Goal: Task Accomplishment & Management: Manage account settings

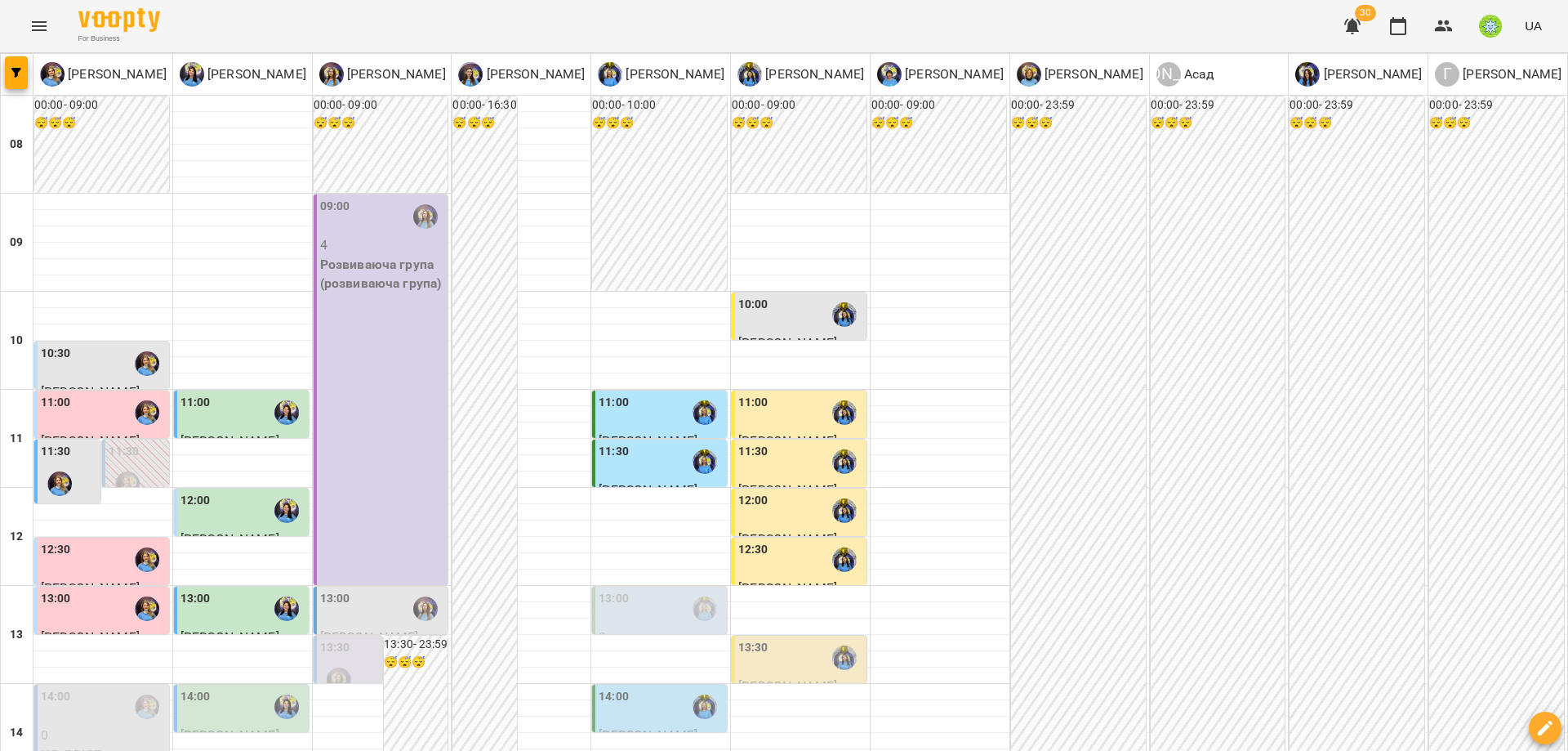
scroll to position [679, 0]
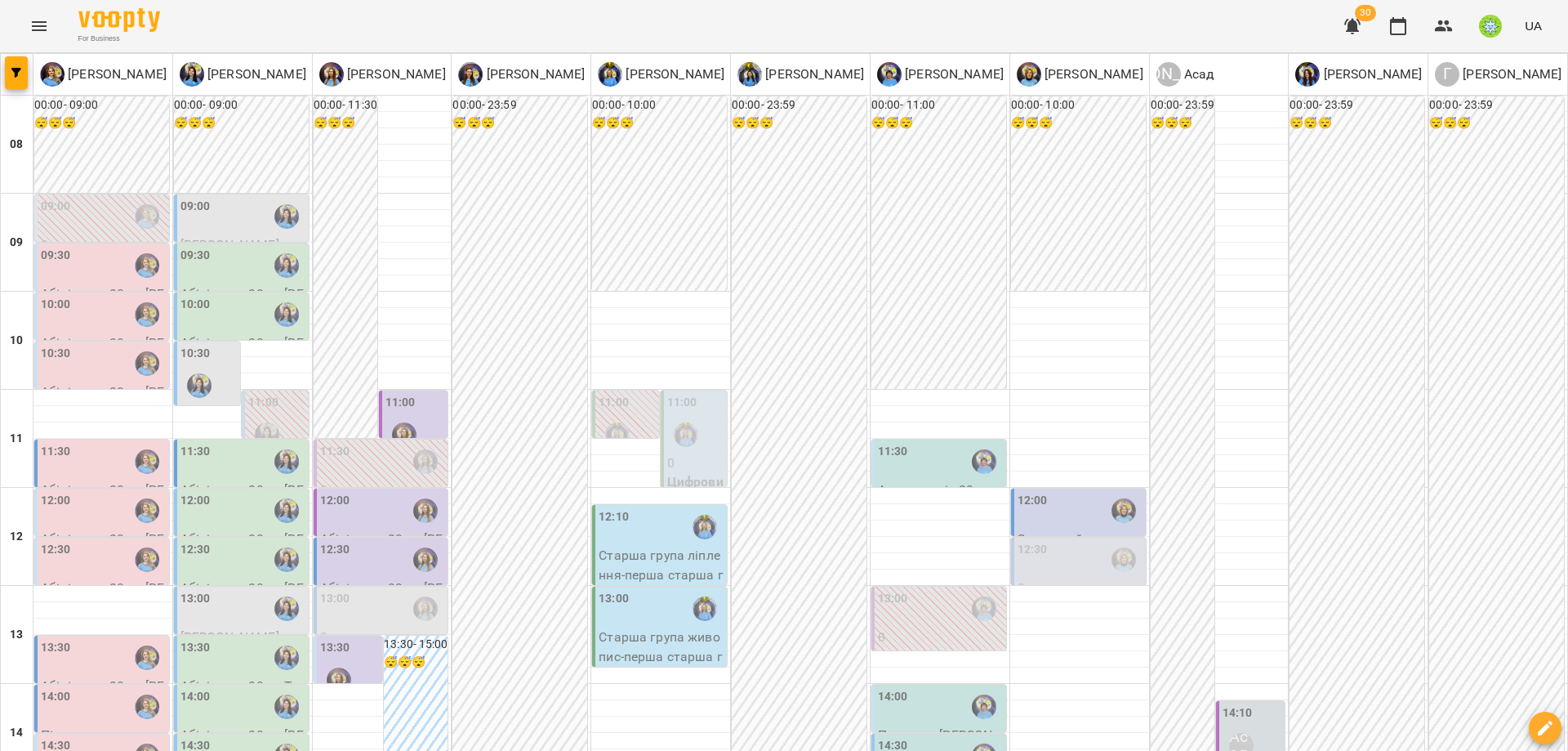
scroll to position [276, 0]
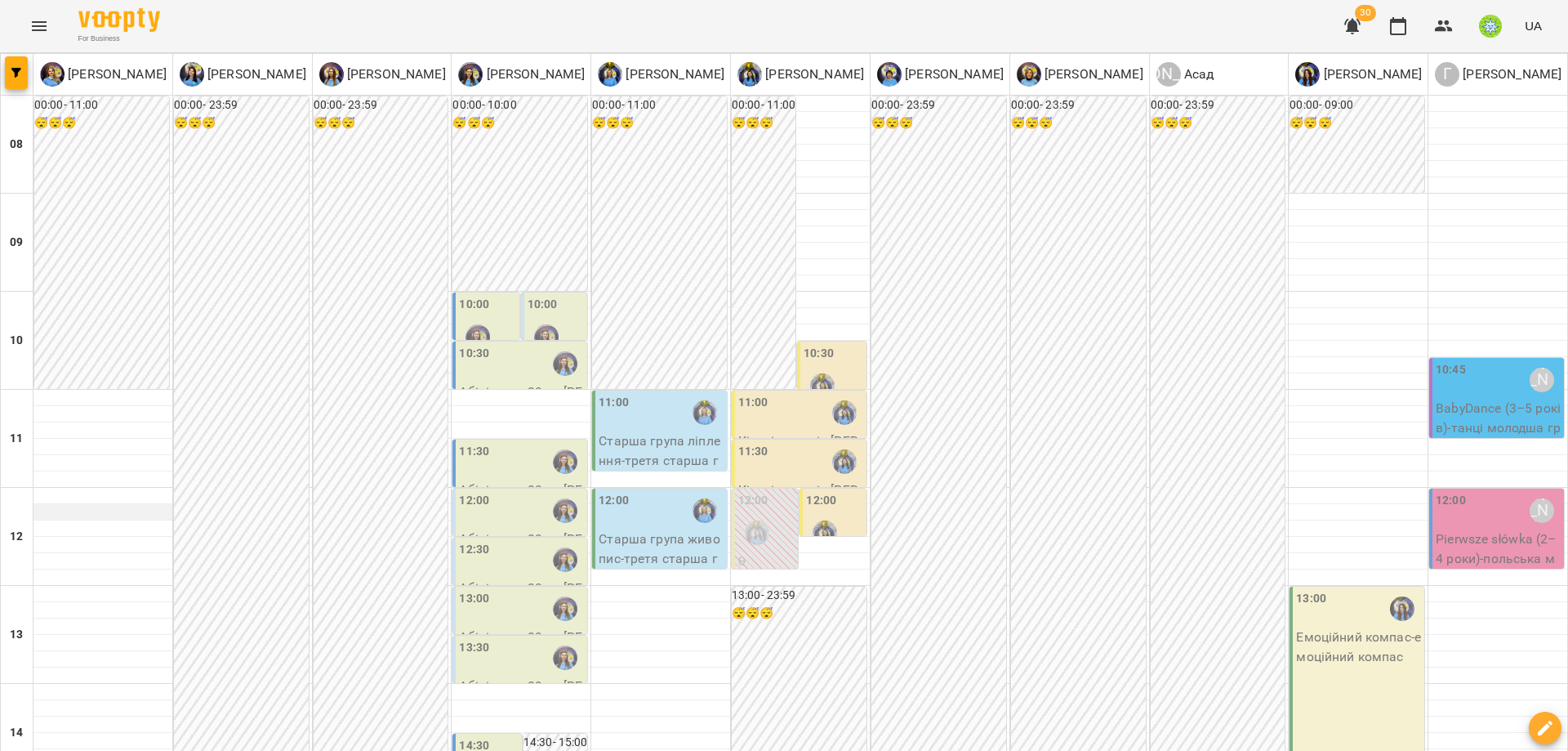
scroll to position [177, 0]
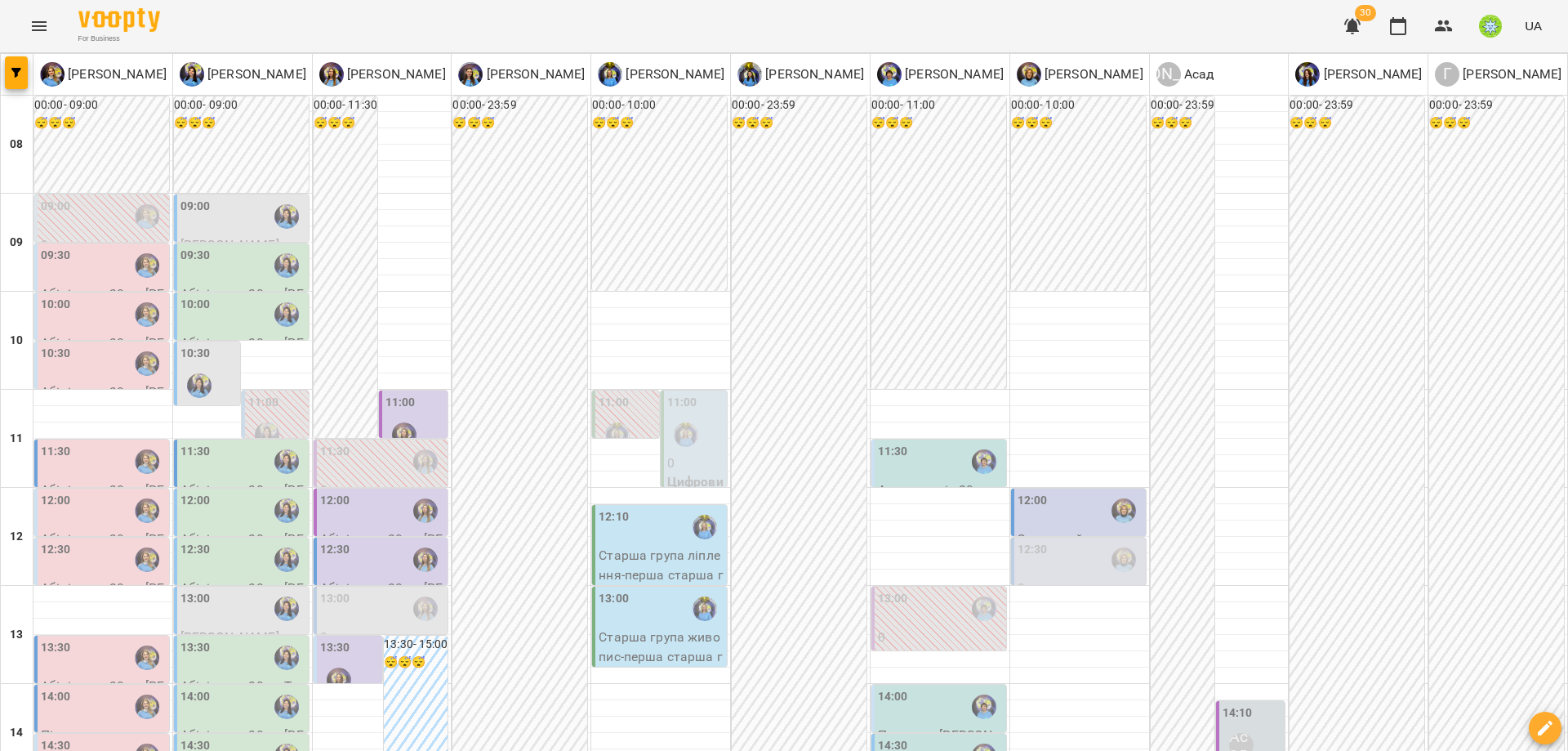
click at [887, 452] on label "11:30" at bounding box center [893, 452] width 30 height 18
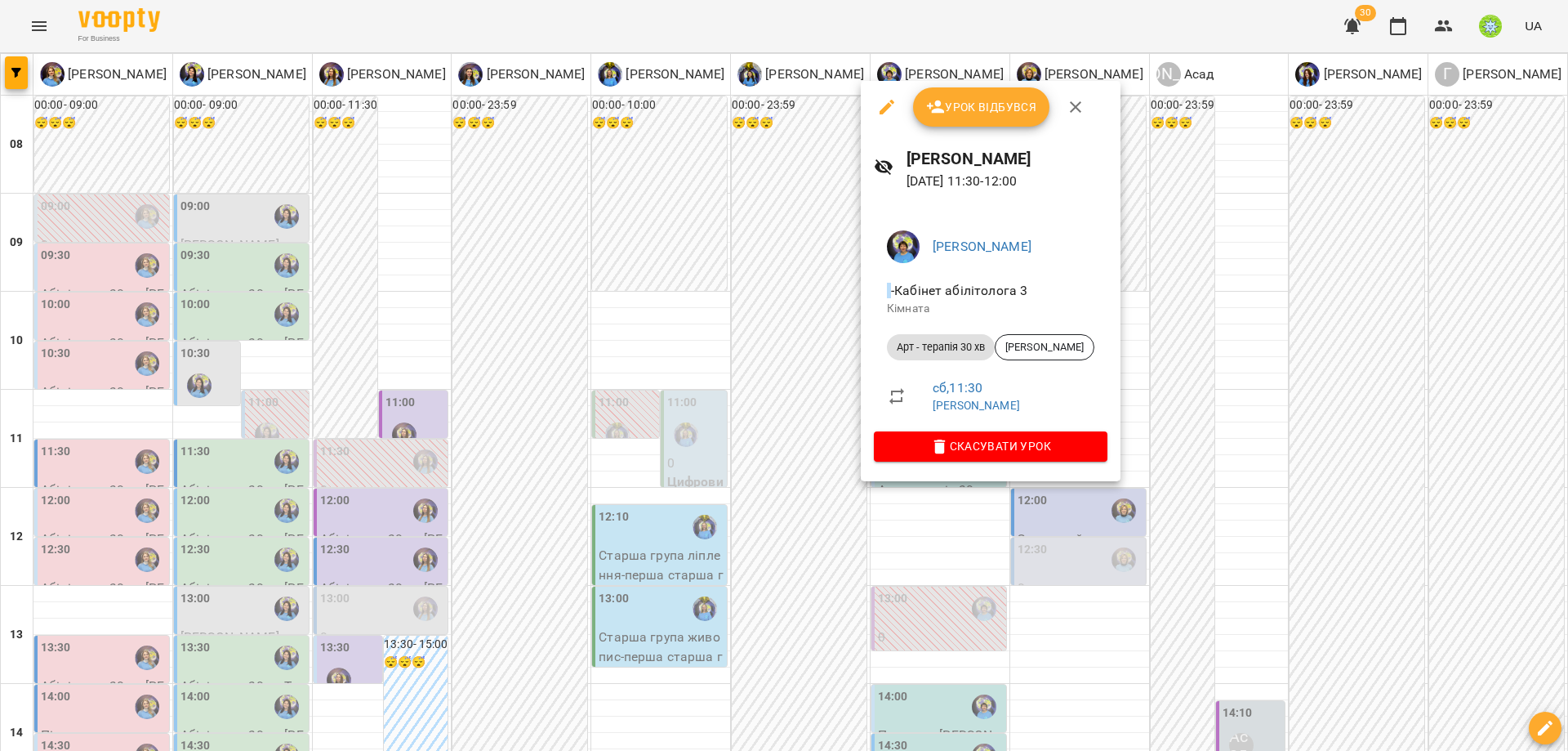
click at [927, 569] on div at bounding box center [784, 375] width 1568 height 751
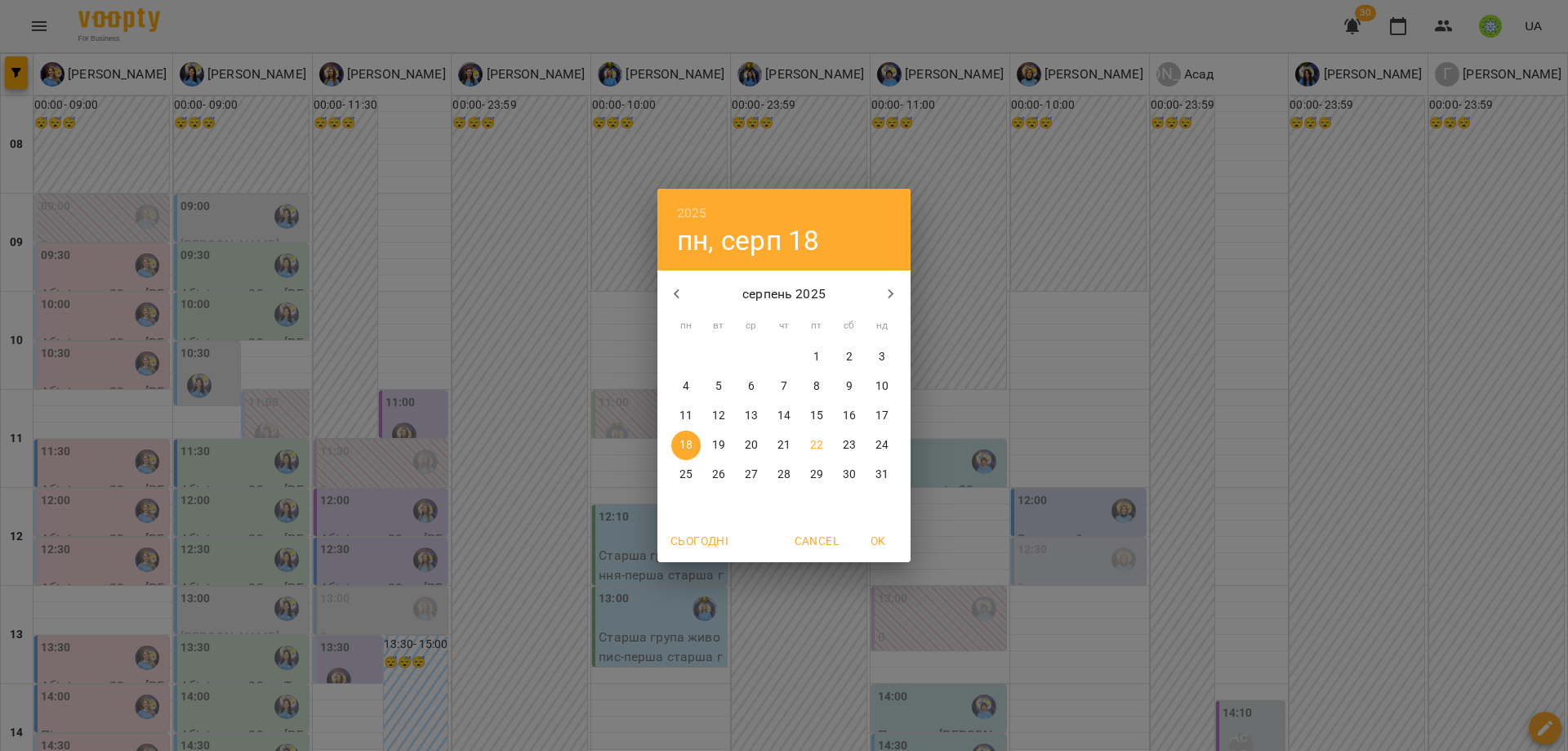
click at [1094, 433] on div "2025 пн, серп [DATE] вт ср чт пт сб нд 28 29 30 31 1 2 3 4 5 6 7 8 9 10 11 12 1…" at bounding box center [784, 375] width 1568 height 751
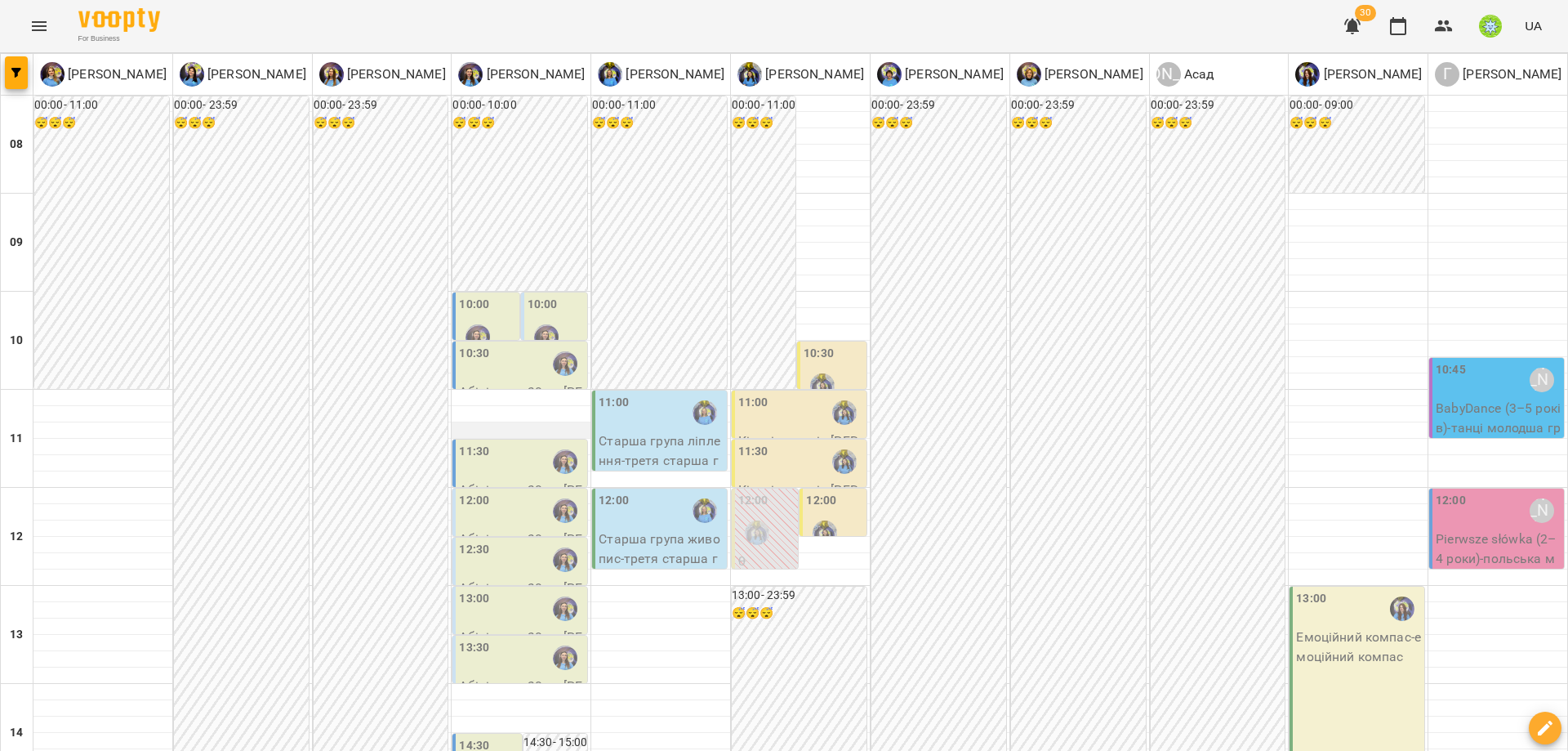
scroll to position [47, 0]
click at [497, 443] on div "11:30" at bounding box center [521, 461] width 125 height 37
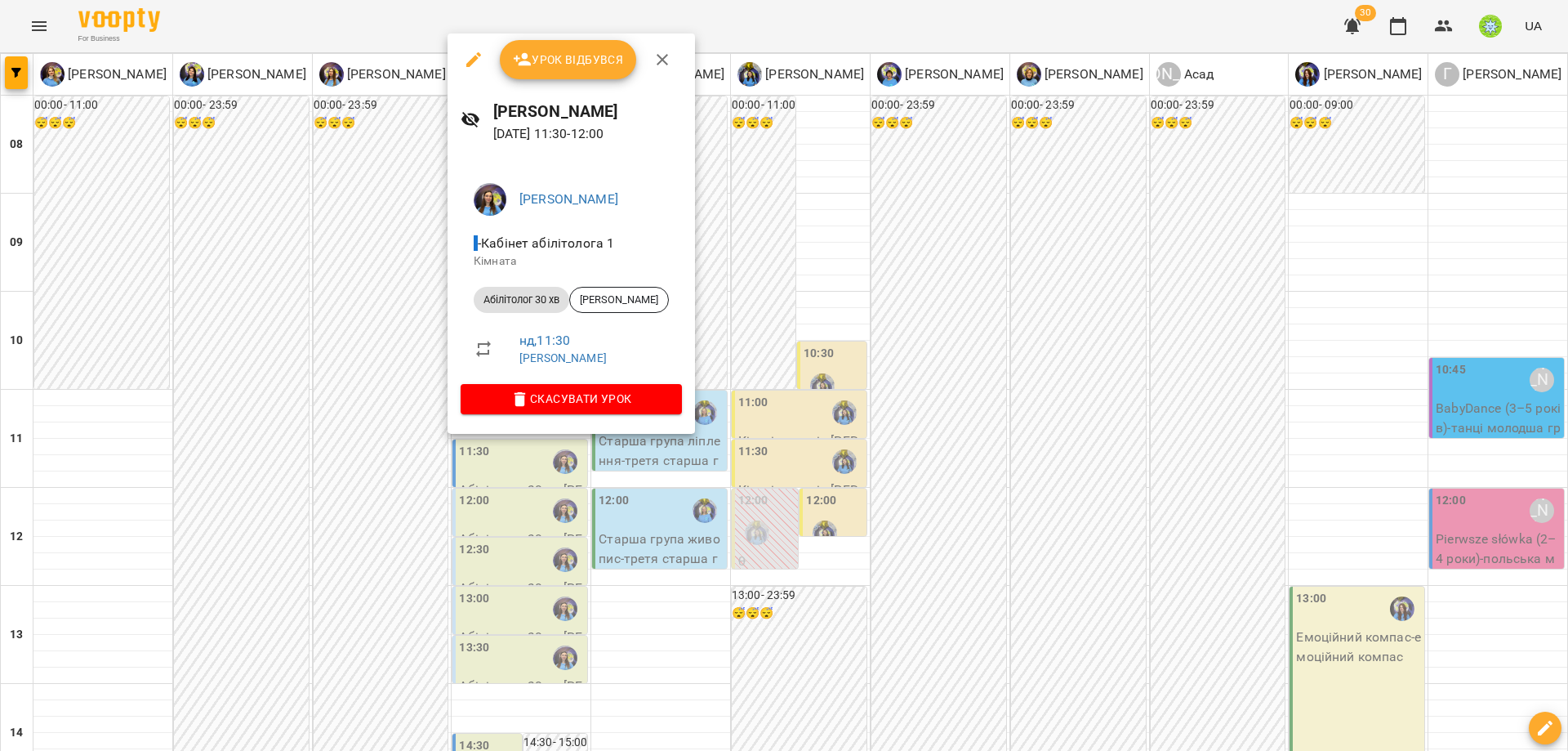
click at [787, 538] on div at bounding box center [784, 375] width 1568 height 751
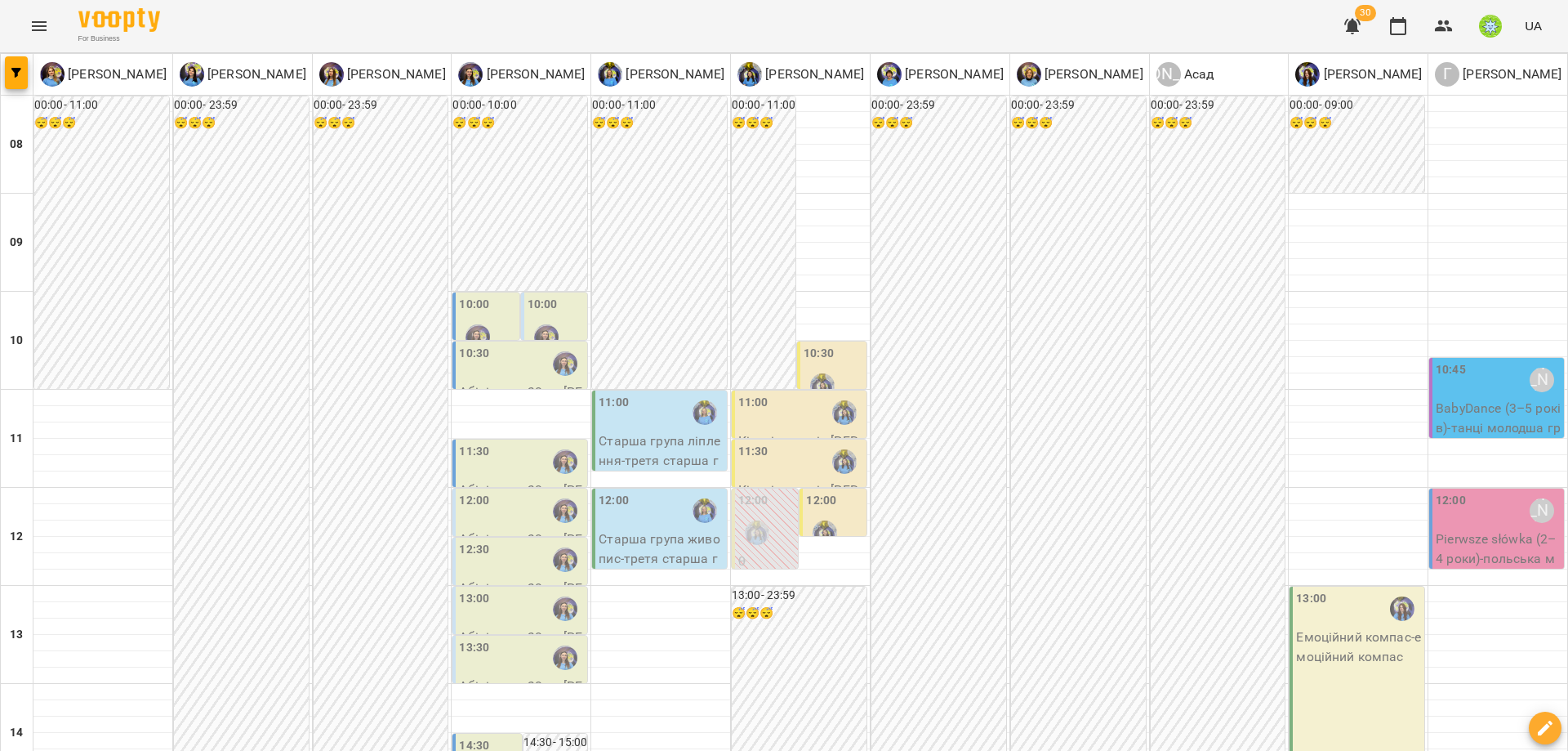
drag, startPoint x: 917, startPoint y: 674, endPoint x: 936, endPoint y: 651, distance: 29.8
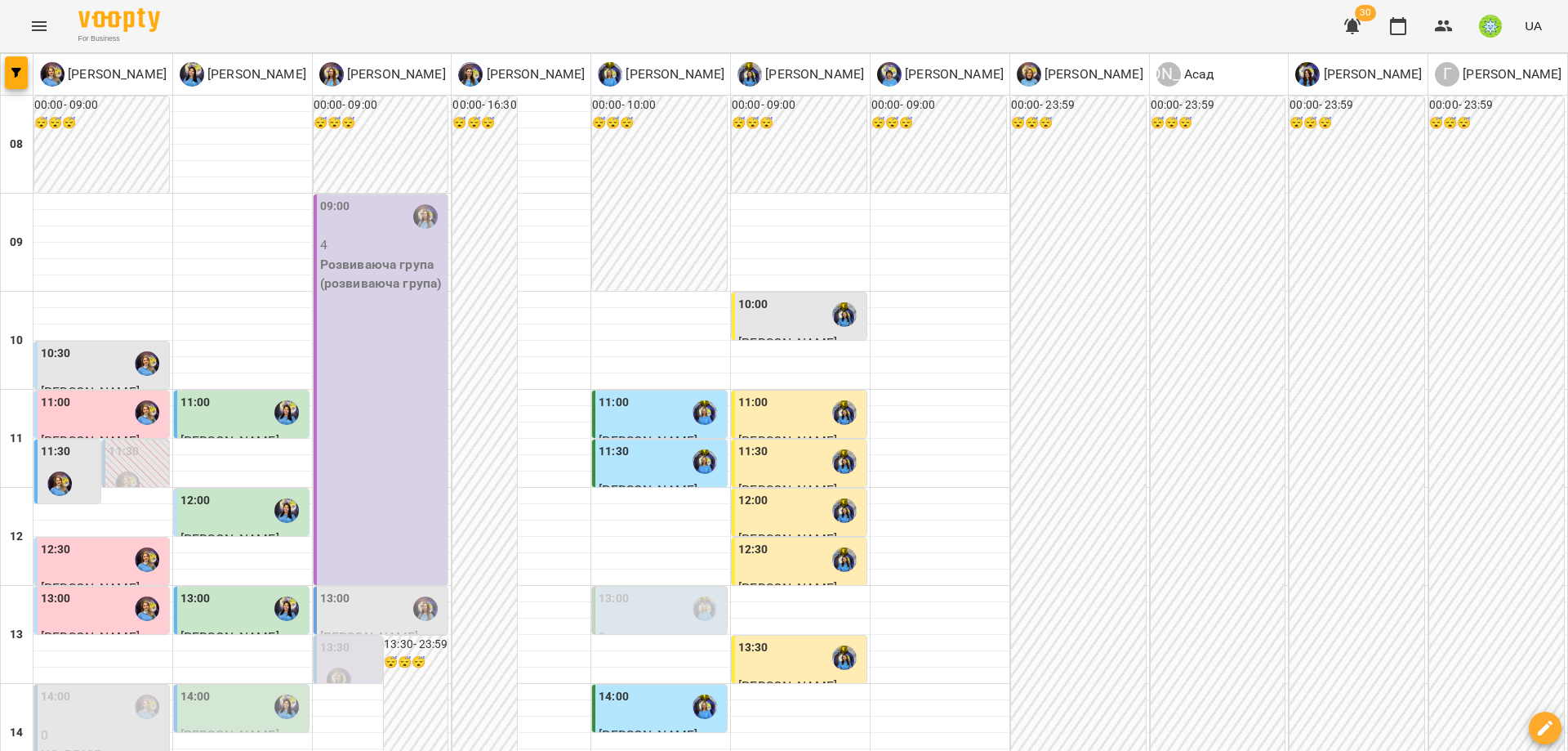
scroll to position [547, 0]
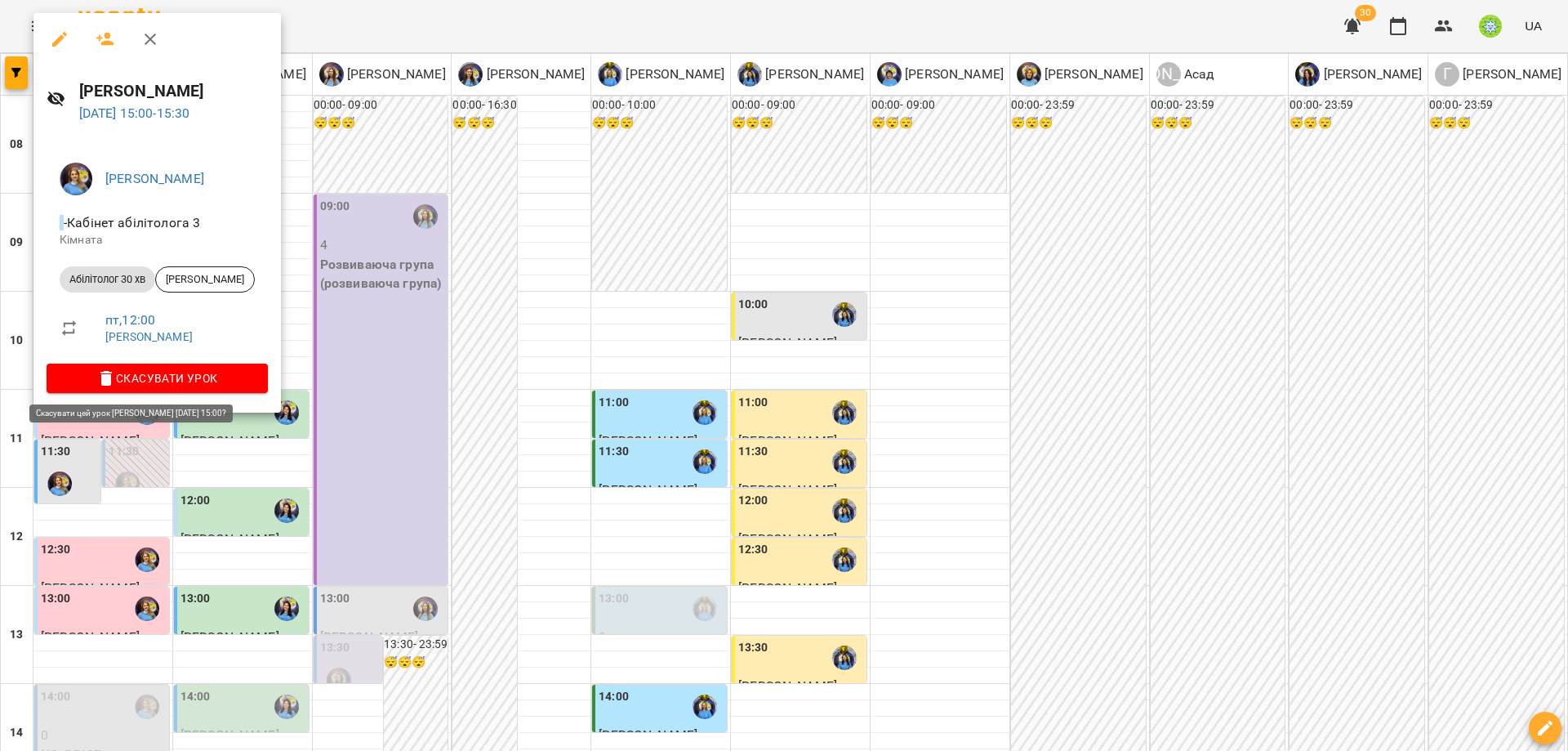
drag, startPoint x: 413, startPoint y: 254, endPoint x: 354, endPoint y: 306, distance: 78.6
click at [413, 254] on div at bounding box center [784, 375] width 1568 height 751
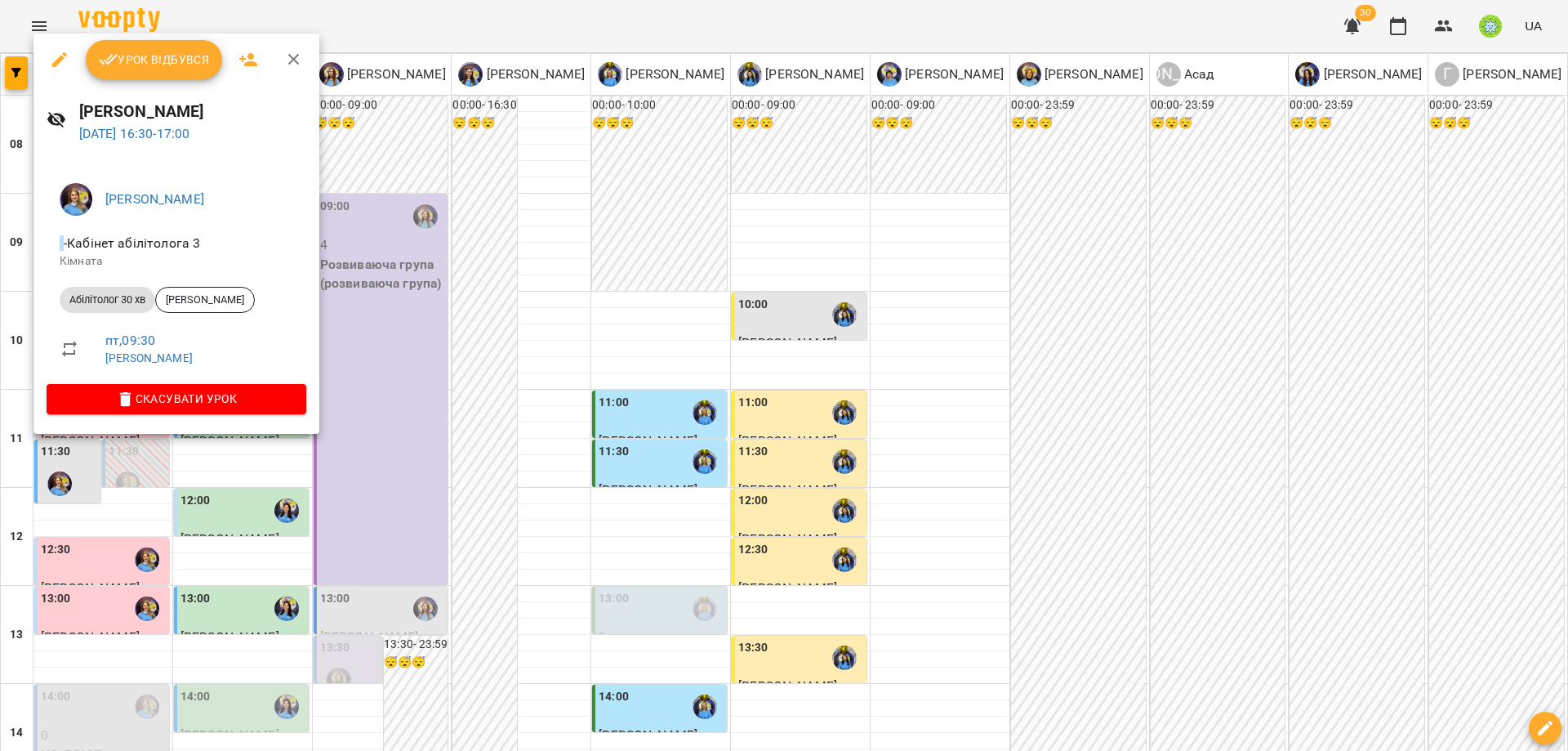
click at [329, 299] on div at bounding box center [784, 375] width 1568 height 751
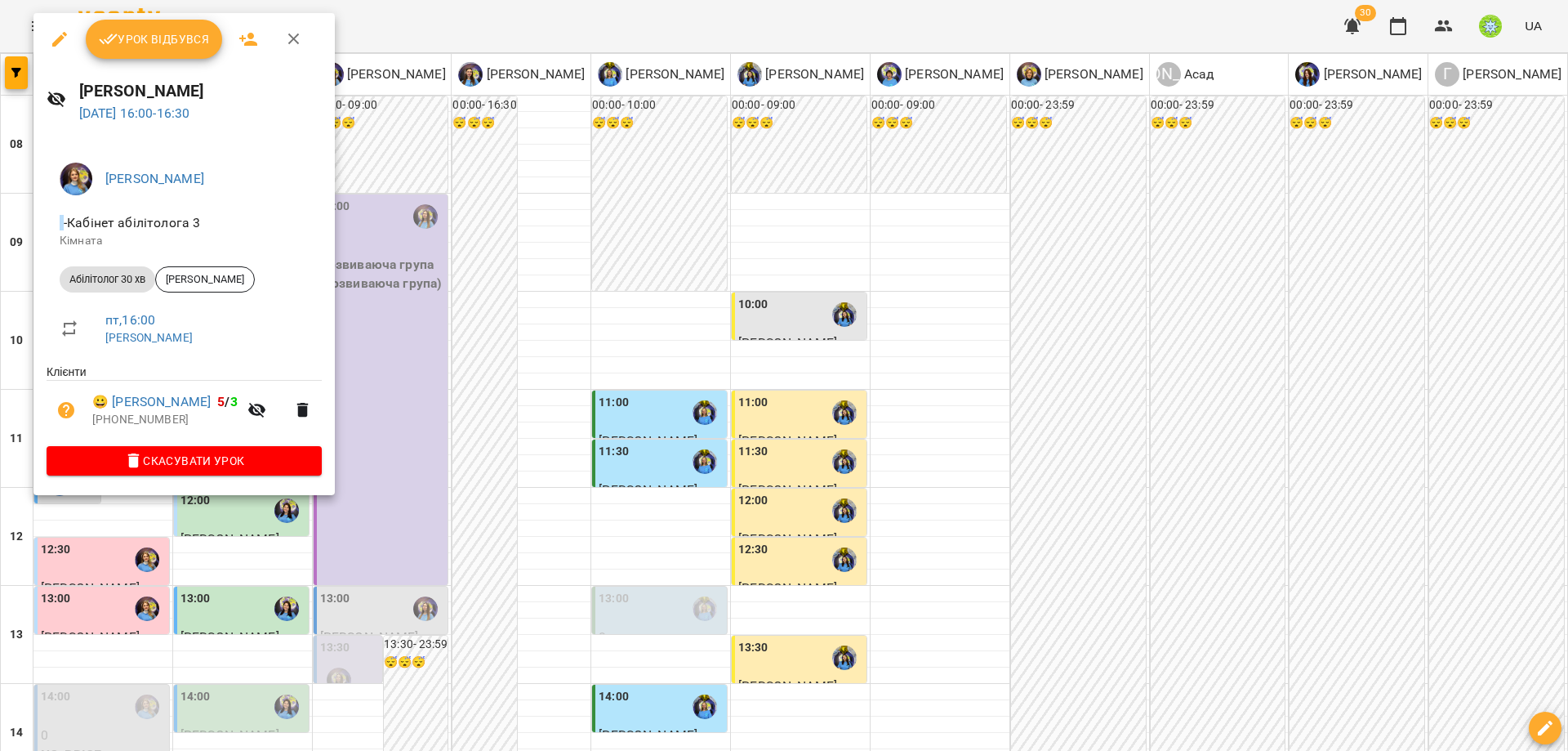
click at [445, 209] on div at bounding box center [784, 375] width 1568 height 751
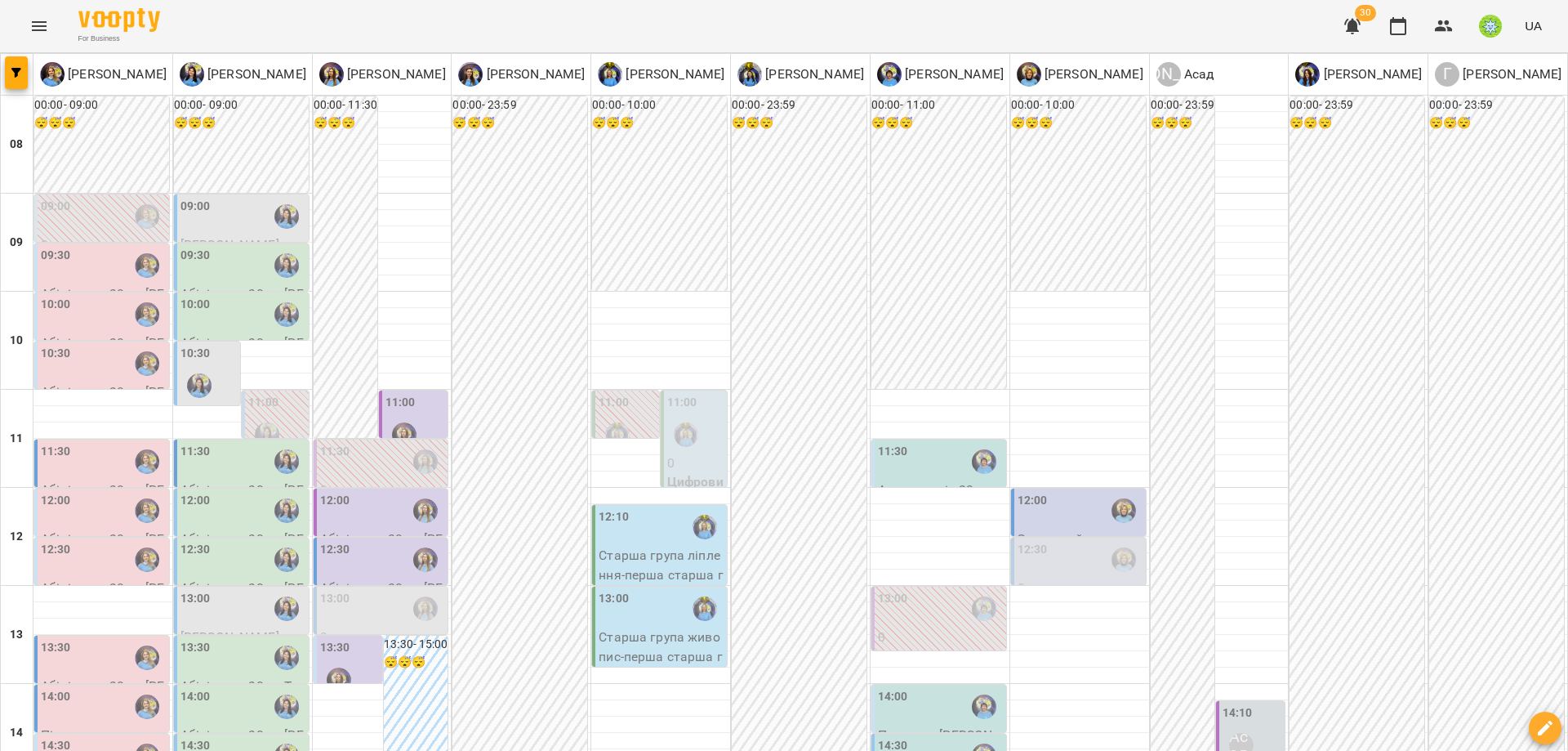
scroll to position [113, 0]
click at [1050, 492] on div "12:00" at bounding box center [1080, 510] width 125 height 37
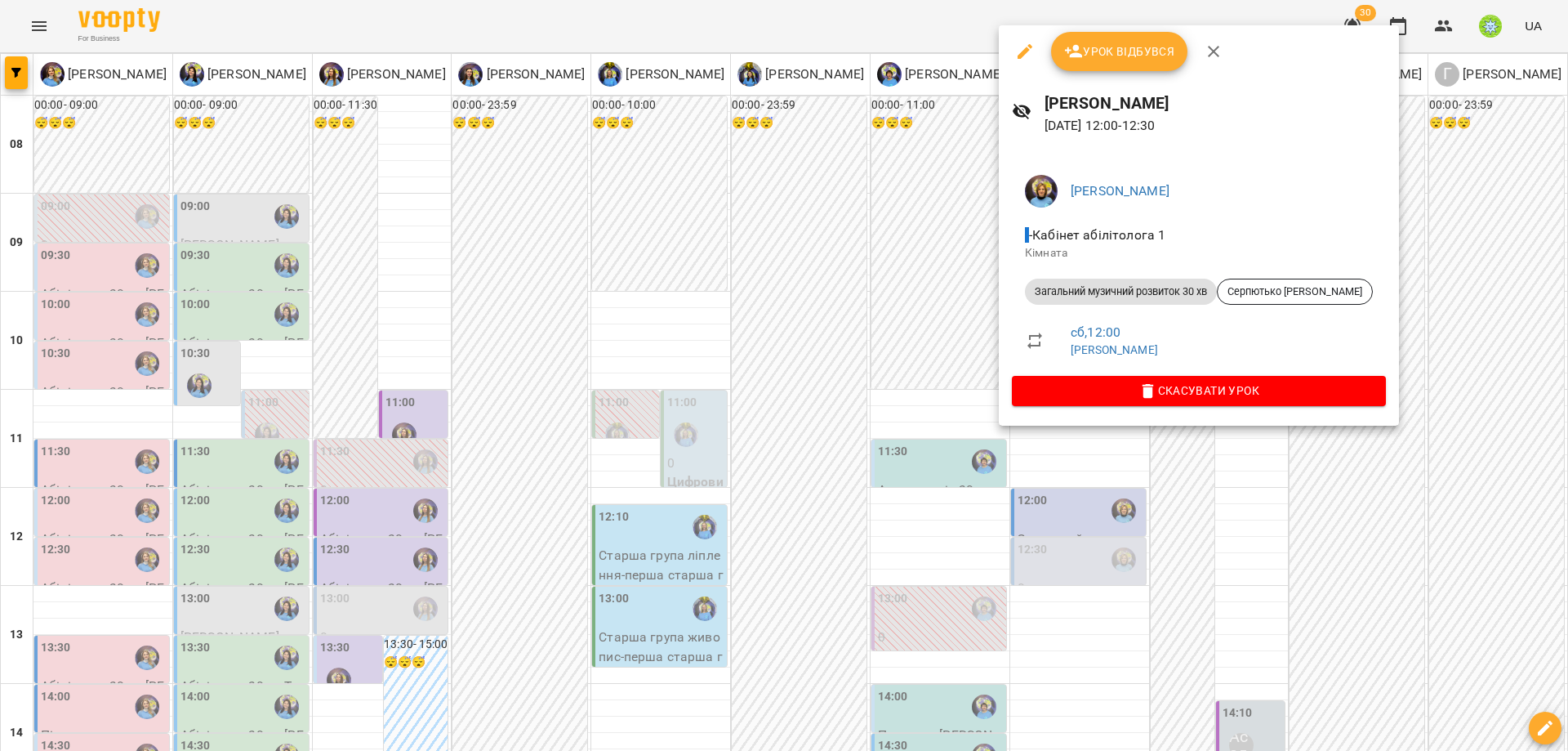
click at [1054, 606] on div at bounding box center [784, 375] width 1568 height 751
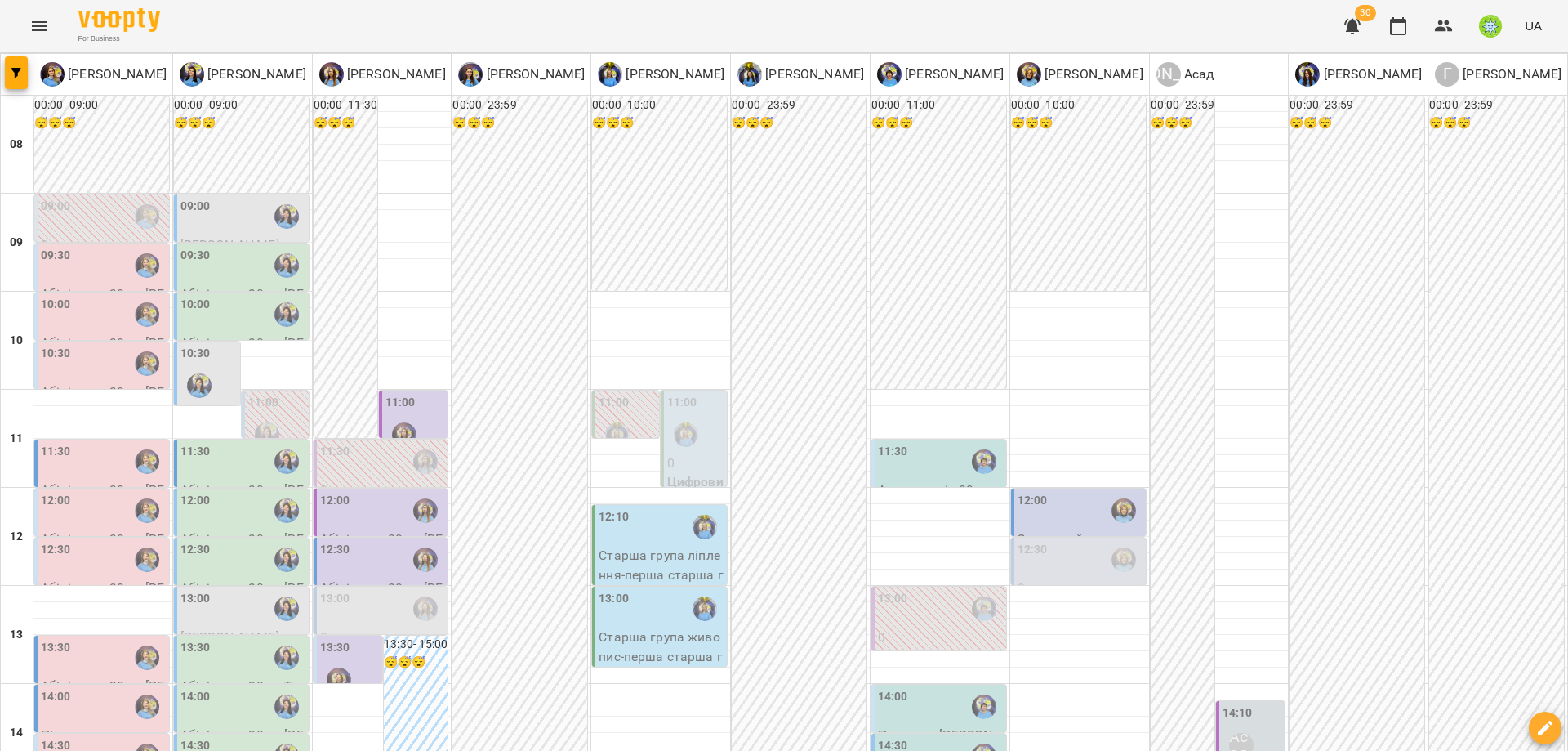
click at [1053, 541] on div "12:30" at bounding box center [1080, 559] width 125 height 37
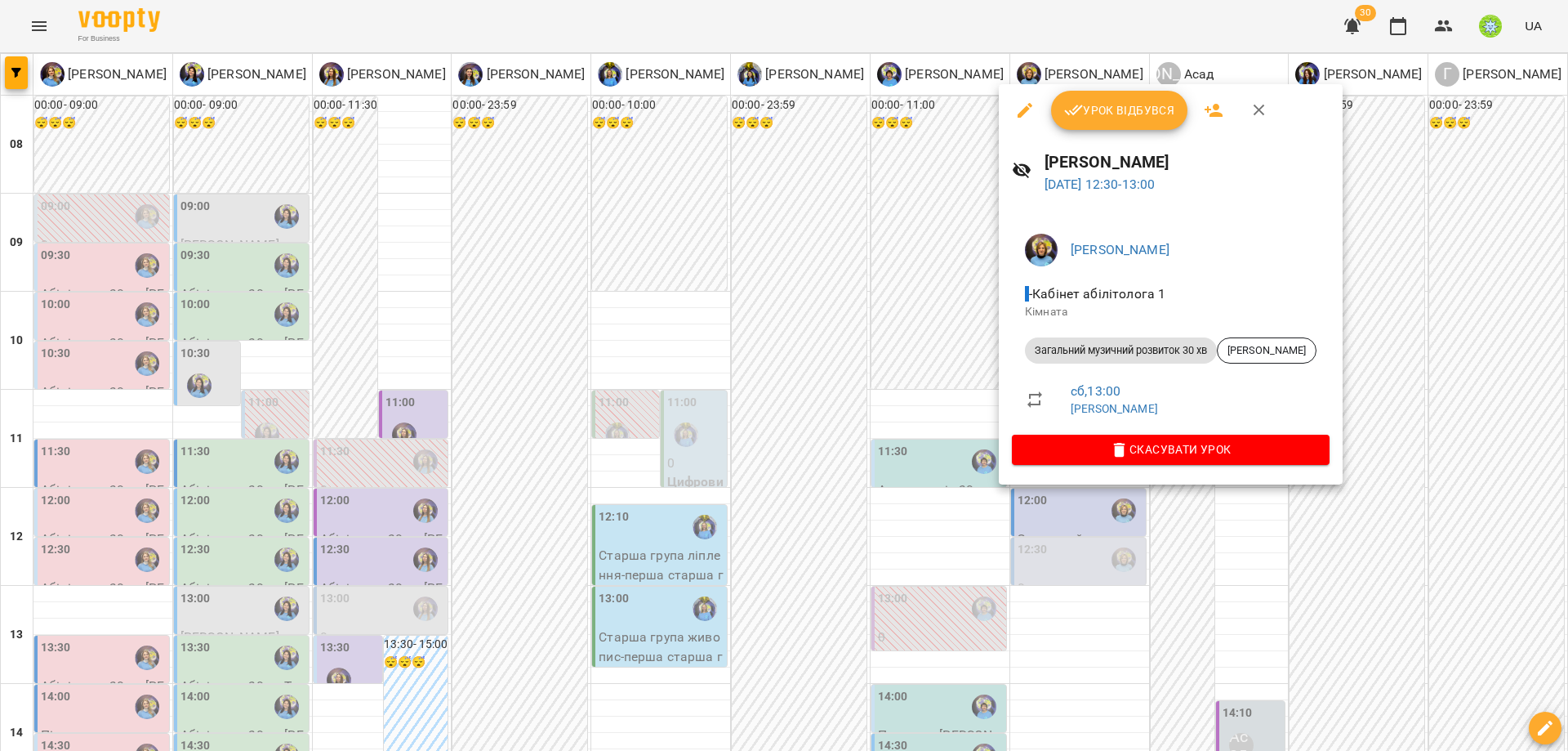
click at [1039, 599] on div at bounding box center [784, 375] width 1568 height 751
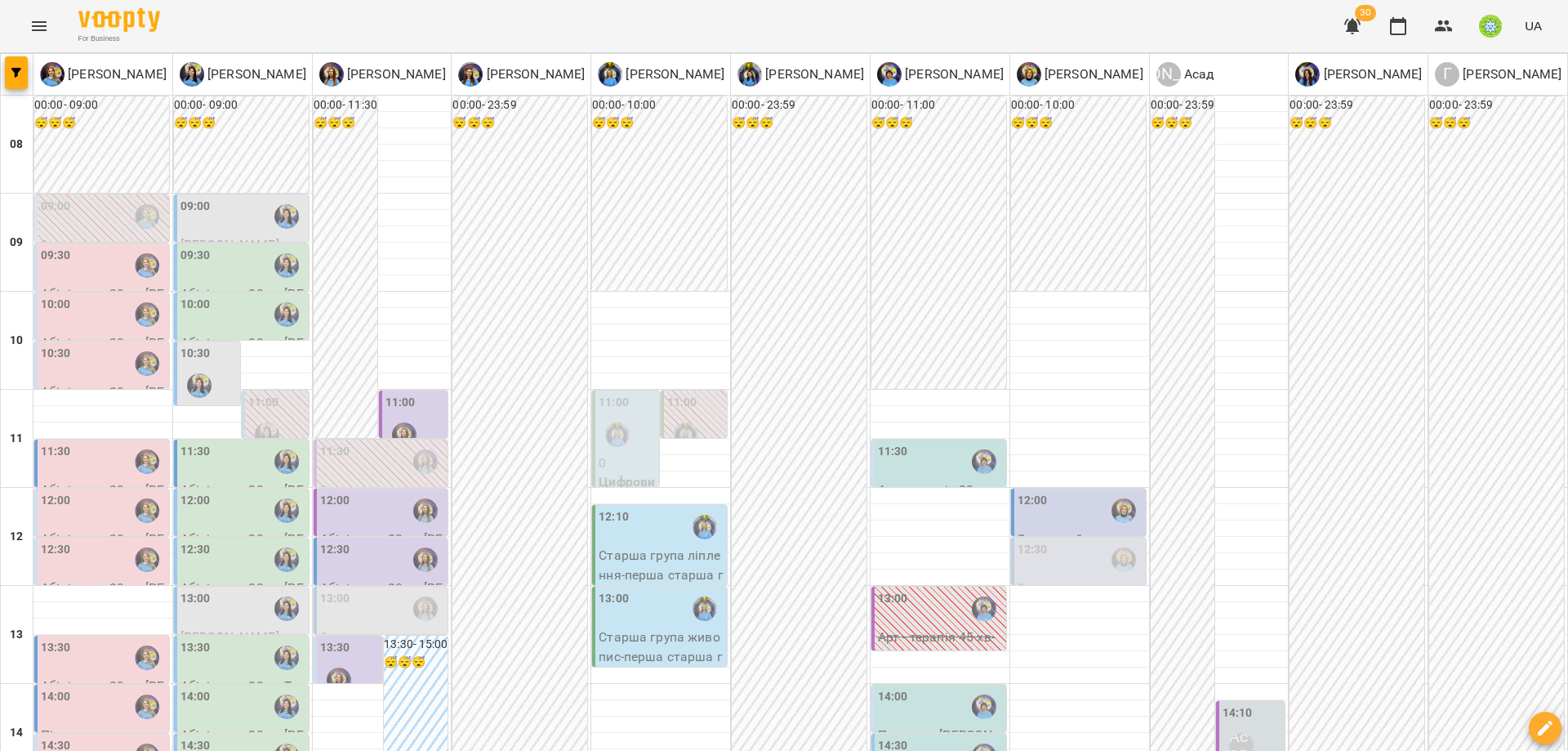
scroll to position [214, 0]
click at [1436, 26] on icon "button" at bounding box center [1444, 26] width 19 height 19
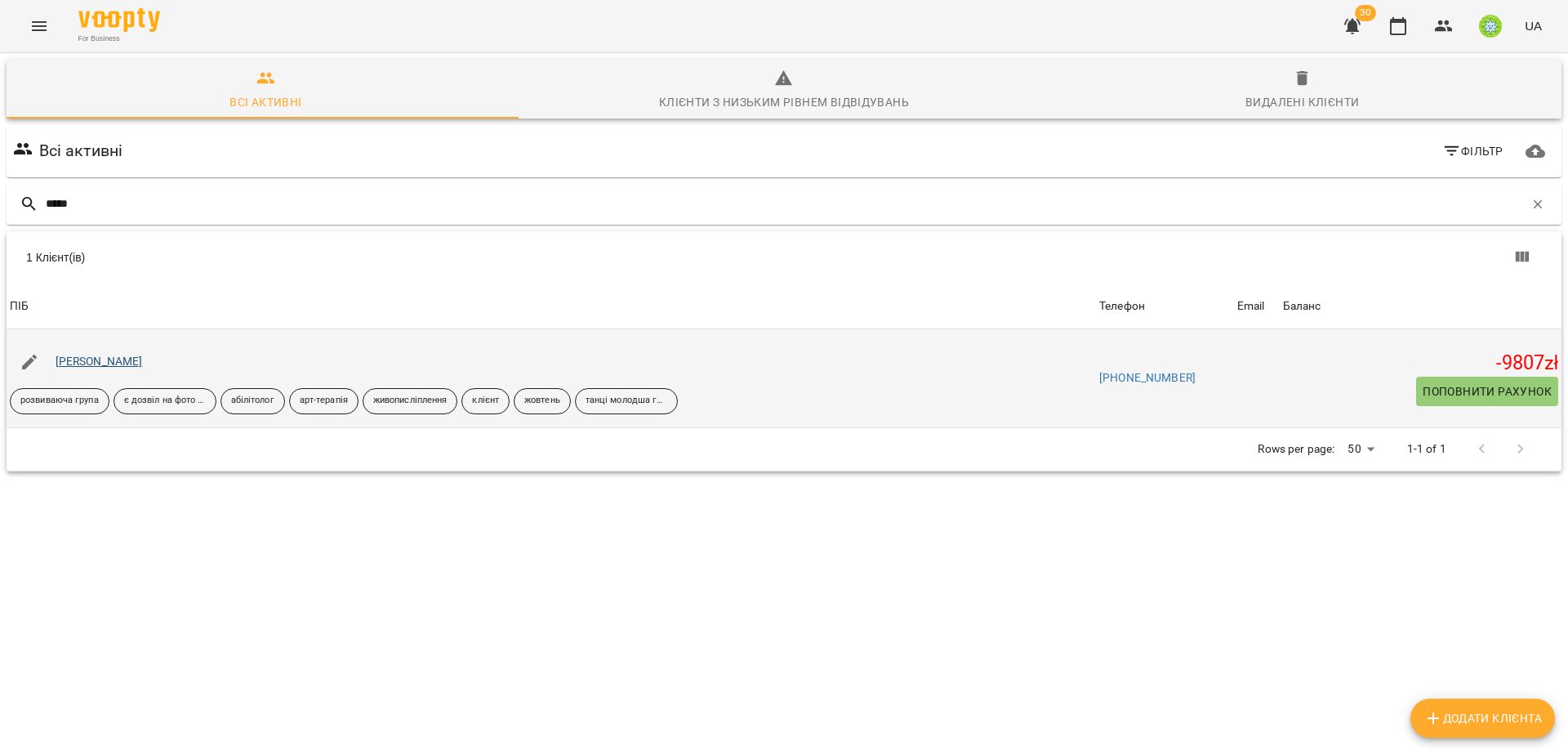
type input "*****"
click at [72, 359] on link "[PERSON_NAME]" at bounding box center [99, 360] width 88 height 13
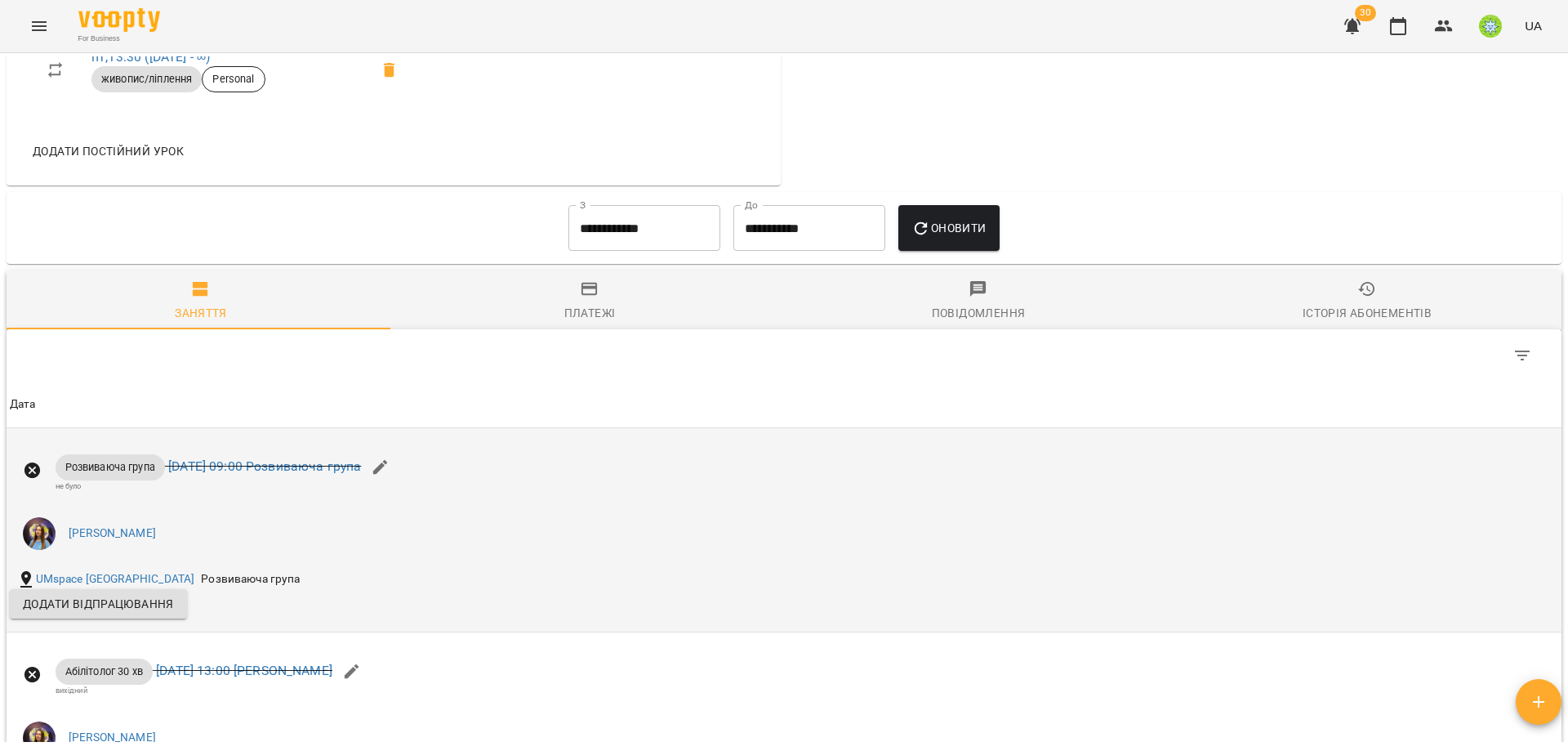
scroll to position [2757, 0]
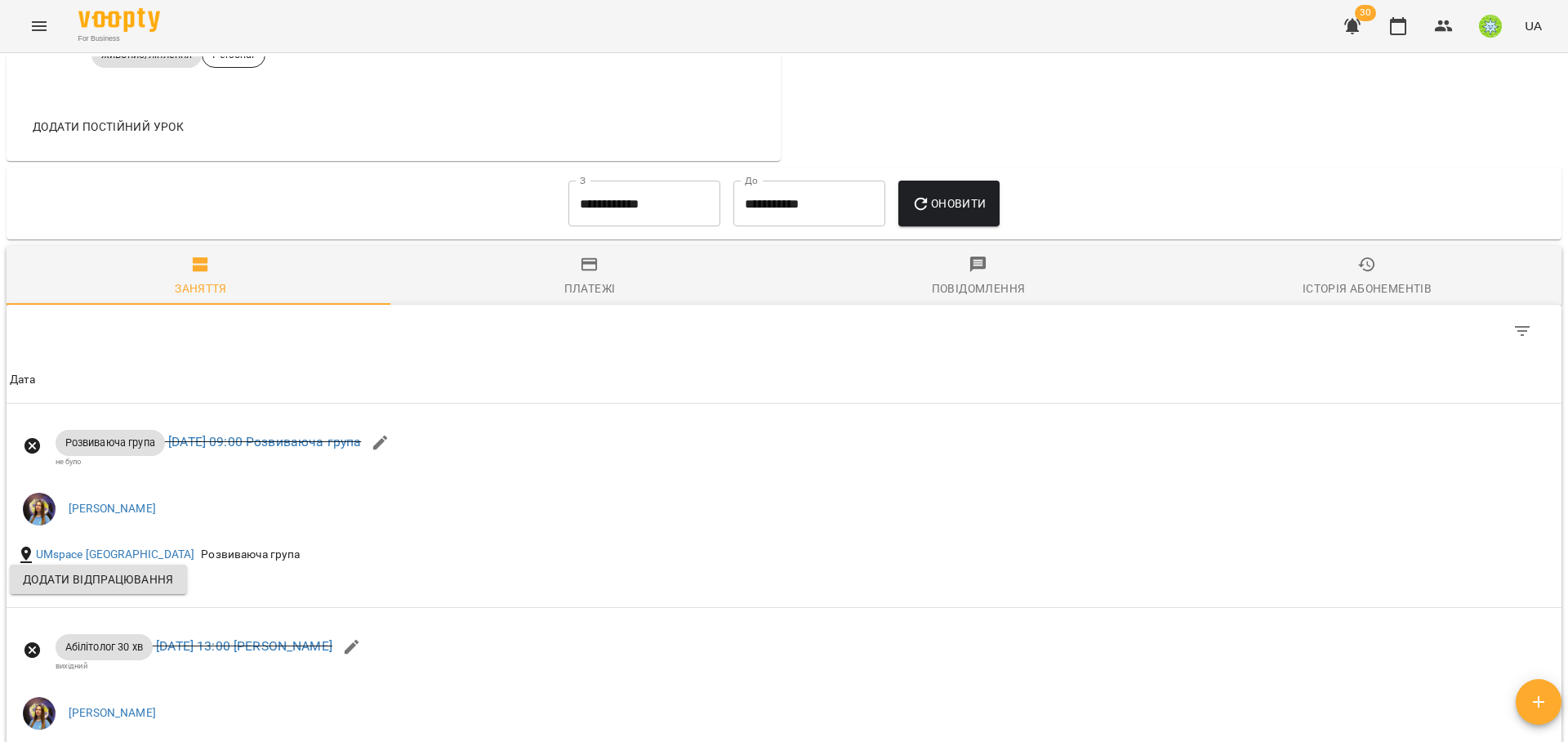
click at [156, 121] on span "Додати постійний урок" at bounding box center [109, 126] width 152 height 19
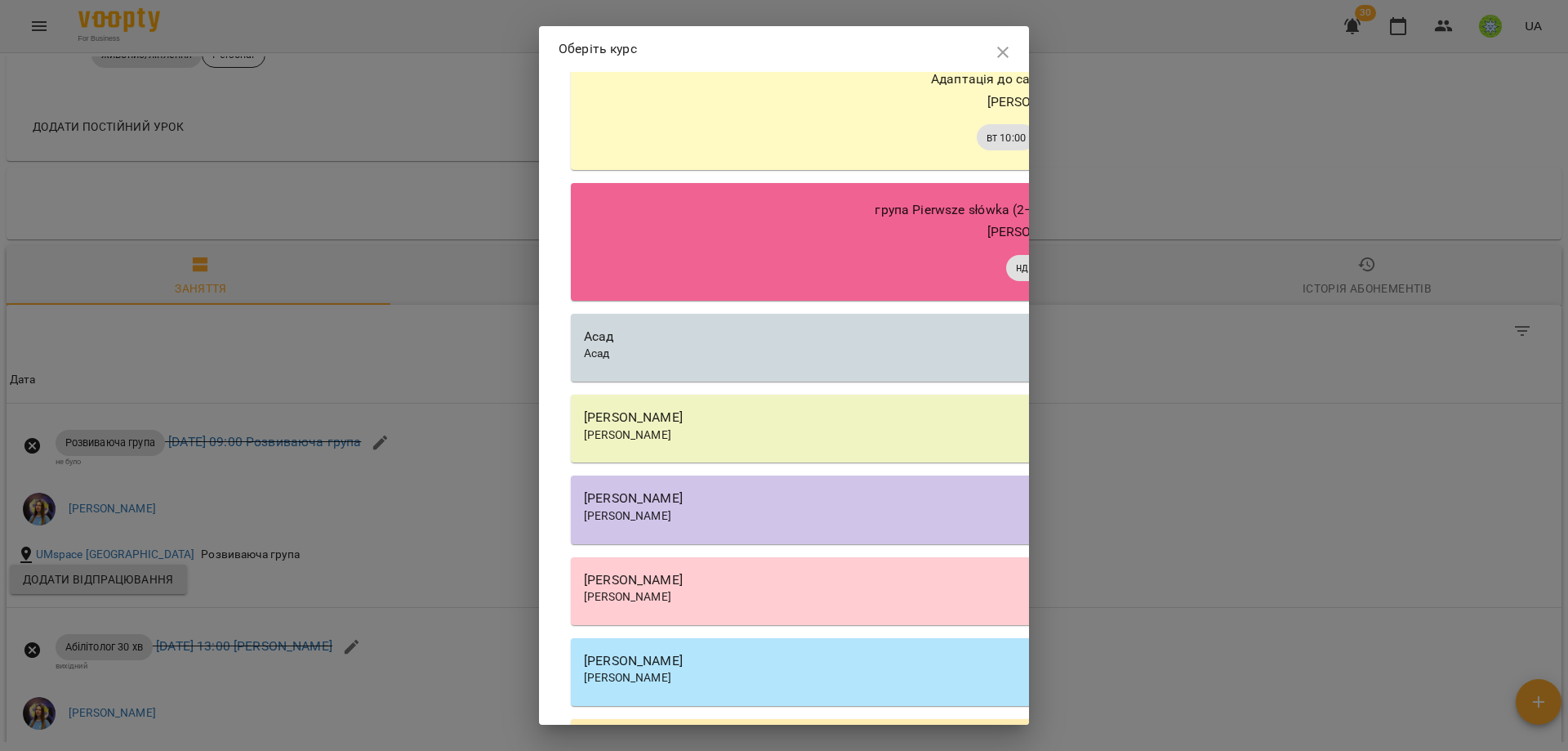
scroll to position [1821, 0]
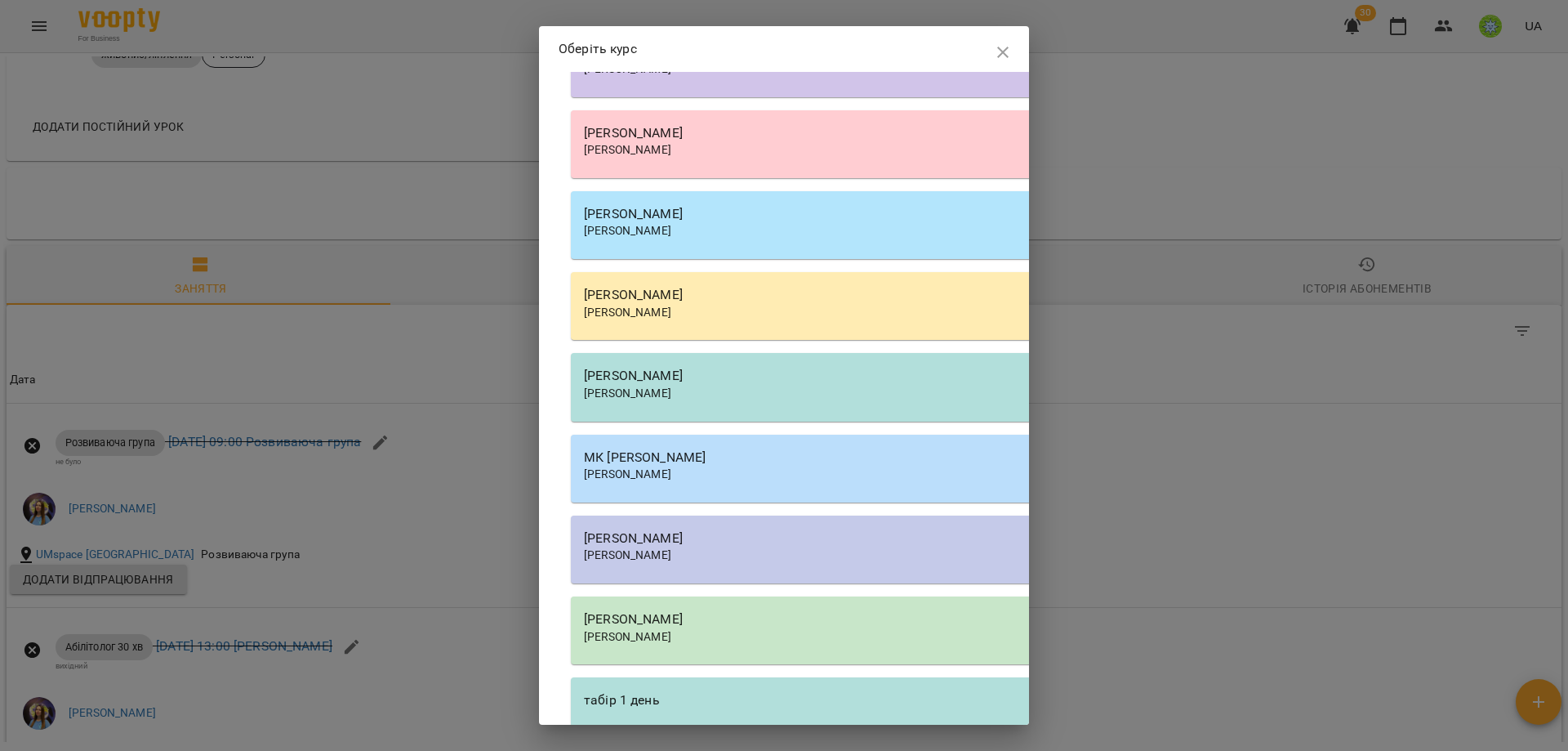
click at [685, 548] on div "[PERSON_NAME]" at bounding box center [1037, 537] width 905 height 19
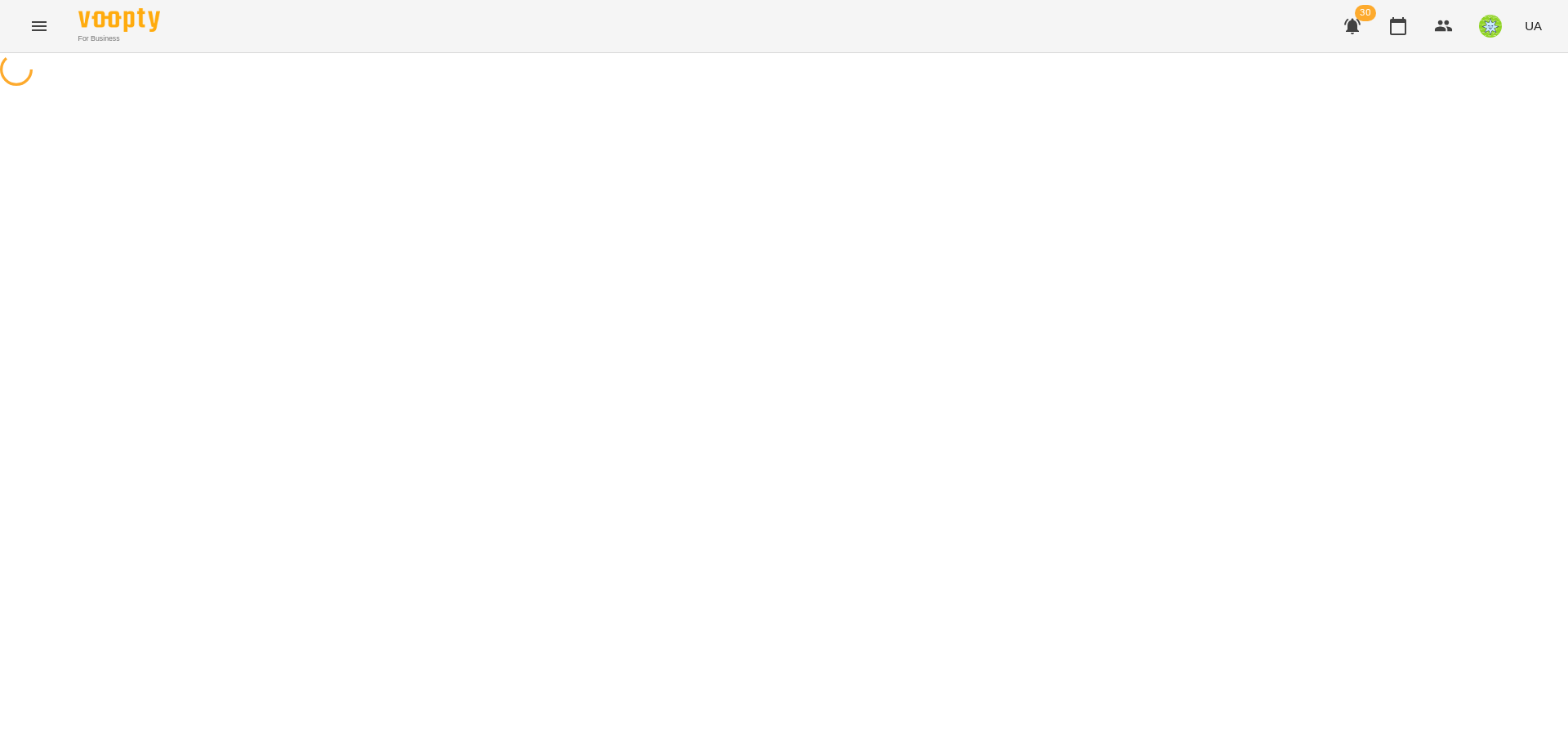
select select "**********"
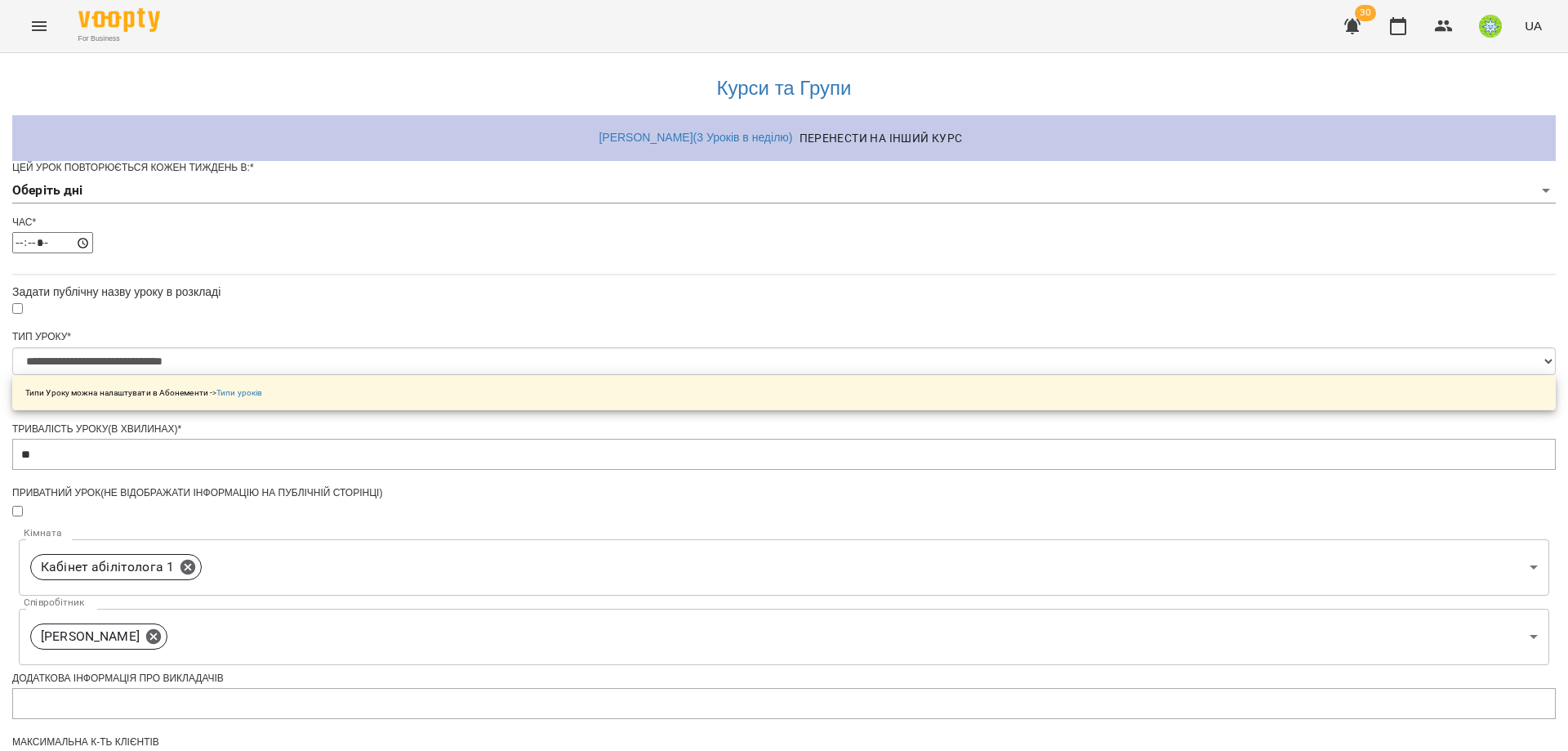
click at [635, 207] on body "**********" at bounding box center [784, 527] width 1568 height 1053
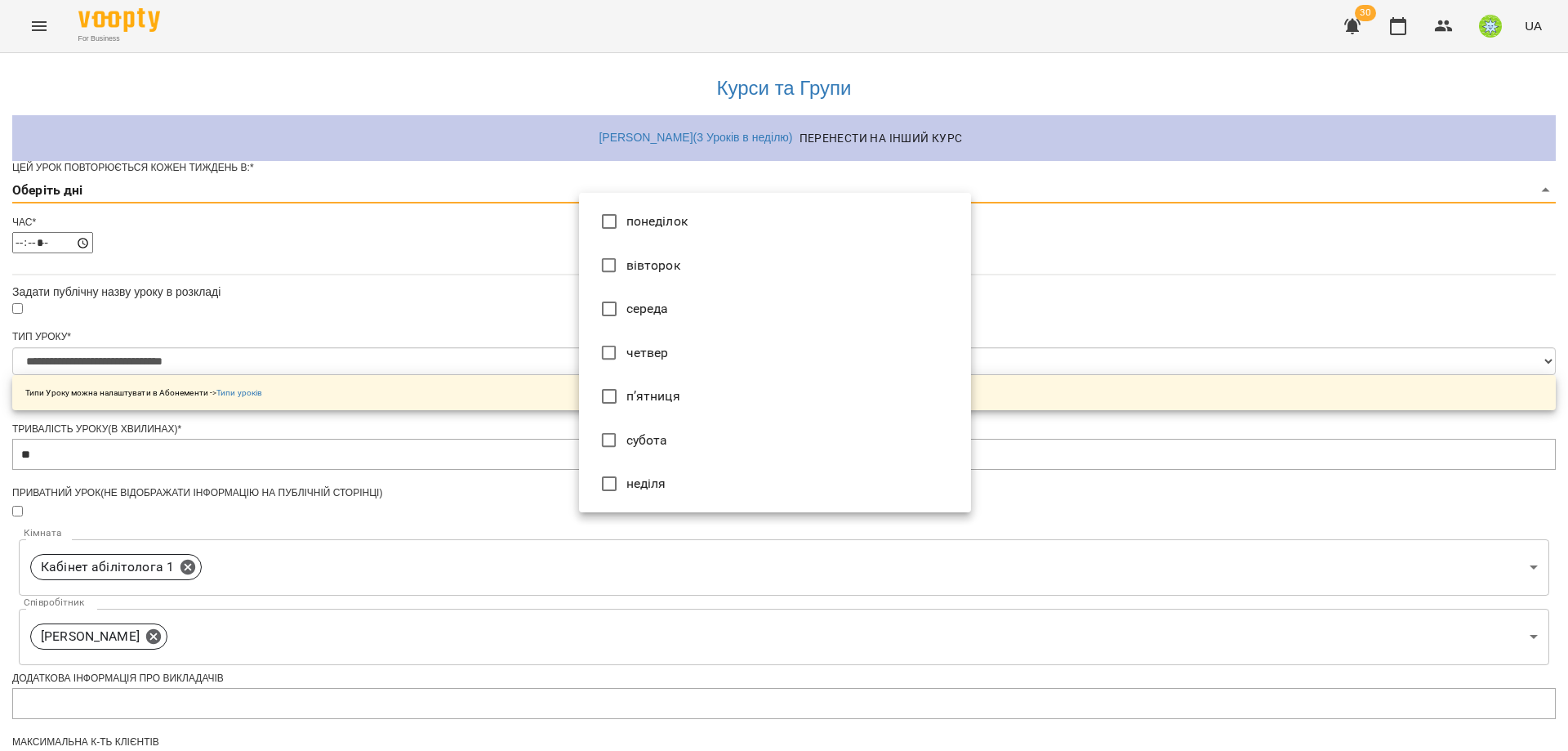
type input "*"
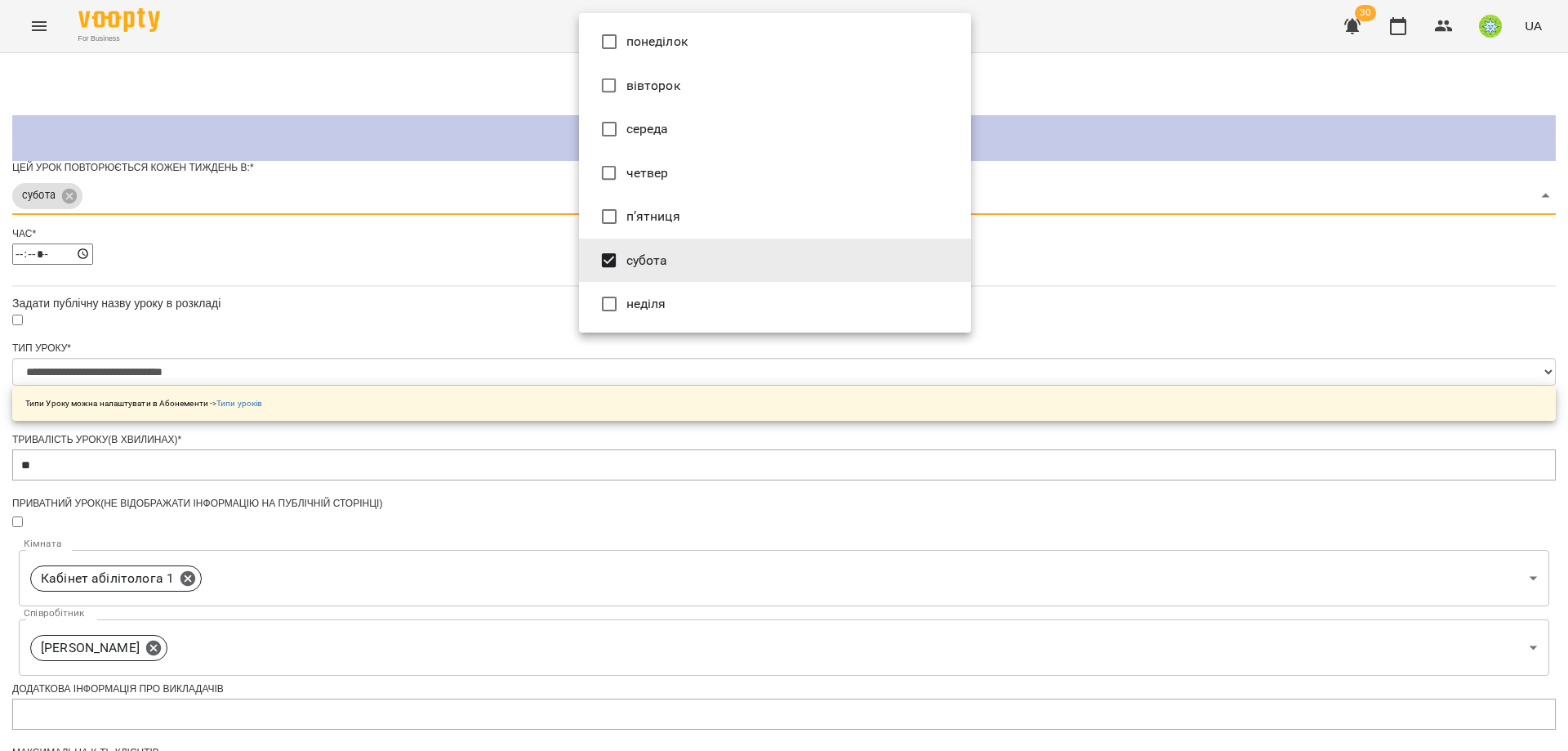
drag, startPoint x: 1209, startPoint y: 402, endPoint x: 912, endPoint y: 320, distance: 308.1
click at [1207, 402] on div at bounding box center [784, 375] width 1568 height 751
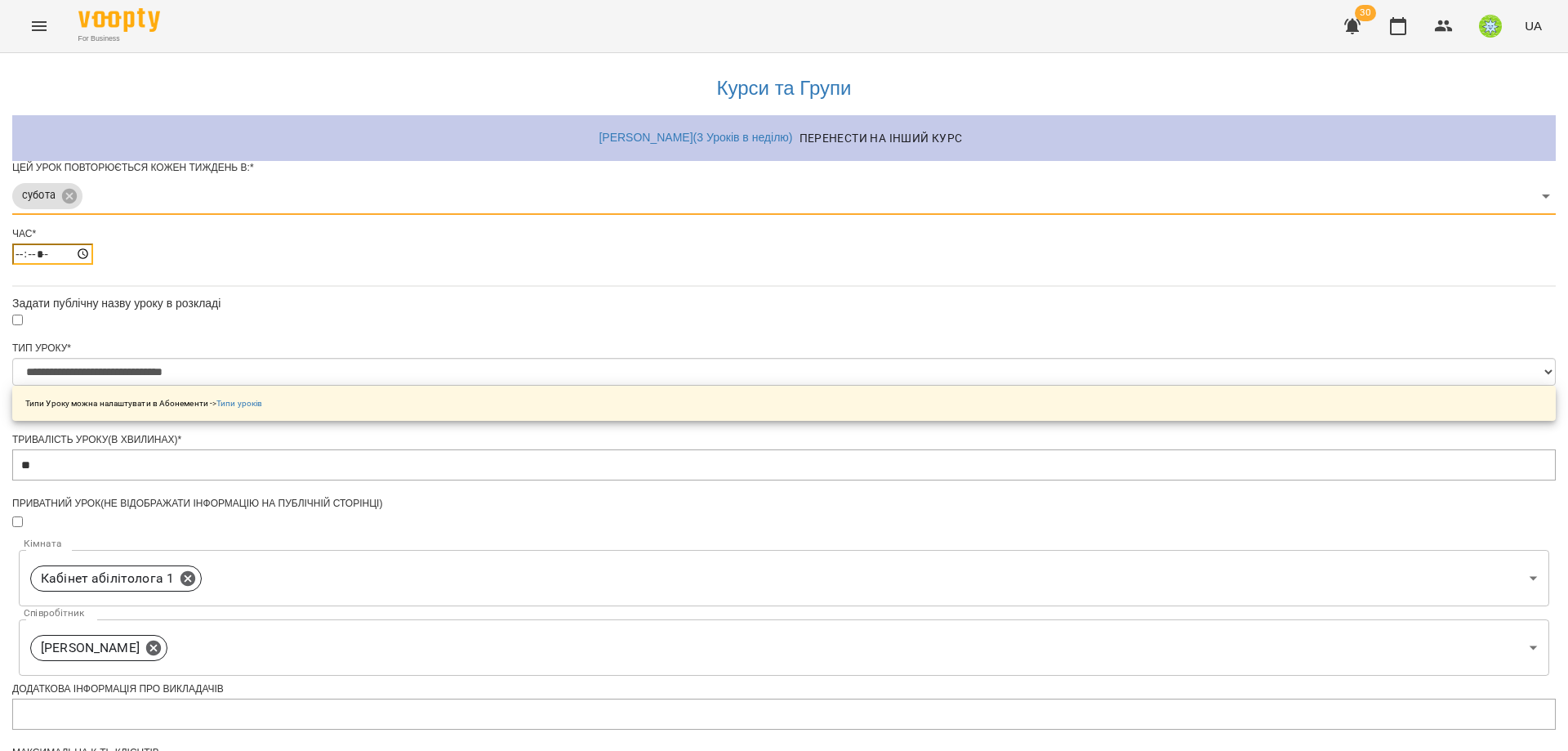
drag, startPoint x: 586, startPoint y: 281, endPoint x: 615, endPoint y: 290, distance: 30.4
click at [93, 265] on input "*****" at bounding box center [52, 254] width 81 height 21
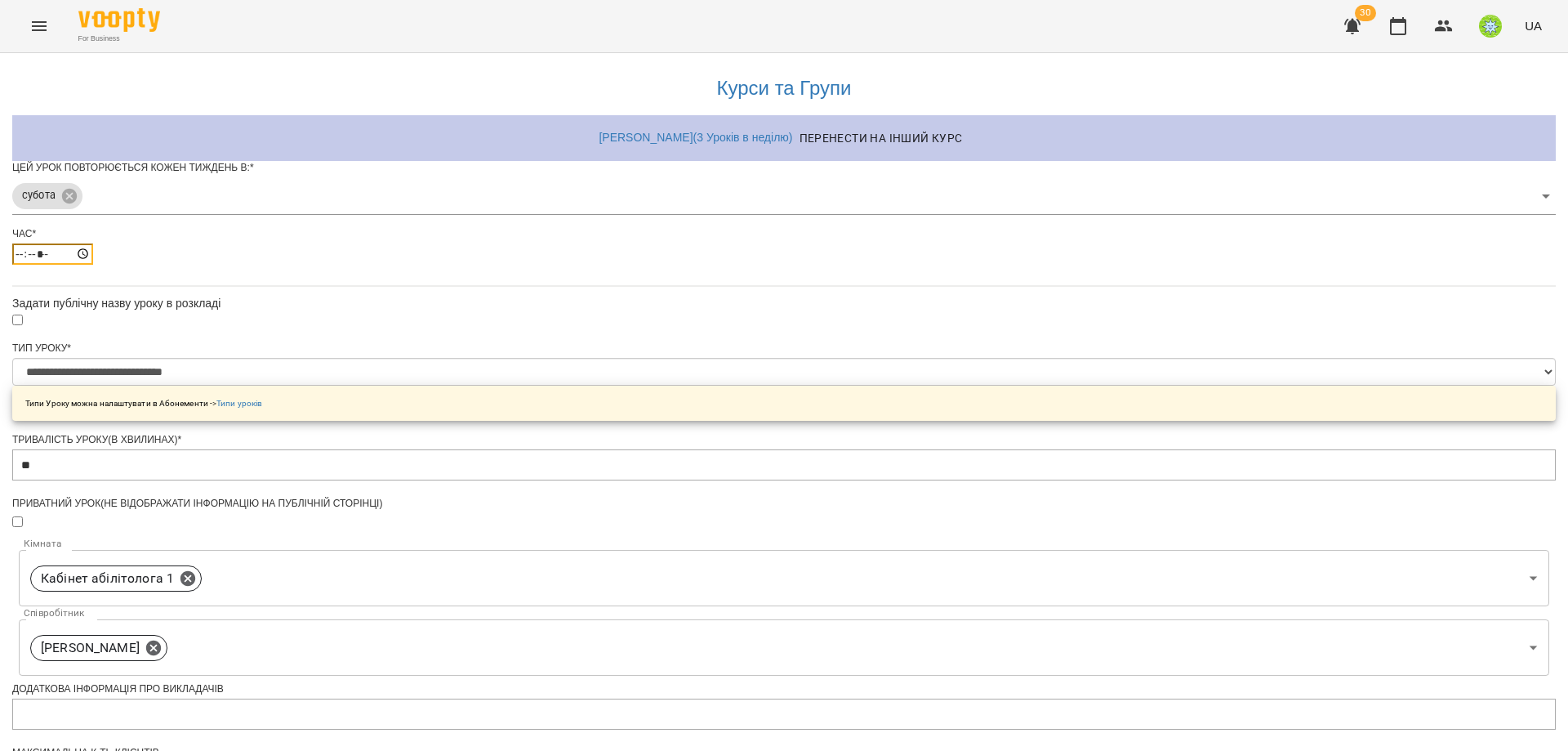
type input "*****"
click at [1255, 447] on div "**********" at bounding box center [784, 560] width 1544 height 1015
click at [1289, 449] on div "**********" at bounding box center [784, 560] width 1544 height 1015
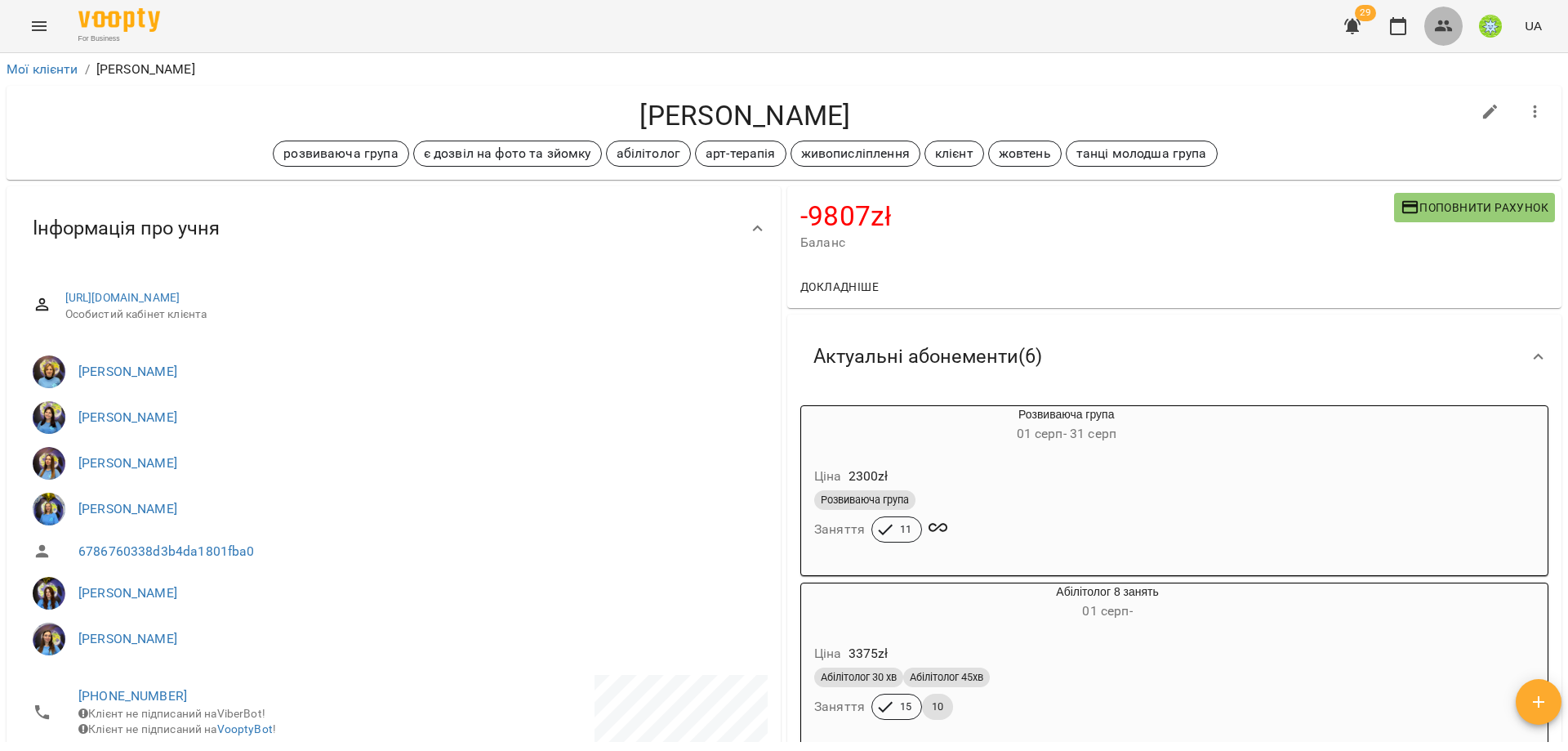
click at [1440, 34] on icon "button" at bounding box center [1444, 26] width 19 height 19
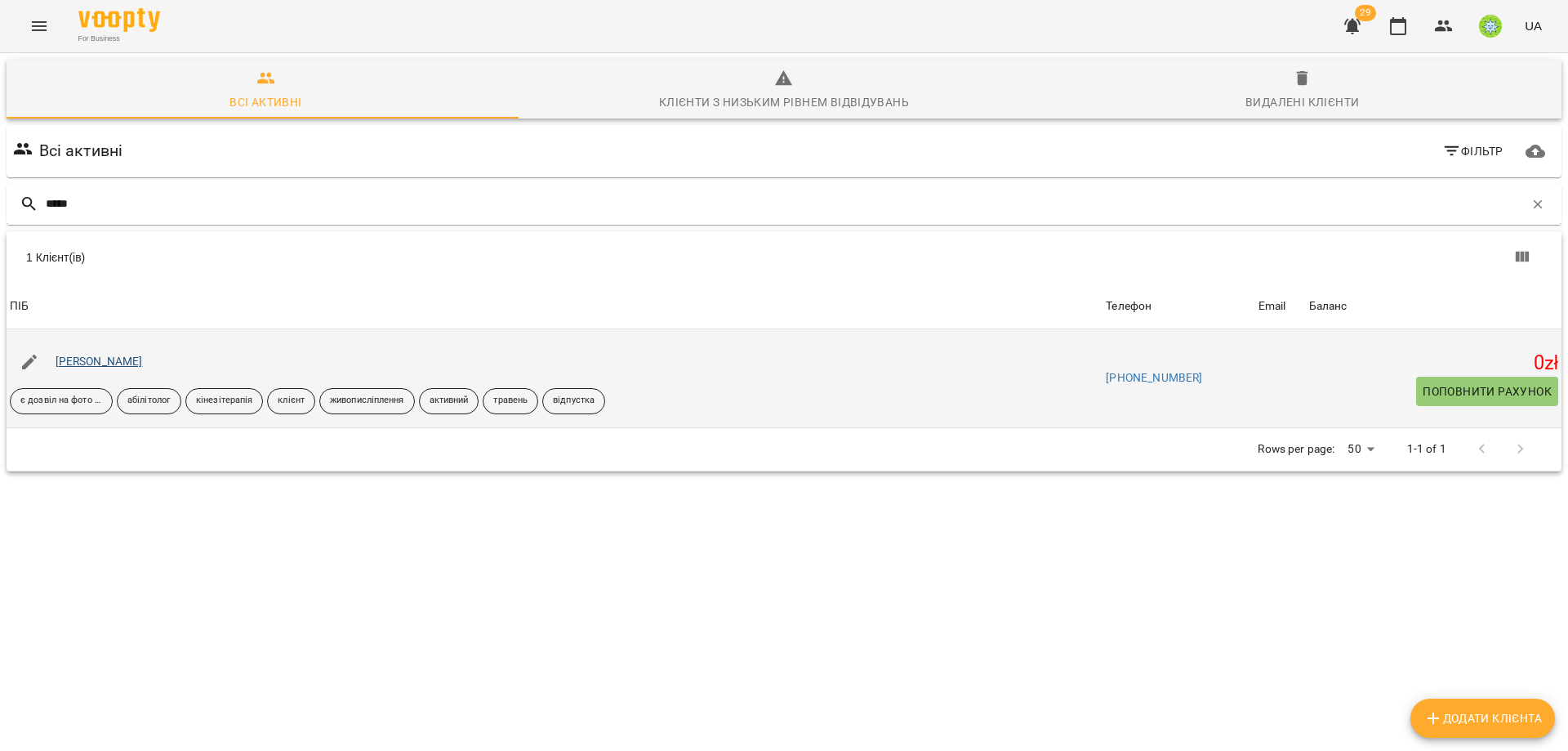
type input "*****"
click at [93, 358] on link "[PERSON_NAME]" at bounding box center [99, 360] width 88 height 13
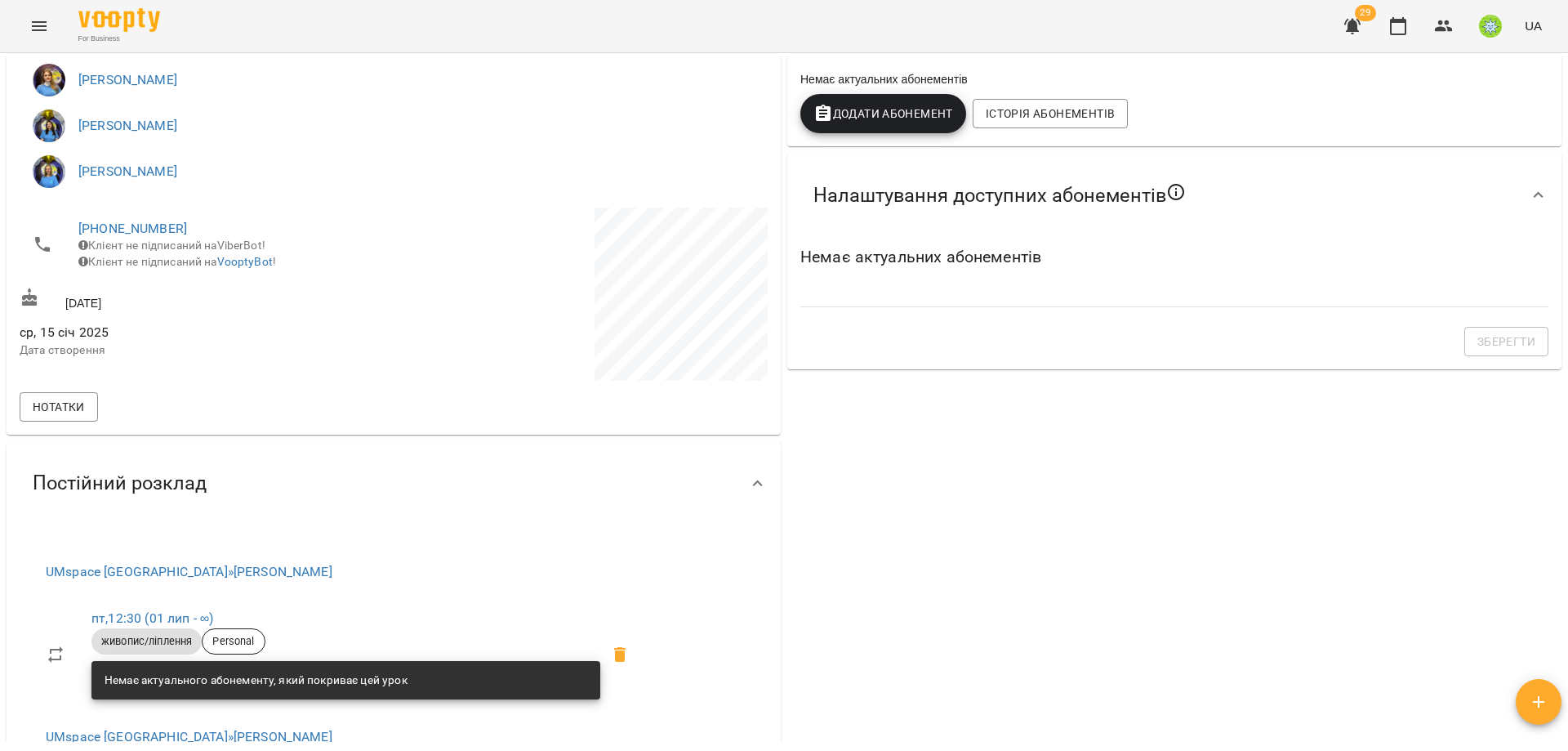
scroll to position [1316, 0]
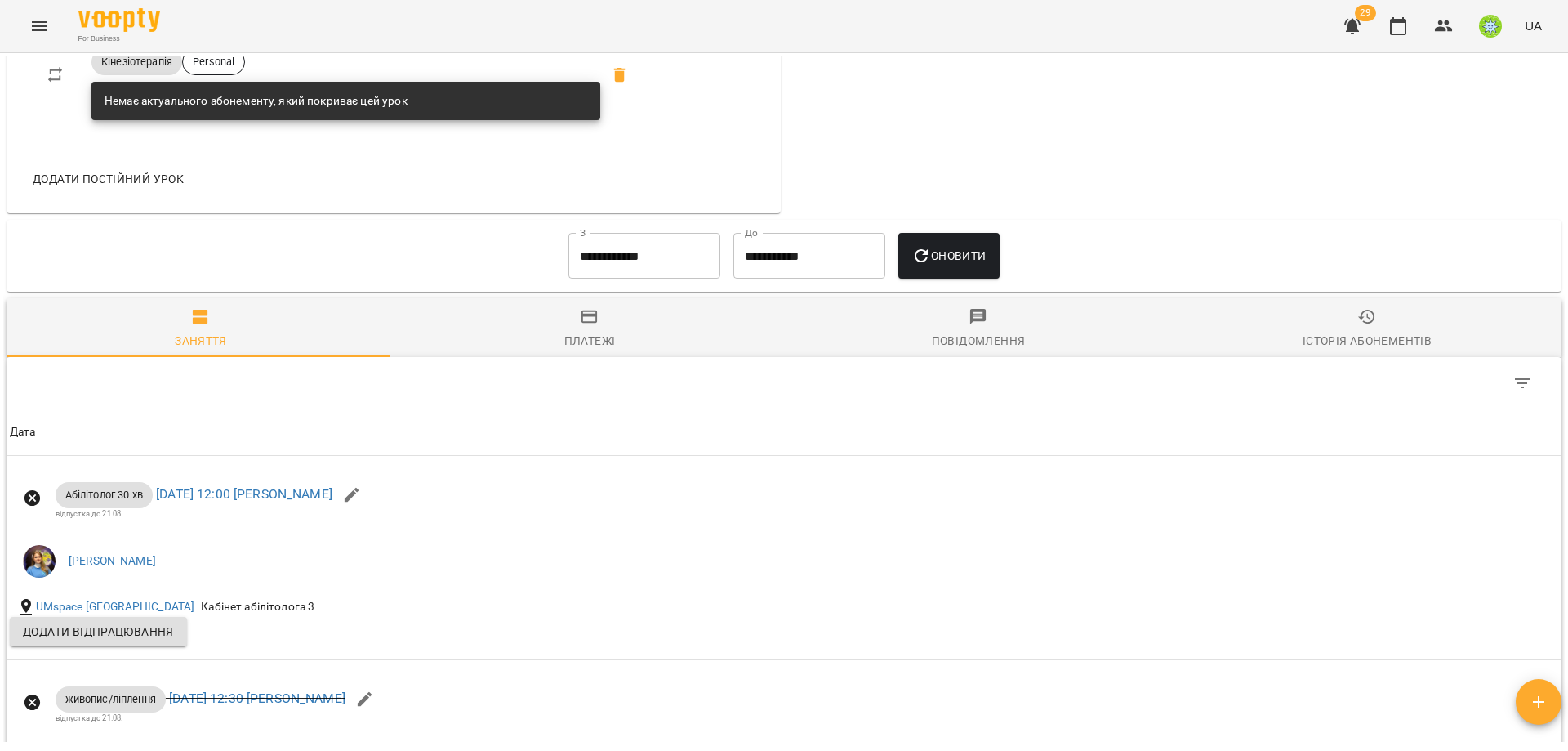
click at [581, 253] on input "**********" at bounding box center [644, 256] width 152 height 46
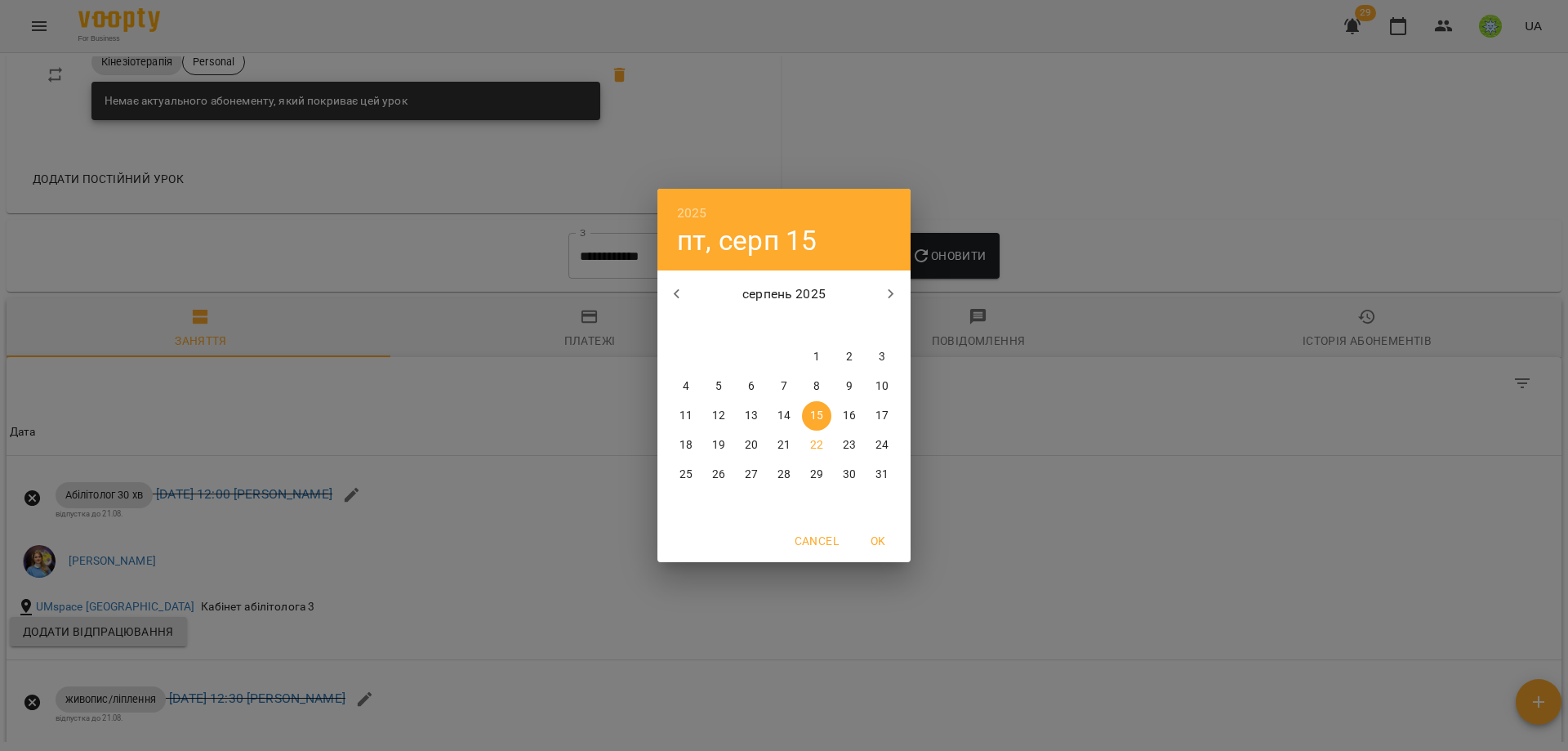
drag, startPoint x: 815, startPoint y: 352, endPoint x: 849, endPoint y: 335, distance: 38.0
click at [816, 352] on p "1" at bounding box center [816, 357] width 6 height 16
type input "**********"
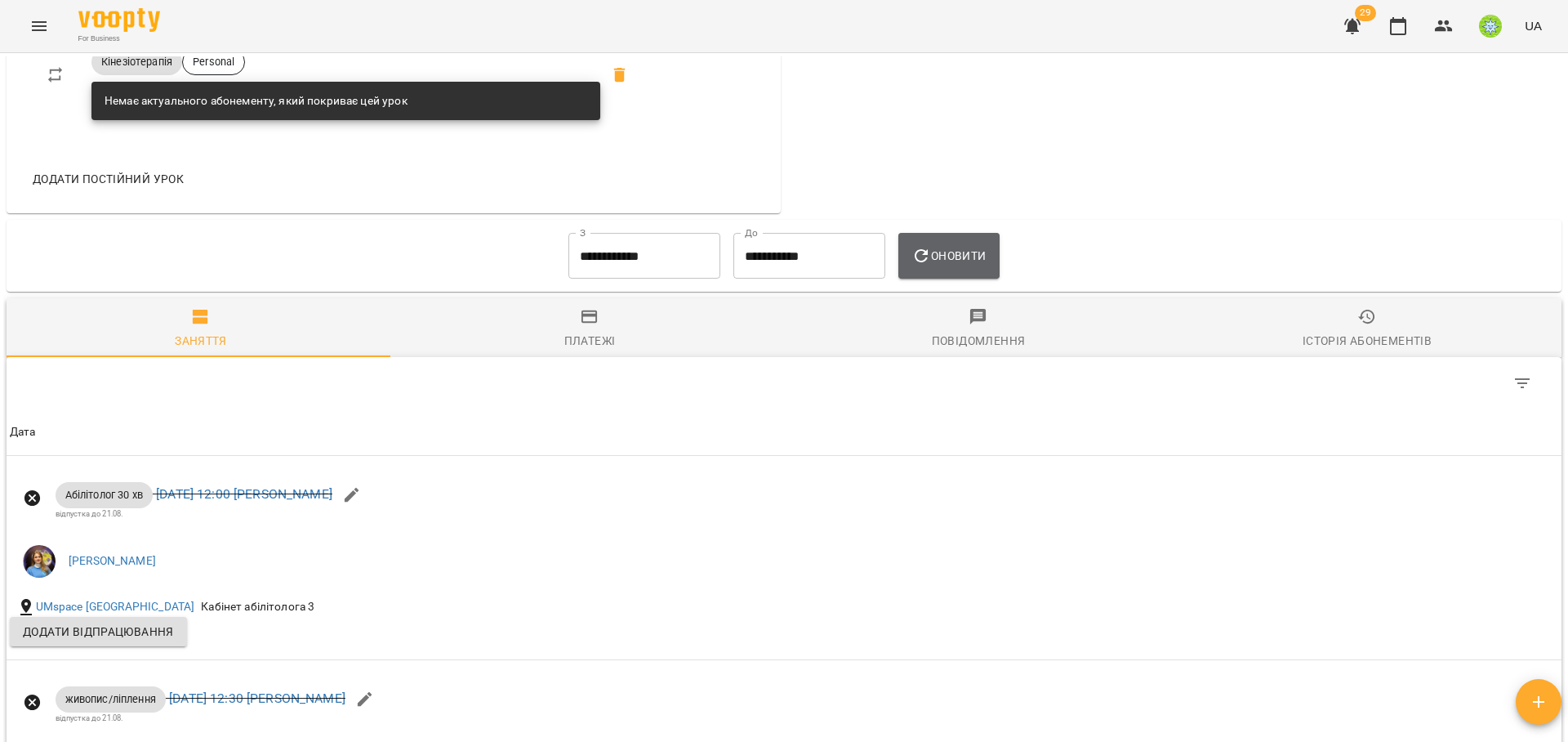
drag, startPoint x: 973, startPoint y: 252, endPoint x: 979, endPoint y: 245, distance: 9.2
click at [974, 249] on span "Оновити" at bounding box center [948, 255] width 74 height 19
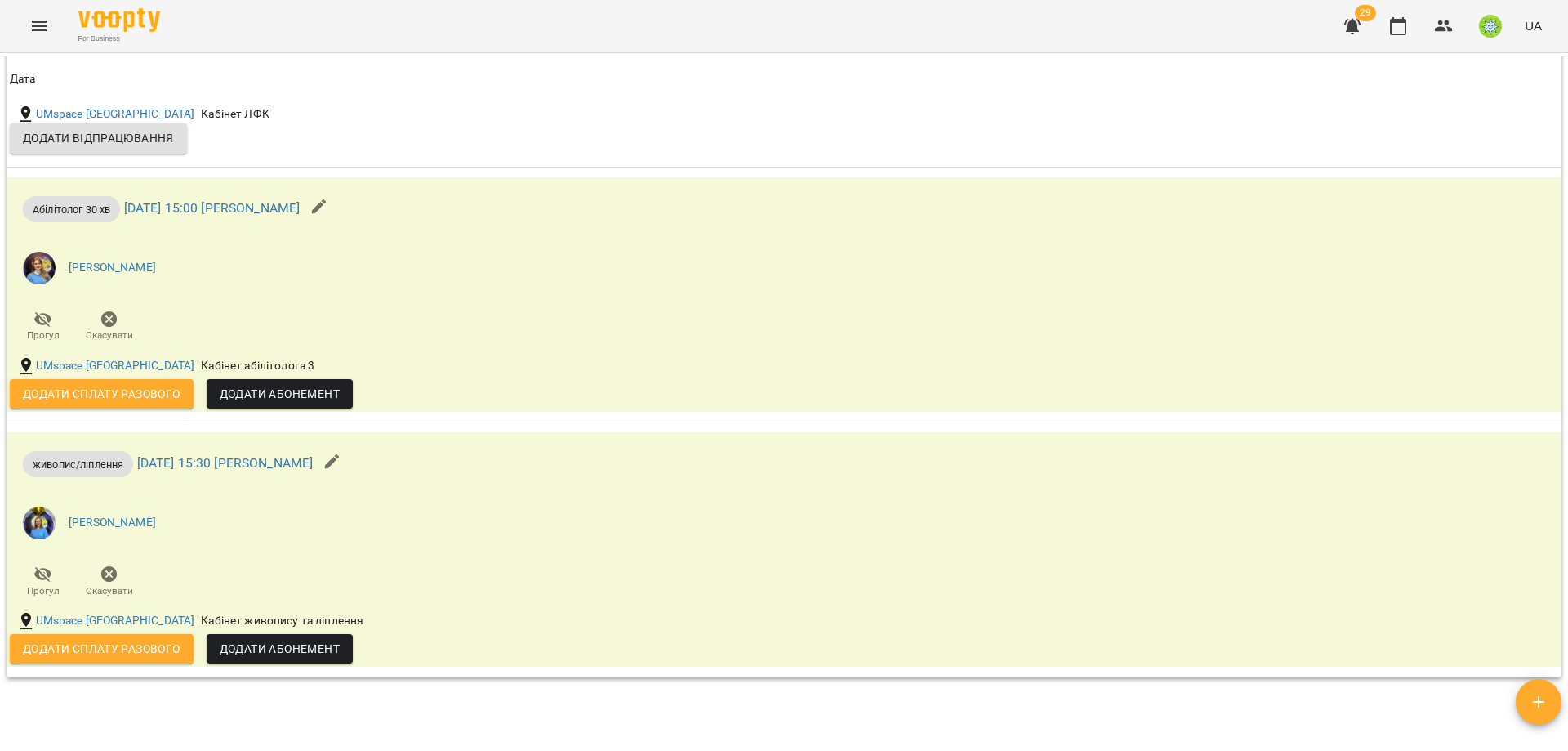
scroll to position [4214, 0]
click at [261, 388] on span "Додати Абонемент" at bounding box center [280, 392] width 120 height 19
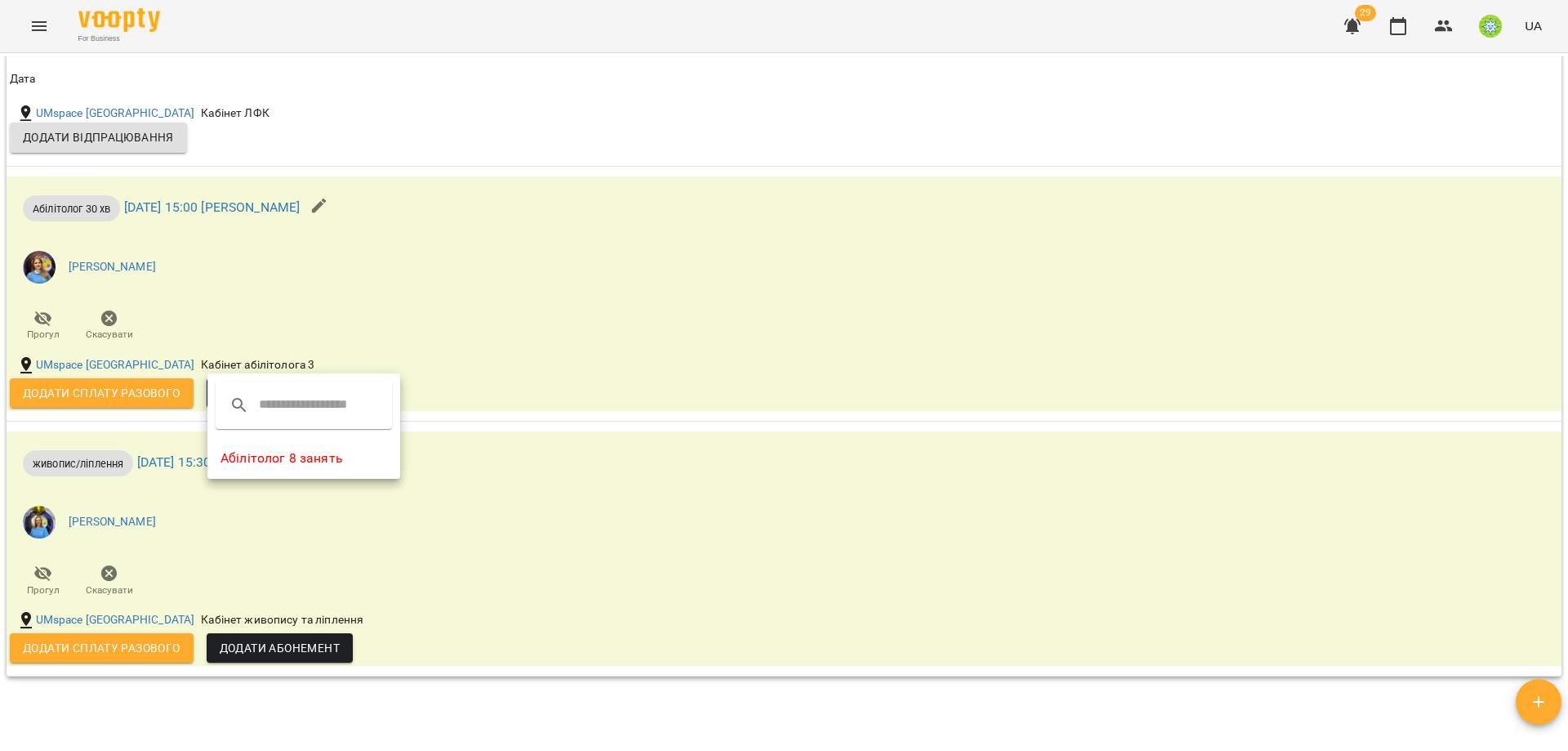
click at [276, 455] on li "Абілітолог 8 занять" at bounding box center [303, 458] width 193 height 29
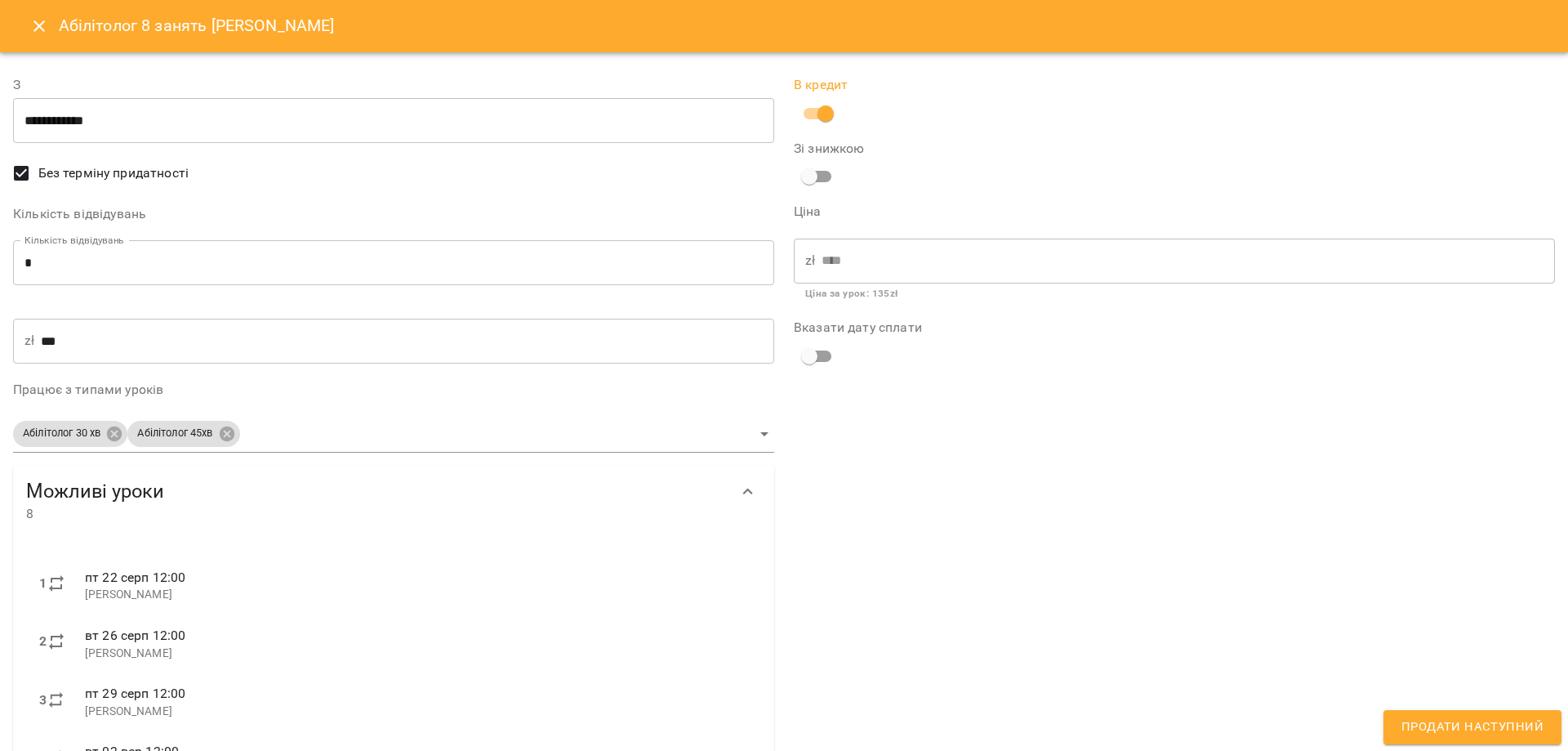
click at [1442, 725] on span "Продати наступний" at bounding box center [1473, 726] width 142 height 21
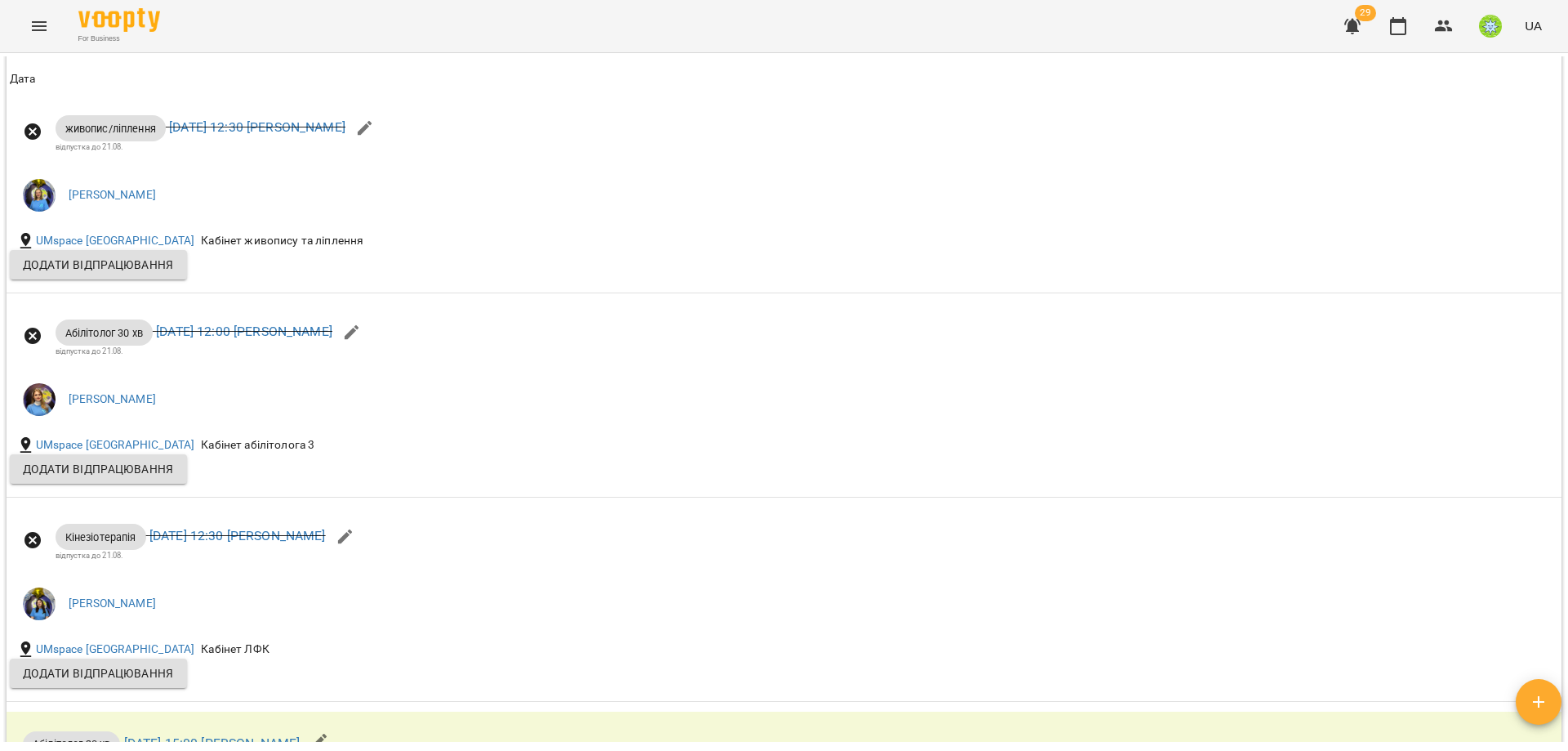
scroll to position [4251, 0]
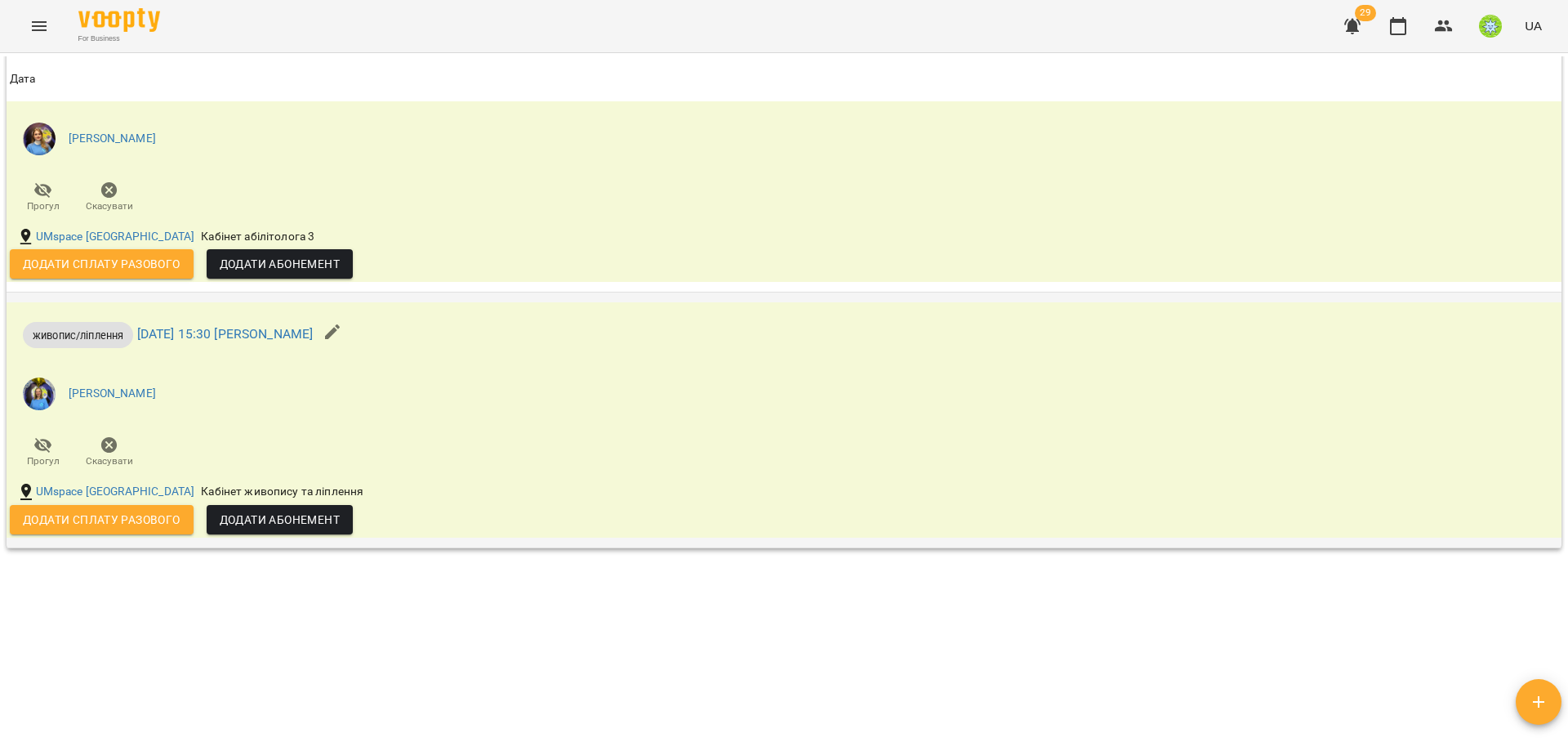
click at [265, 510] on span "Додати Абонемент" at bounding box center [280, 519] width 120 height 19
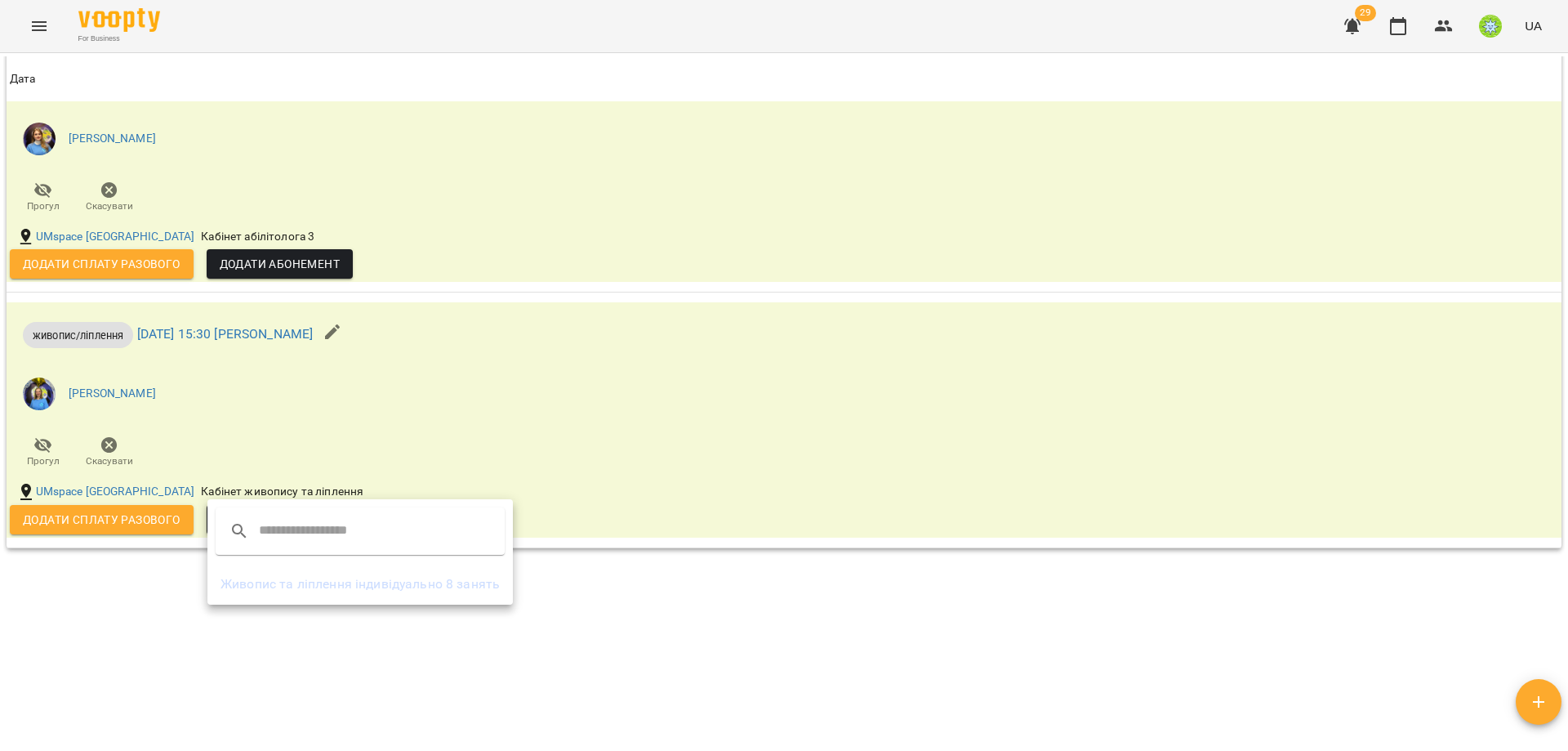
click at [433, 574] on li "Живопис та ліплення індивідуально 8 занять" at bounding box center [360, 584] width 306 height 29
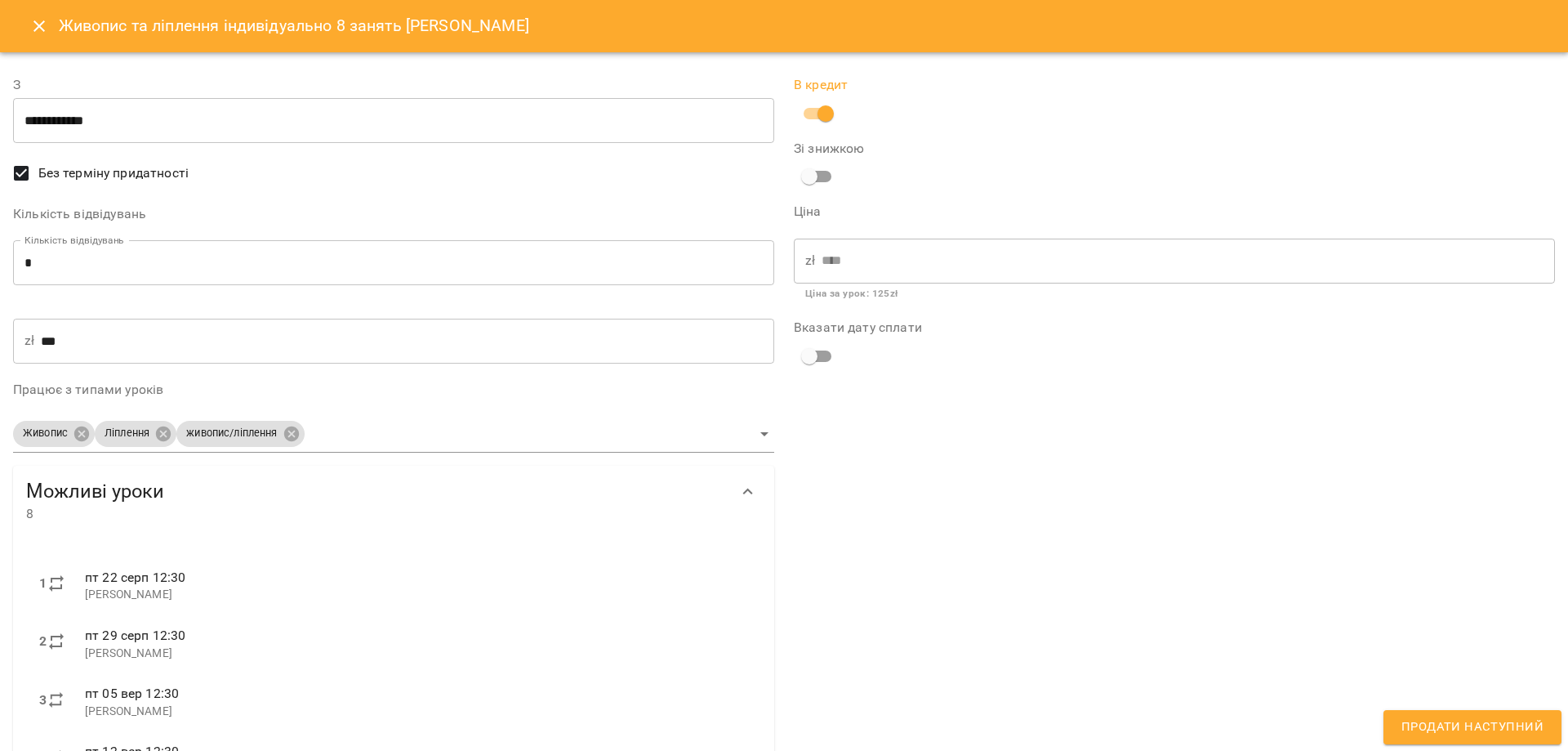
click at [1471, 726] on span "Продати наступний" at bounding box center [1473, 726] width 142 height 21
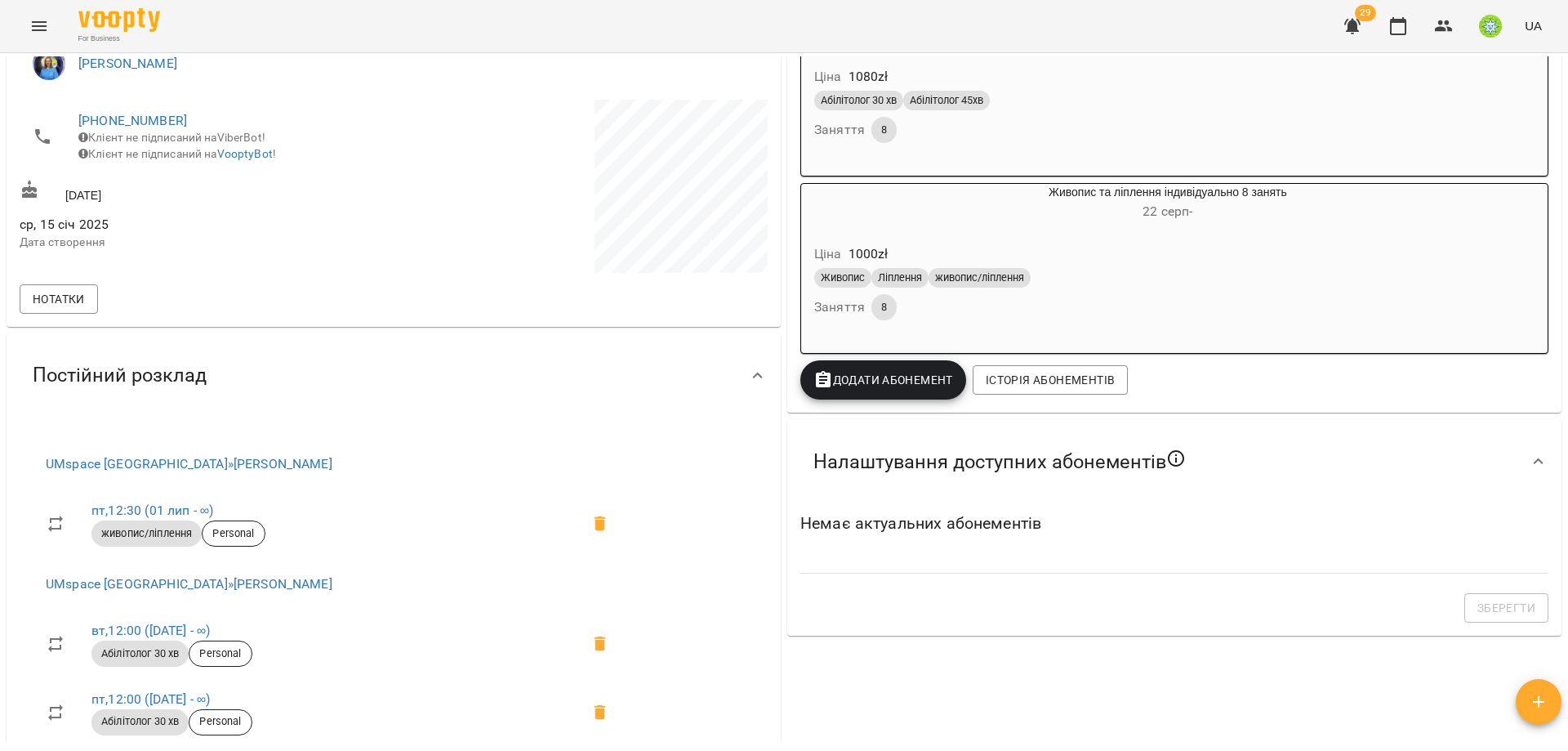
scroll to position [0, 0]
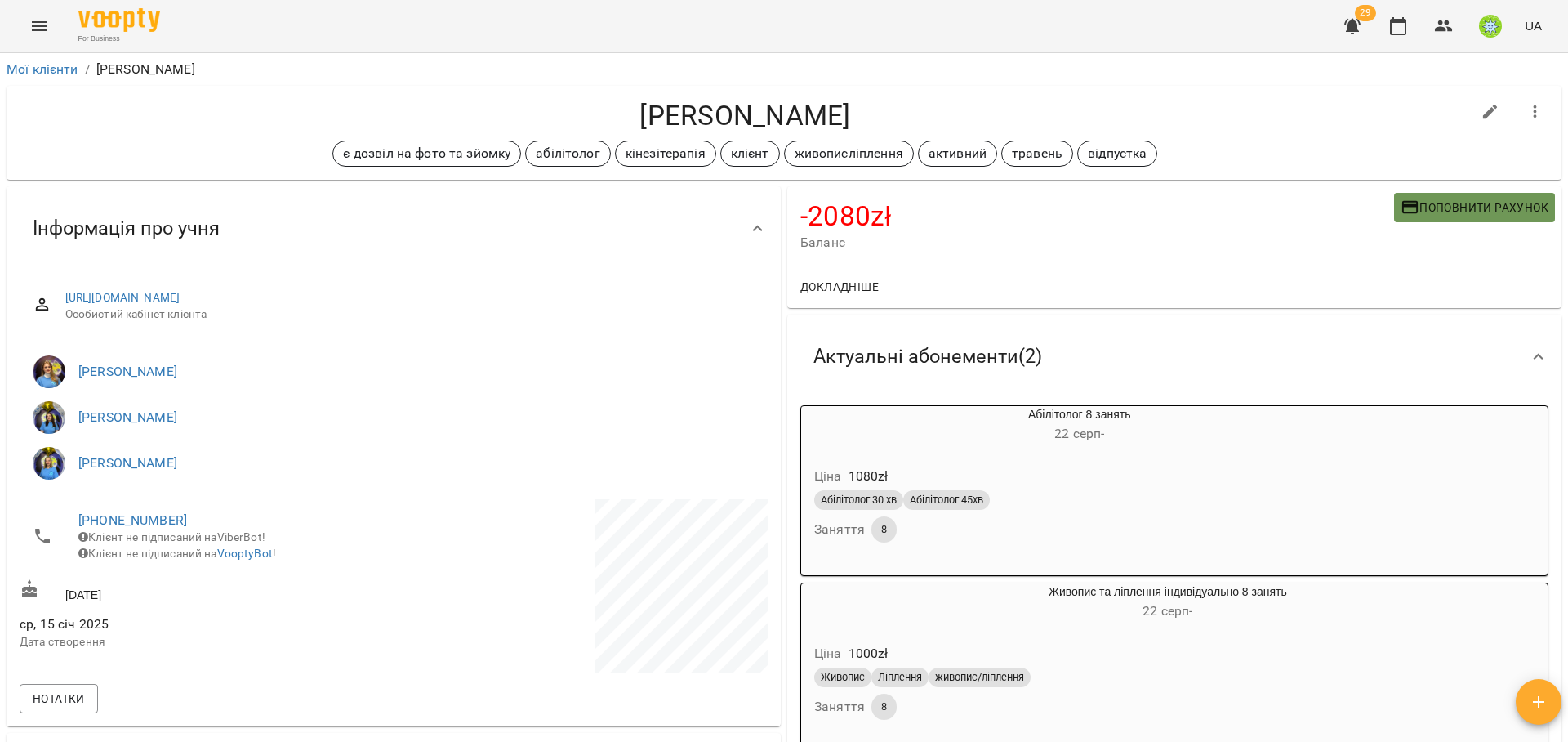
click at [1435, 205] on span "Поповнити рахунок" at bounding box center [1475, 207] width 148 height 19
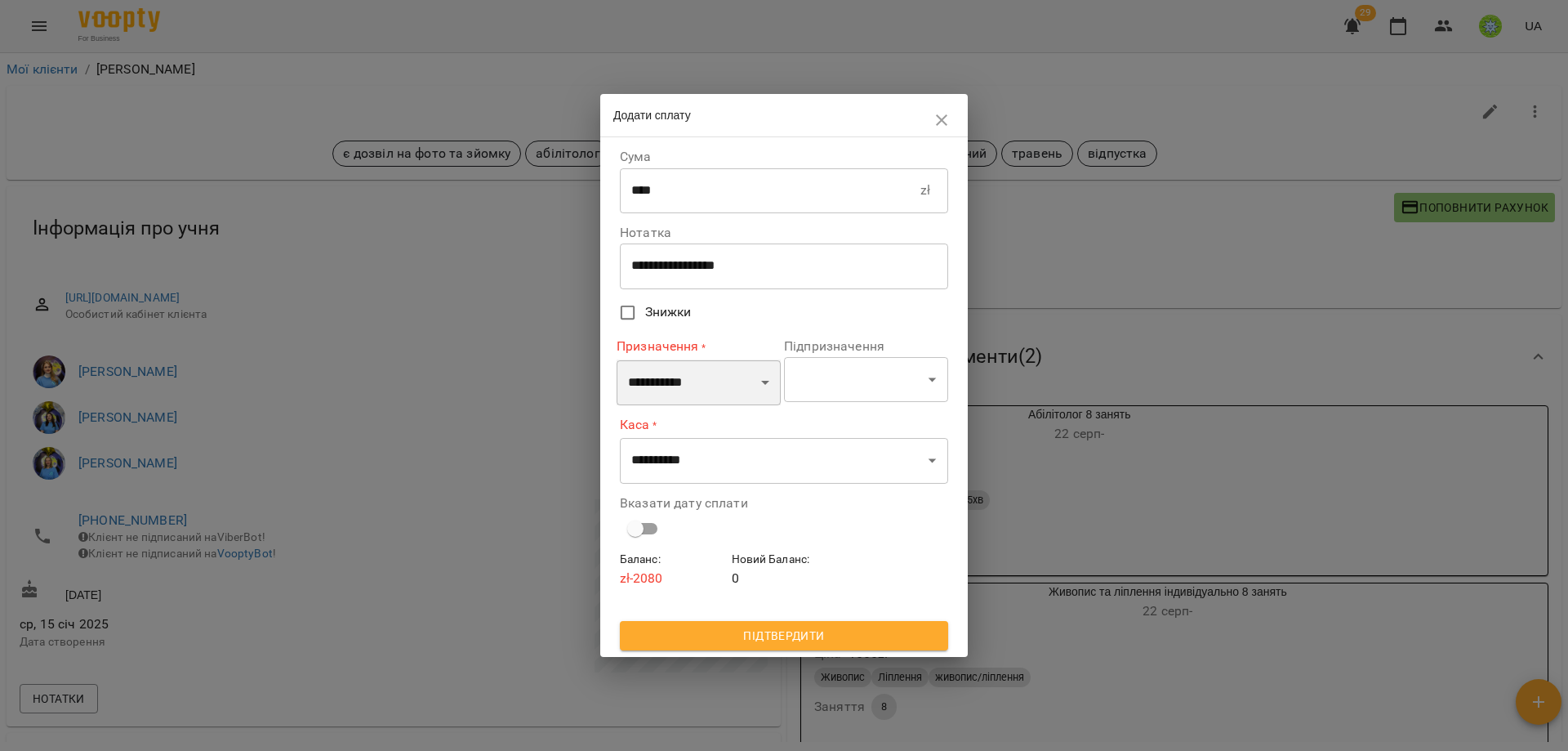
click at [657, 392] on select "**********" at bounding box center [699, 382] width 164 height 46
select select "*********"
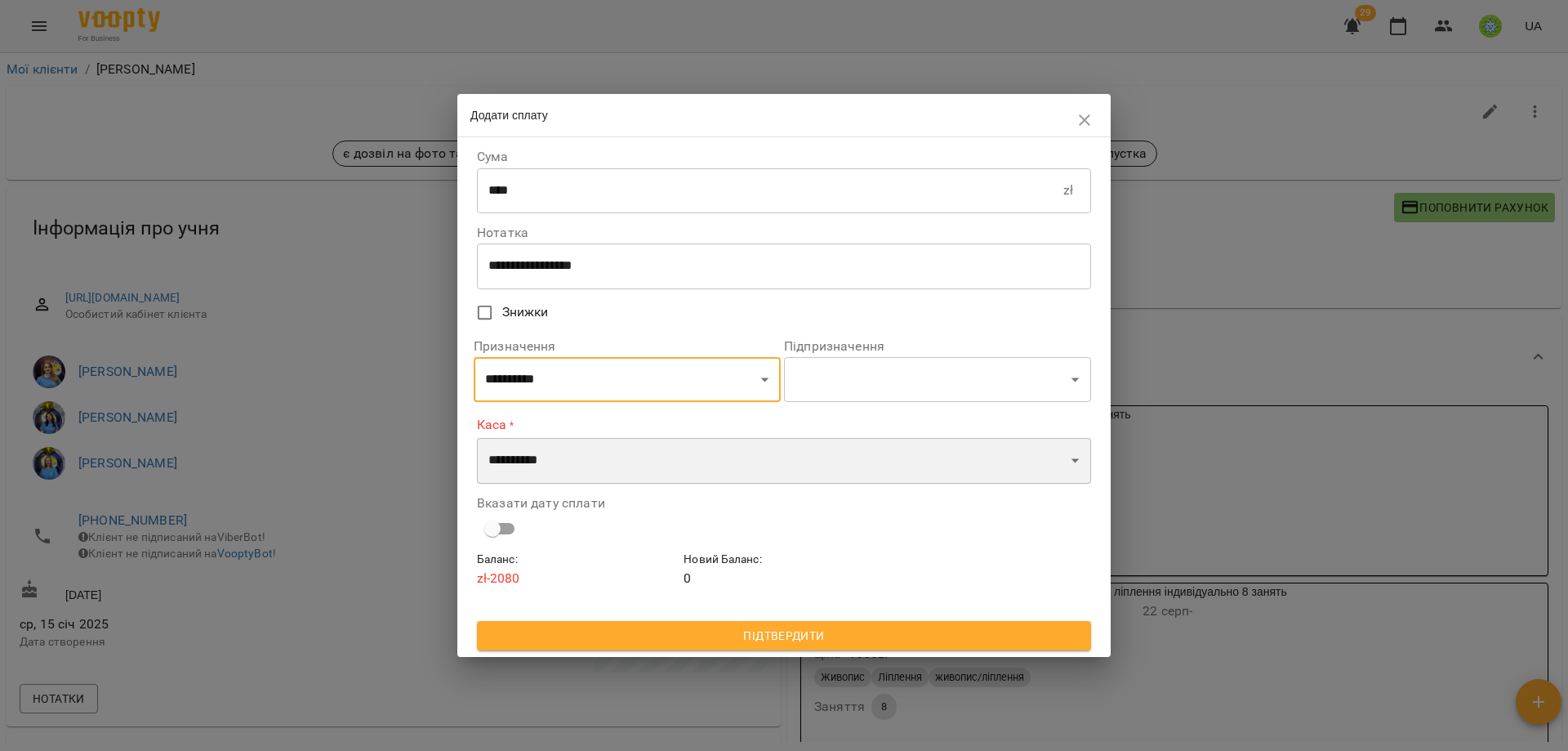
click at [559, 466] on select "**********" at bounding box center [784, 461] width 614 height 46
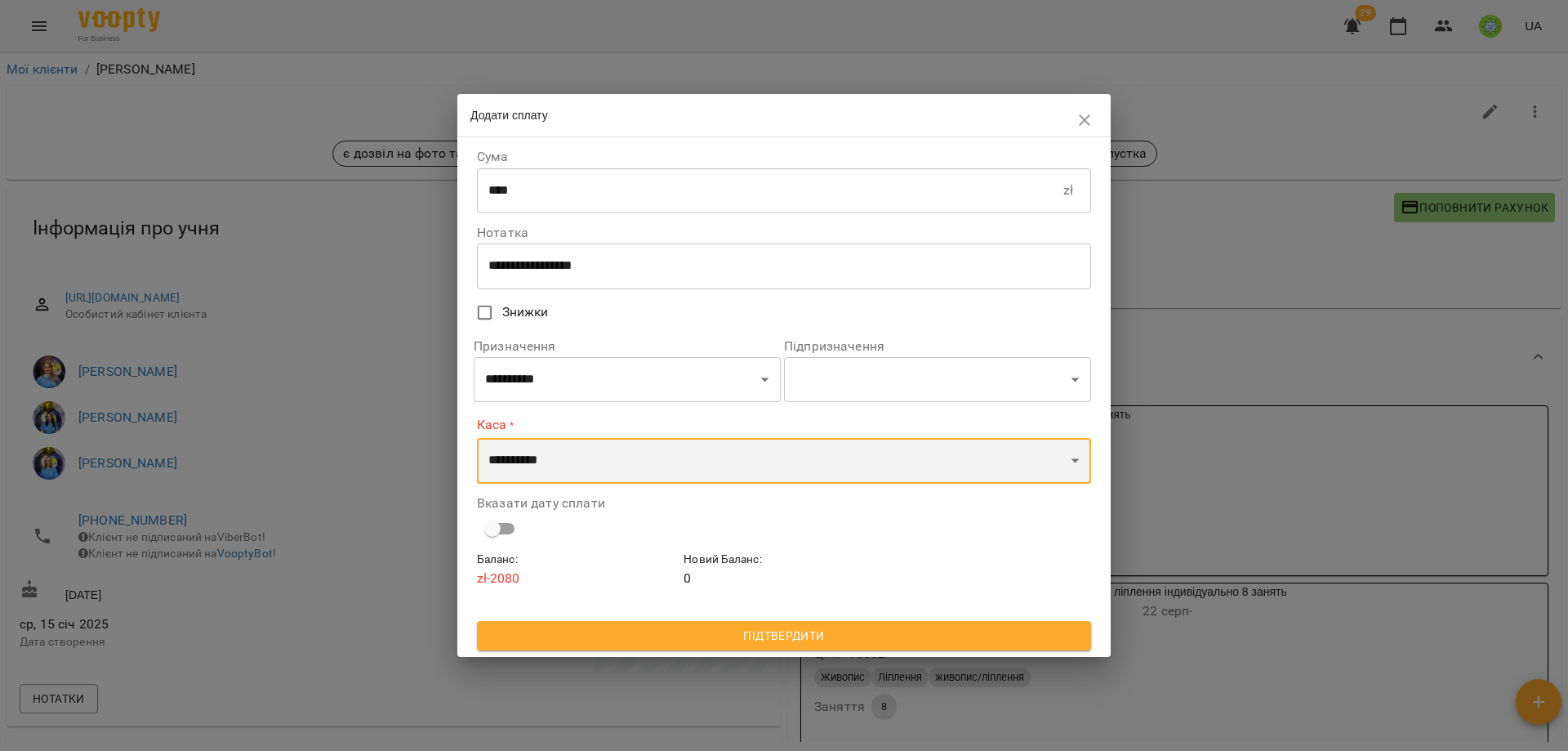
select select "****"
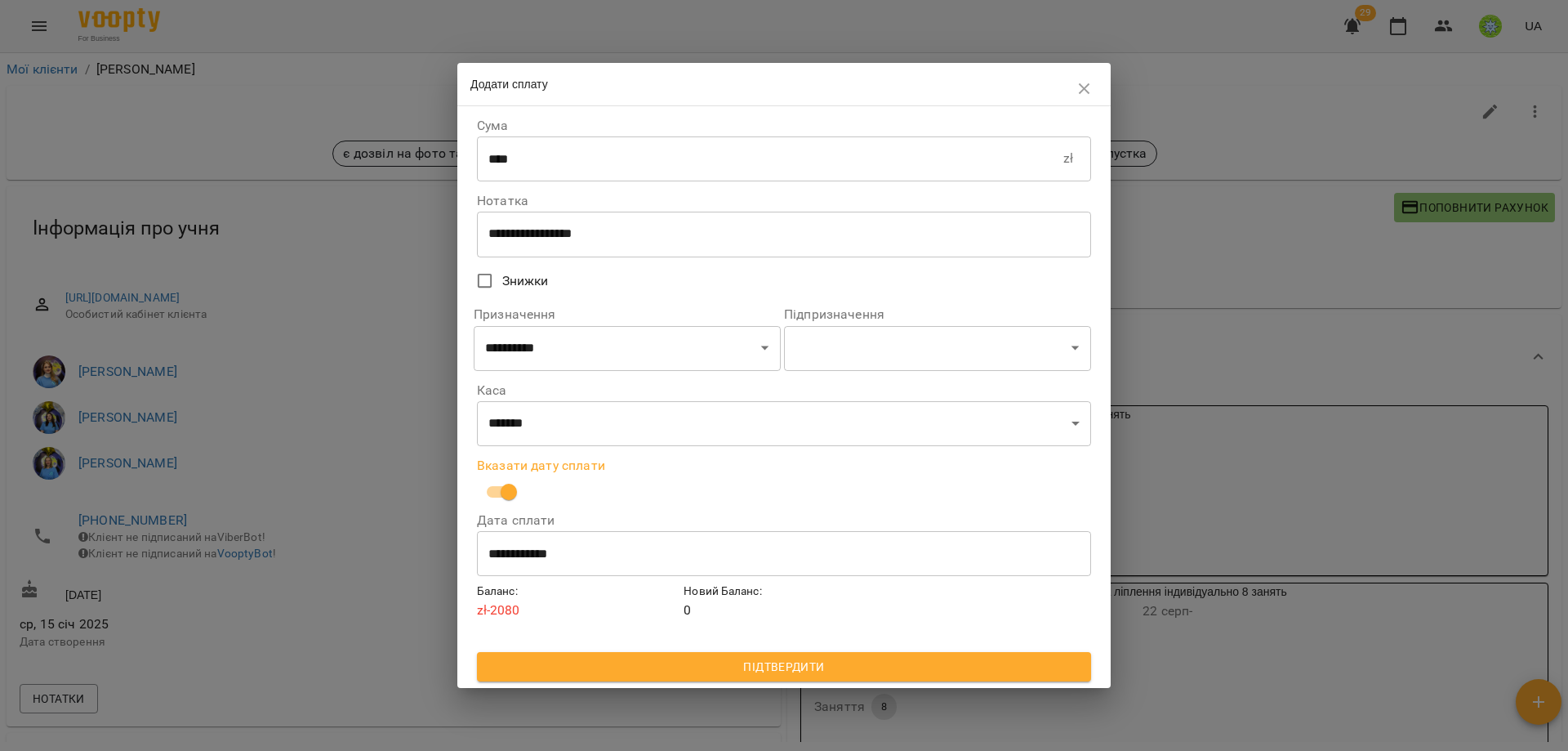
click at [758, 673] on span "Підтвердити" at bounding box center [784, 666] width 588 height 19
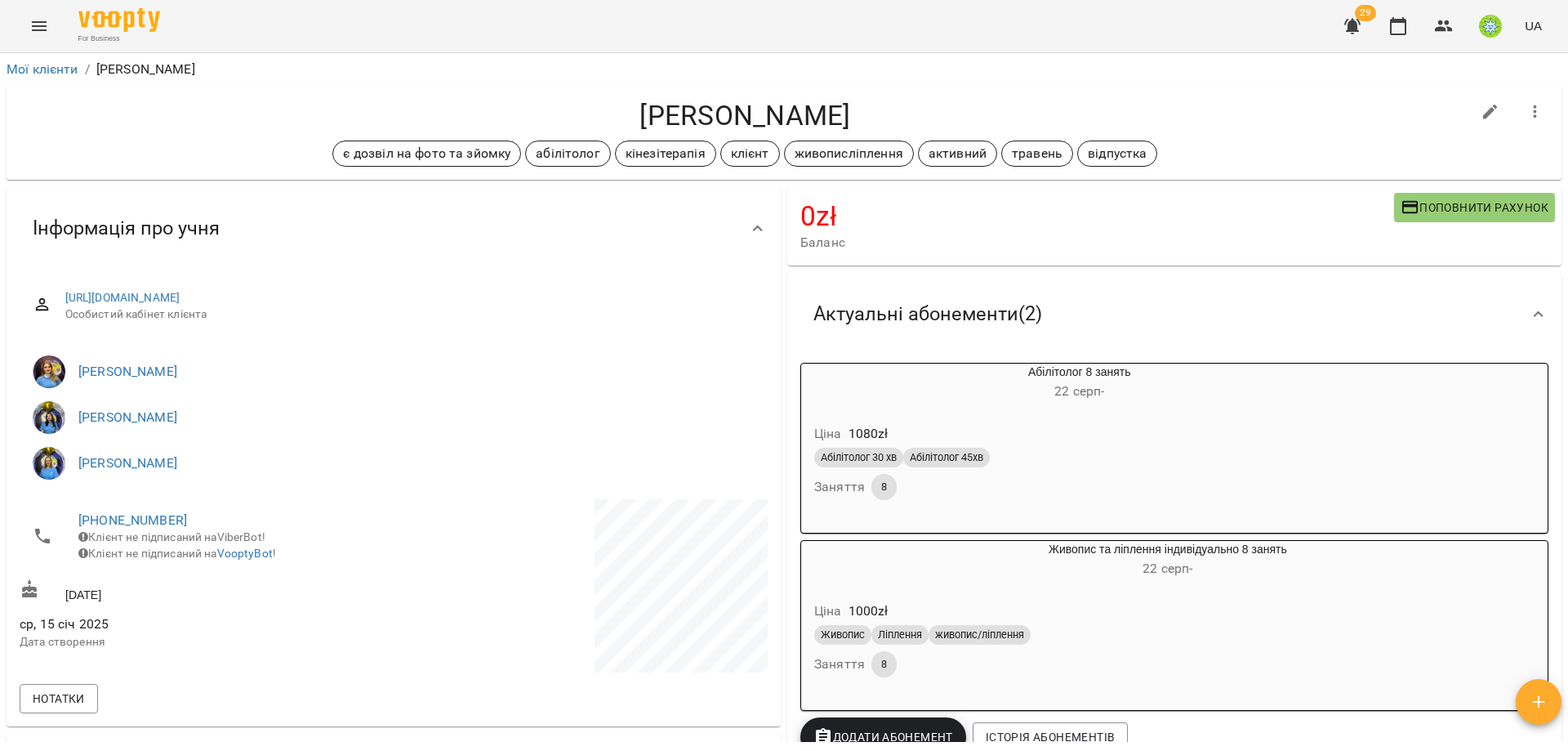
click at [1435, 28] on button "button" at bounding box center [1444, 26] width 39 height 39
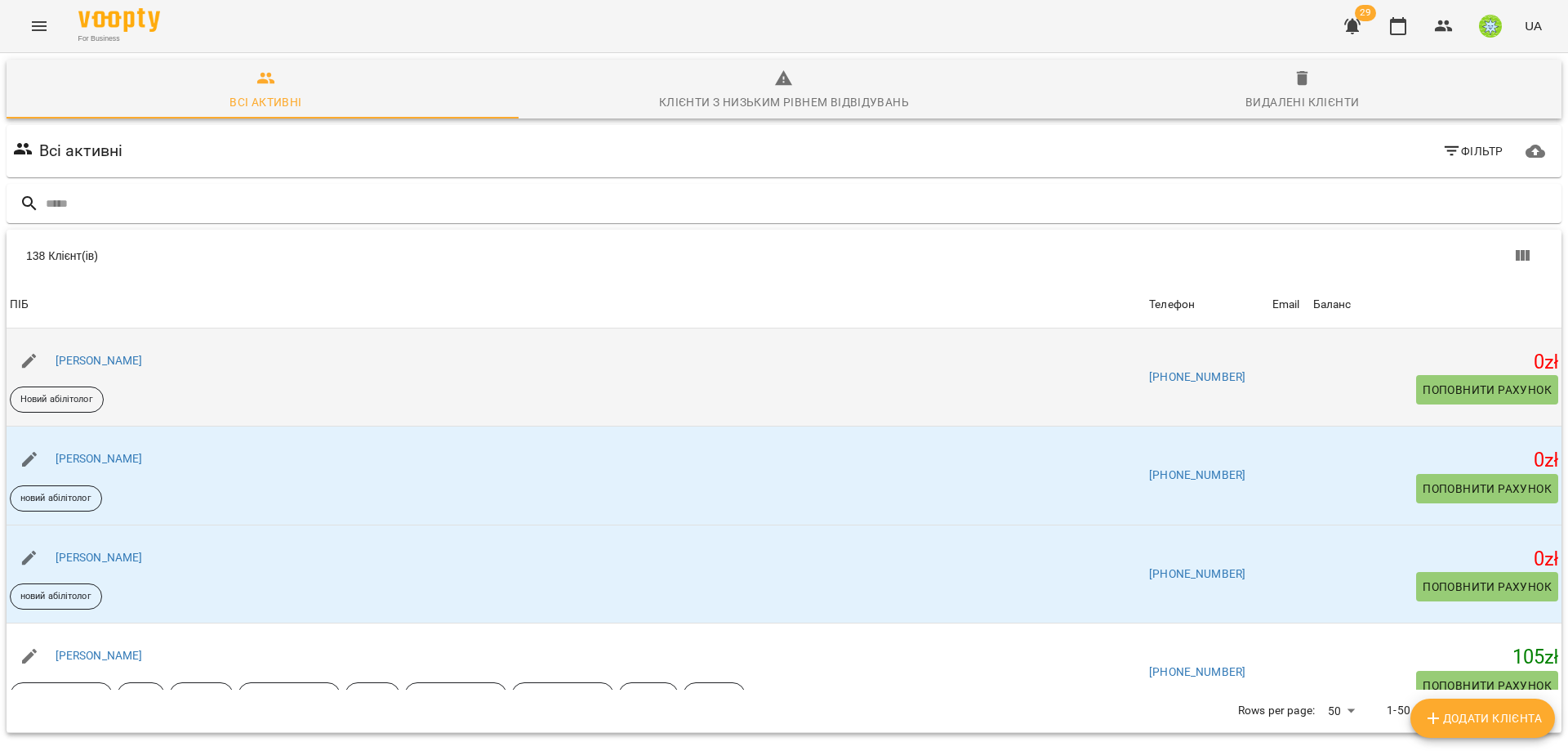
drag, startPoint x: 898, startPoint y: 319, endPoint x: 904, endPoint y: 331, distance: 13.4
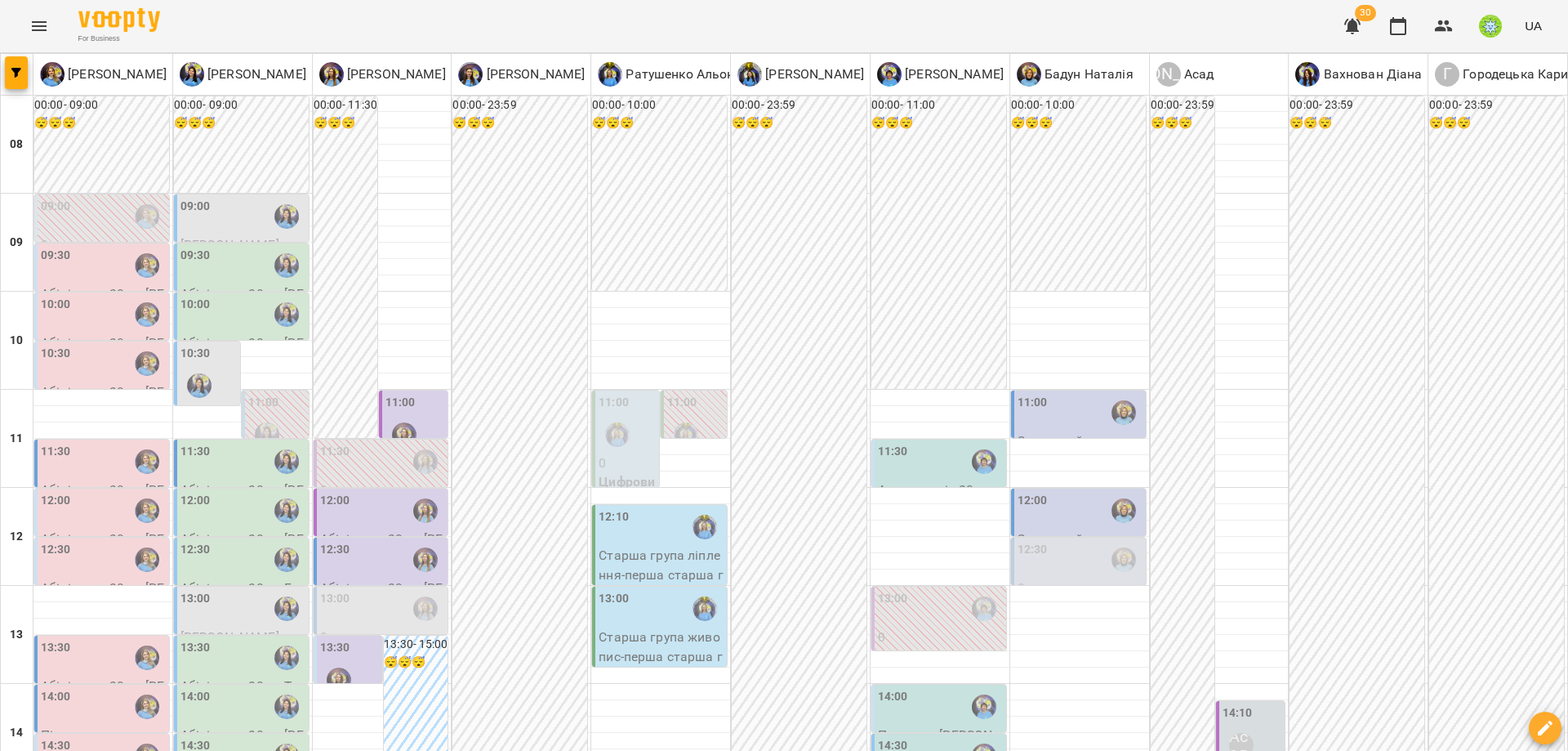
scroll to position [120, 0]
click at [366, 492] on div "12:00" at bounding box center [382, 510] width 125 height 37
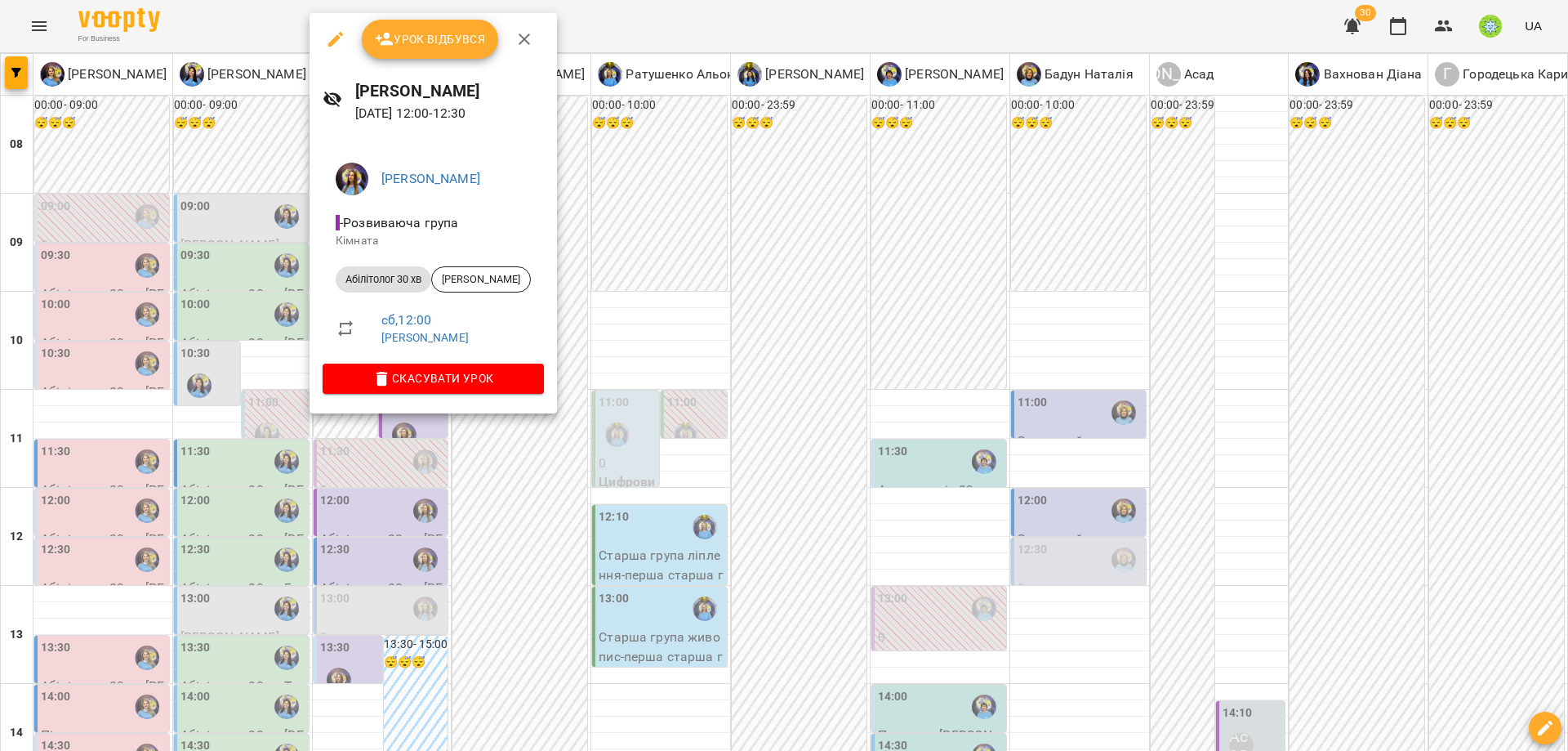
click at [872, 432] on div at bounding box center [784, 375] width 1568 height 751
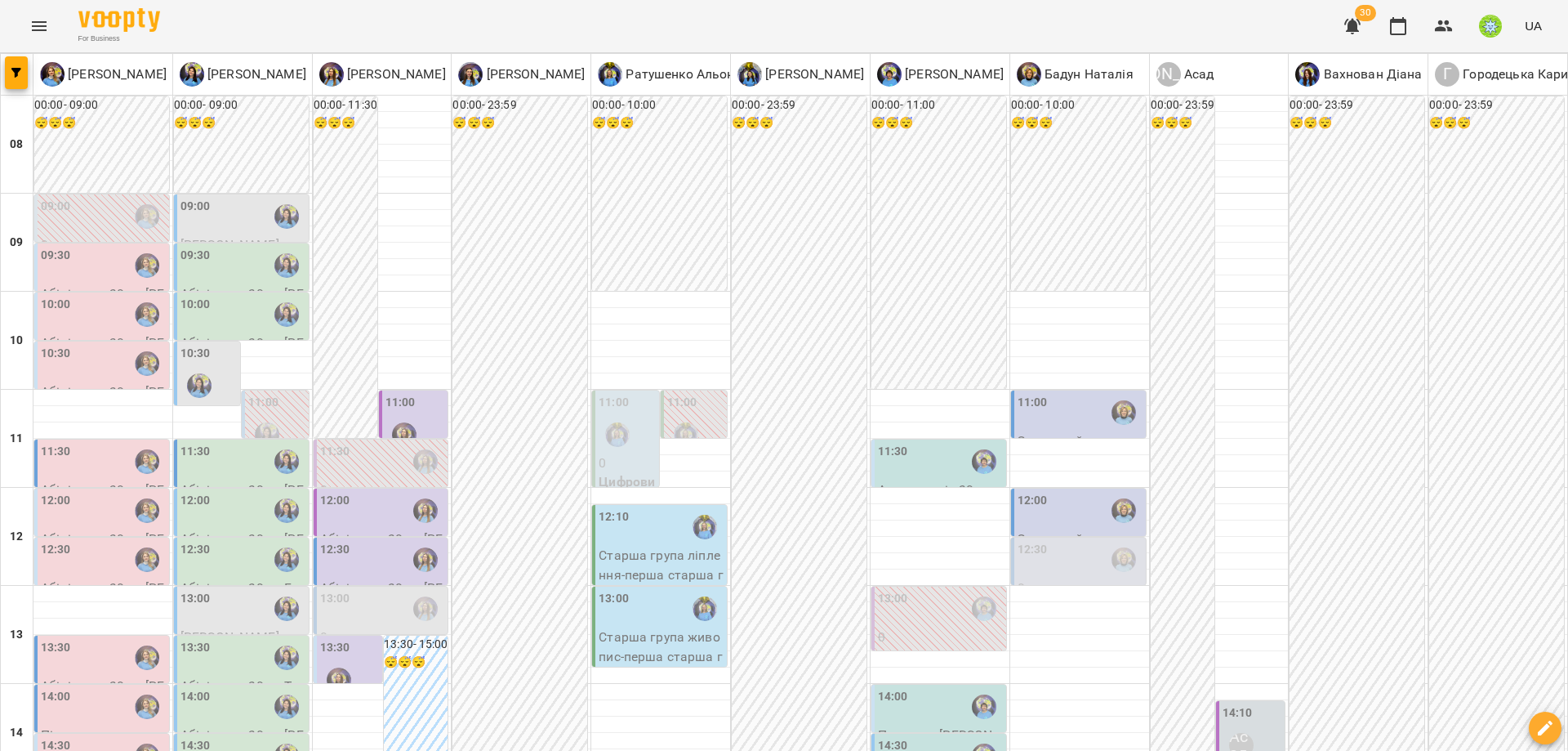
click at [351, 541] on div "12:30" at bounding box center [382, 559] width 125 height 37
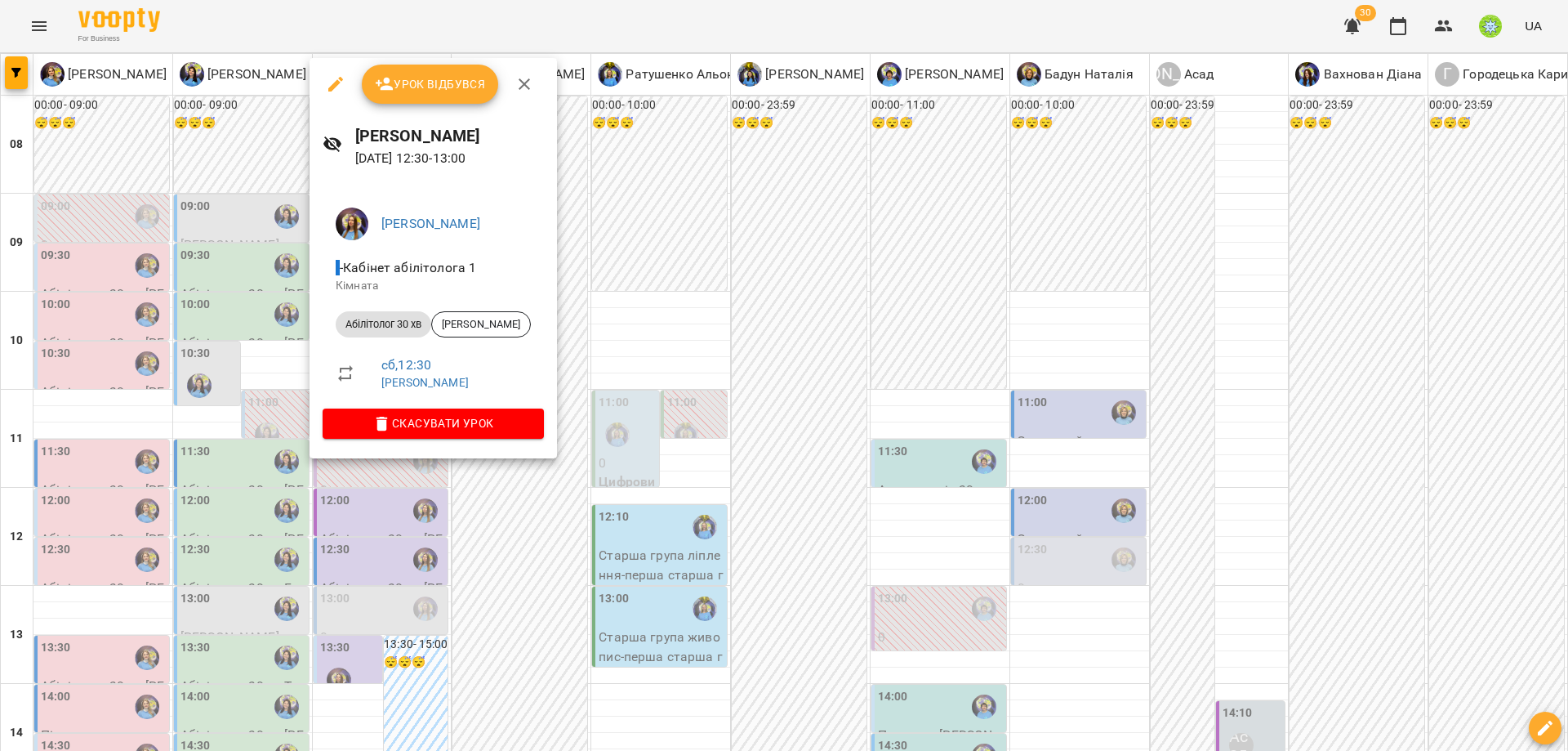
click at [617, 465] on div at bounding box center [784, 375] width 1568 height 751
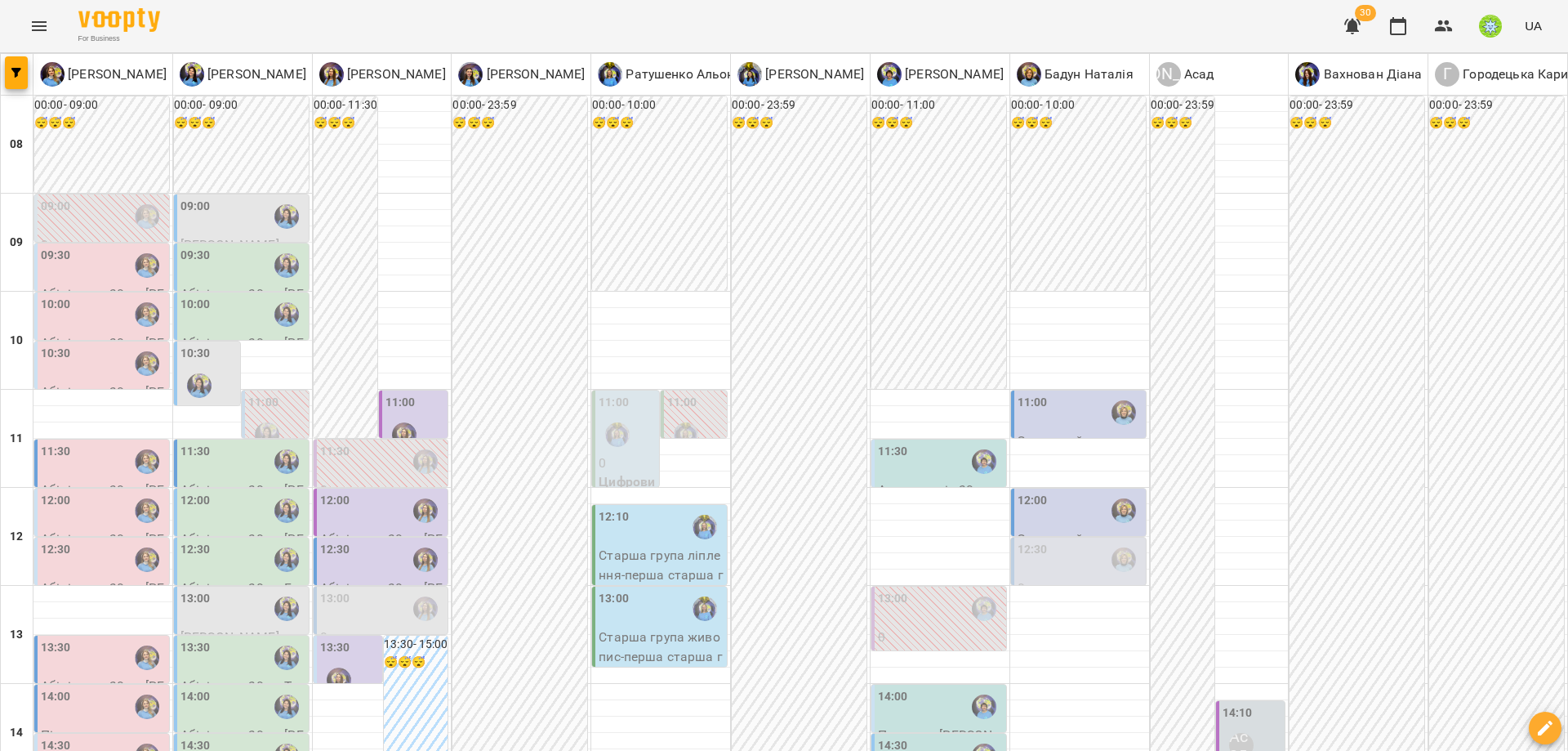
click at [338, 589] on div "13:00" at bounding box center [335, 608] width 30 height 37
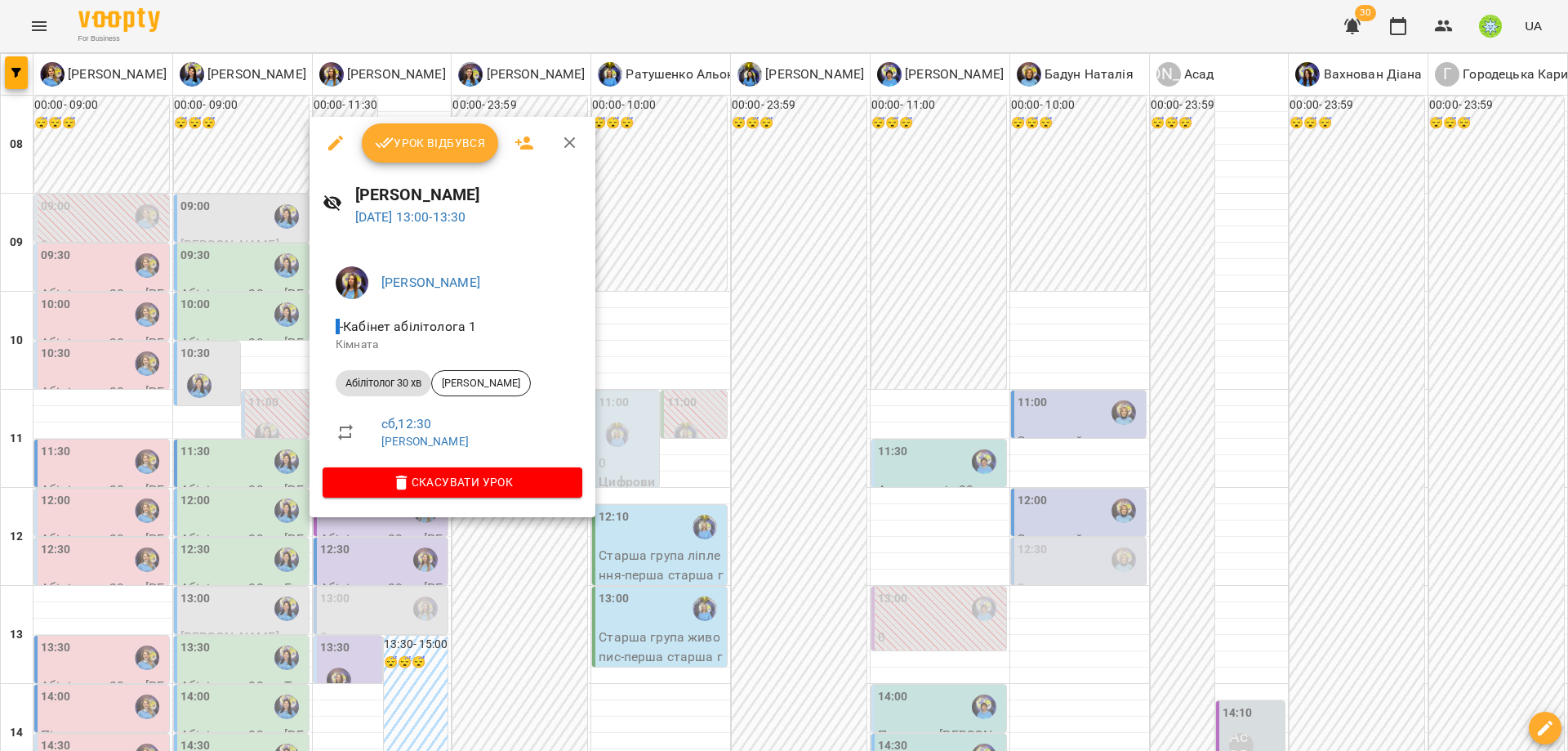
drag, startPoint x: 644, startPoint y: 548, endPoint x: 382, endPoint y: 549, distance: 262.0
click at [643, 548] on div at bounding box center [784, 375] width 1568 height 751
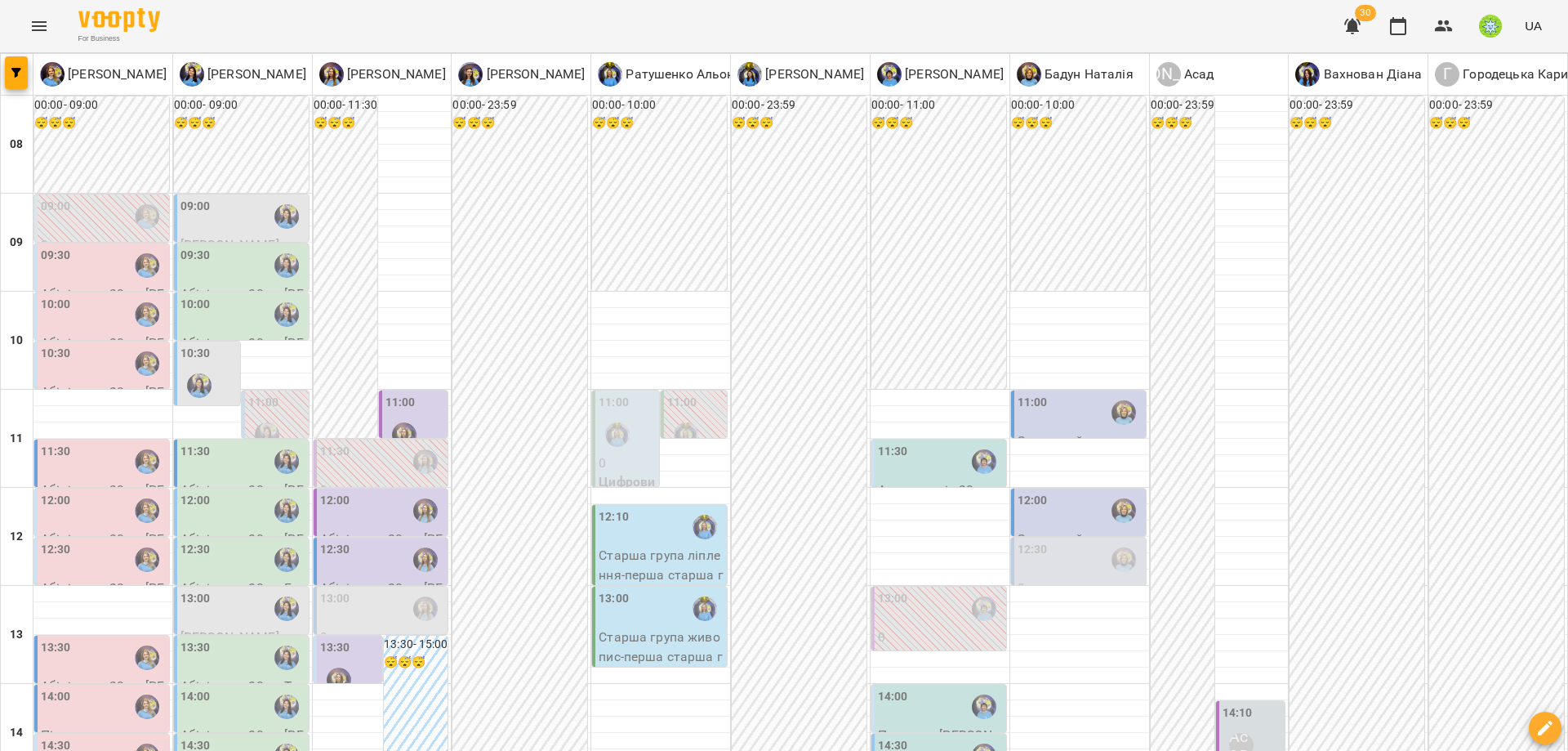
click at [340, 661] on div at bounding box center [339, 679] width 37 height 37
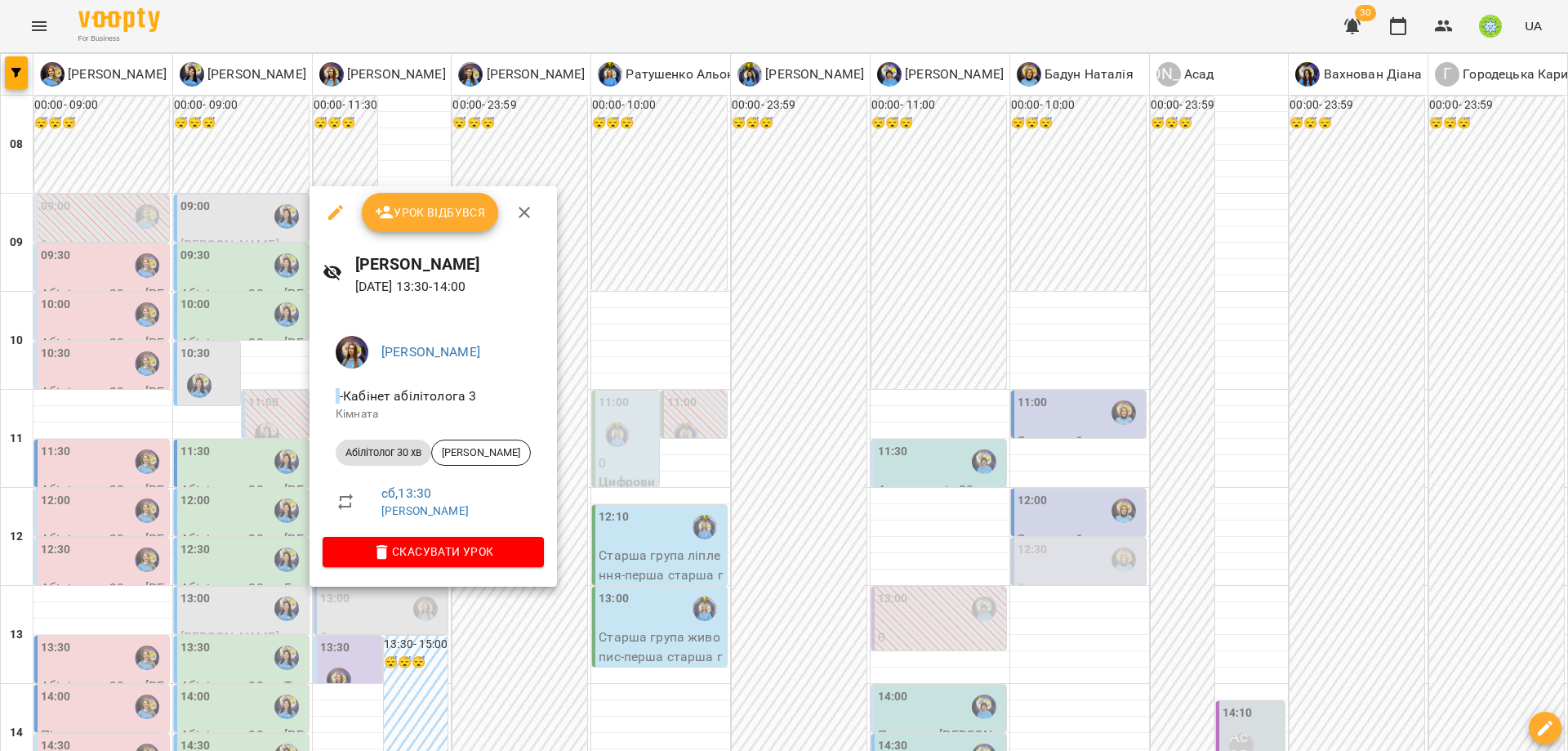
click at [687, 597] on div at bounding box center [784, 375] width 1568 height 751
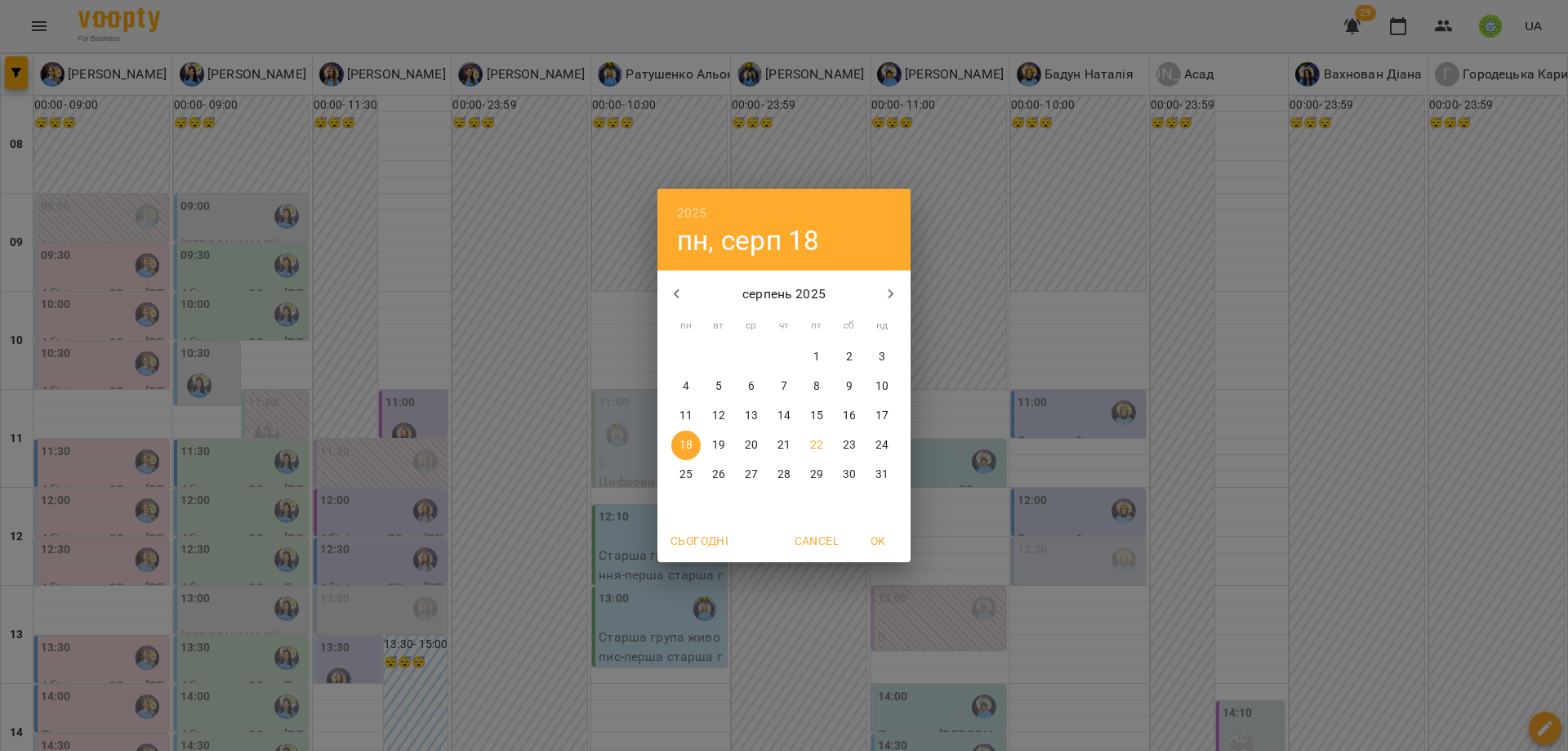
click at [722, 475] on p "26" at bounding box center [718, 475] width 13 height 16
type input "**********"
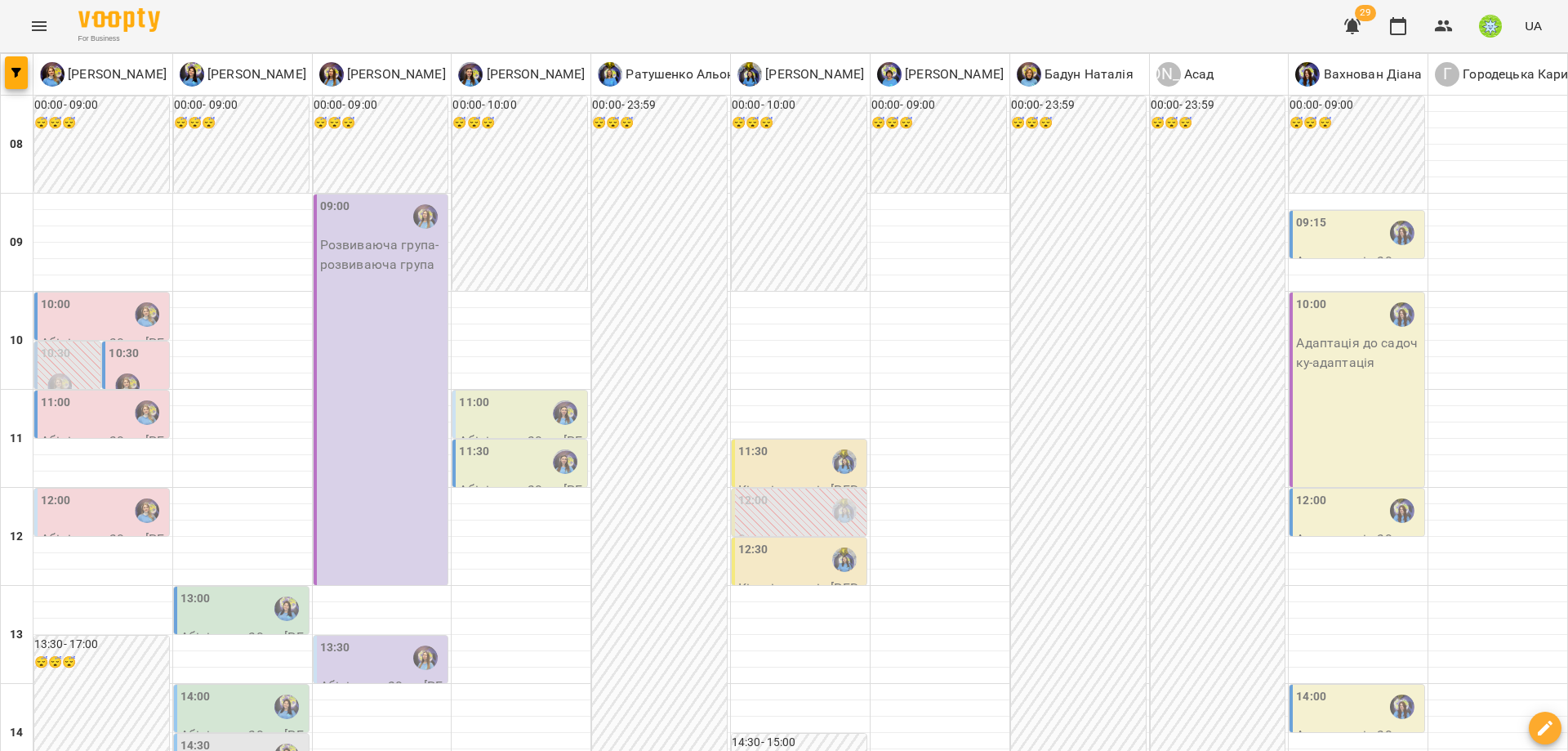
scroll to position [534, 0]
drag, startPoint x: 626, startPoint y: 675, endPoint x: 637, endPoint y: 674, distance: 11.0
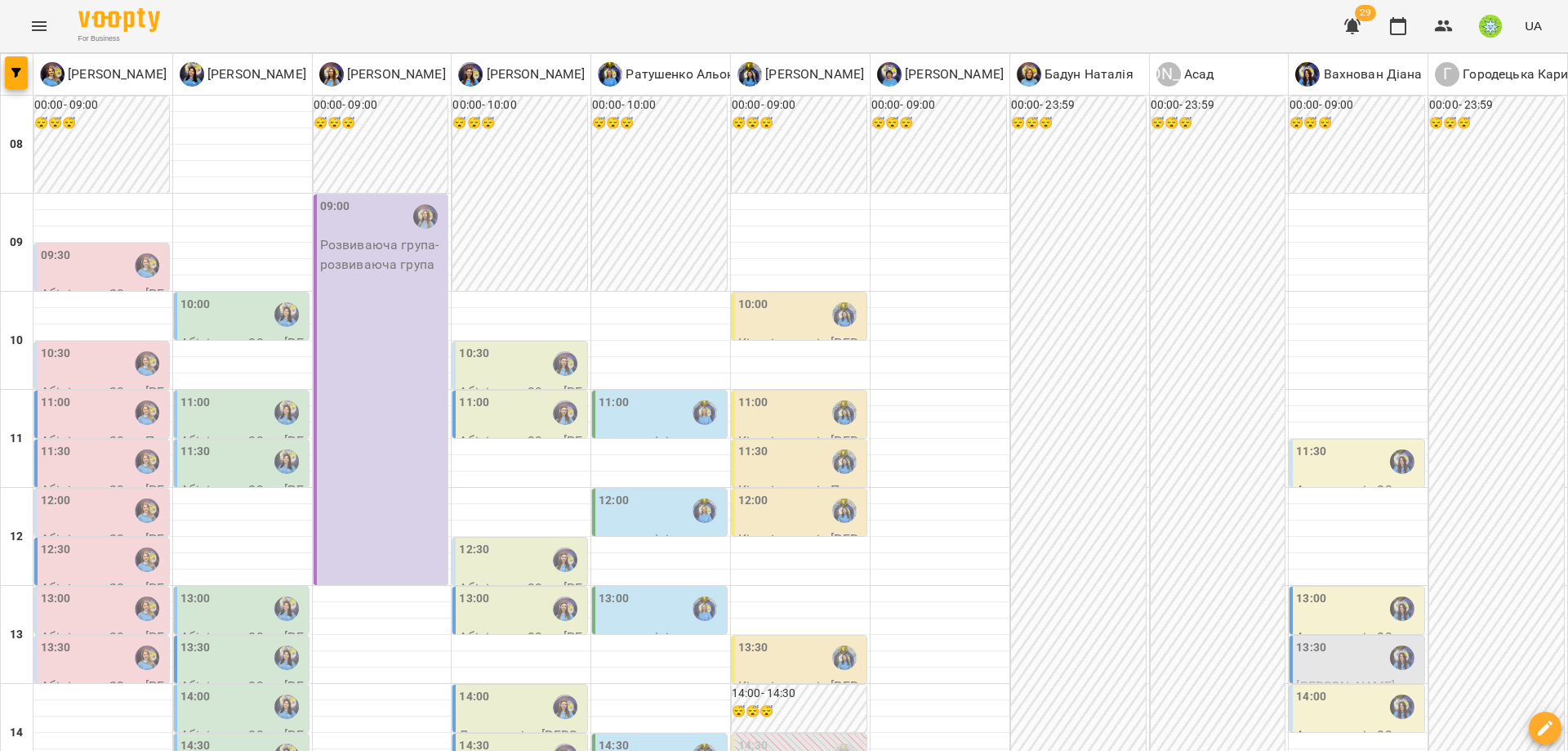
scroll to position [531, 0]
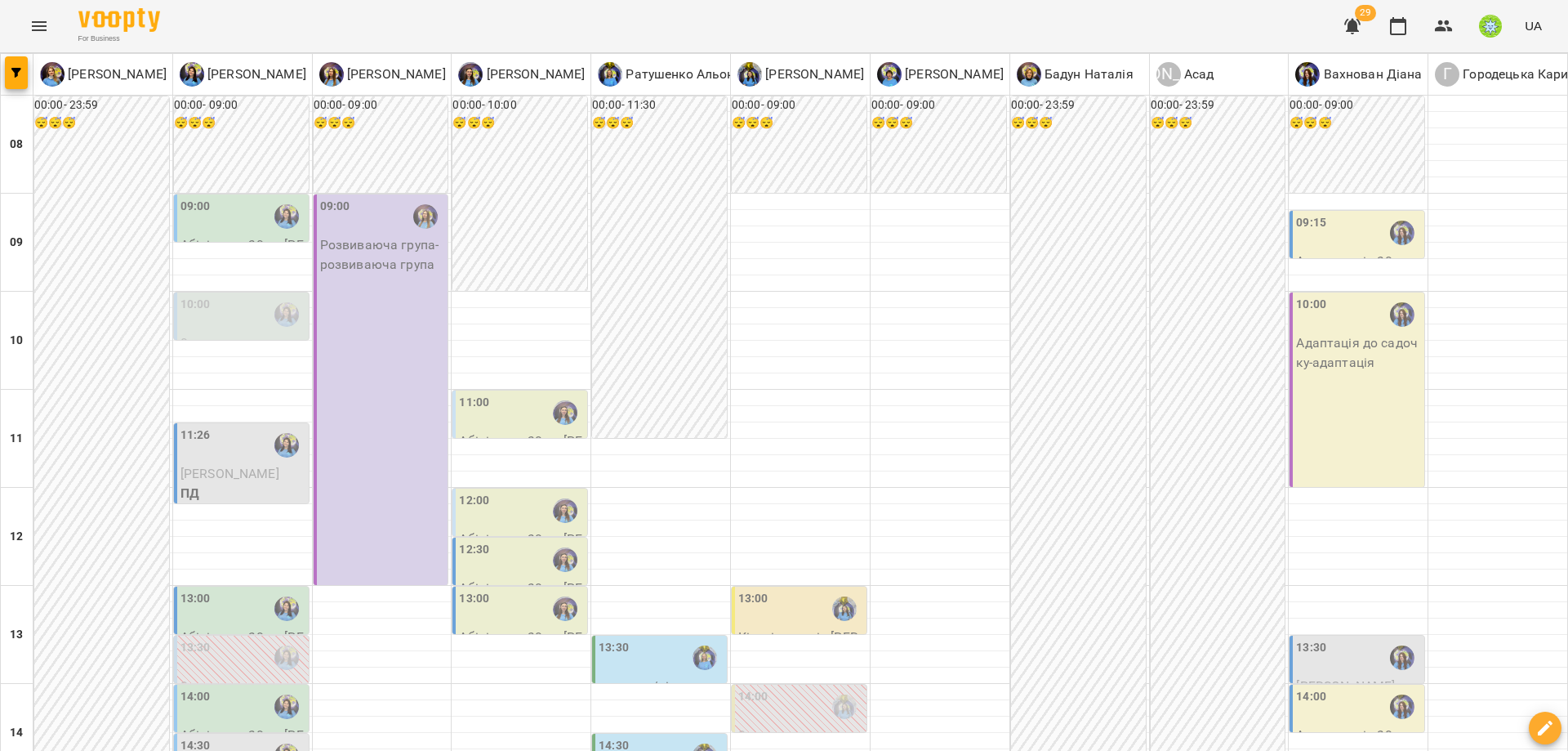
scroll to position [712, 0]
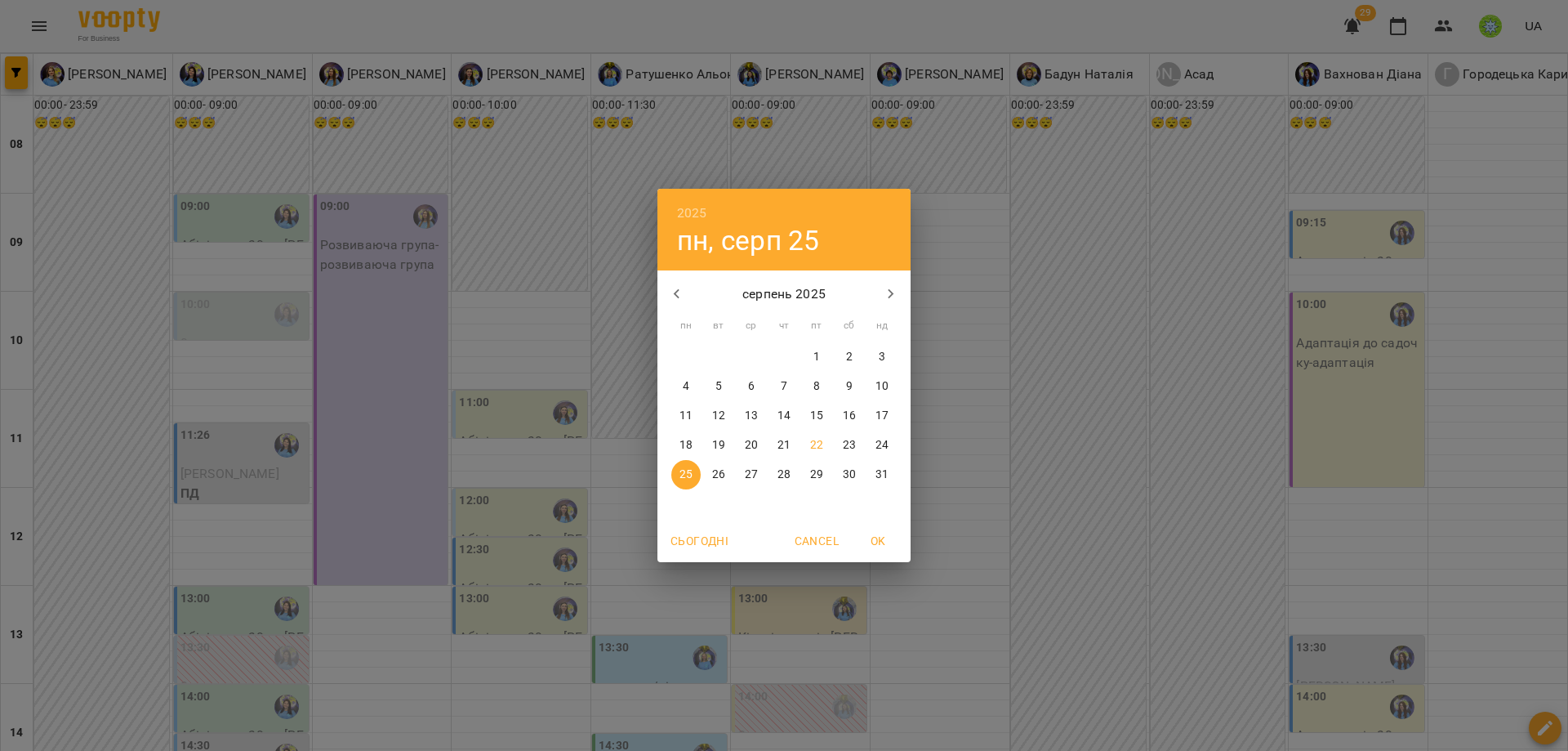
click at [821, 441] on p "22" at bounding box center [817, 445] width 13 height 16
type input "**********"
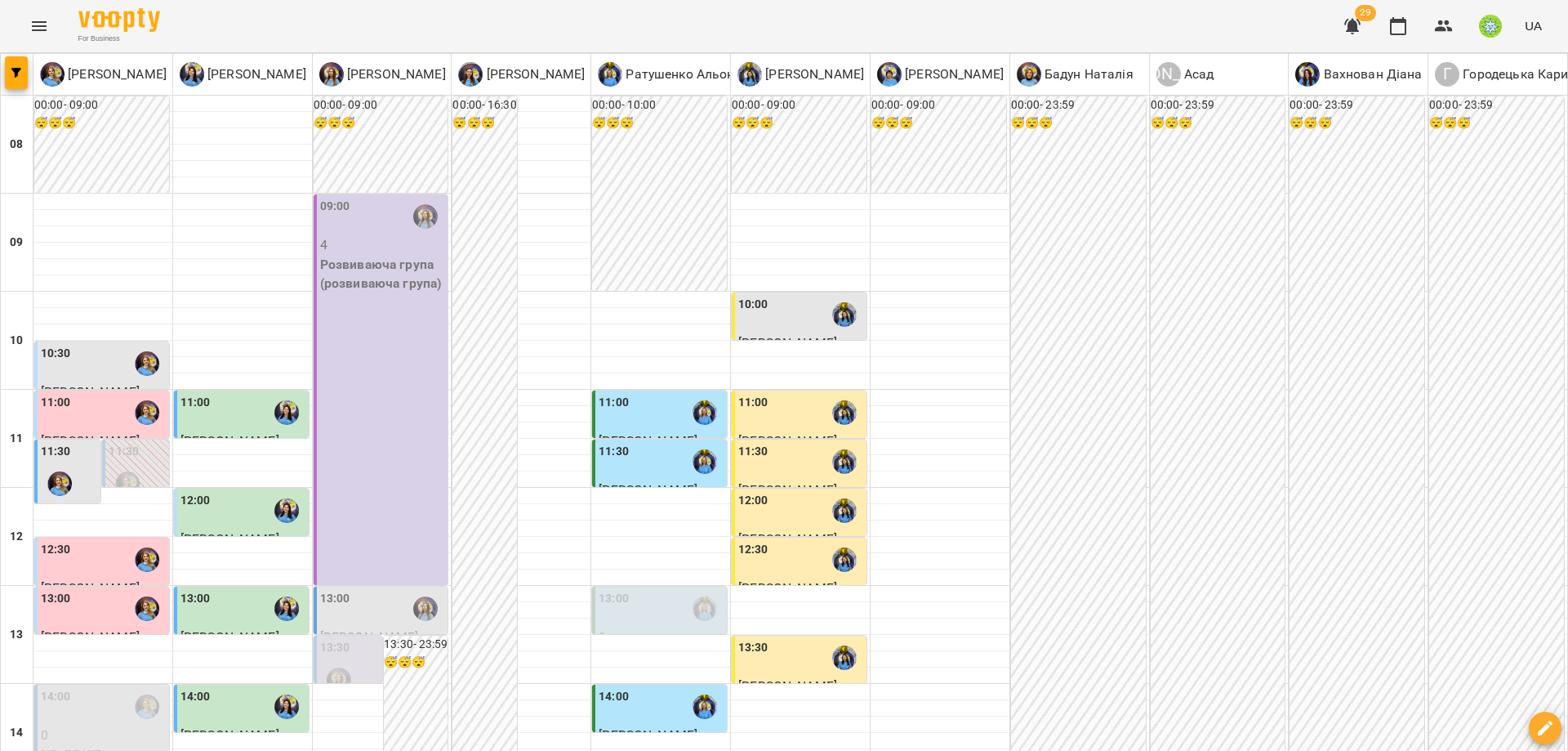
scroll to position [443, 0]
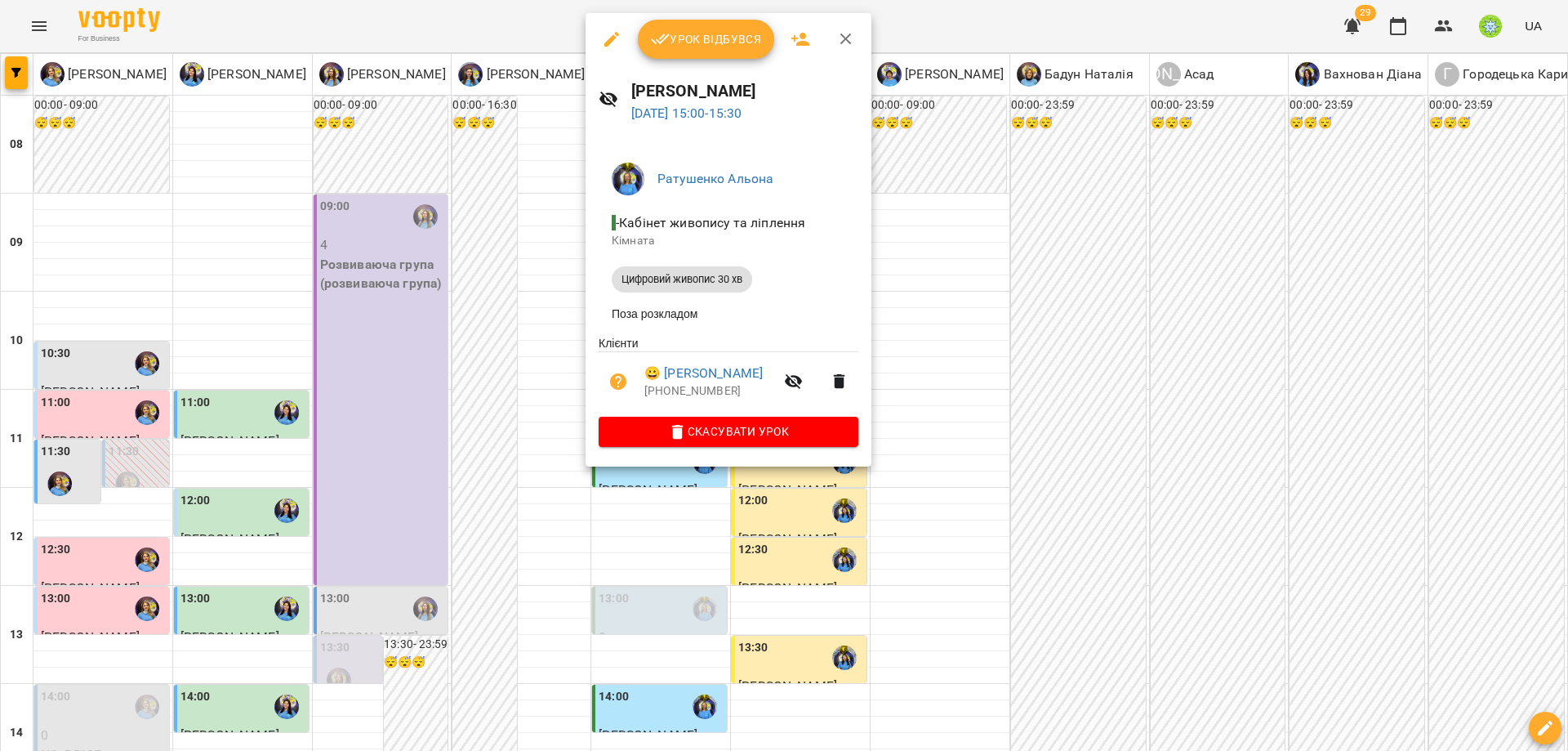
drag, startPoint x: 941, startPoint y: 430, endPoint x: 292, endPoint y: 357, distance: 653.1
click at [936, 425] on div at bounding box center [784, 375] width 1568 height 751
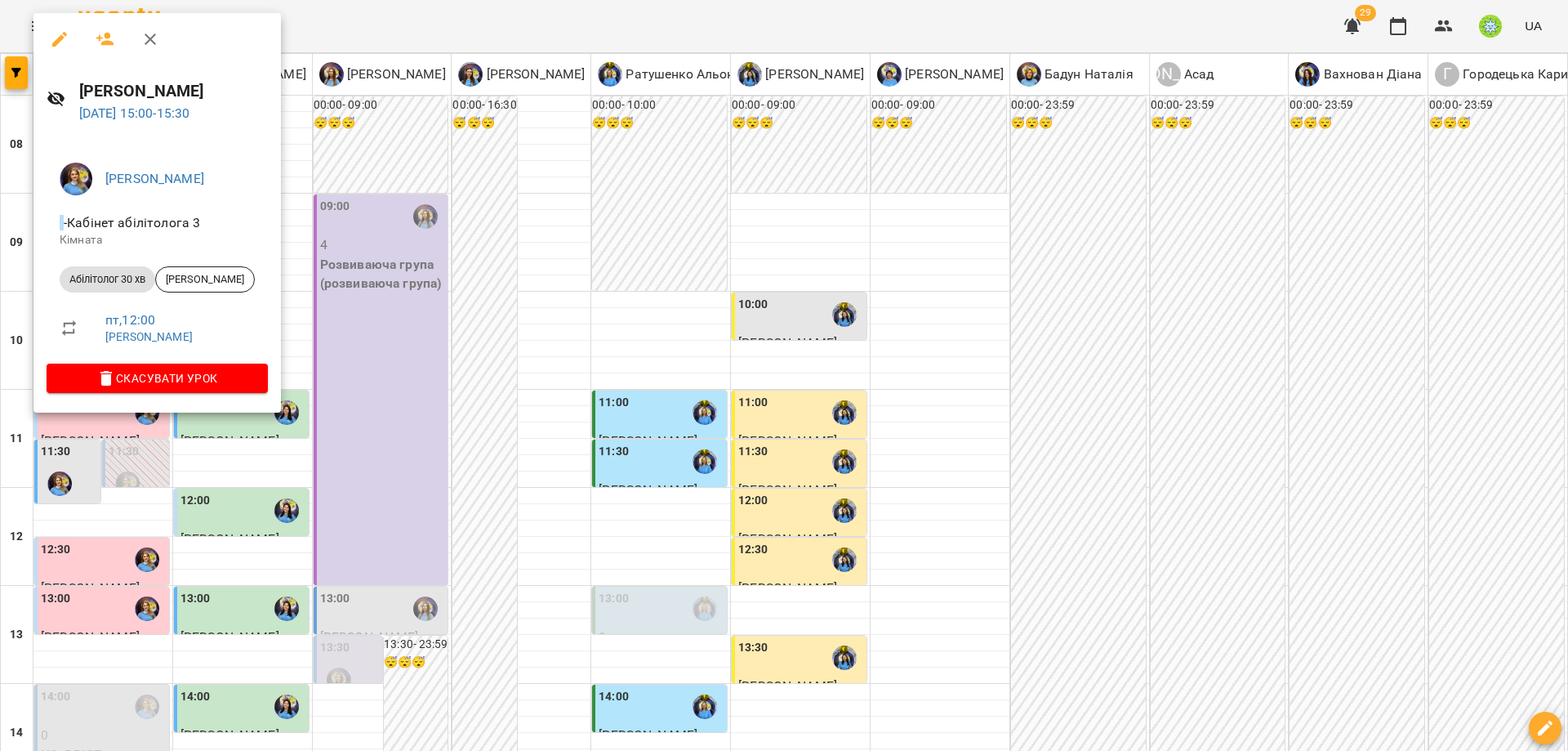
click at [434, 408] on div at bounding box center [784, 375] width 1568 height 751
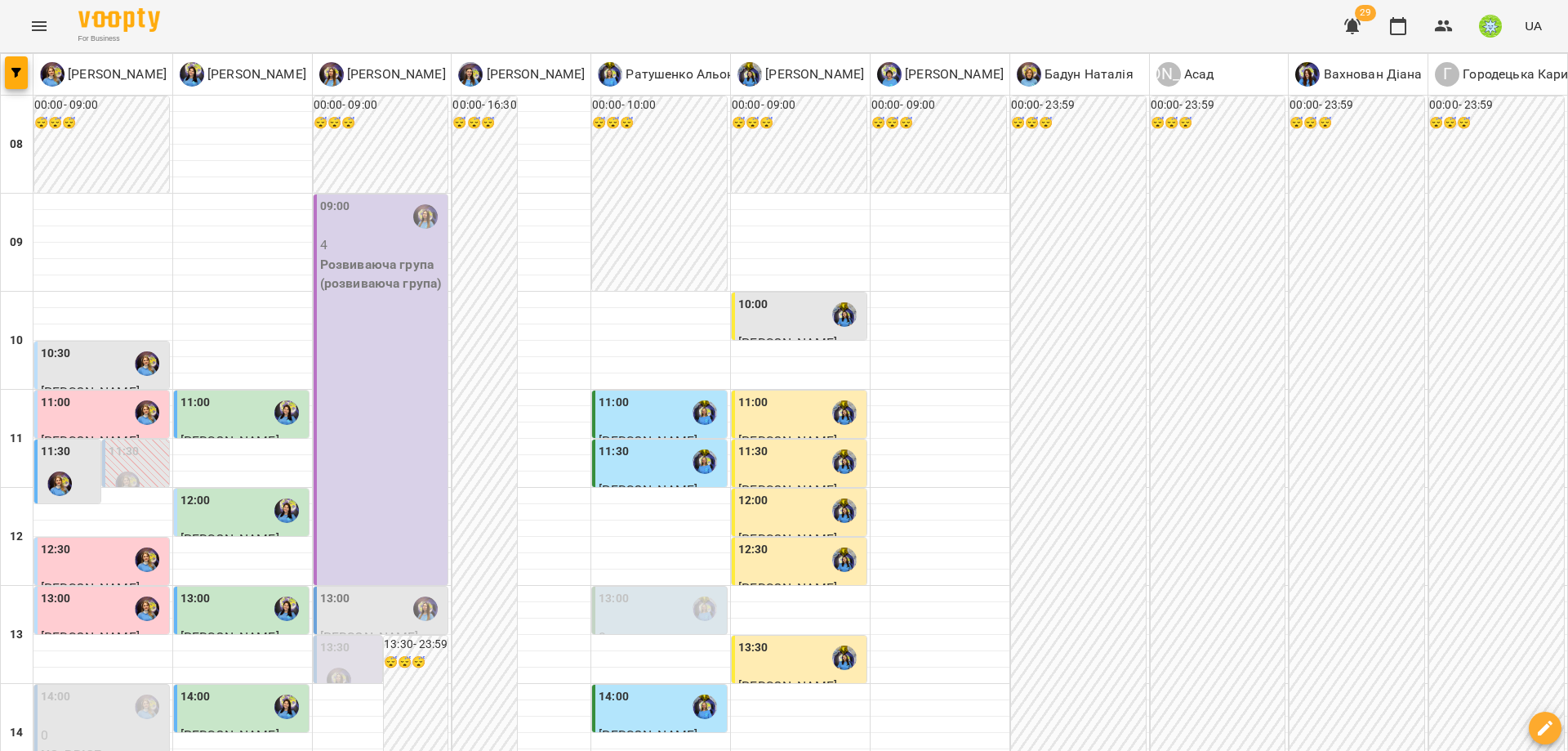
drag, startPoint x: 1310, startPoint y: 678, endPoint x: 1340, endPoint y: 677, distance: 30.0
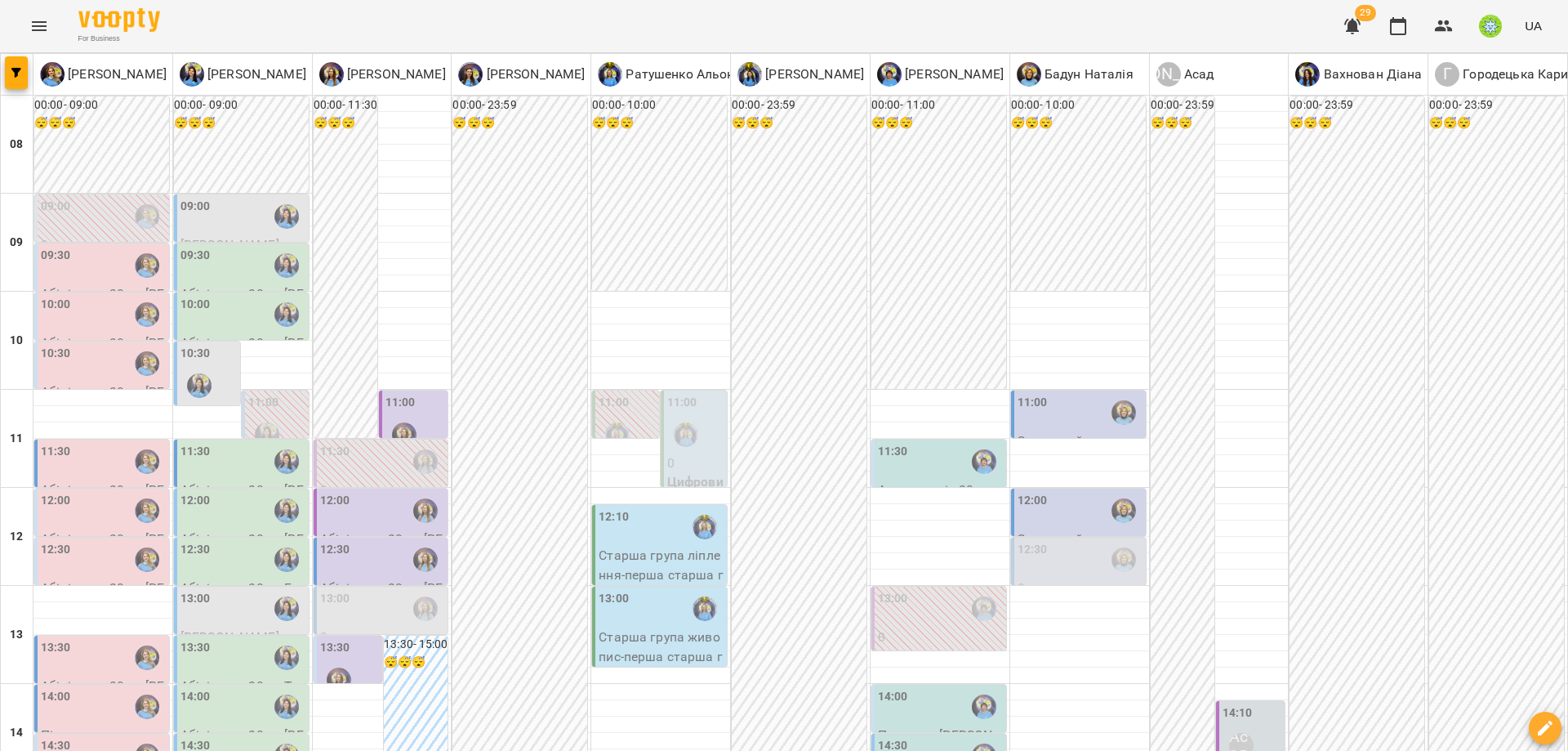
drag, startPoint x: 1539, startPoint y: 671, endPoint x: 1263, endPoint y: 539, distance: 305.9
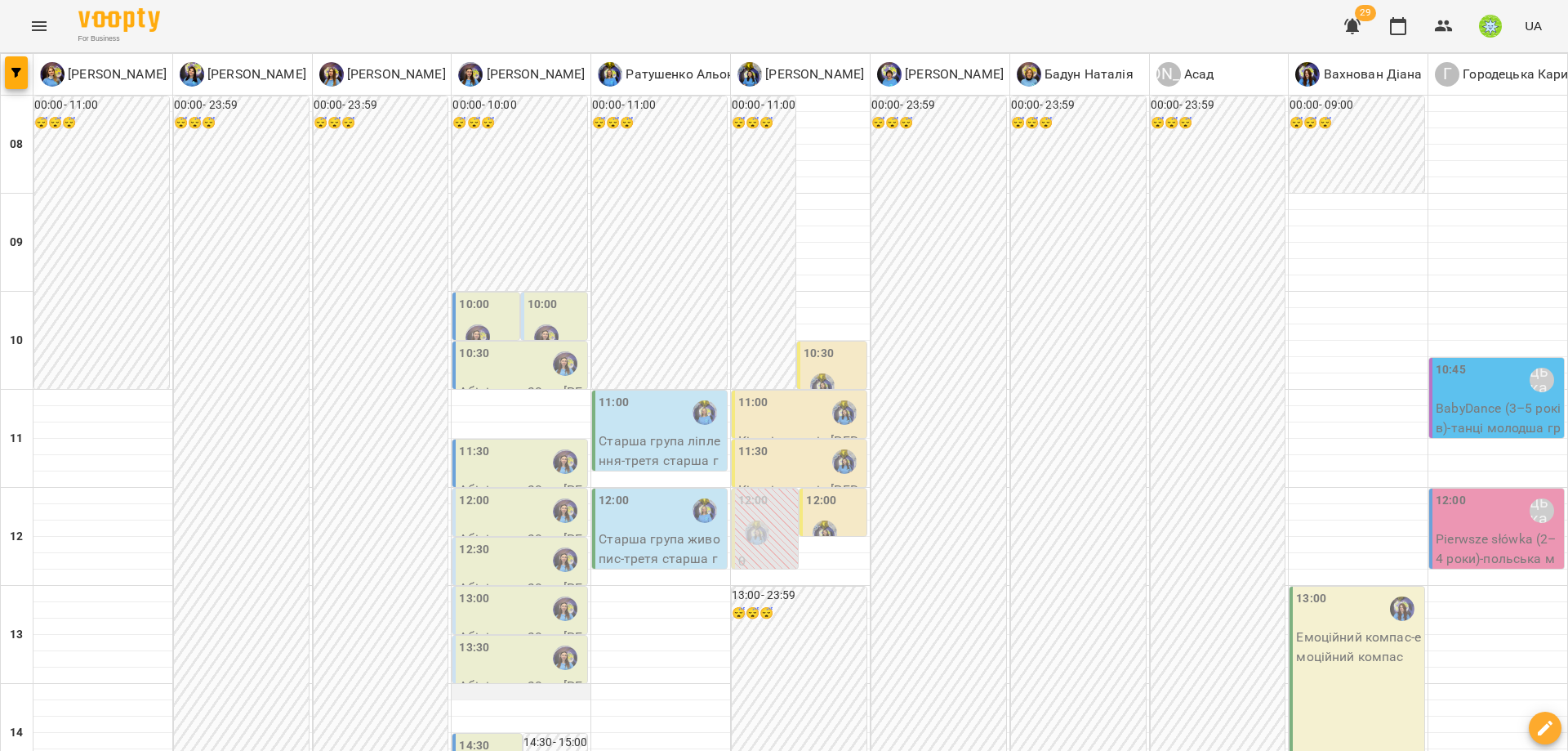
scroll to position [206, 0]
click at [490, 443] on div "11:30" at bounding box center [521, 461] width 125 height 37
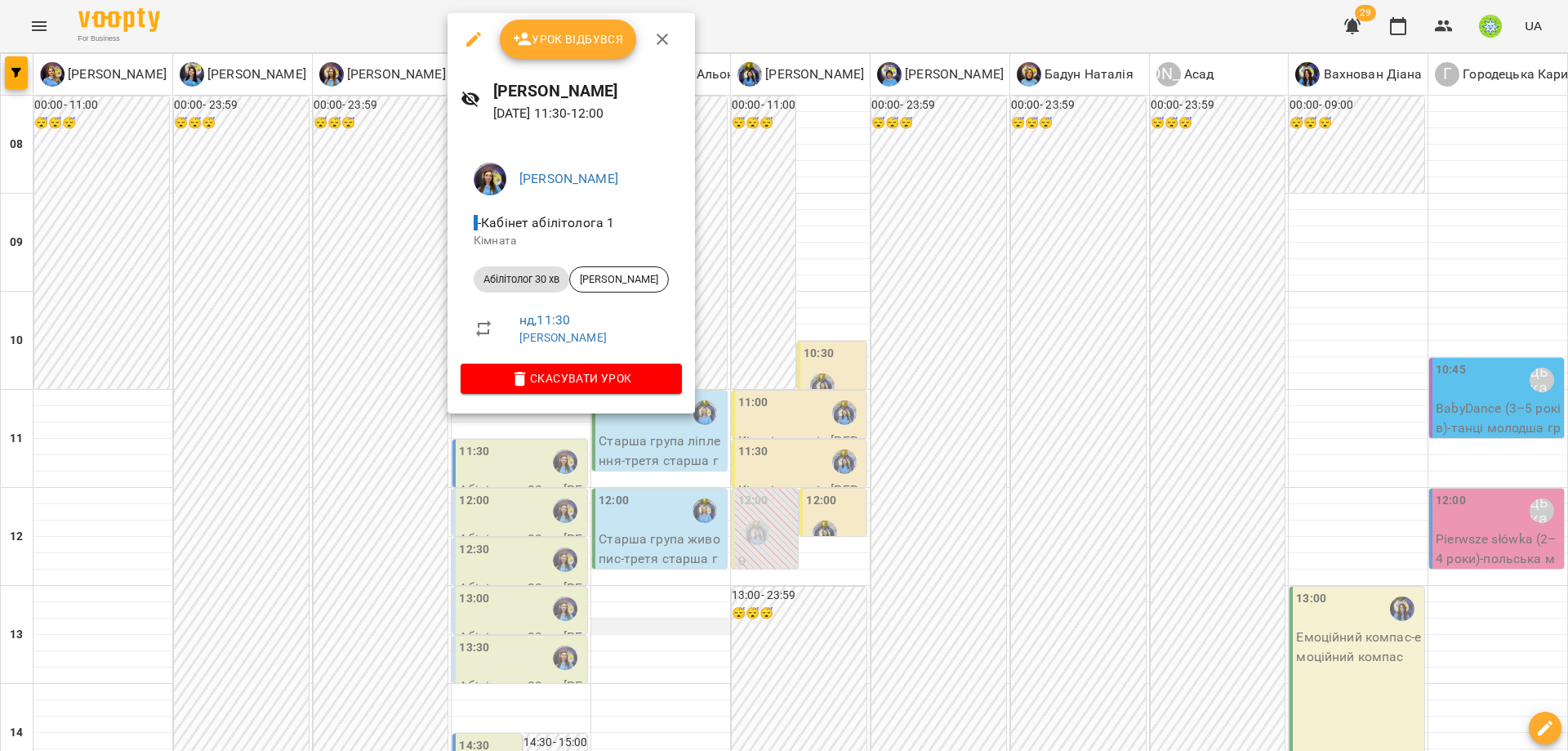
drag, startPoint x: 825, startPoint y: 489, endPoint x: 673, endPoint y: 426, distance: 164.5
click at [824, 485] on div at bounding box center [784, 375] width 1568 height 751
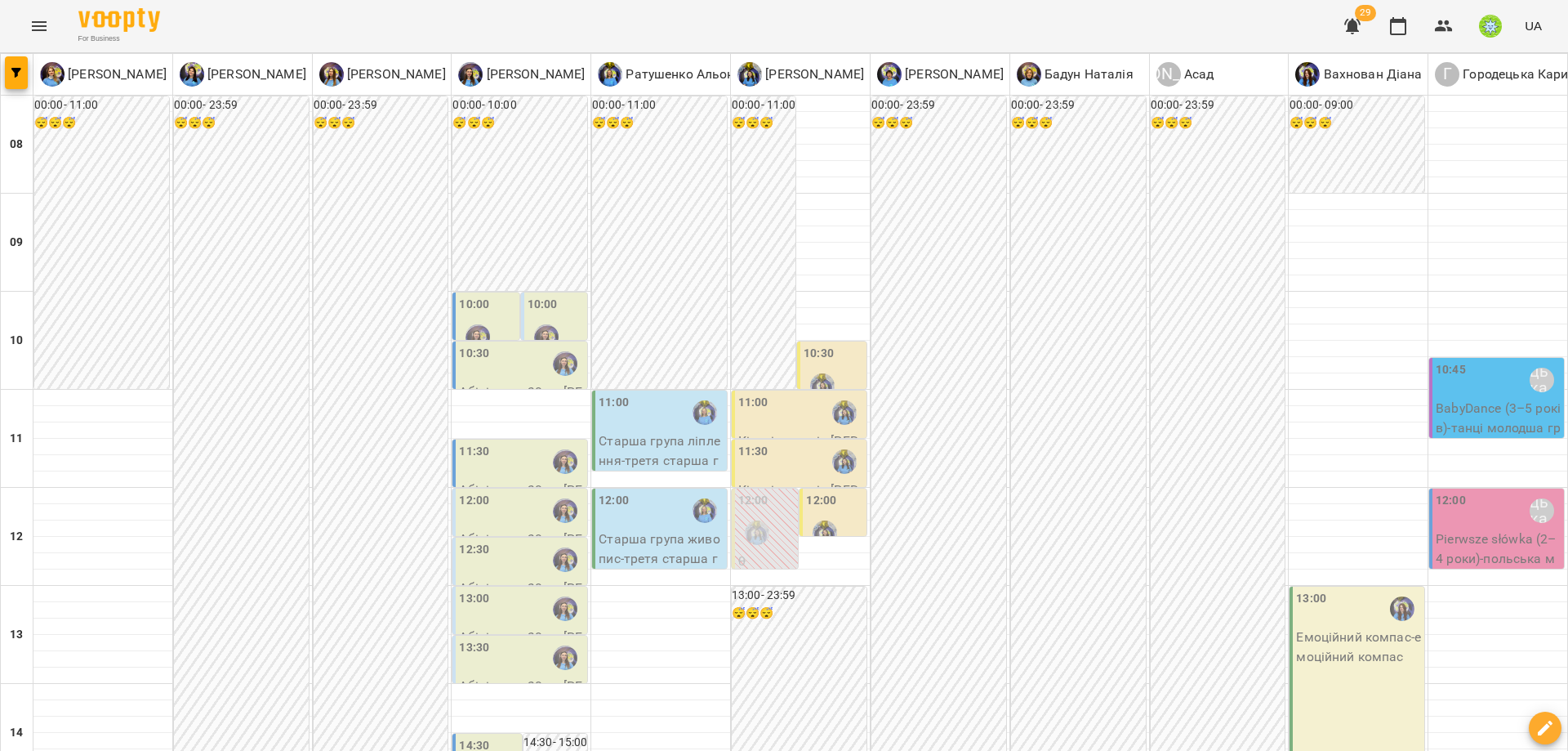
click at [486, 492] on div "12:00" at bounding box center [521, 510] width 125 height 37
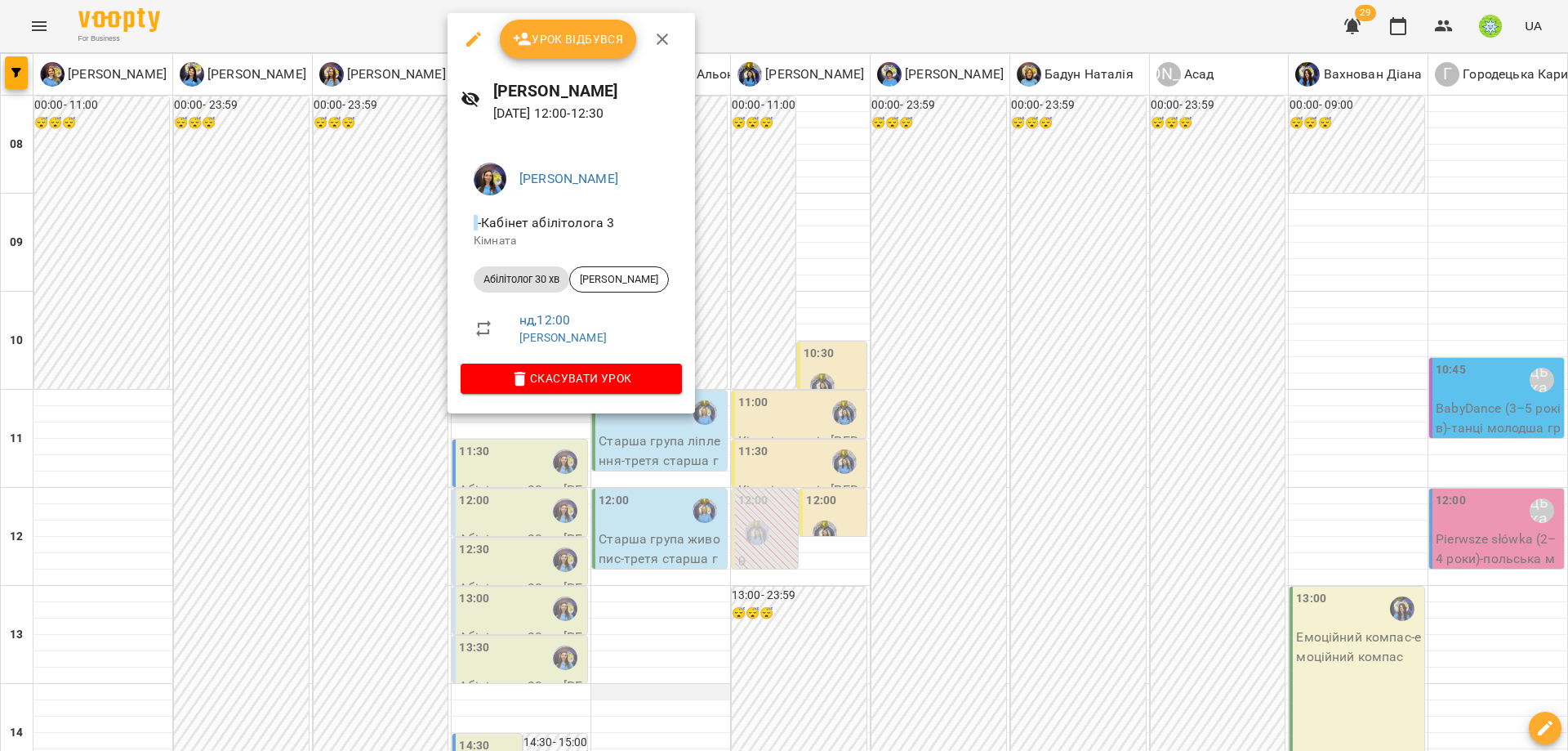
click at [669, 476] on div at bounding box center [784, 375] width 1568 height 751
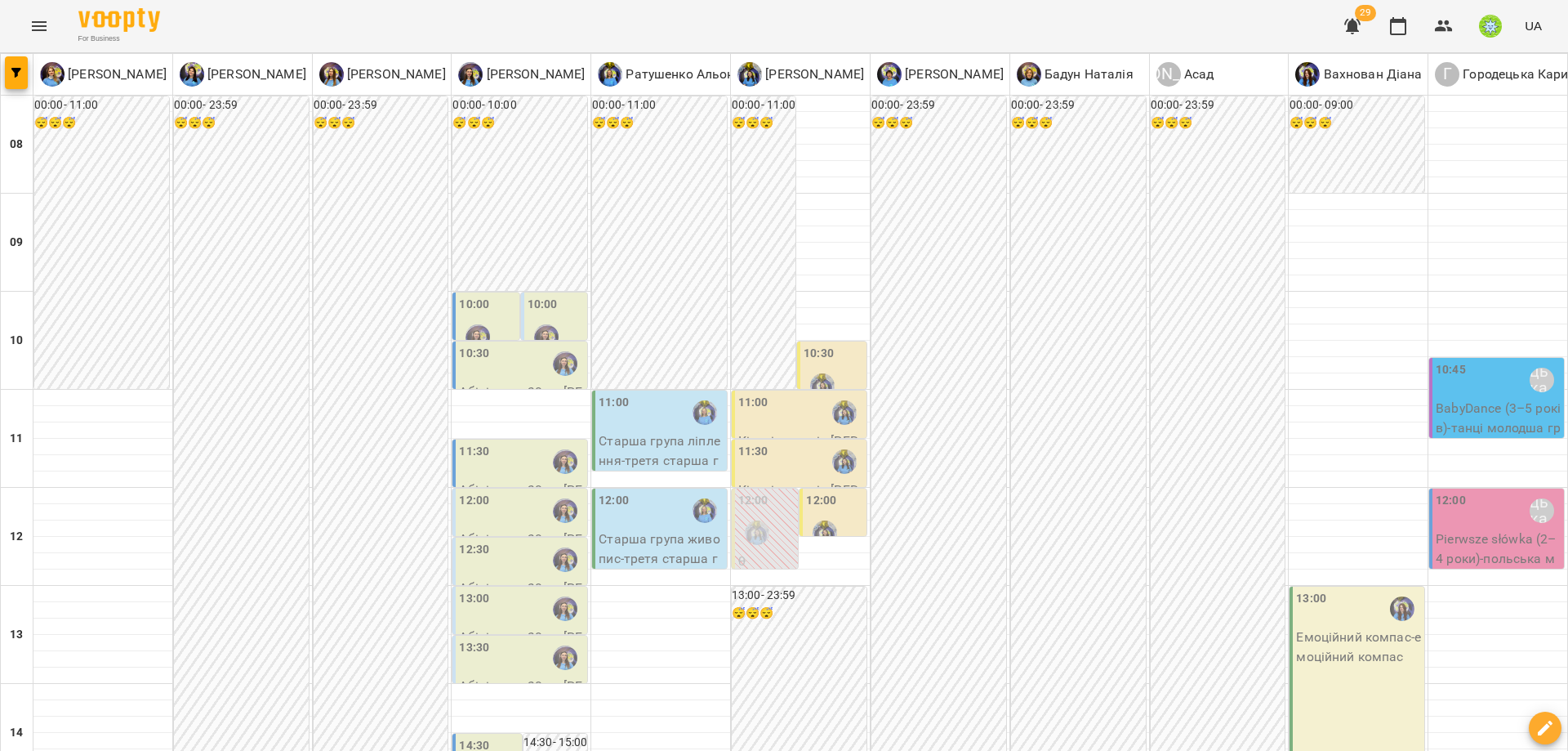
click at [834, 492] on div "12:00" at bounding box center [834, 521] width 57 height 59
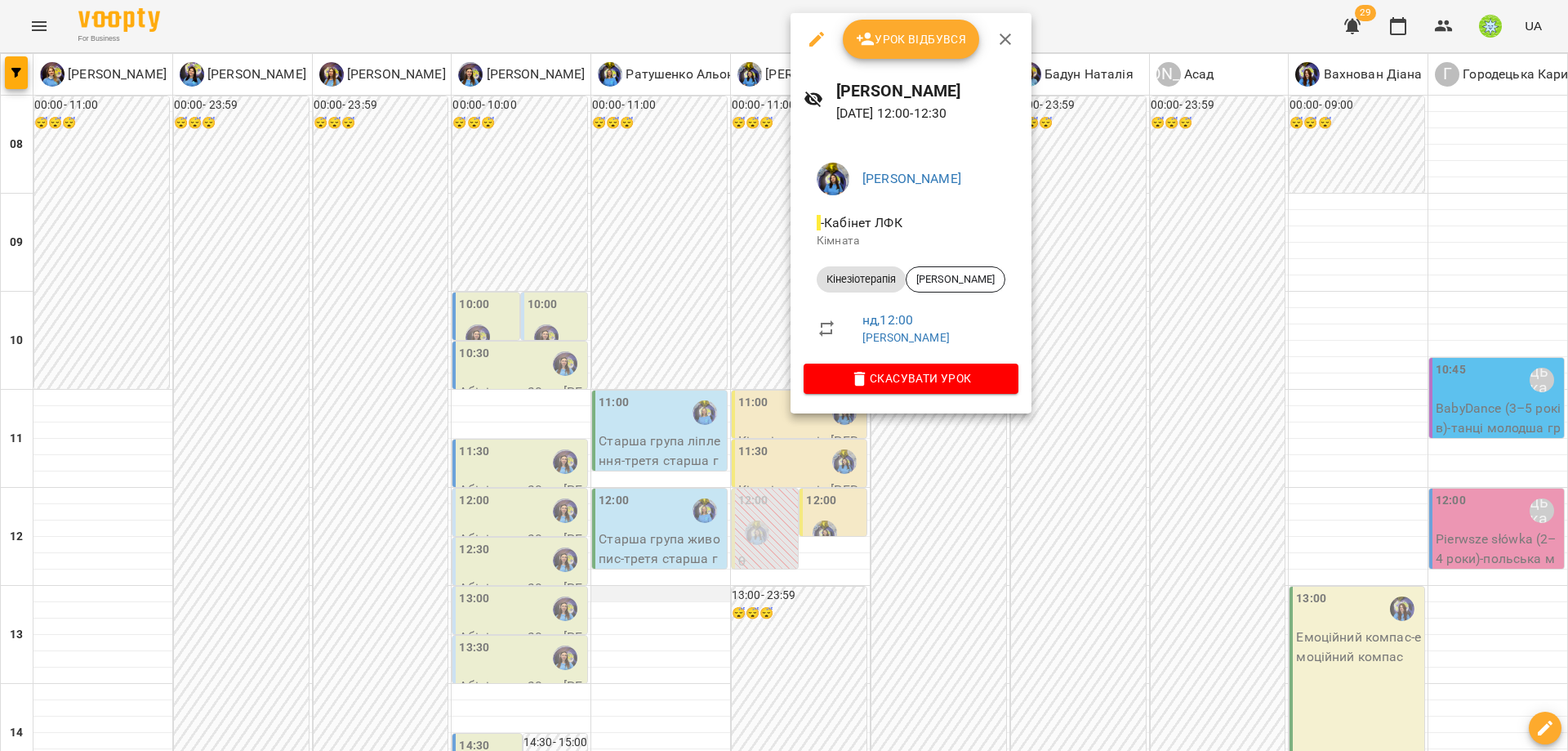
drag, startPoint x: 818, startPoint y: 496, endPoint x: 697, endPoint y: 386, distance: 163.5
click at [816, 490] on div at bounding box center [784, 375] width 1568 height 751
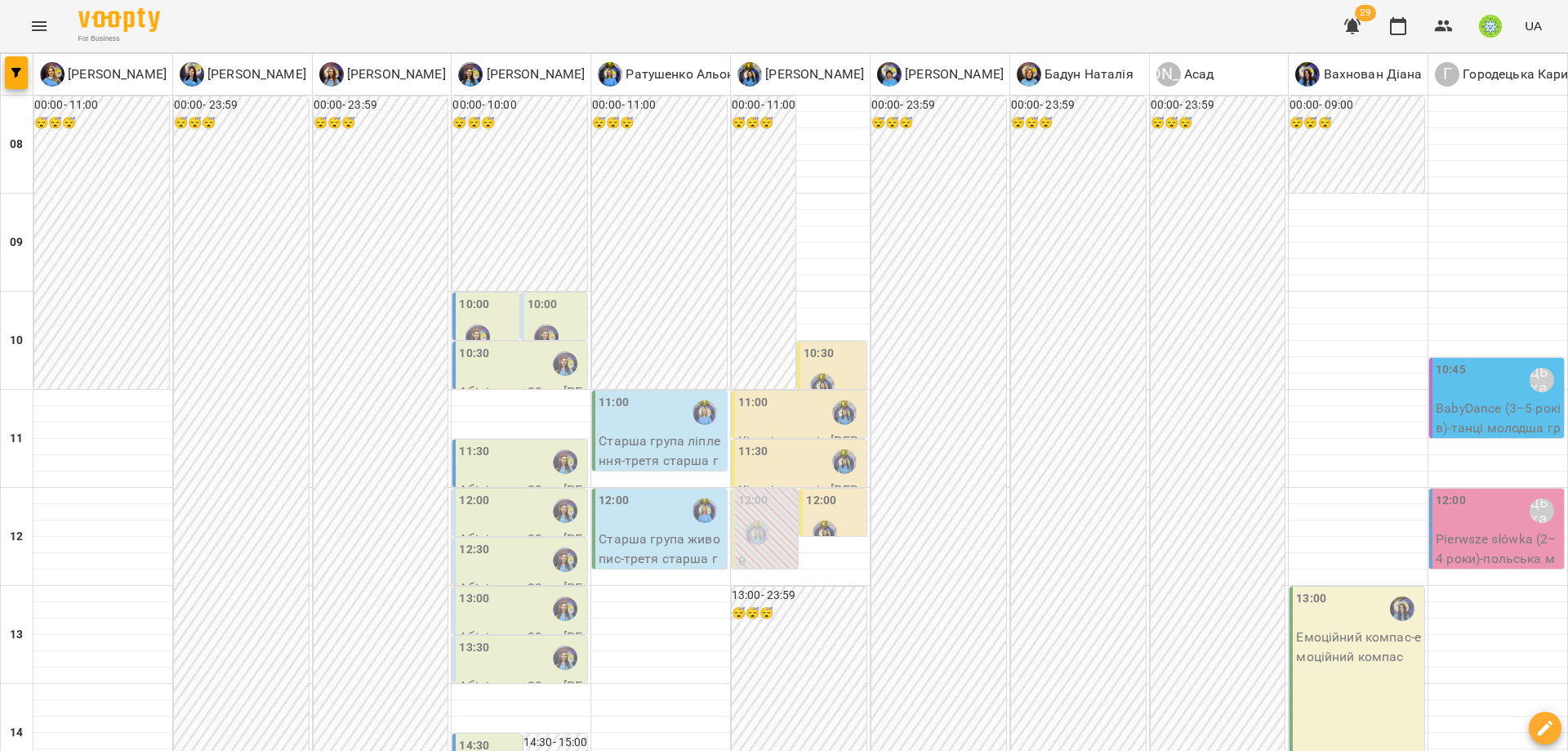
click at [790, 443] on div "11:30" at bounding box center [800, 461] width 125 height 37
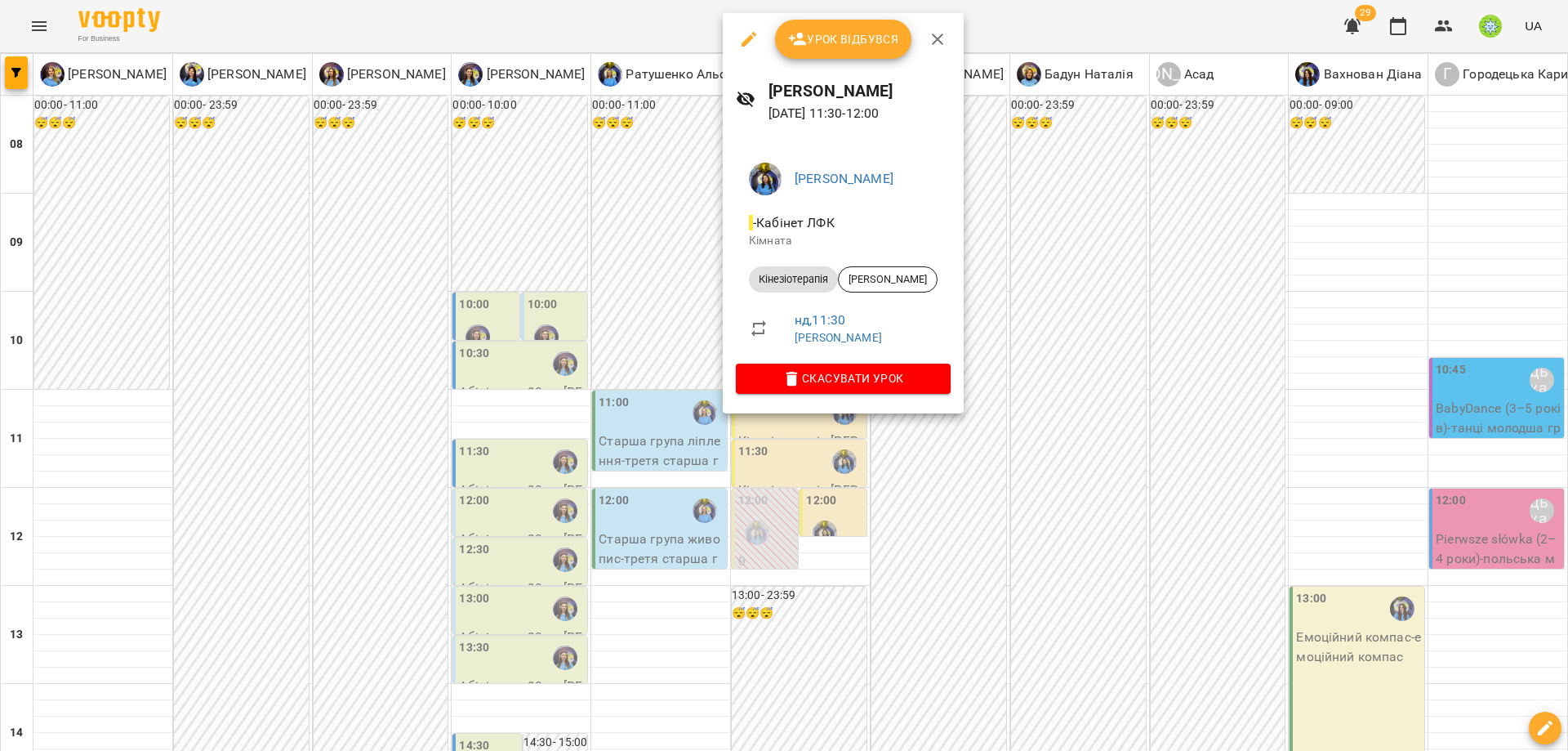
click at [869, 474] on div at bounding box center [784, 375] width 1568 height 751
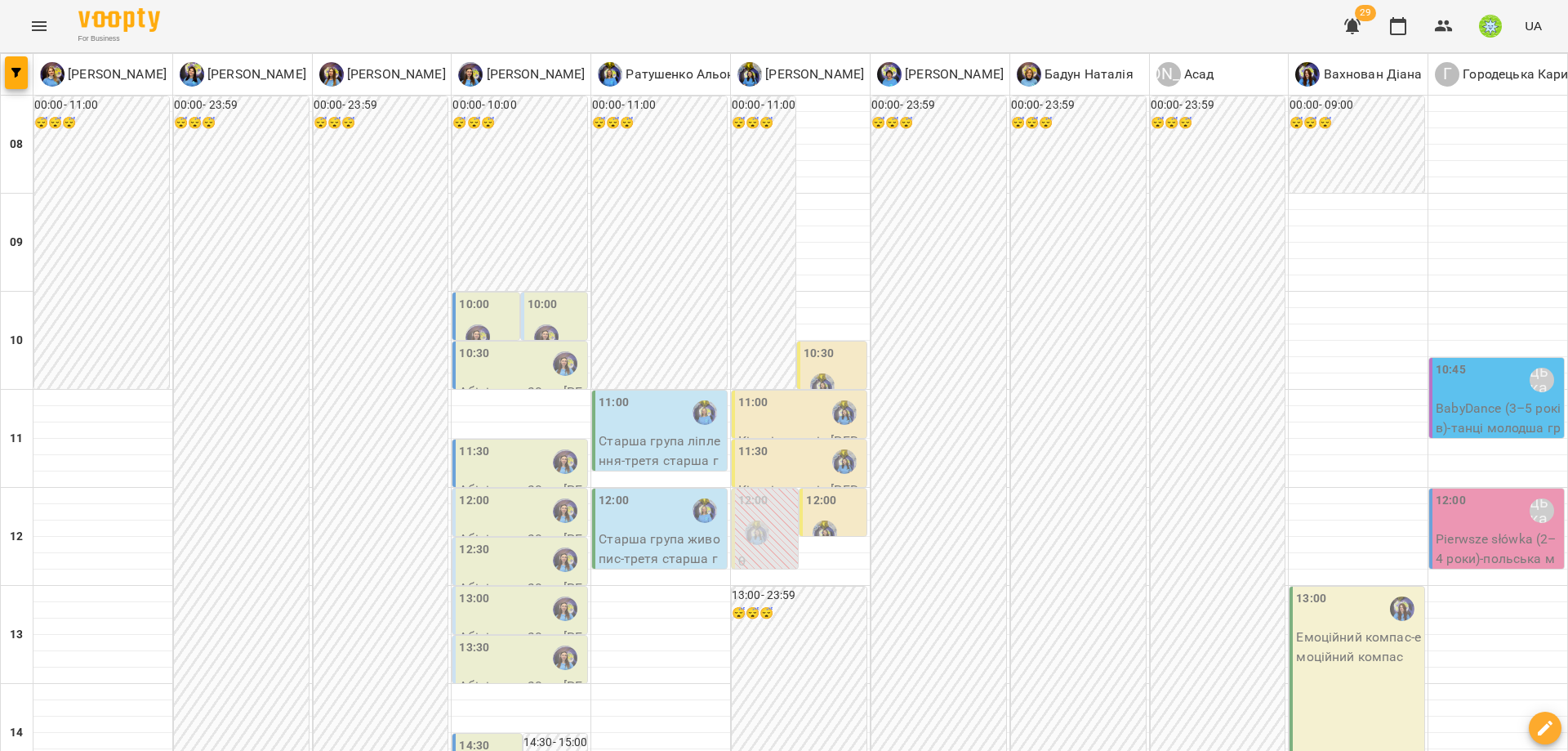
click at [766, 443] on div "11:30" at bounding box center [800, 461] width 125 height 37
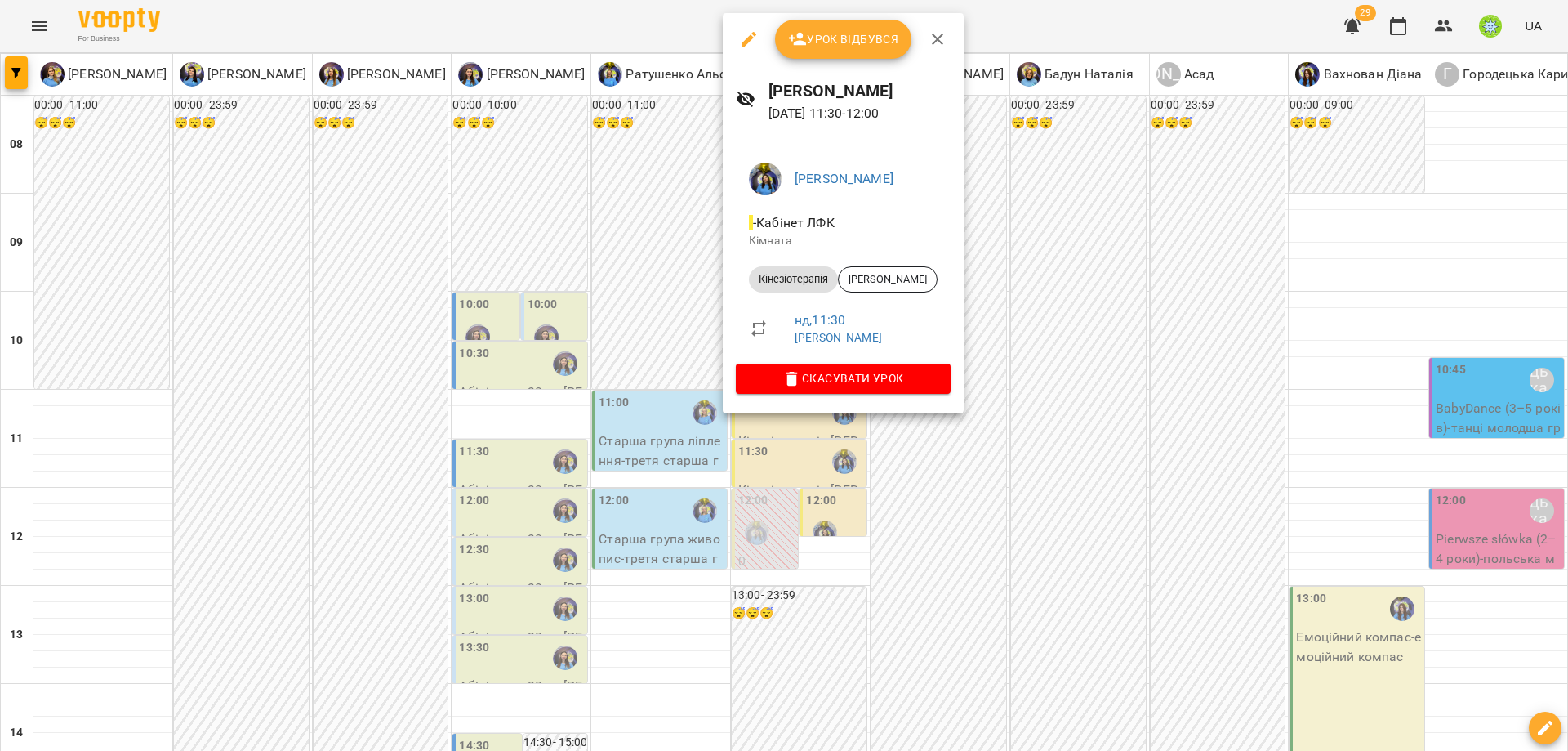
click at [879, 549] on div at bounding box center [784, 375] width 1568 height 751
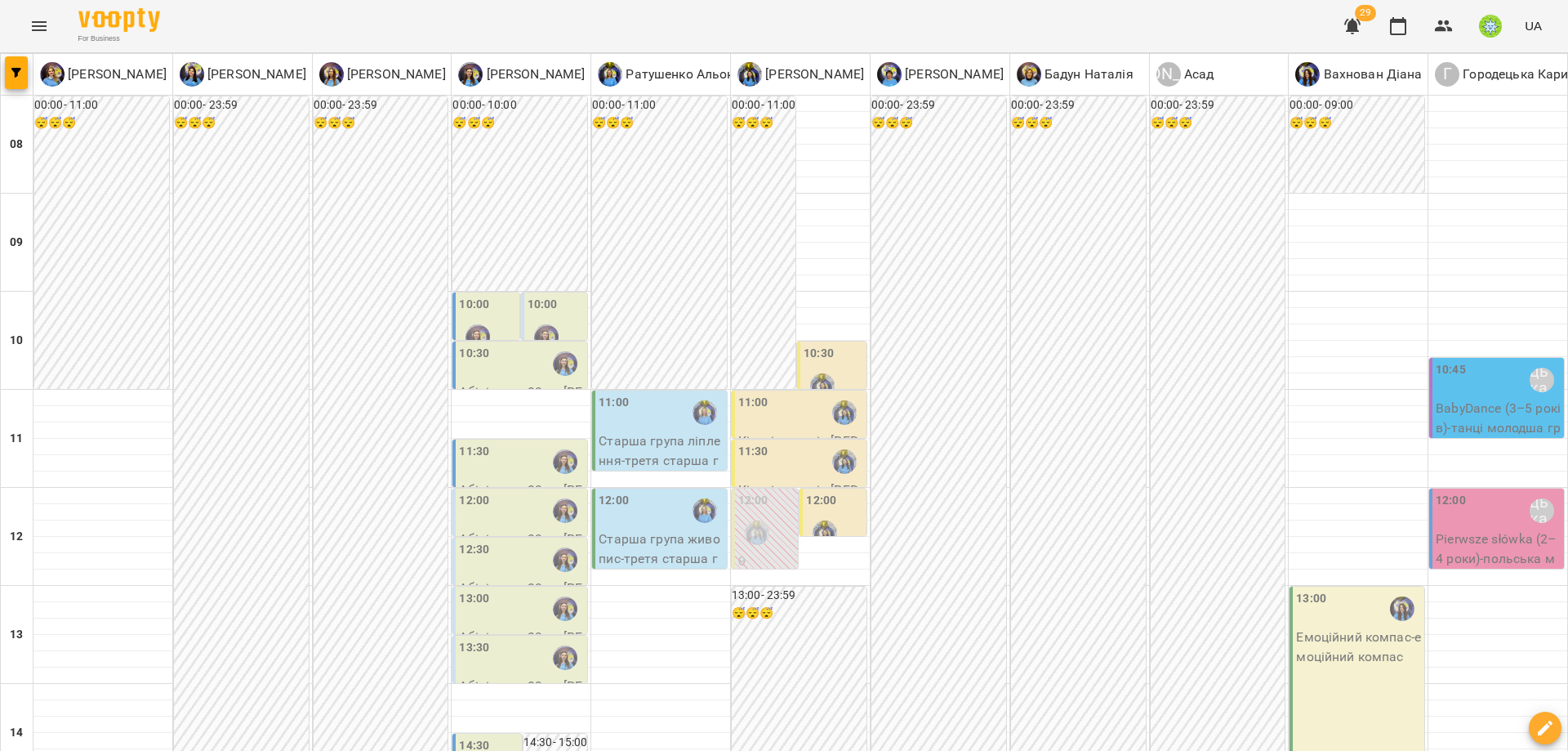
scroll to position [163, 0]
click at [560, 296] on div "10:00" at bounding box center [556, 325] width 57 height 59
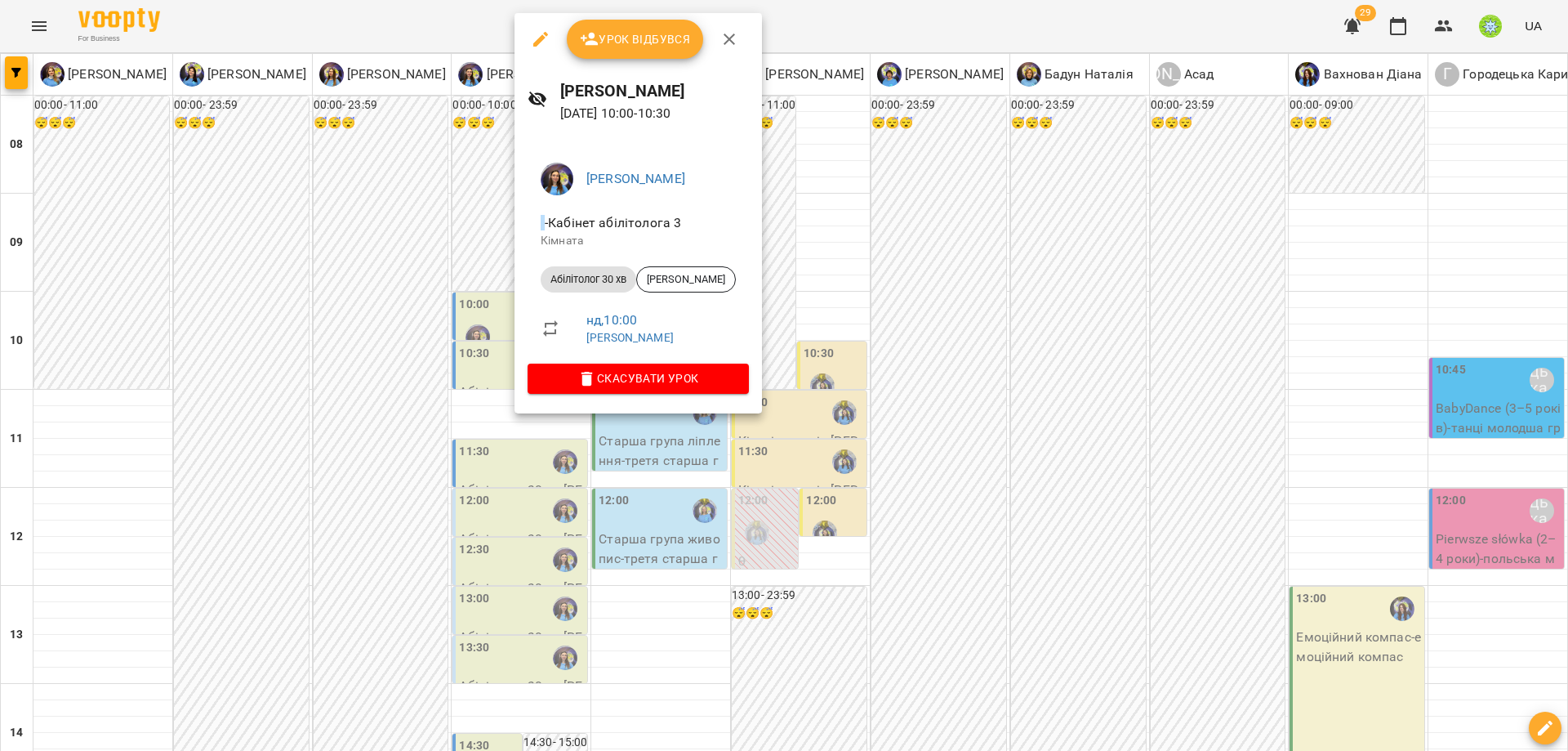
drag, startPoint x: 831, startPoint y: 511, endPoint x: 1016, endPoint y: 610, distance: 209.8
click at [837, 516] on div at bounding box center [784, 375] width 1568 height 751
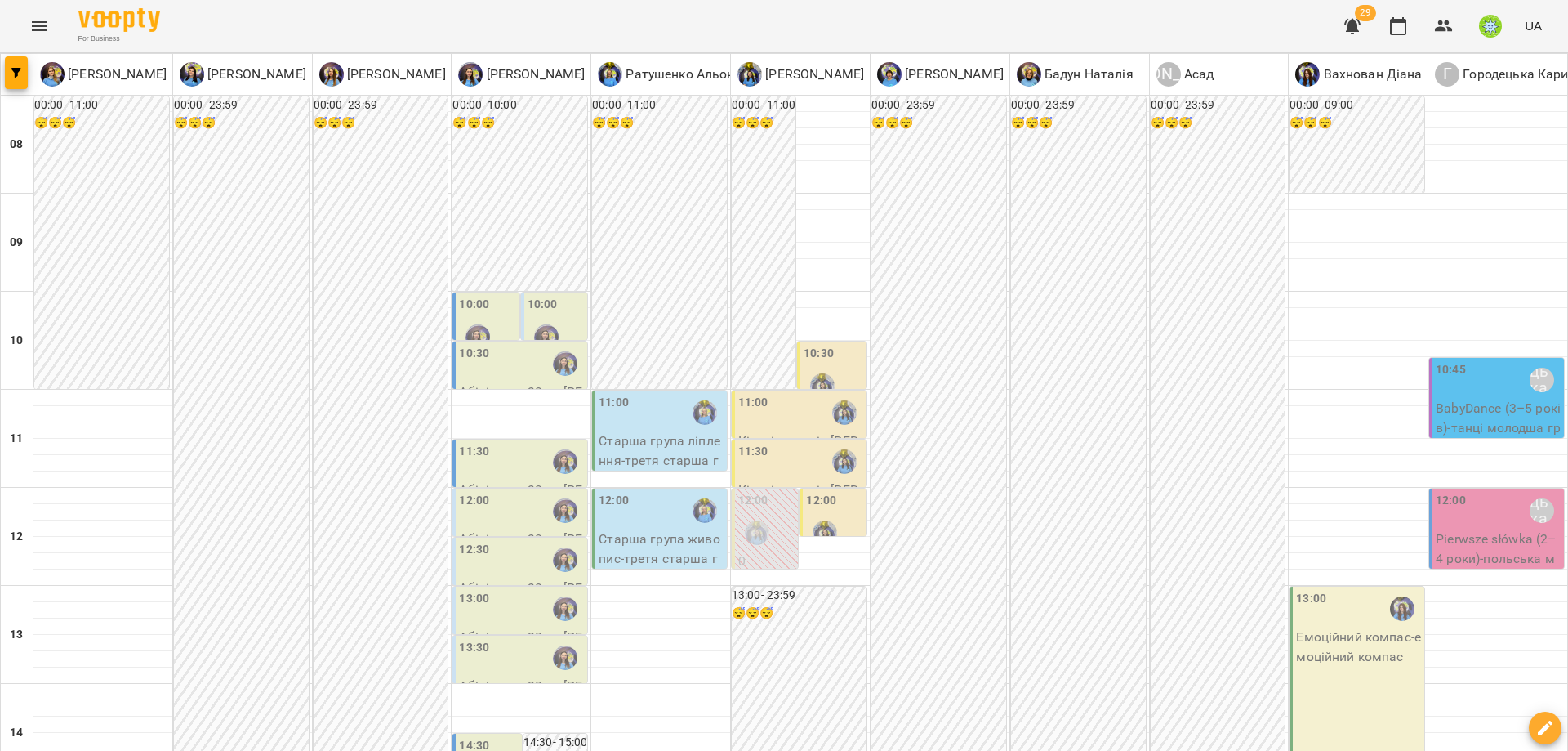
drag, startPoint x: 936, startPoint y: 672, endPoint x: 883, endPoint y: 665, distance: 53.5
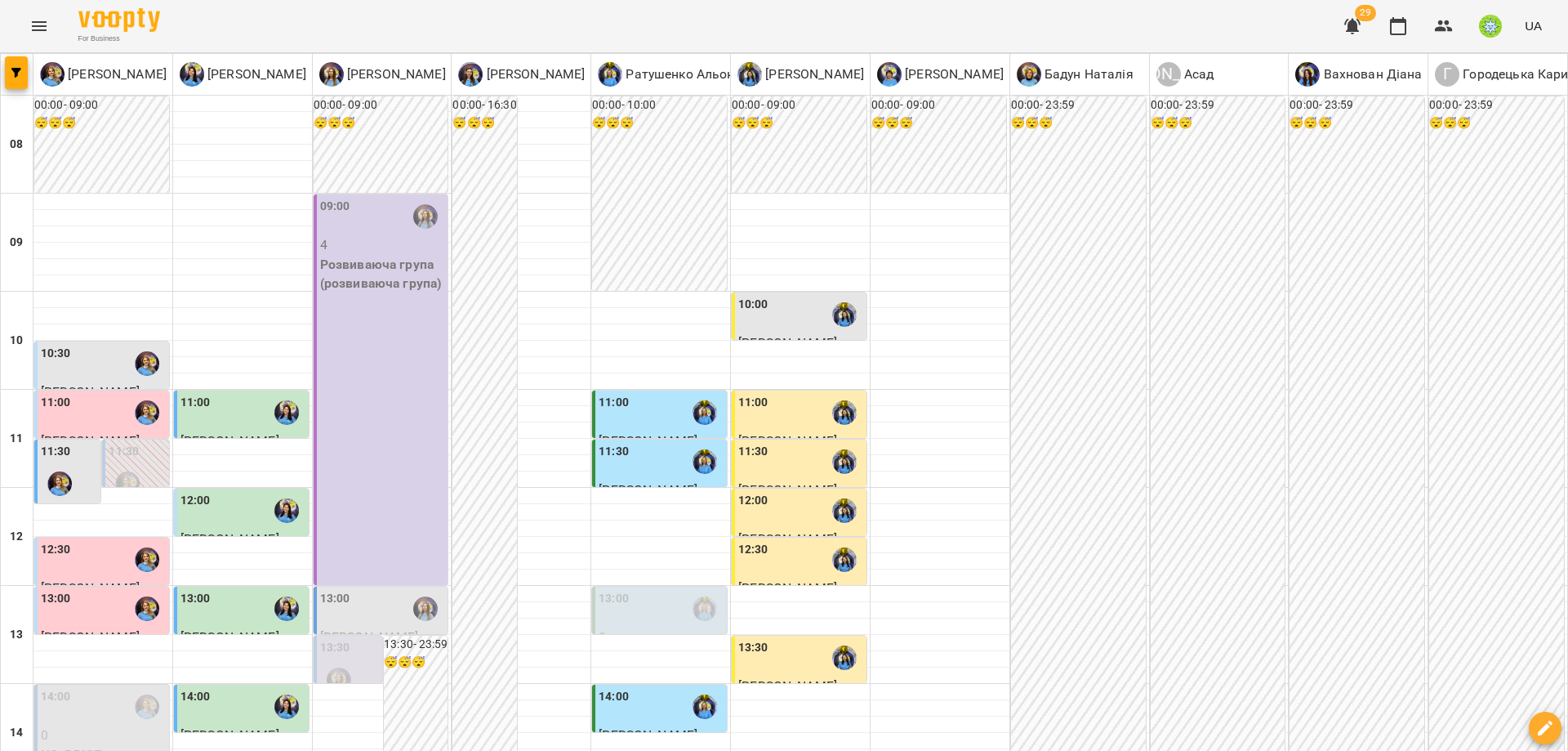
scroll to position [487, 0]
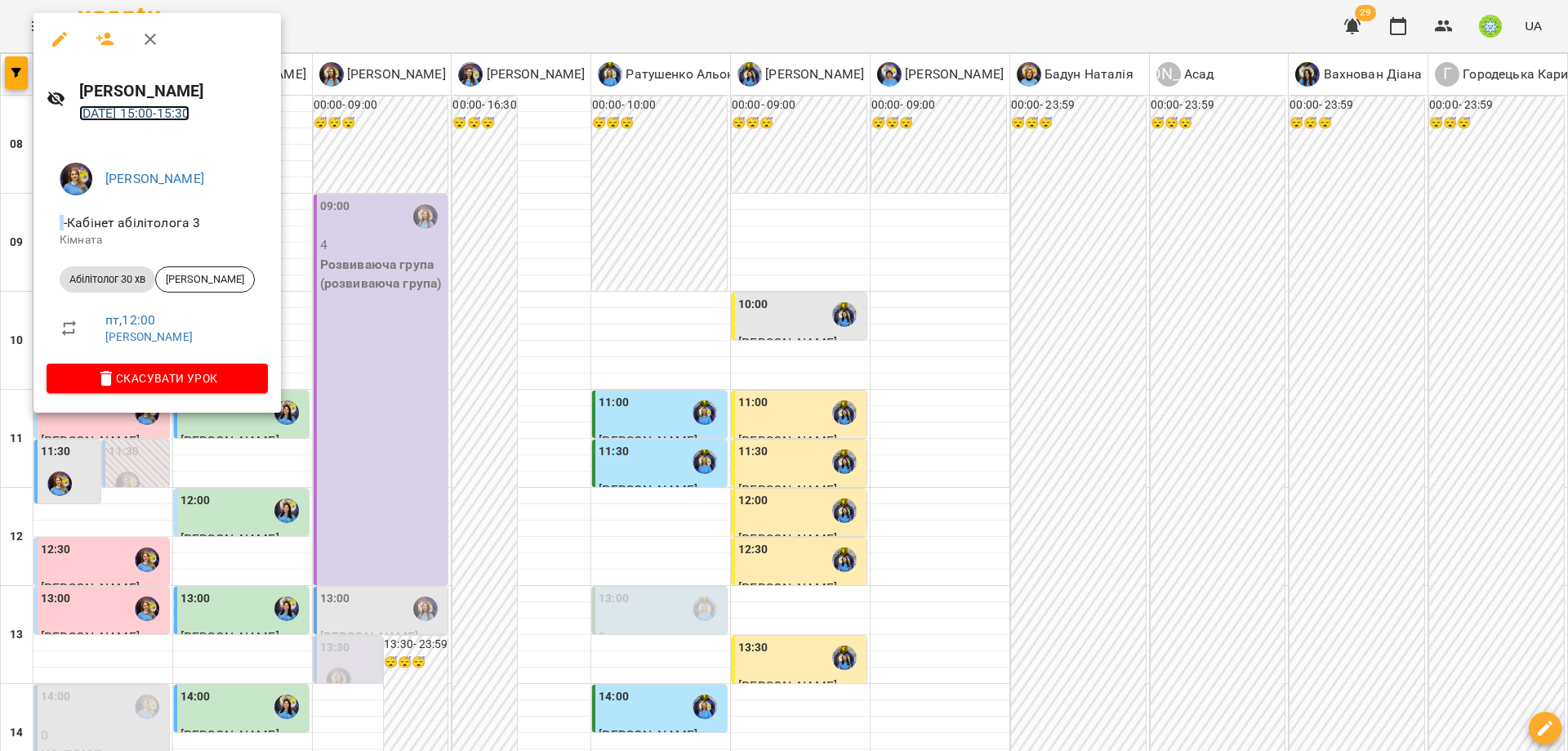
click at [173, 112] on link "22 серп 2025 15:00 - 15:30" at bounding box center [135, 112] width 111 height 16
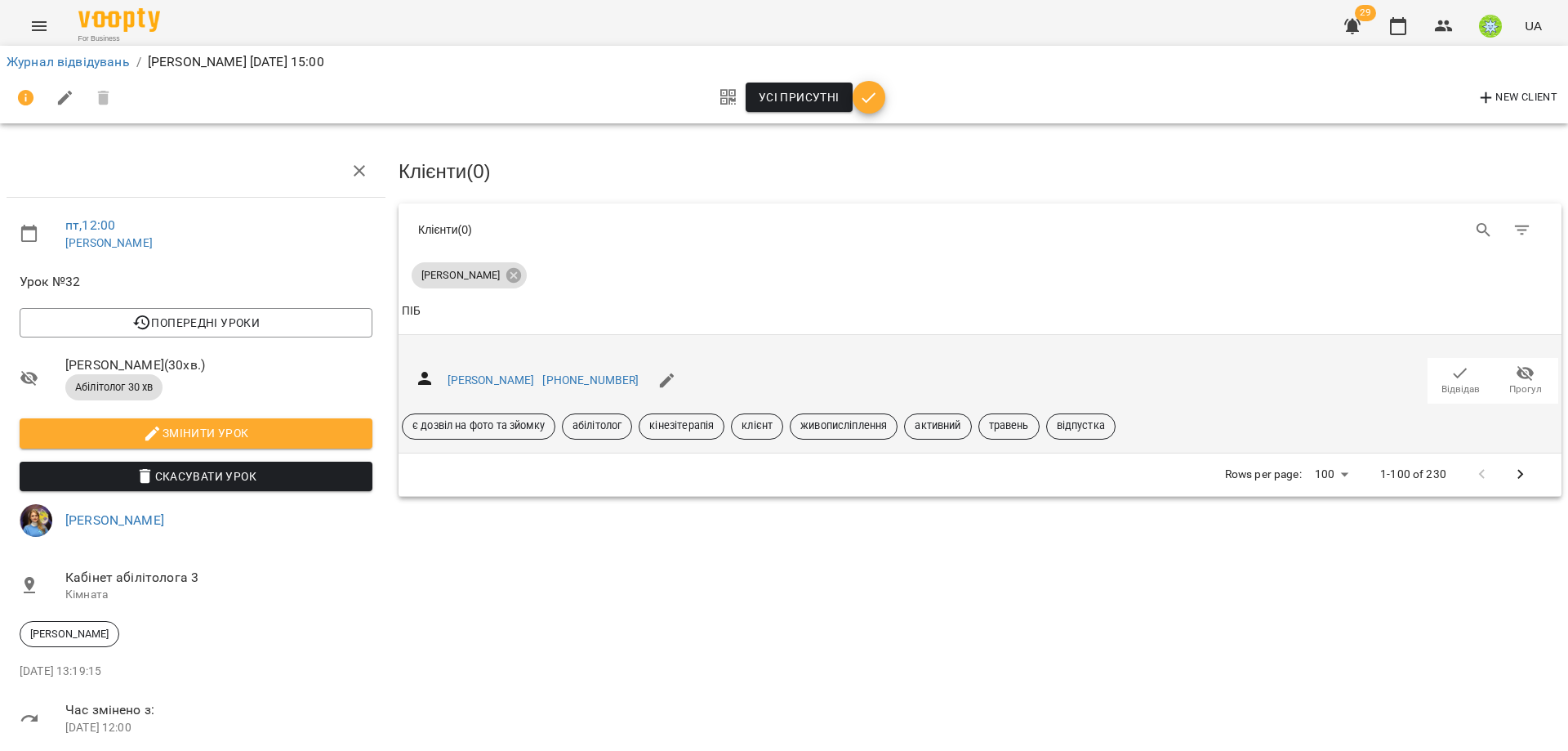
click at [1428, 359] on button "Відвідав" at bounding box center [1461, 381] width 66 height 46
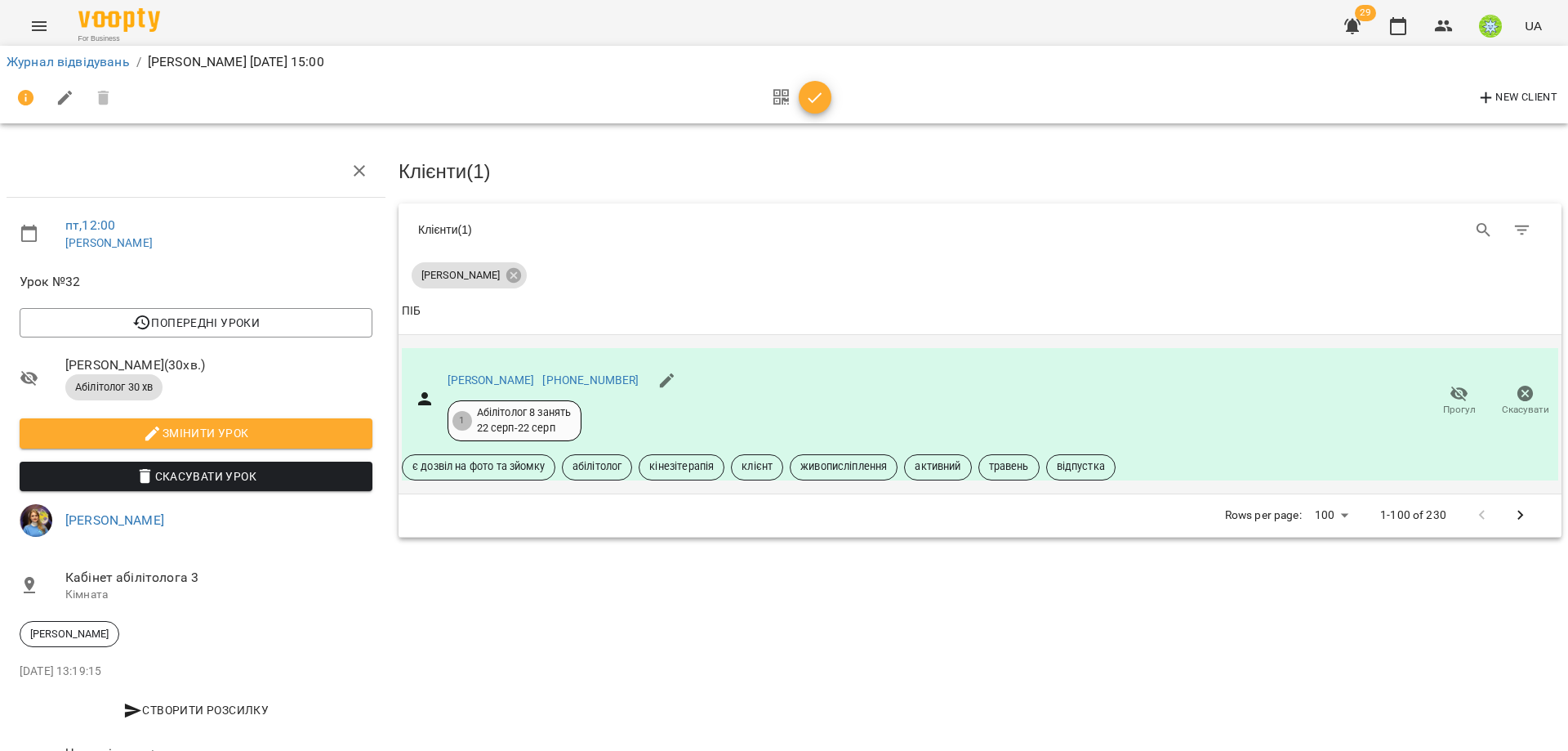
click at [807, 97] on icon "button" at bounding box center [815, 98] width 19 height 19
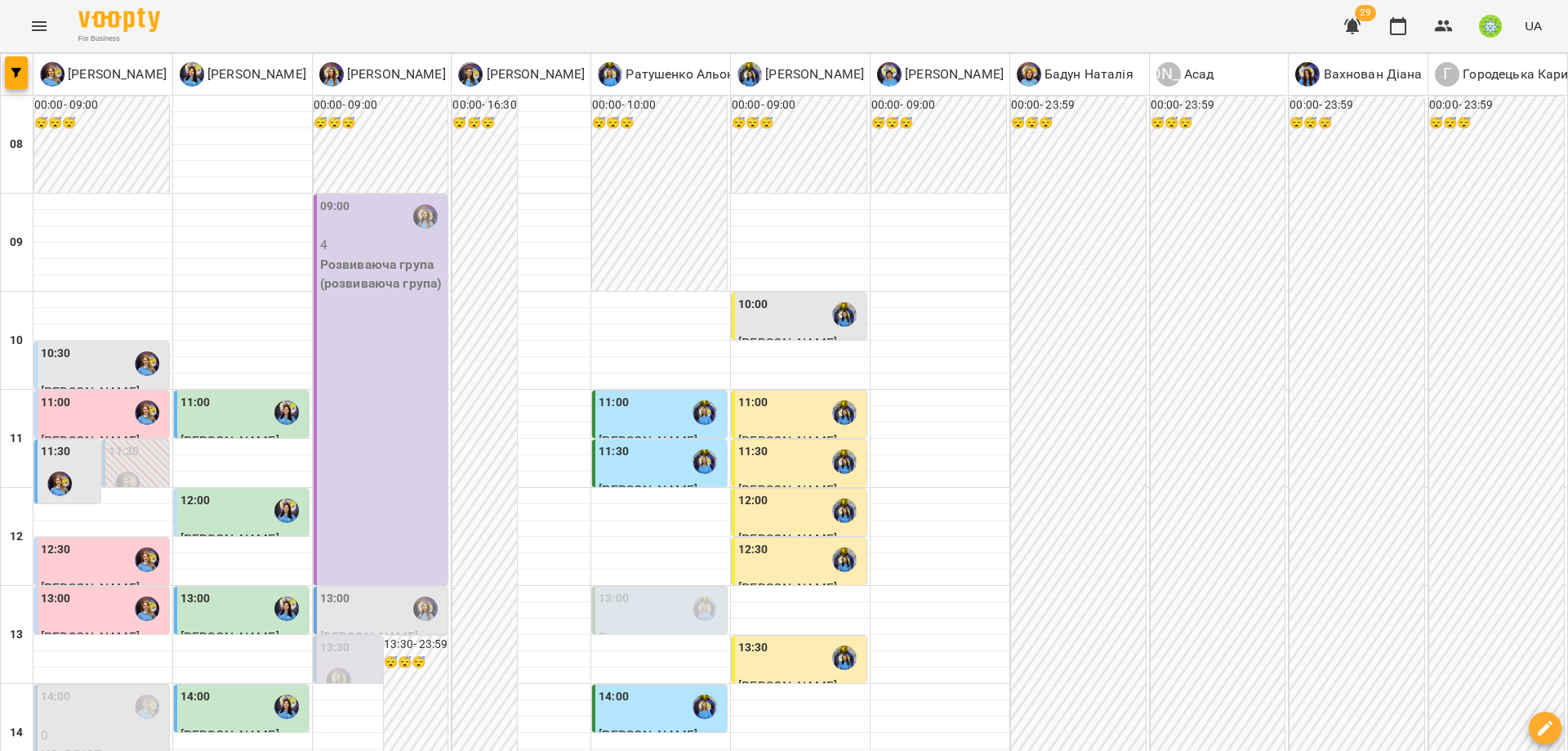
scroll to position [443, 0]
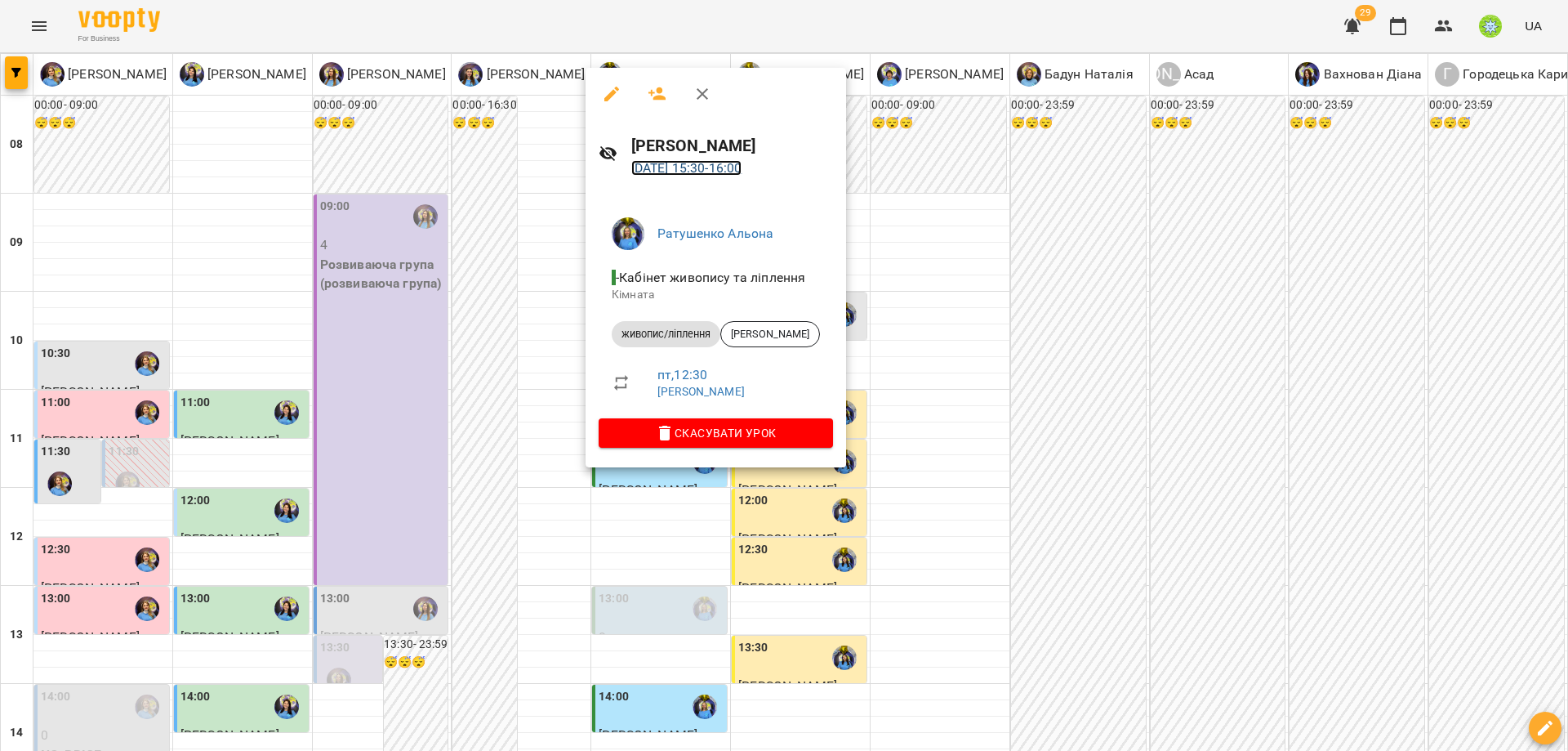
click at [667, 162] on link "22 серп 2025 15:30 - 16:00" at bounding box center [687, 167] width 111 height 16
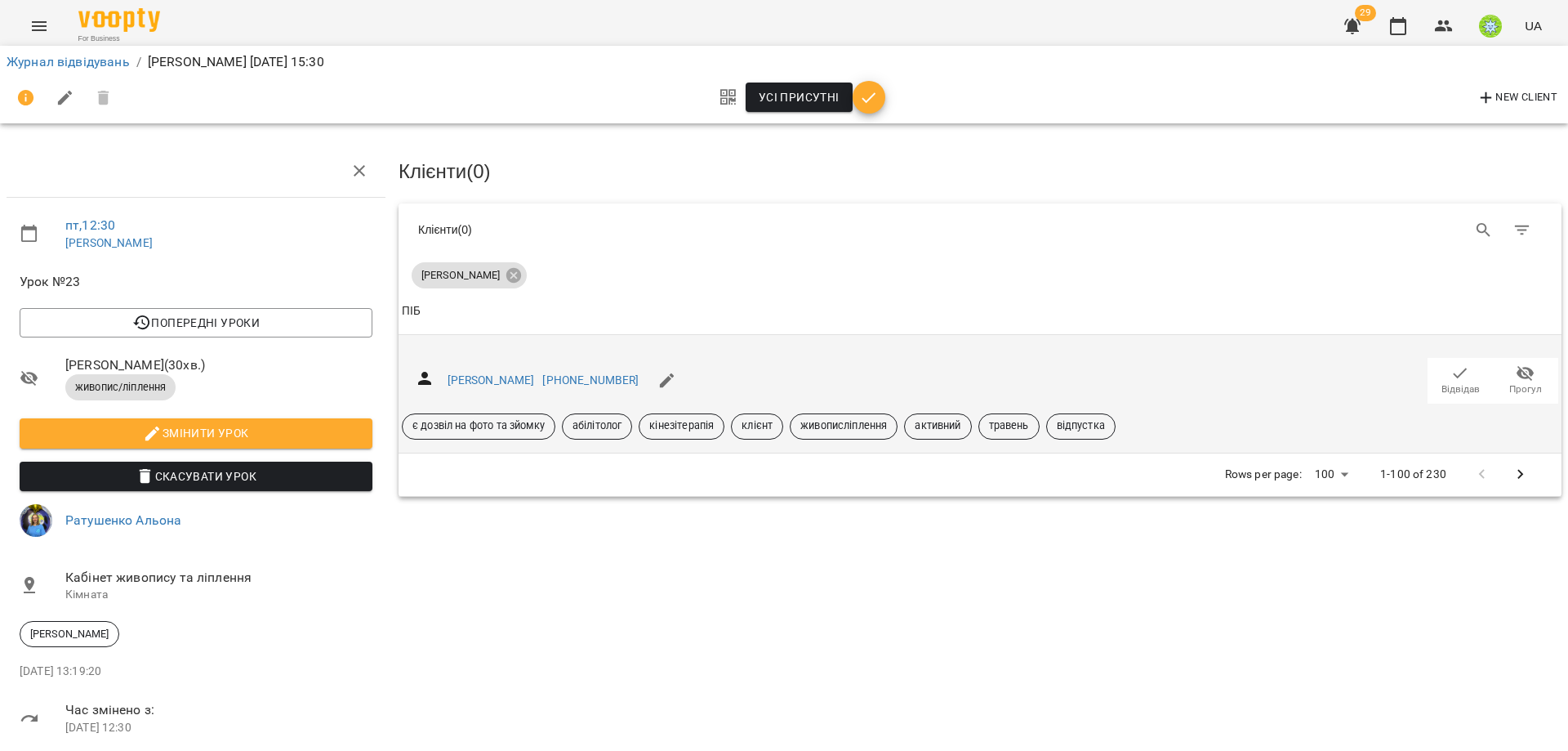
click at [1451, 374] on icon "button" at bounding box center [1460, 372] width 19 height 19
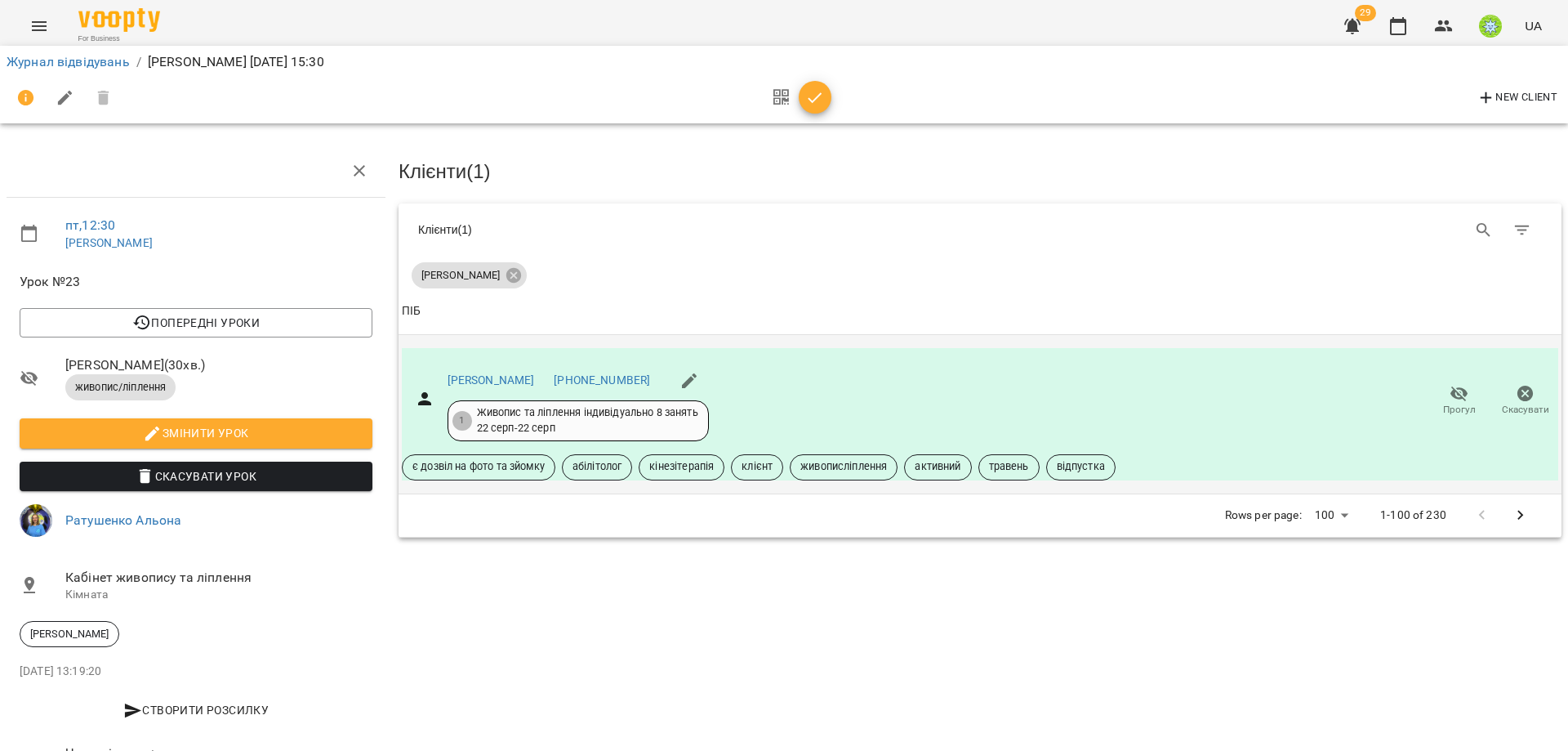
drag, startPoint x: 801, startPoint y: 105, endPoint x: 825, endPoint y: 106, distance: 24.0
click at [804, 104] on span "button" at bounding box center [815, 98] width 33 height 19
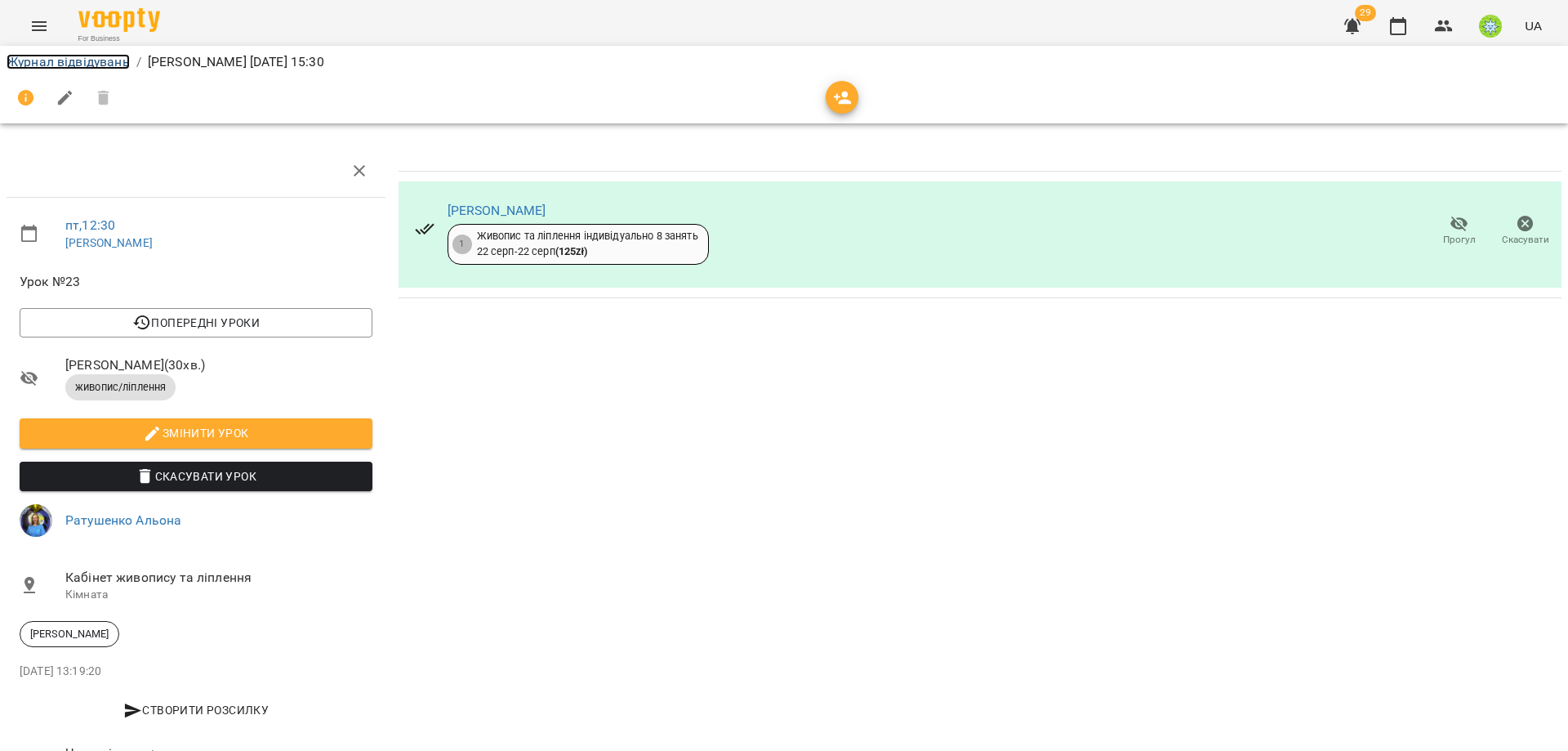
drag, startPoint x: 45, startPoint y: 66, endPoint x: 694, endPoint y: 208, distance: 664.4
click at [45, 65] on link "Журнал відвідувань" at bounding box center [68, 61] width 123 height 16
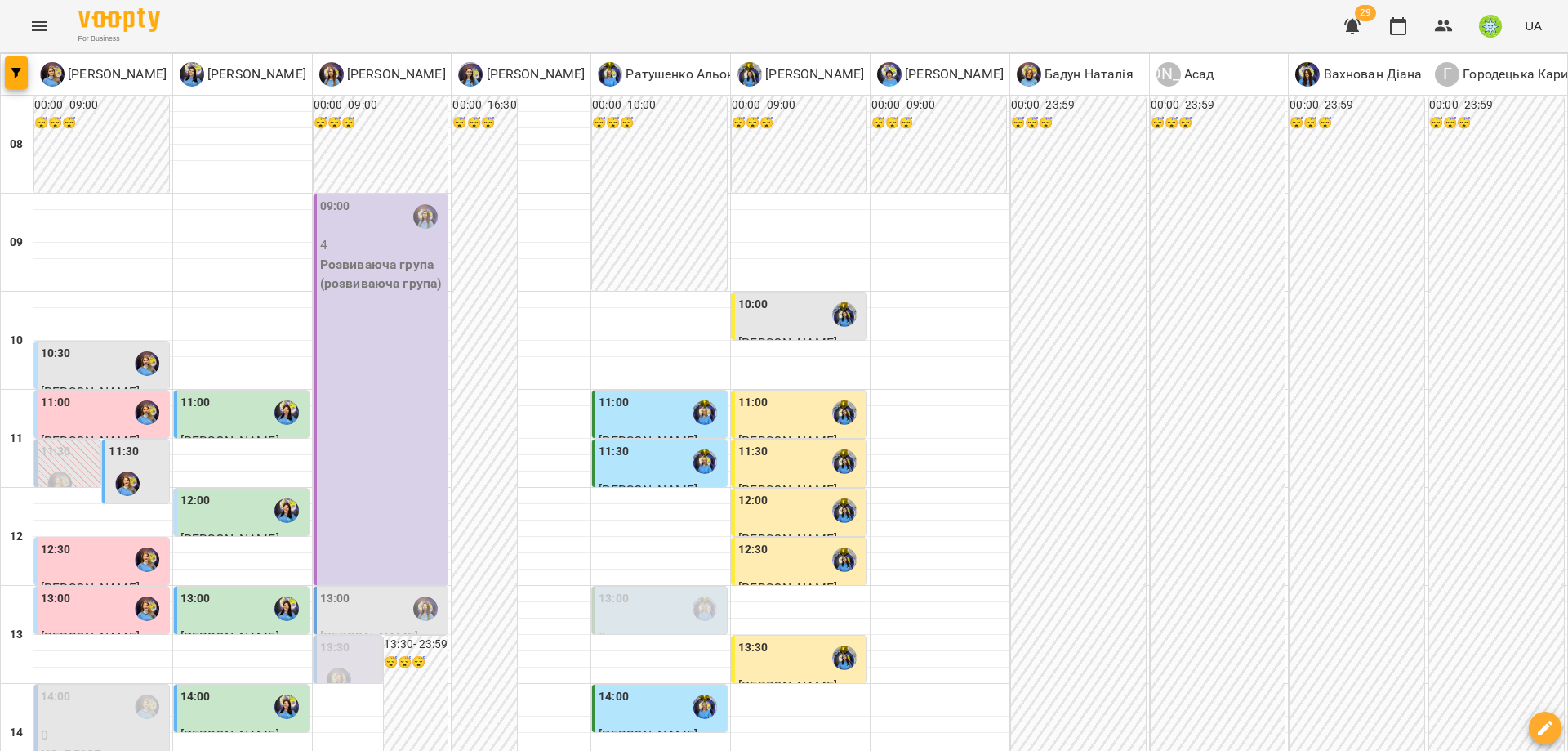
scroll to position [652, 0]
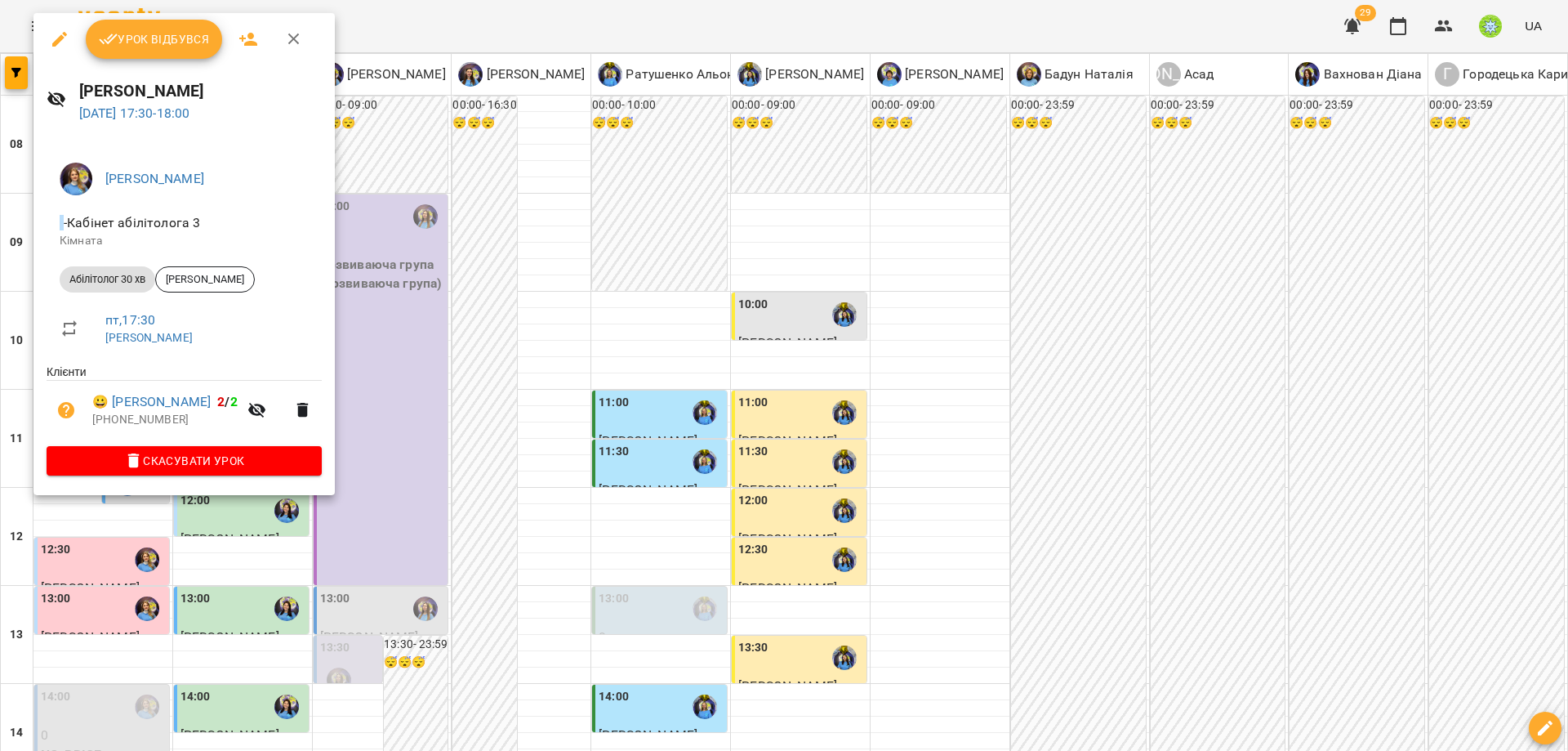
click at [559, 401] on div at bounding box center [784, 375] width 1568 height 751
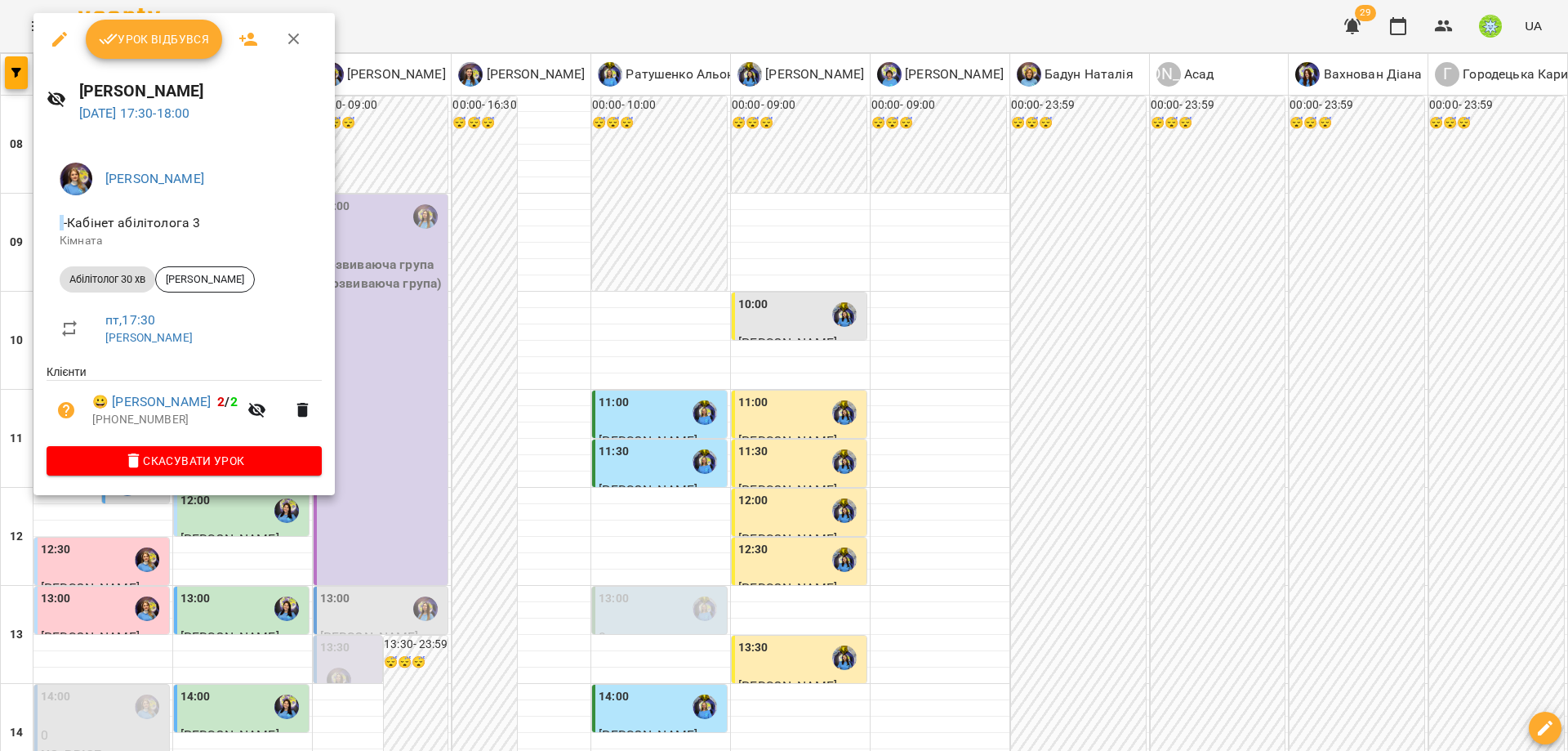
drag, startPoint x: 491, startPoint y: 455, endPoint x: 417, endPoint y: 440, distance: 75.5
click at [491, 455] on div at bounding box center [784, 375] width 1568 height 751
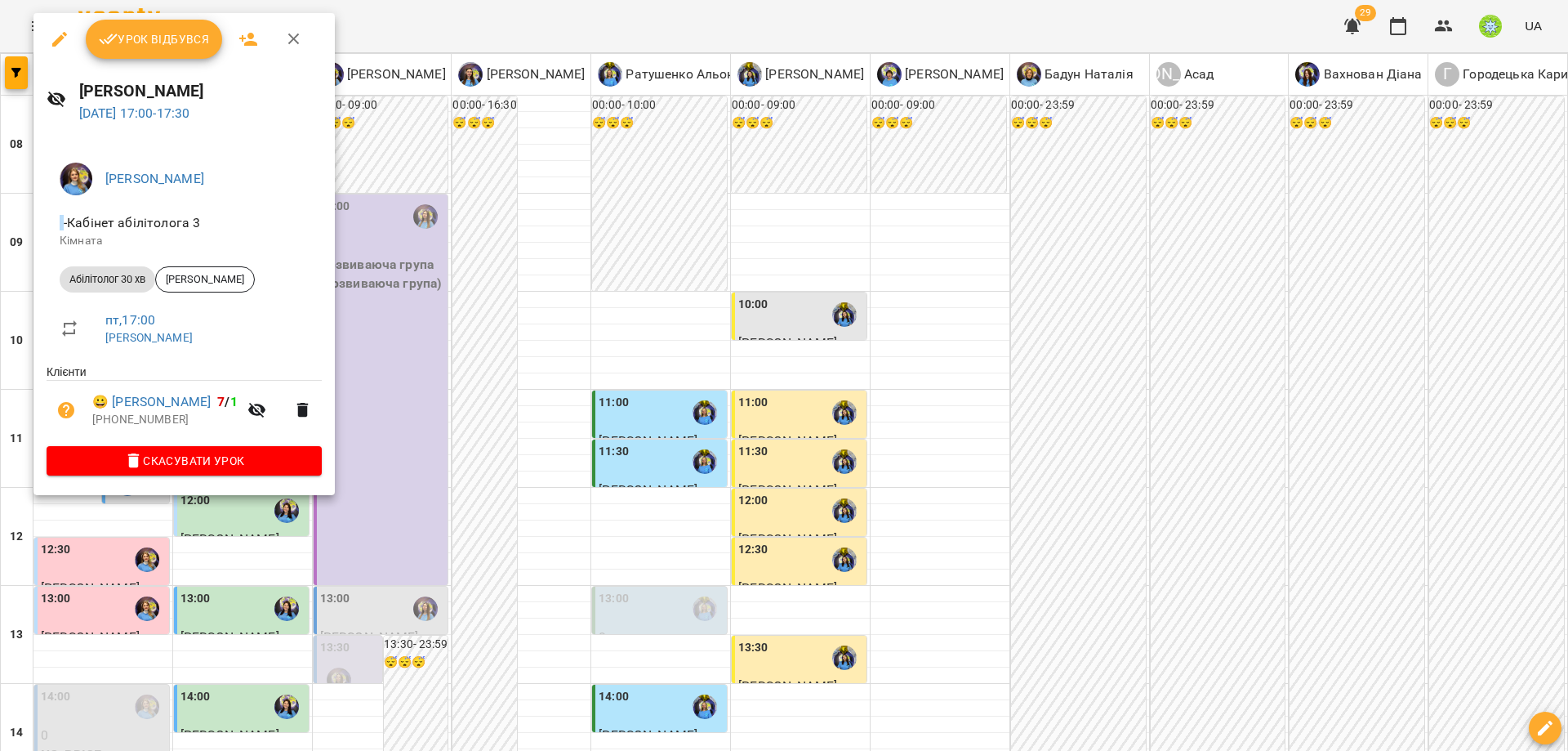
click at [715, 585] on div at bounding box center [784, 375] width 1568 height 751
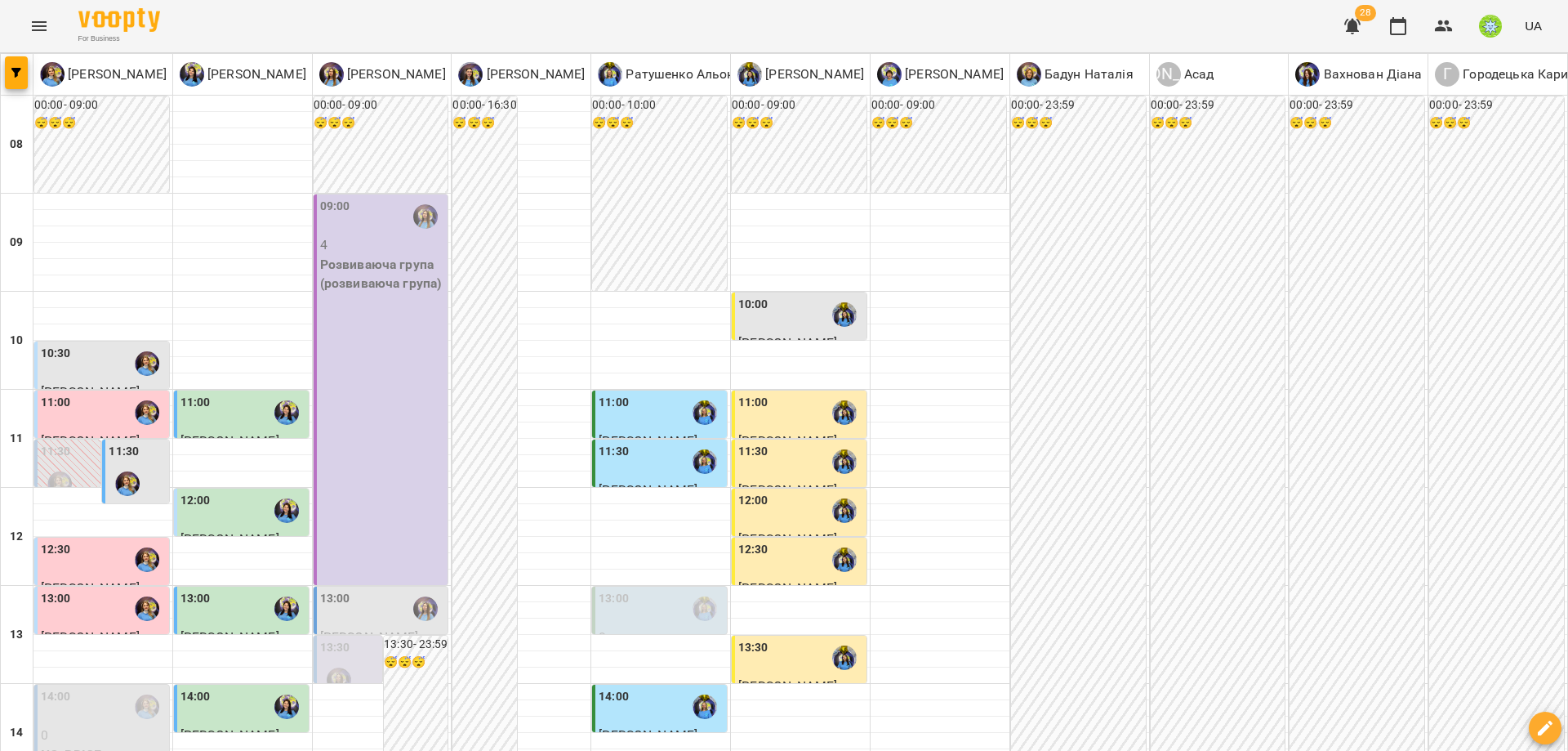
drag, startPoint x: 1300, startPoint y: 671, endPoint x: 681, endPoint y: 243, distance: 752.6
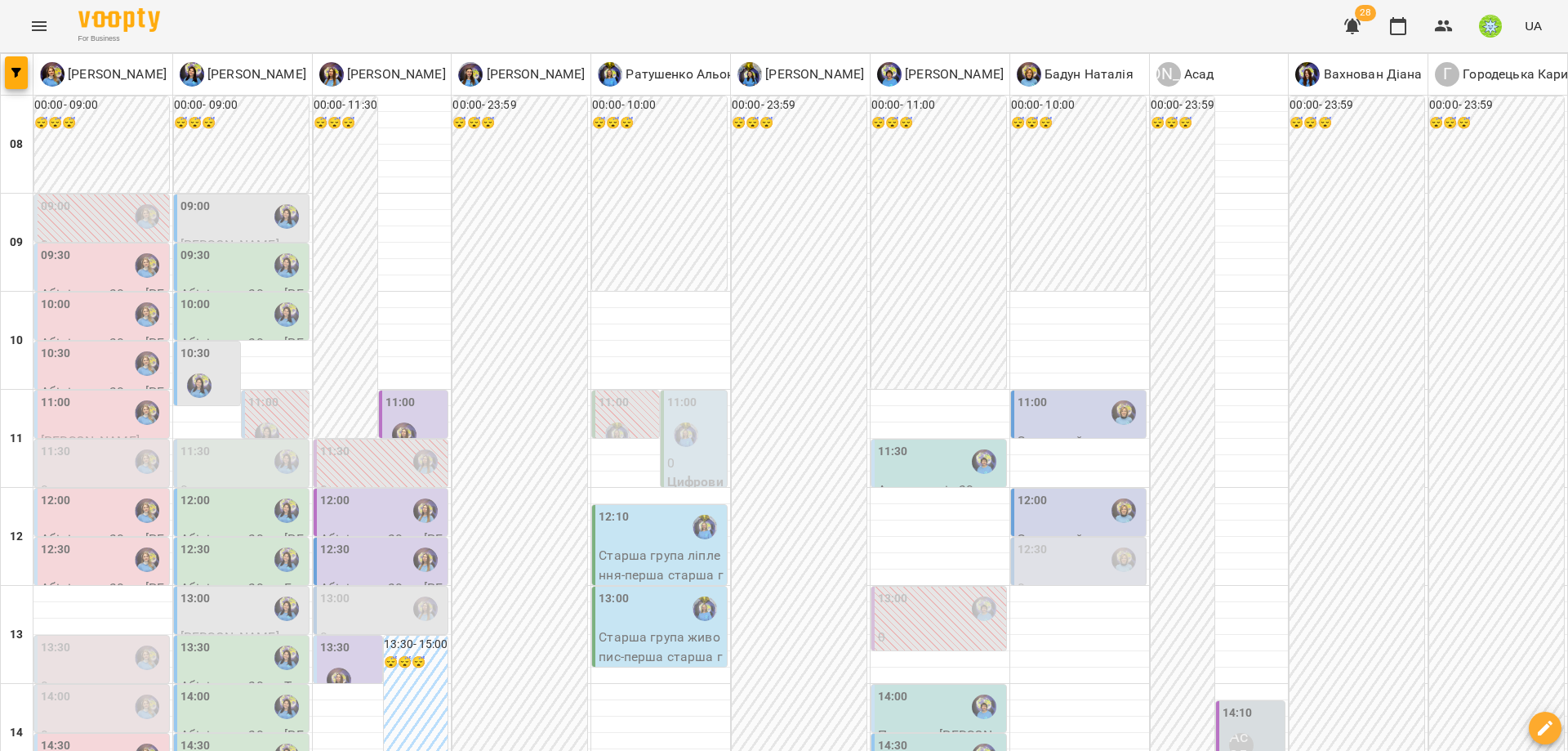
click at [77, 282] on div "09:30" at bounding box center [103, 265] width 125 height 37
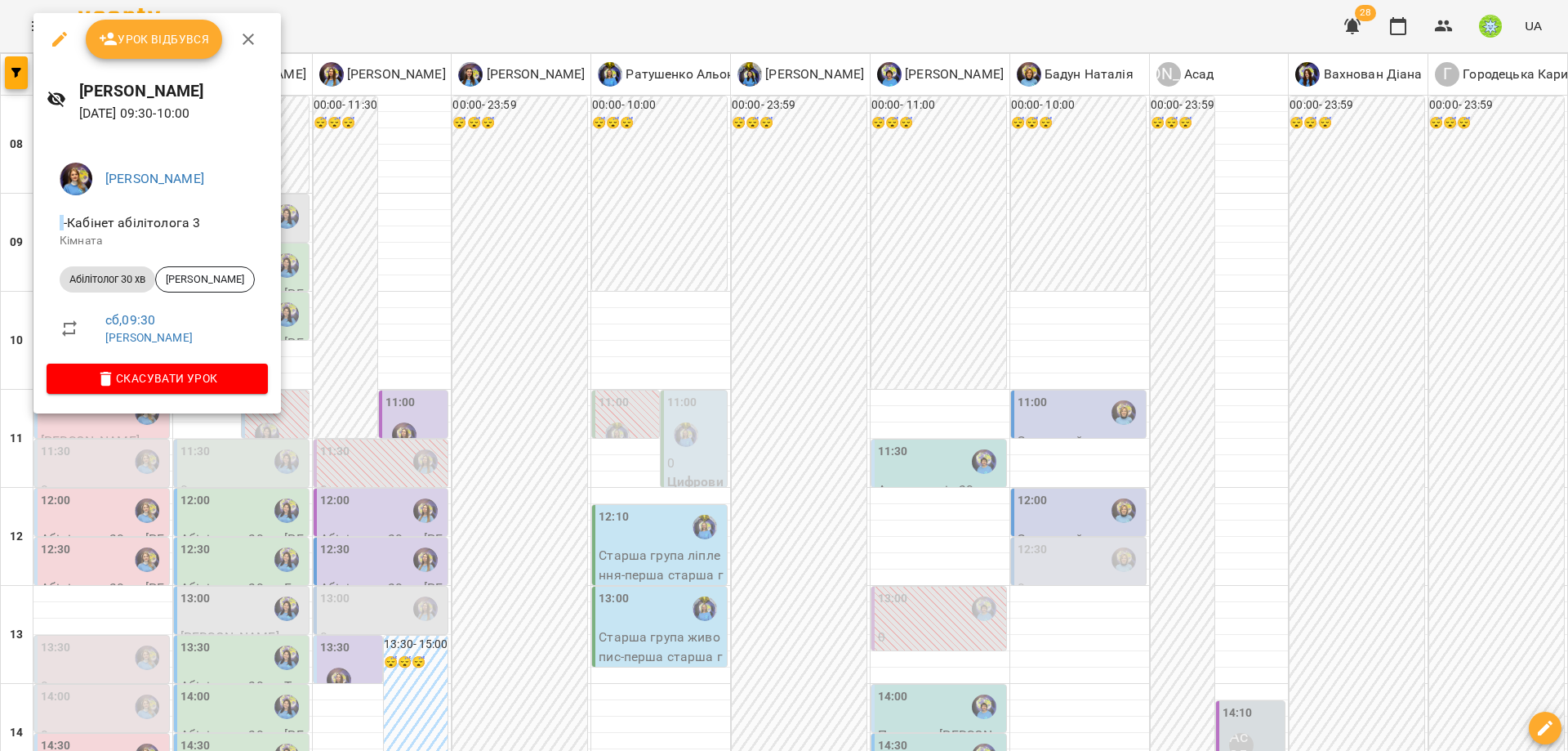
click at [474, 314] on div at bounding box center [784, 375] width 1568 height 751
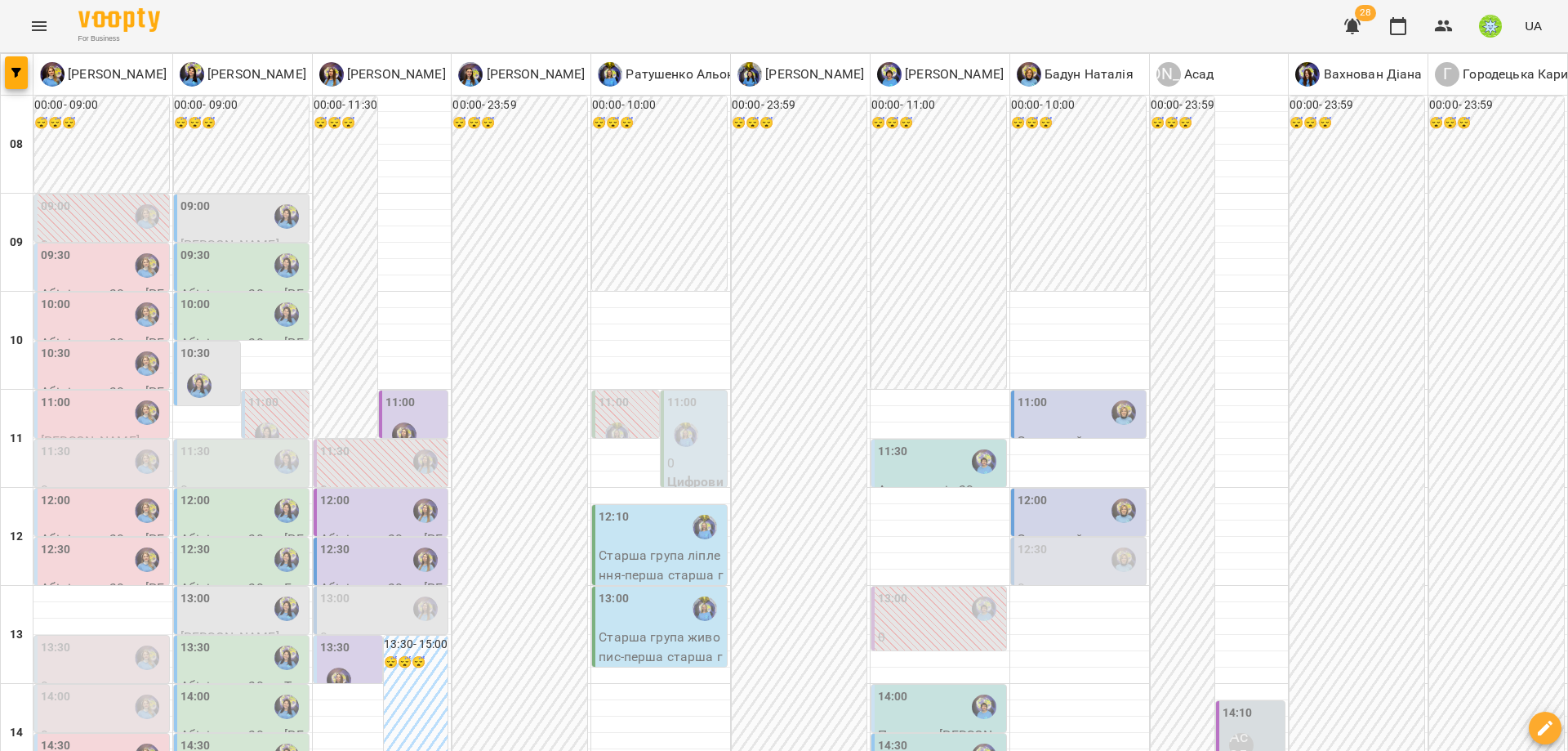
click at [65, 302] on label "10:00" at bounding box center [56, 305] width 30 height 18
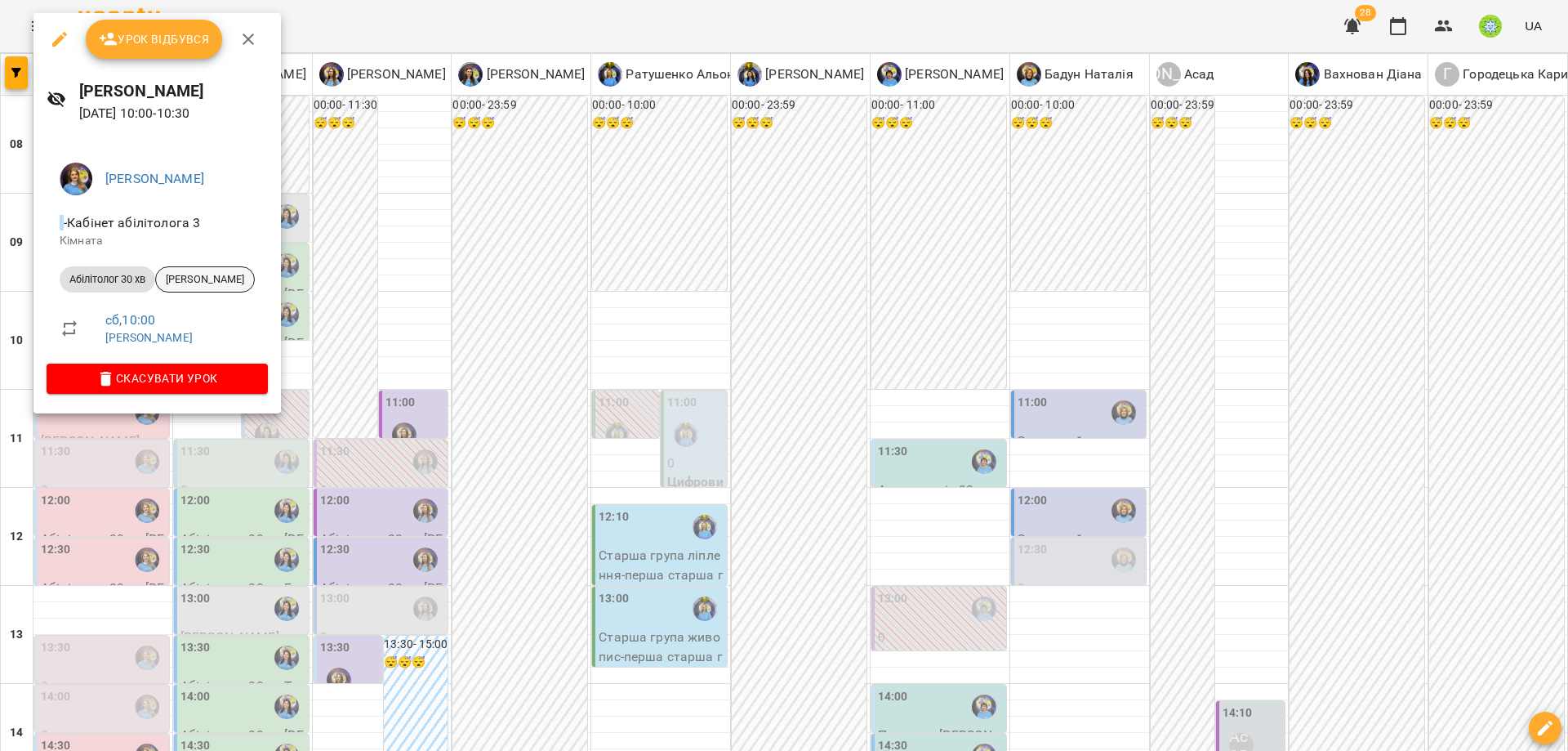
click at [190, 279] on span "[PERSON_NAME]" at bounding box center [204, 279] width 98 height 15
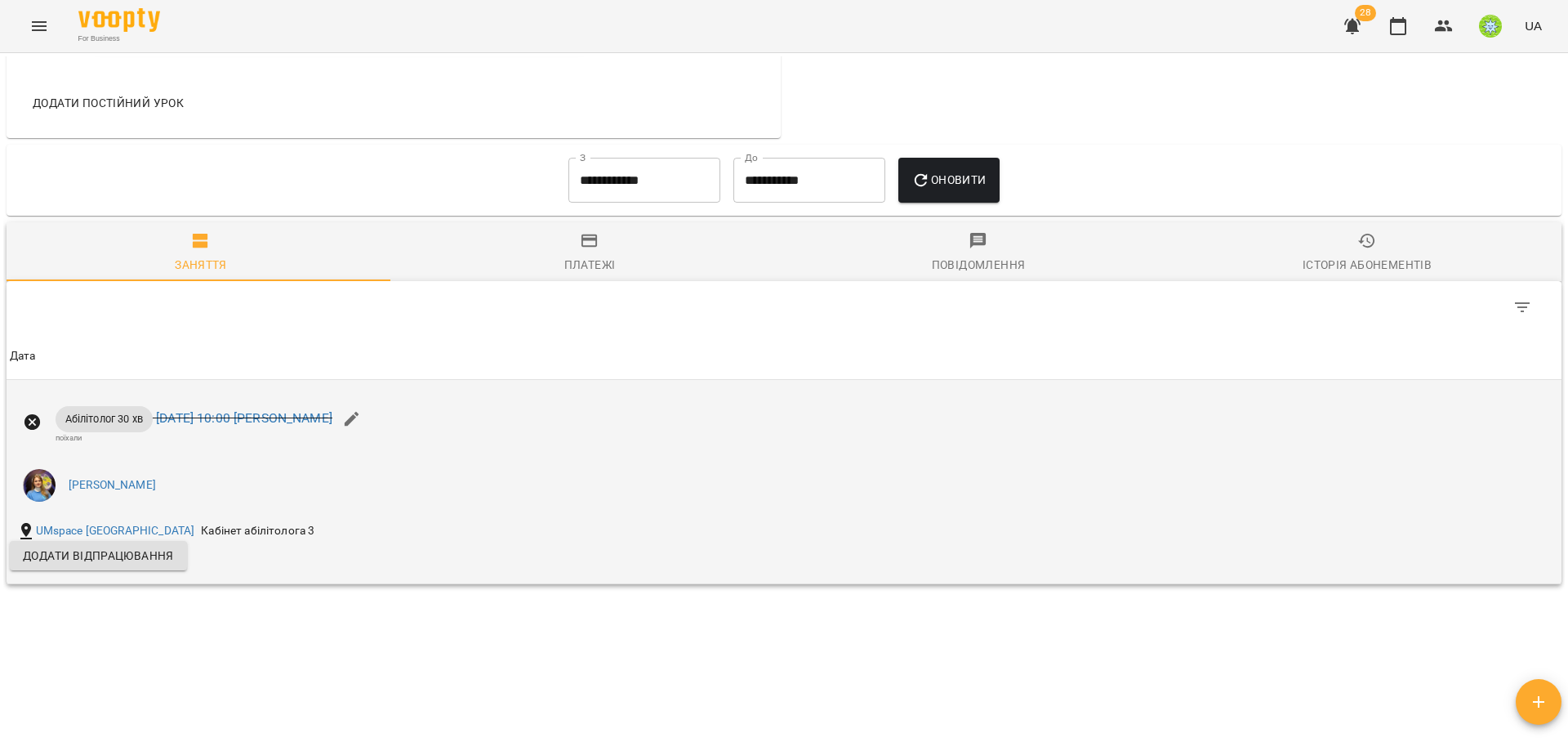
scroll to position [874, 0]
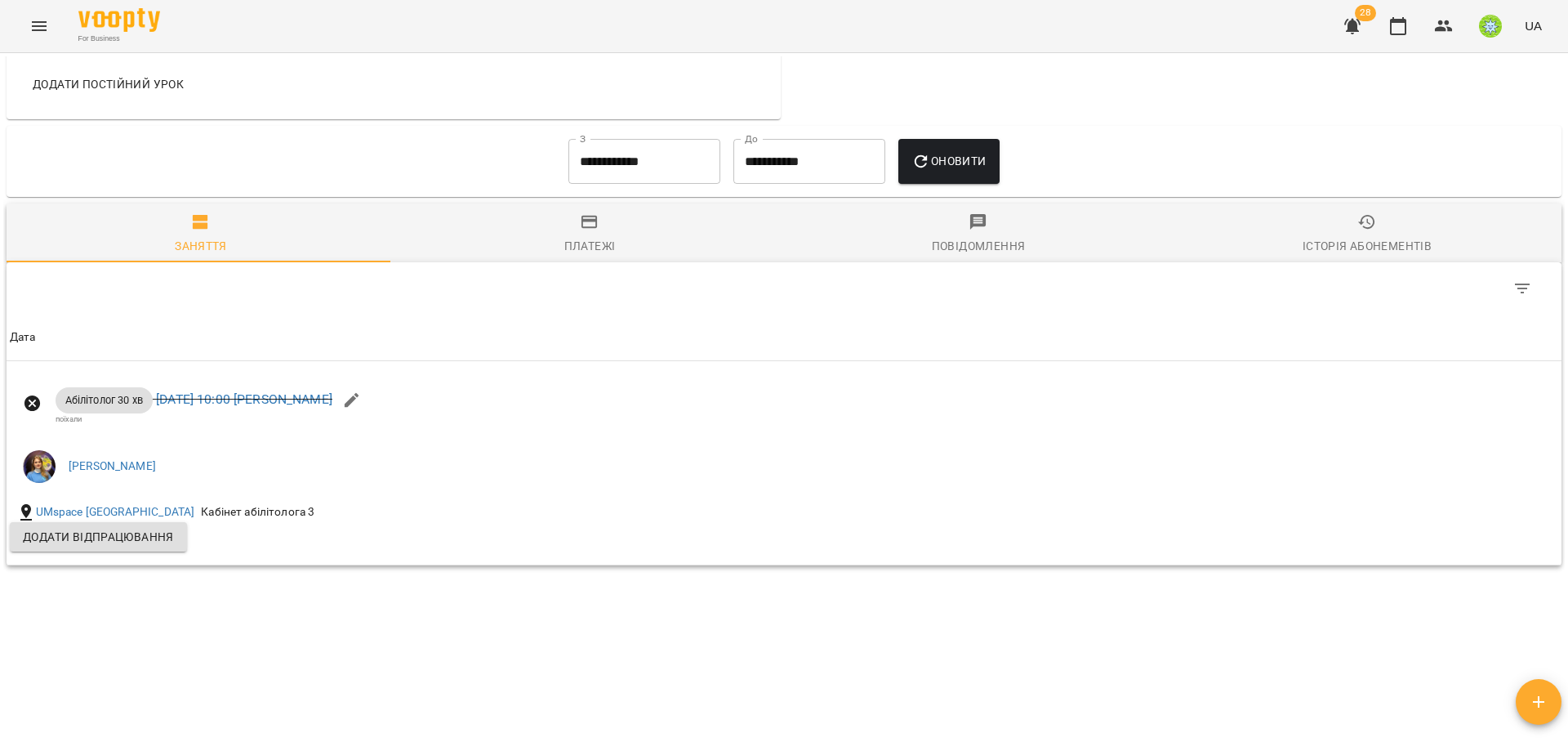
drag, startPoint x: 803, startPoint y: 442, endPoint x: 758, endPoint y: 422, distance: 49.2
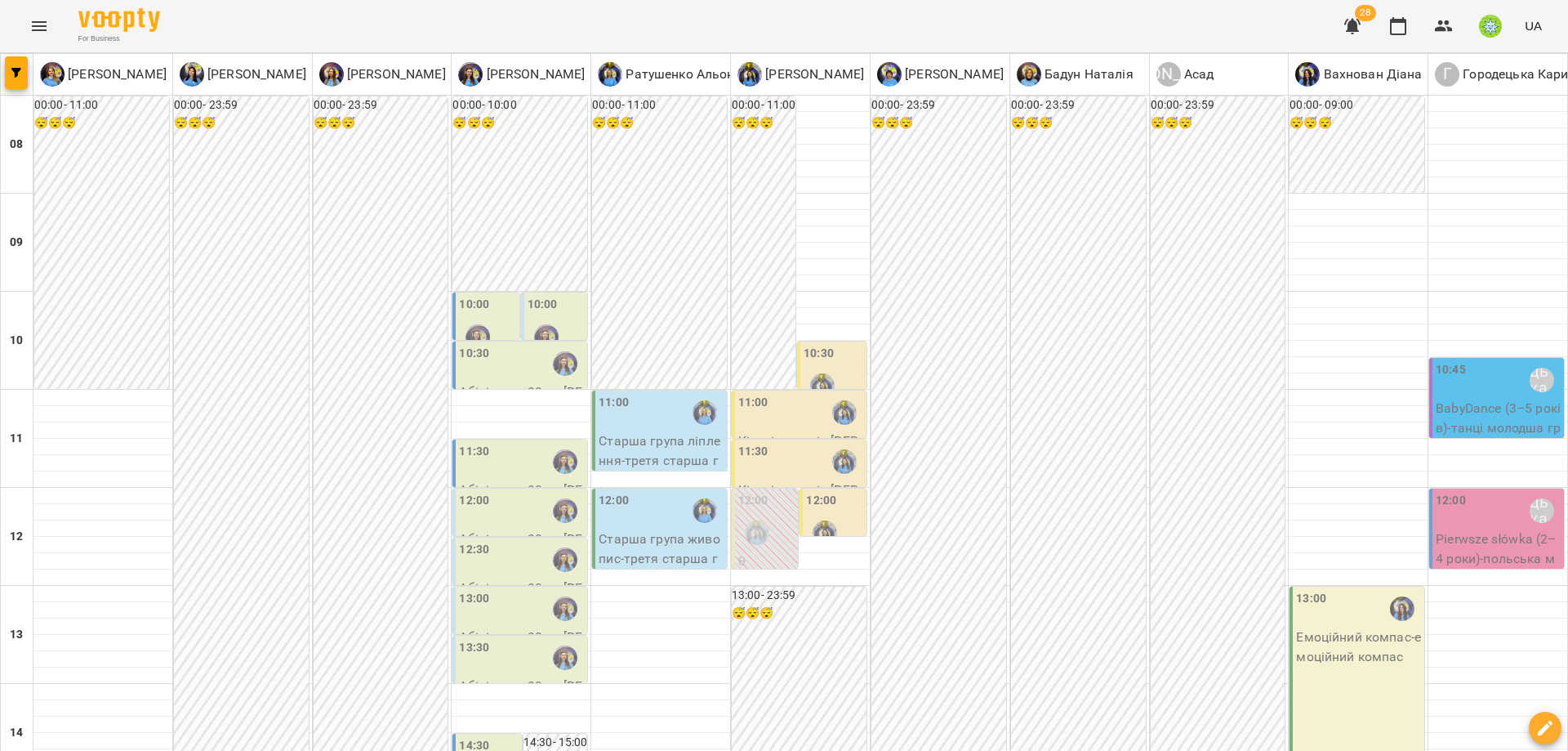
click at [491, 466] on div "11:30" at bounding box center [521, 461] width 125 height 37
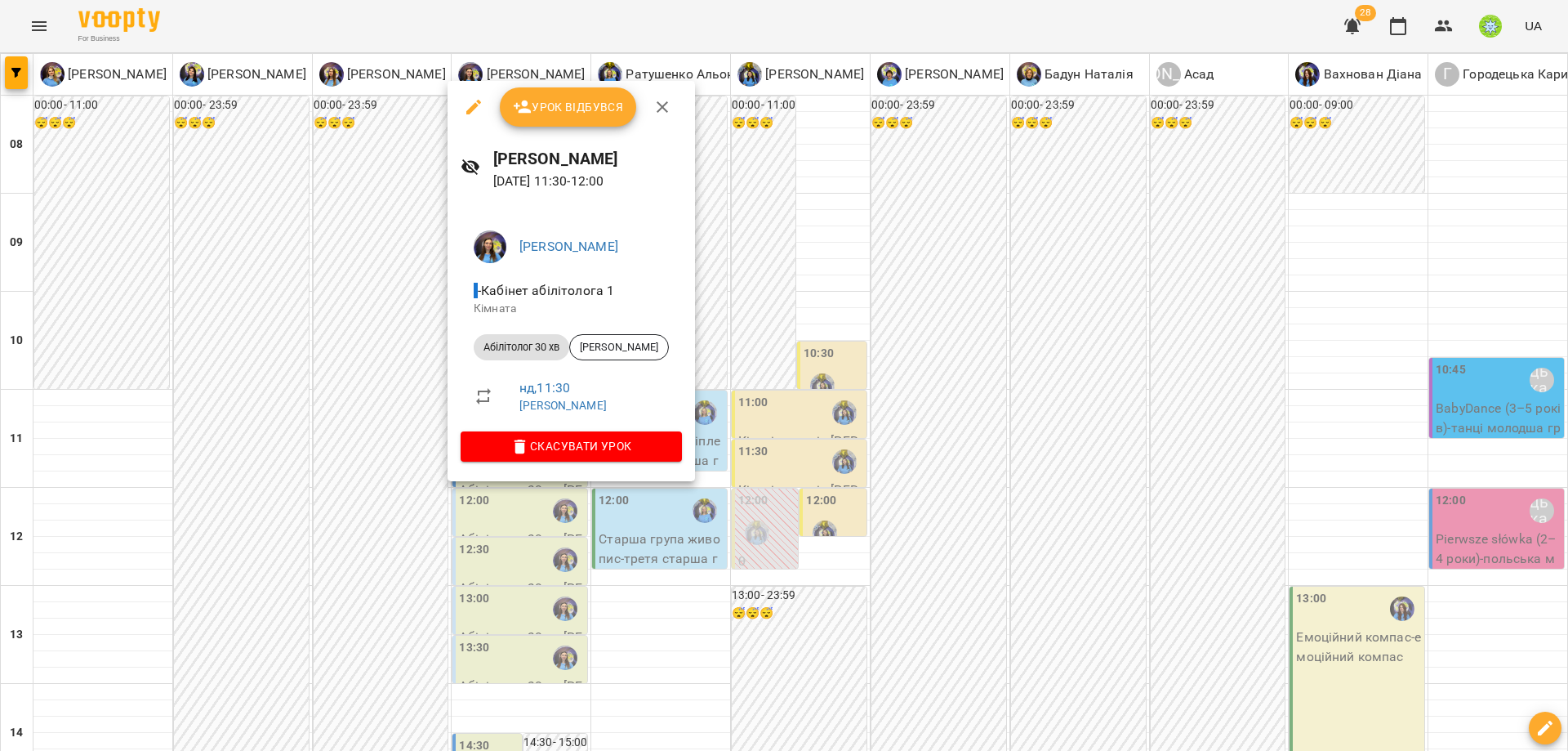
click at [991, 541] on div at bounding box center [784, 375] width 1568 height 751
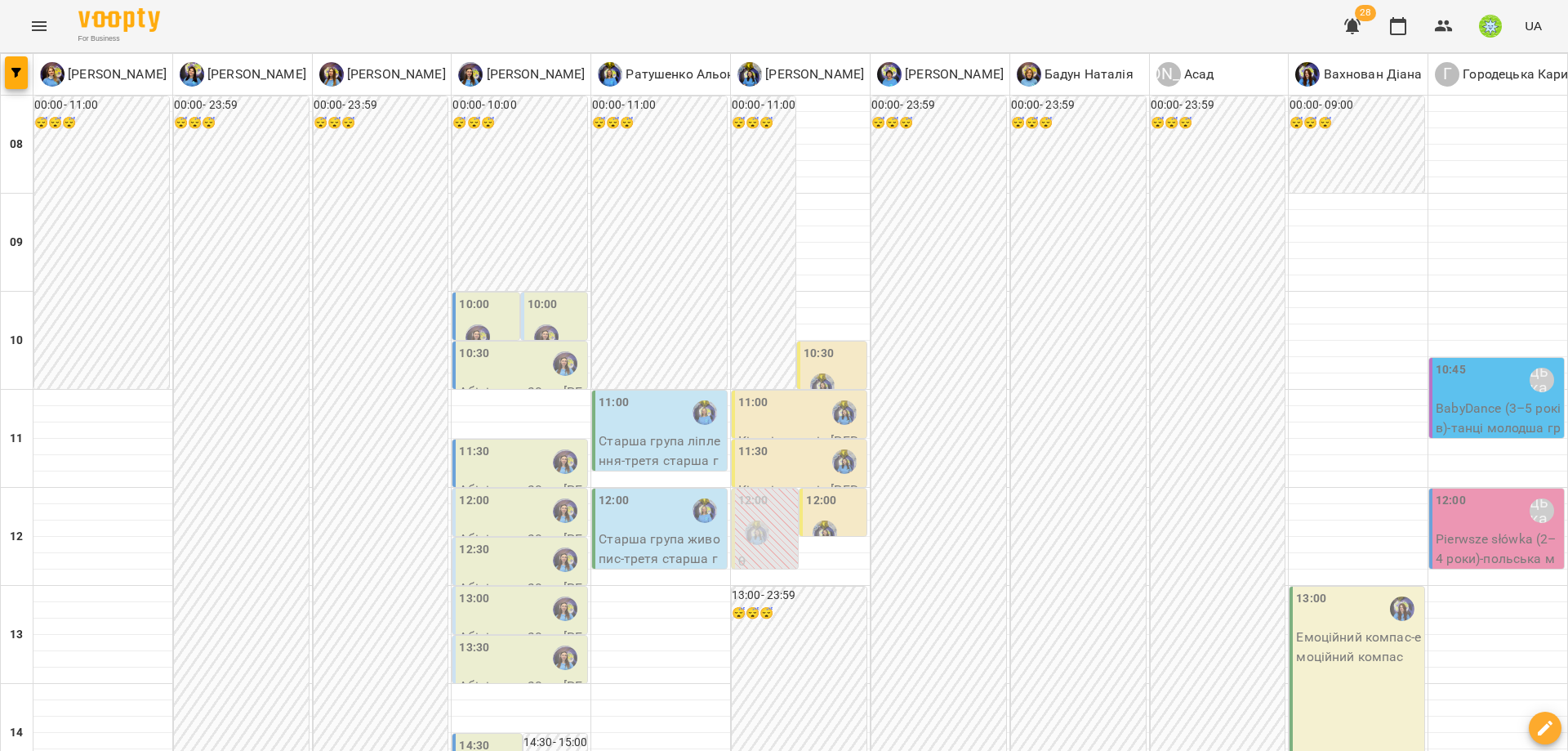
click at [824, 510] on div "12:00" at bounding box center [821, 503] width 30 height 22
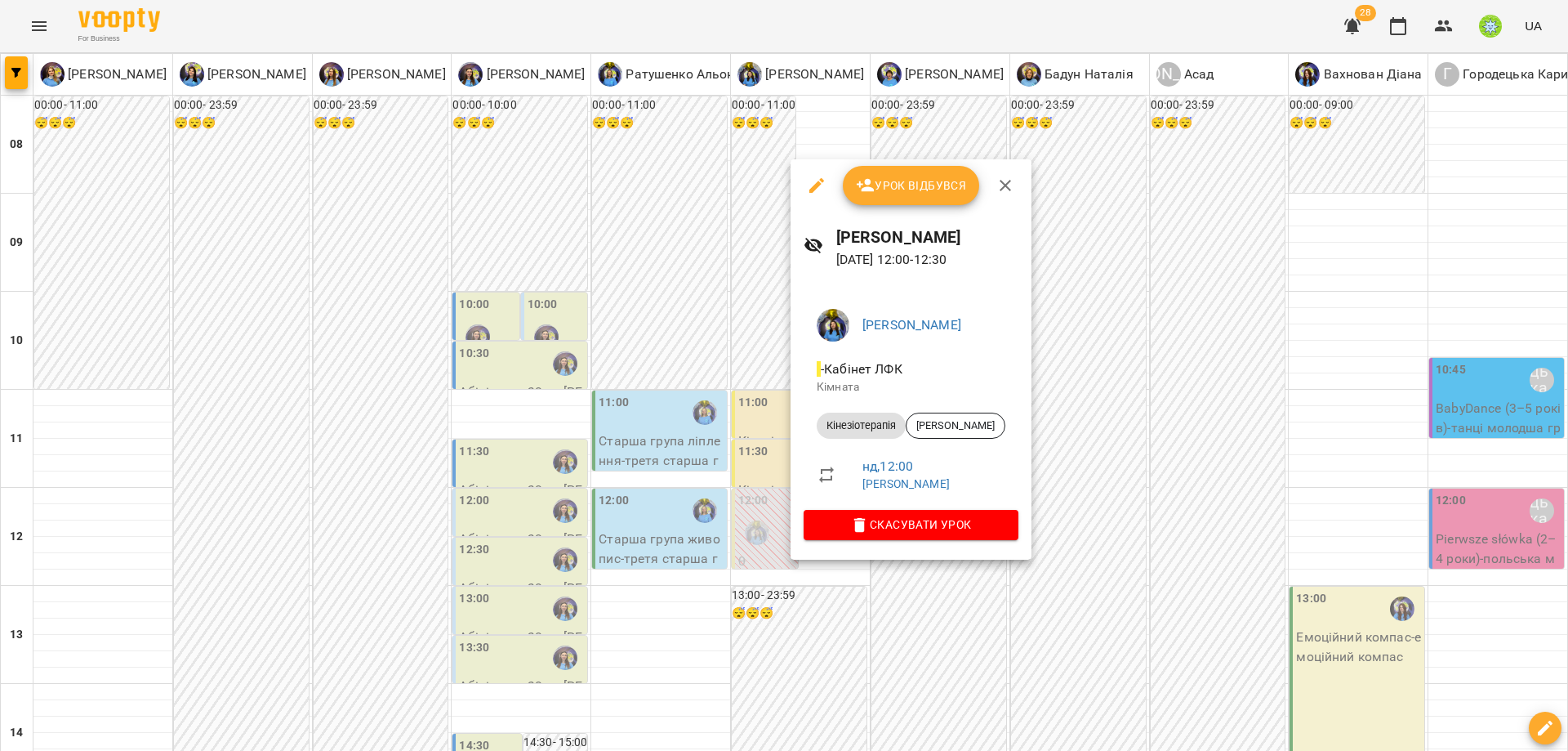
click at [1093, 566] on div at bounding box center [784, 375] width 1568 height 751
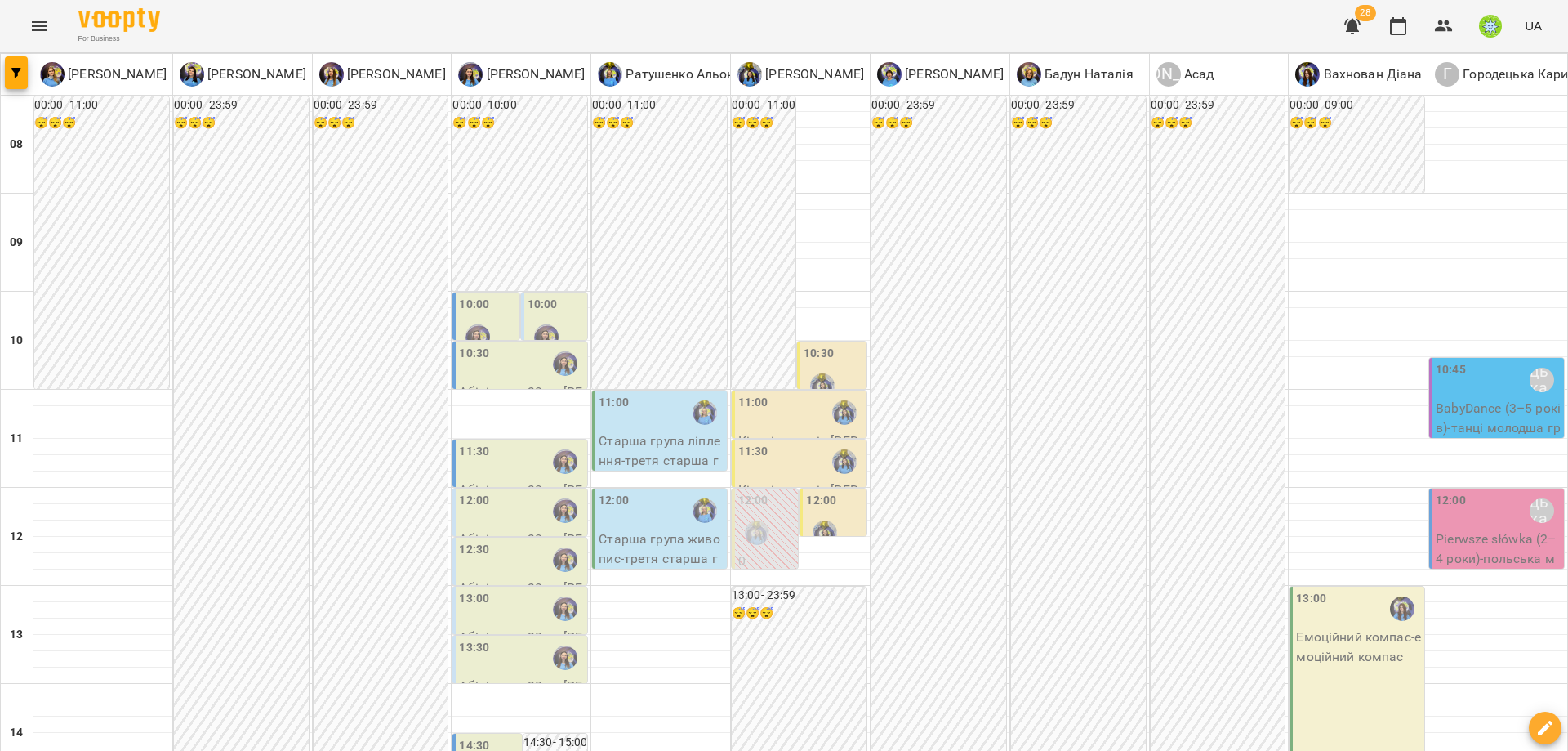
click at [506, 533] on p "Абілітолог 30 хв - Черненко Ольга" at bounding box center [521, 548] width 125 height 38
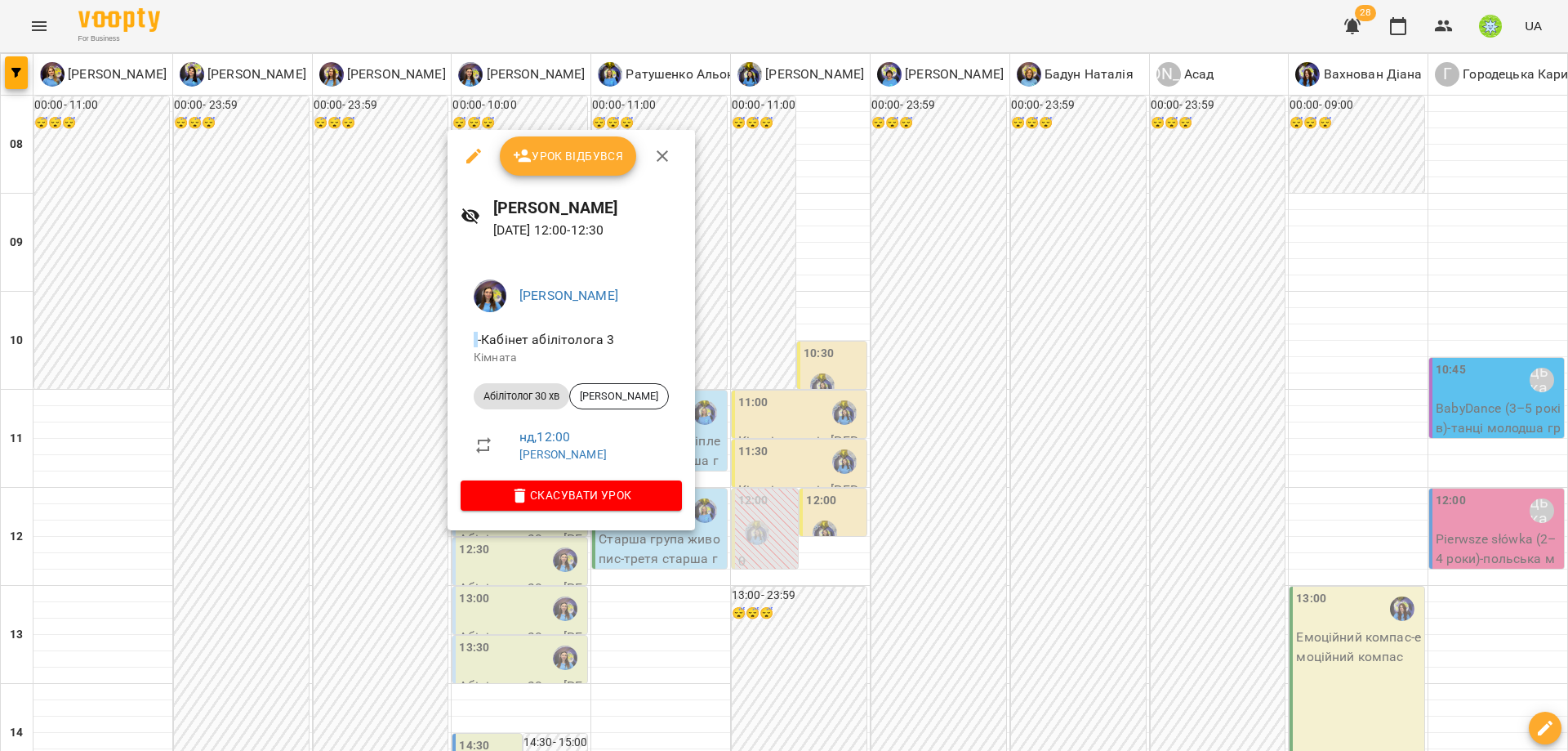
drag, startPoint x: 870, startPoint y: 524, endPoint x: 826, endPoint y: 521, distance: 44.1
click at [869, 524] on div at bounding box center [784, 375] width 1568 height 751
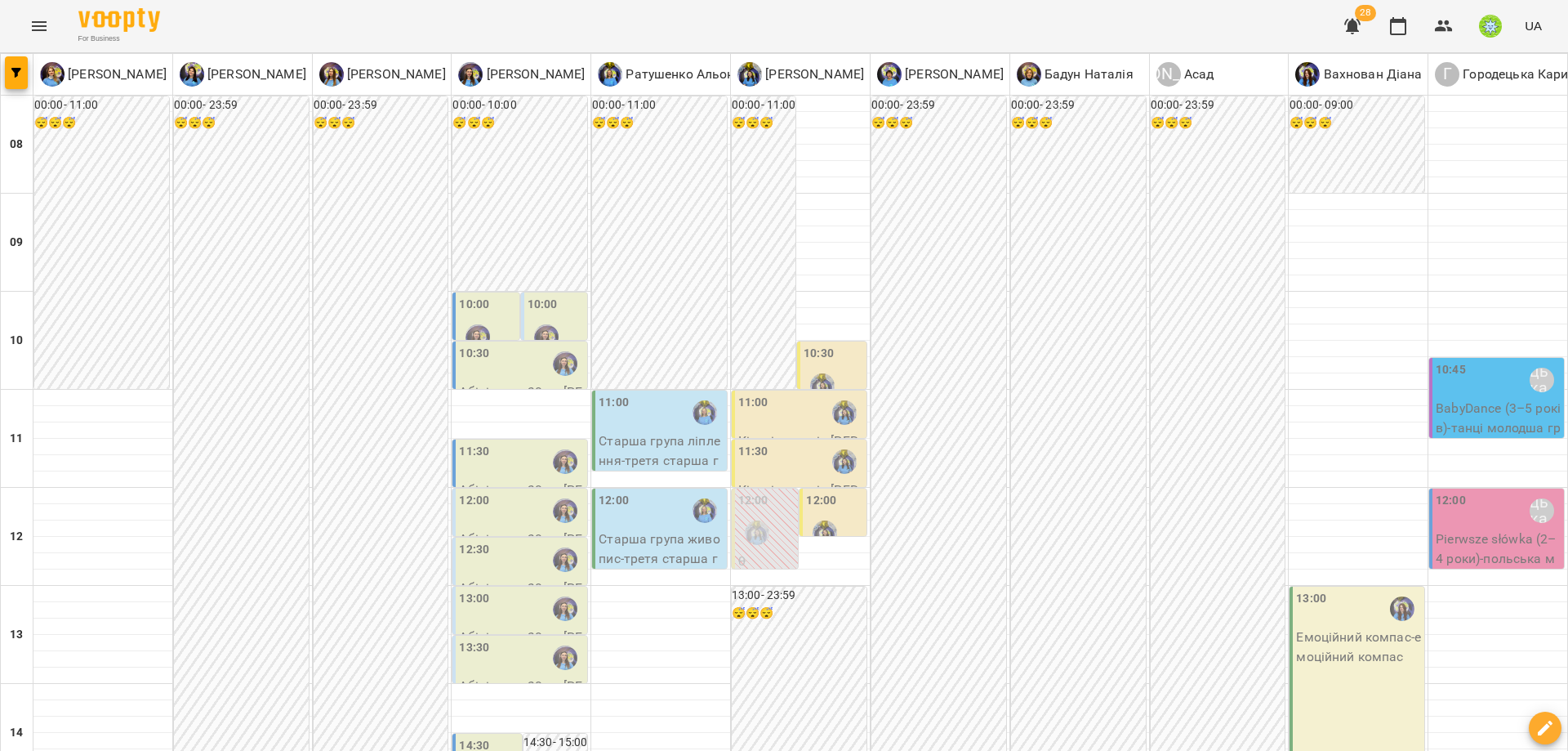
click at [495, 552] on div "12:30" at bounding box center [521, 559] width 125 height 37
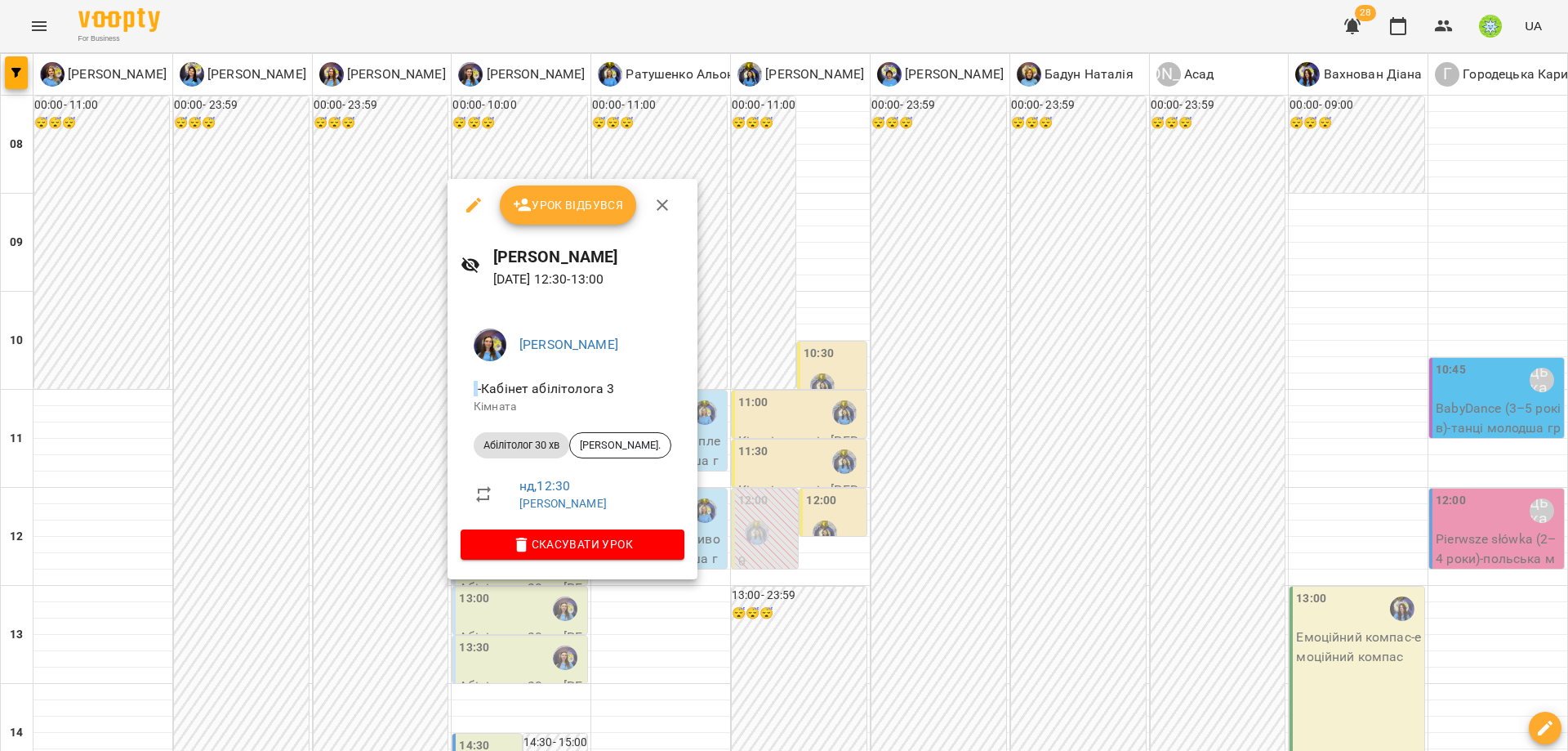
click at [961, 530] on div at bounding box center [784, 375] width 1568 height 751
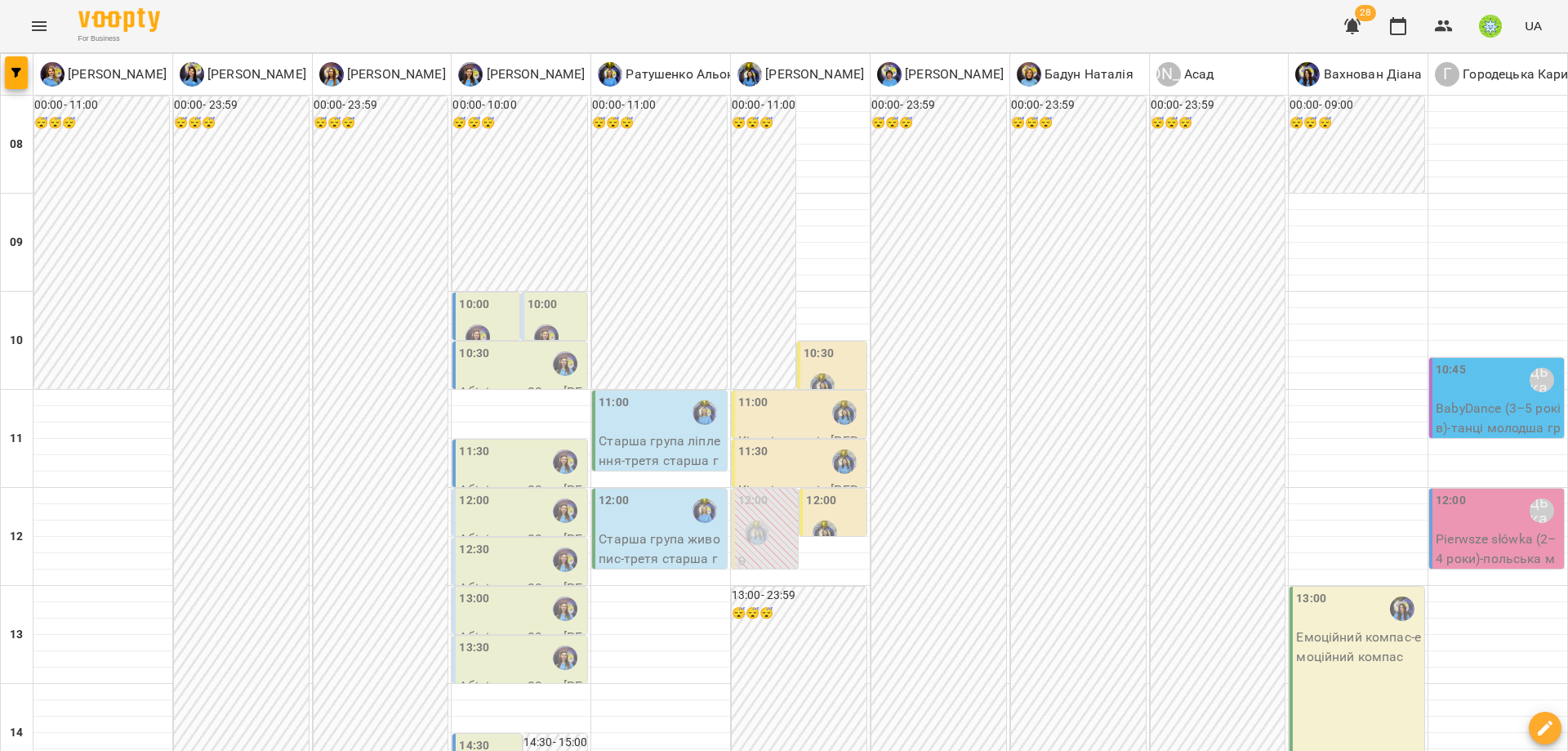
click at [1436, 402] on p "BabyDance (3–5 років) - танці молодша група" at bounding box center [1498, 428] width 125 height 58
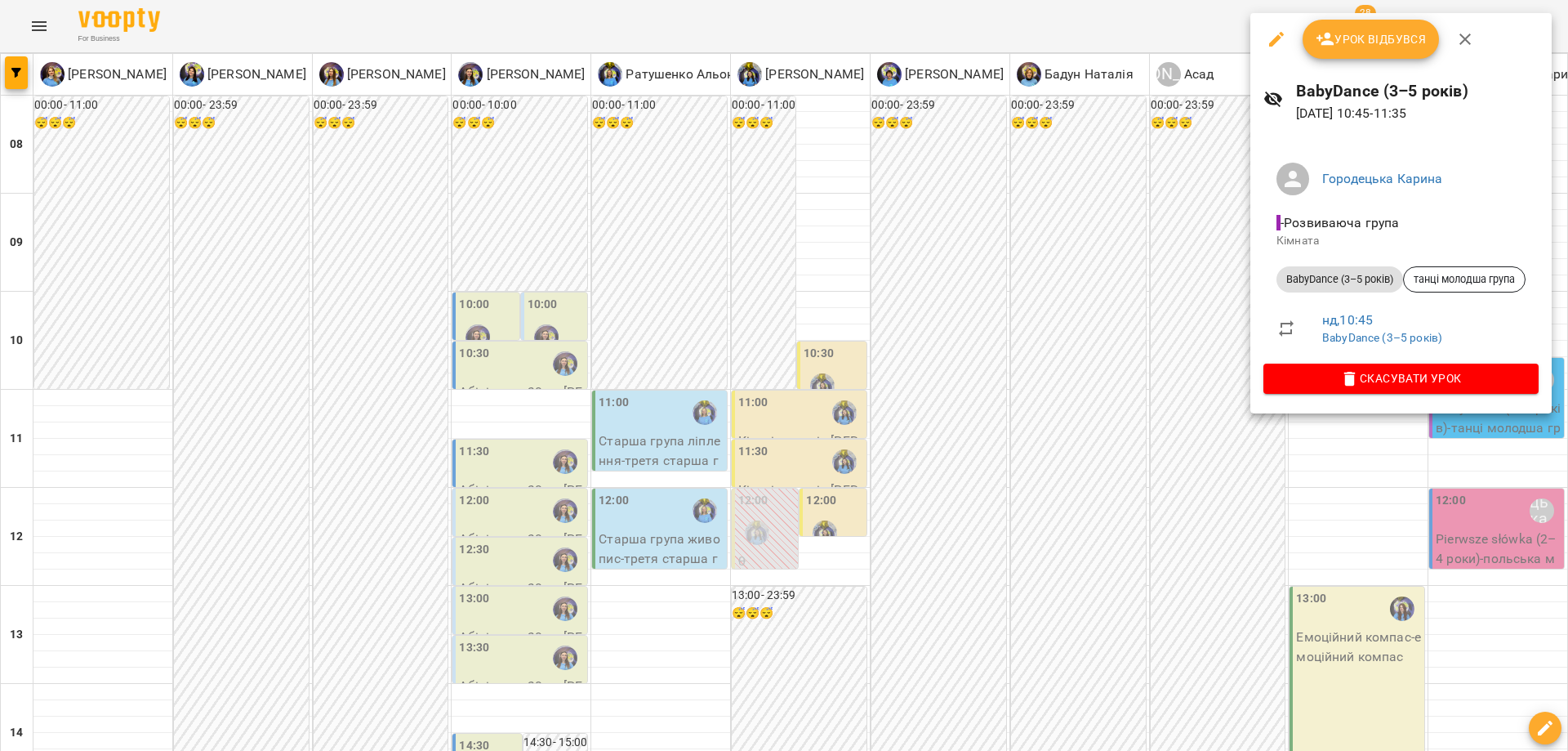
click at [1125, 425] on div at bounding box center [784, 375] width 1568 height 751
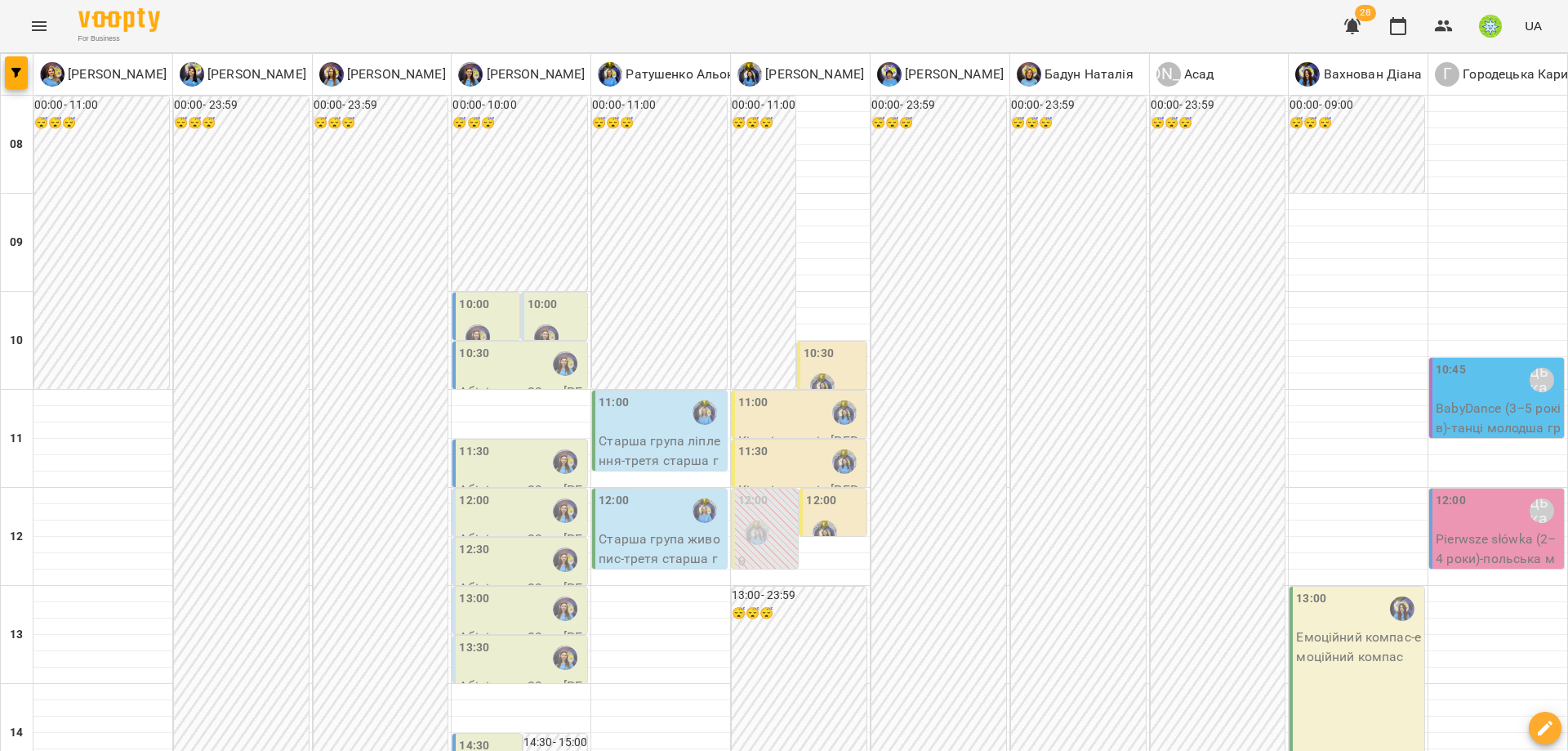
scroll to position [113, 0]
click at [1319, 627] on p "Емоційний компас - емоційний компас" at bounding box center [1358, 646] width 125 height 38
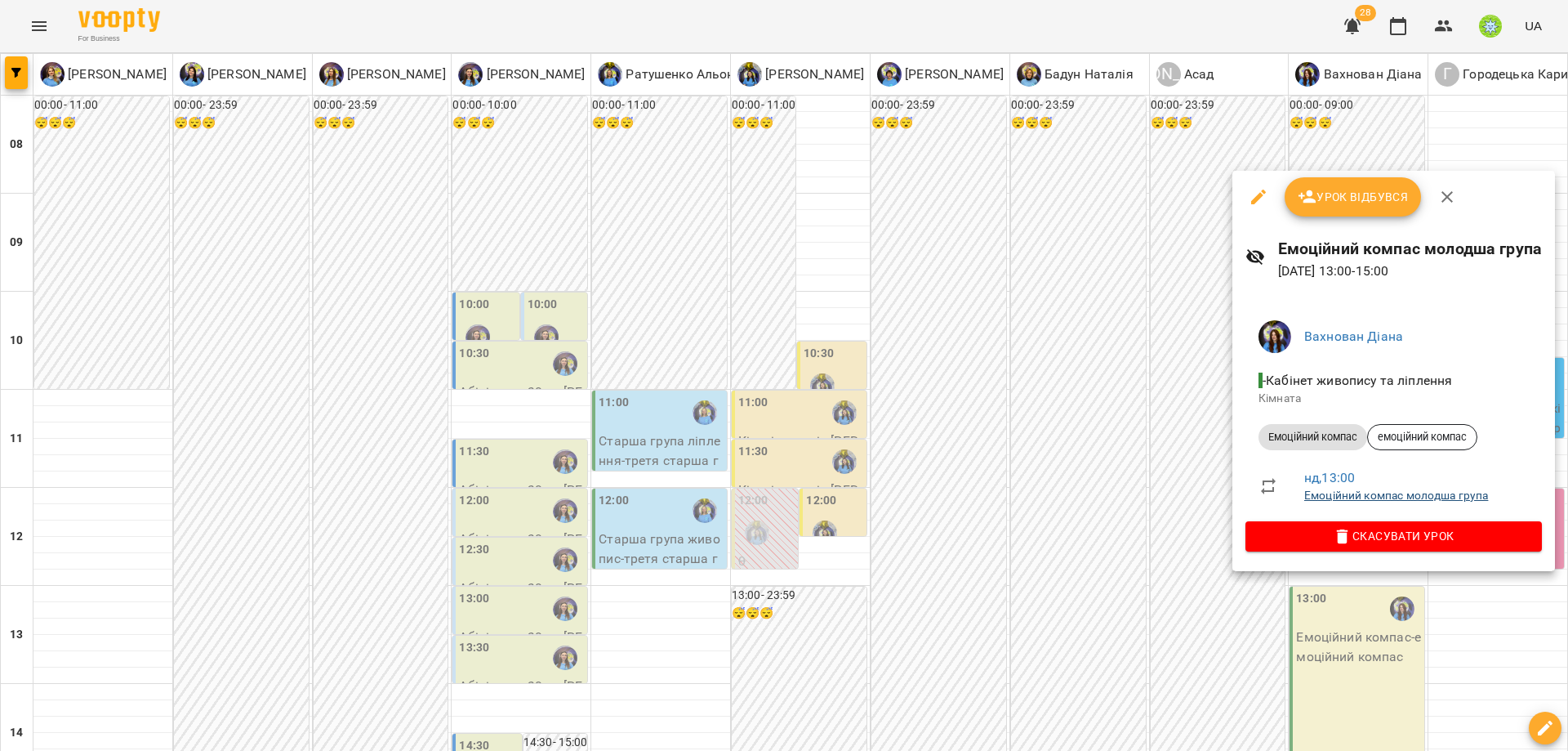
click at [1378, 492] on link "Емоційний компас молодша група" at bounding box center [1396, 495] width 183 height 13
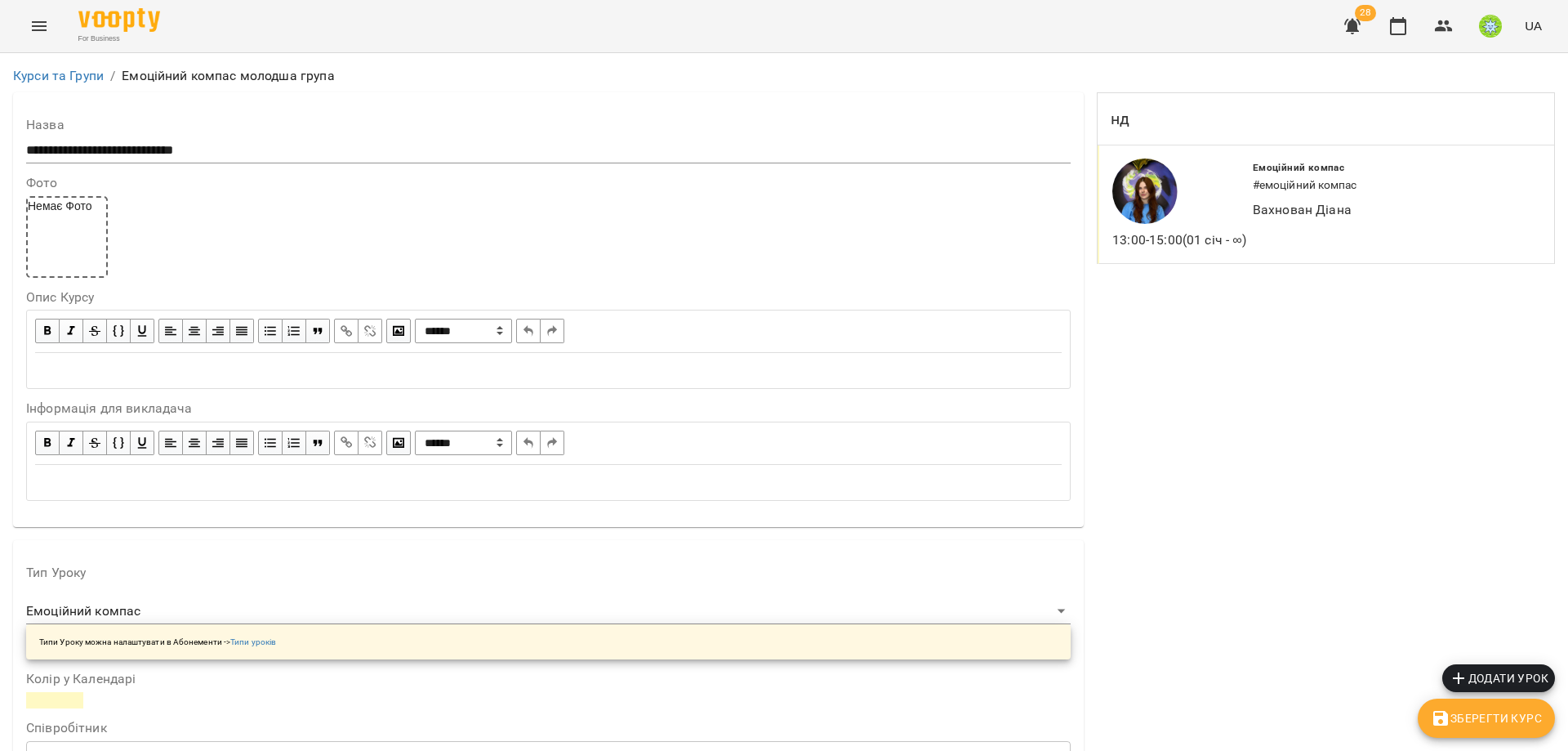
scroll to position [1386, 0]
click at [25, 27] on button "Menu" at bounding box center [38, 26] width 39 height 39
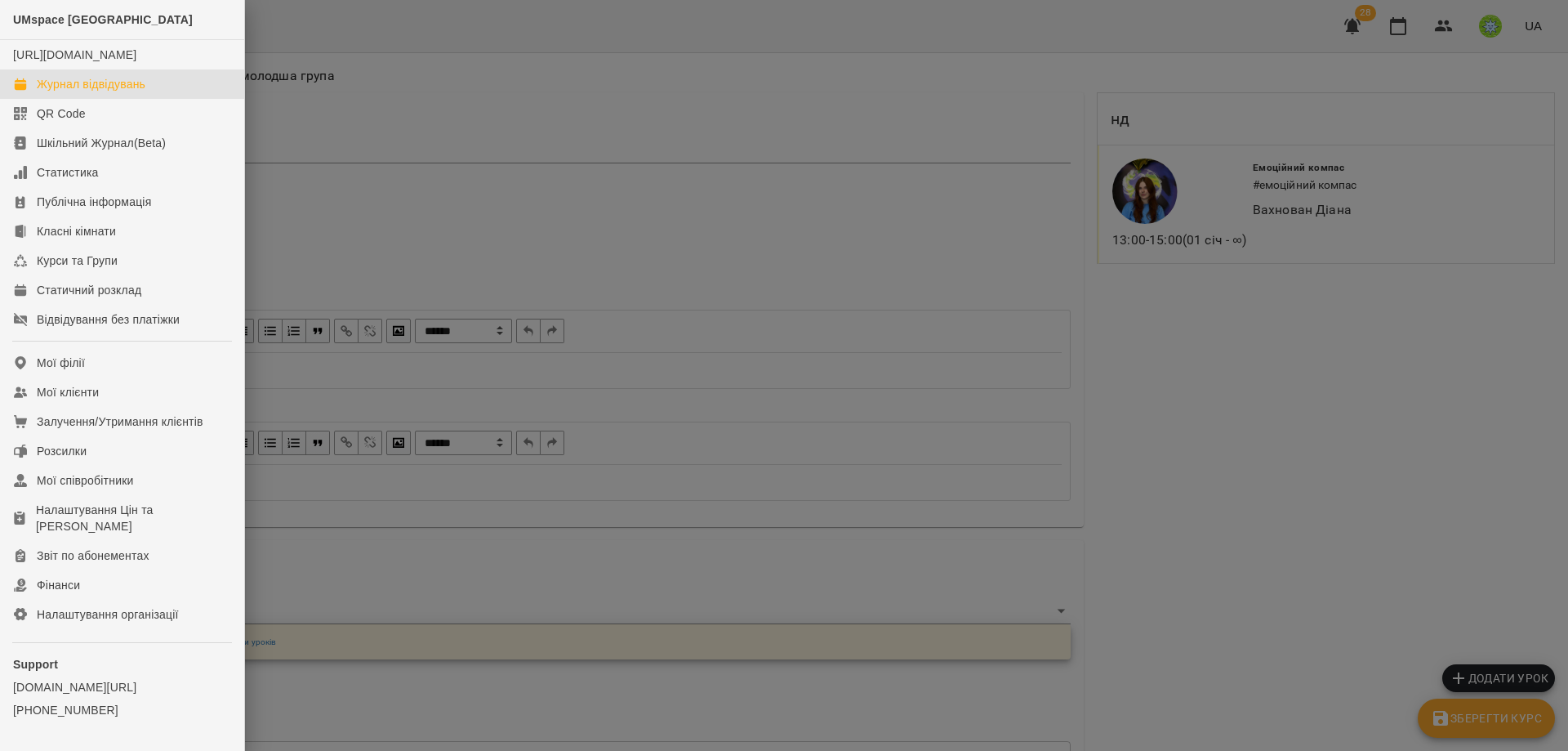
click at [115, 92] on div "Журнал відвідувань" at bounding box center [90, 84] width 109 height 16
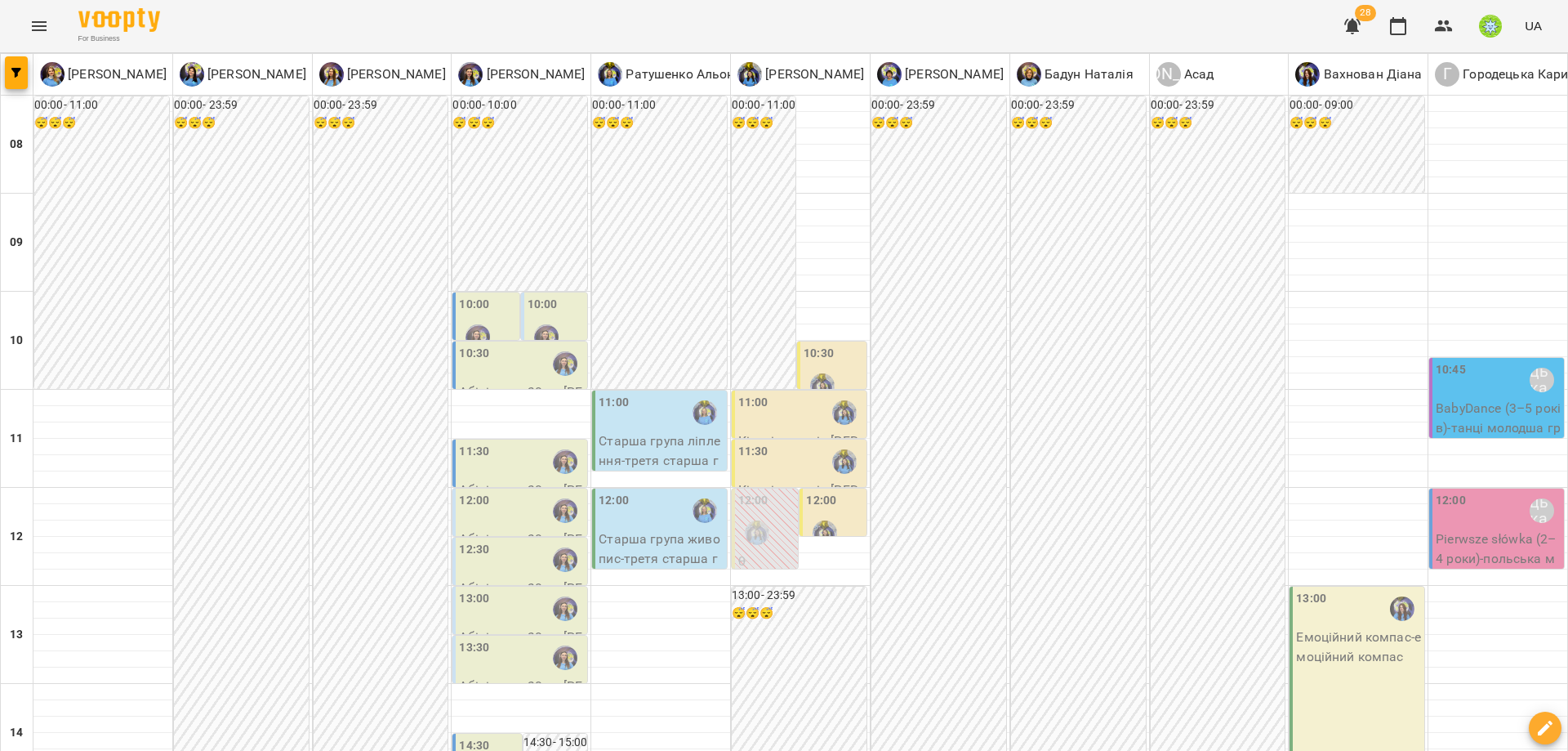
scroll to position [30, 0]
click at [502, 492] on div "12:00" at bounding box center [521, 510] width 125 height 37
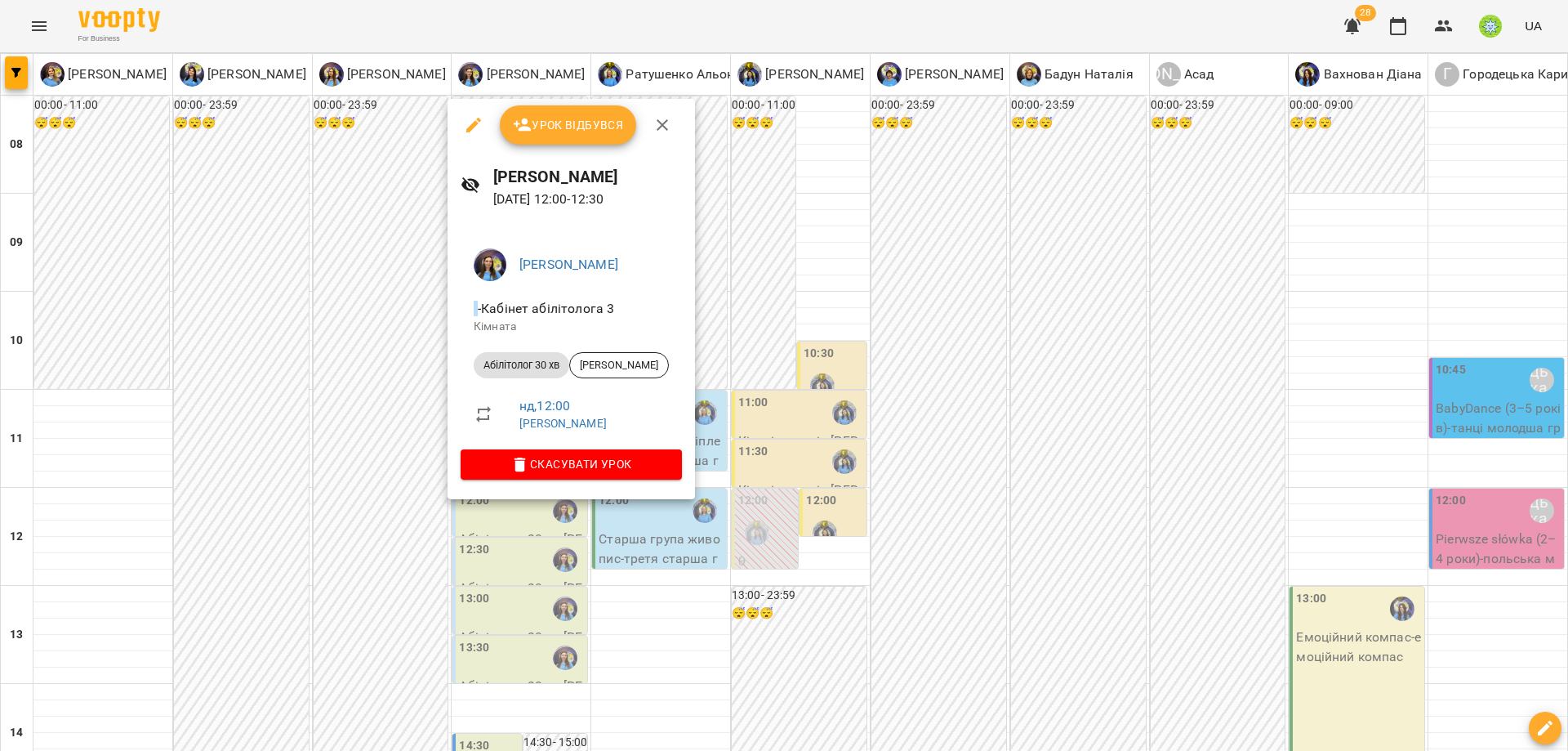
drag, startPoint x: 874, startPoint y: 488, endPoint x: 856, endPoint y: 493, distance: 18.7
click at [874, 488] on div at bounding box center [784, 375] width 1568 height 751
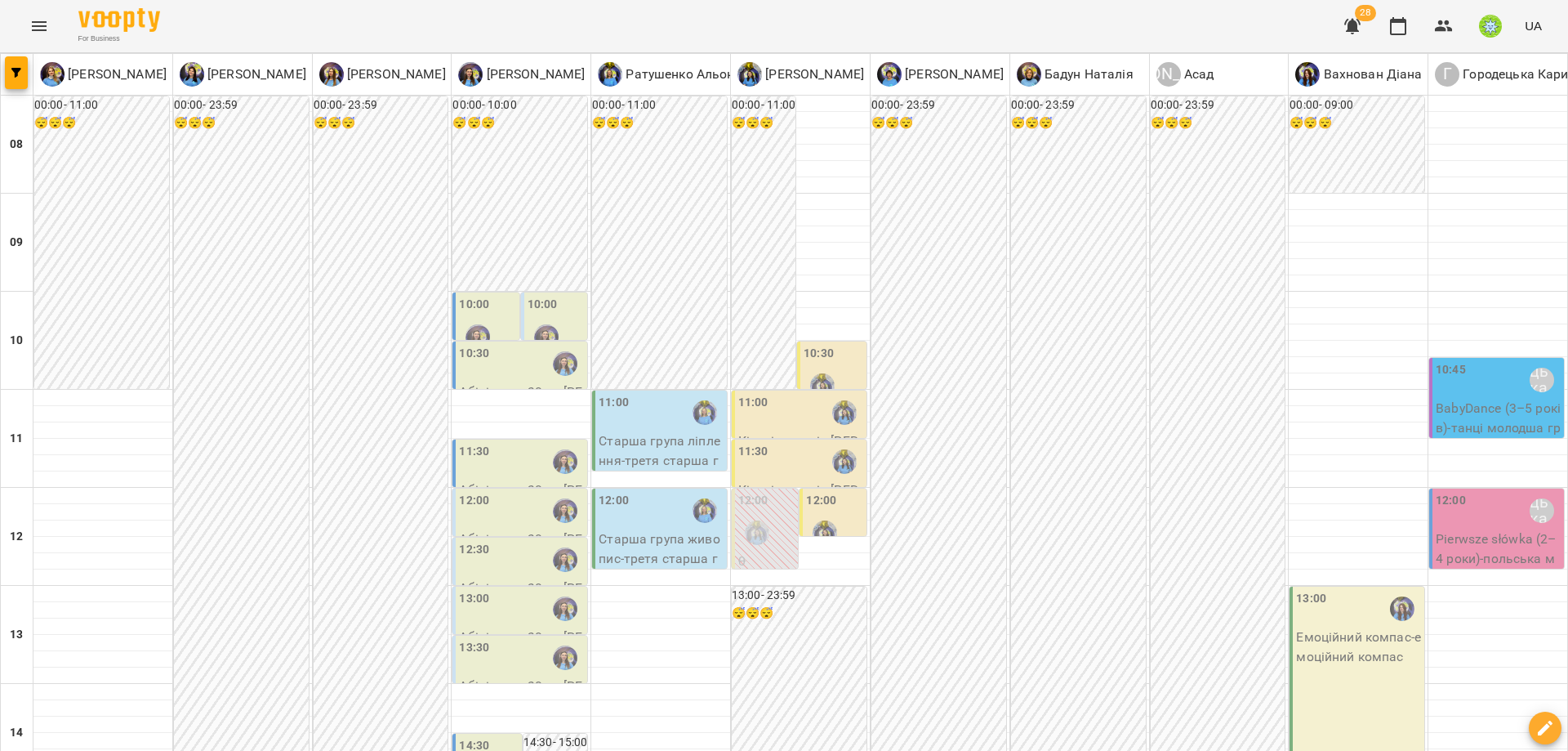
click at [774, 443] on div "11:30" at bounding box center [800, 461] width 125 height 37
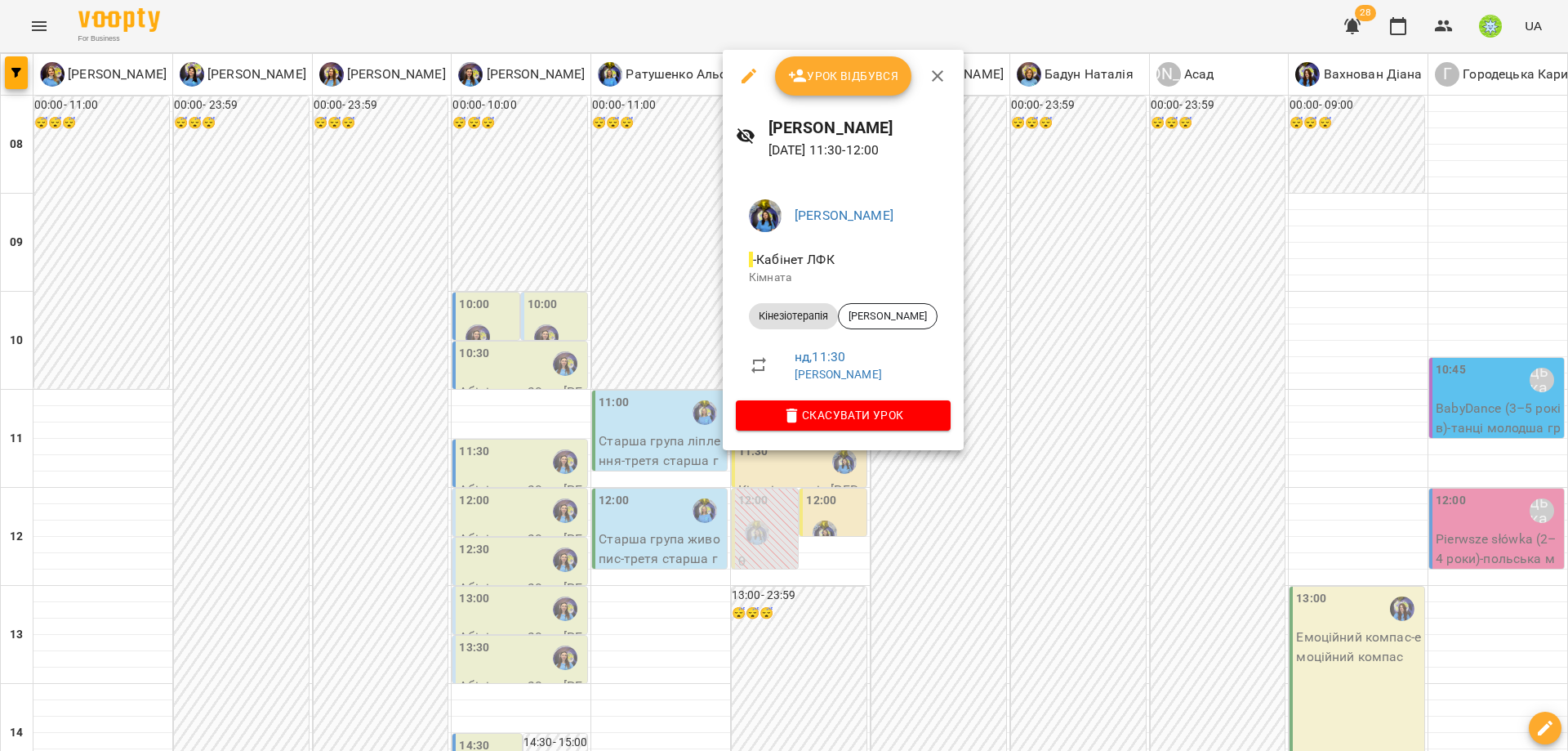
drag, startPoint x: 988, startPoint y: 451, endPoint x: 813, endPoint y: 448, distance: 175.0
click at [987, 451] on div at bounding box center [784, 375] width 1568 height 751
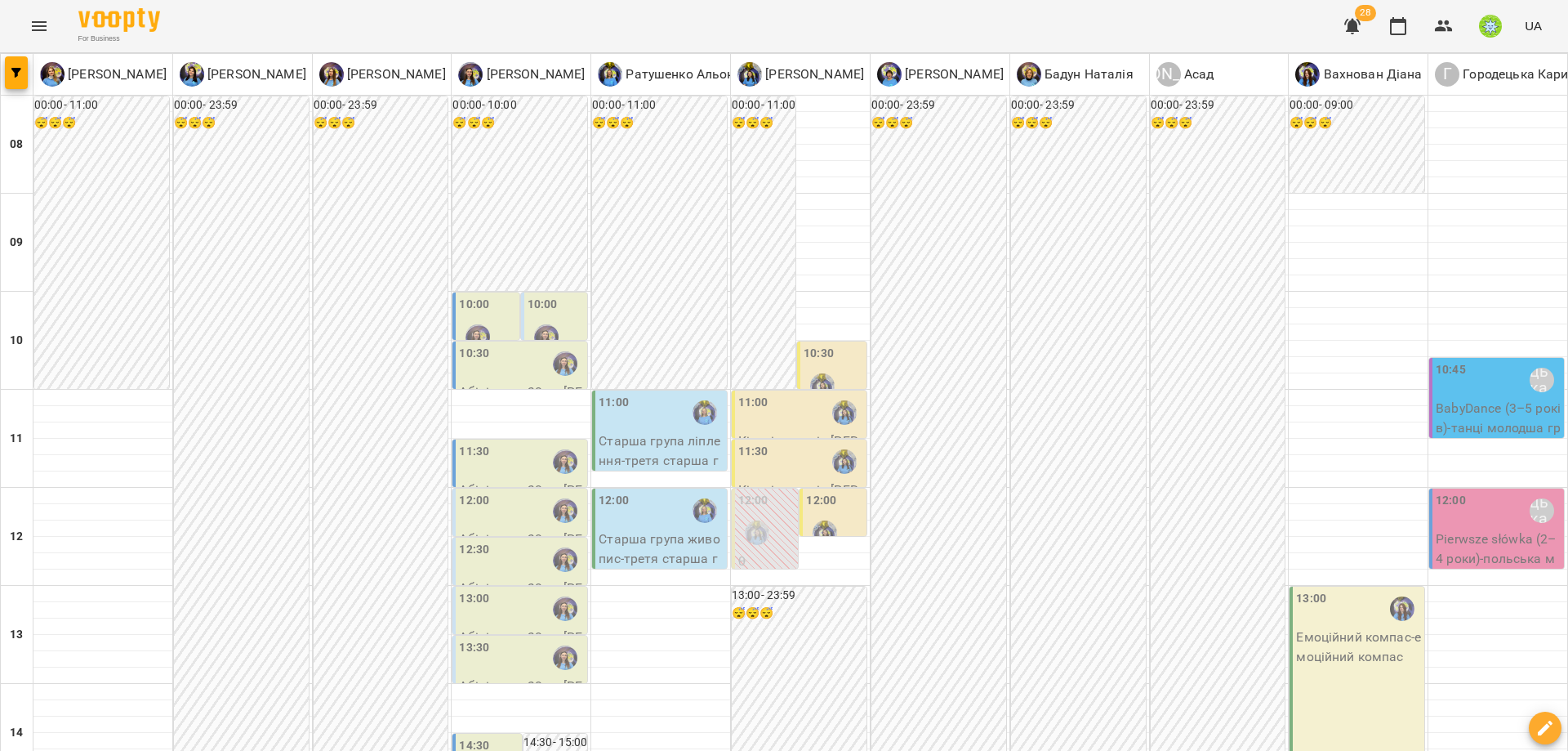
click at [759, 443] on div "11:30" at bounding box center [800, 461] width 125 height 37
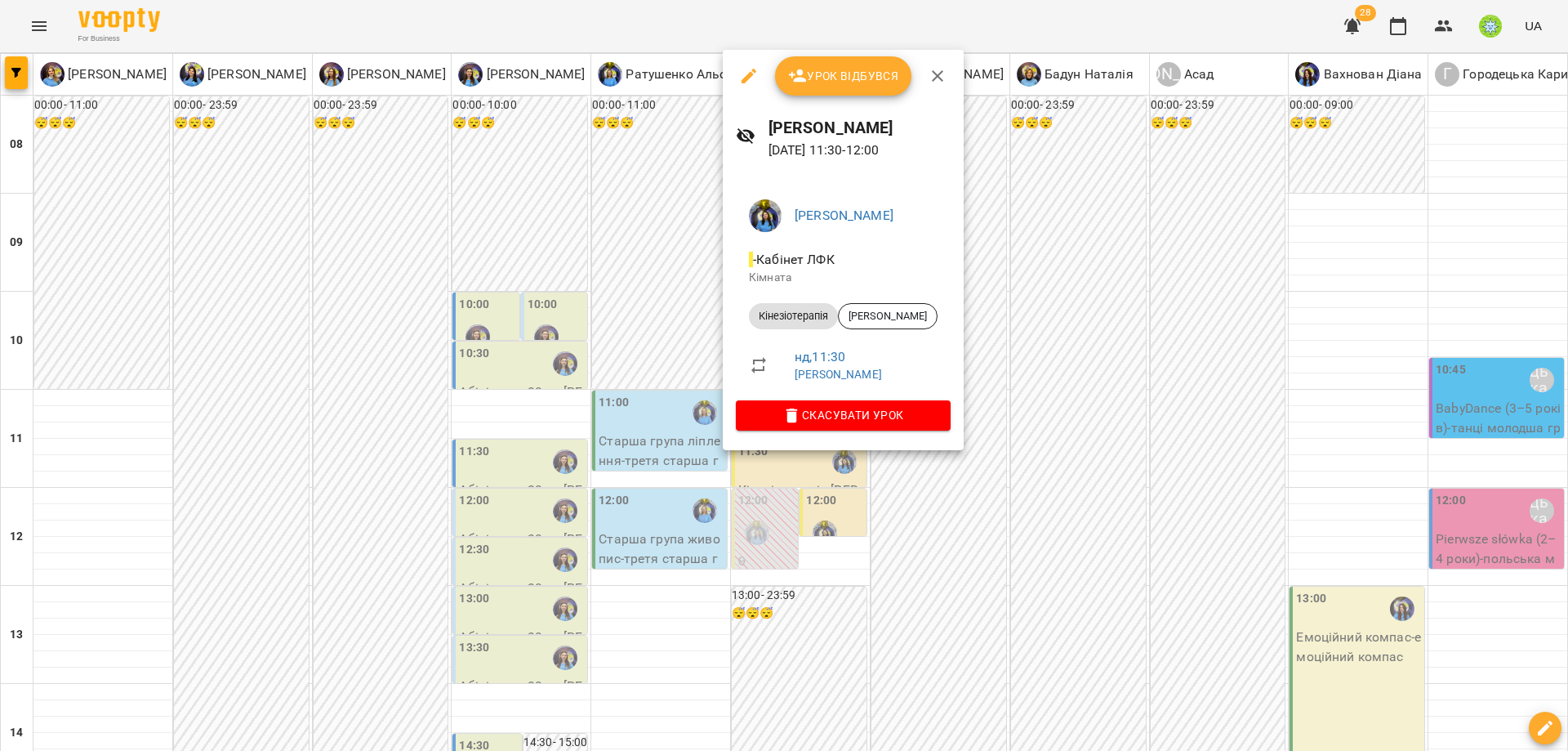
click at [1089, 448] on div at bounding box center [784, 375] width 1568 height 751
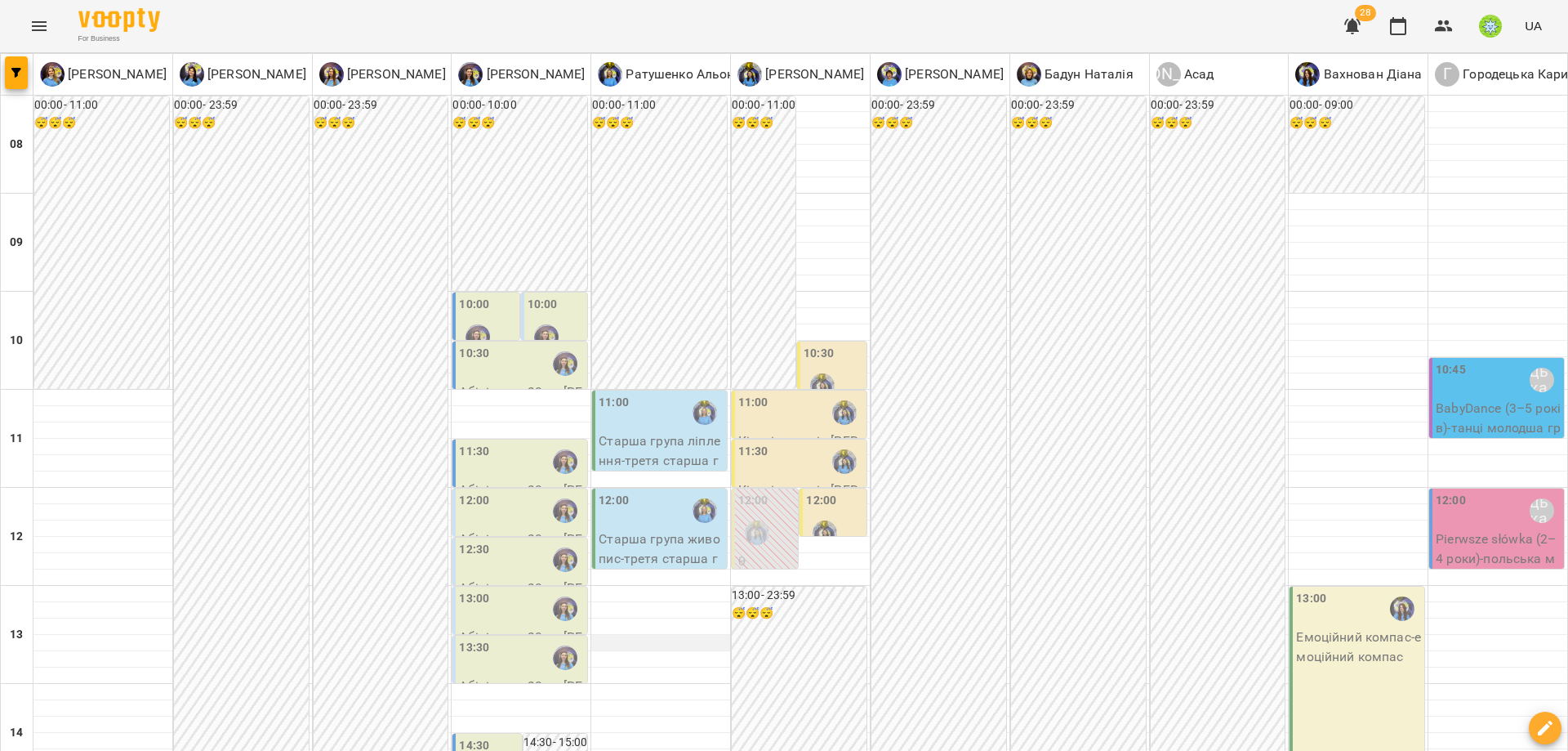
scroll to position [115, 0]
click at [555, 296] on div "10:00" at bounding box center [556, 325] width 57 height 59
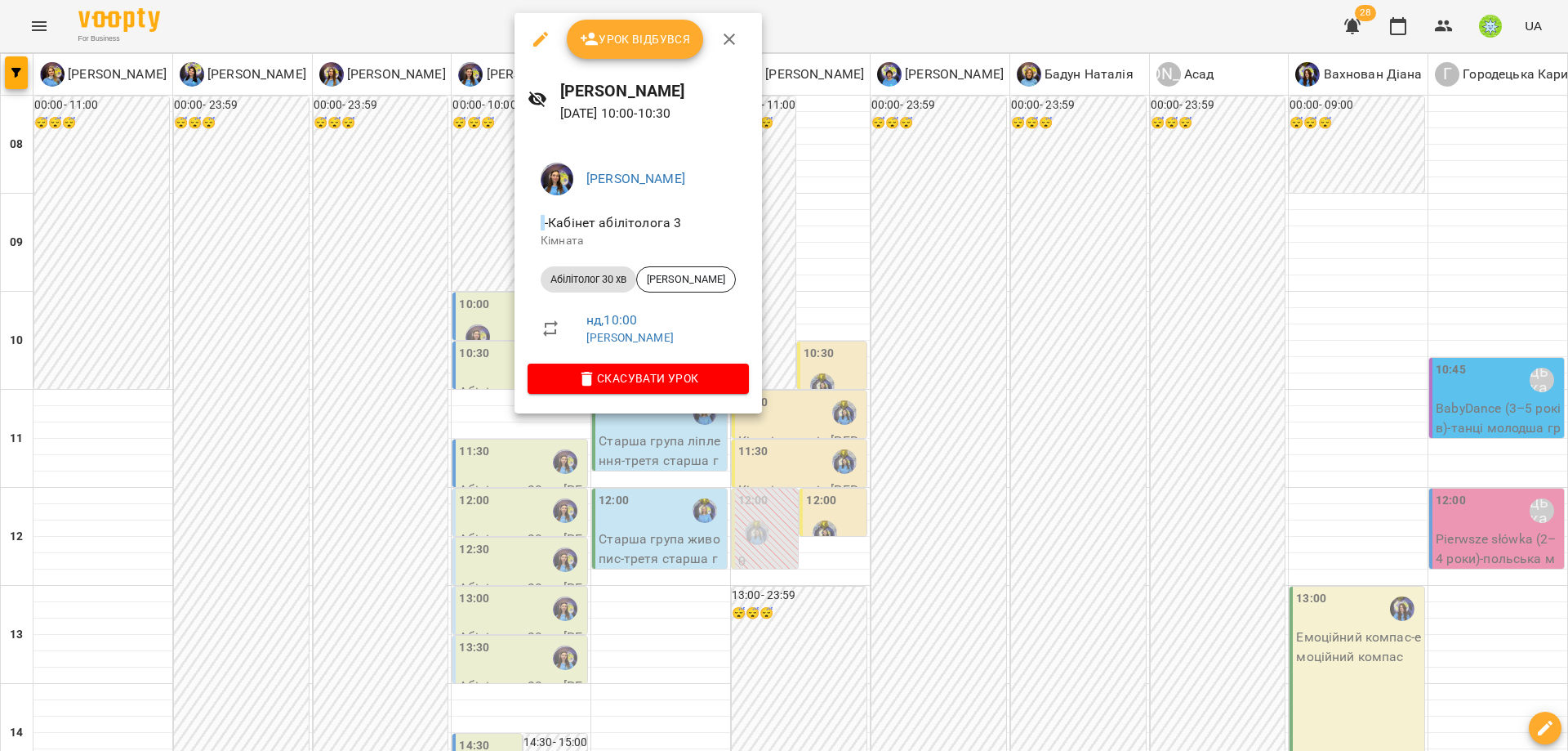
click at [1035, 318] on div at bounding box center [784, 375] width 1568 height 751
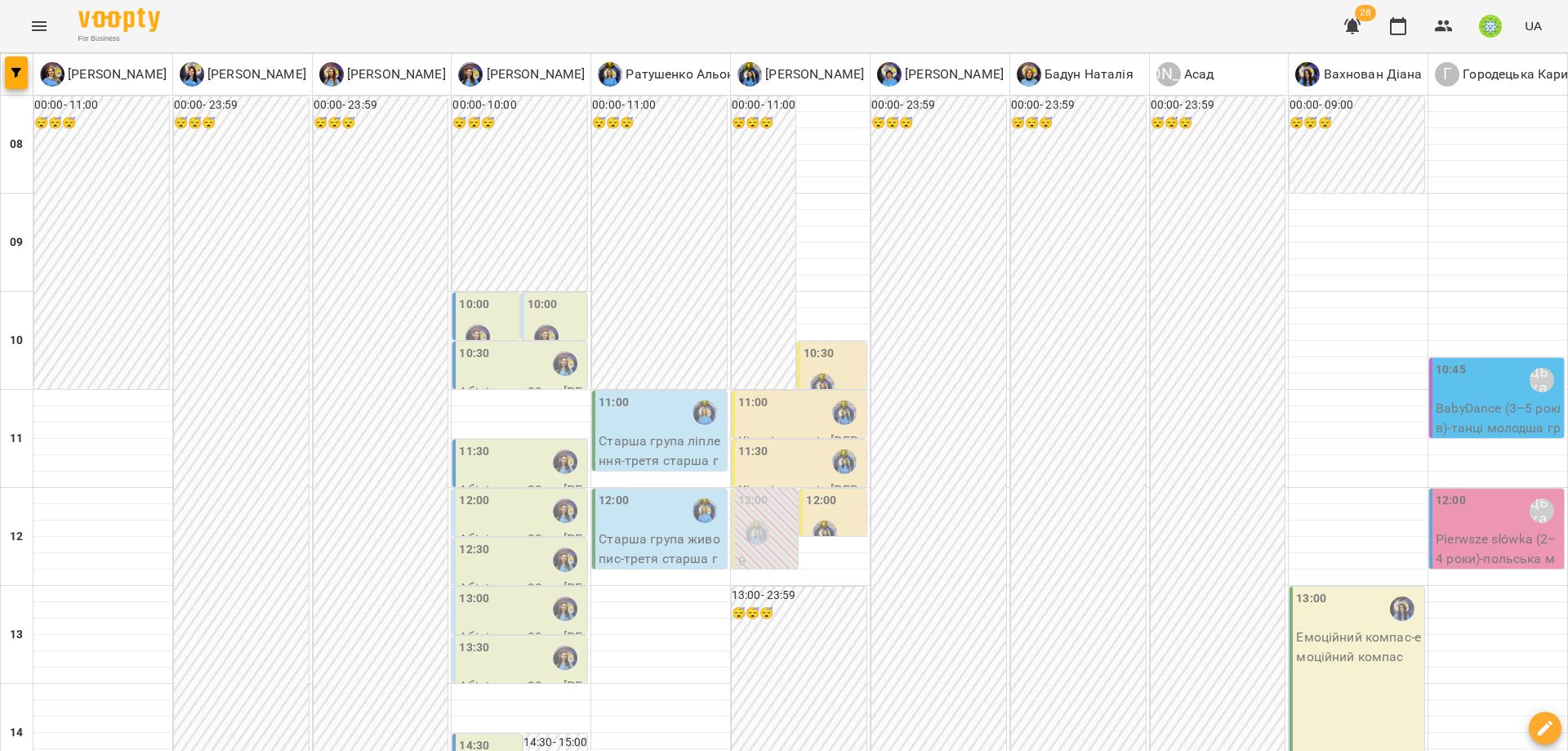
click at [469, 318] on div at bounding box center [477, 336] width 37 height 37
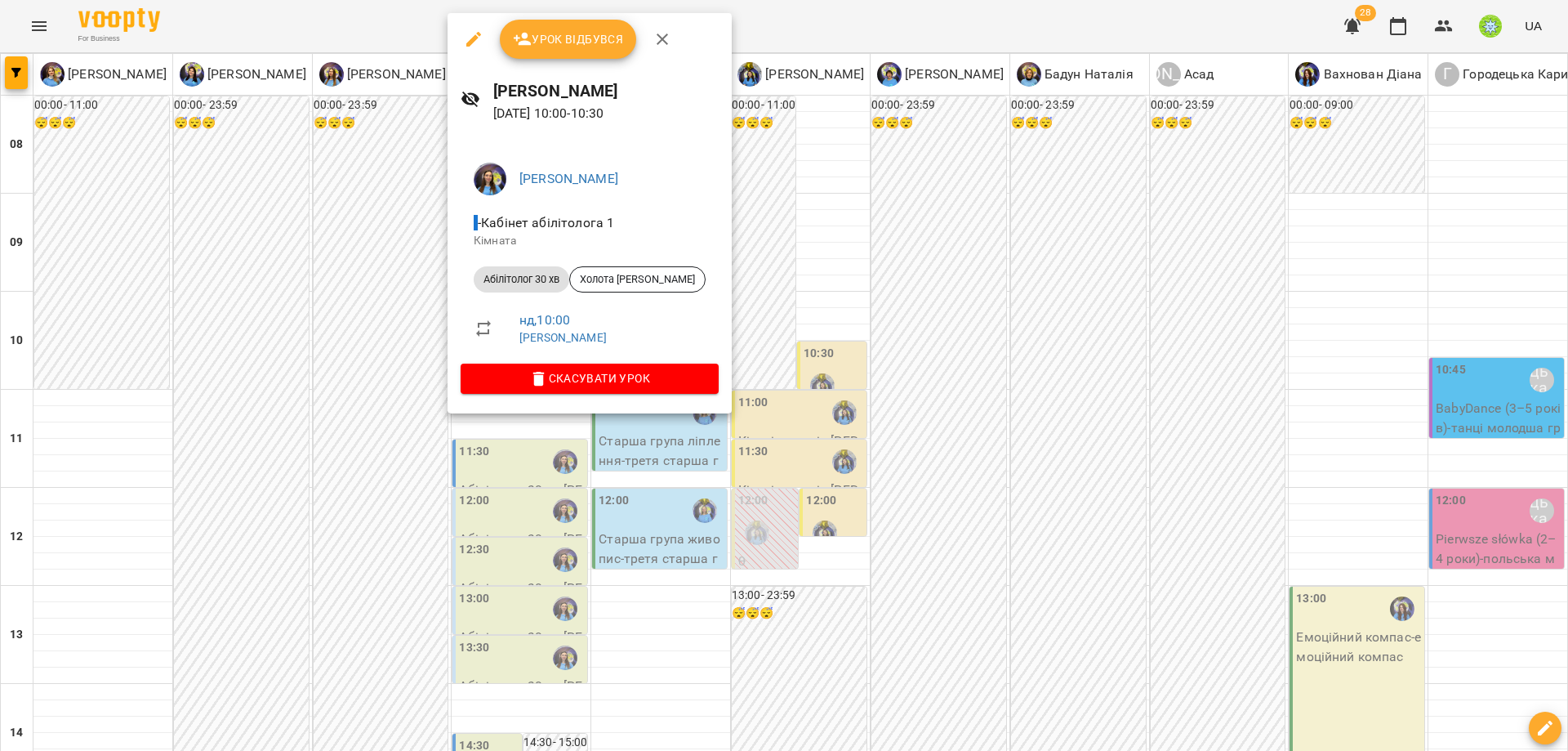
click at [979, 318] on div at bounding box center [784, 375] width 1568 height 751
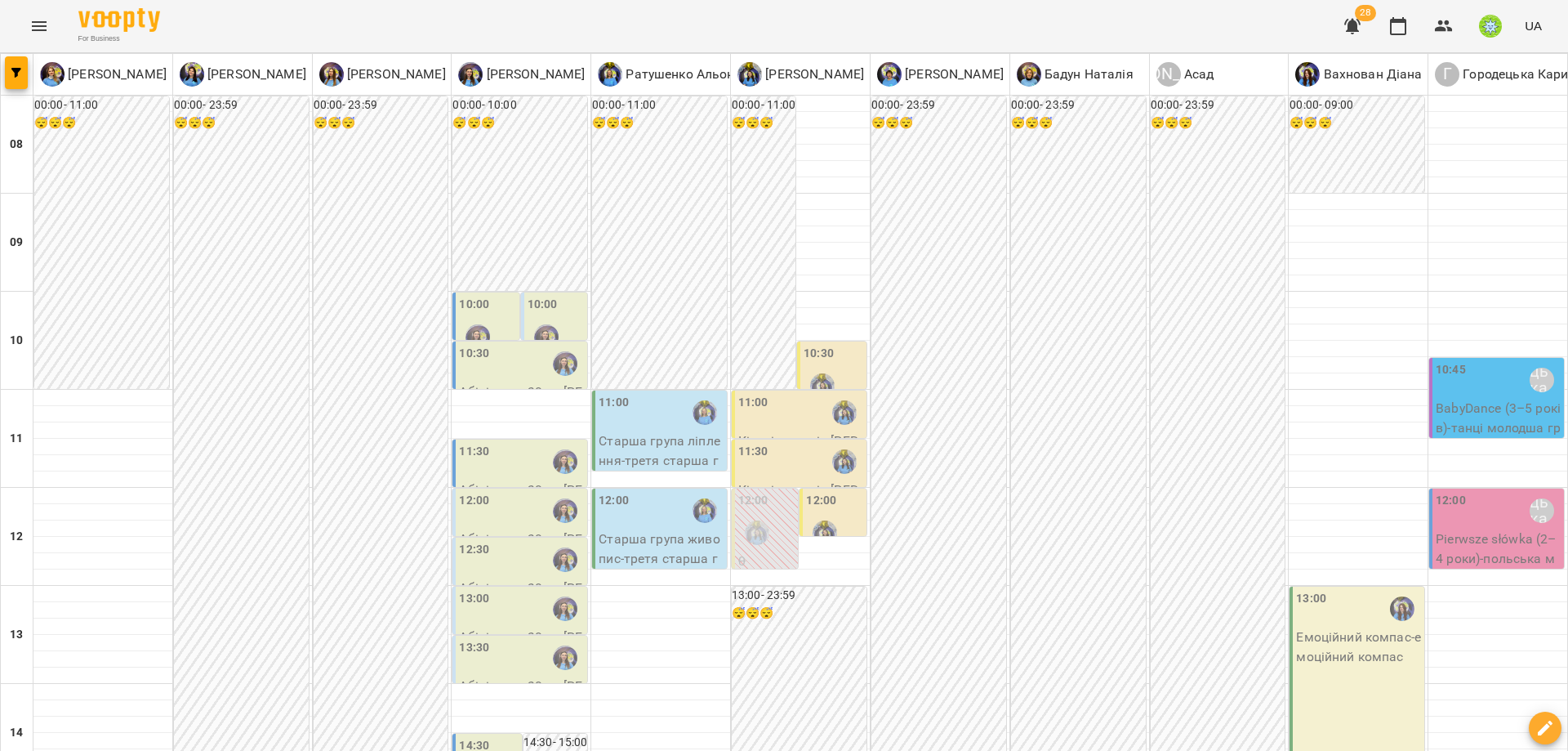
click at [475, 345] on div "10:30" at bounding box center [474, 363] width 30 height 37
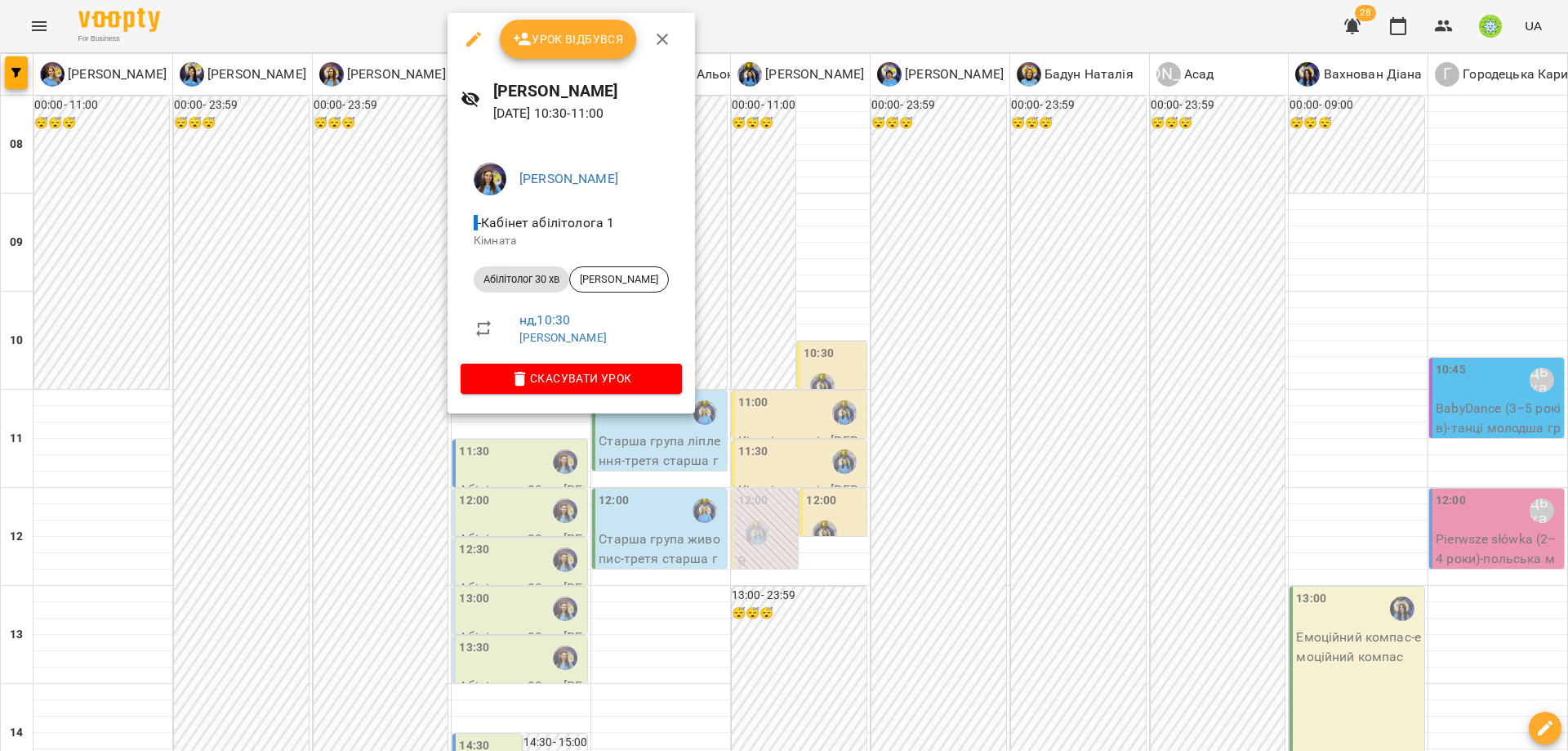
click at [953, 393] on div at bounding box center [784, 375] width 1568 height 751
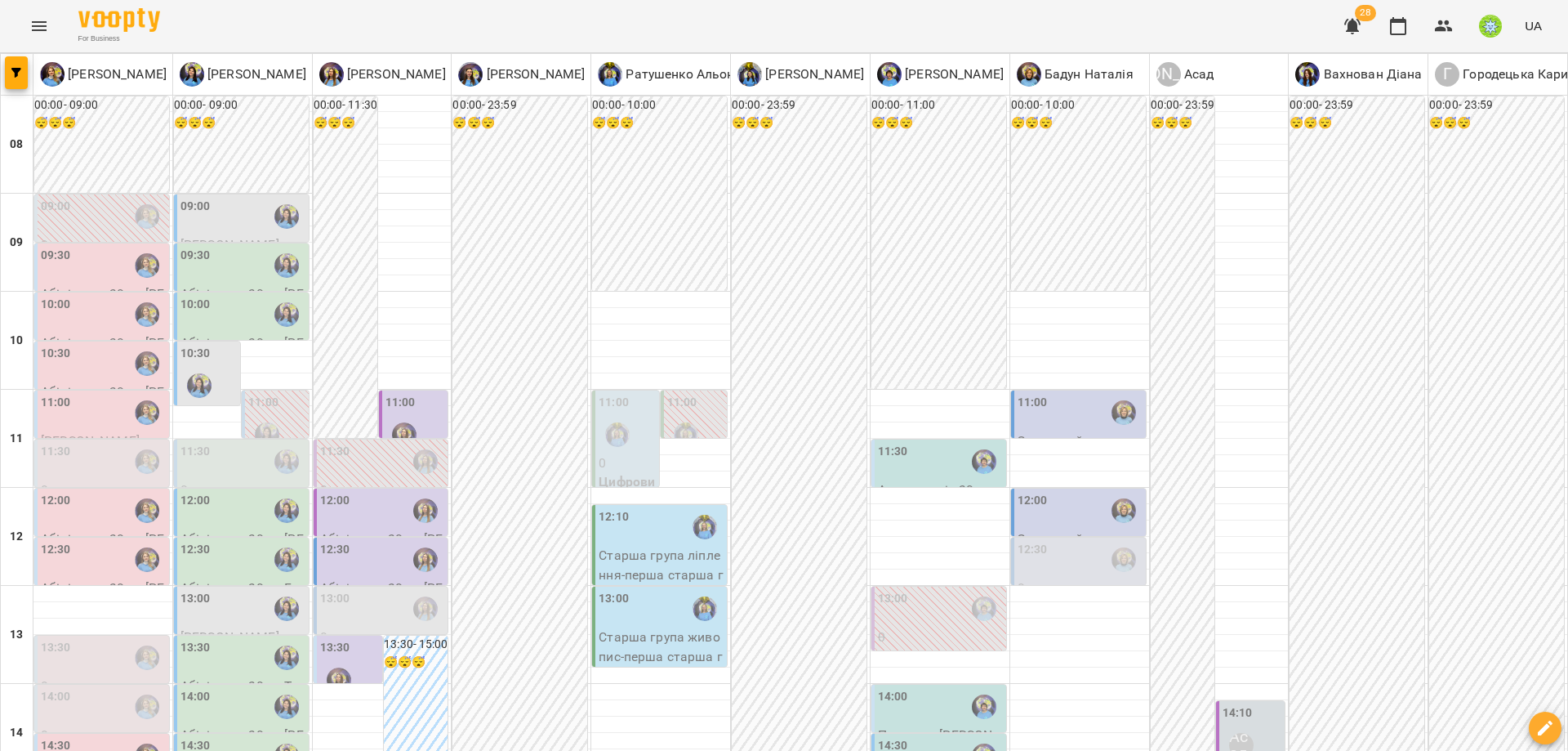
scroll to position [228, 0]
type input "**********"
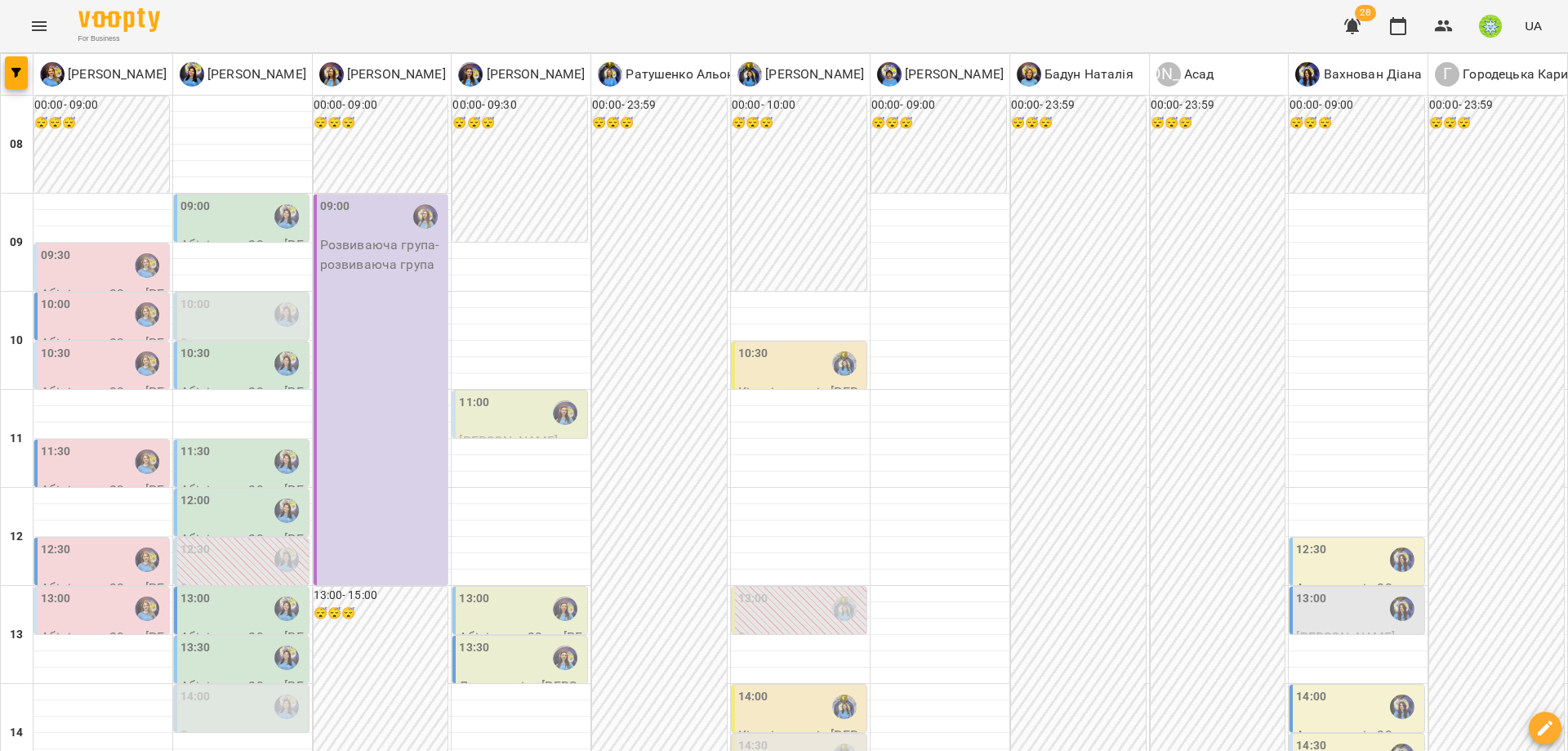
scroll to position [706, 0]
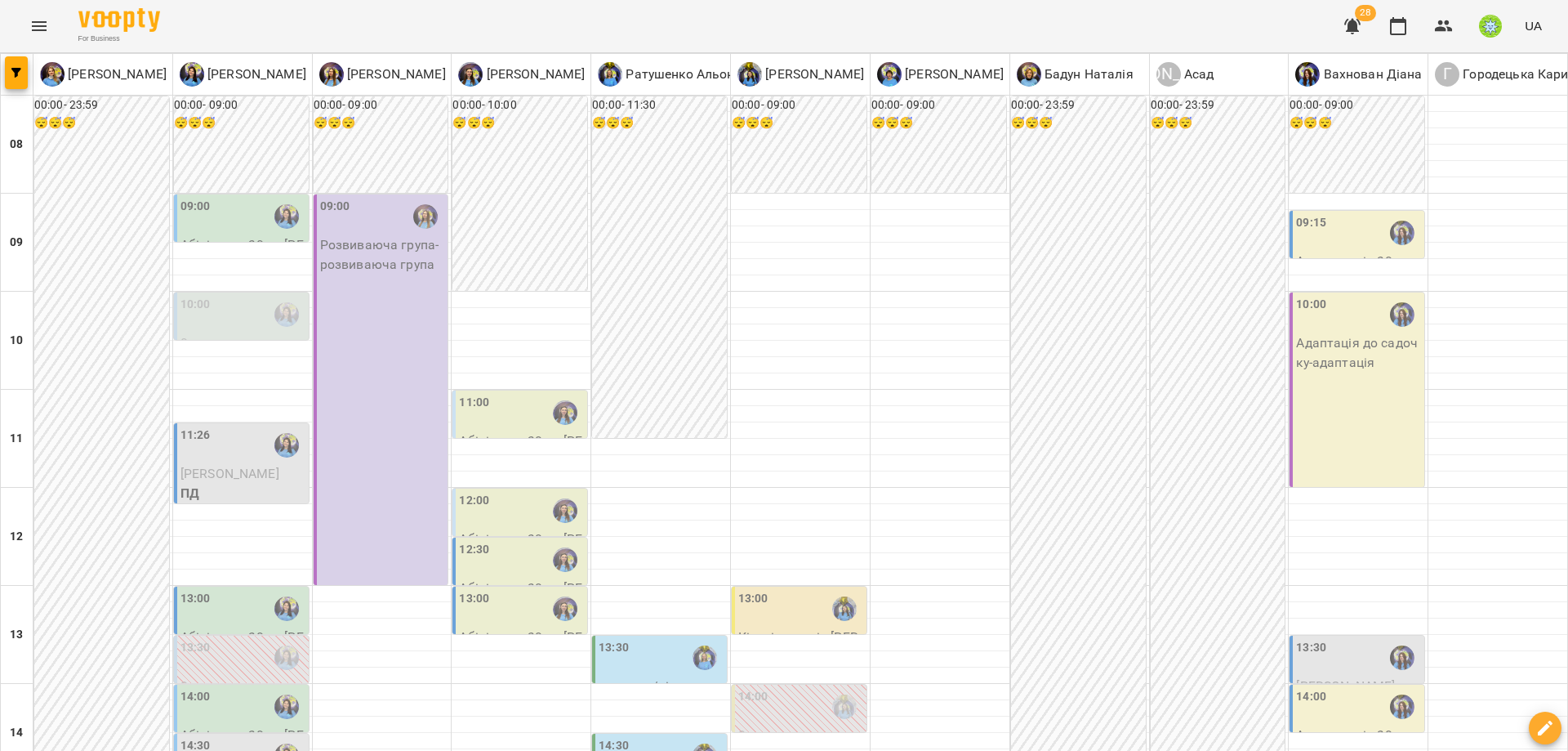
scroll to position [687, 0]
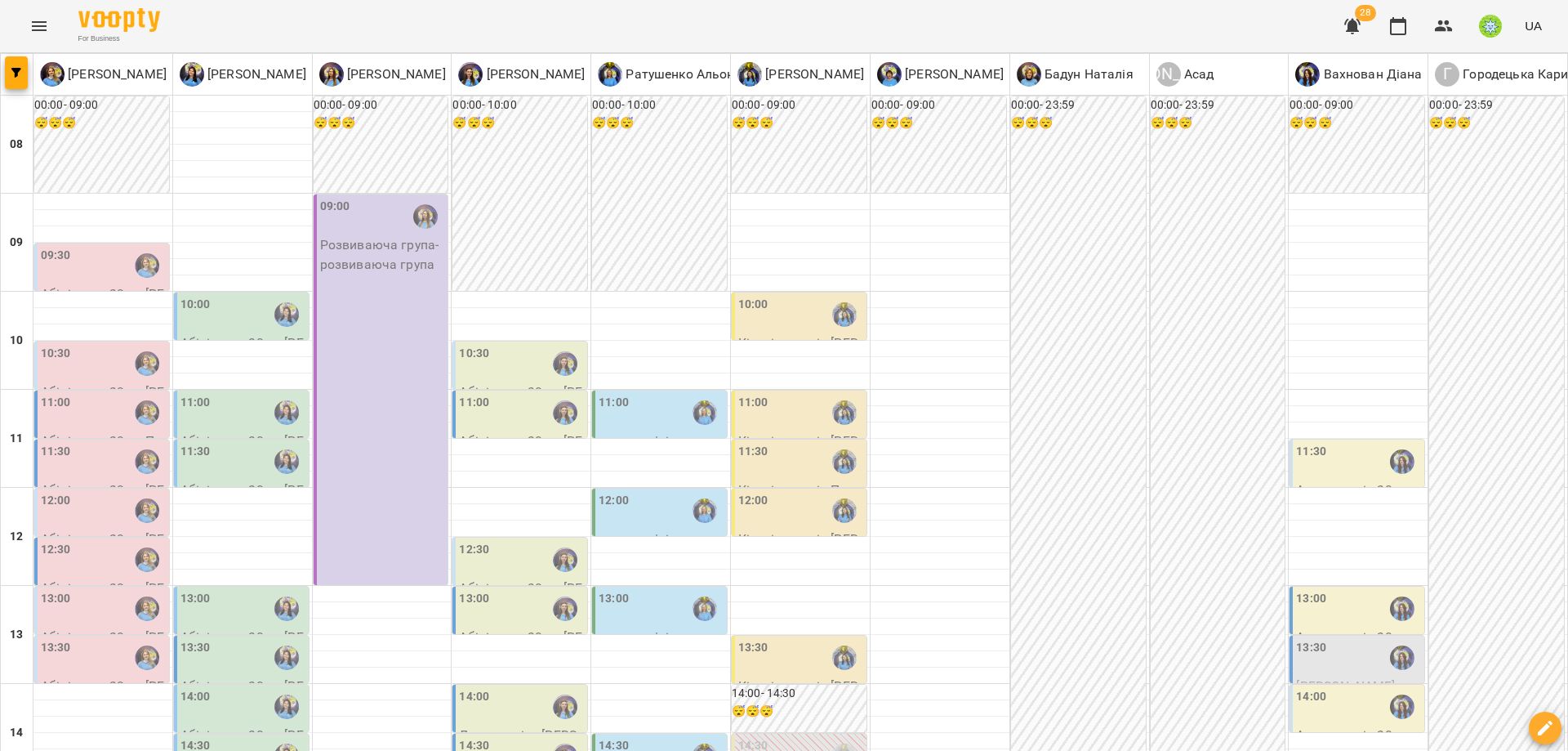
scroll to position [618, 0]
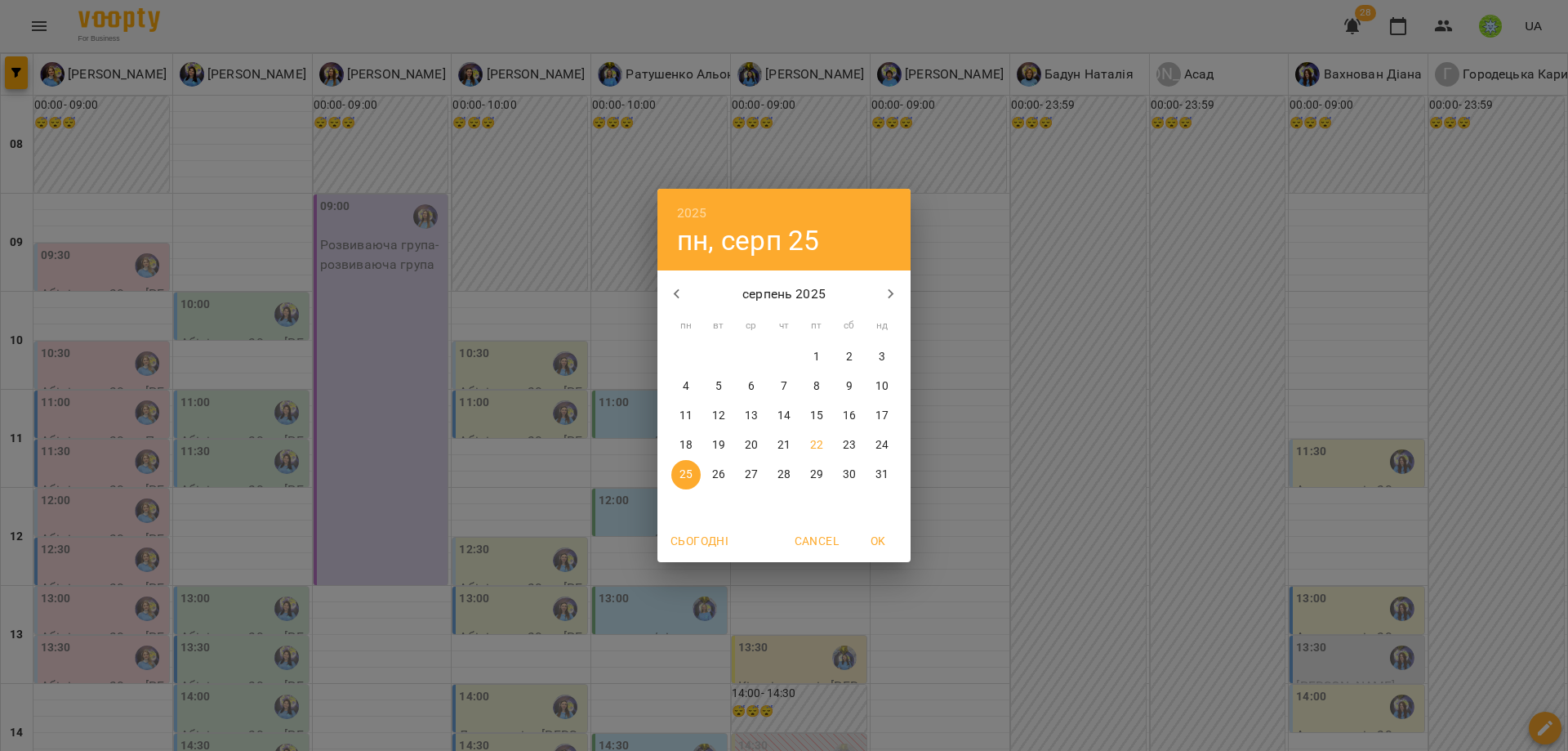
click at [817, 446] on p "22" at bounding box center [817, 445] width 13 height 16
type input "**********"
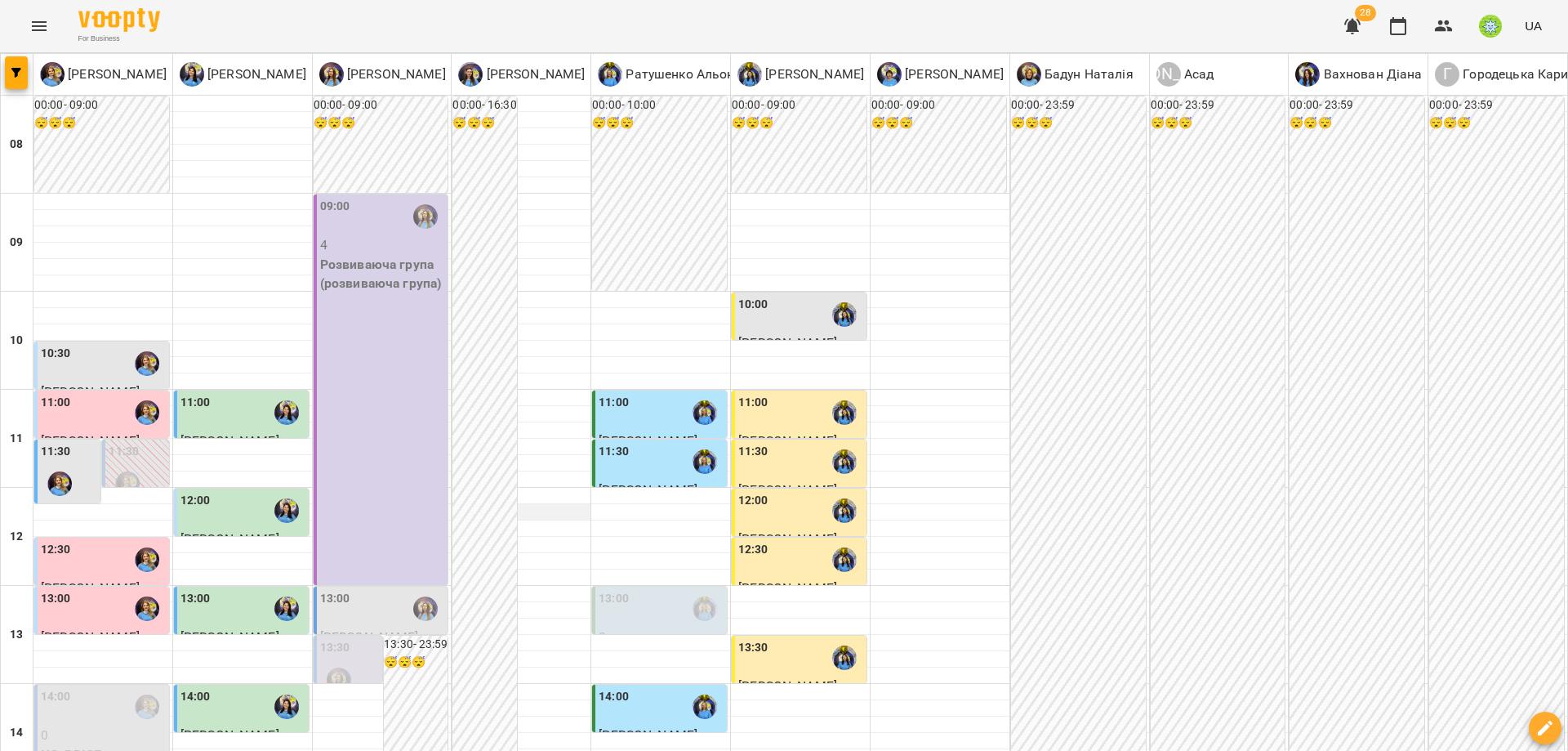
scroll to position [526, 0]
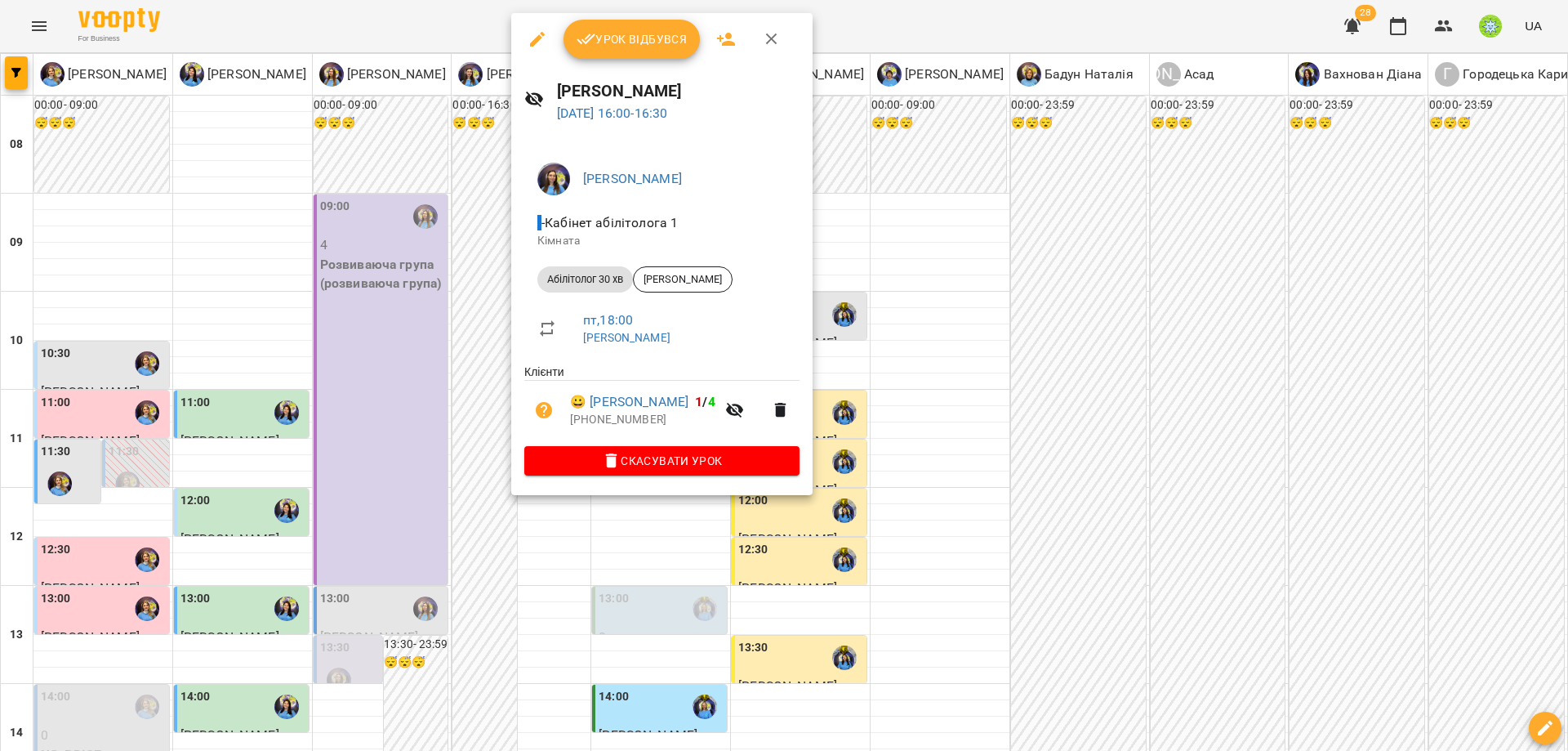
click at [889, 452] on div at bounding box center [784, 375] width 1568 height 751
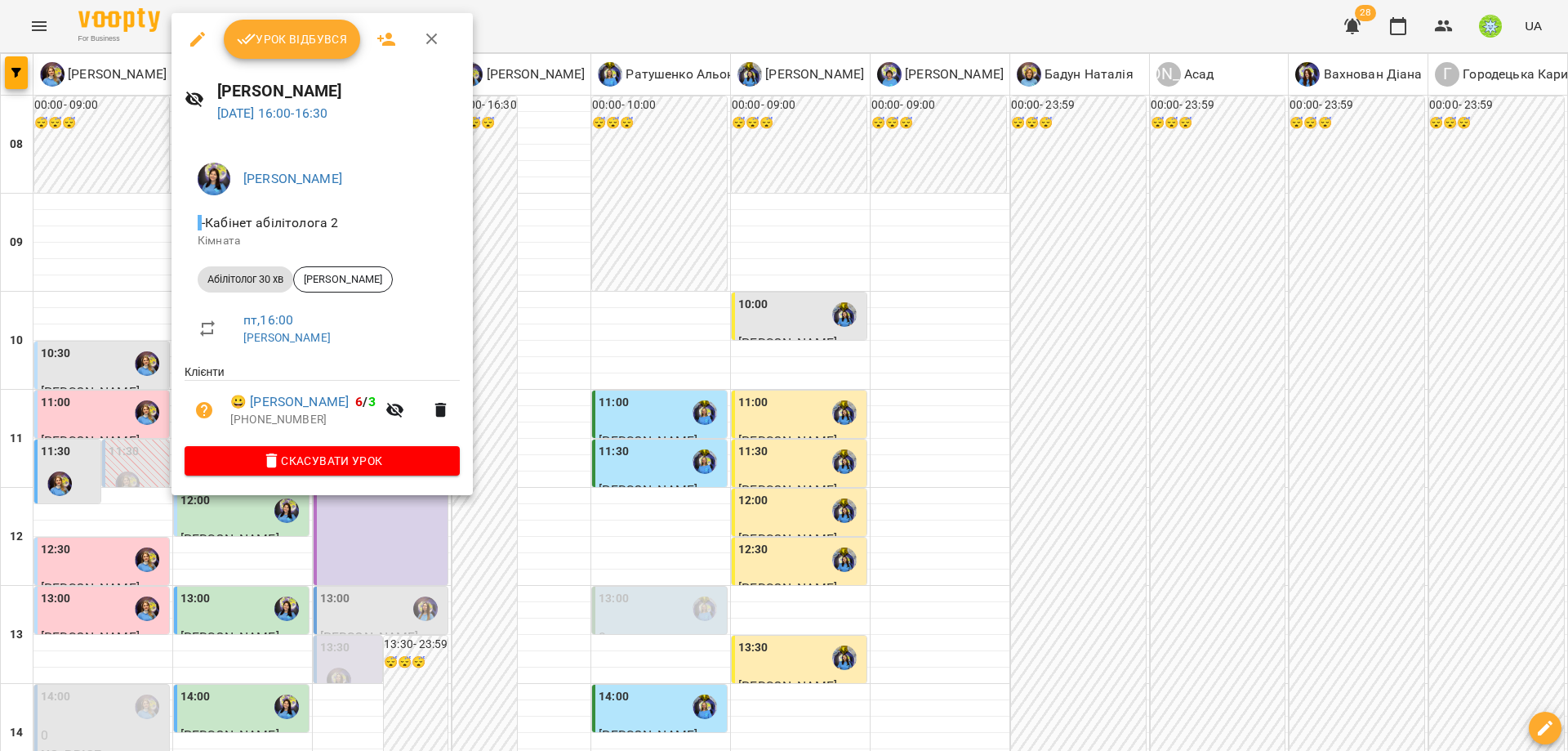
click at [696, 371] on div at bounding box center [784, 375] width 1568 height 751
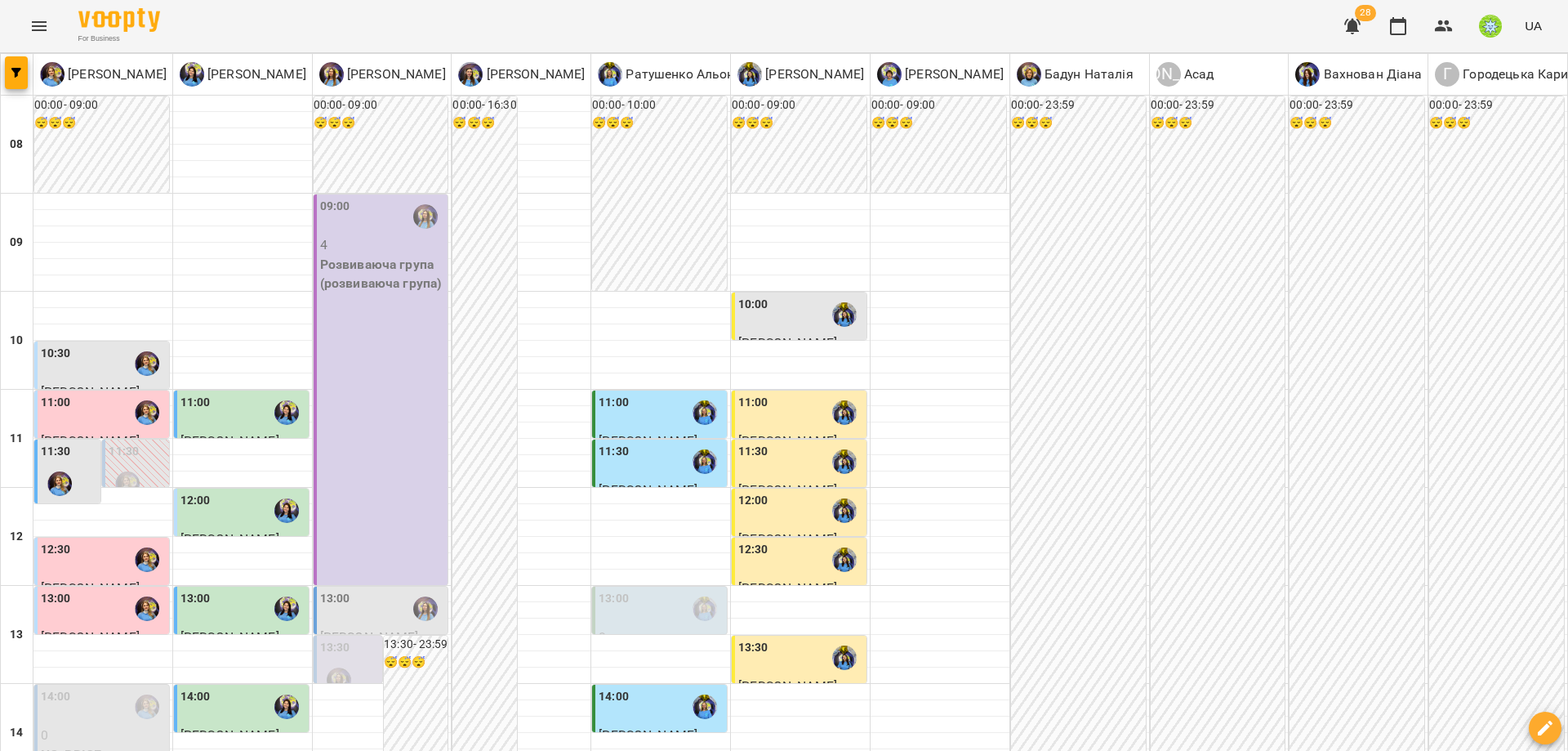
scroll to position [596, 0]
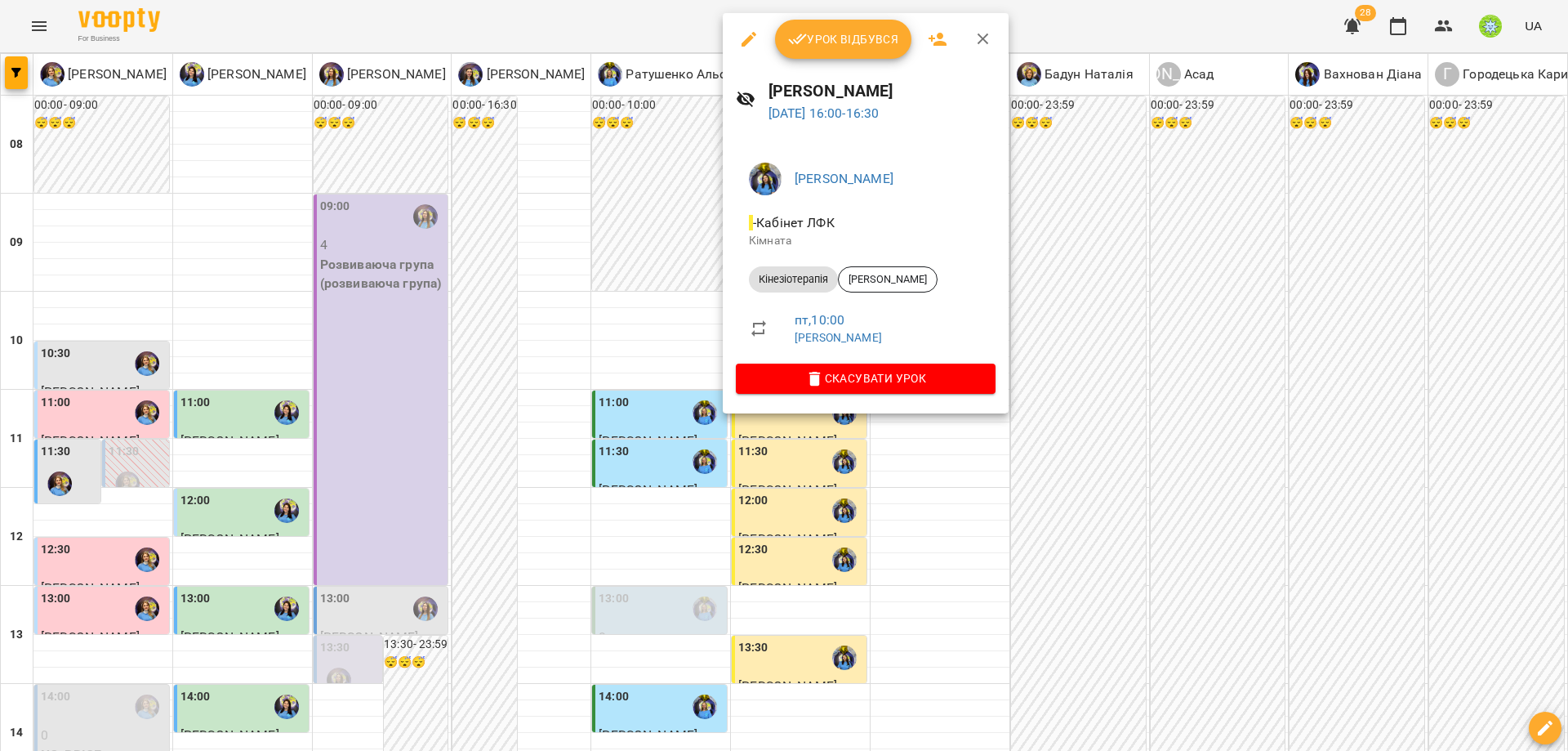
click at [1234, 357] on div at bounding box center [784, 375] width 1568 height 751
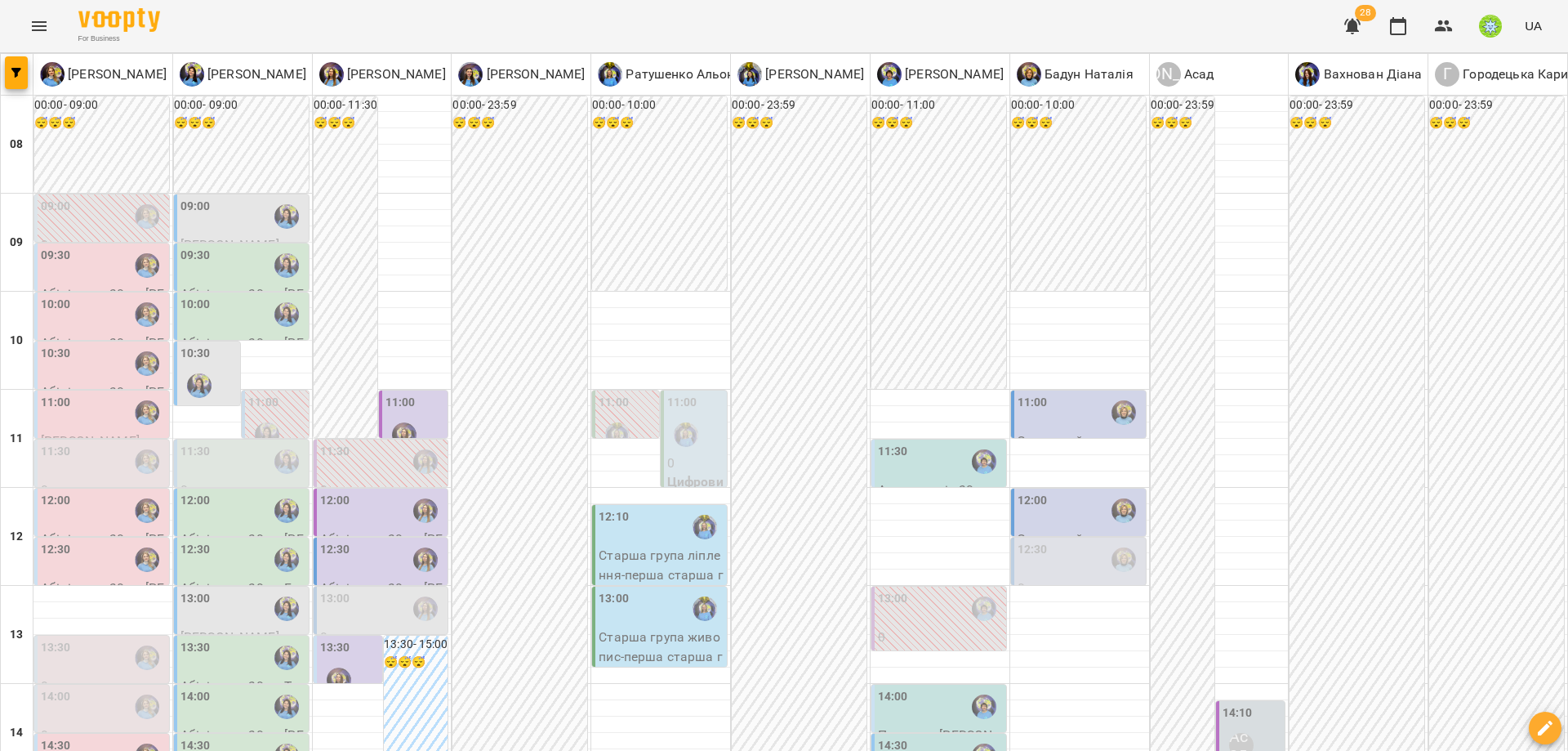
scroll to position [255, 0]
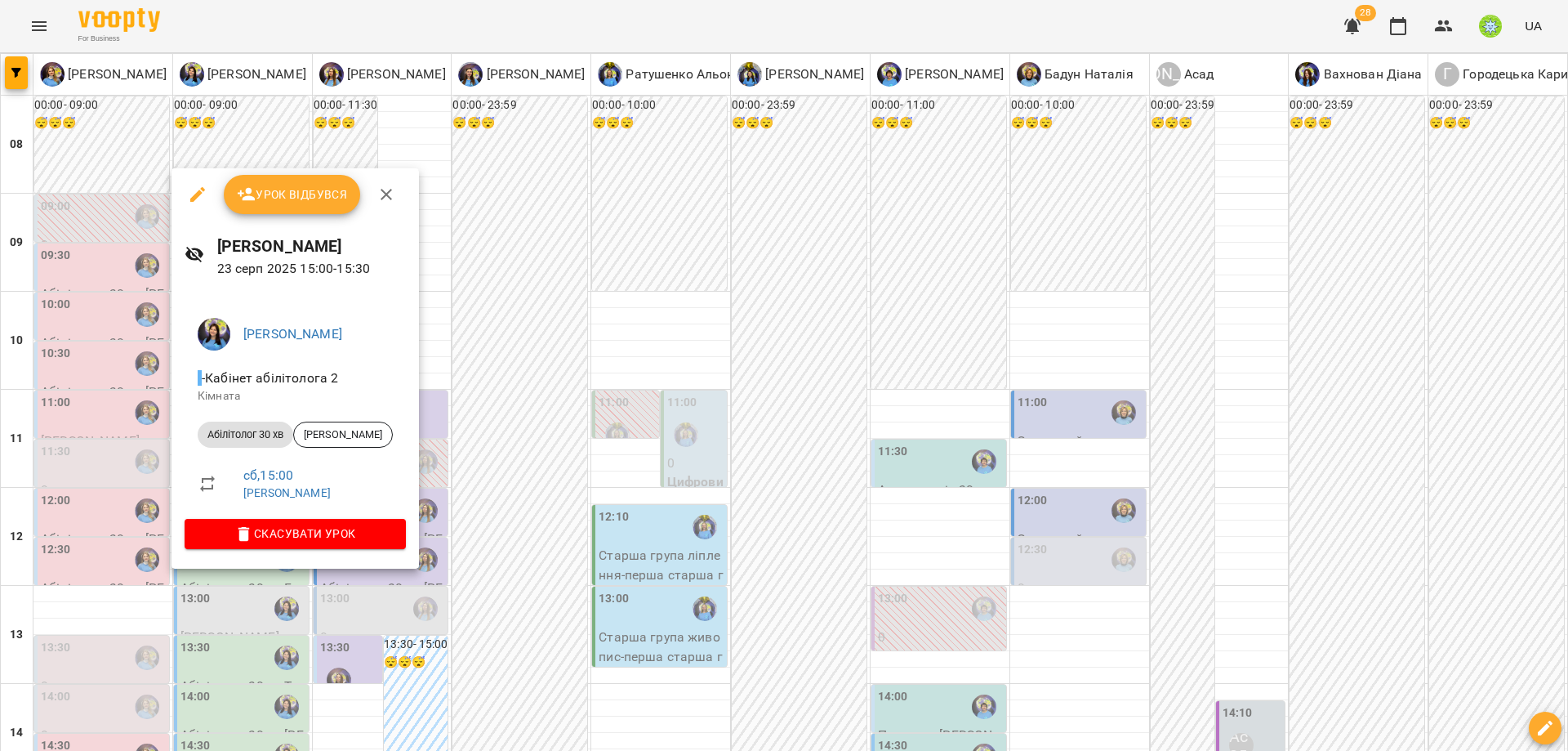
click at [554, 495] on div at bounding box center [784, 375] width 1568 height 751
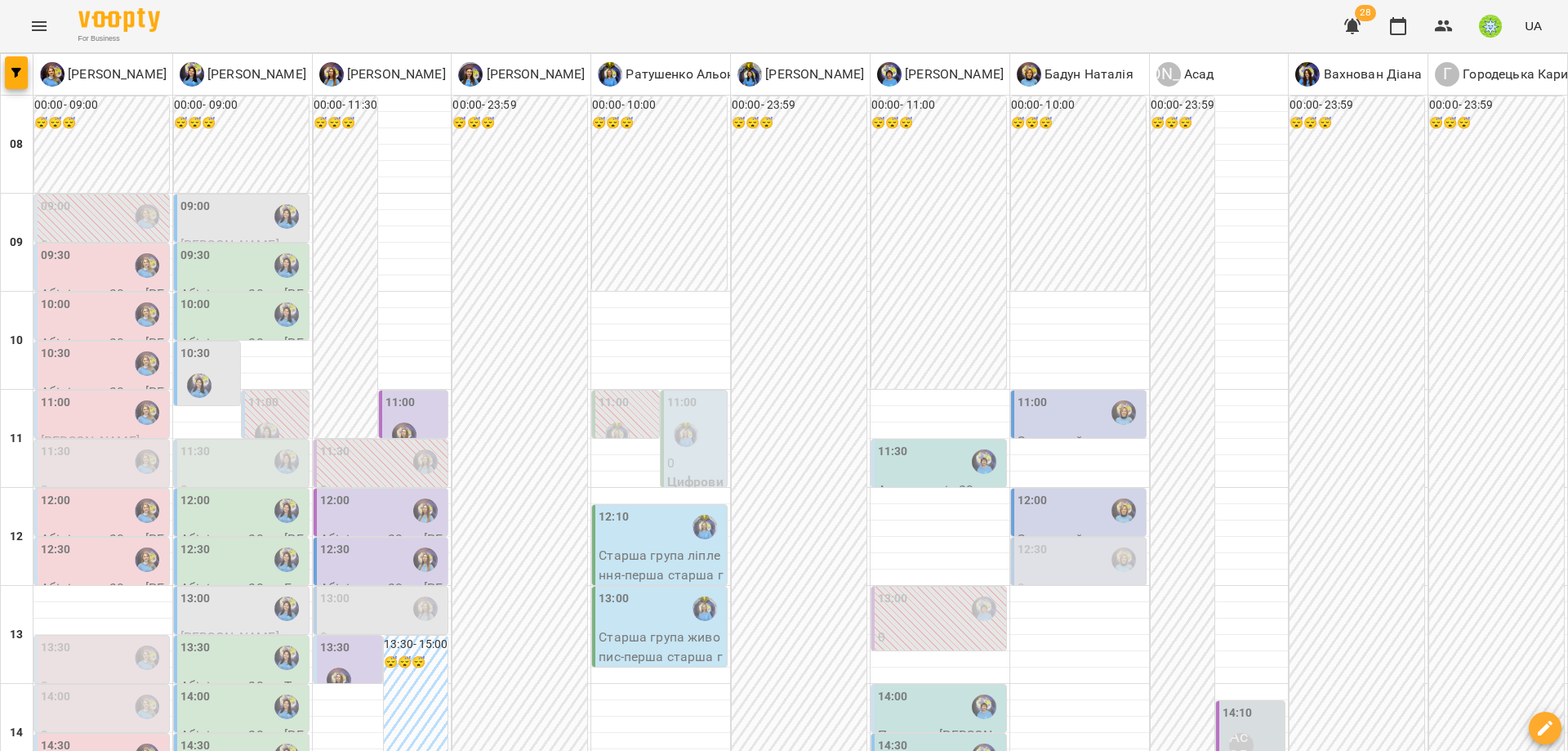
type input "**********"
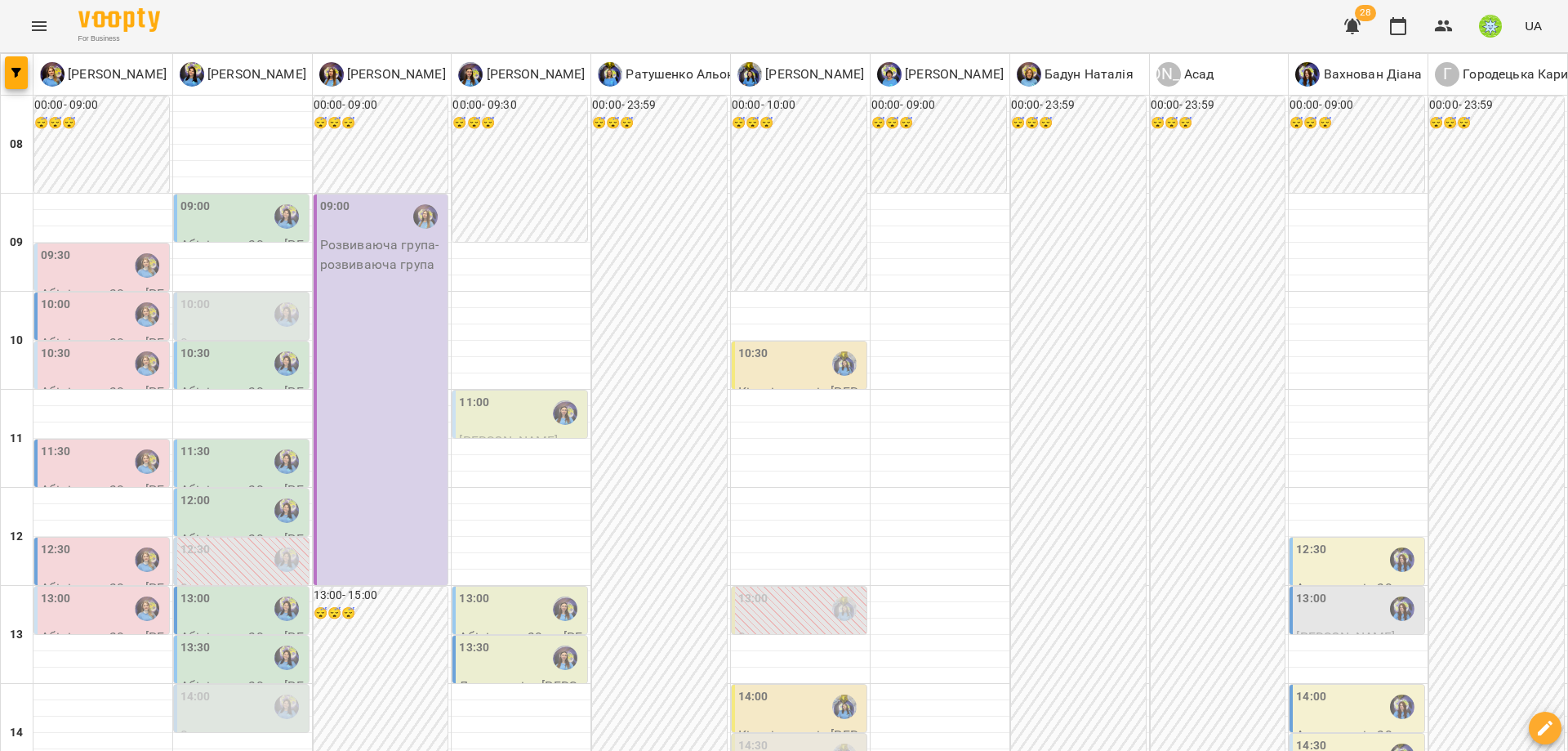
scroll to position [265, 0]
click at [209, 688] on div "14:00" at bounding box center [243, 706] width 125 height 37
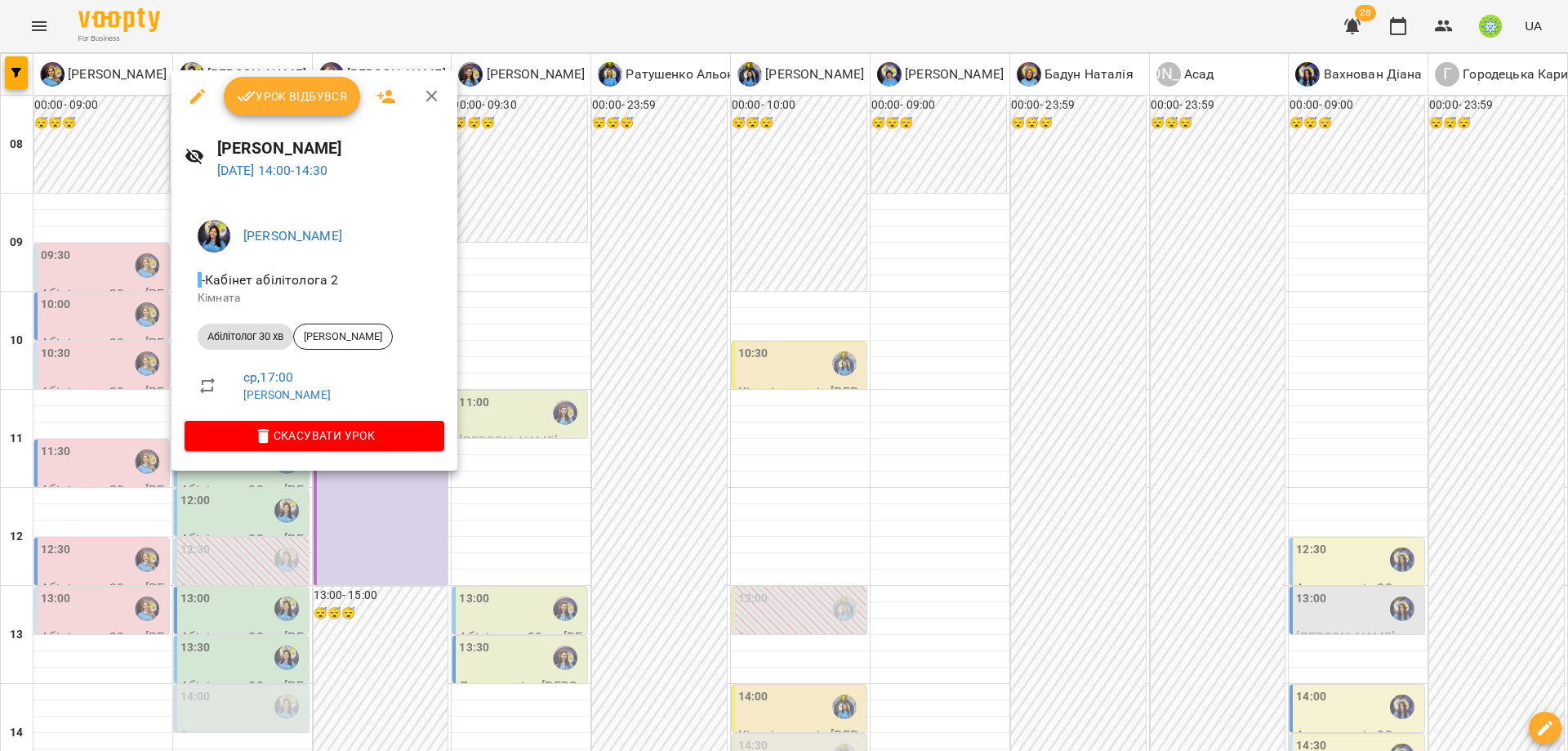
click at [643, 531] on div at bounding box center [784, 375] width 1568 height 751
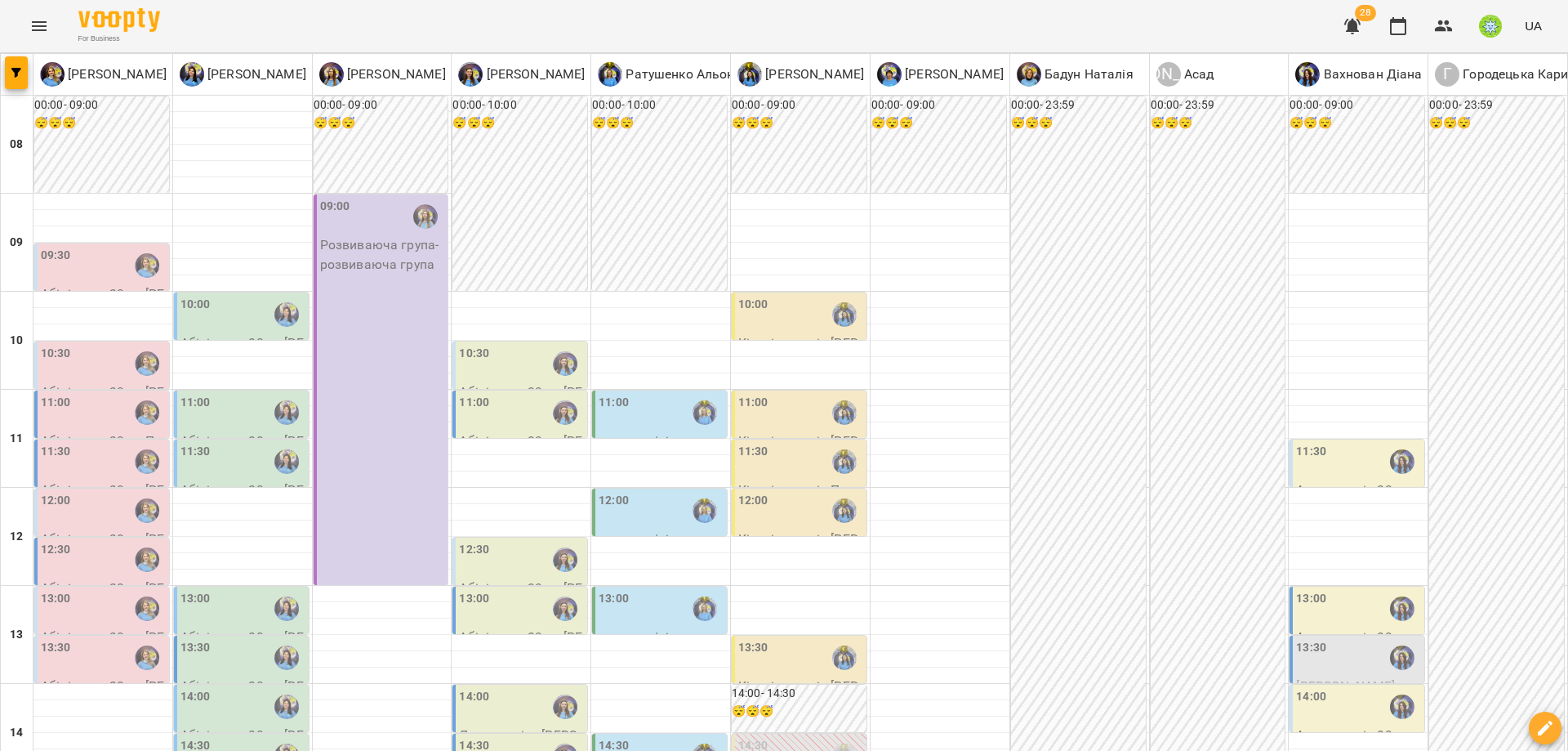
scroll to position [456, 0]
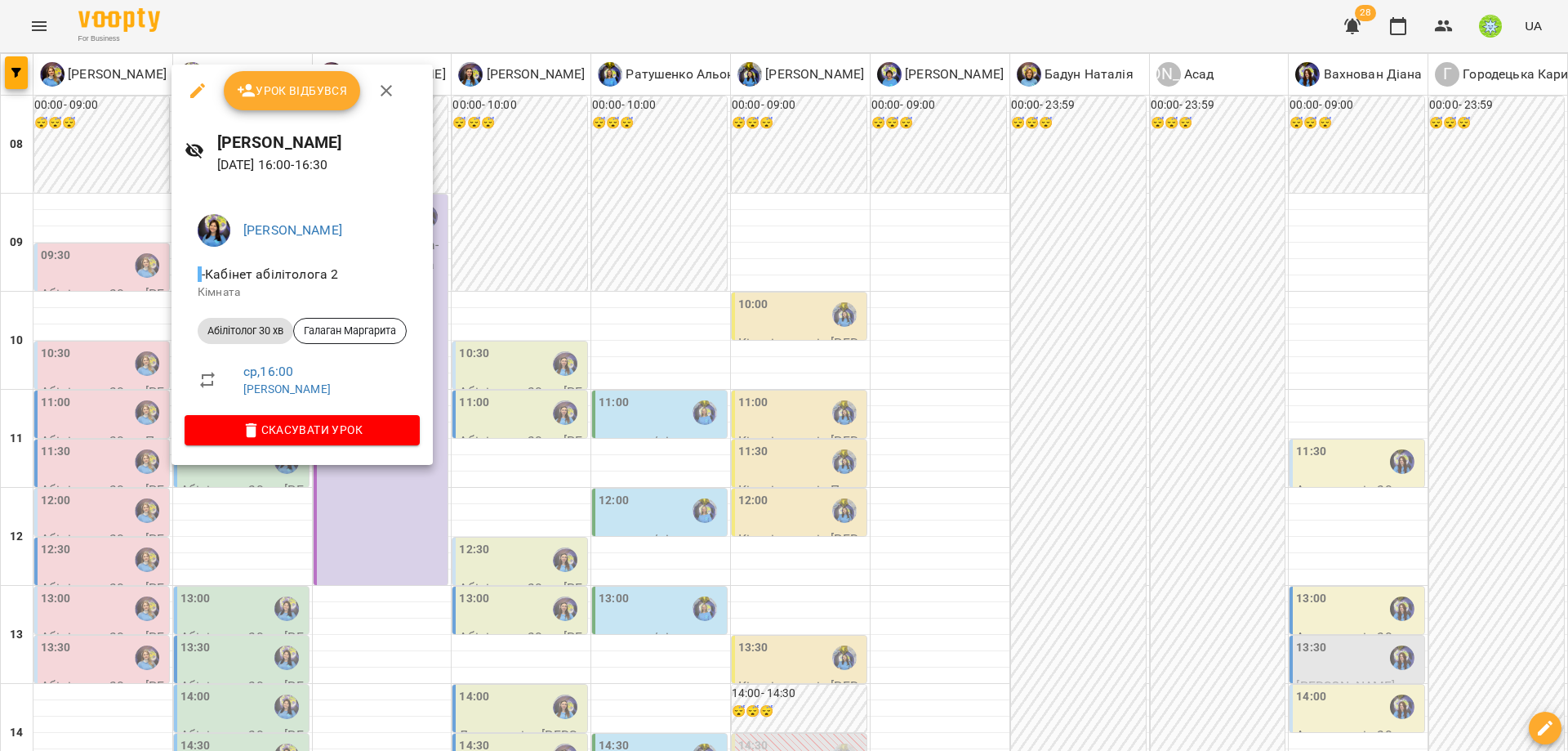
click at [560, 371] on div at bounding box center [784, 375] width 1568 height 751
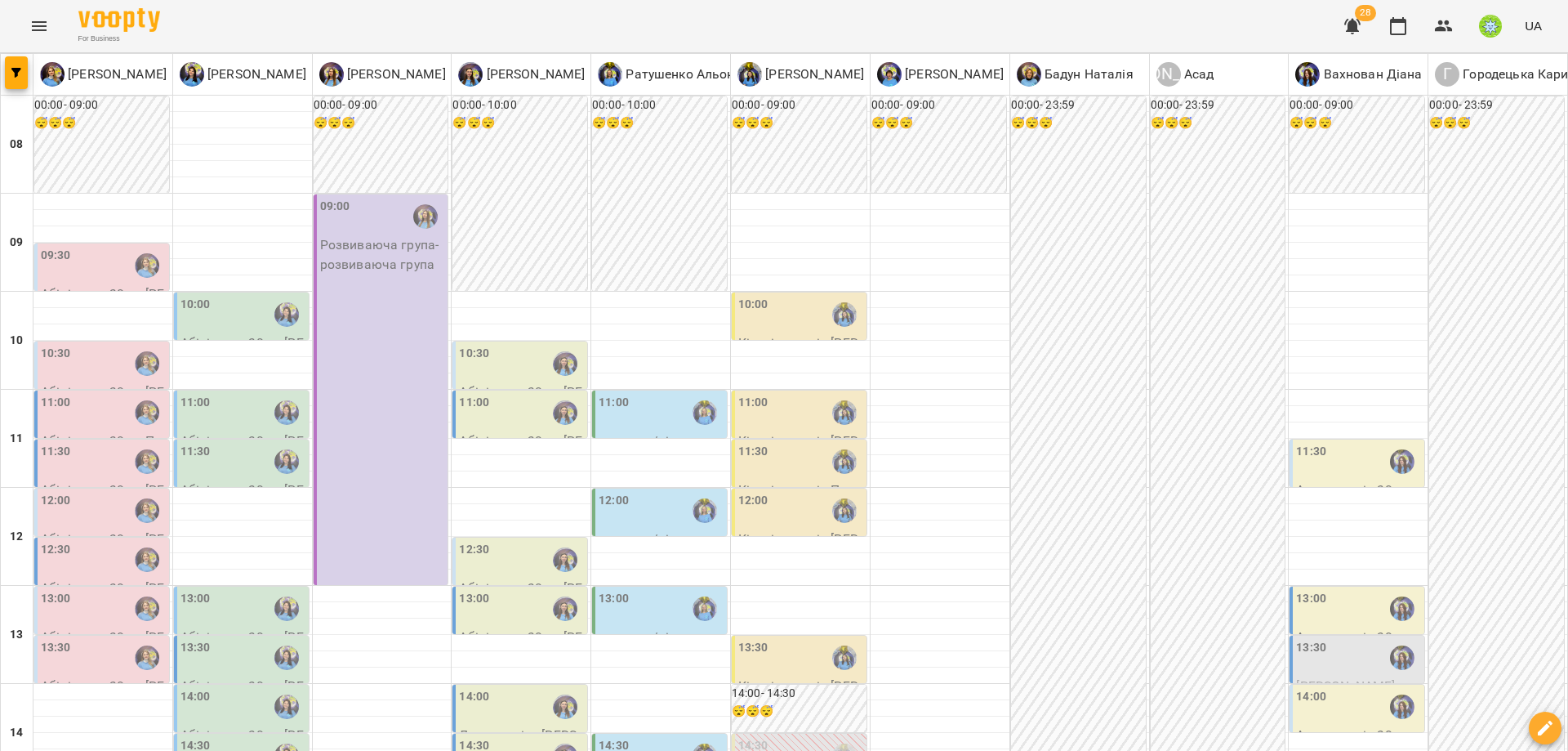
scroll to position [572, 0]
type input "**********"
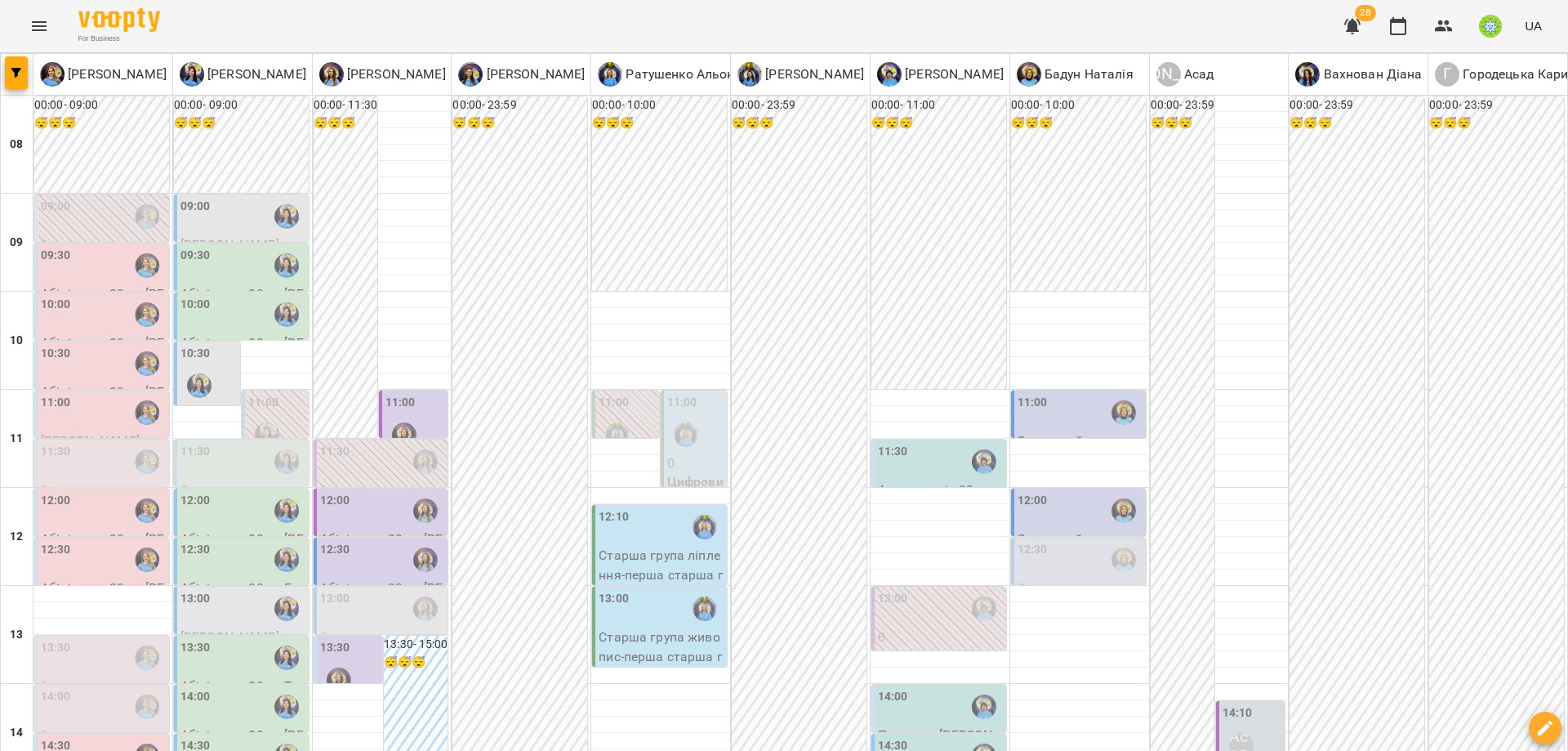
scroll to position [299, 0]
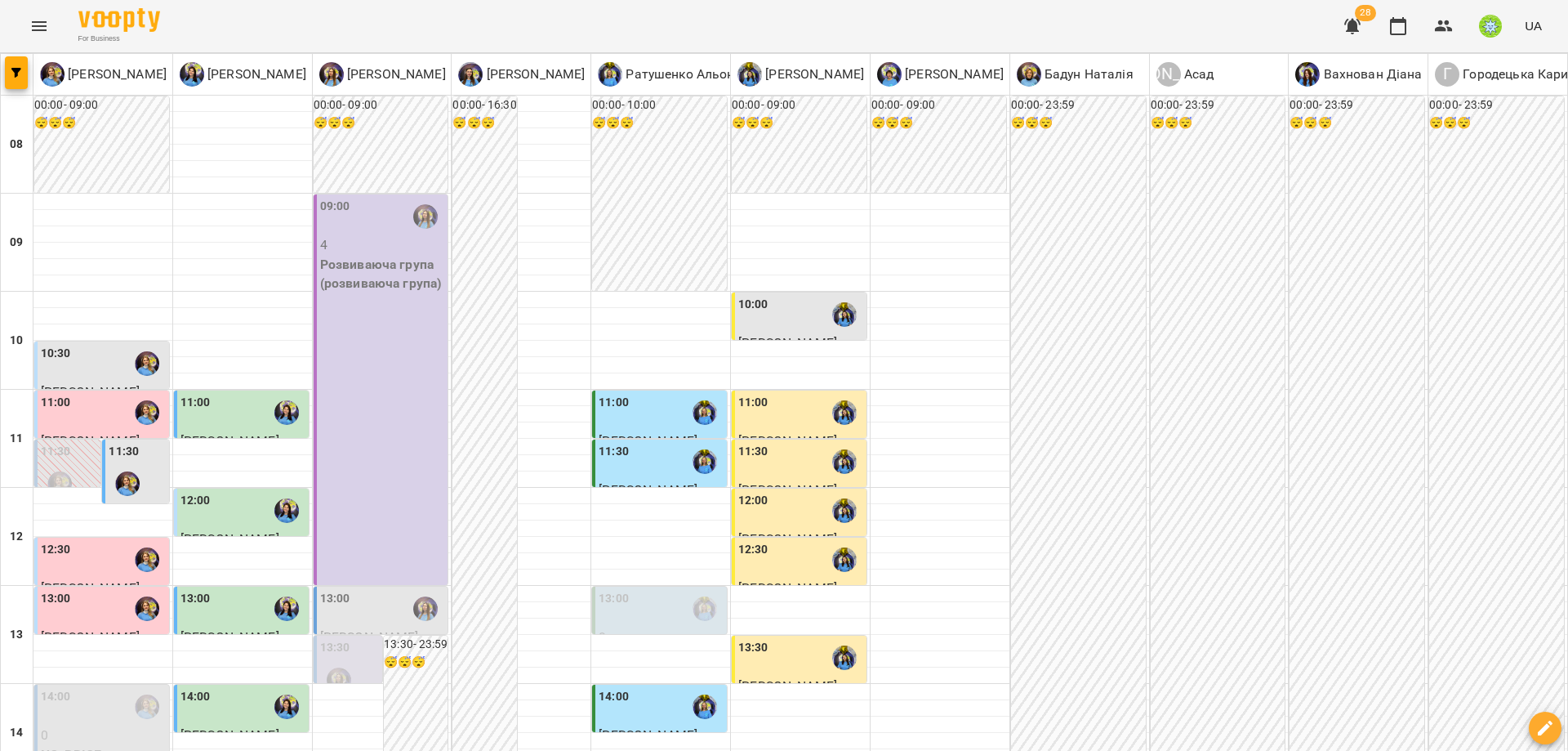
scroll to position [512, 0]
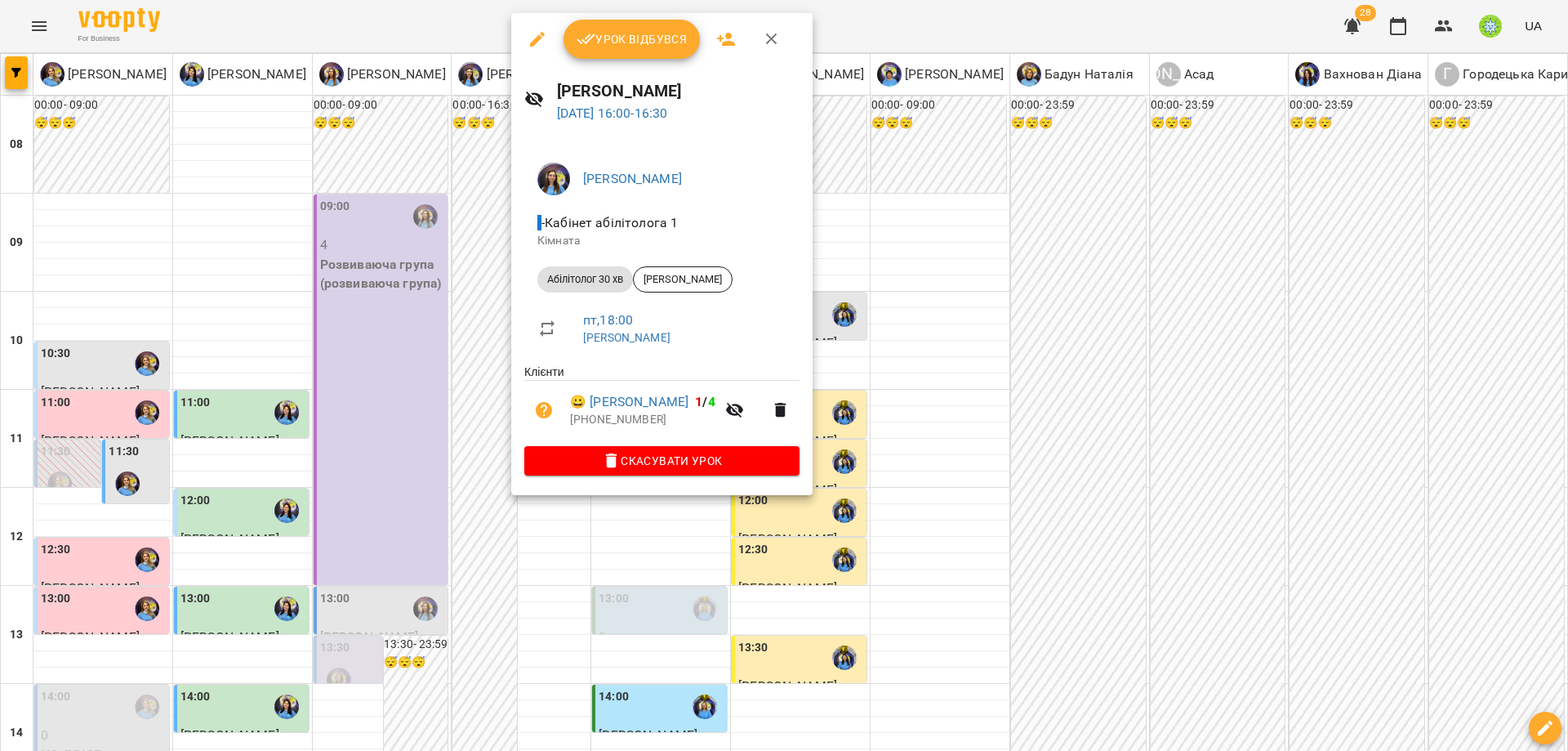
click at [938, 321] on div at bounding box center [784, 375] width 1568 height 751
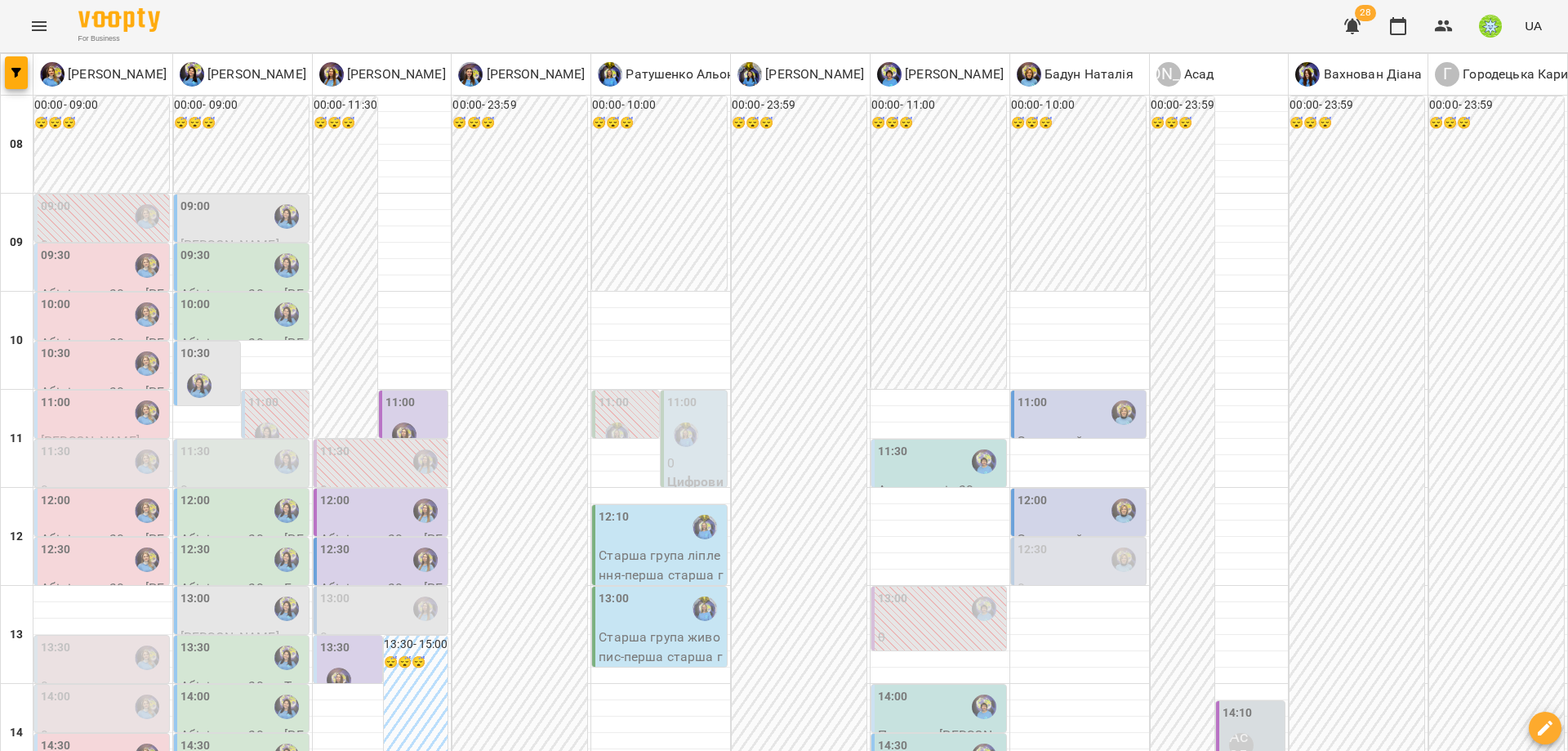
scroll to position [240, 0]
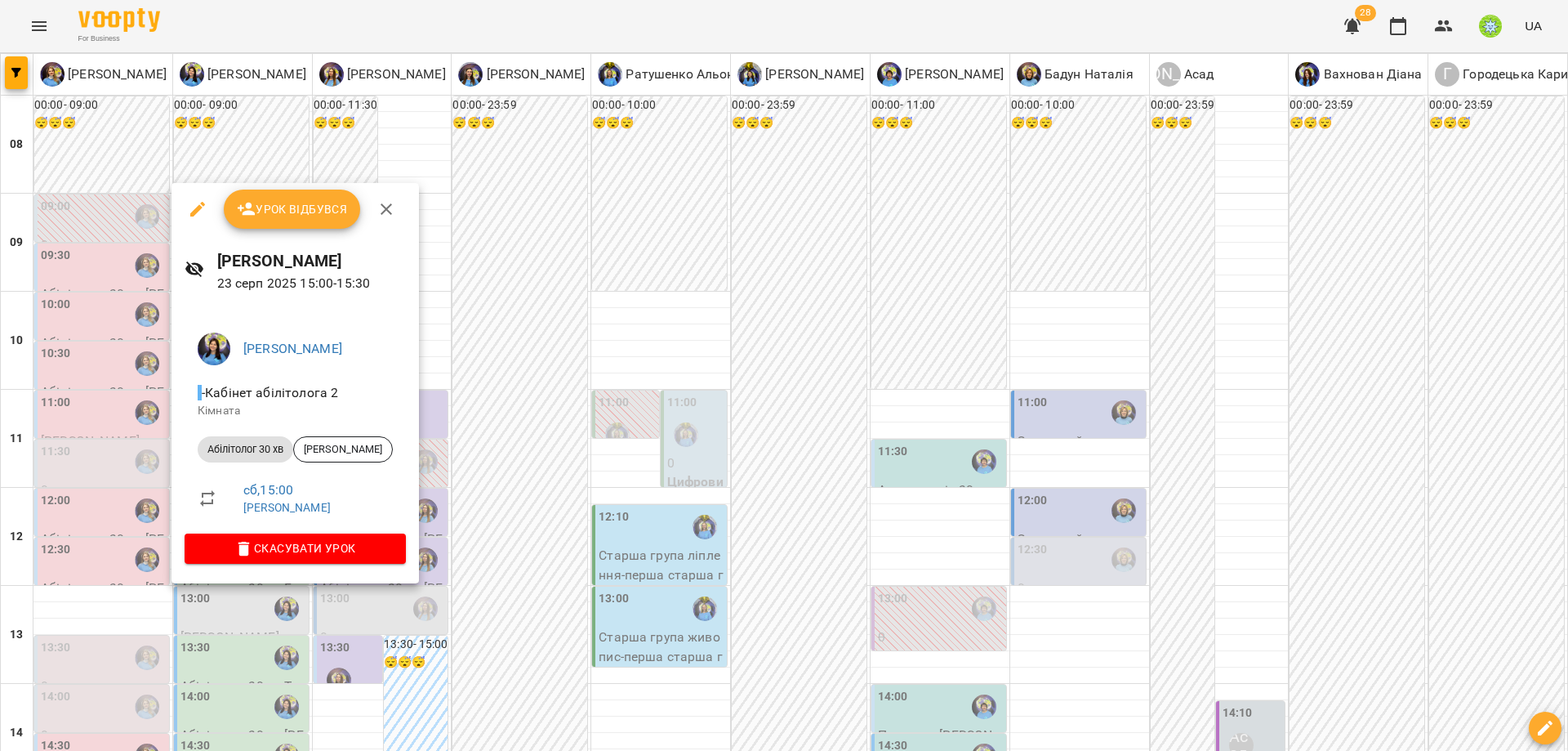
click at [206, 207] on button "button" at bounding box center [197, 209] width 39 height 39
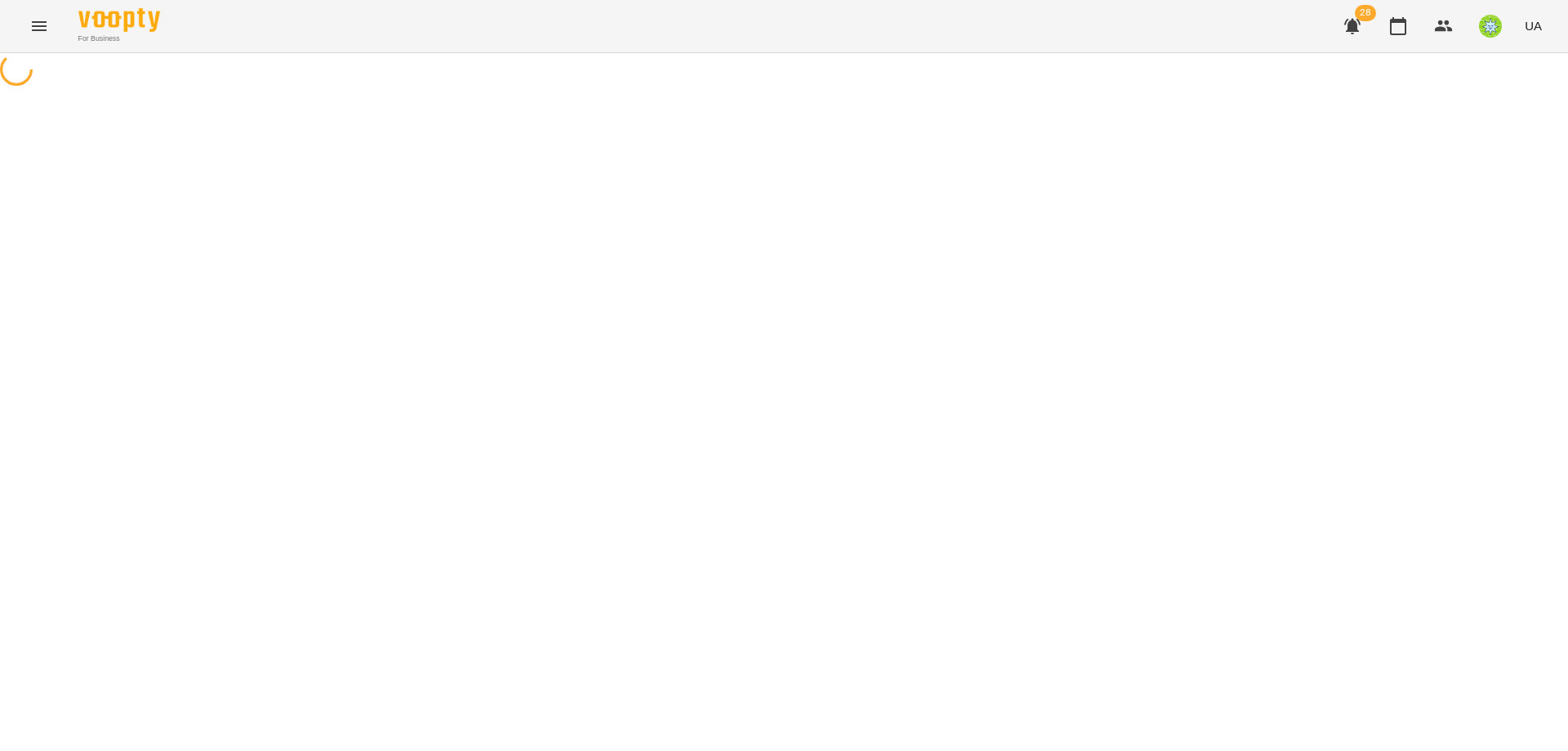
select select "**********"
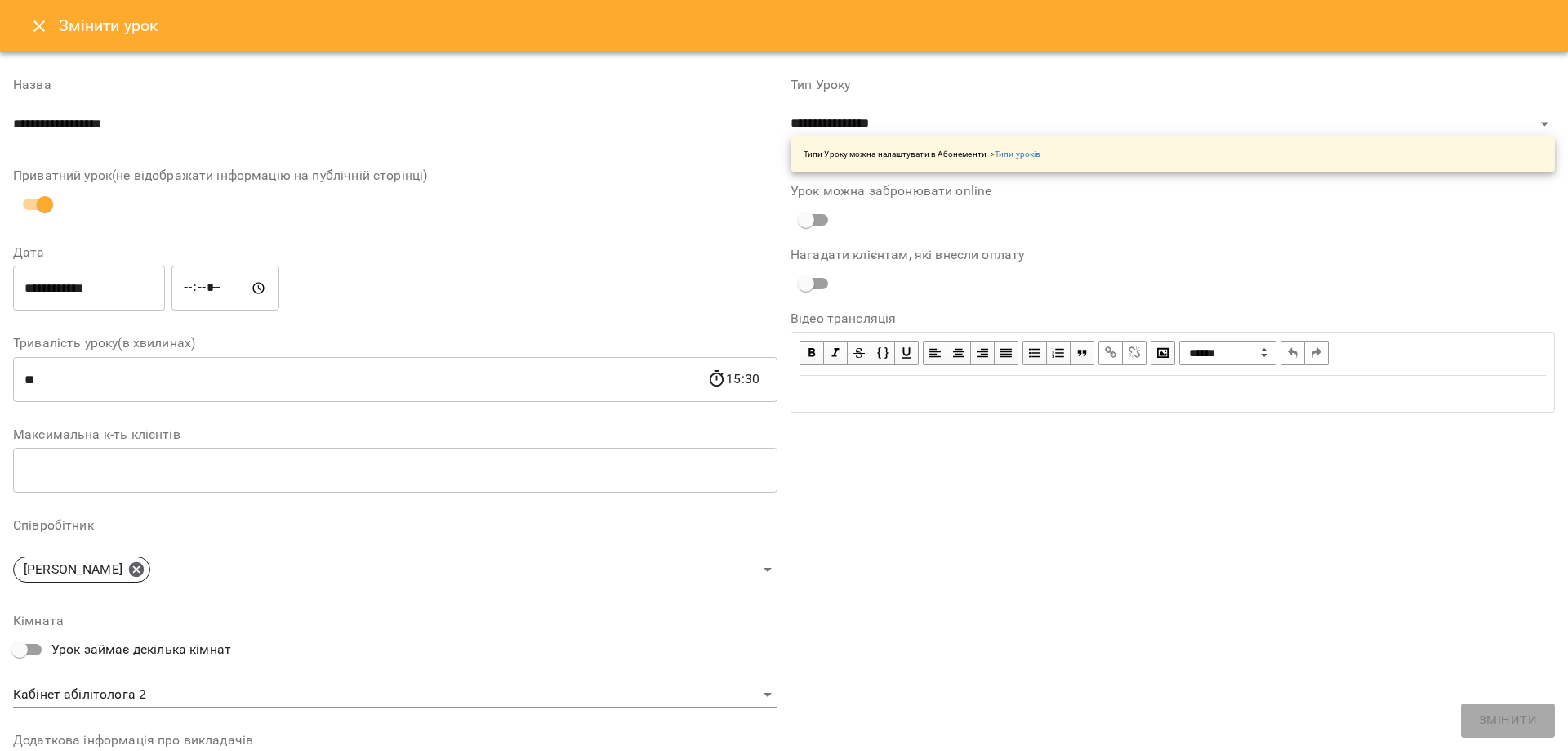
click at [111, 297] on input "**********" at bounding box center [89, 288] width 152 height 46
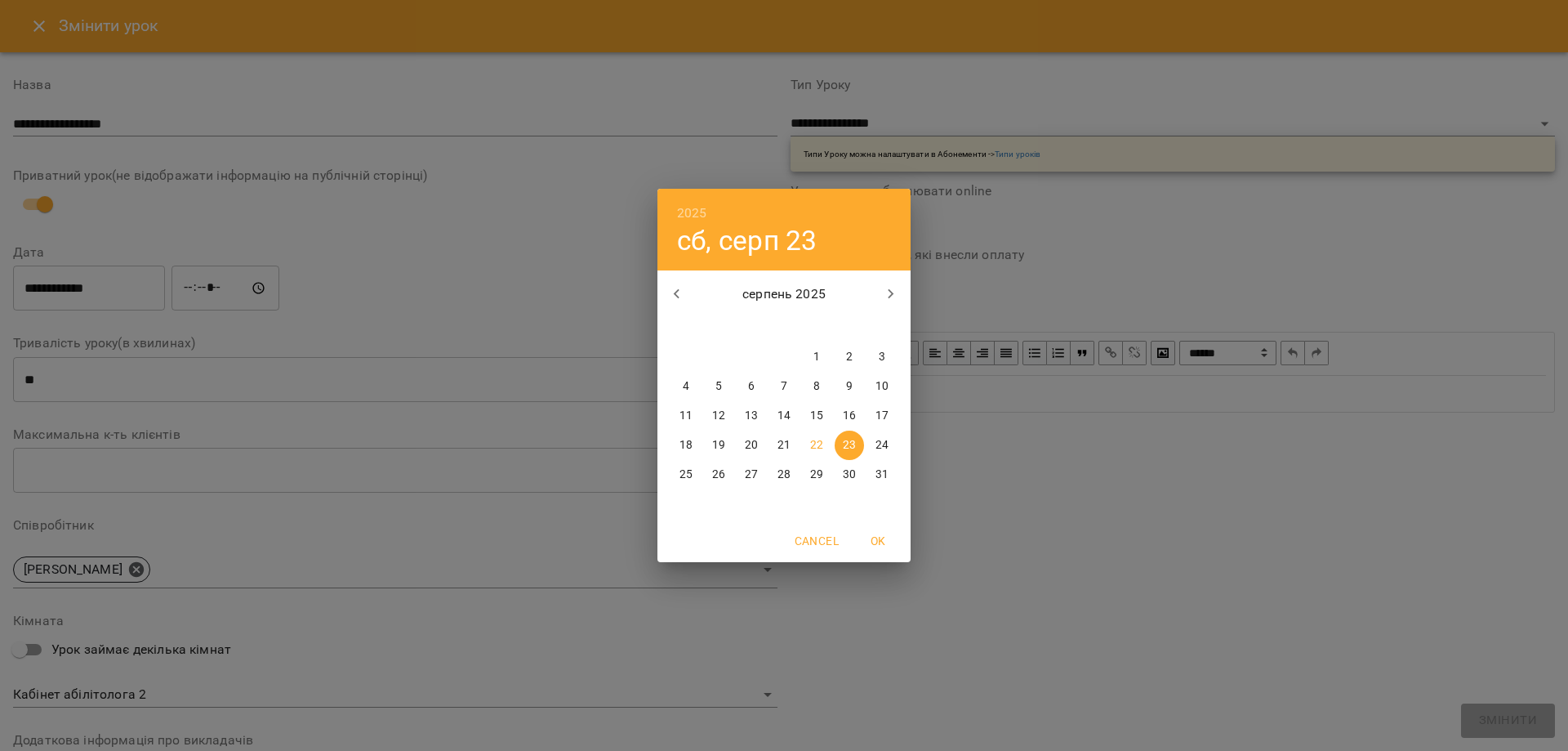
click at [894, 295] on icon "button" at bounding box center [891, 293] width 19 height 19
click at [674, 293] on icon "button" at bounding box center [676, 293] width 19 height 19
click at [750, 471] on p "27" at bounding box center [751, 475] width 13 height 16
type input "**********"
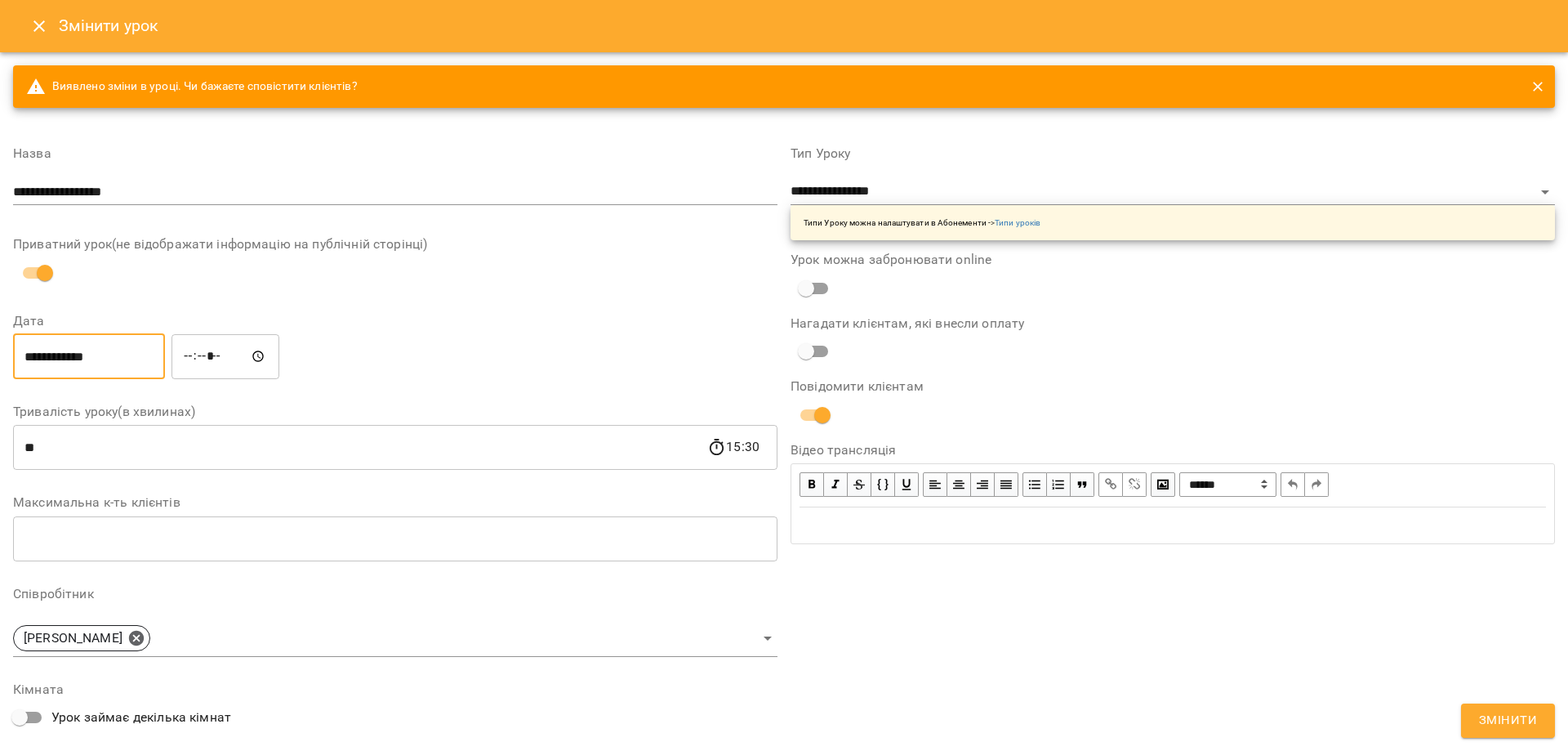
click at [194, 359] on input "*****" at bounding box center [225, 356] width 108 height 46
type input "*****"
click at [1483, 721] on span "Змінити" at bounding box center [1509, 720] width 58 height 21
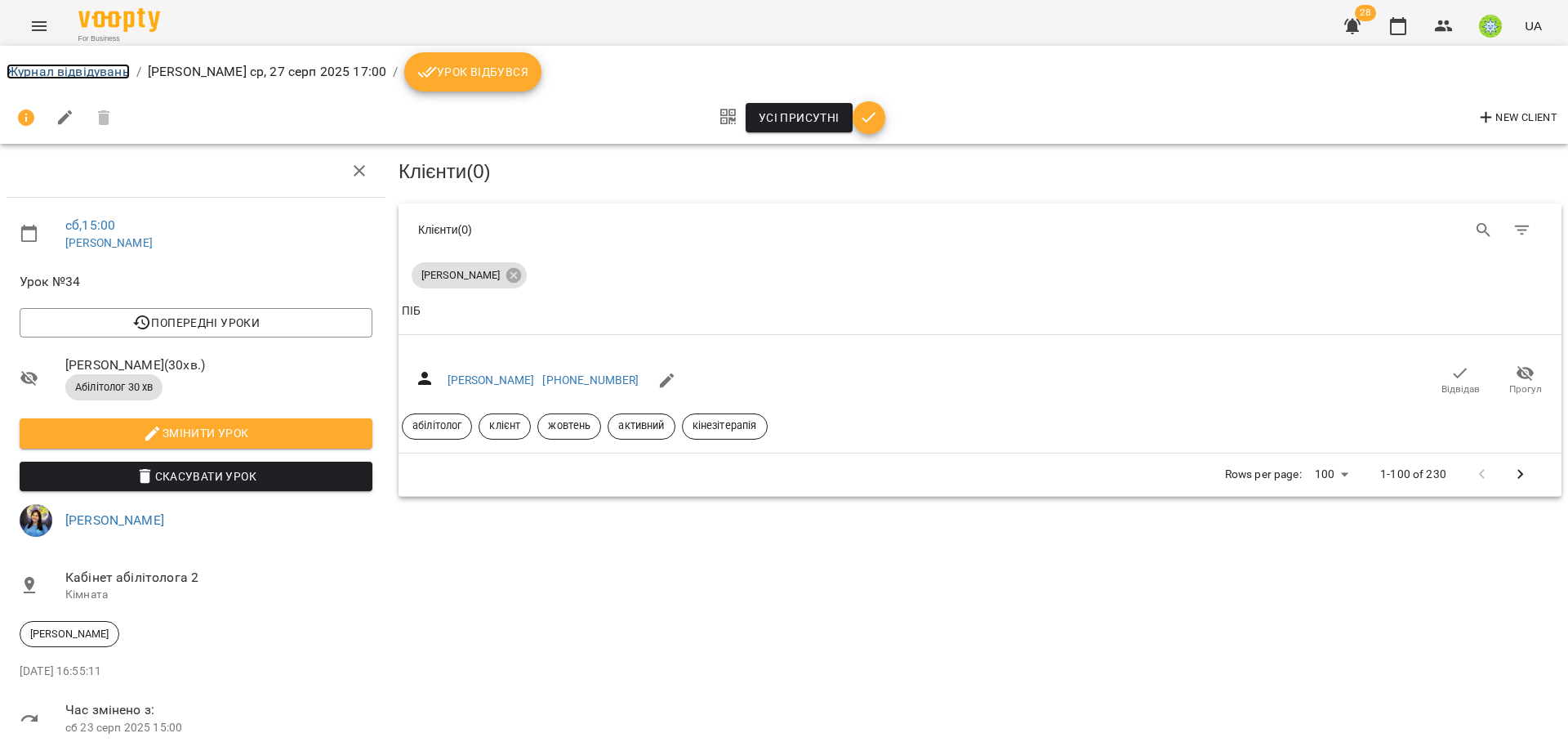
click at [80, 78] on link "Журнал відвідувань" at bounding box center [68, 71] width 123 height 16
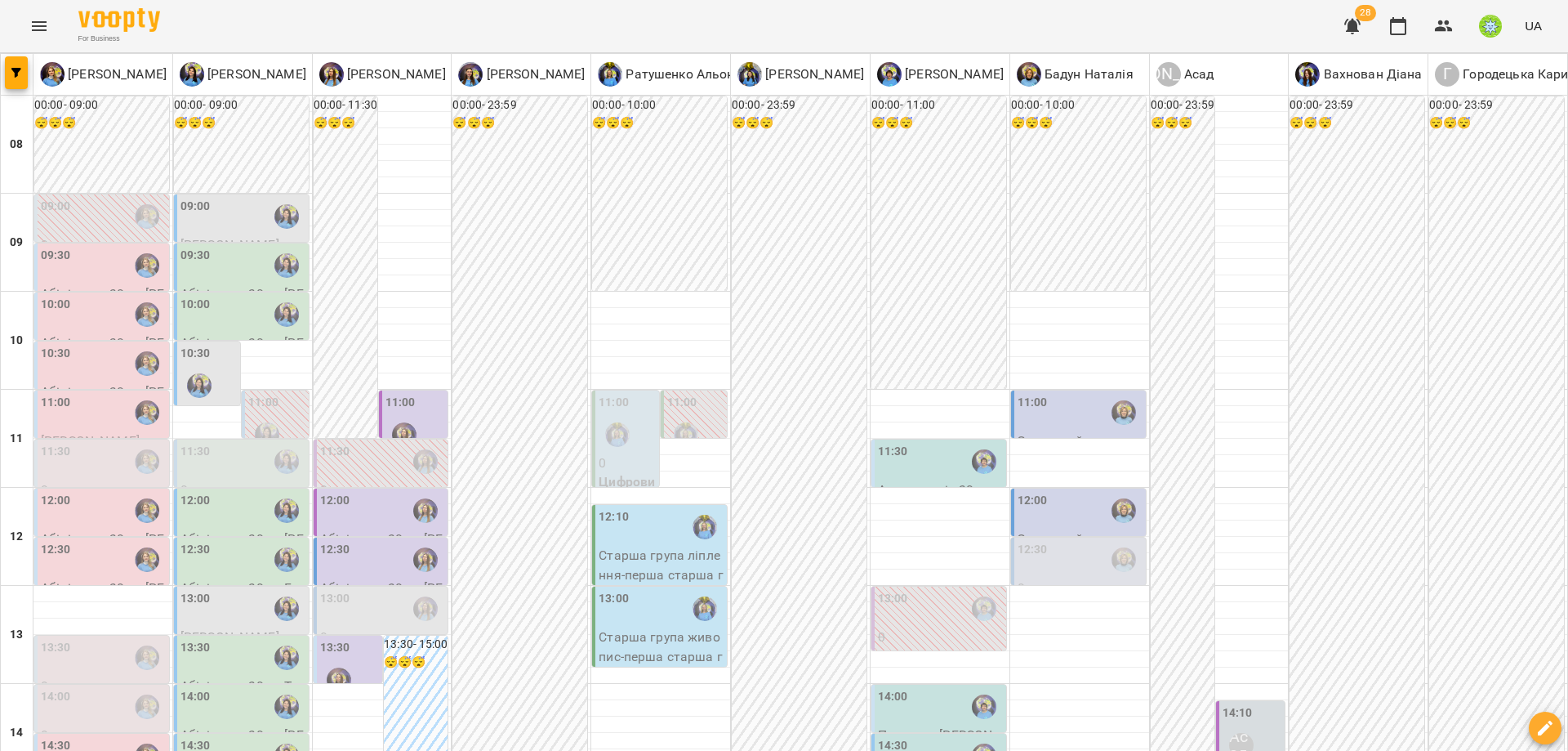
scroll to position [115, 0]
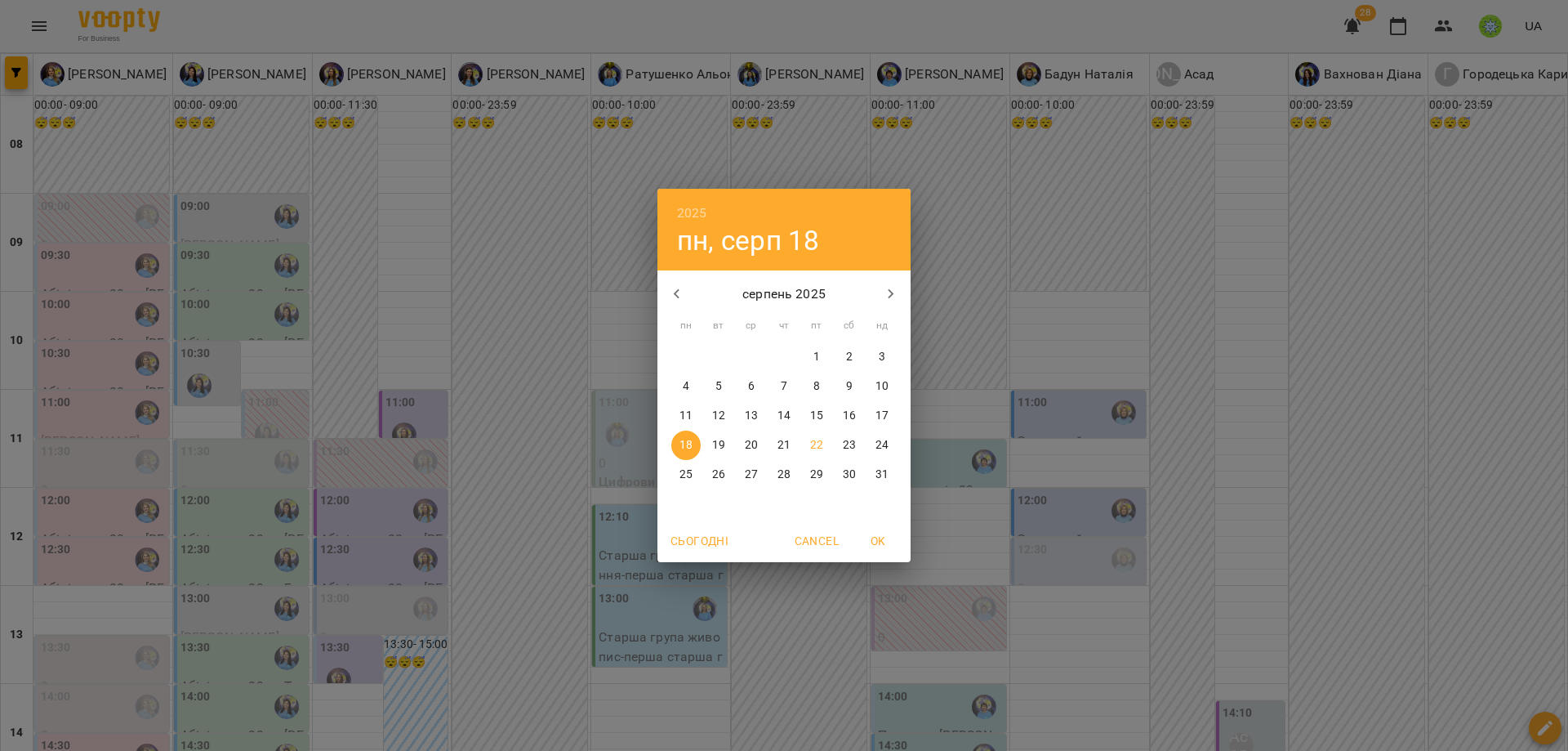
click at [746, 473] on p "27" at bounding box center [751, 475] width 13 height 16
type input "**********"
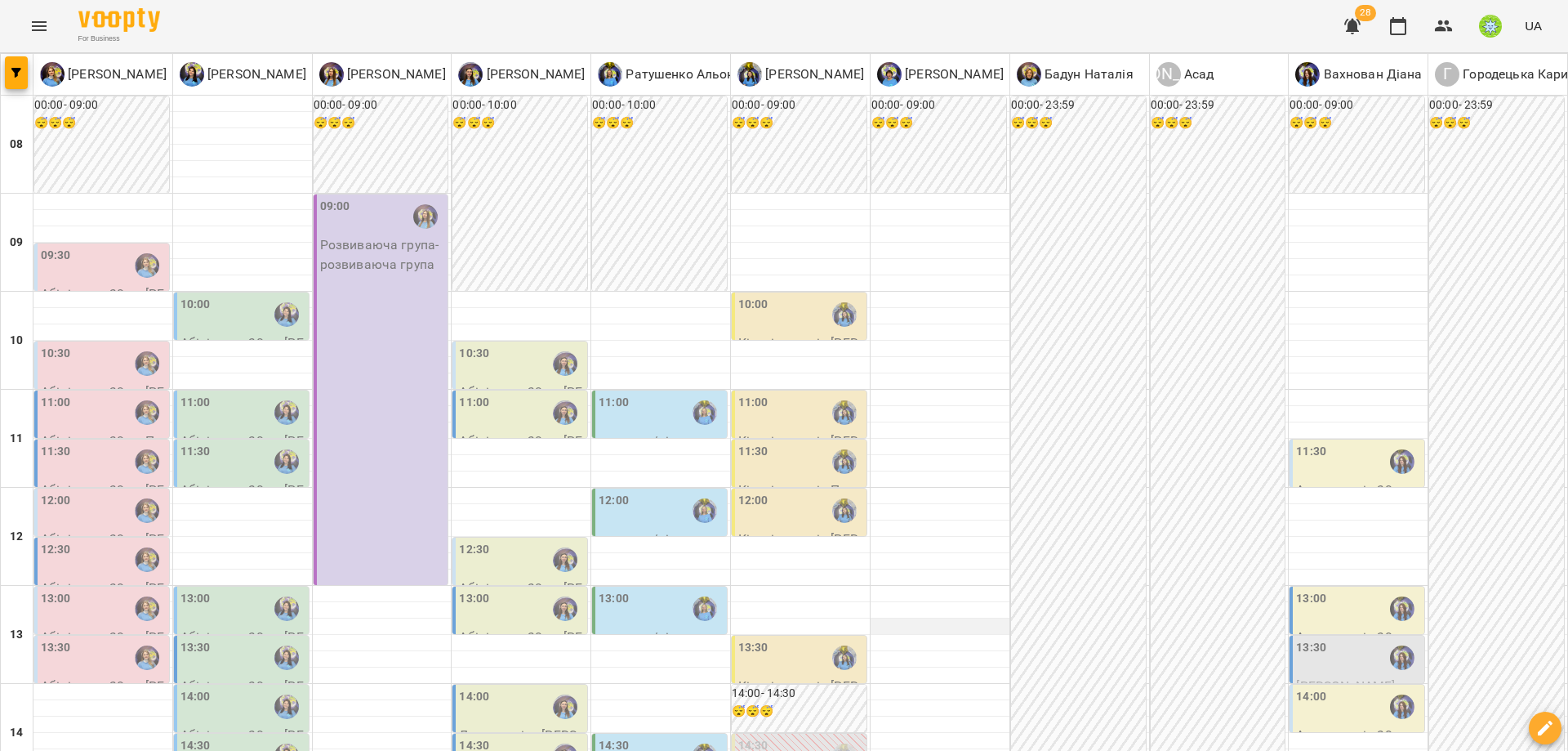
scroll to position [361, 0]
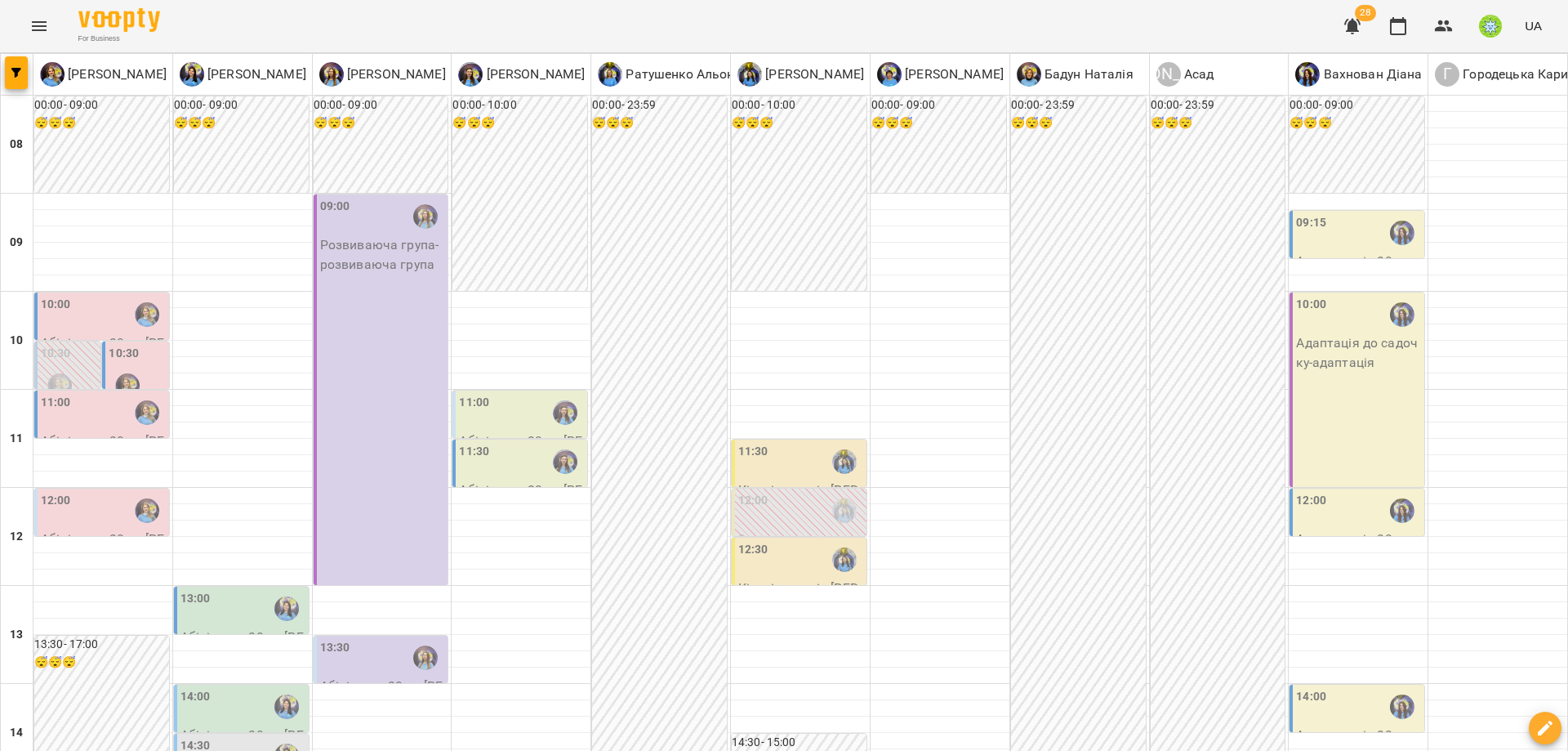
scroll to position [644, 0]
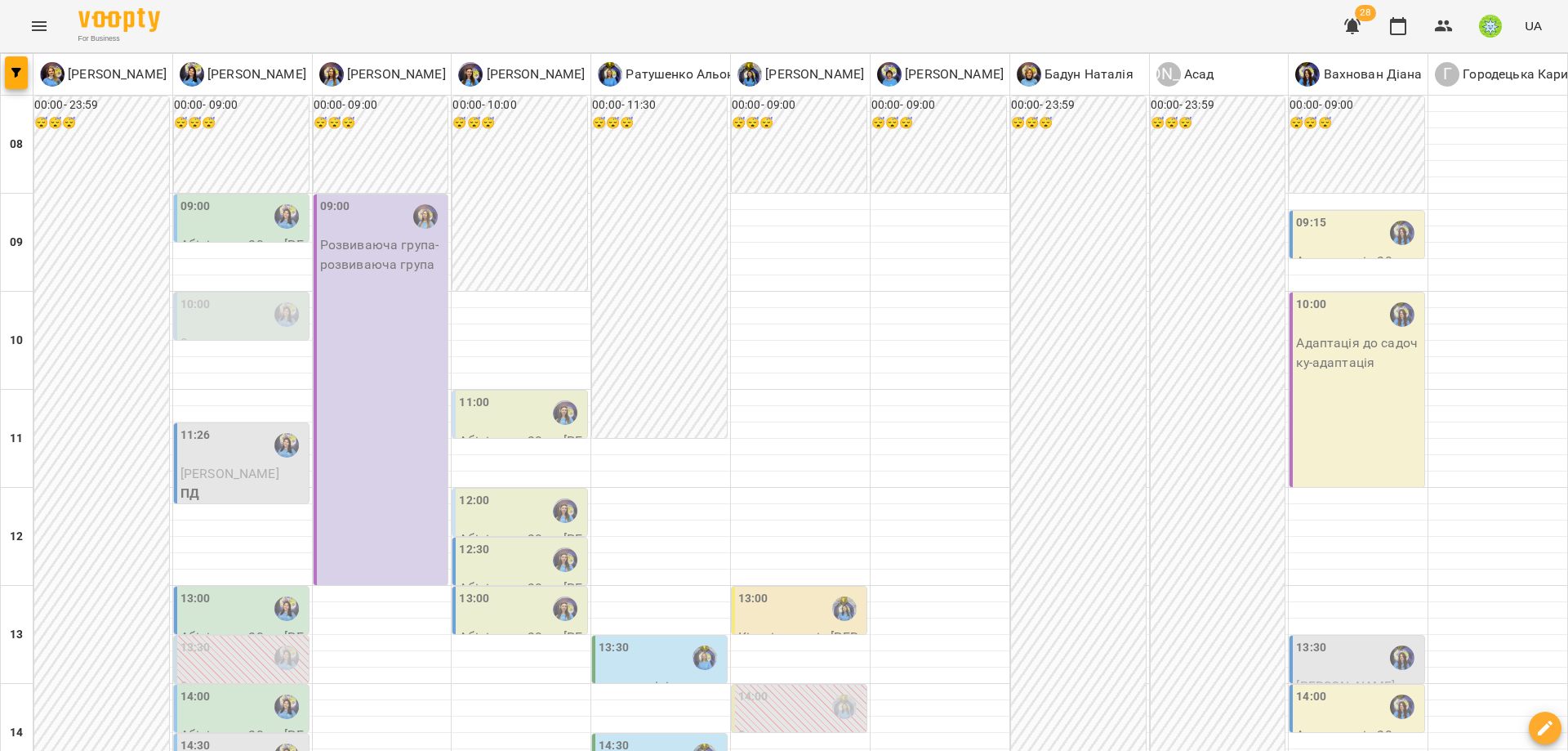
scroll to position [262, 0]
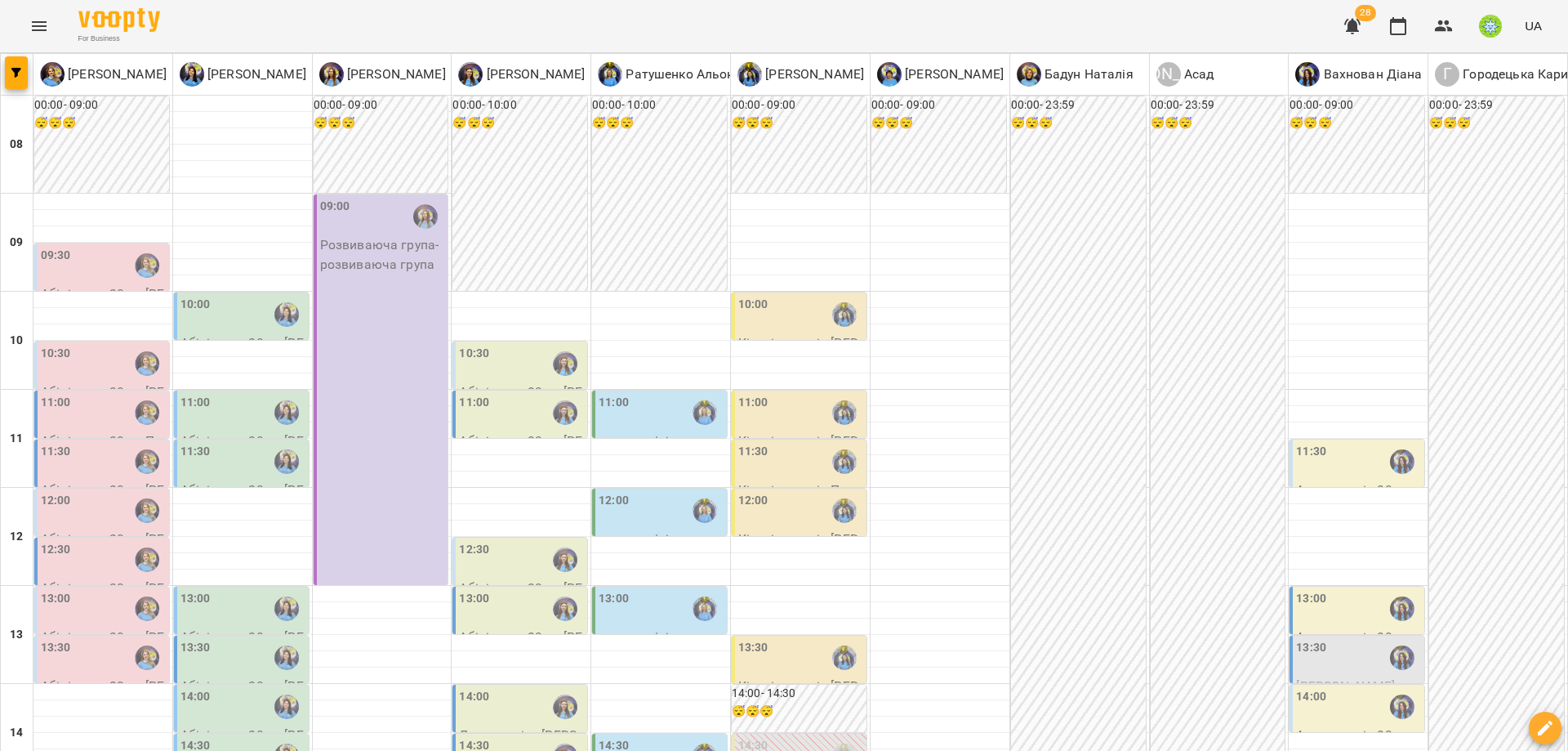
scroll to position [564, 0]
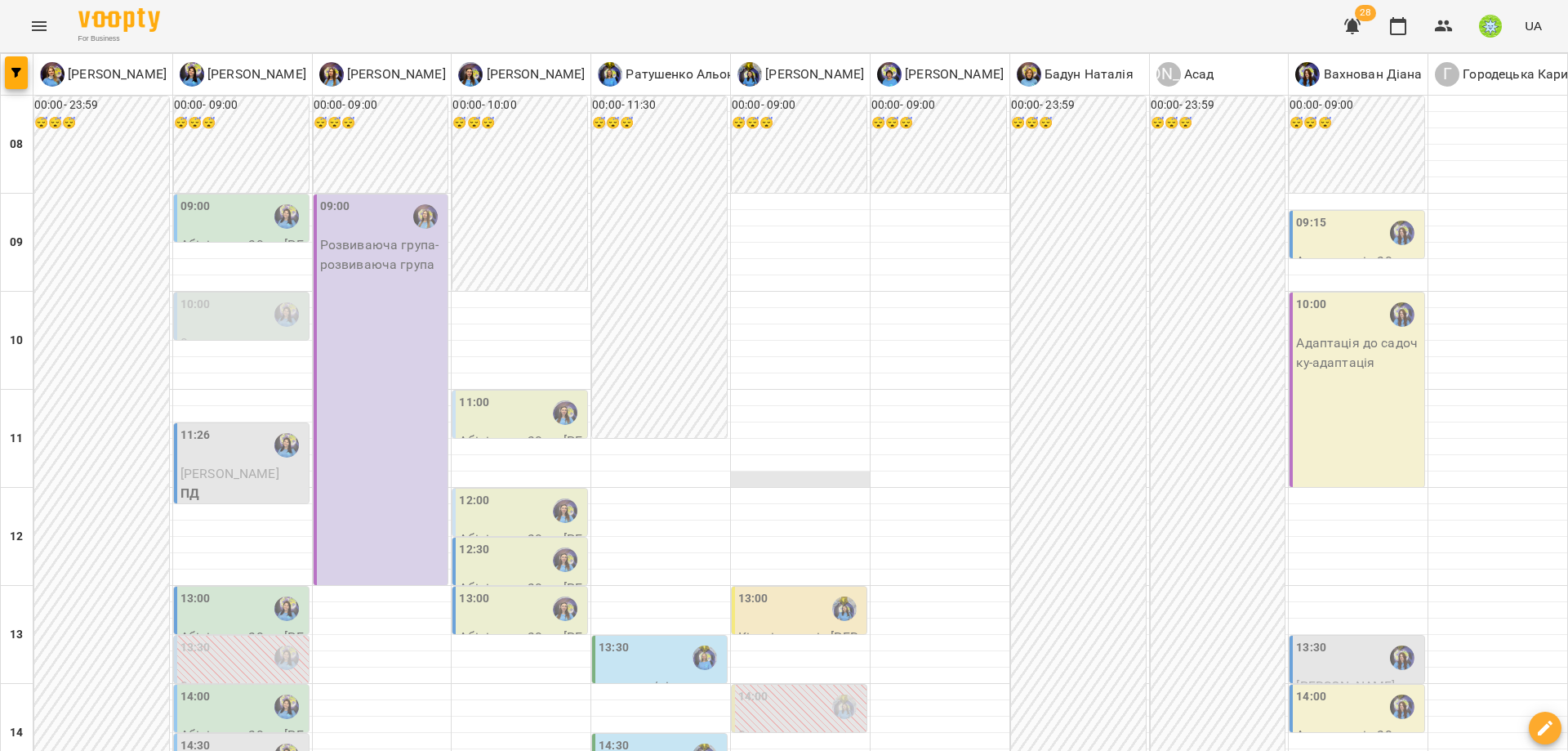
scroll to position [551, 0]
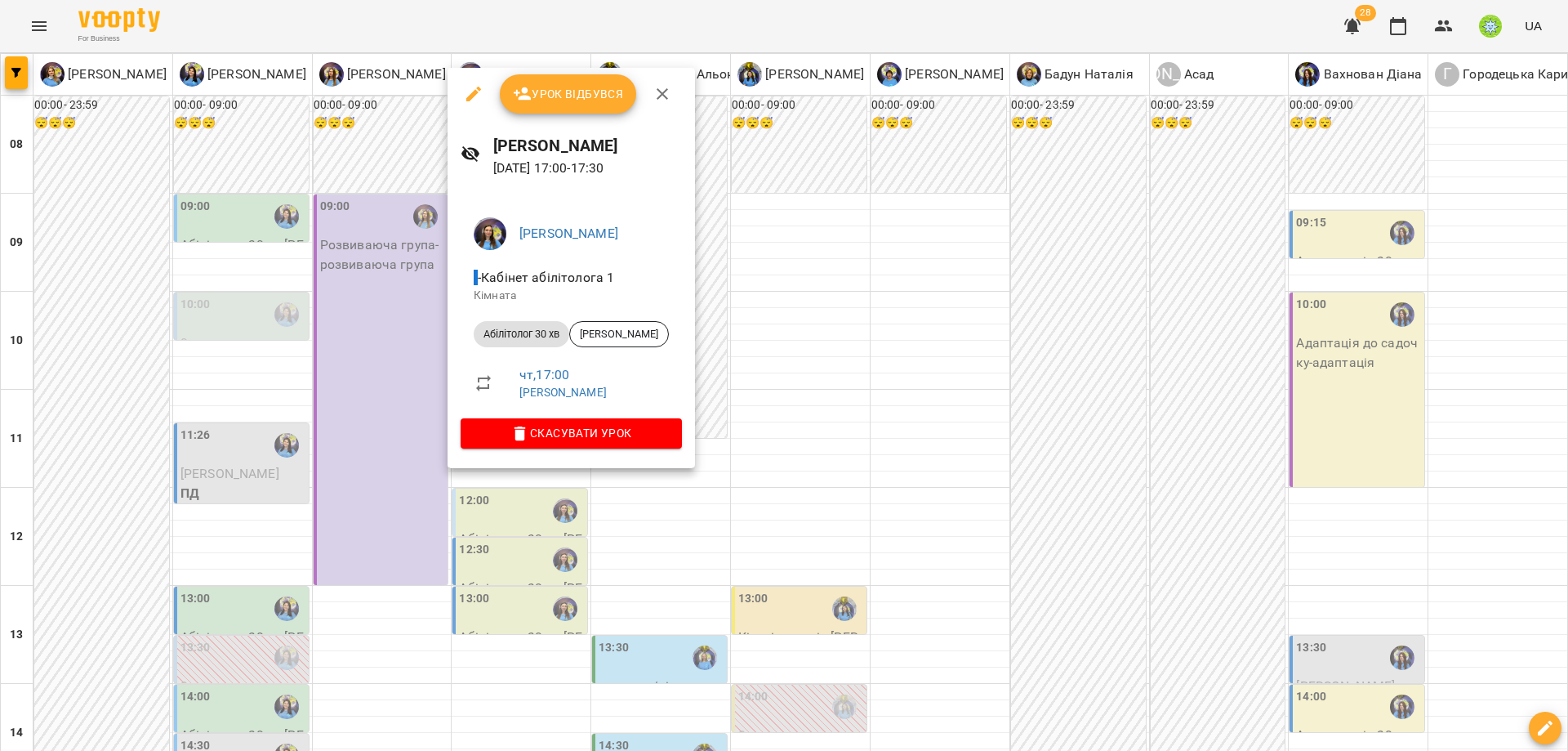
click at [731, 490] on div at bounding box center [784, 375] width 1568 height 751
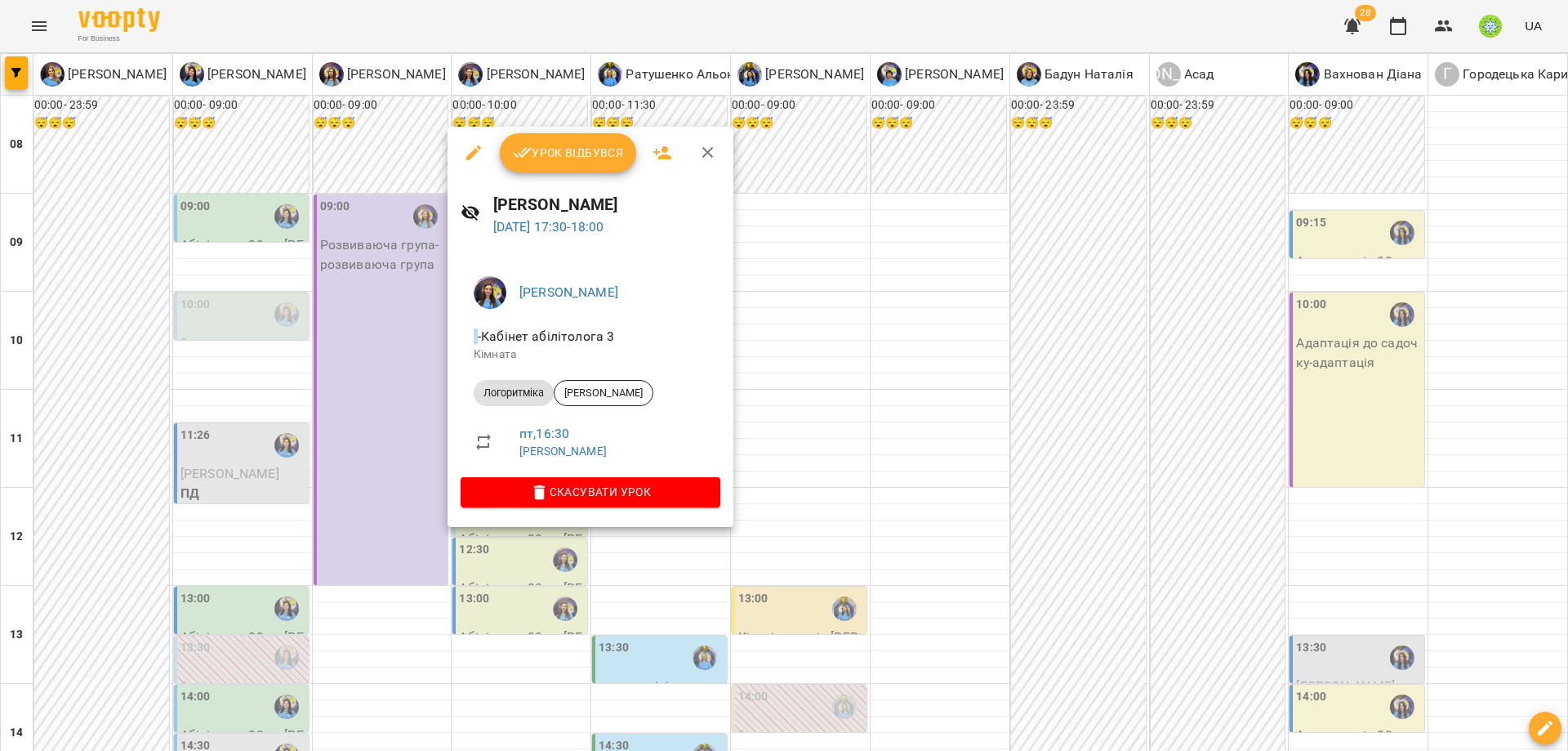
click at [781, 549] on div at bounding box center [784, 375] width 1568 height 751
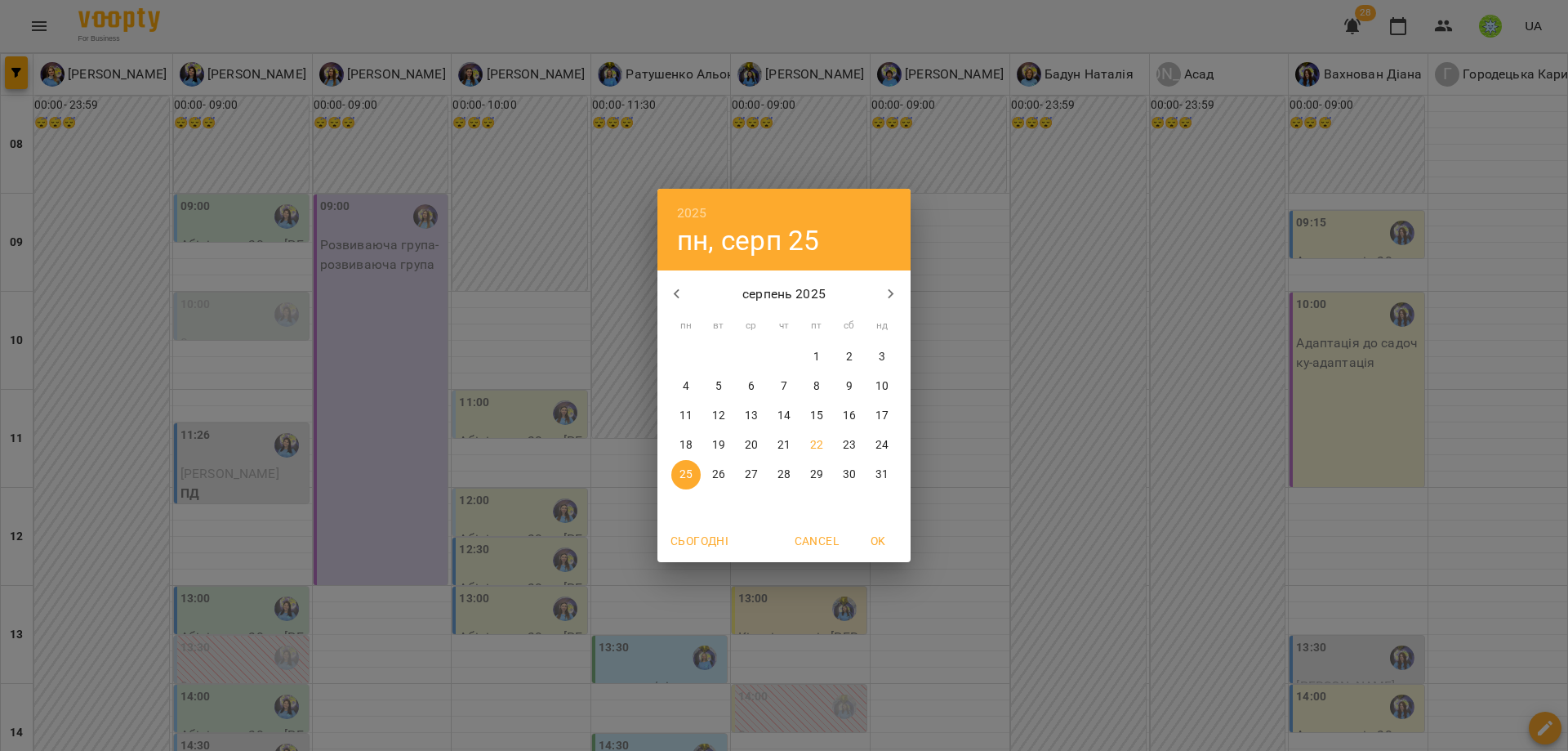
click at [811, 435] on button "22" at bounding box center [817, 445] width 29 height 29
type input "**********"
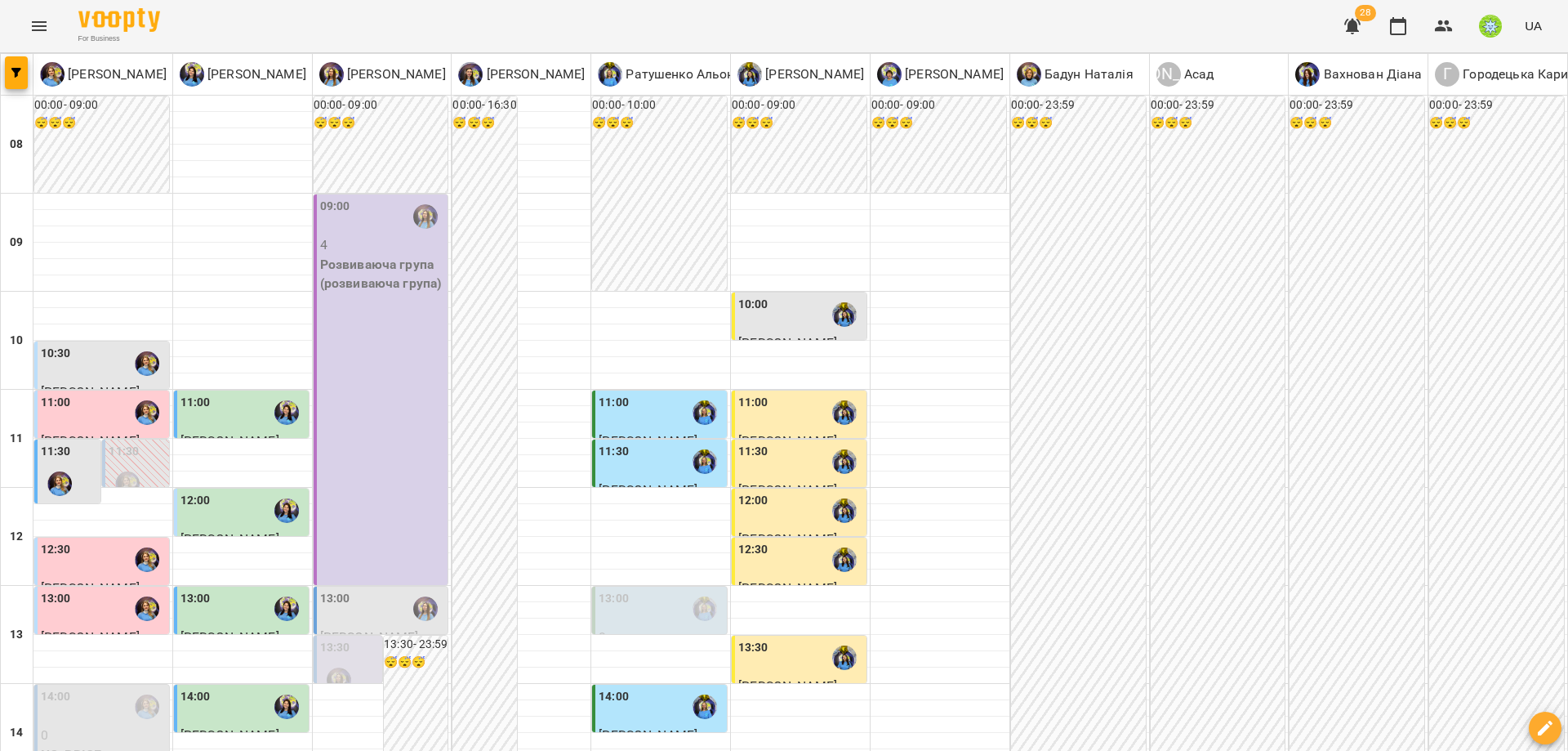
scroll to position [314, 0]
click at [1358, 26] on icon "button" at bounding box center [1353, 26] width 16 height 16
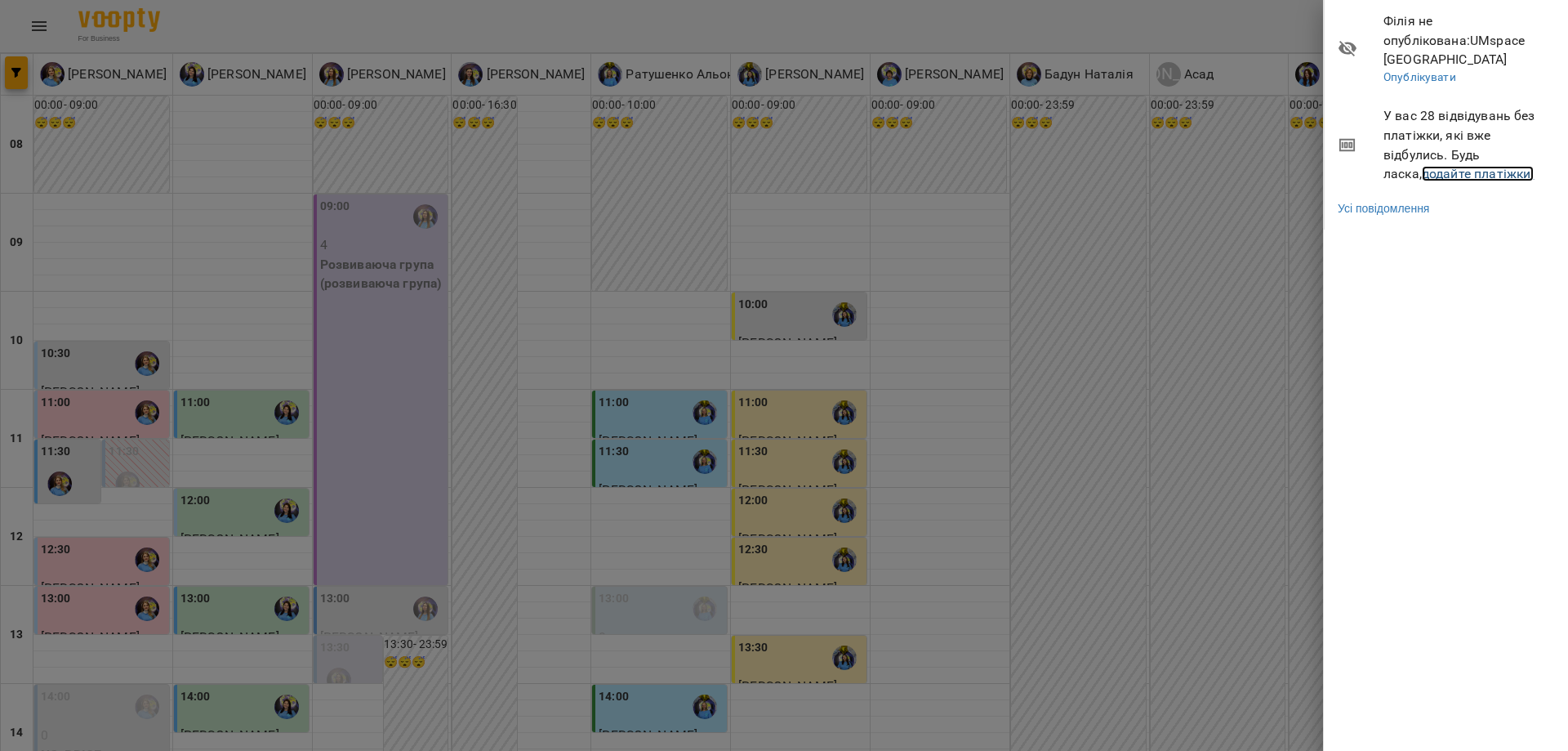
click at [1469, 166] on link "додайте платіжки!" at bounding box center [1479, 173] width 113 height 16
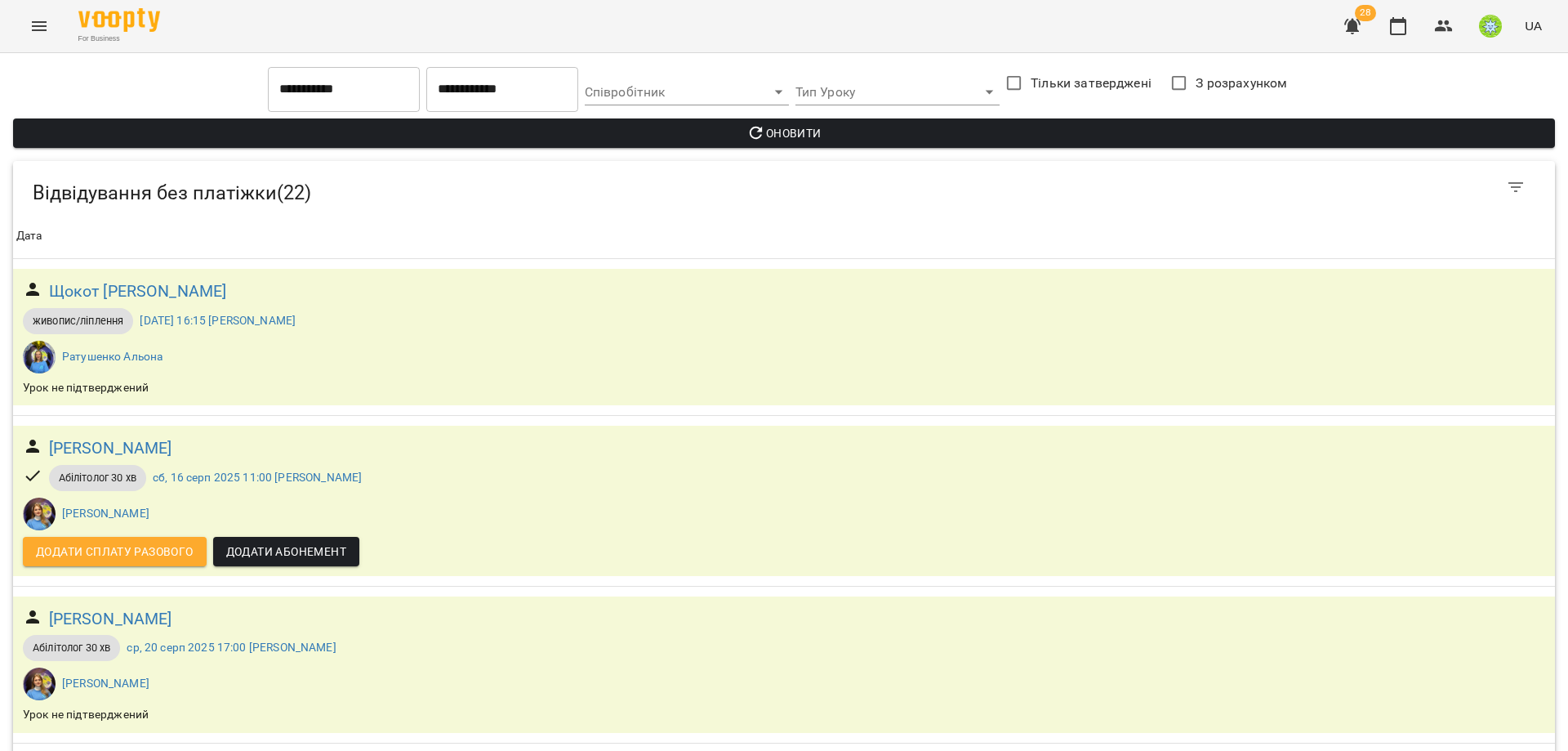
click at [33, 23] on icon "Menu" at bounding box center [38, 26] width 19 height 19
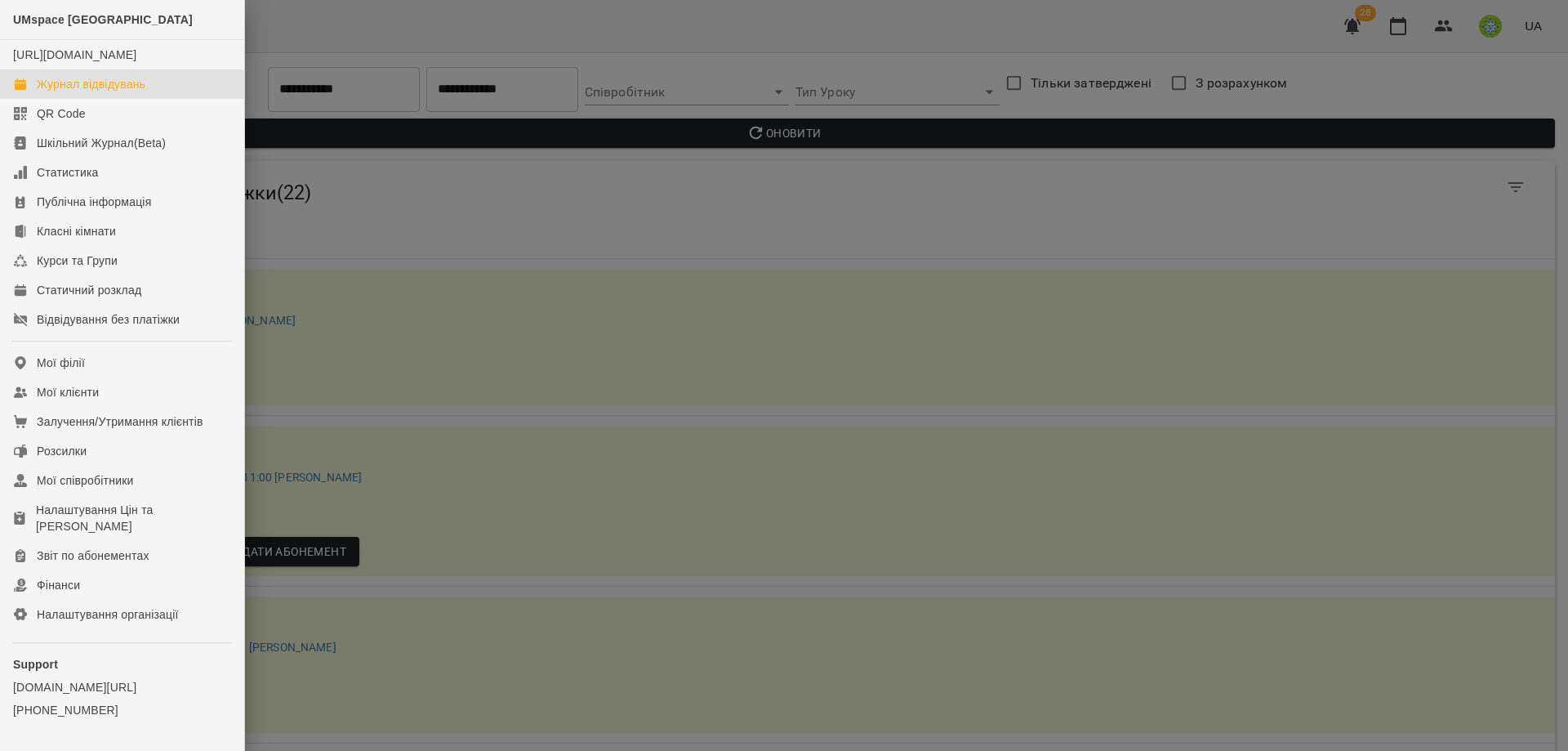
click at [69, 92] on div "Журнал відвідувань" at bounding box center [90, 84] width 109 height 16
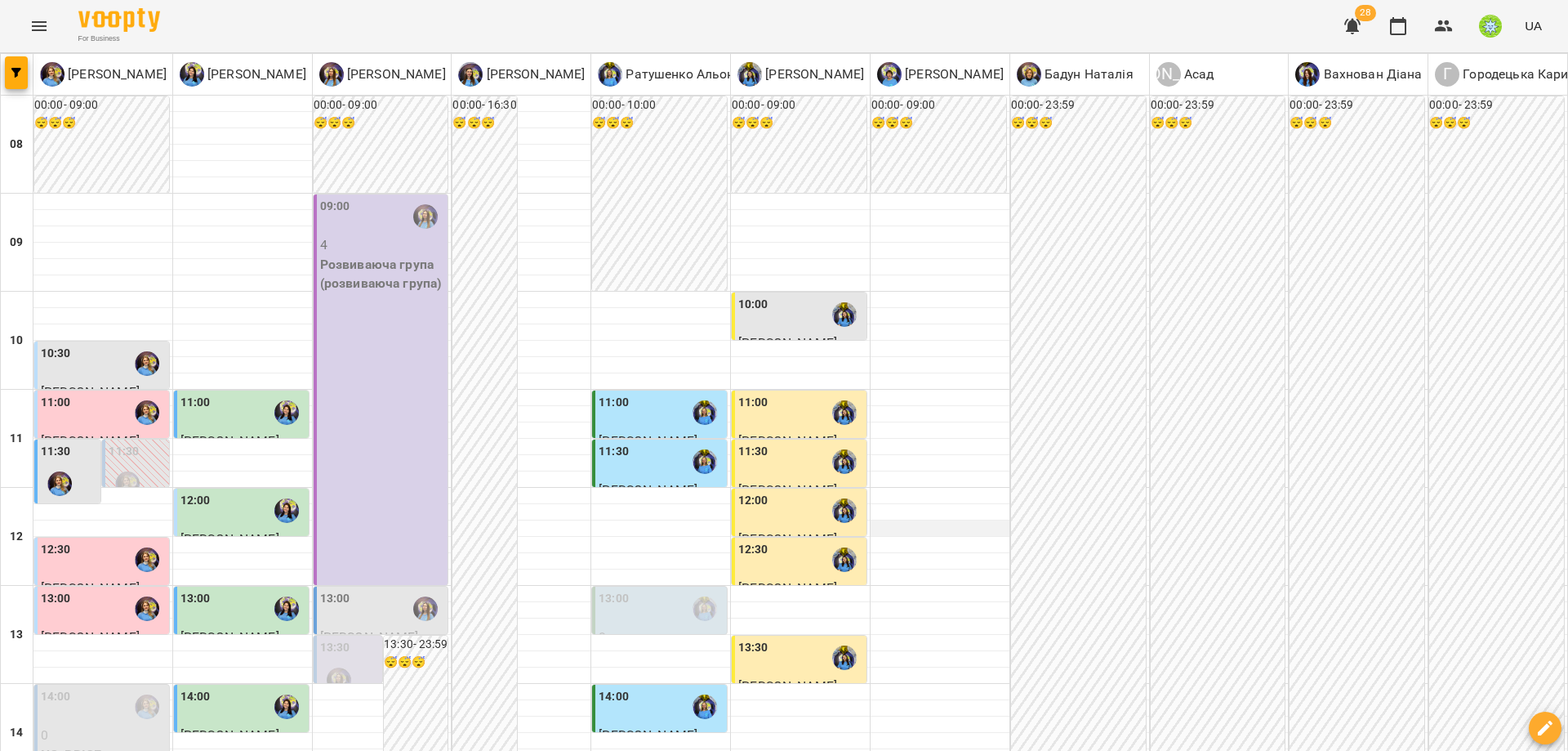
scroll to position [154, 0]
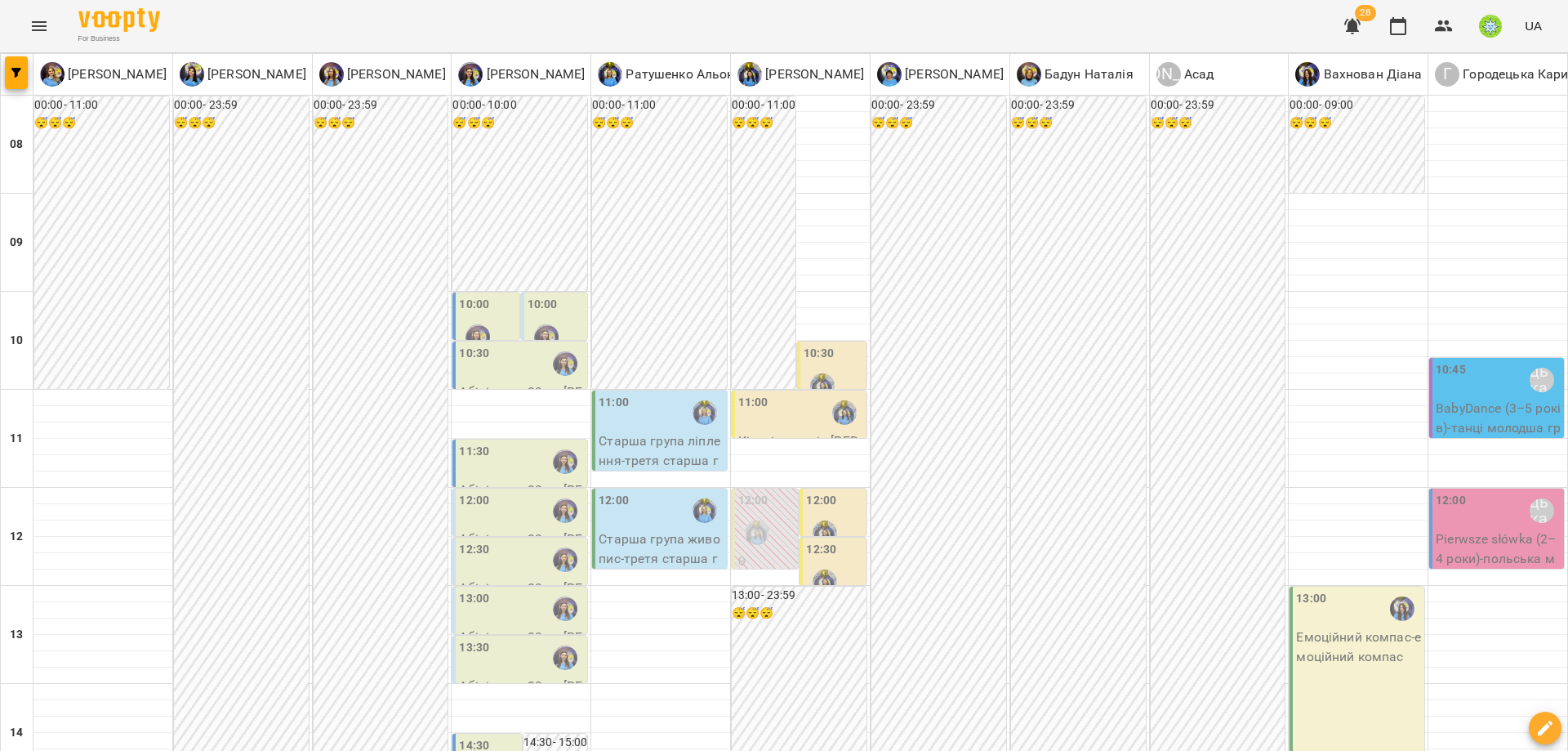
scroll to position [111, 0]
click at [549, 318] on div at bounding box center [546, 336] width 37 height 37
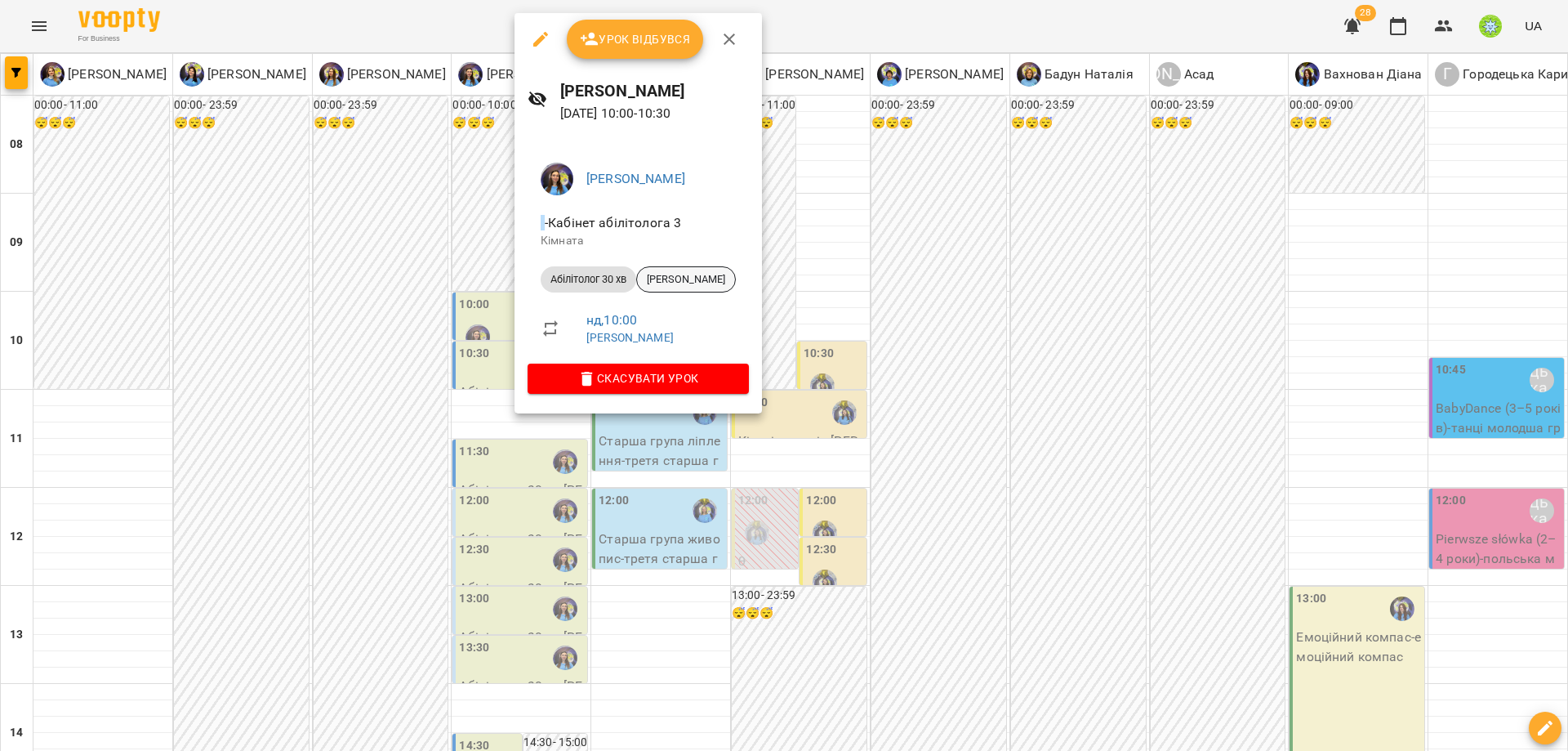
click at [692, 271] on div "[PERSON_NAME]" at bounding box center [685, 279] width 99 height 26
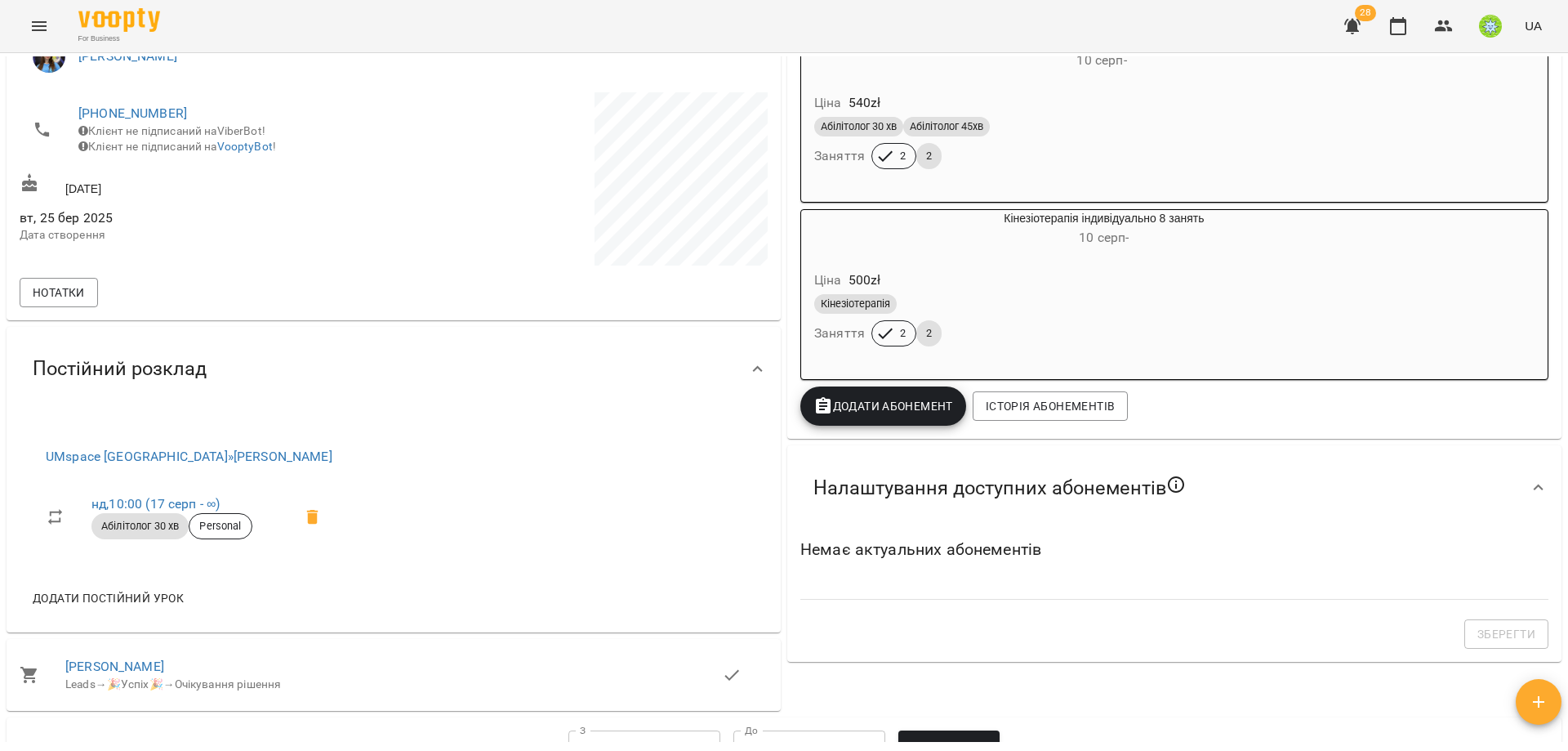
scroll to position [383, 0]
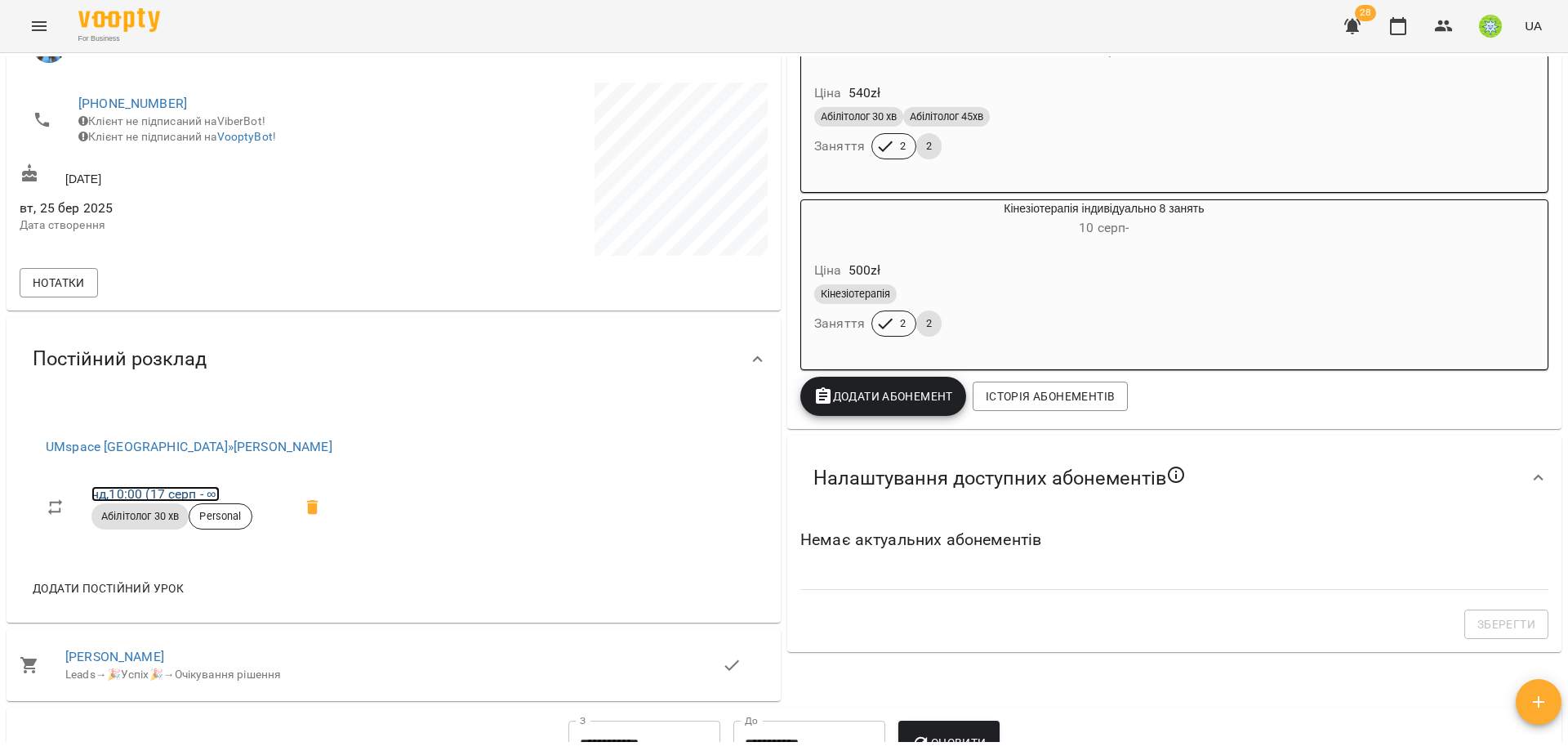
click at [125, 490] on link "нд , 10:00 (17 серп - ∞)" at bounding box center [155, 494] width 129 height 16
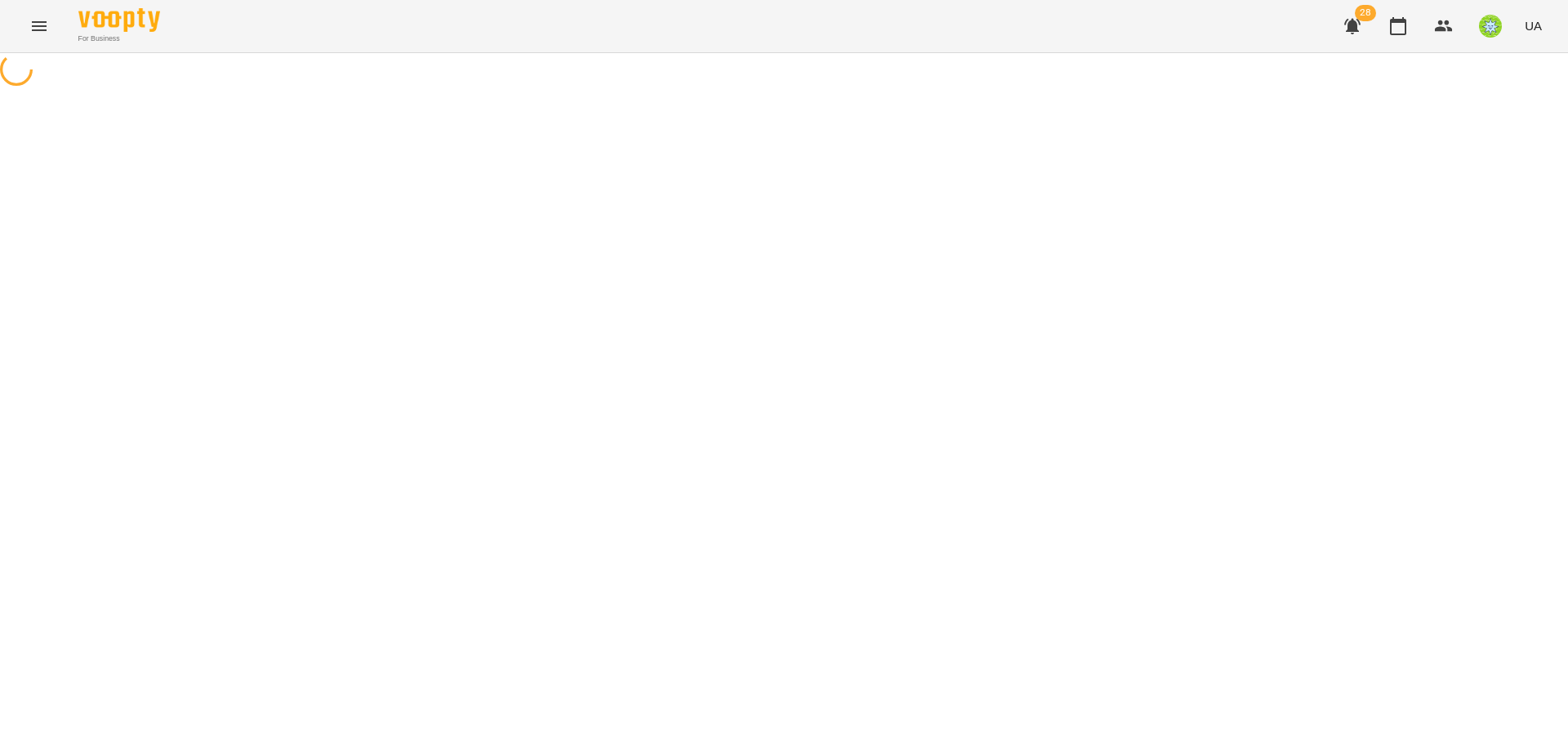
select select "*"
select select "**********"
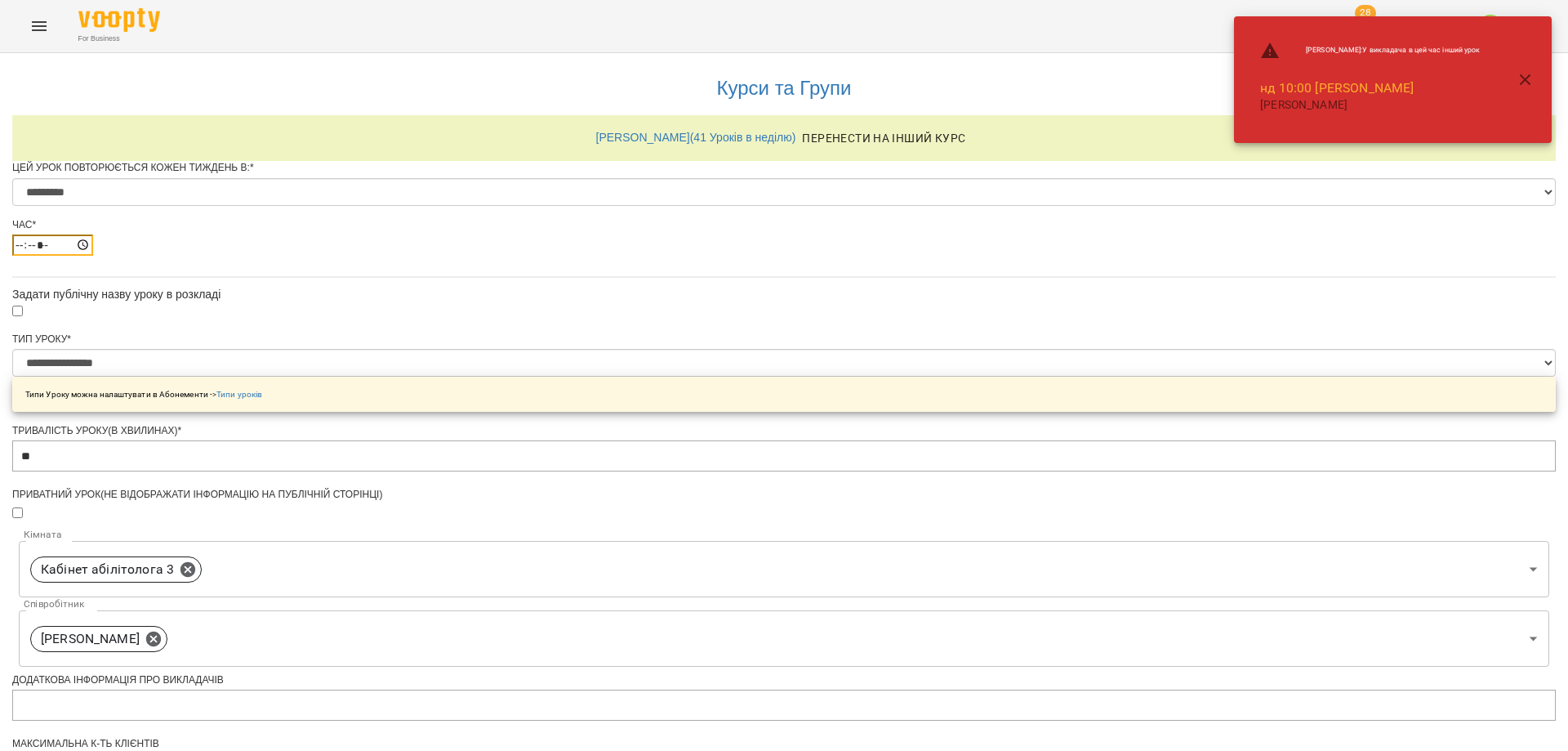
click at [93, 256] on input "*****" at bounding box center [52, 245] width 81 height 21
type input "*****"
click at [1194, 428] on div "**********" at bounding box center [784, 623] width 1544 height 1142
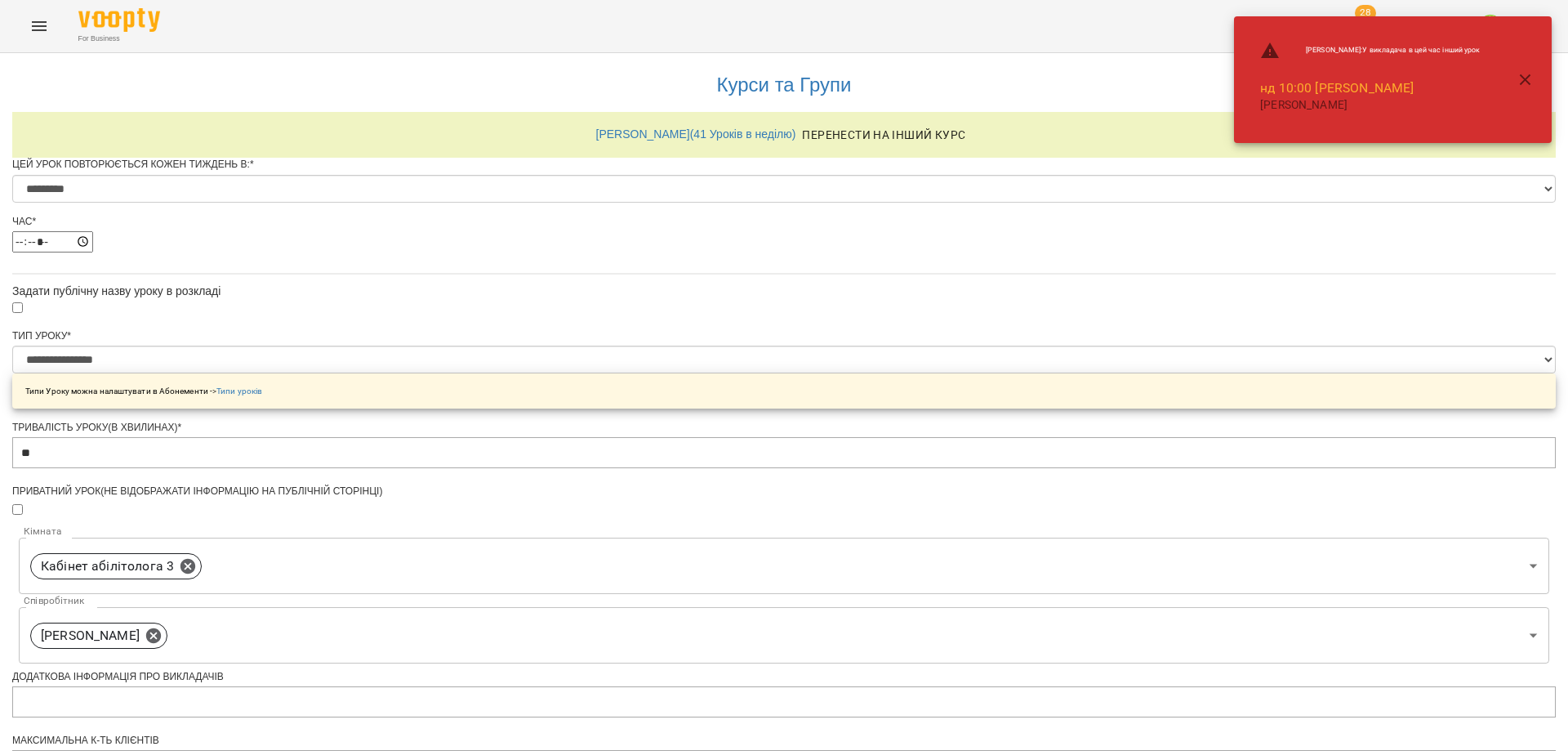
scroll to position [495, 0]
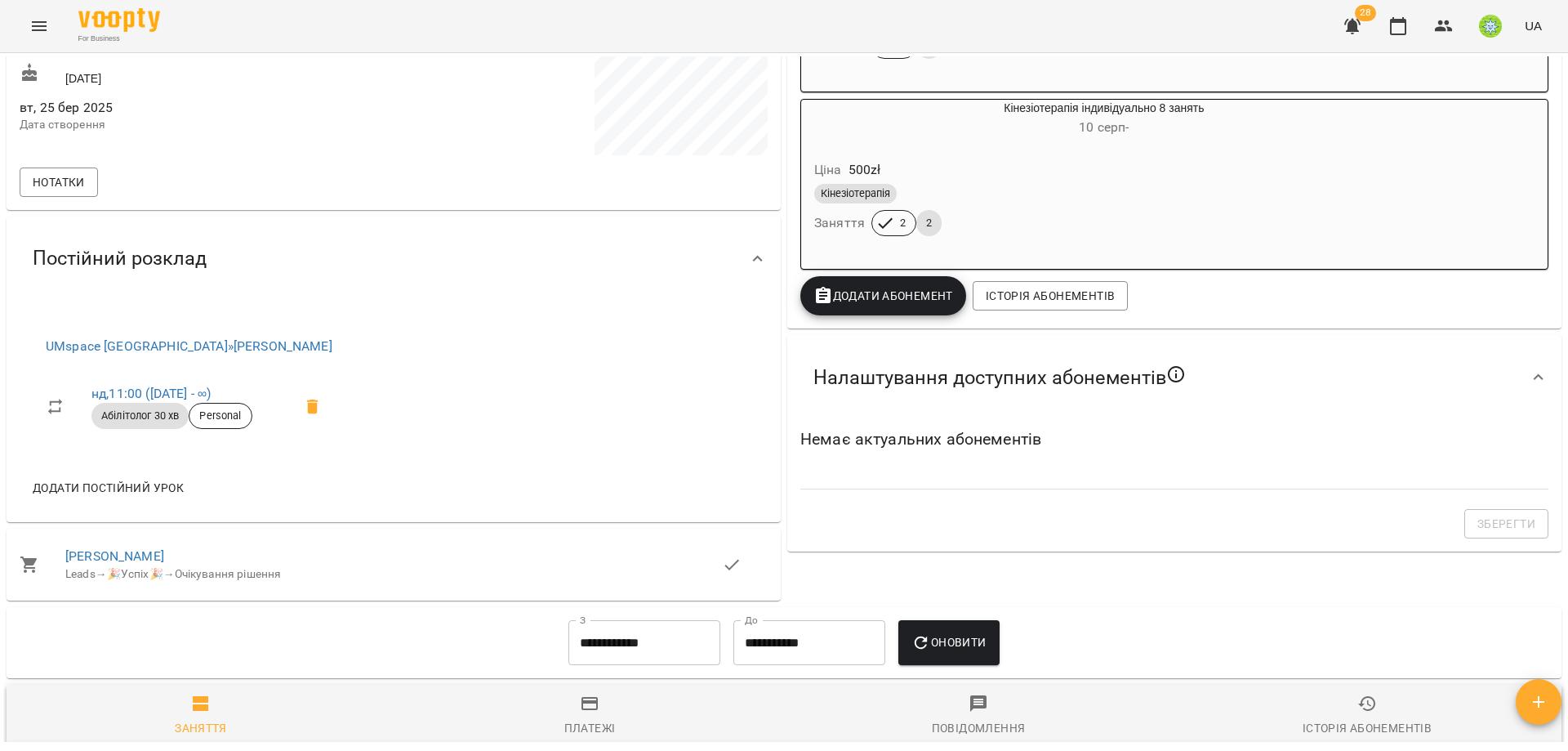
scroll to position [562, 0]
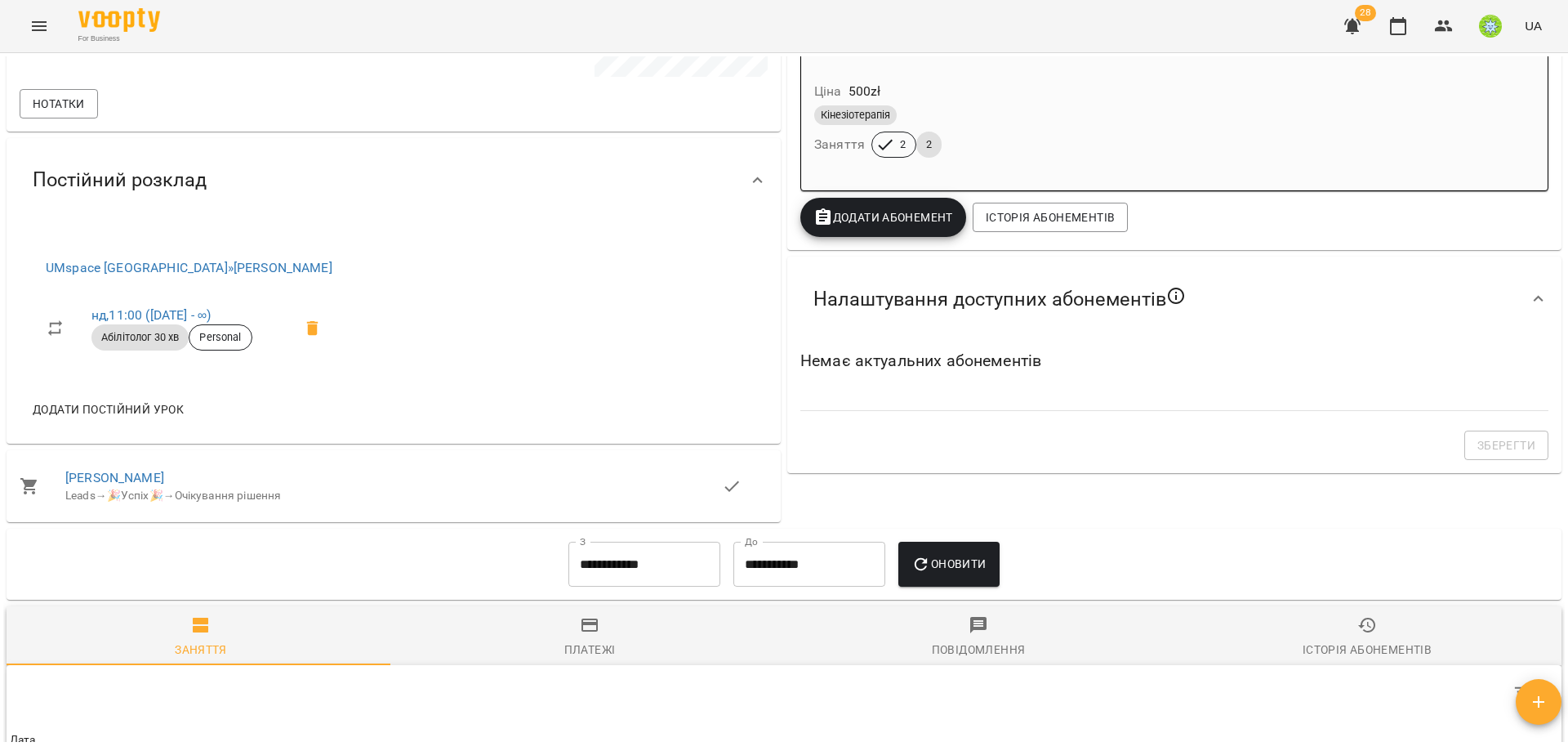
click at [99, 400] on span "Додати постійний урок" at bounding box center [109, 409] width 152 height 19
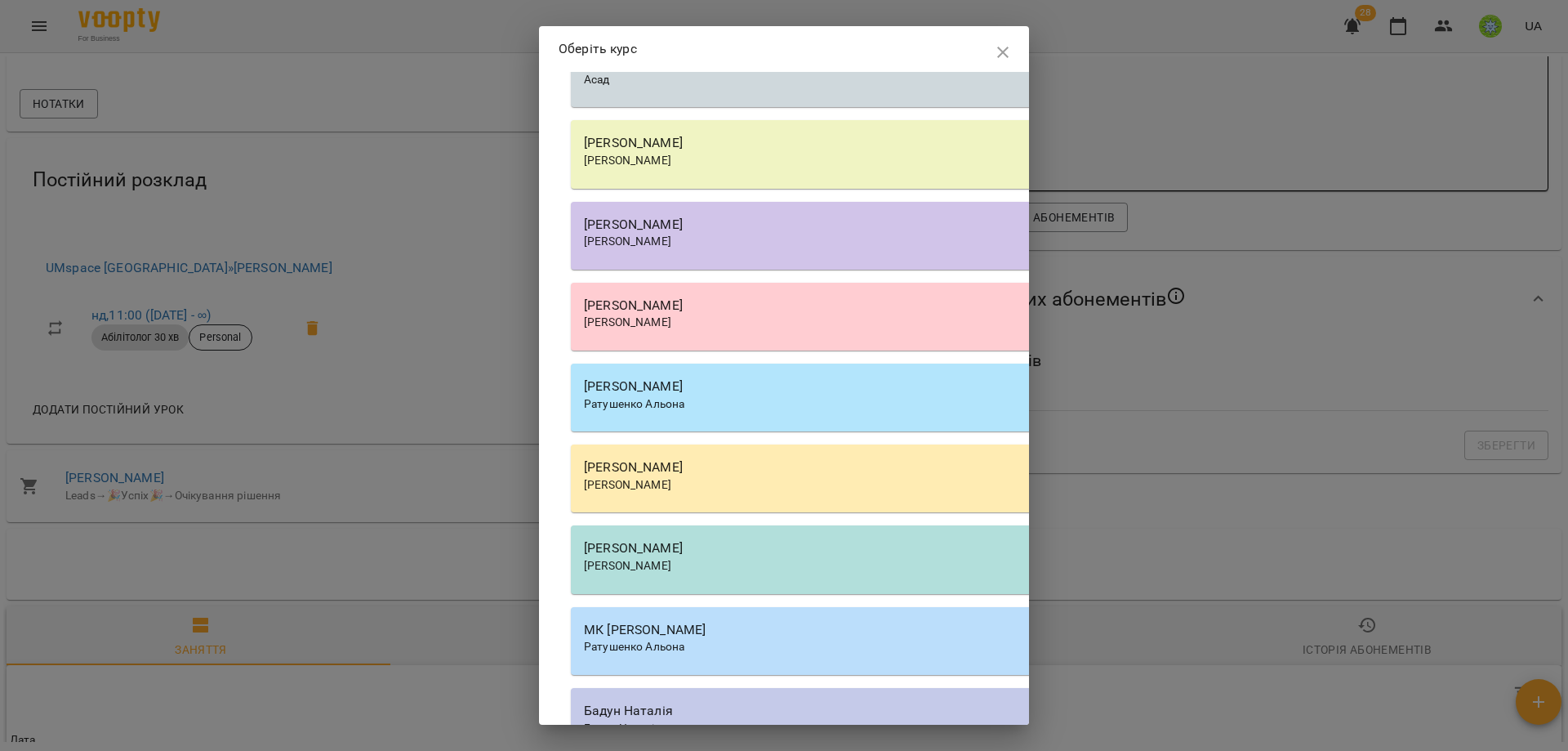
scroll to position [1929, 0]
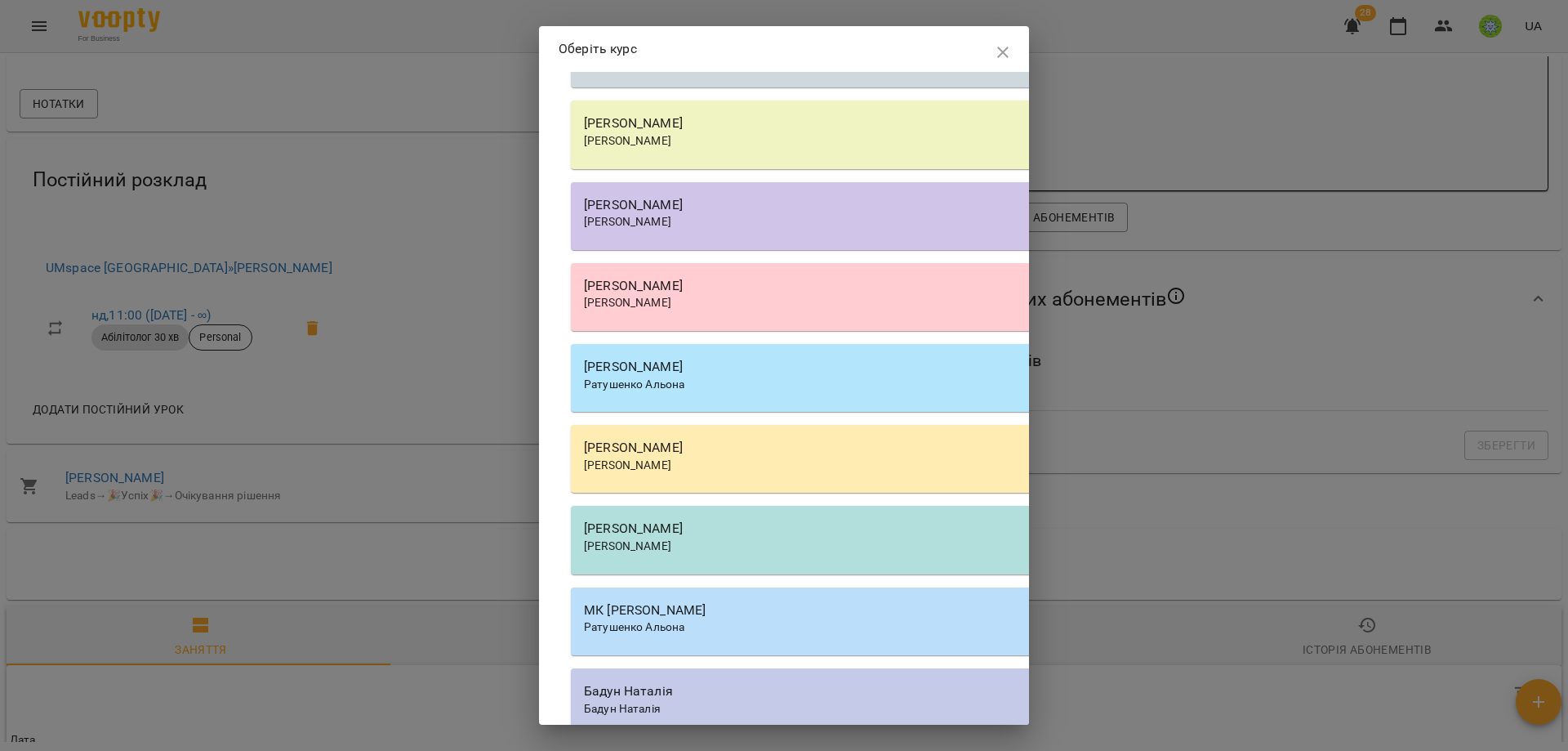
click at [681, 473] on div "[PERSON_NAME]" at bounding box center [1037, 465] width 905 height 16
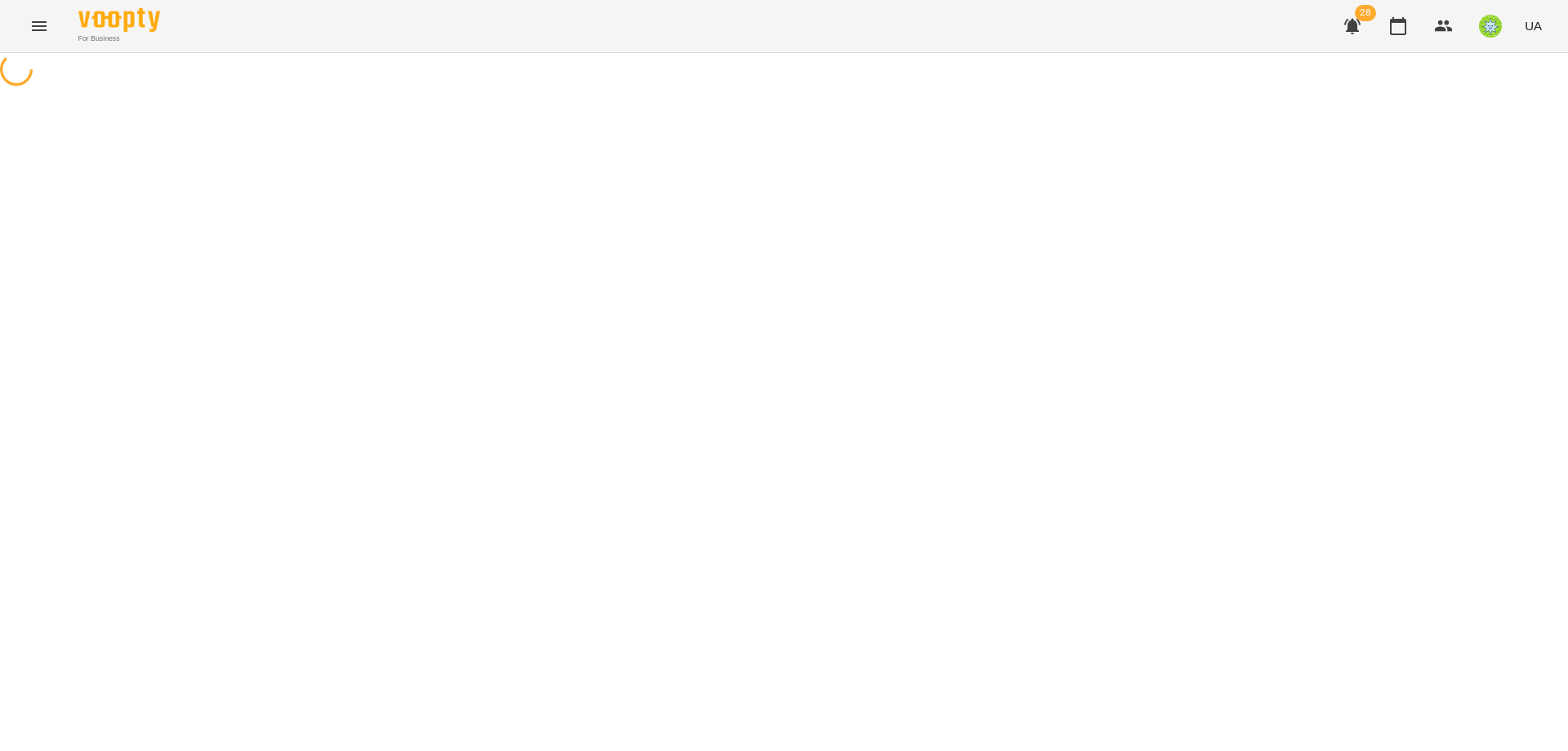
select select "**********"
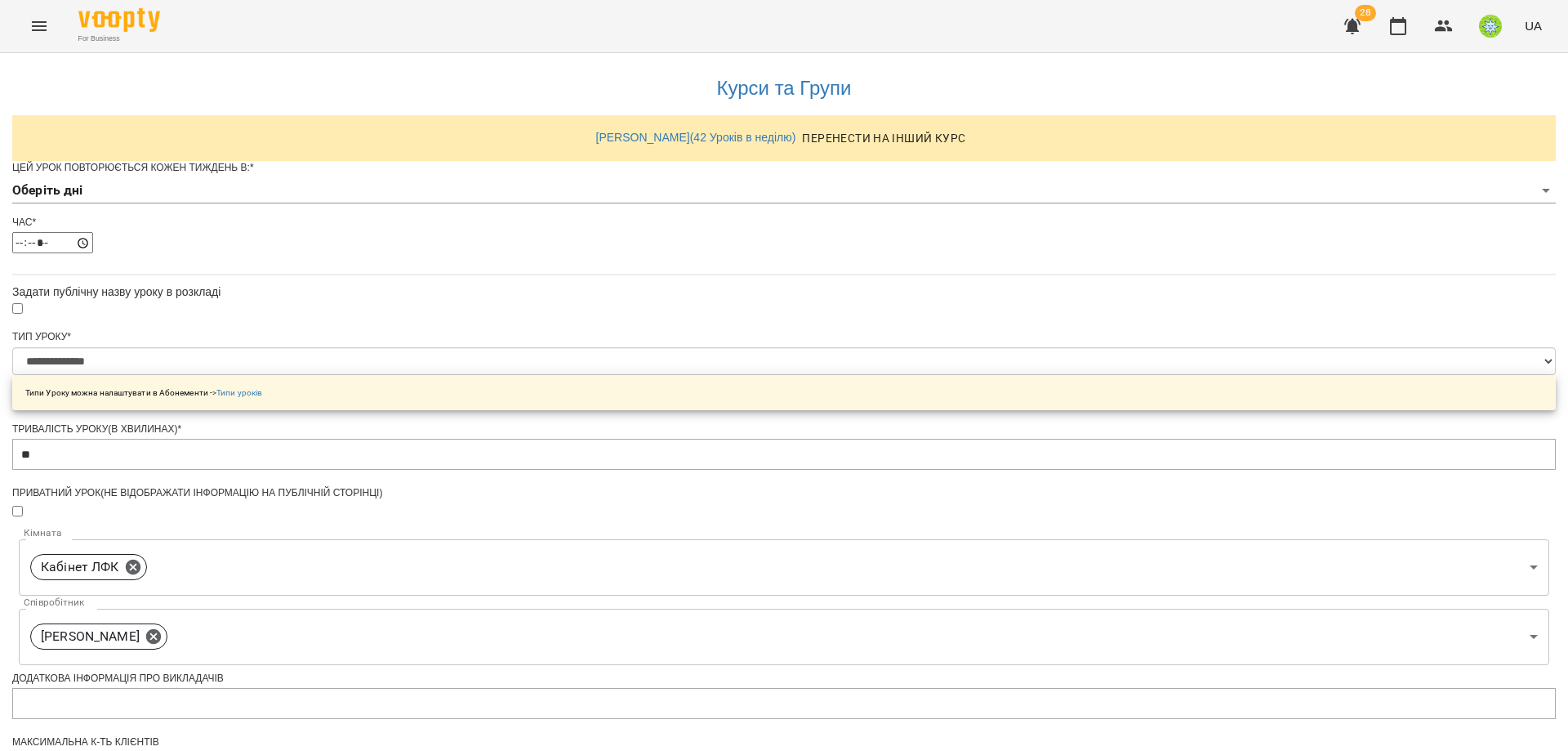
click at [665, 221] on body "**********" at bounding box center [784, 527] width 1568 height 1053
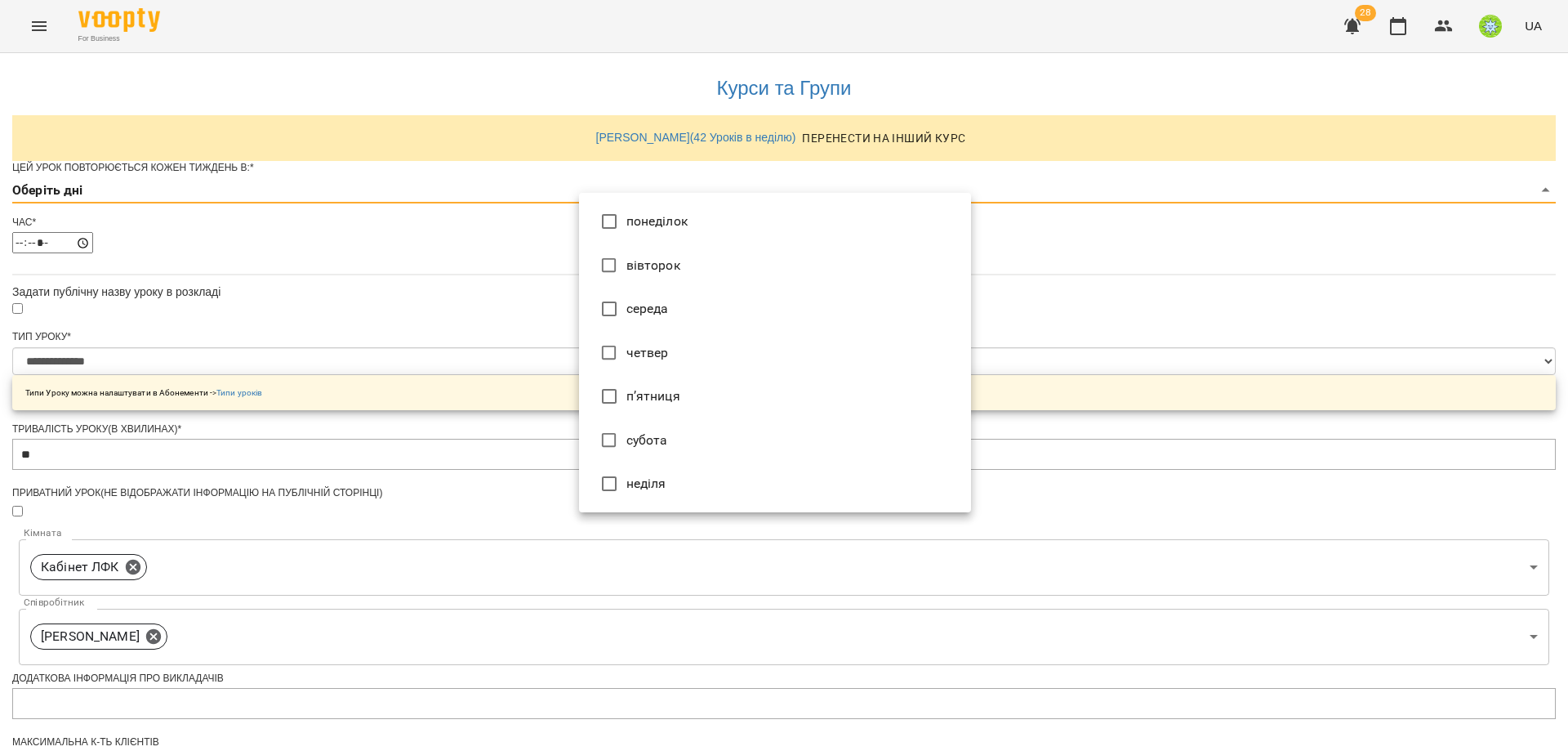
type input "*"
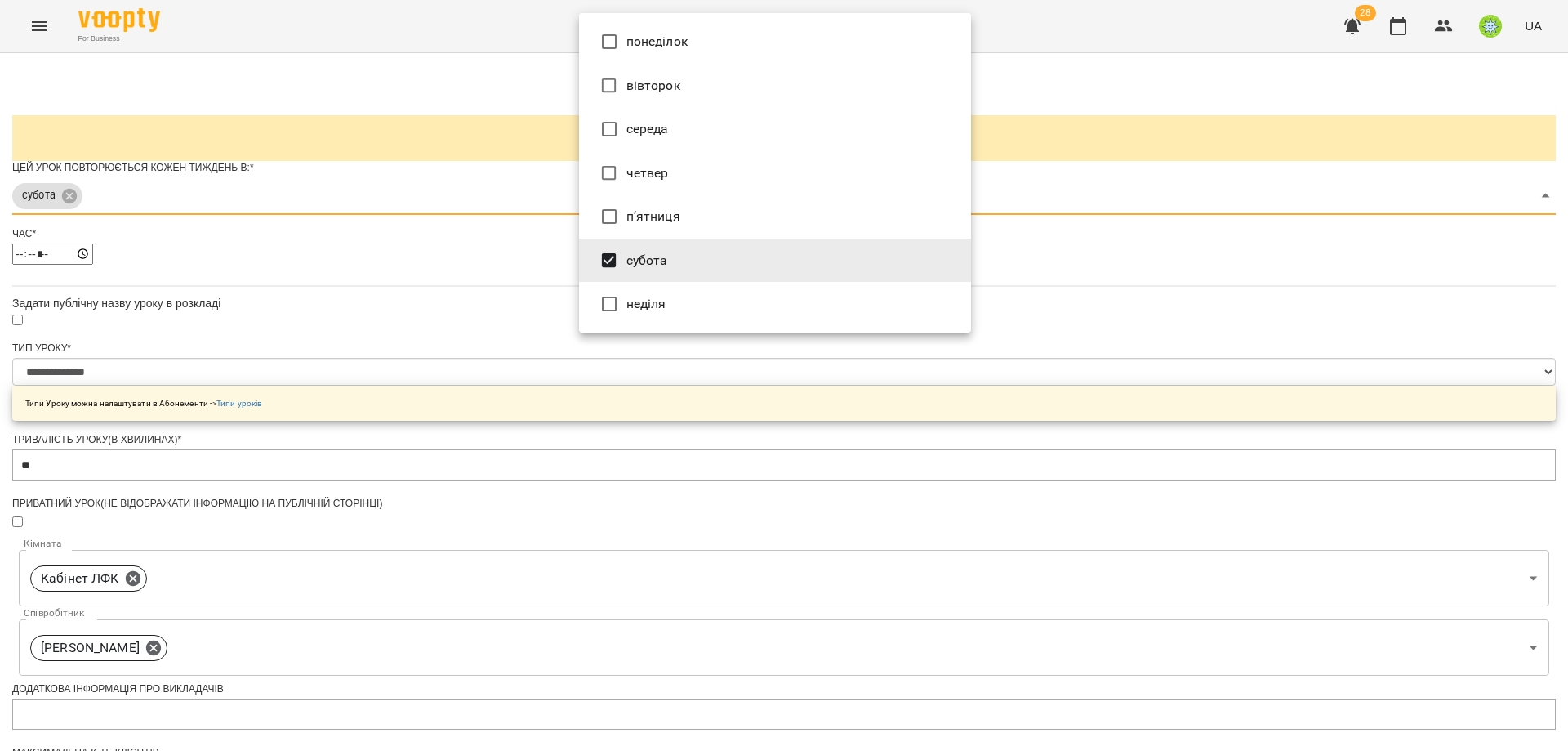
click at [1140, 410] on div at bounding box center [784, 375] width 1568 height 751
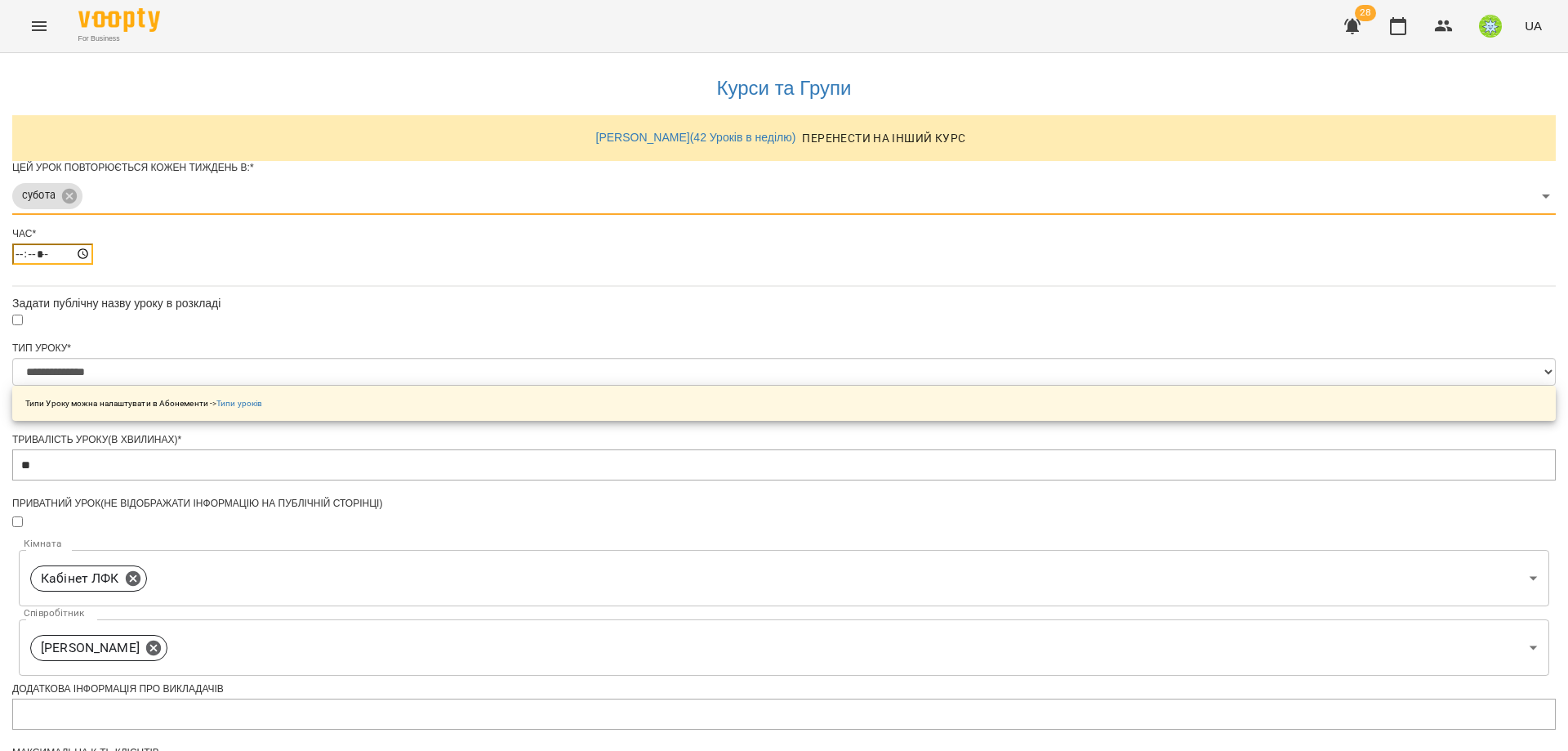
click at [93, 265] on input "*****" at bounding box center [52, 254] width 81 height 21
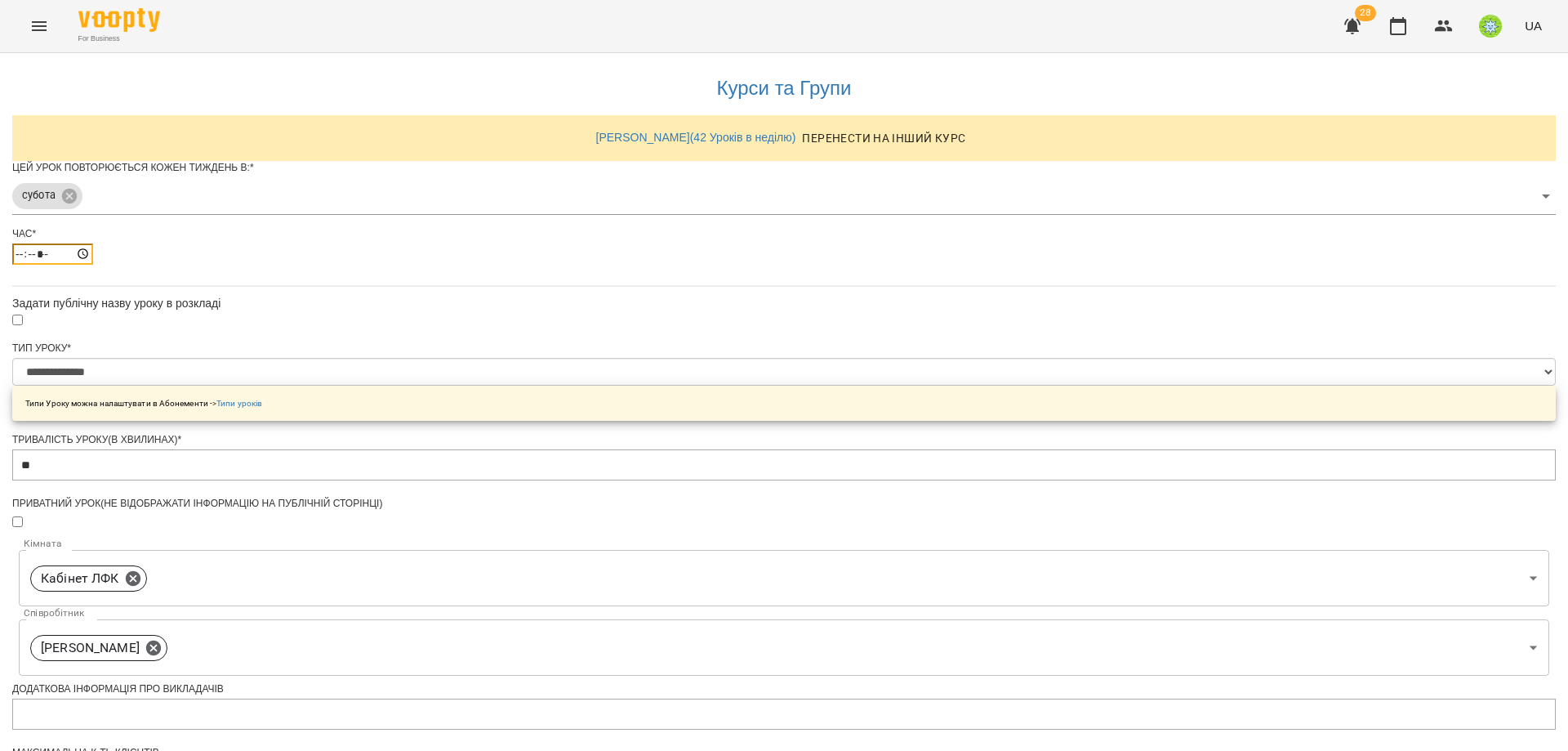
type input "*****"
click at [1086, 398] on div "**********" at bounding box center [784, 560] width 1544 height 1015
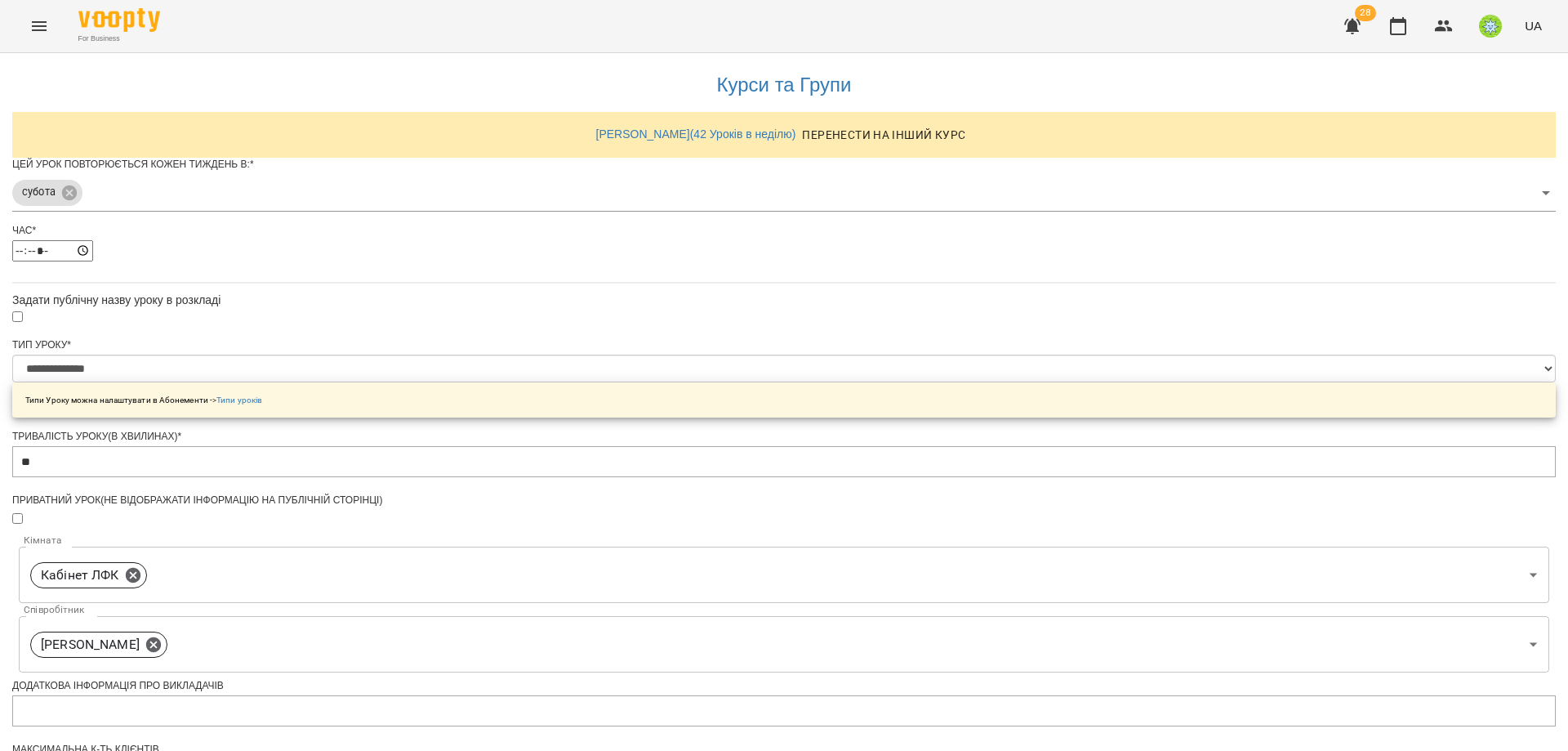
scroll to position [54, 0]
click at [634, 167] on body "**********" at bounding box center [784, 532] width 1568 height 1064
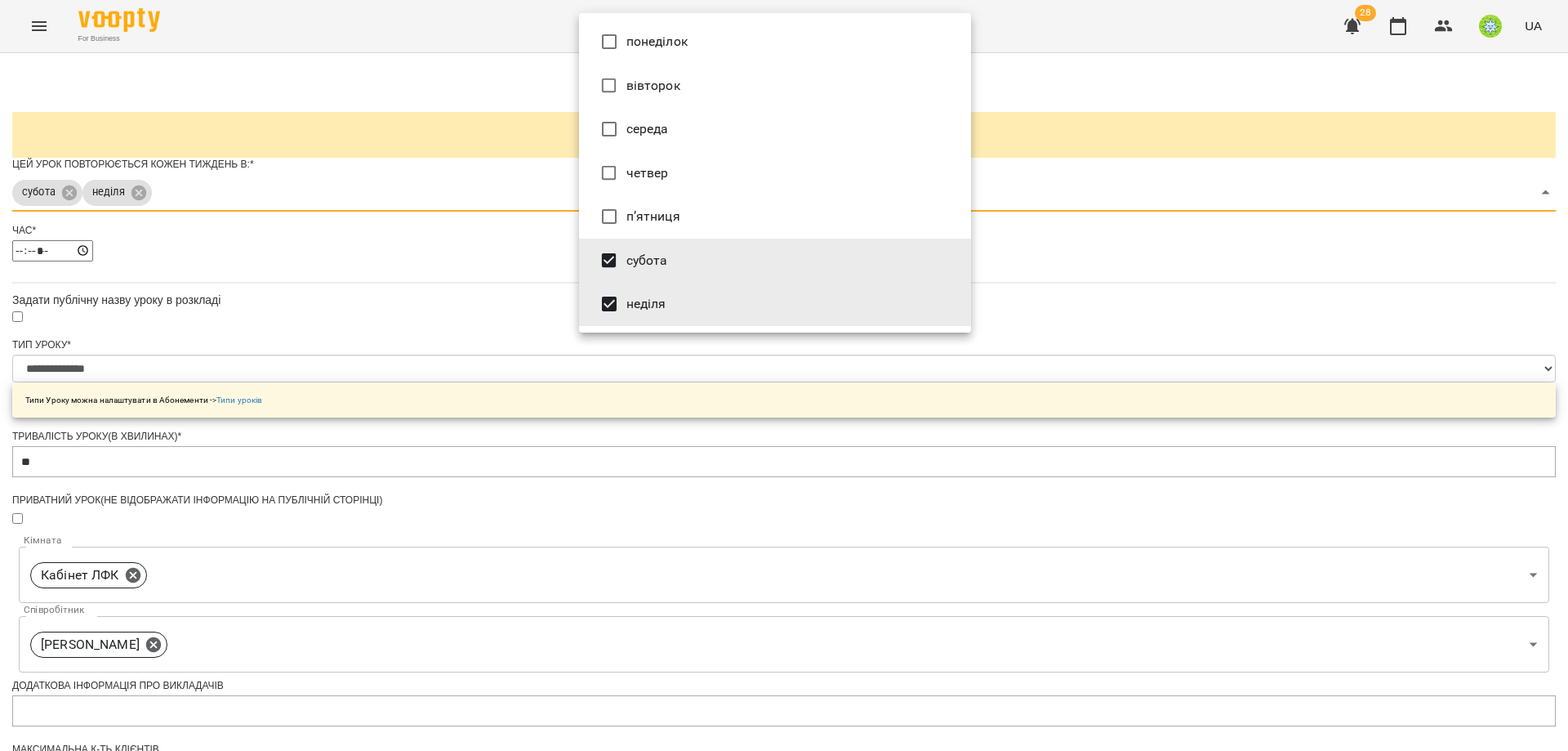
type input "*"
click at [1272, 398] on div at bounding box center [784, 375] width 1568 height 751
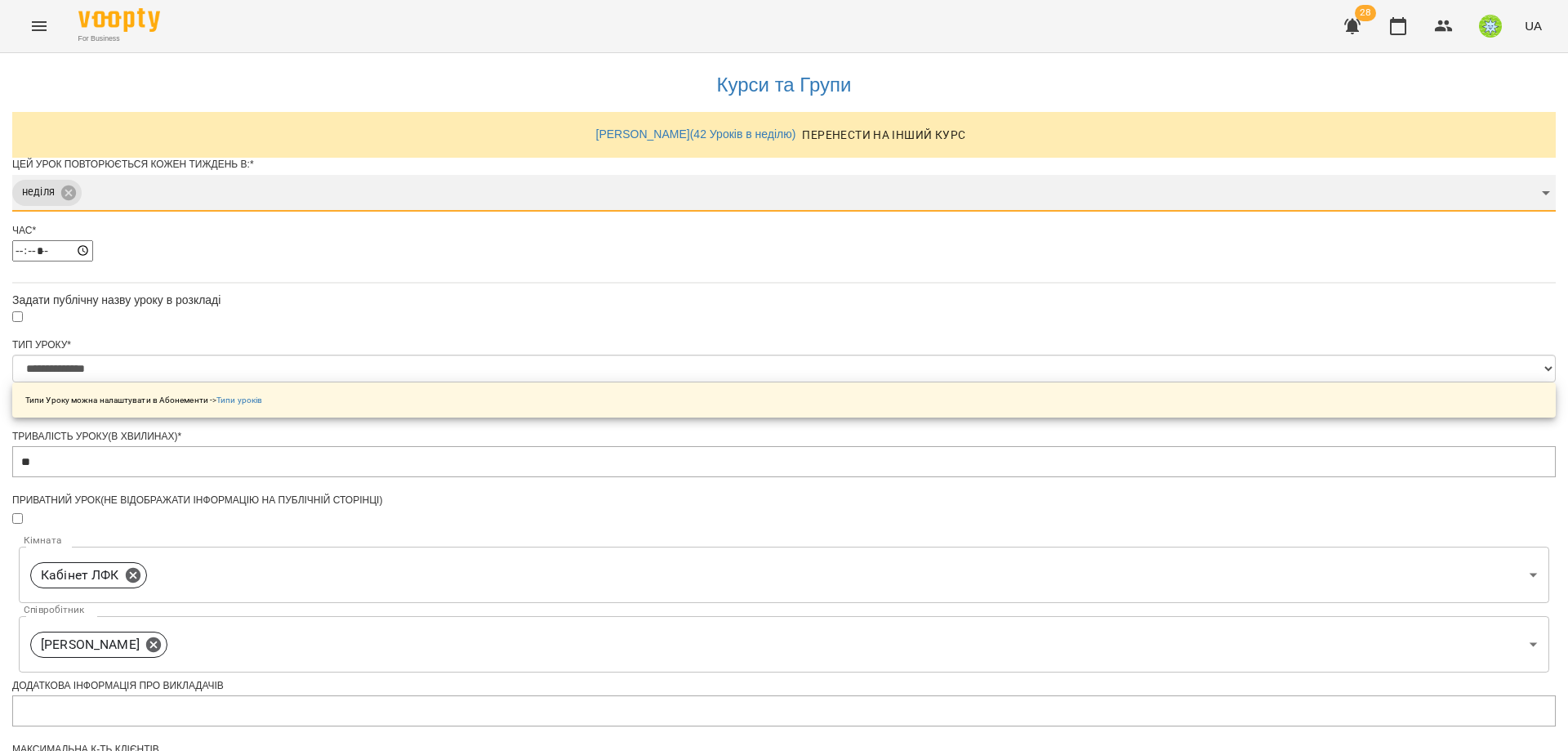
scroll to position [393, 0]
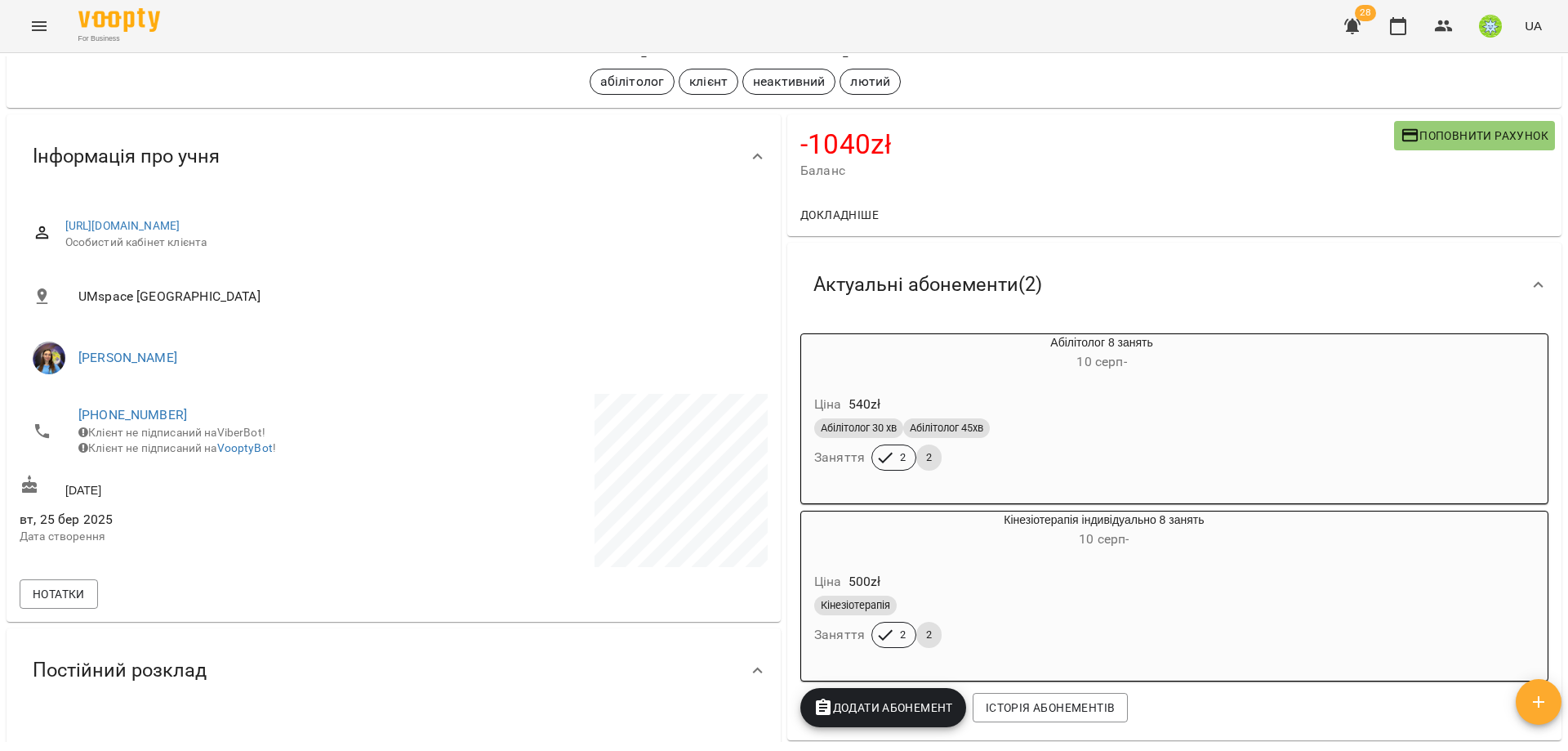
scroll to position [50, 0]
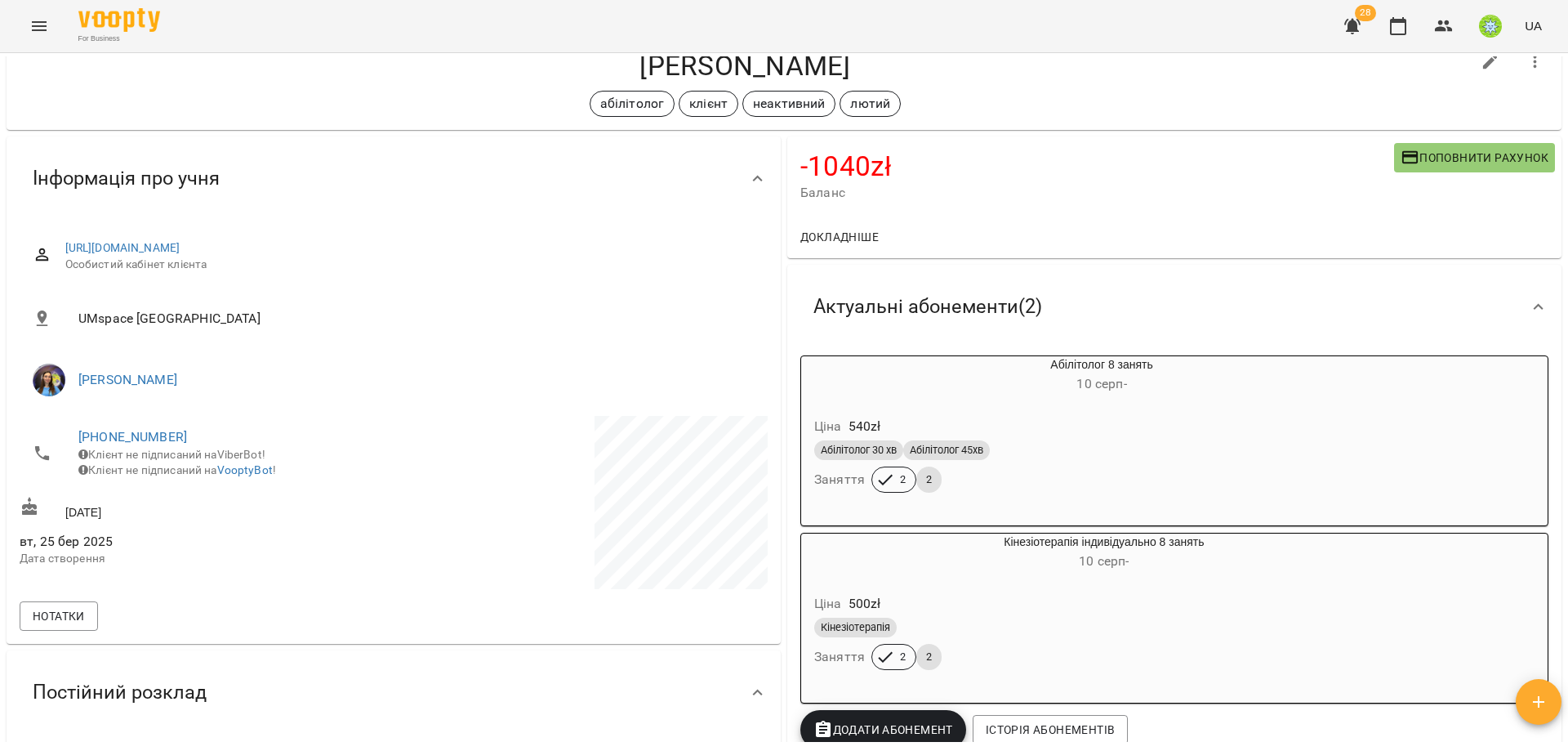
click at [43, 25] on icon "Menu" at bounding box center [38, 26] width 19 height 19
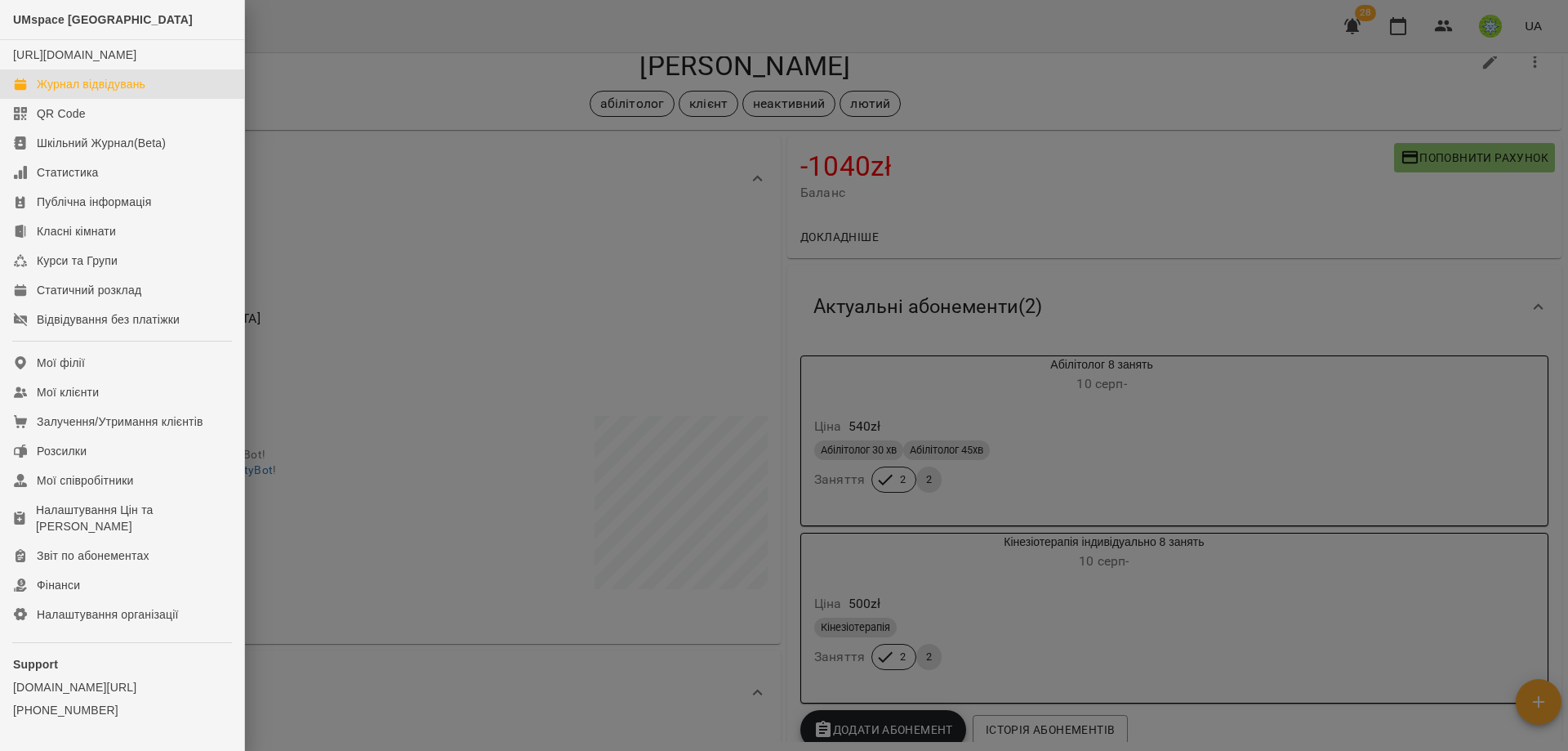
click at [131, 99] on link "Журнал відвідувань" at bounding box center [122, 84] width 245 height 29
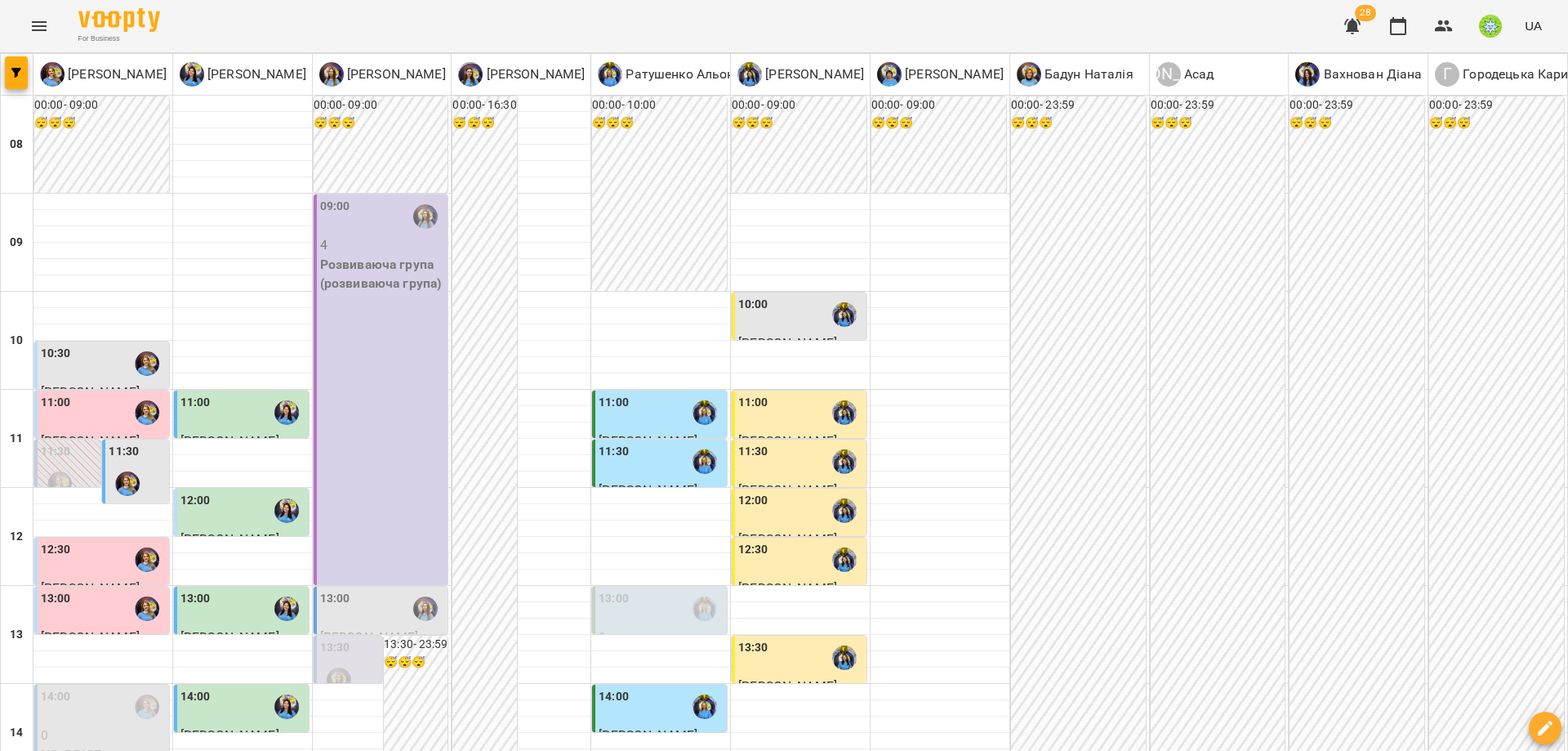
scroll to position [561, 0]
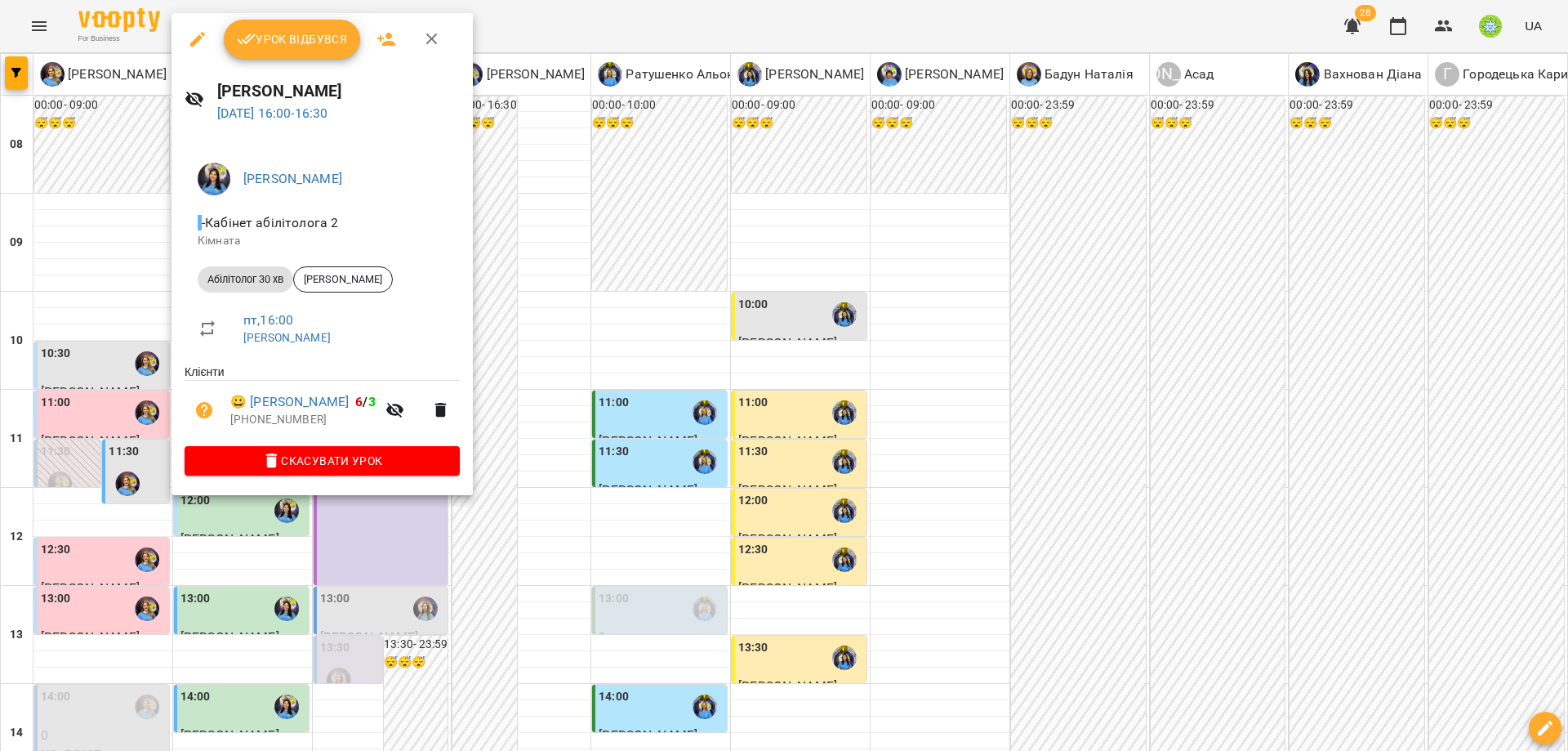
click at [580, 533] on div at bounding box center [784, 375] width 1568 height 751
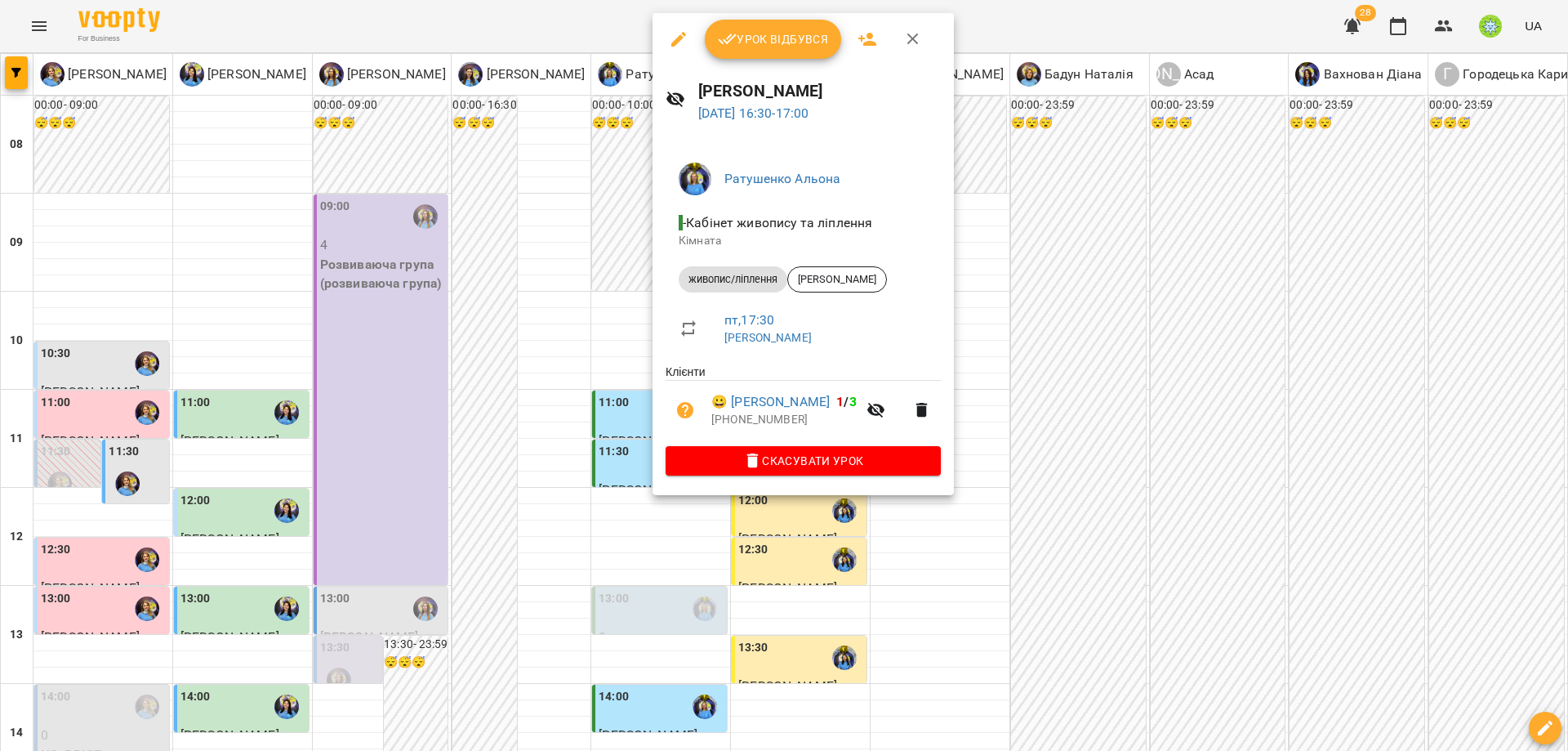
click at [476, 397] on div at bounding box center [784, 375] width 1568 height 751
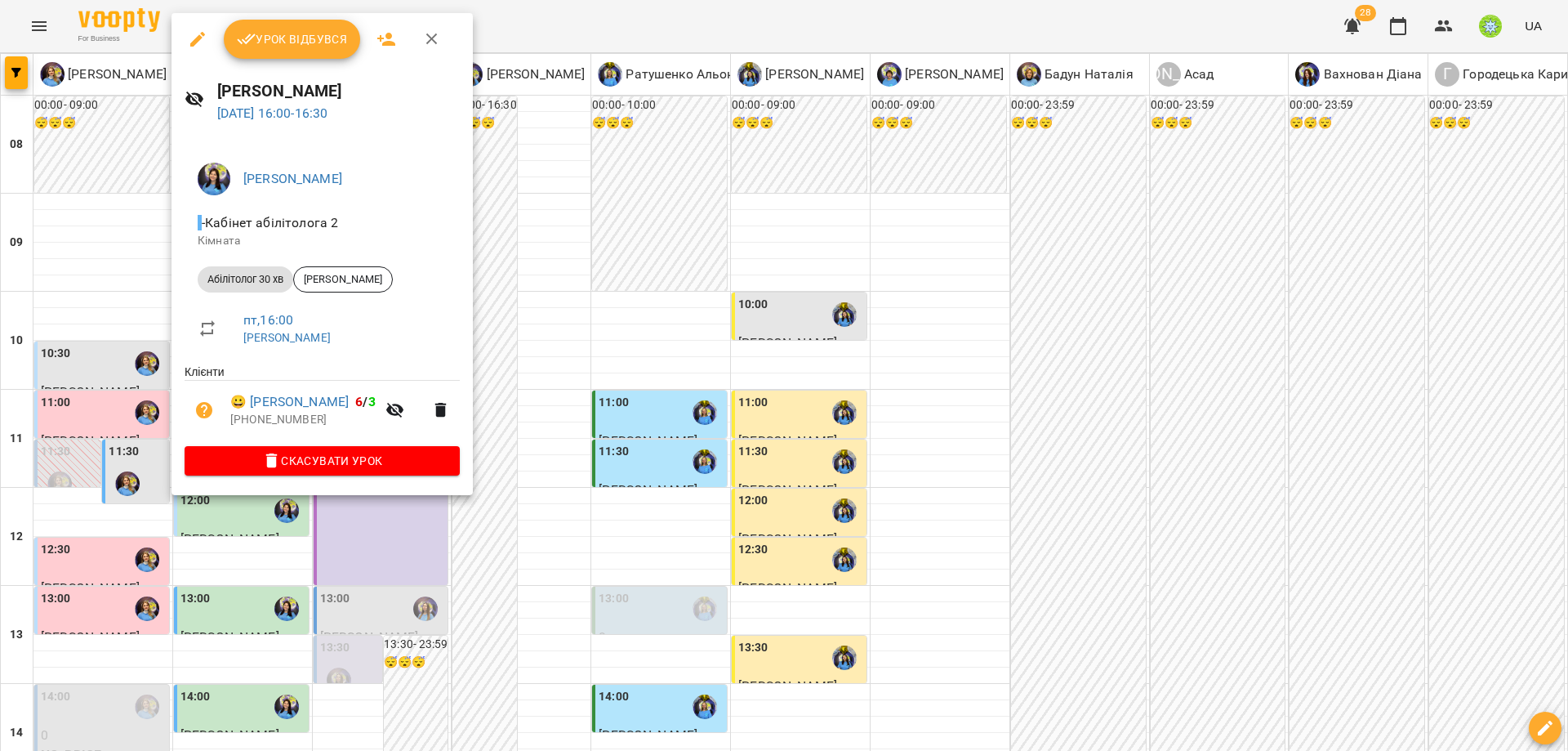
click at [510, 381] on div at bounding box center [784, 375] width 1568 height 751
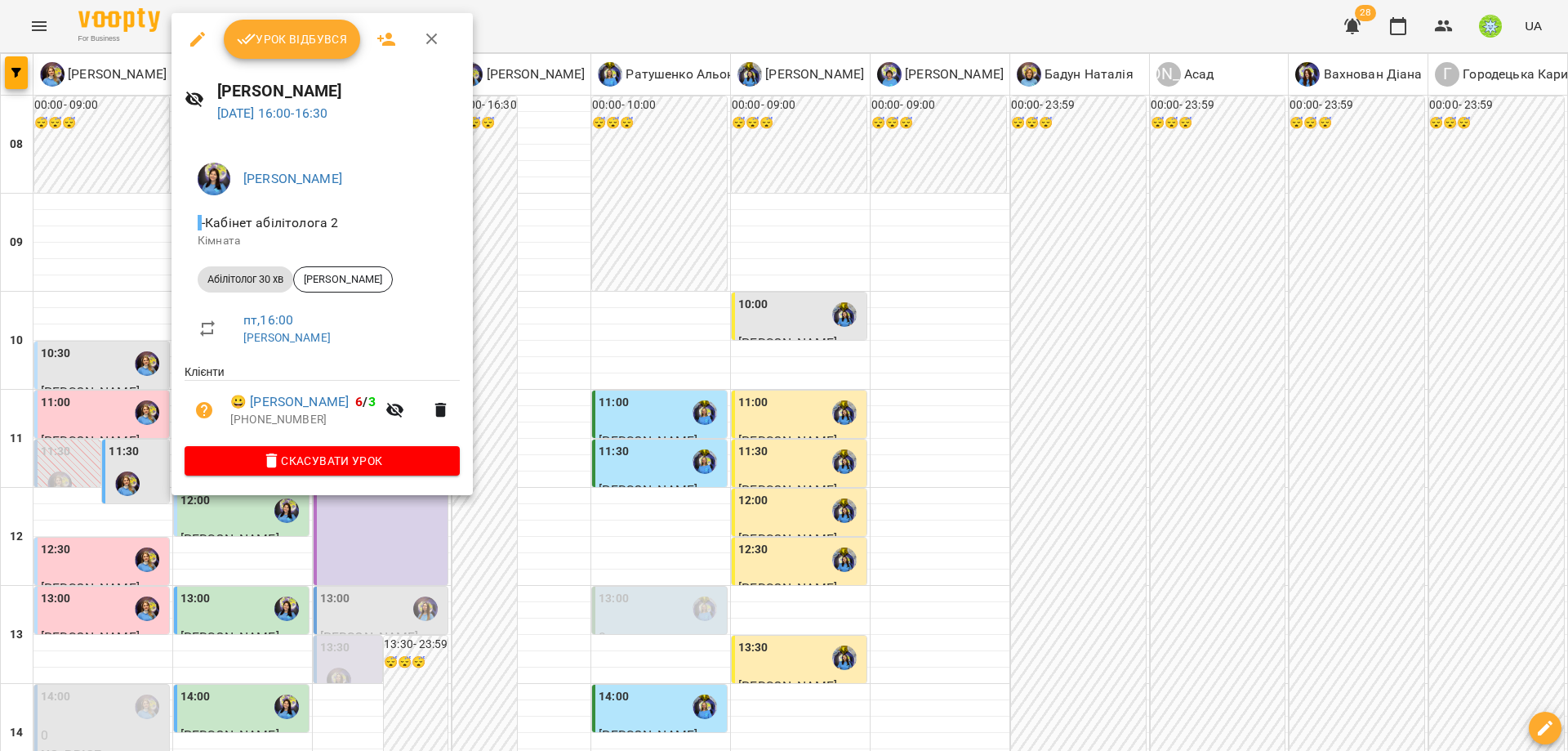
click at [643, 548] on div at bounding box center [784, 375] width 1568 height 751
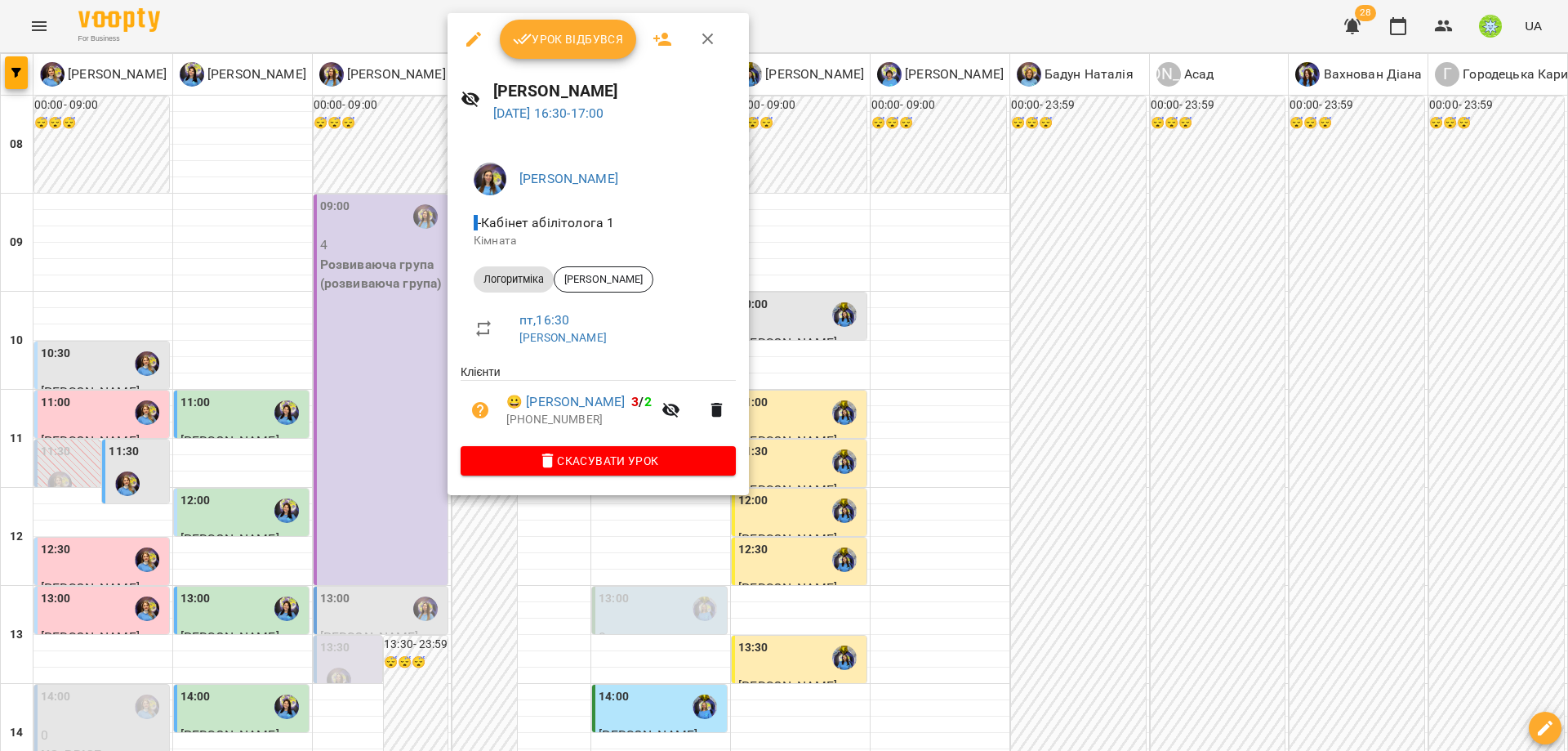
click at [630, 568] on div at bounding box center [784, 375] width 1568 height 751
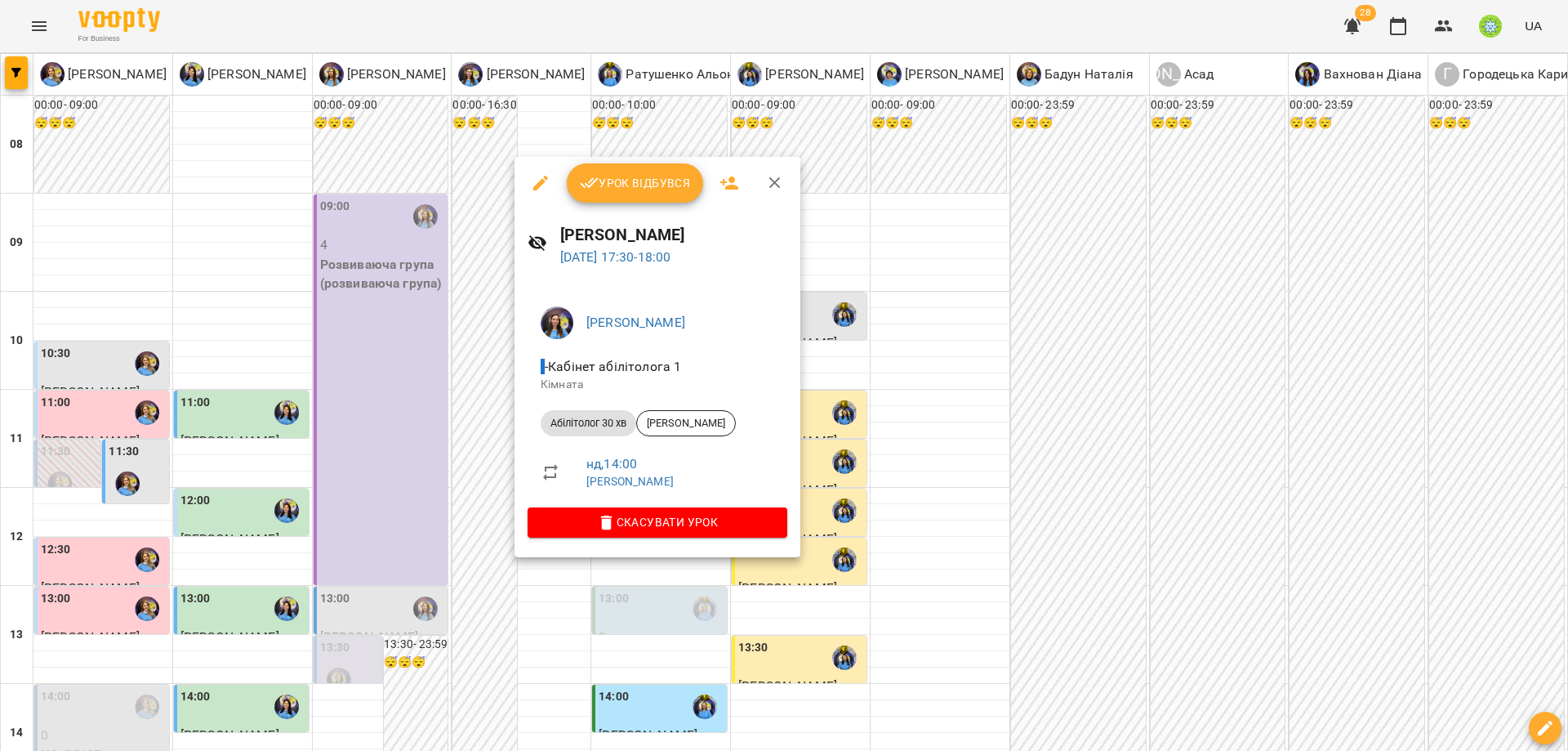
click at [537, 590] on div at bounding box center [784, 375] width 1568 height 751
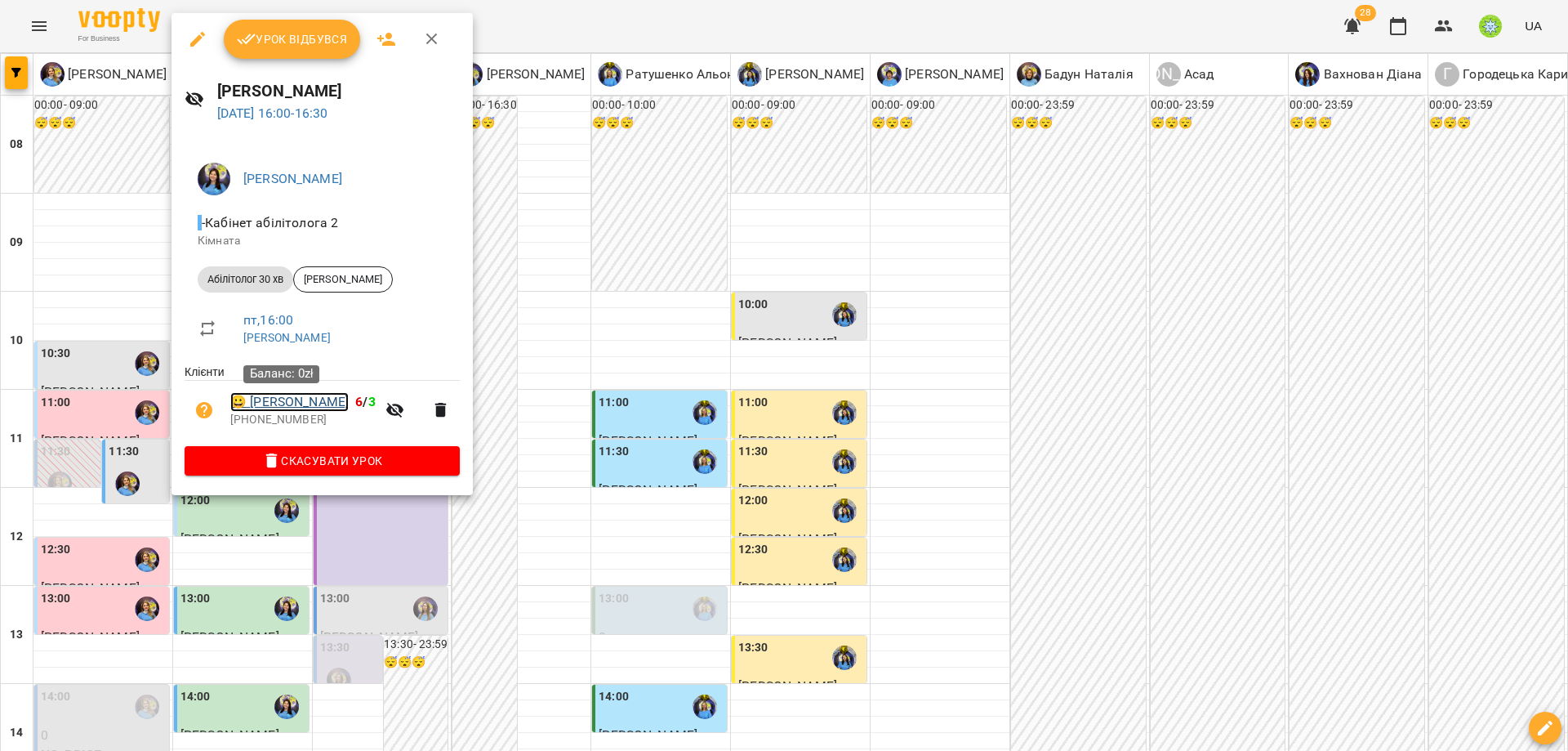
click at [292, 402] on link "😀 Когут Вікторія" at bounding box center [289, 402] width 119 height 19
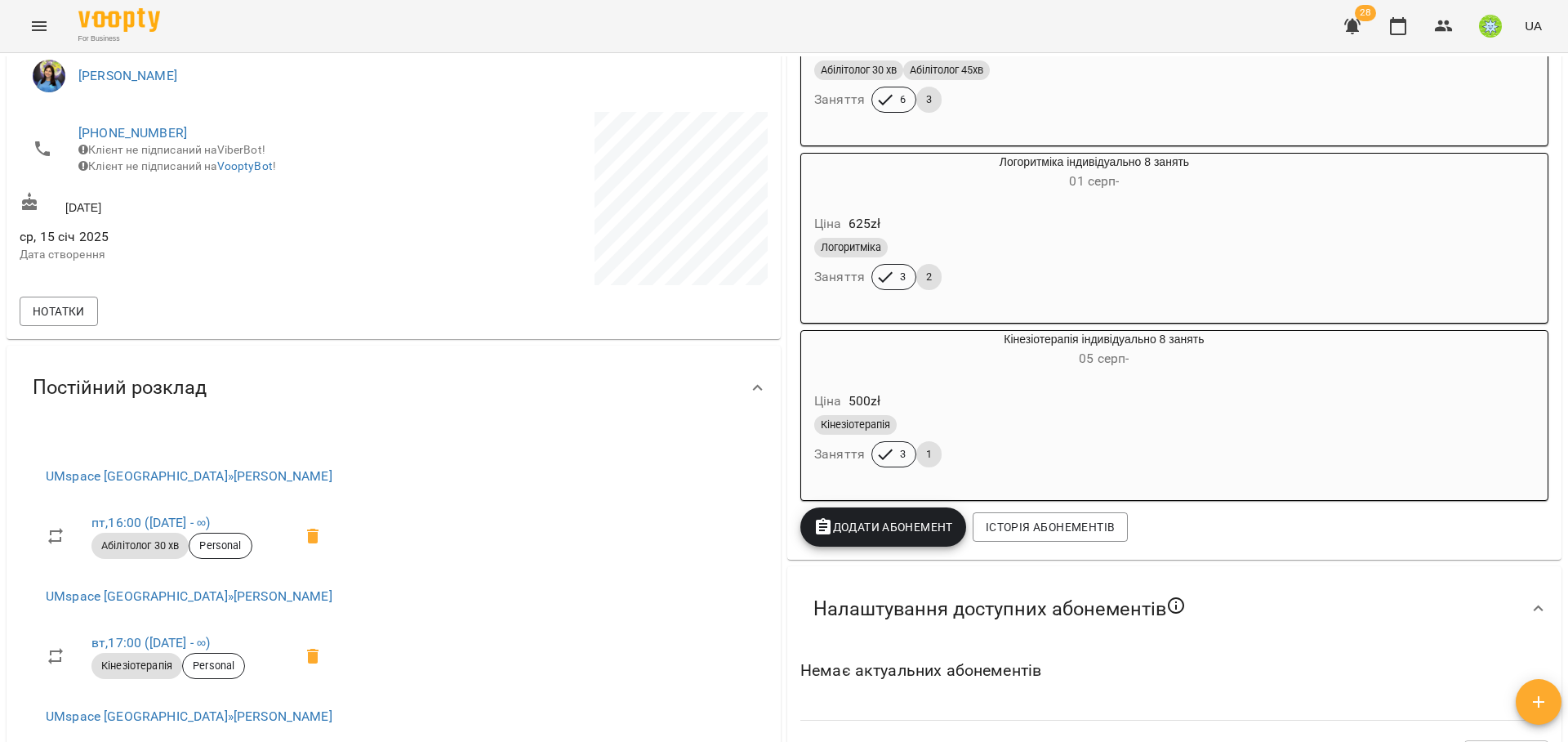
scroll to position [390, 0]
click at [41, 26] on icon "Menu" at bounding box center [39, 26] width 15 height 10
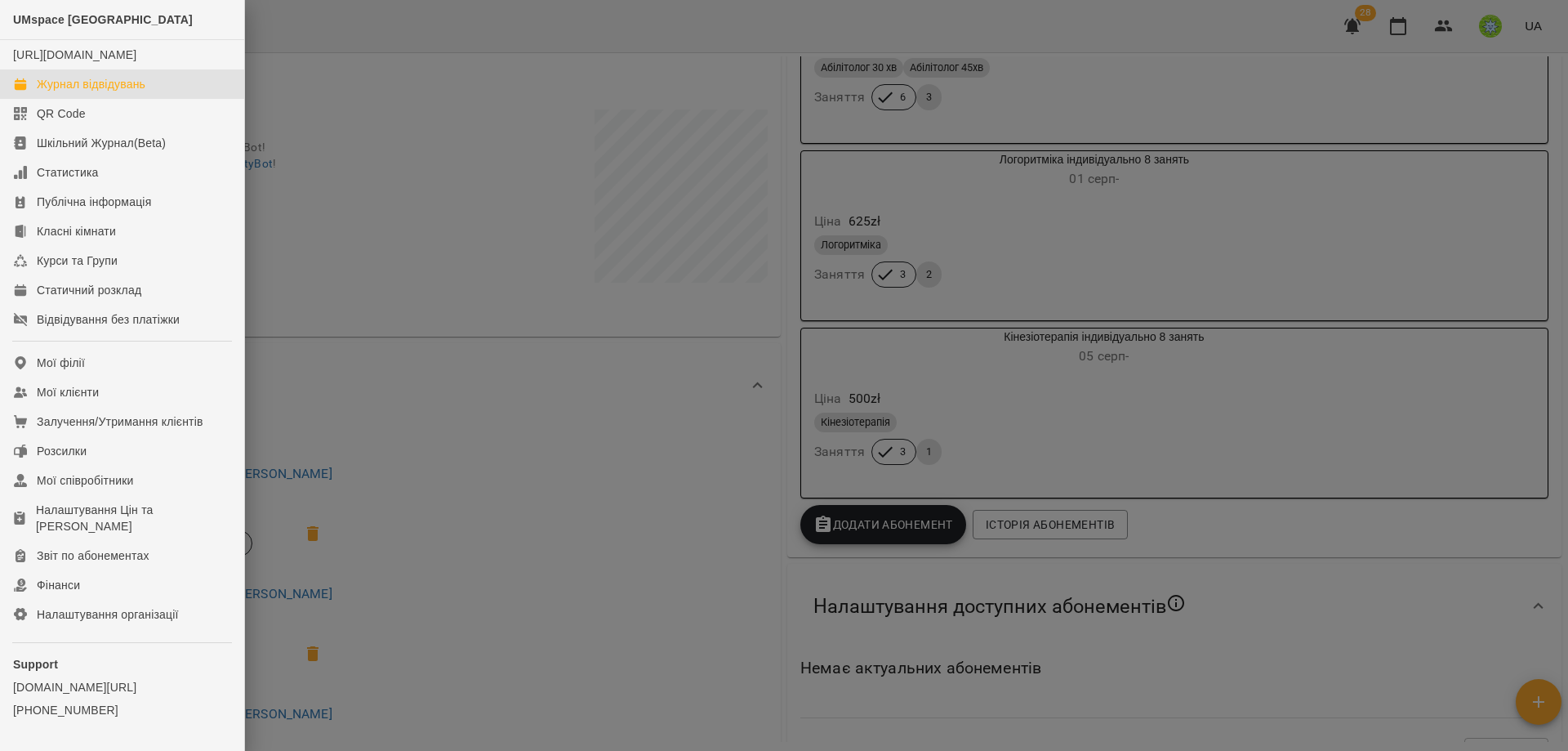
click at [110, 92] on div "Журнал відвідувань" at bounding box center [90, 84] width 109 height 16
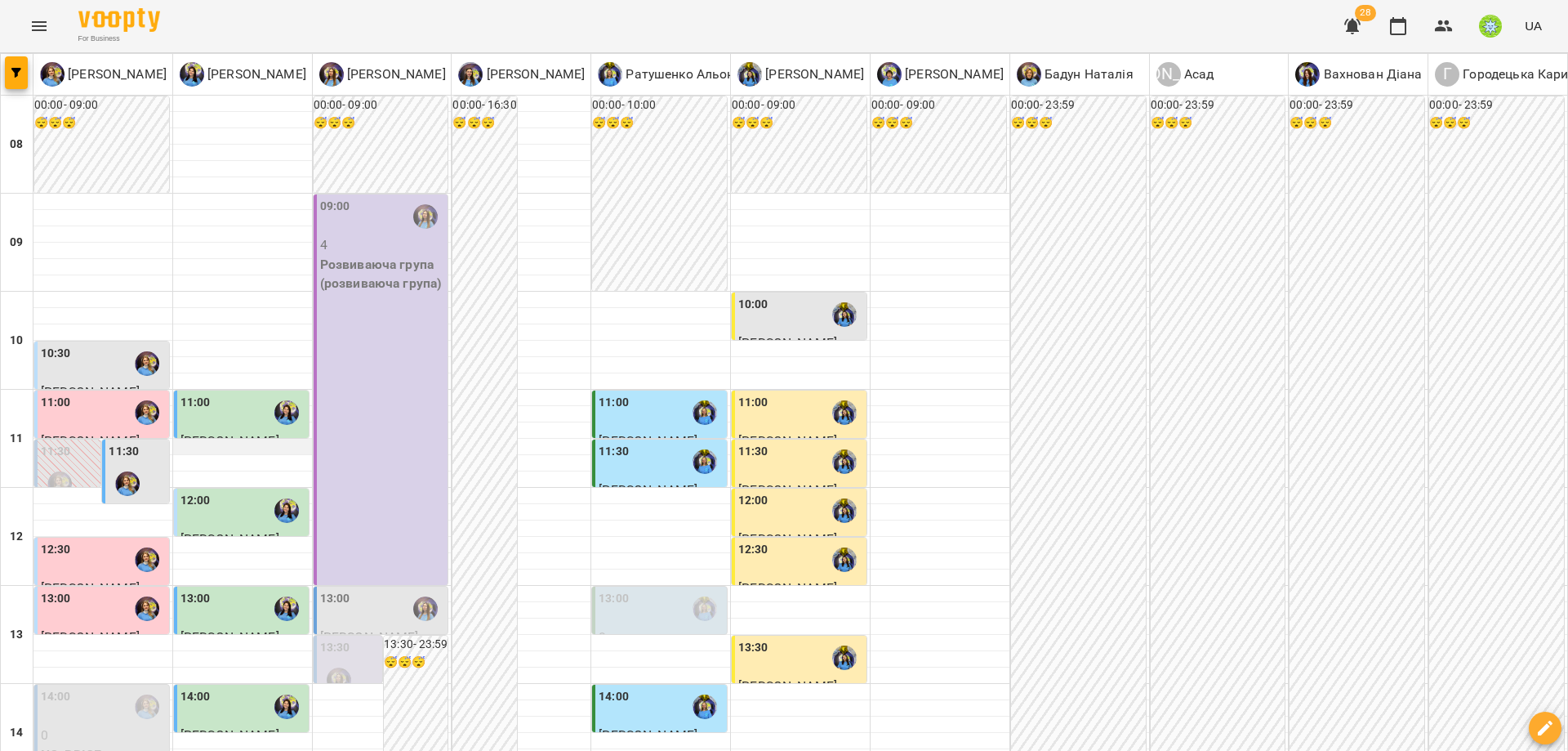
scroll to position [548, 0]
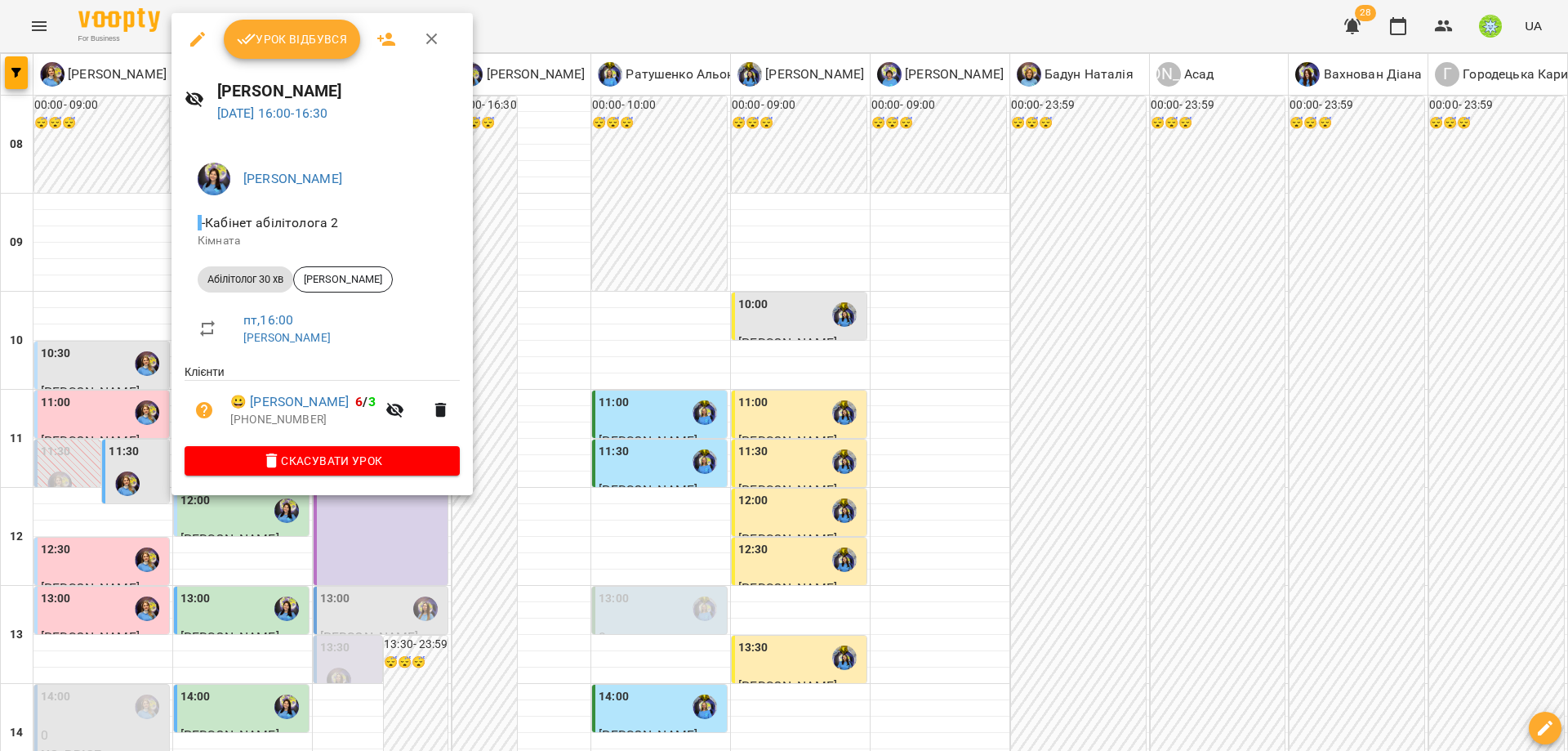
click at [193, 43] on icon "button" at bounding box center [198, 39] width 15 height 15
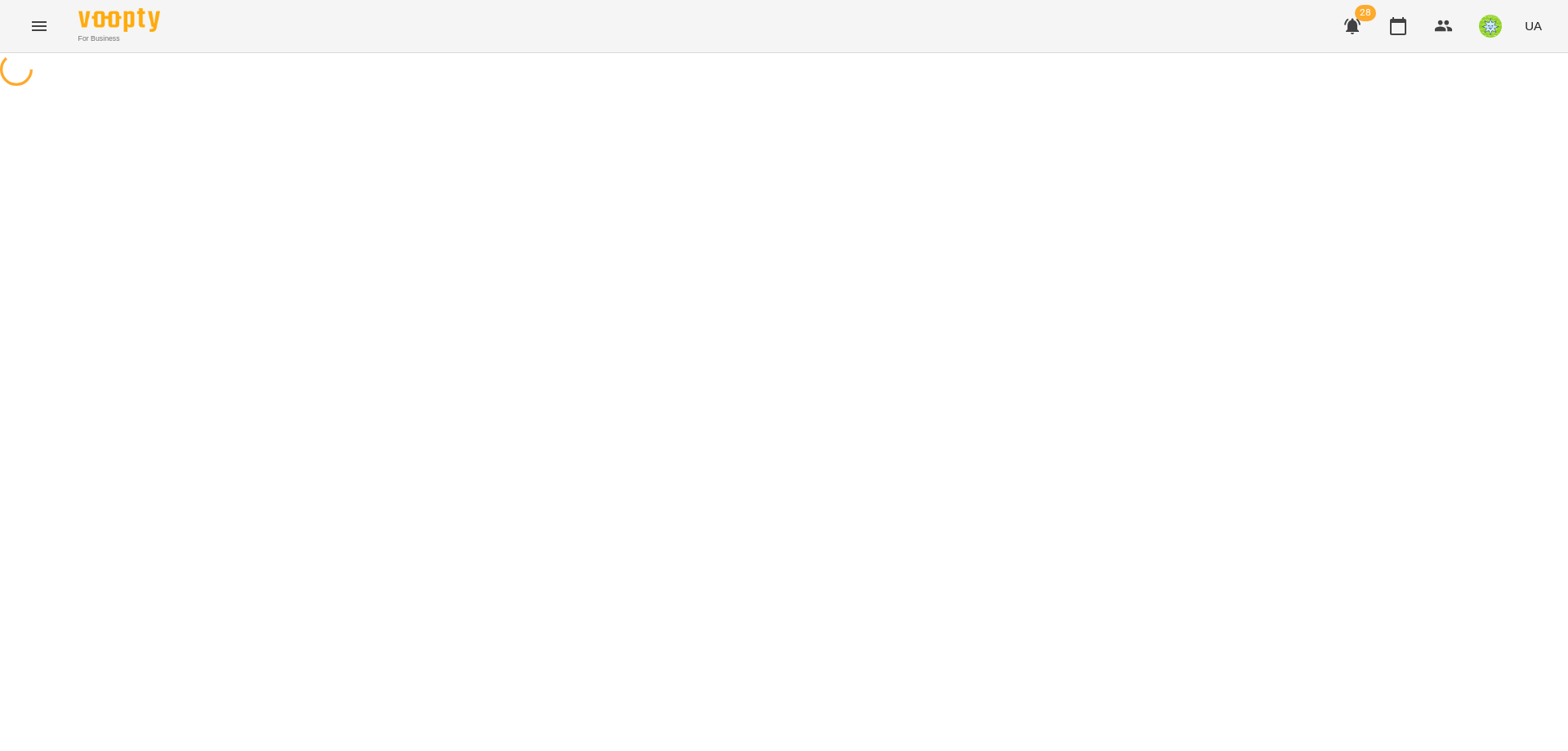
select select "**********"
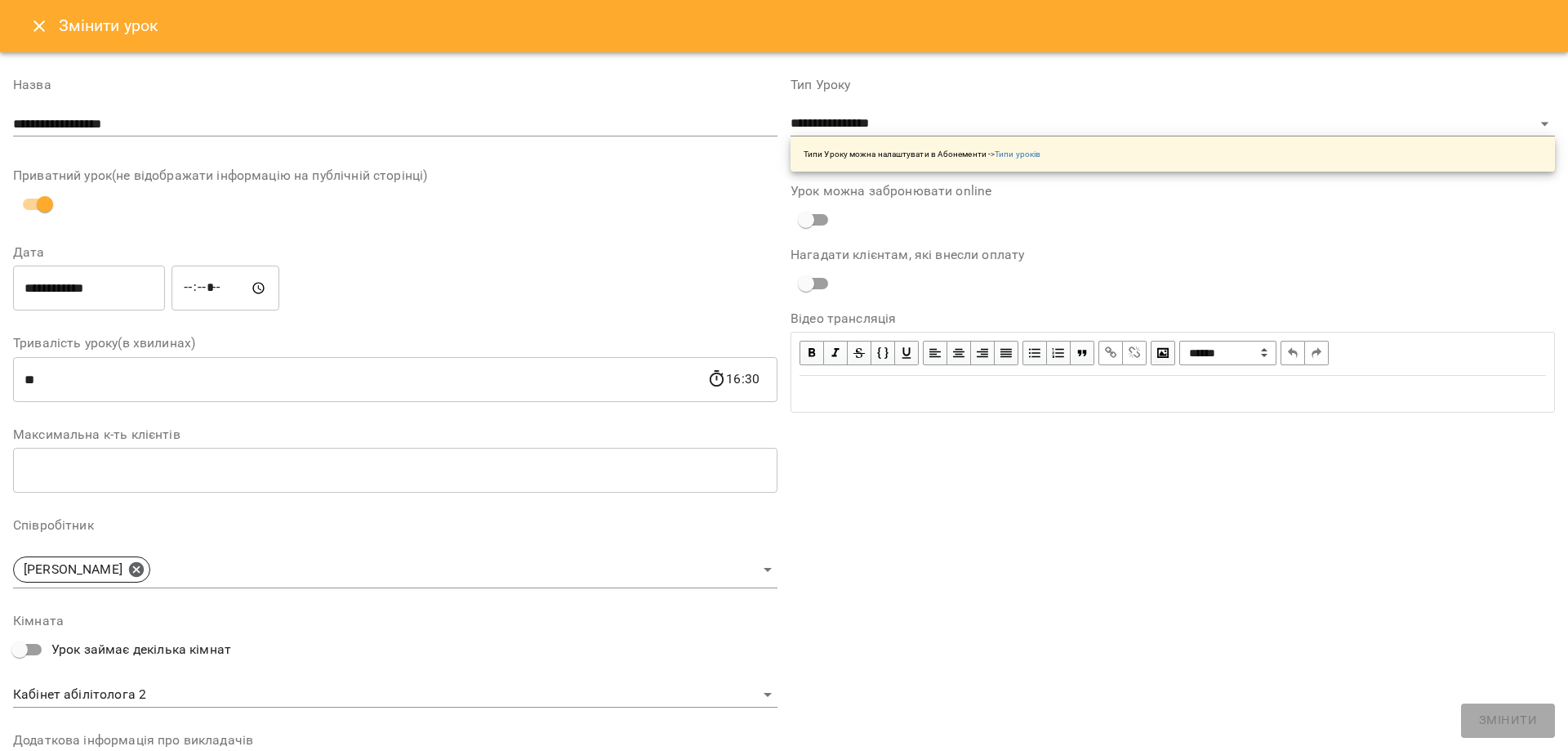
click at [197, 283] on input "*****" at bounding box center [225, 288] width 108 height 46
type input "*****"
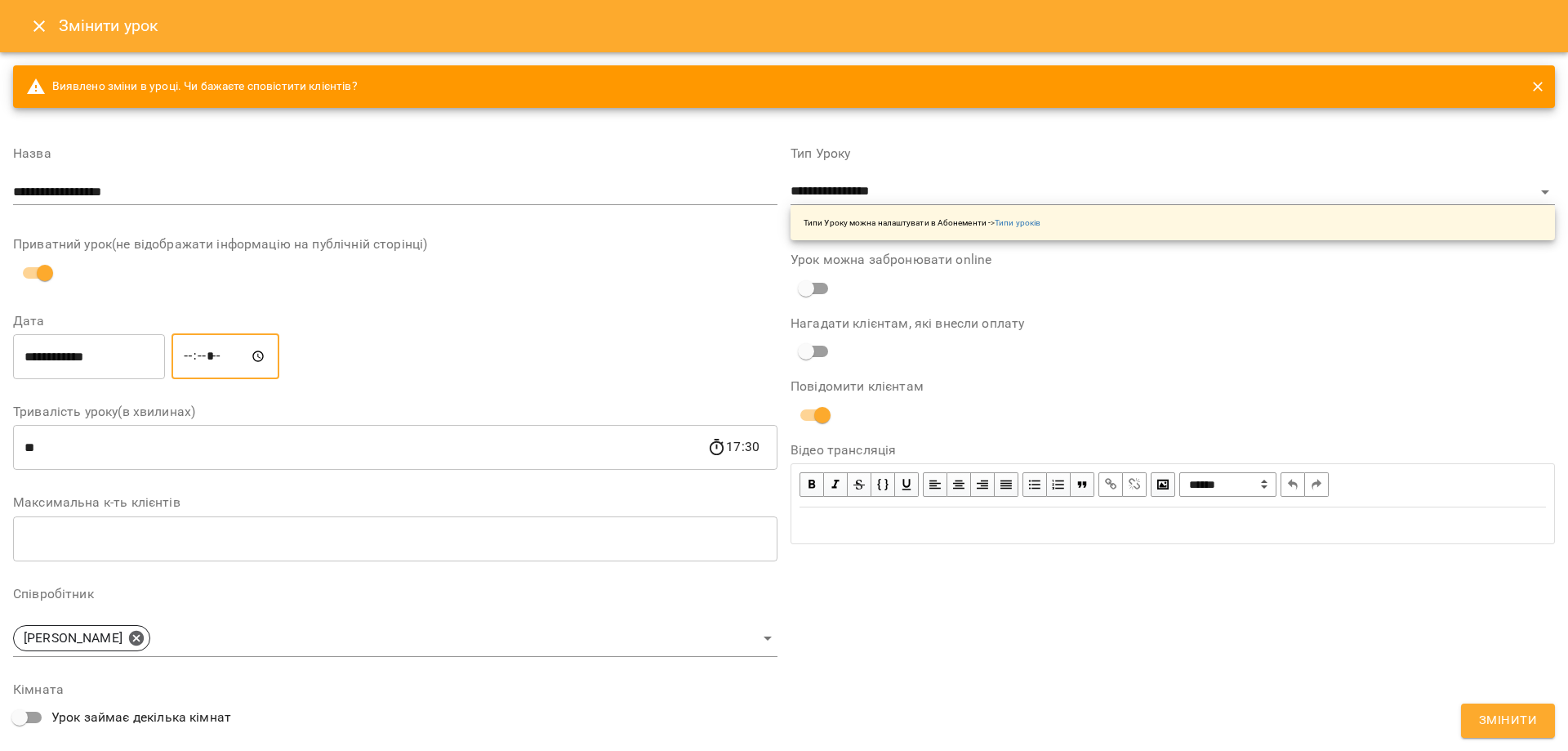
click at [1518, 714] on span "Змінити" at bounding box center [1509, 720] width 58 height 21
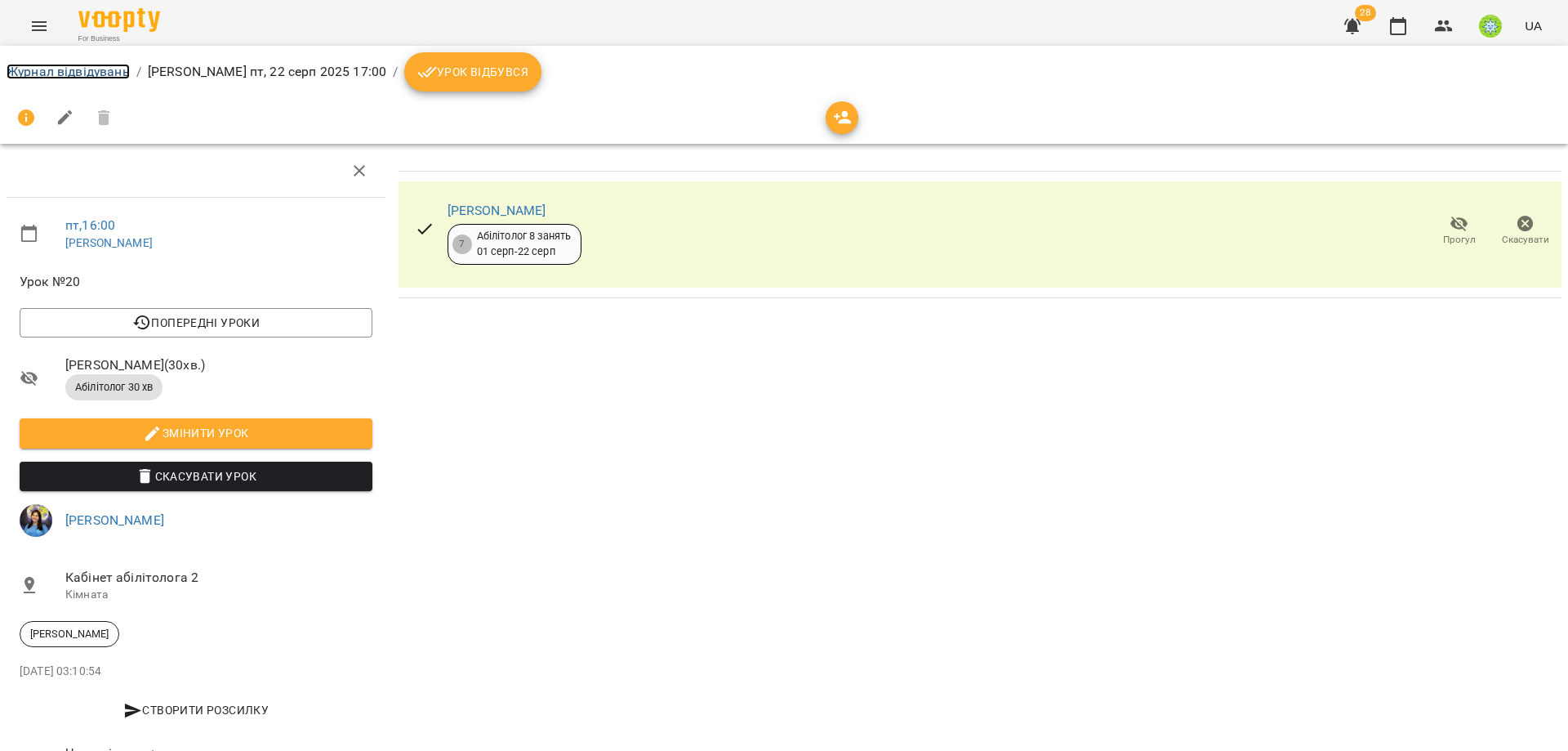
click at [86, 71] on link "Журнал відвідувань" at bounding box center [68, 71] width 123 height 16
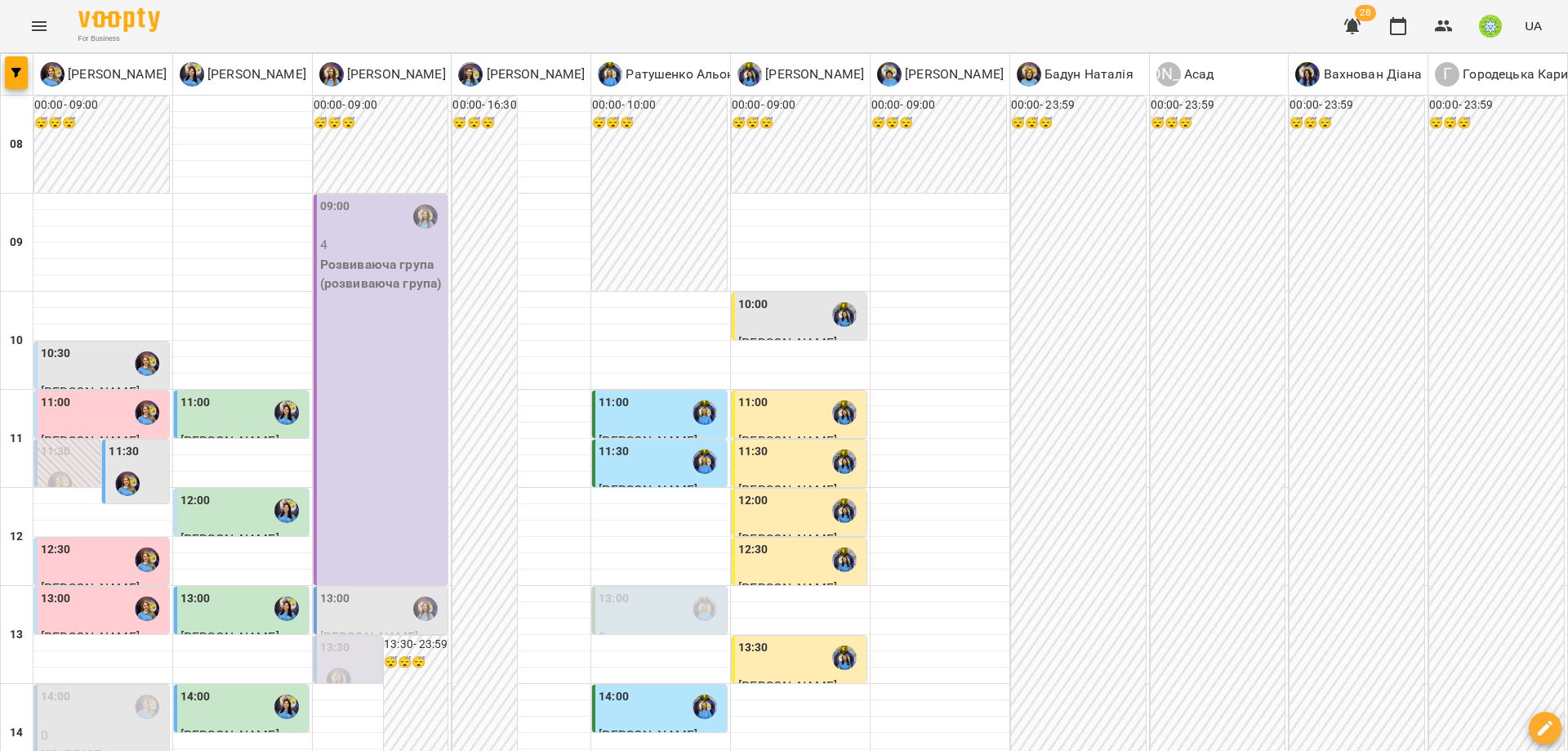
scroll to position [655, 0]
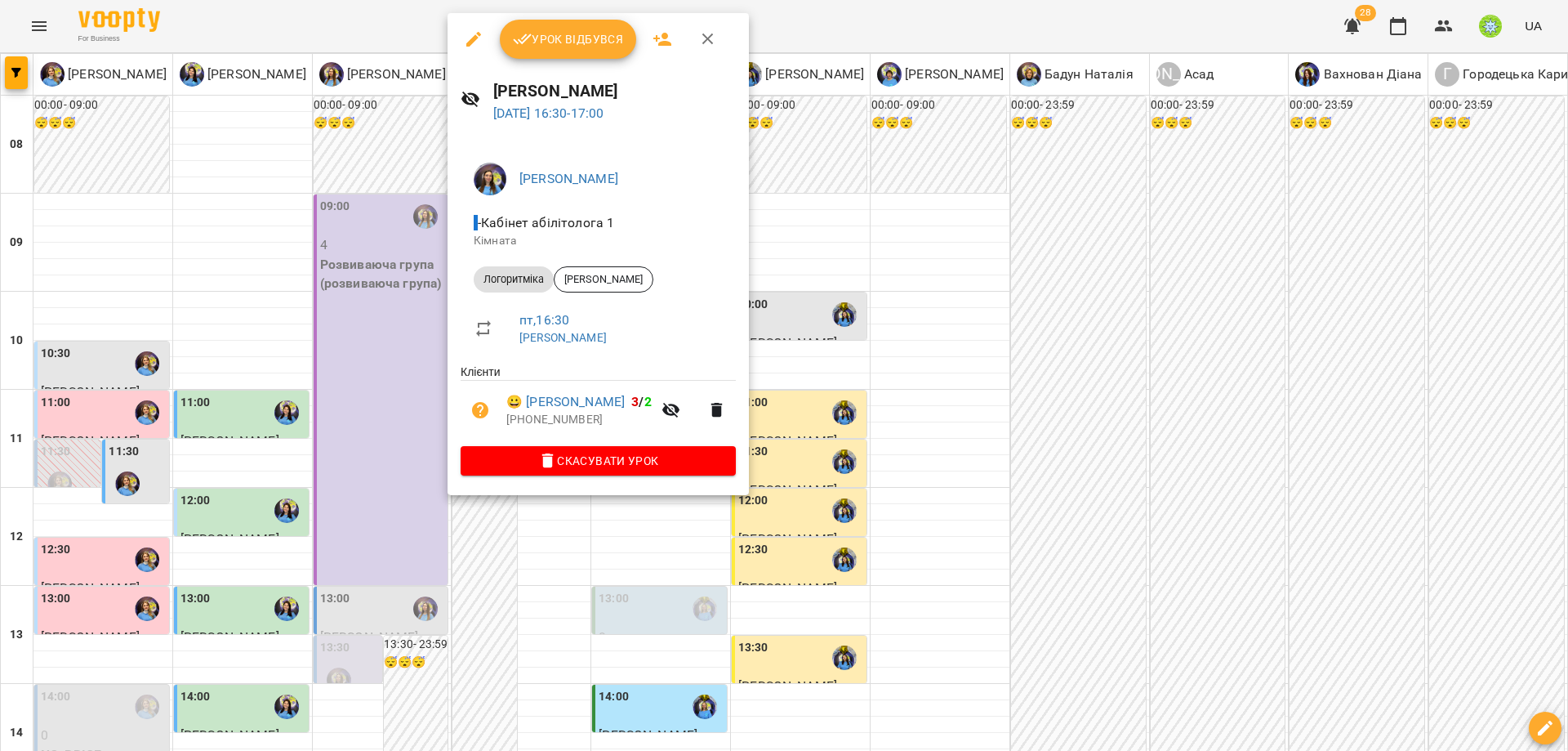
click at [471, 41] on icon "button" at bounding box center [474, 39] width 15 height 15
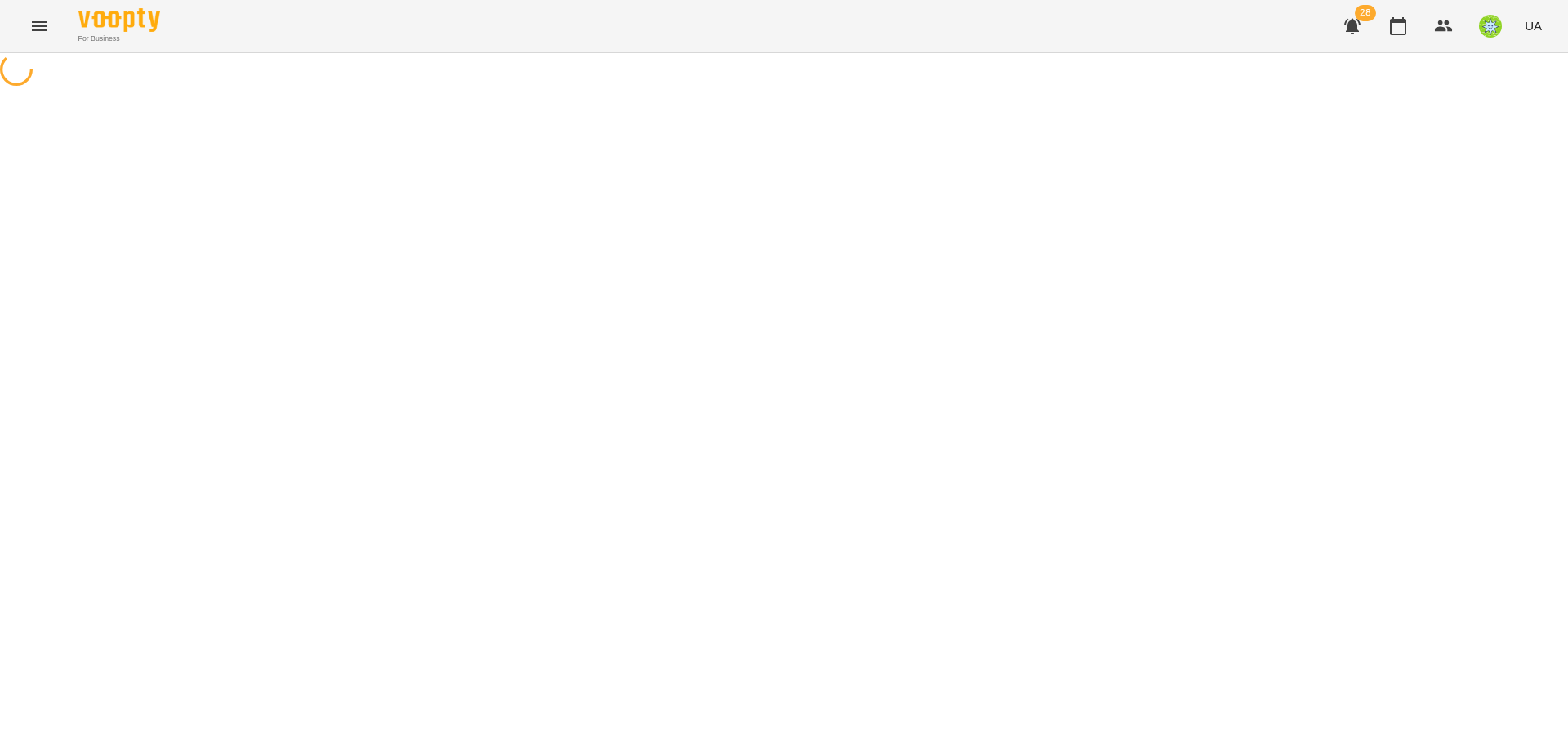
select select "**********"
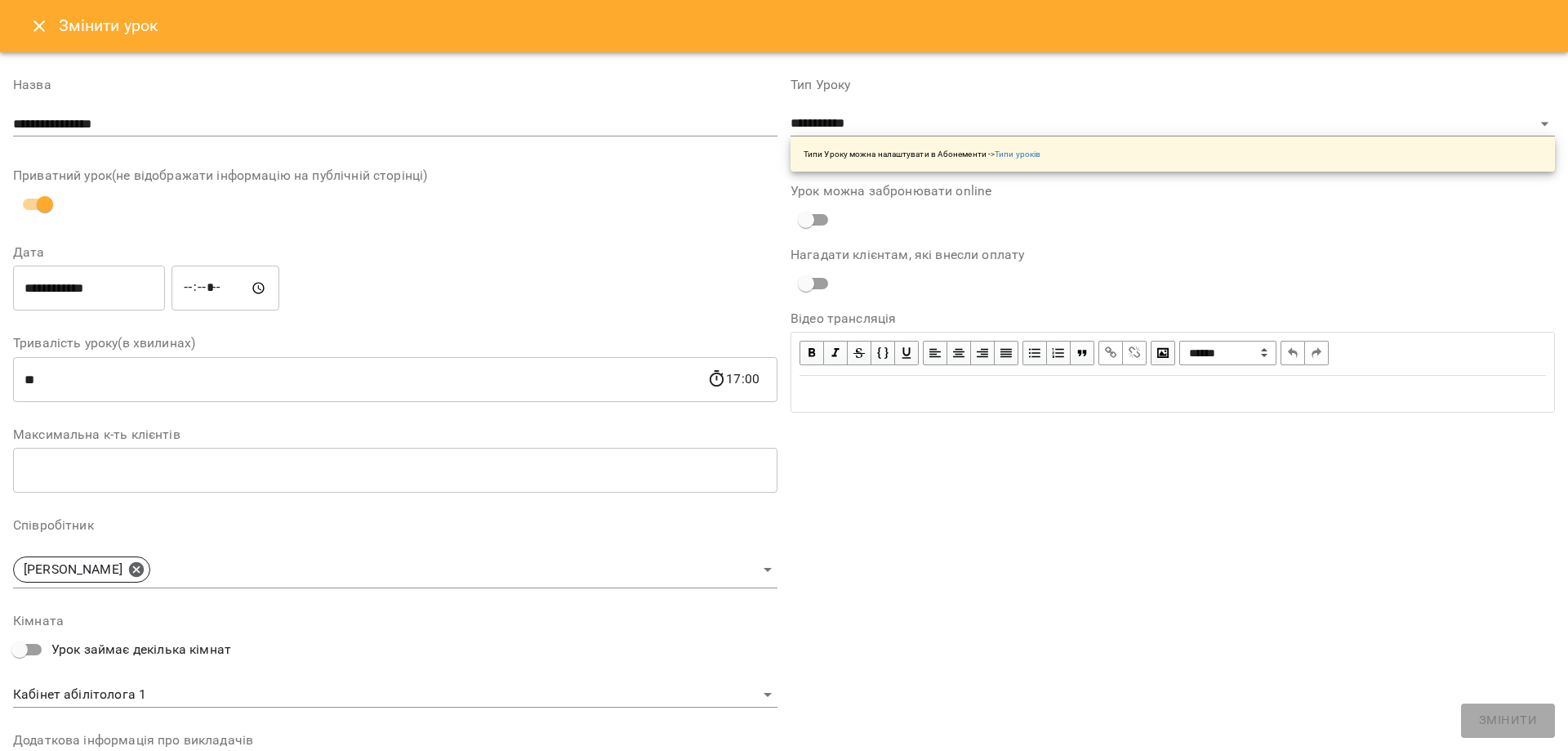
click at [195, 290] on input "*****" at bounding box center [225, 288] width 108 height 46
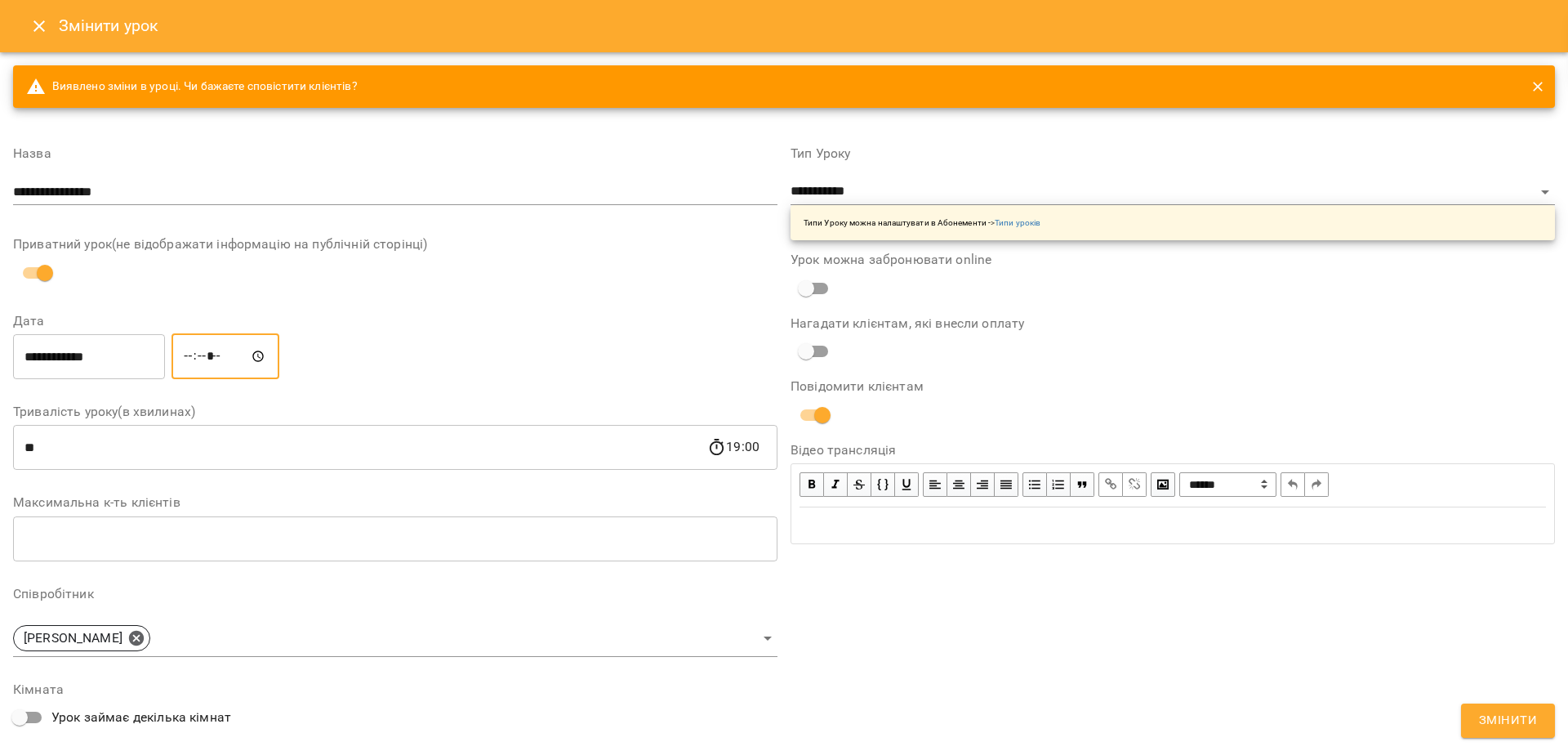
type input "*****"
click at [1514, 726] on span "Змінити" at bounding box center [1509, 720] width 58 height 21
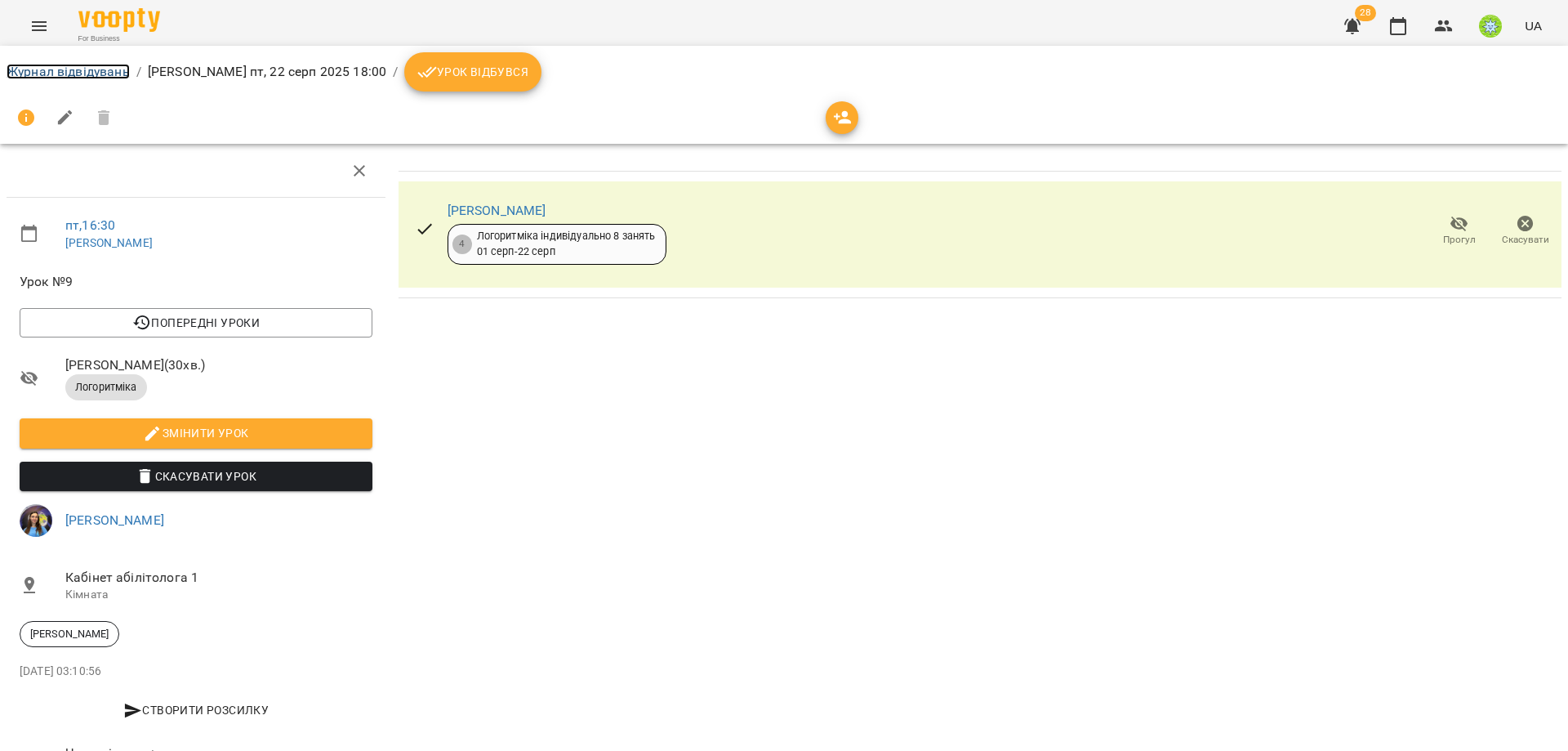
click at [93, 69] on link "Журнал відвідувань" at bounding box center [68, 71] width 123 height 16
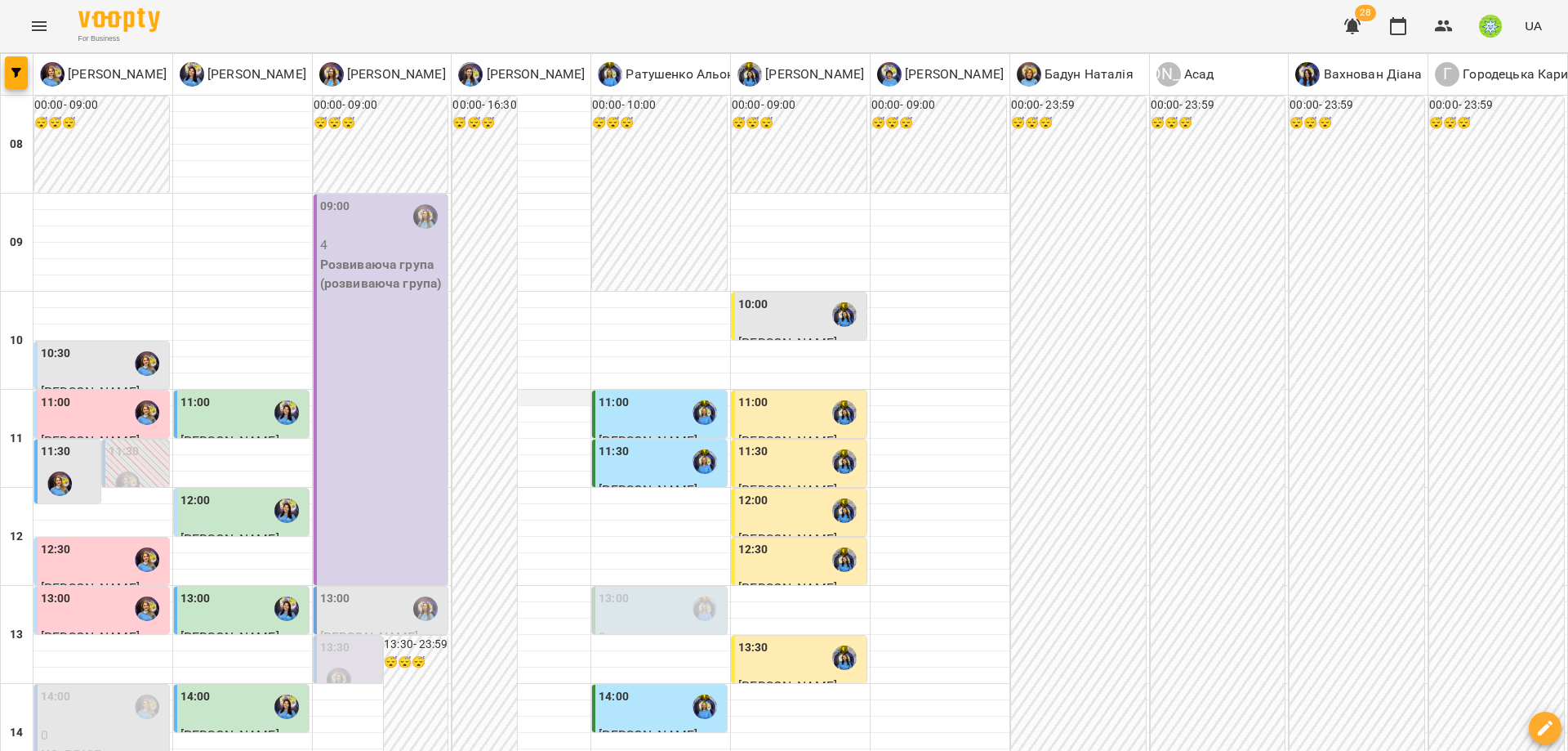
scroll to position [625, 0]
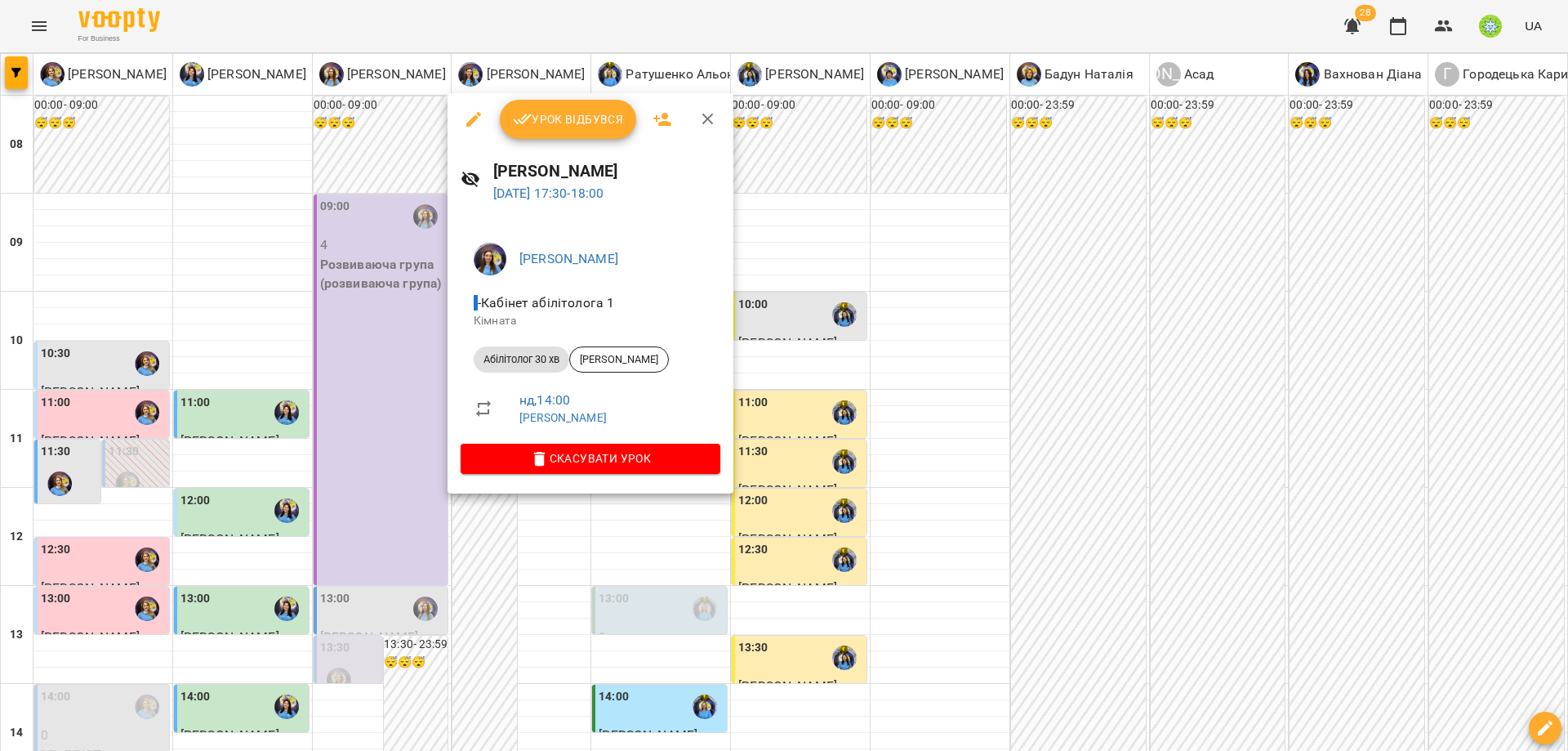
click at [824, 528] on div at bounding box center [784, 375] width 1568 height 751
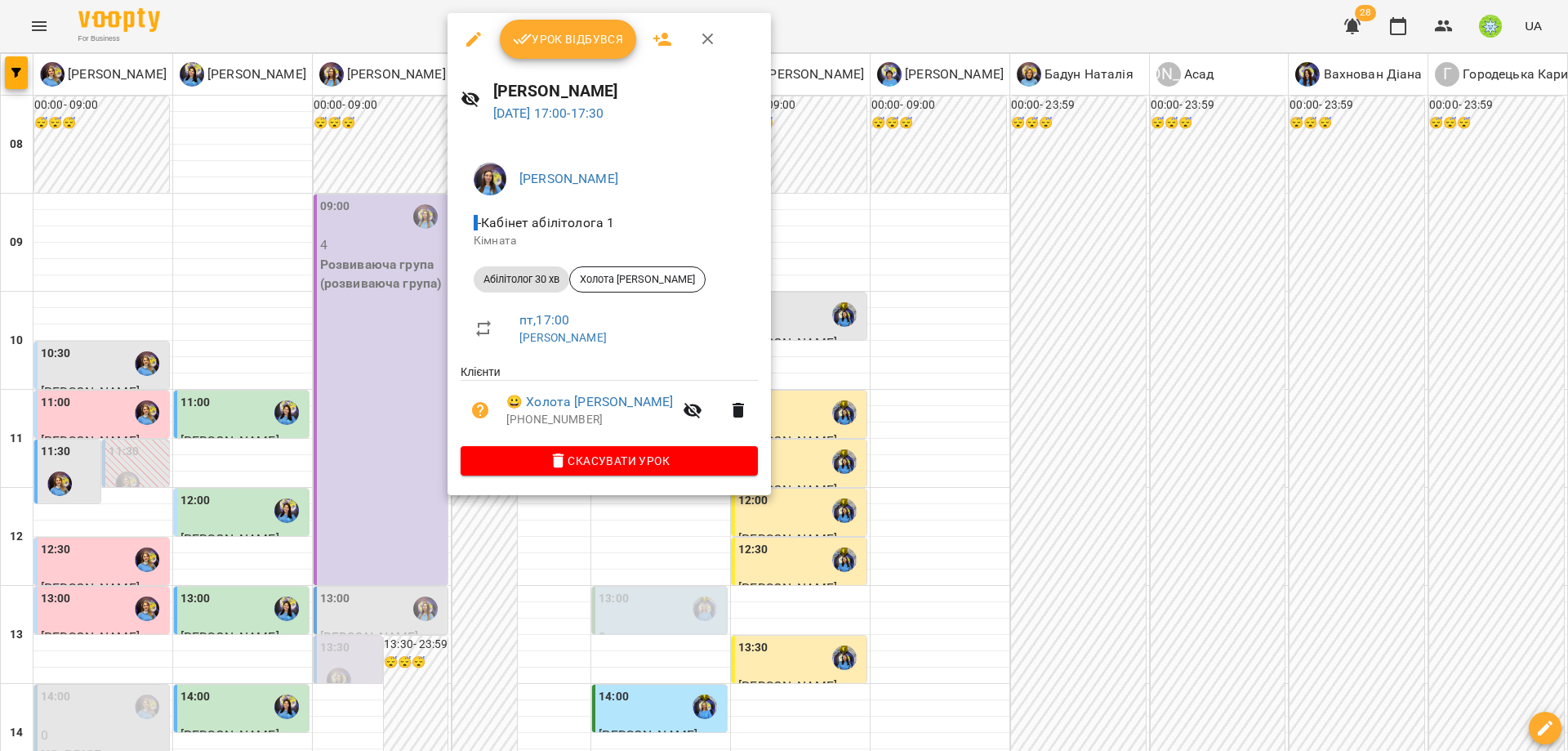
click at [824, 440] on div at bounding box center [784, 375] width 1568 height 751
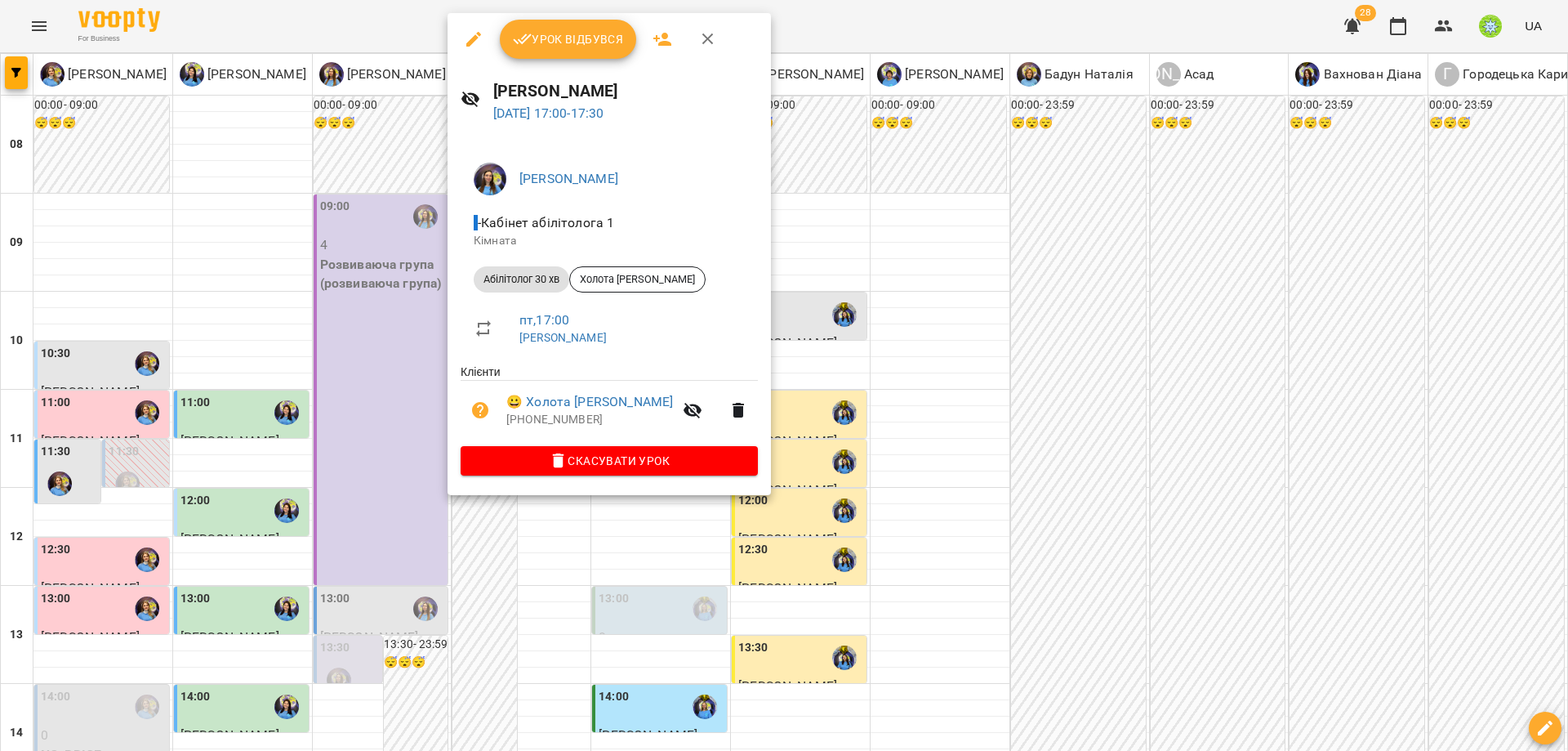
click at [810, 542] on div at bounding box center [784, 375] width 1568 height 751
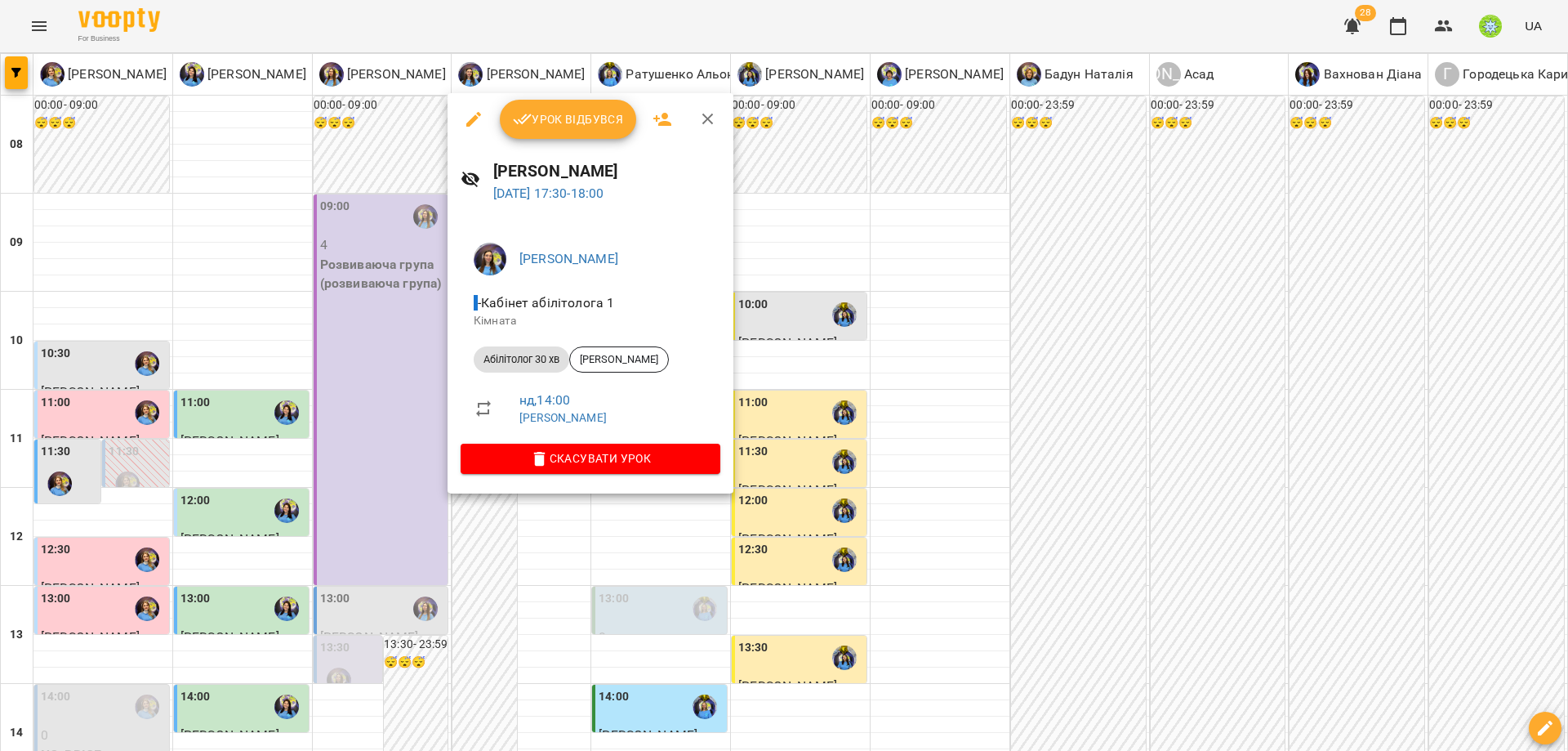
click at [764, 462] on div at bounding box center [784, 375] width 1568 height 751
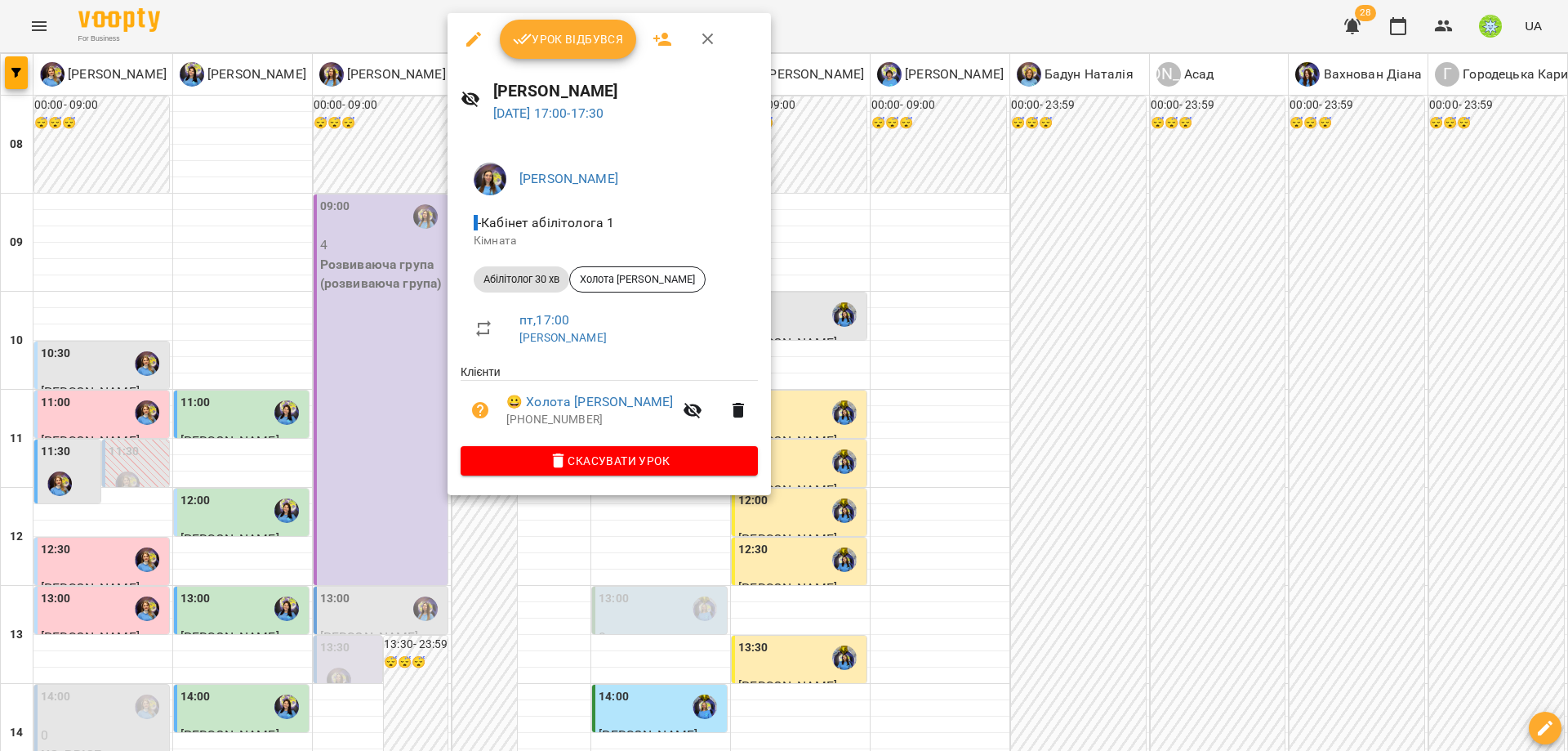
click at [813, 413] on div at bounding box center [784, 375] width 1568 height 751
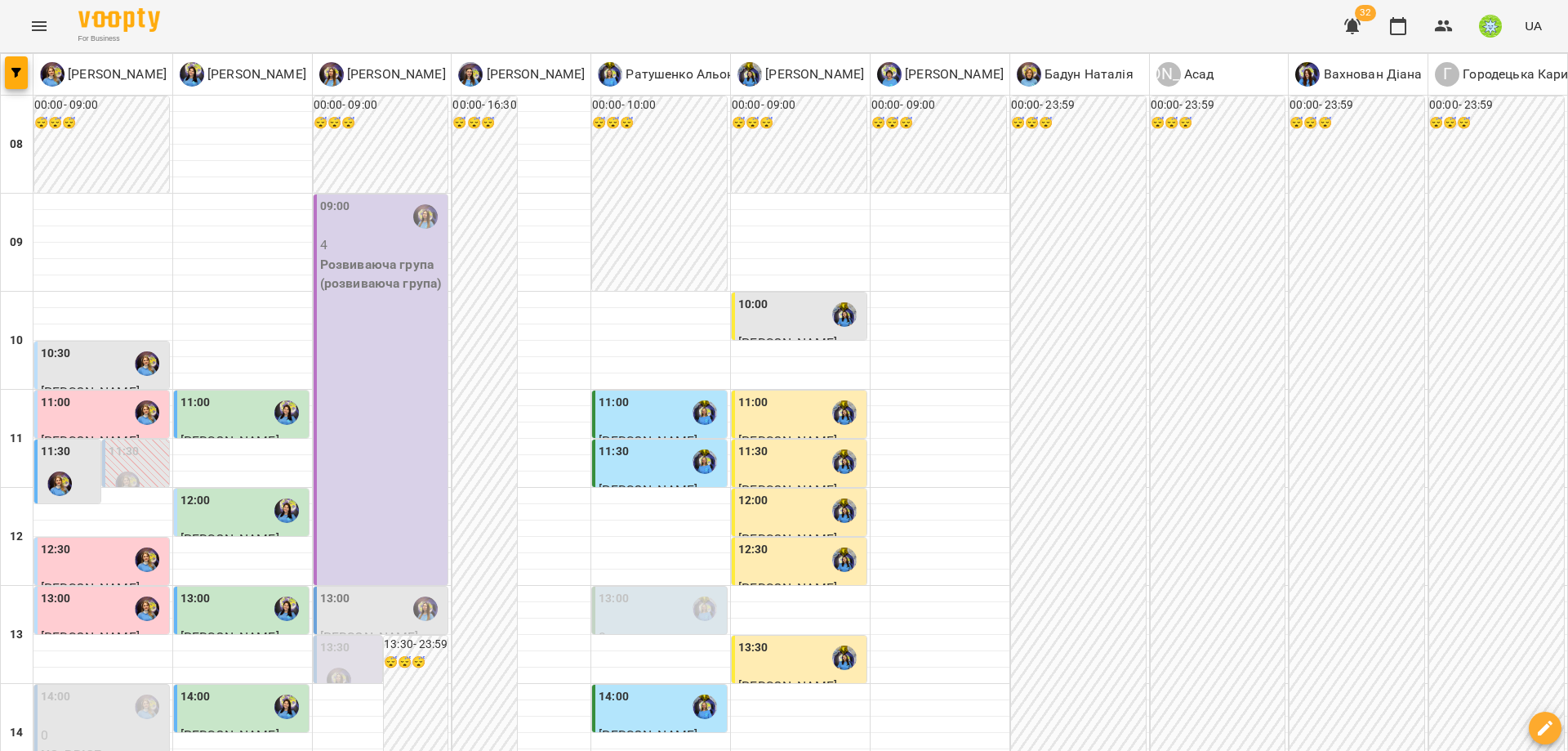
scroll to position [693, 0]
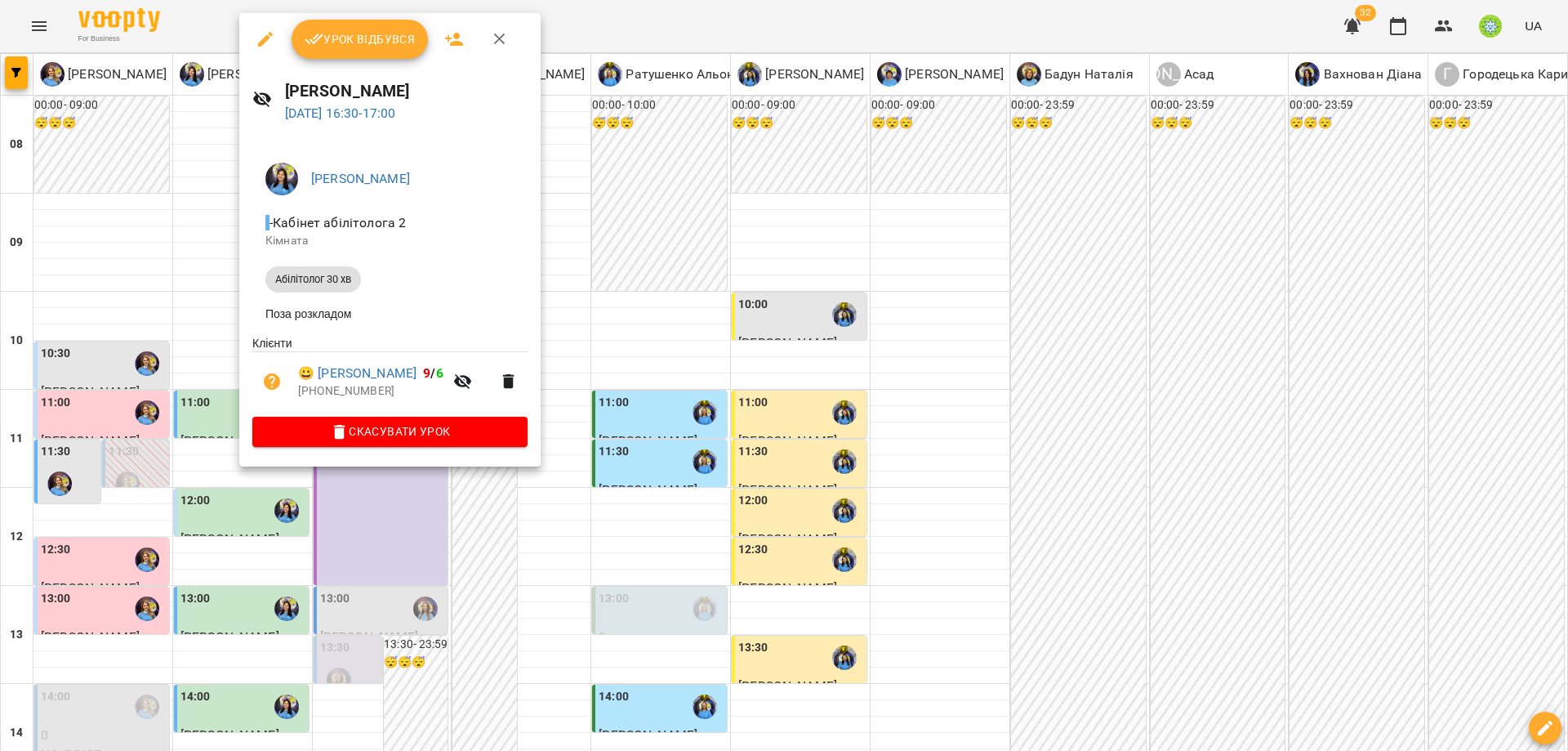
click at [652, 432] on div at bounding box center [784, 375] width 1568 height 751
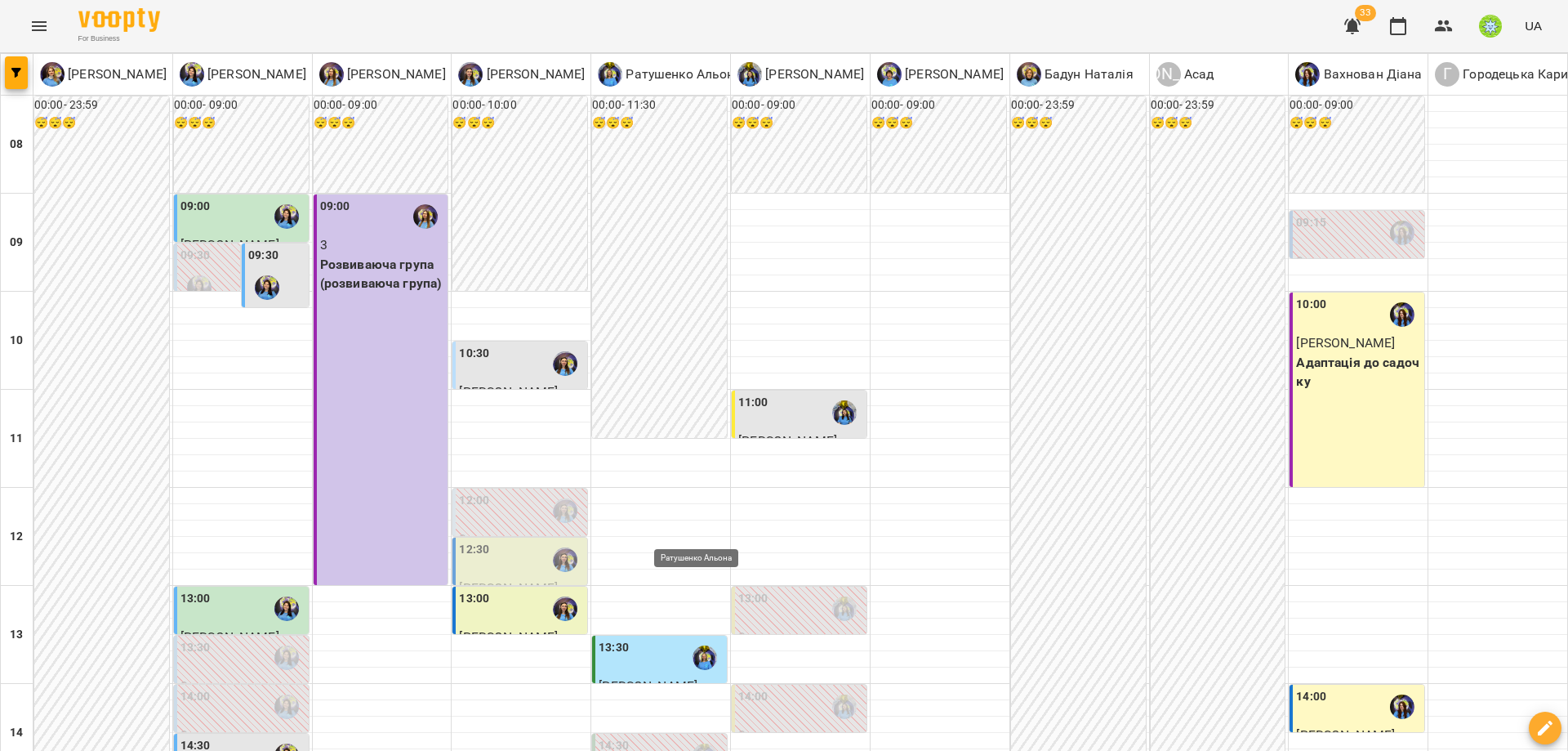
scroll to position [623, 0]
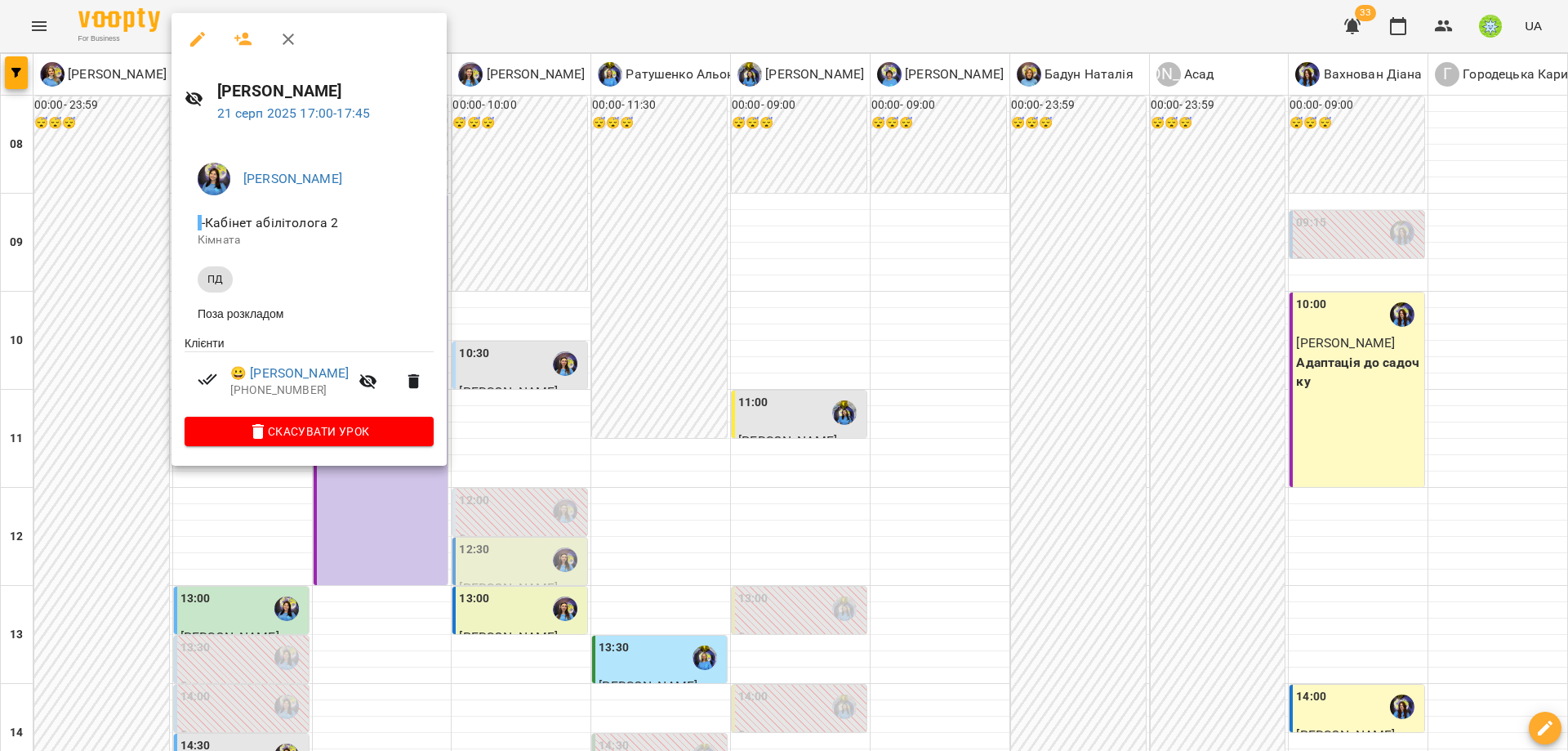
drag, startPoint x: 979, startPoint y: 384, endPoint x: 1125, endPoint y: 541, distance: 214.4
click at [980, 383] on div at bounding box center [784, 375] width 1568 height 751
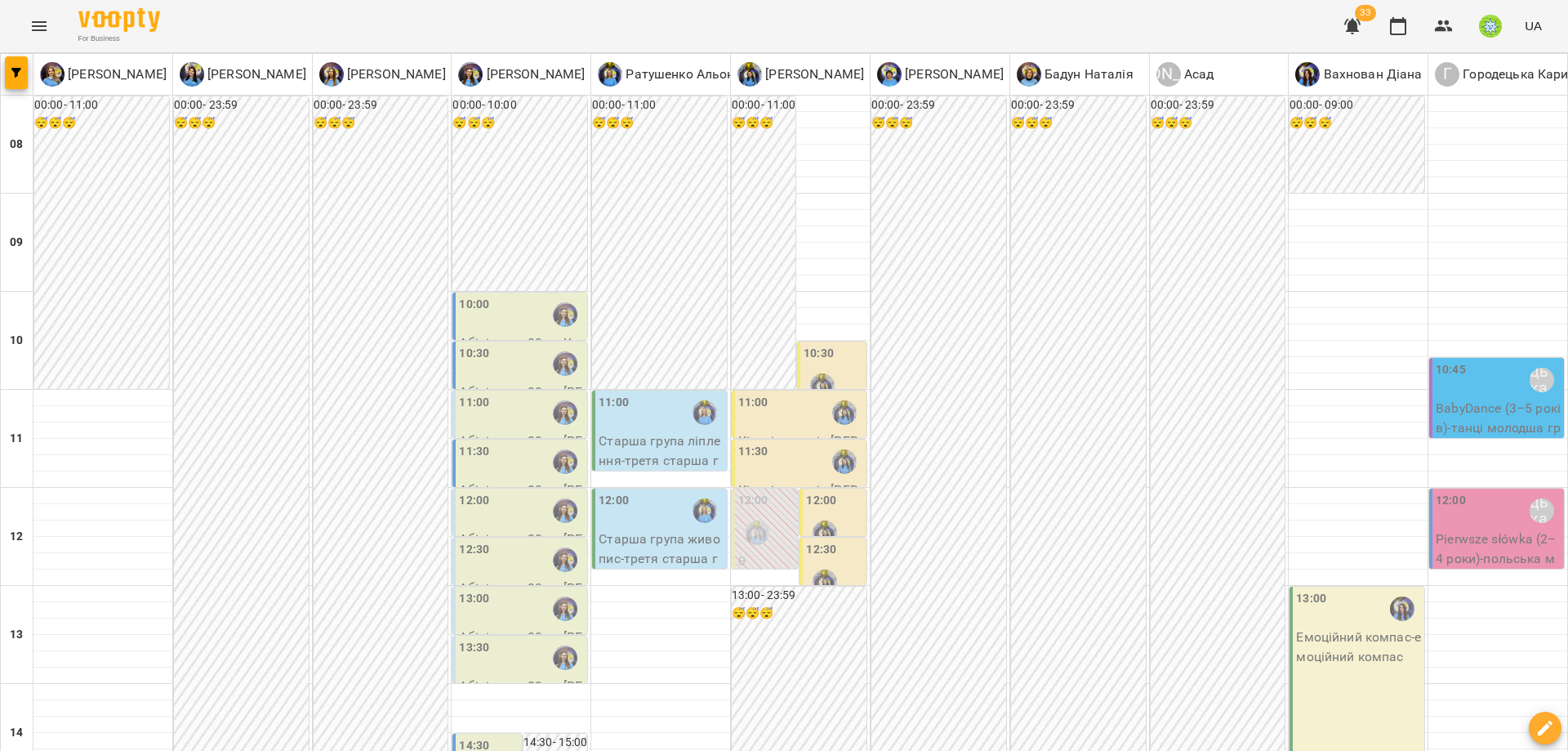
drag, startPoint x: 725, startPoint y: 675, endPoint x: 737, endPoint y: 662, distance: 17.7
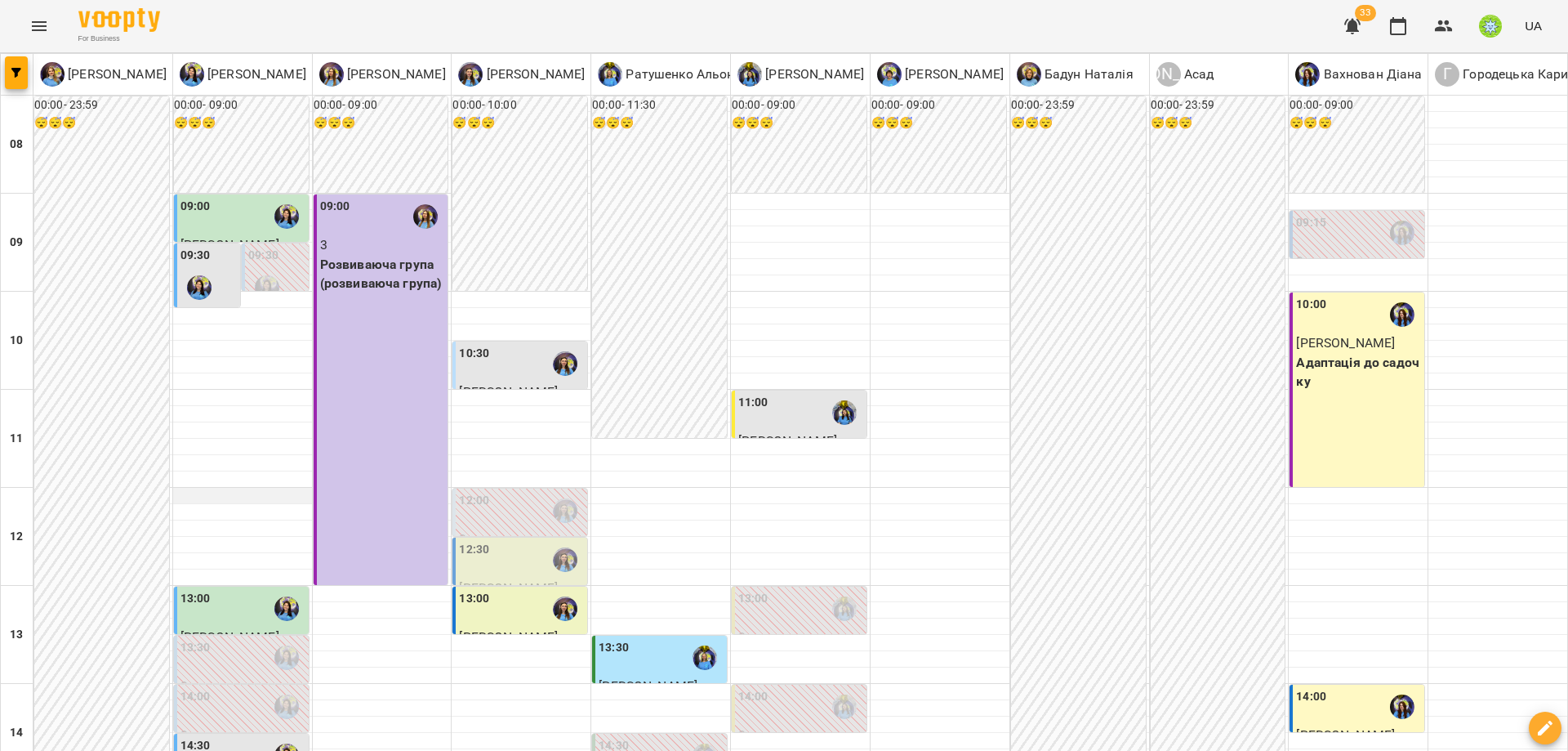
scroll to position [704, 0]
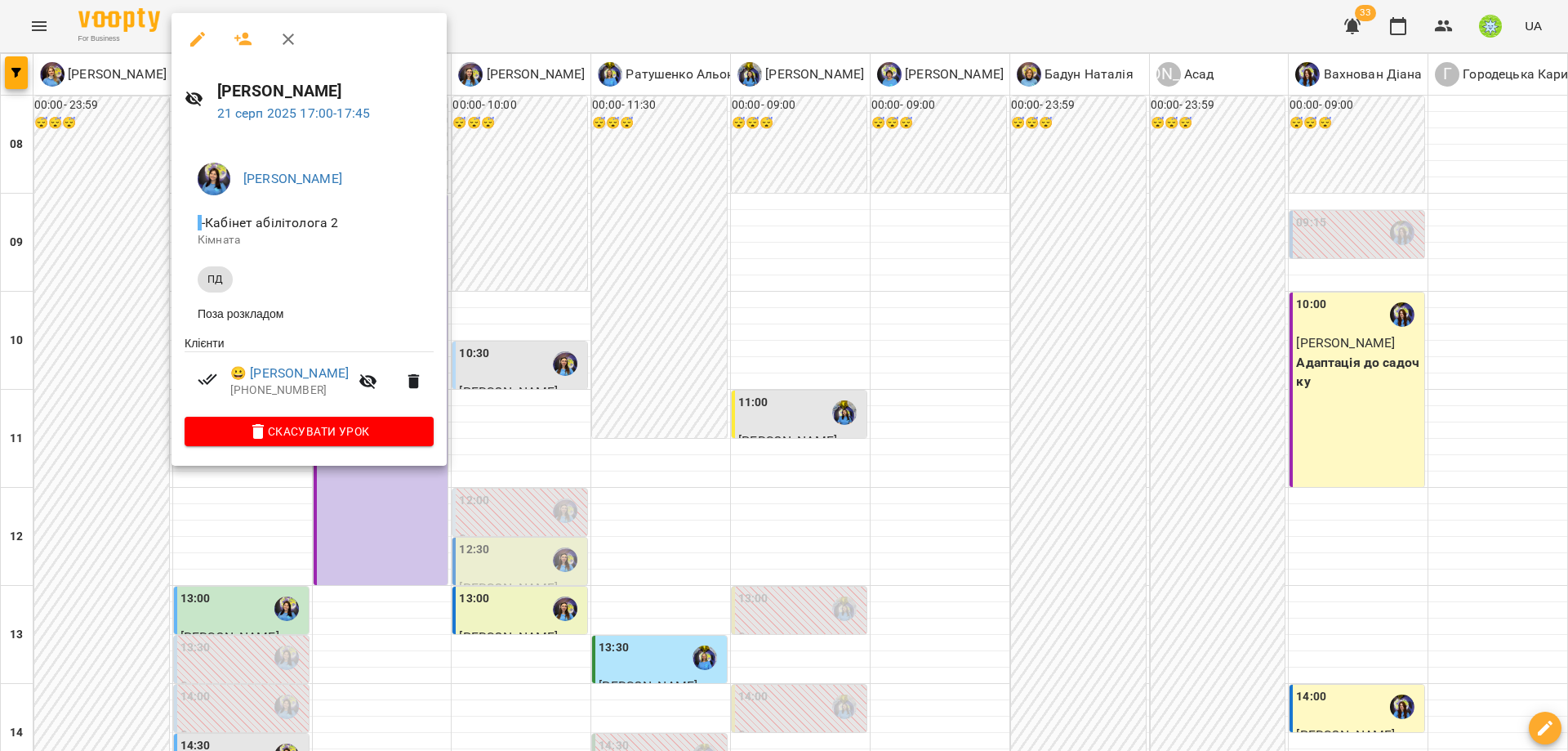
click at [1309, 673] on div at bounding box center [784, 375] width 1568 height 751
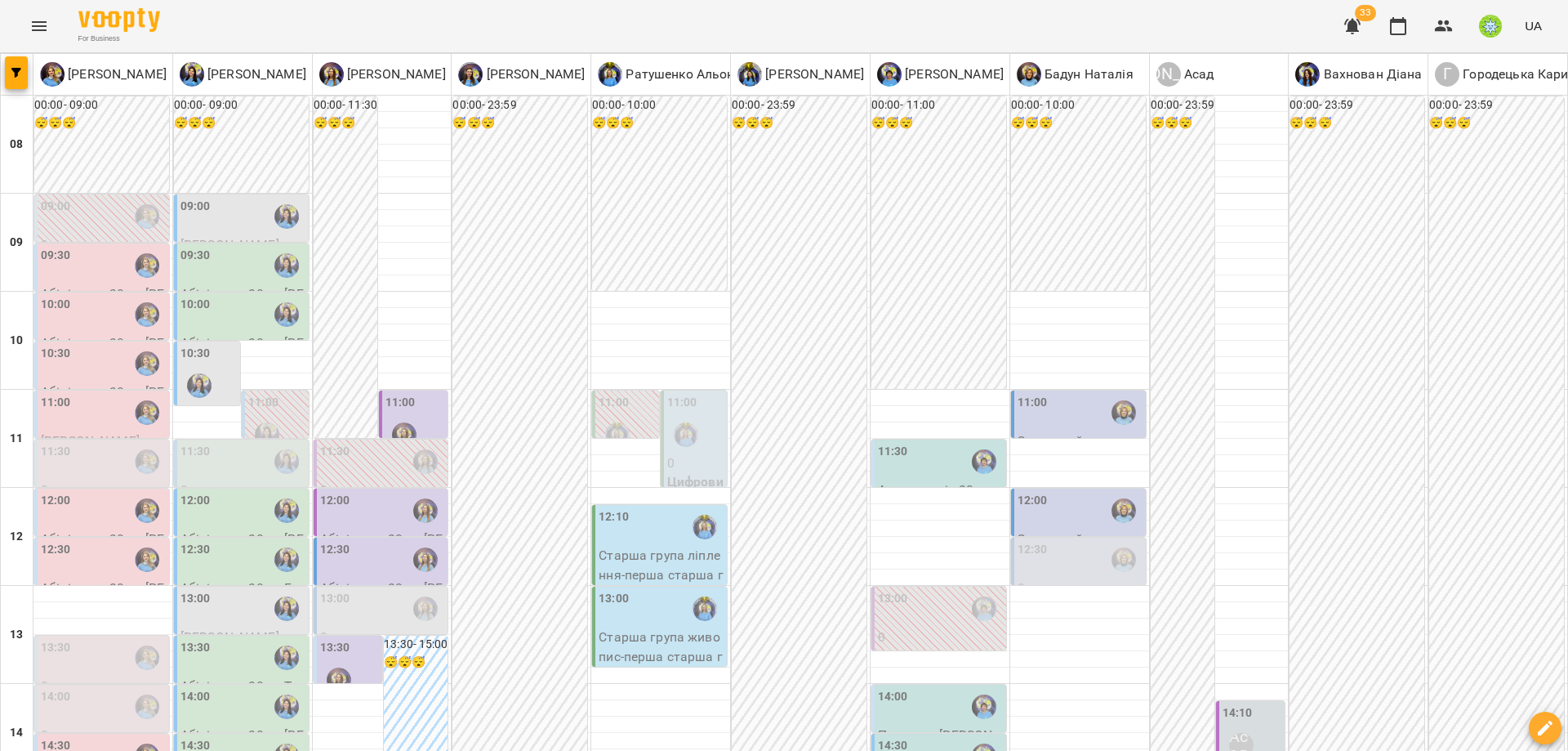
scroll to position [487, 0]
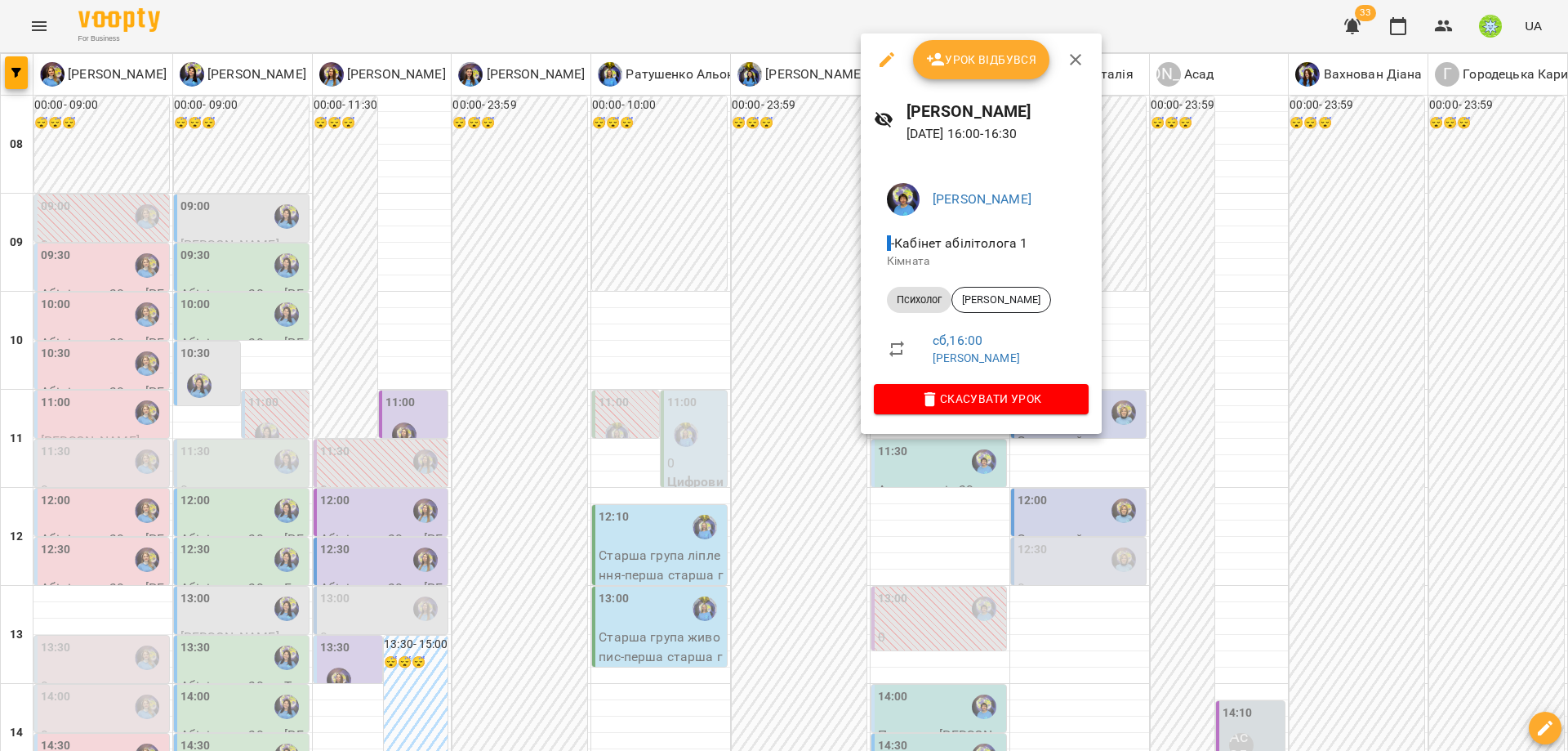
click at [1226, 475] on div at bounding box center [784, 375] width 1568 height 751
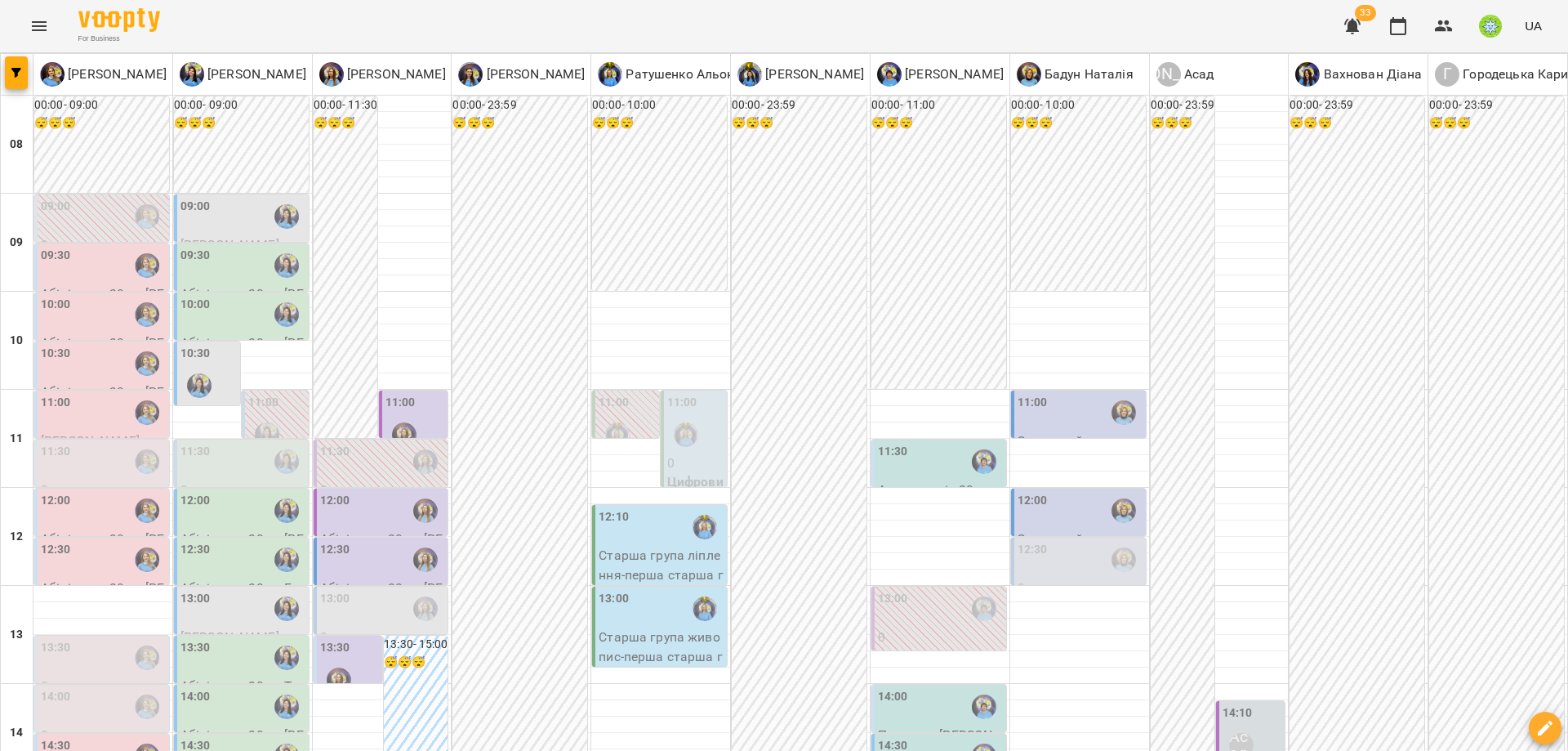
scroll to position [0, 0]
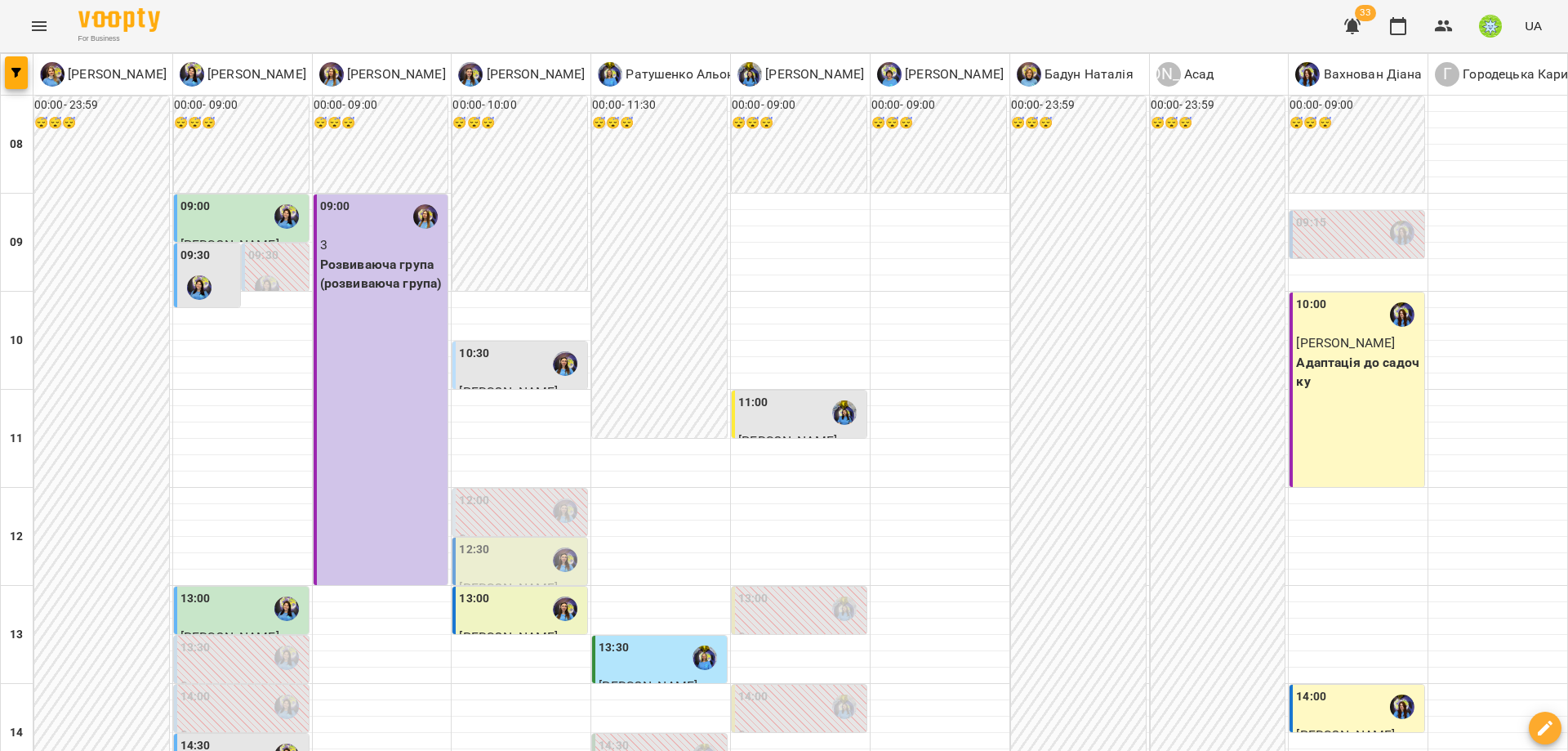
type input "**********"
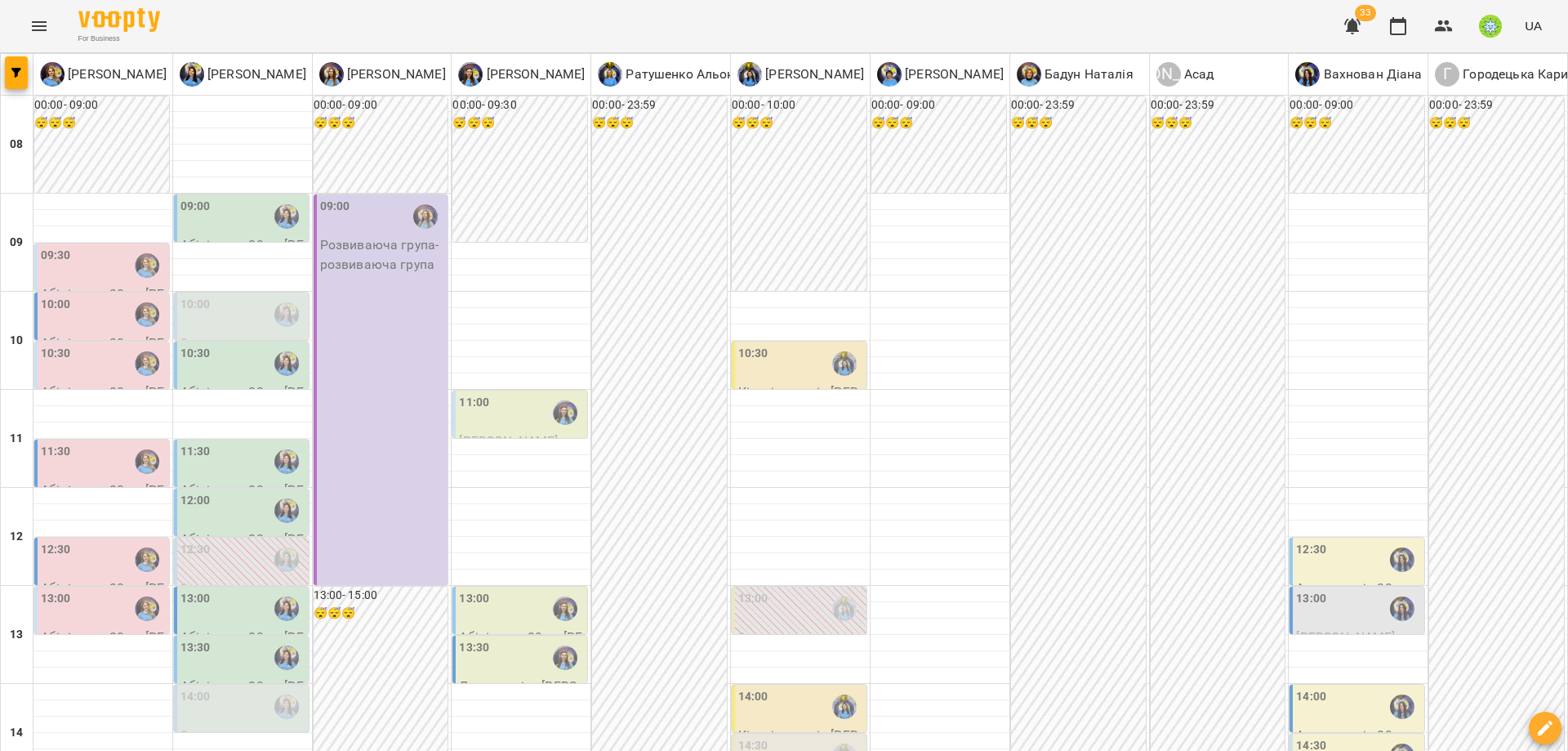
scroll to position [726, 0]
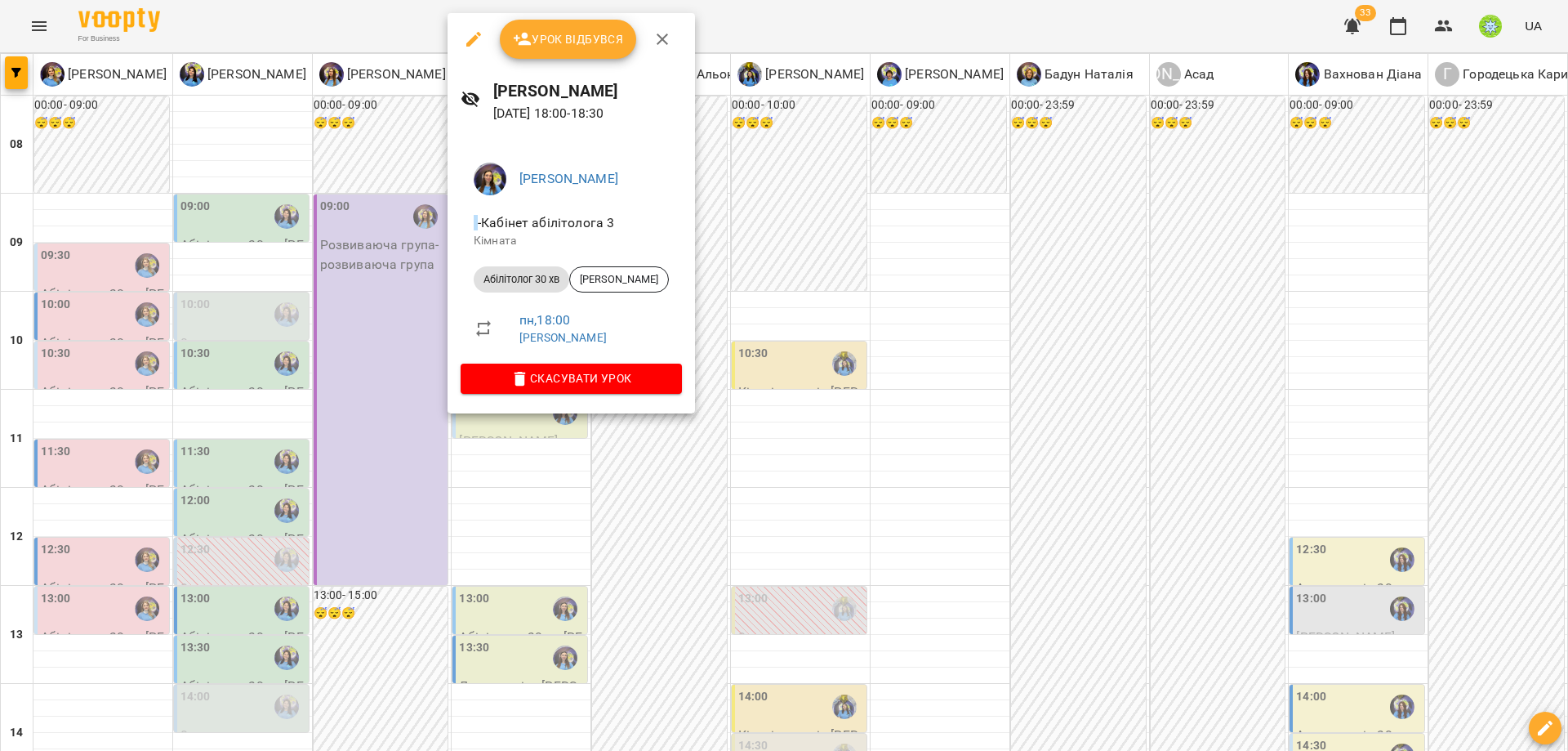
click at [587, 519] on div at bounding box center [784, 375] width 1568 height 751
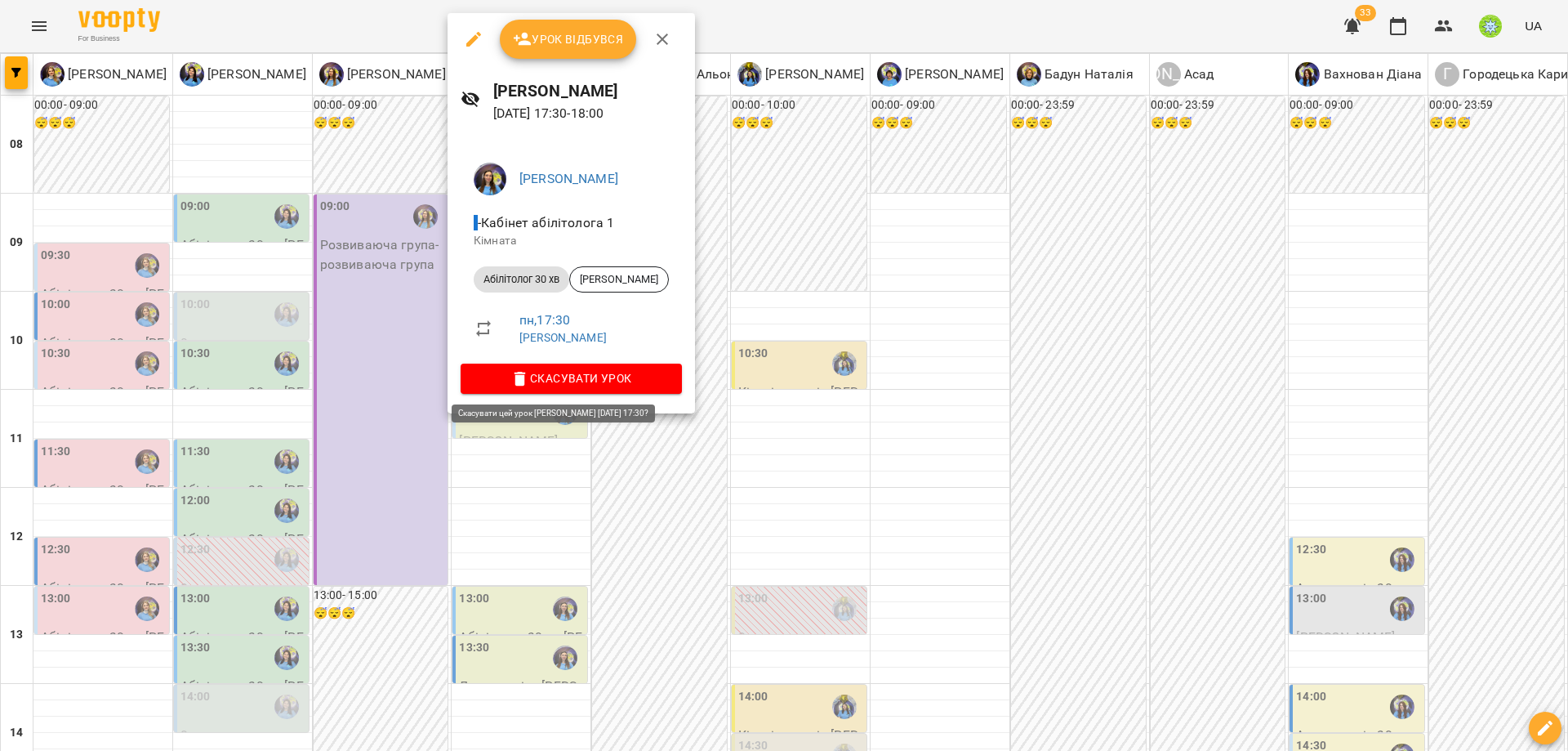
click at [608, 381] on span "Скасувати Урок" at bounding box center [571, 378] width 195 height 19
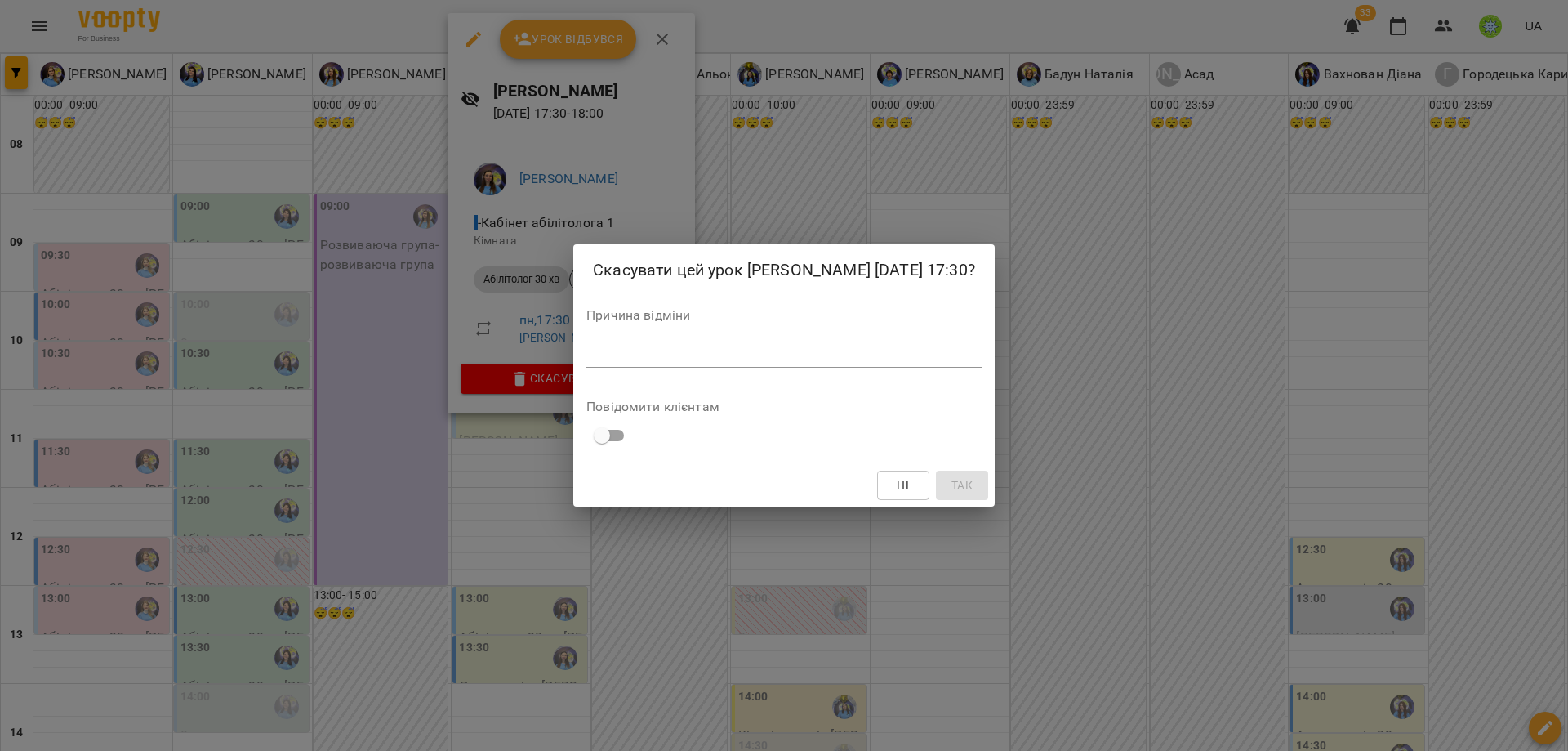
click at [627, 349] on textarea at bounding box center [784, 353] width 395 height 16
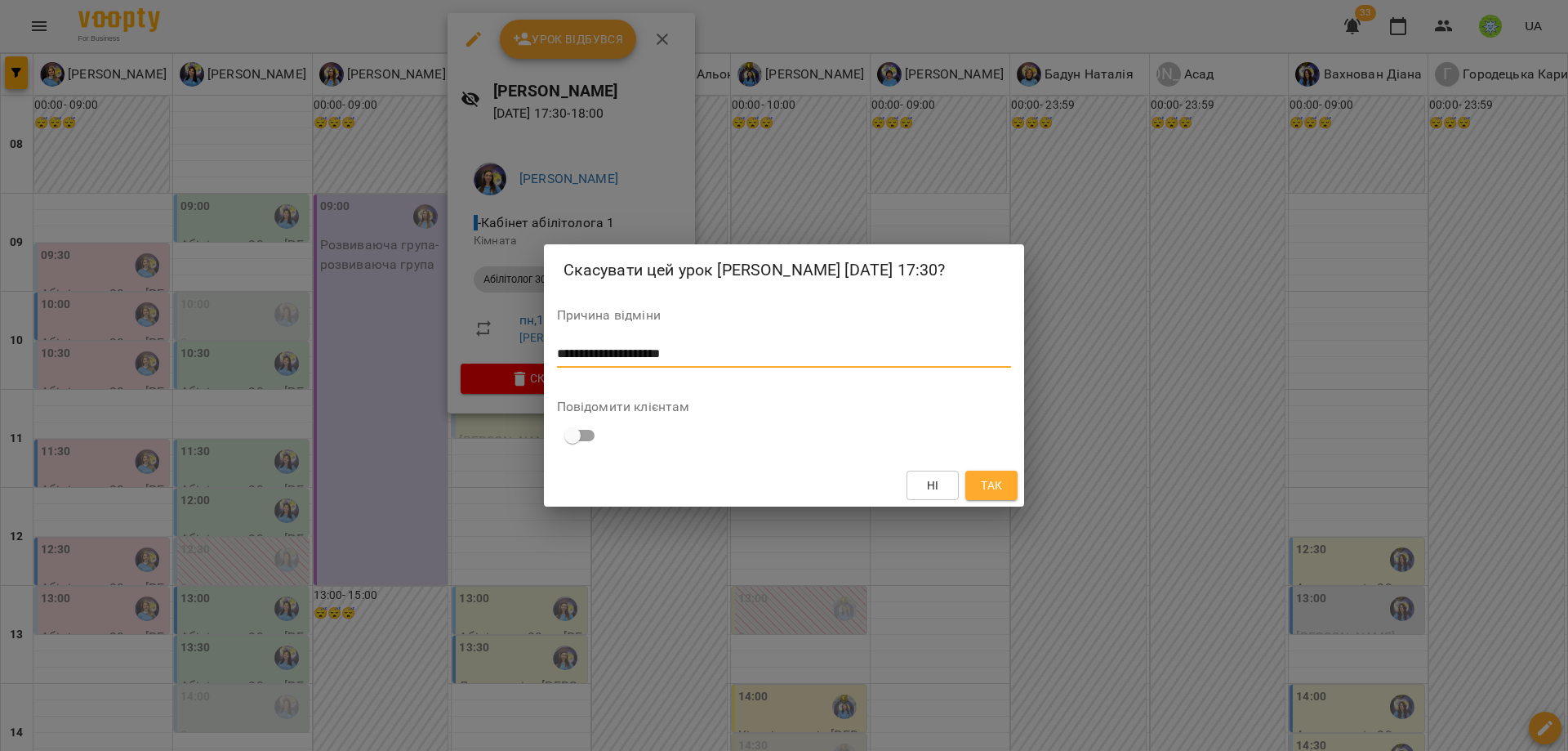
click at [625, 349] on textarea "**********" at bounding box center [784, 353] width 455 height 16
type textarea "**********"
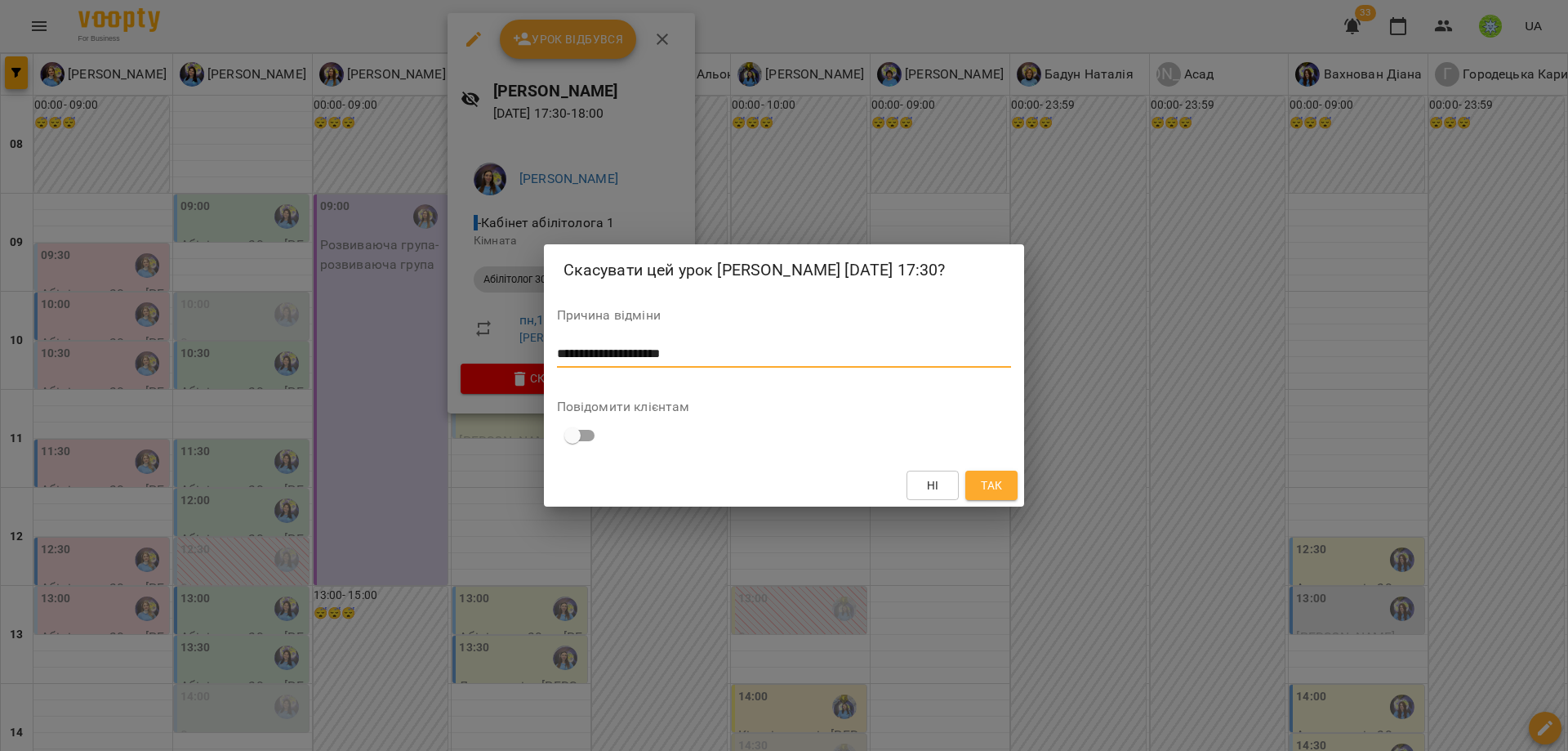
click at [1009, 474] on button "Так" at bounding box center [991, 485] width 52 height 29
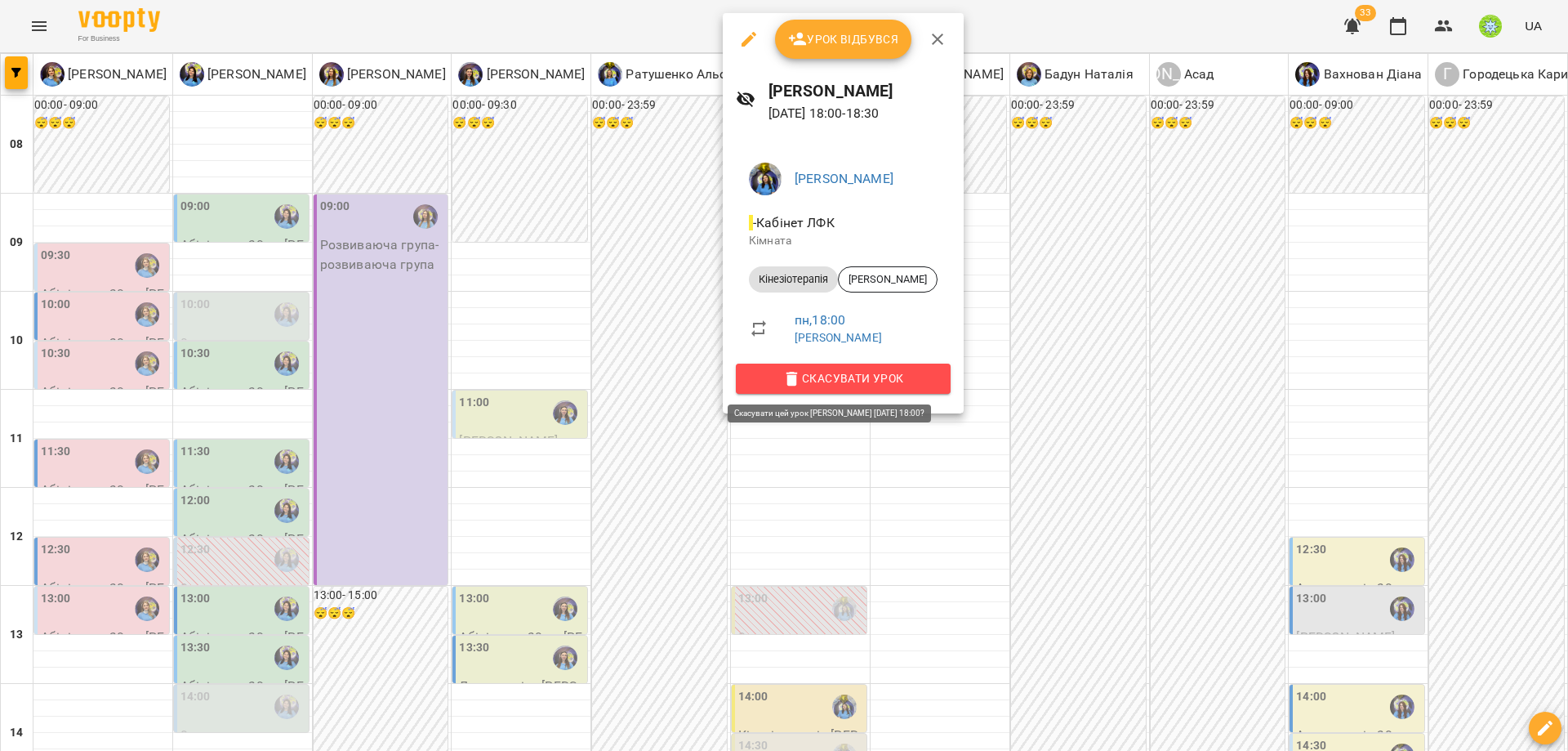
click at [855, 384] on span "Скасувати Урок" at bounding box center [843, 378] width 189 height 19
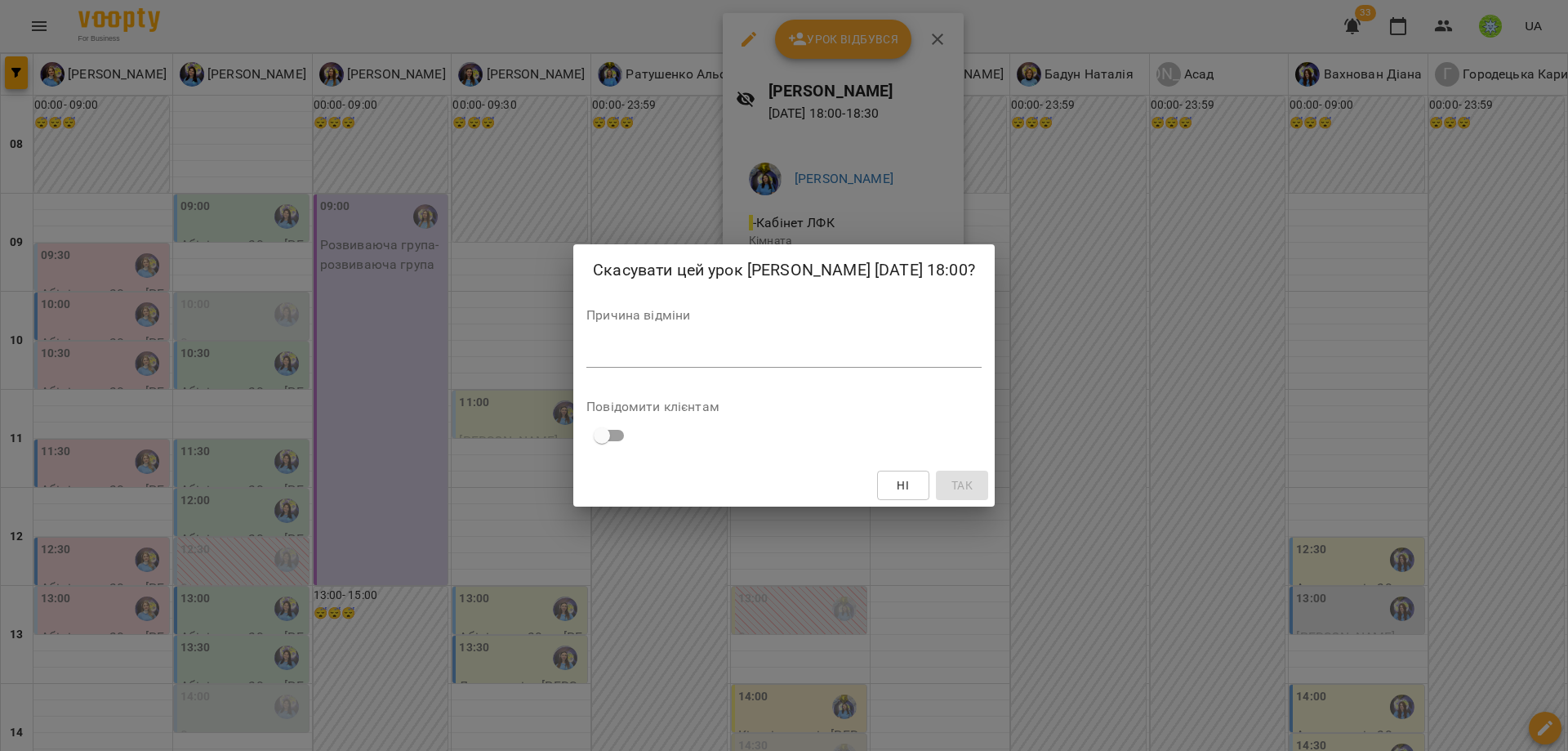
click at [846, 346] on div "*" at bounding box center [784, 354] width 395 height 26
paste textarea "**********"
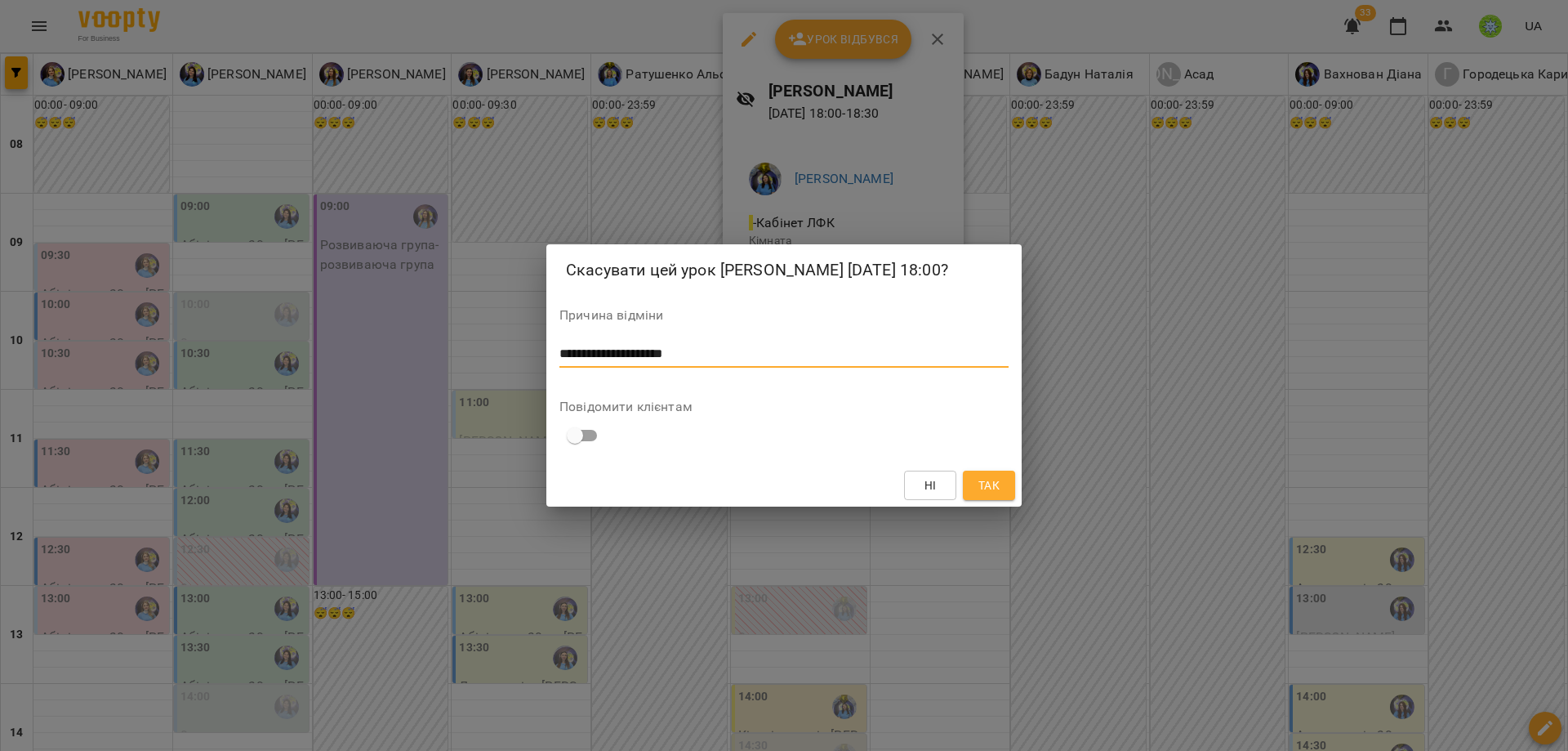
type textarea "**********"
click at [988, 483] on span "Так" at bounding box center [988, 485] width 21 height 19
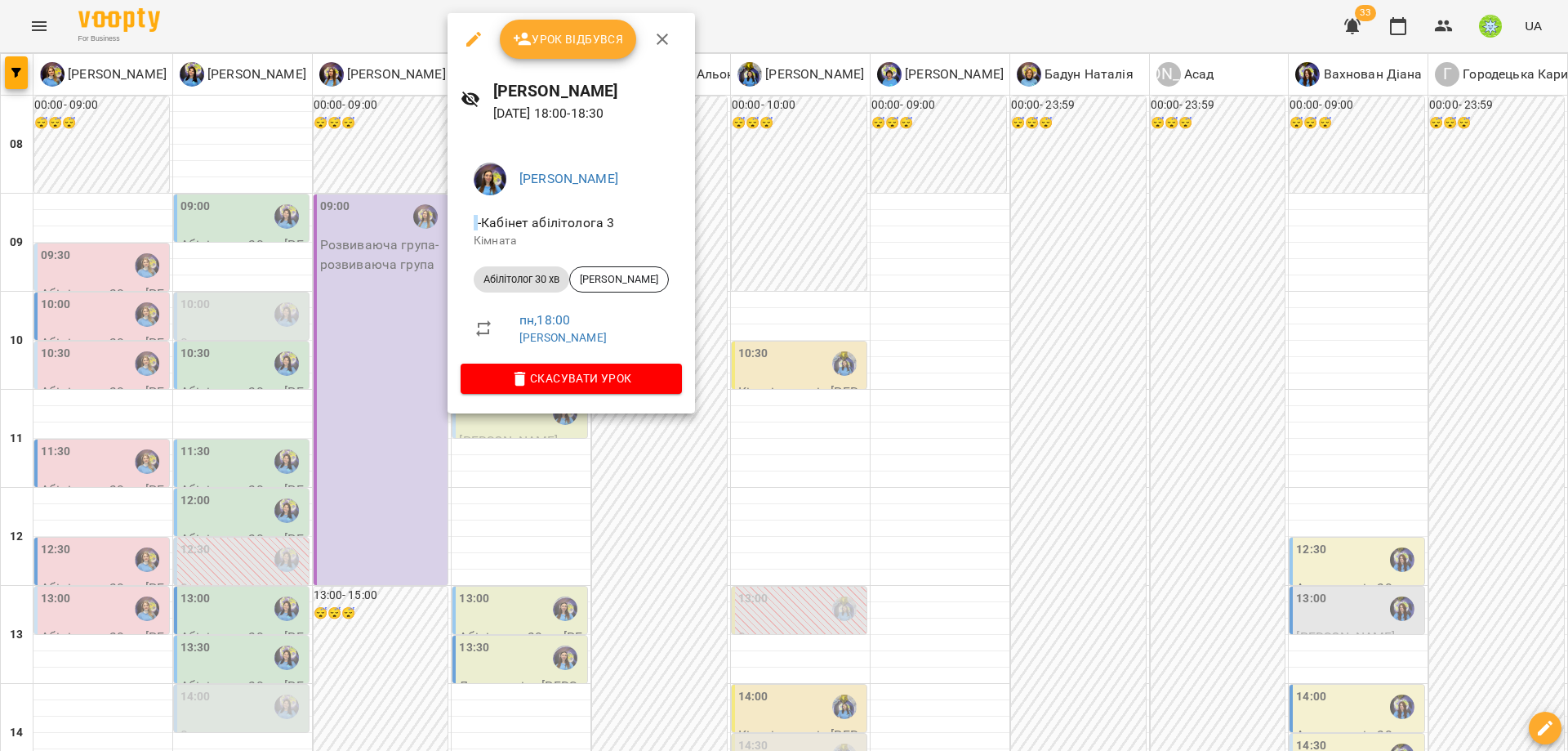
click at [608, 549] on div at bounding box center [784, 375] width 1568 height 751
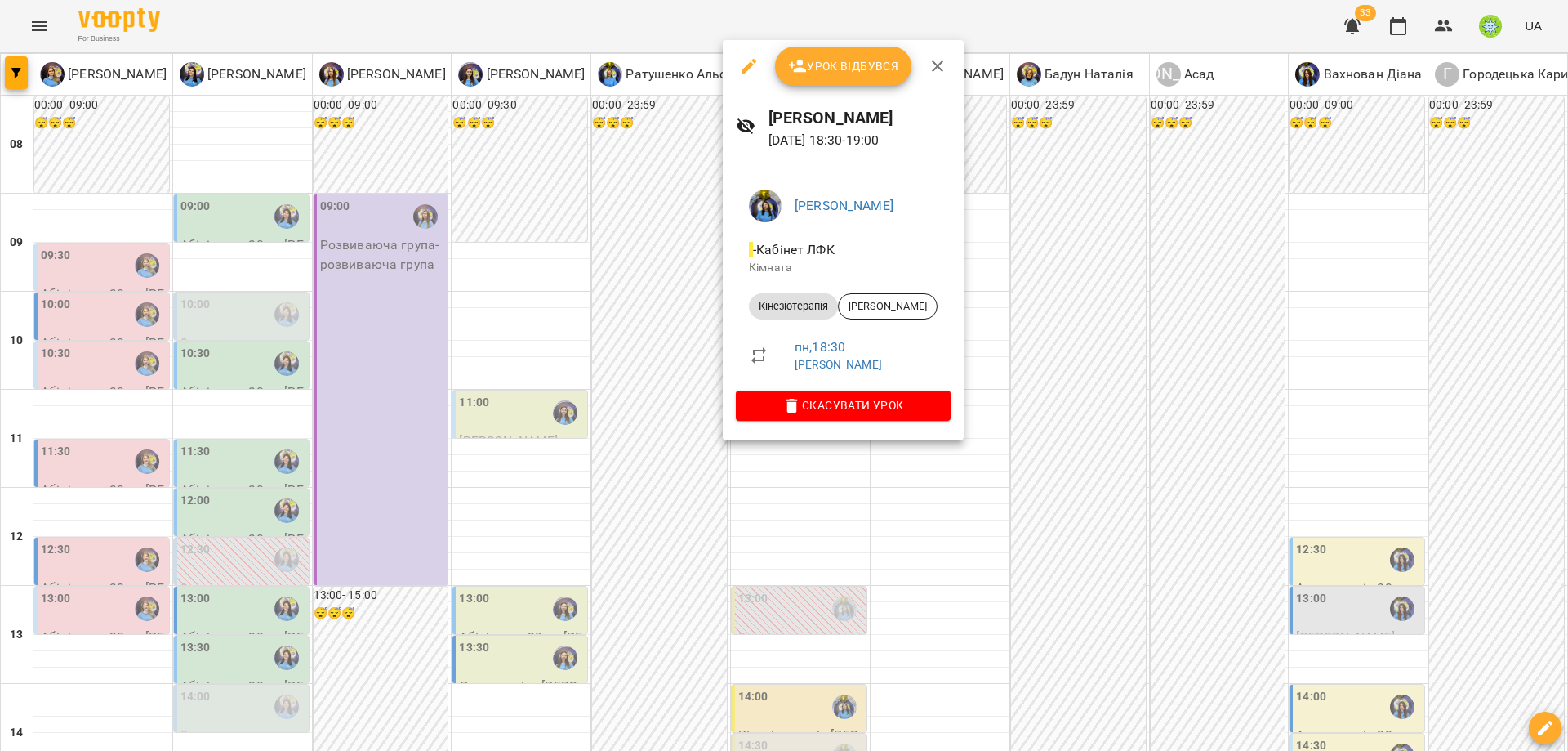
click at [668, 565] on div at bounding box center [784, 375] width 1568 height 751
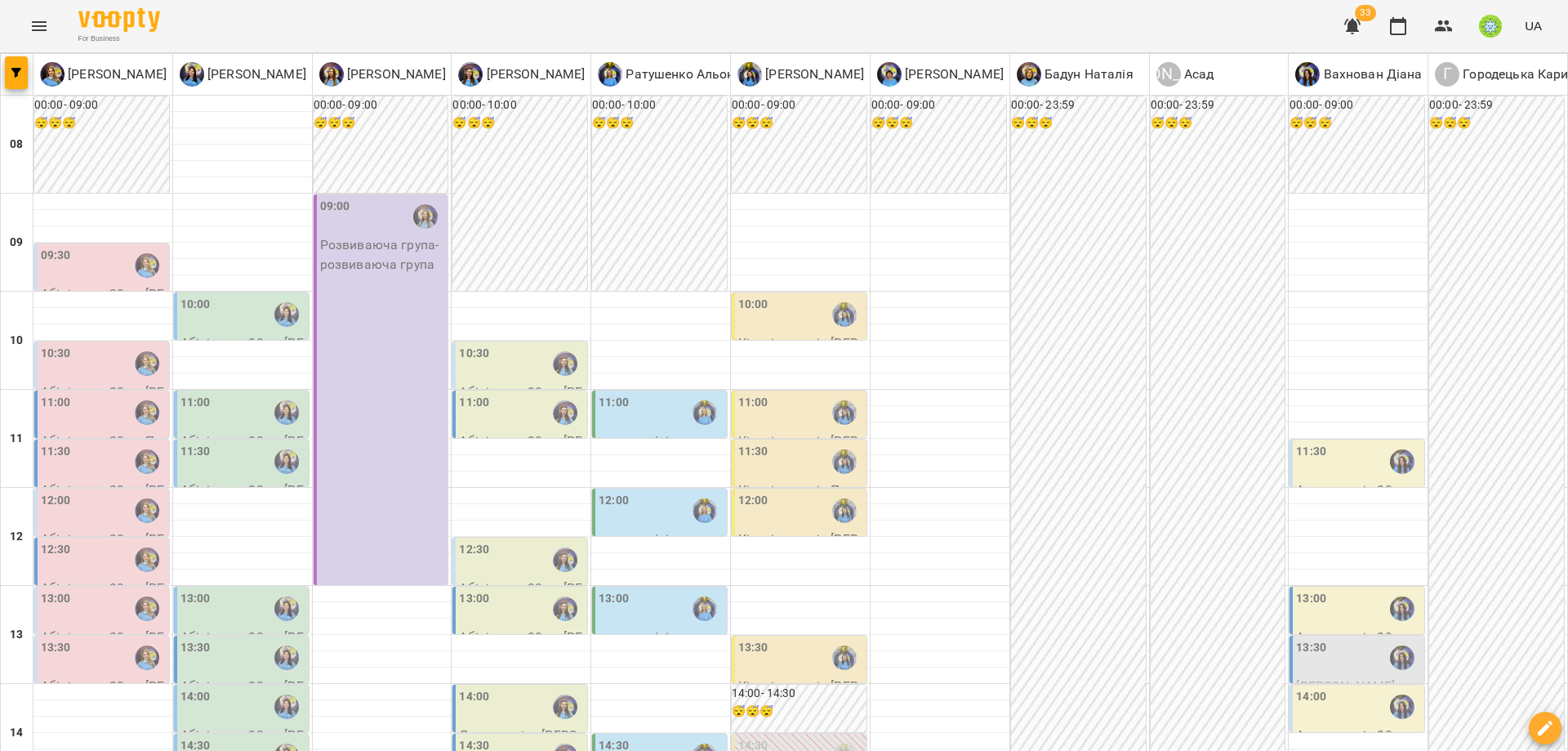
scroll to position [640, 0]
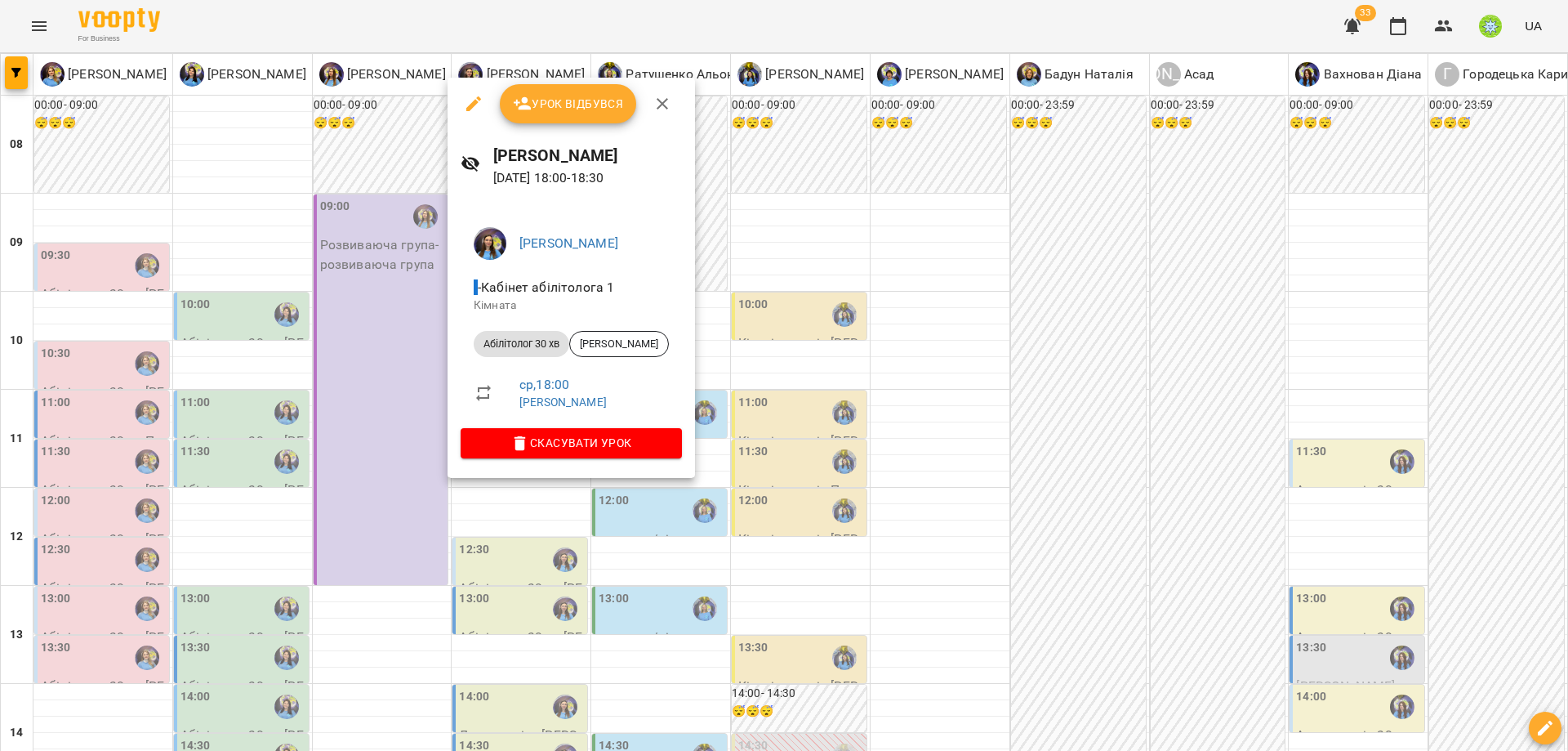
click at [505, 491] on div at bounding box center [784, 375] width 1568 height 751
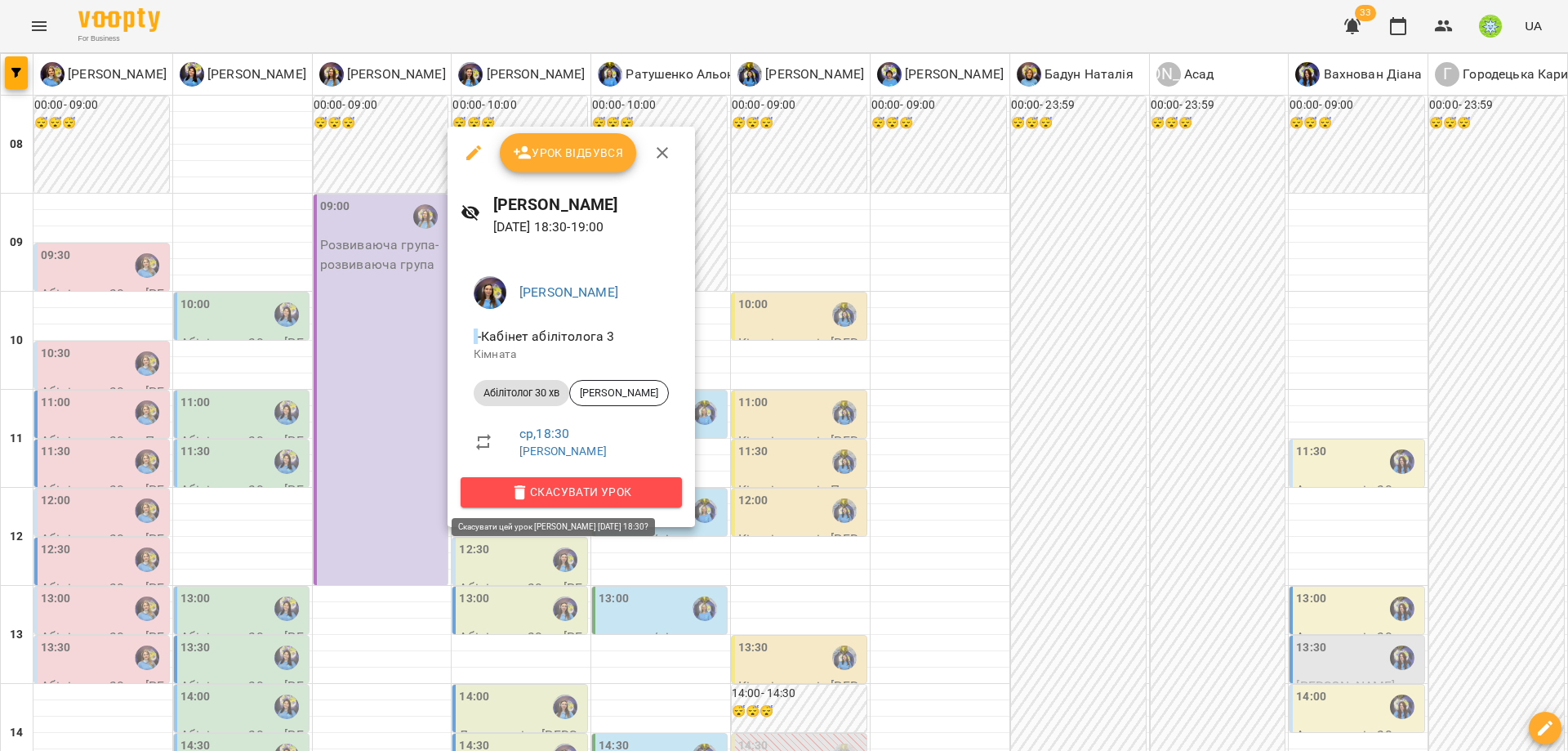
click at [614, 496] on span "Скасувати Урок" at bounding box center [571, 491] width 195 height 19
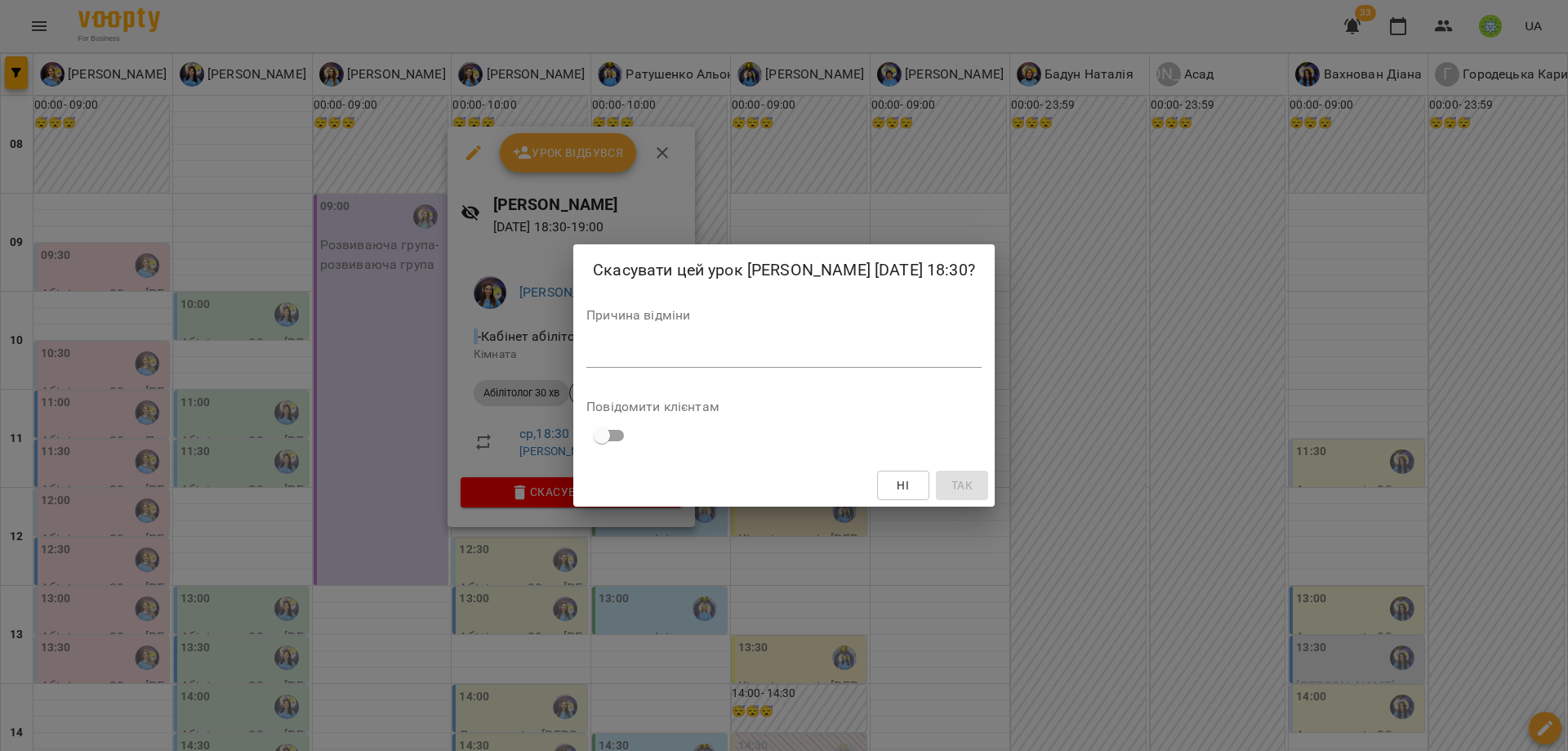
click at [676, 352] on textarea at bounding box center [784, 353] width 395 height 16
paste textarea "**********"
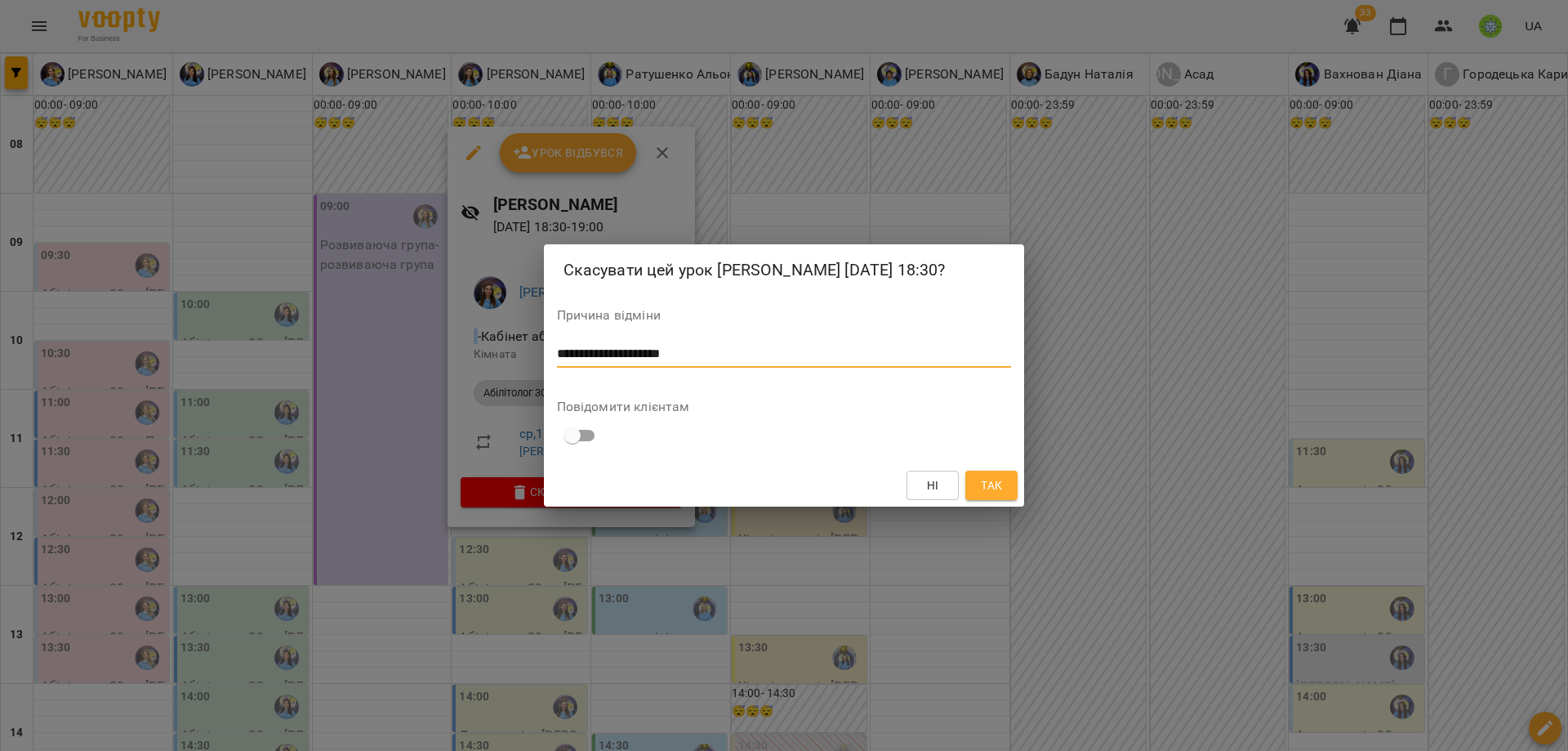
type textarea "**********"
drag, startPoint x: 993, startPoint y: 482, endPoint x: 954, endPoint y: 467, distance: 41.8
click at [993, 481] on span "Так" at bounding box center [991, 485] width 21 height 19
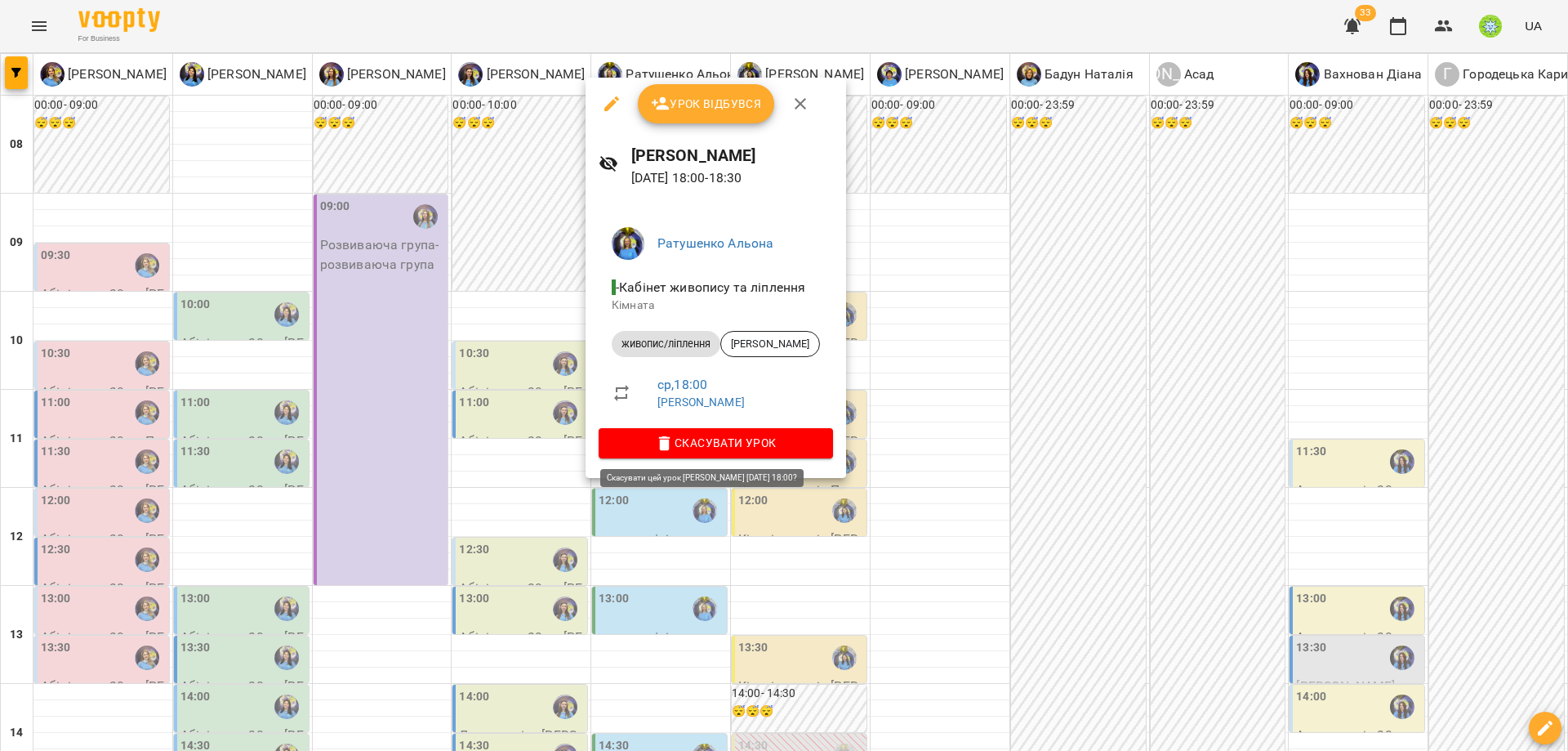
click at [713, 441] on span "Скасувати Урок" at bounding box center [716, 442] width 208 height 19
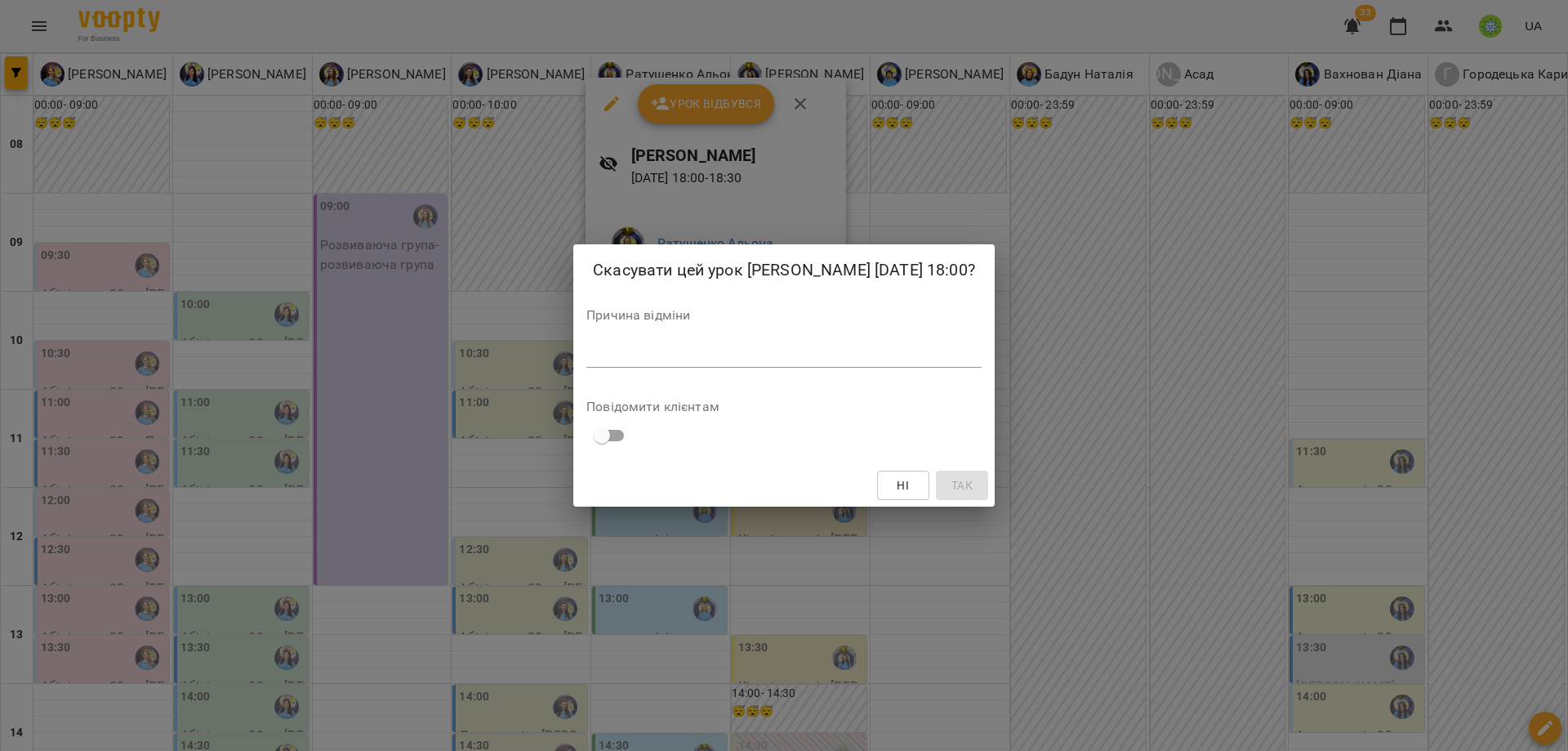
click at [686, 370] on div "Причина відміни *" at bounding box center [784, 341] width 395 height 66
click at [685, 360] on textarea at bounding box center [784, 353] width 395 height 16
paste textarea "**********"
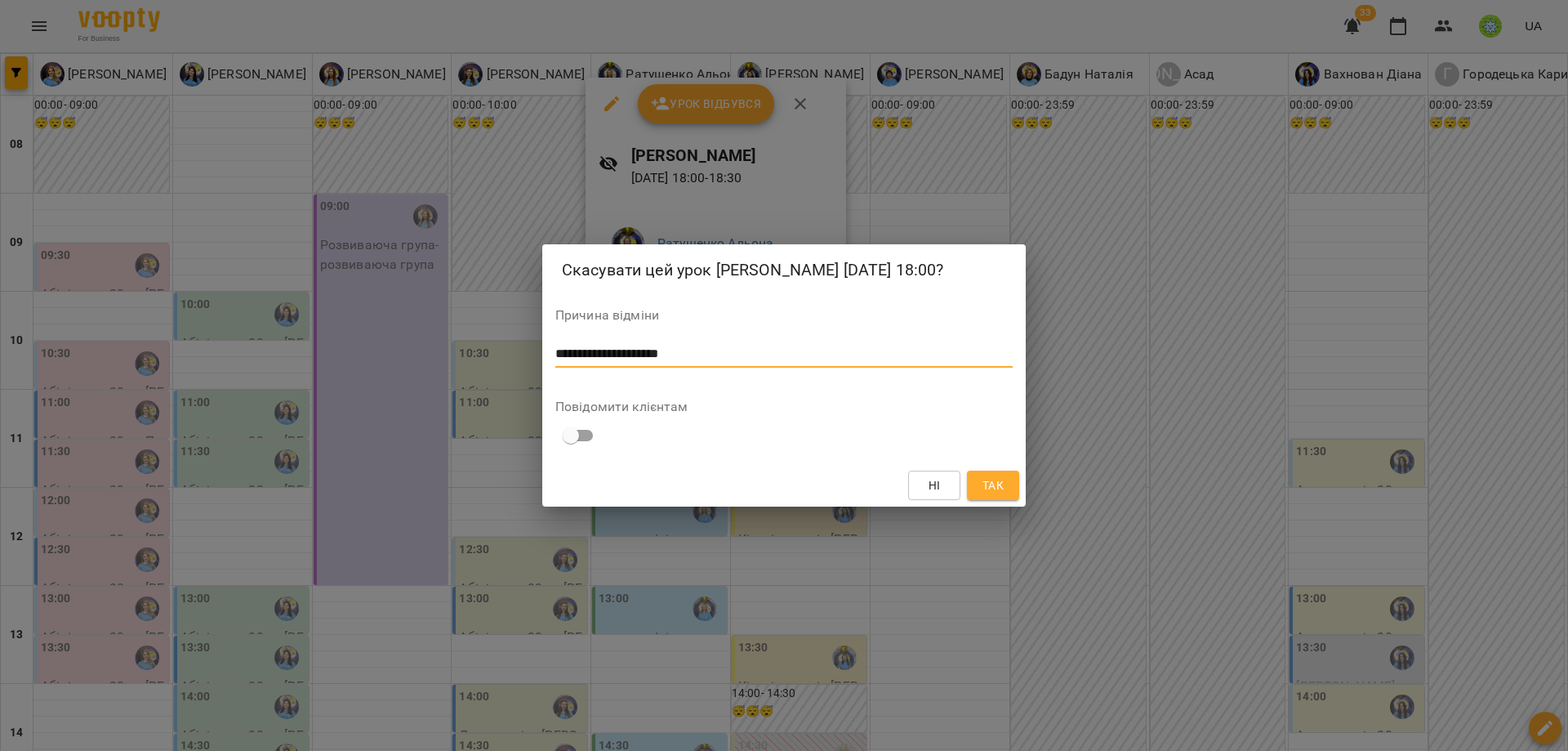
type textarea "**********"
click at [1005, 487] on span "Так" at bounding box center [993, 485] width 26 height 19
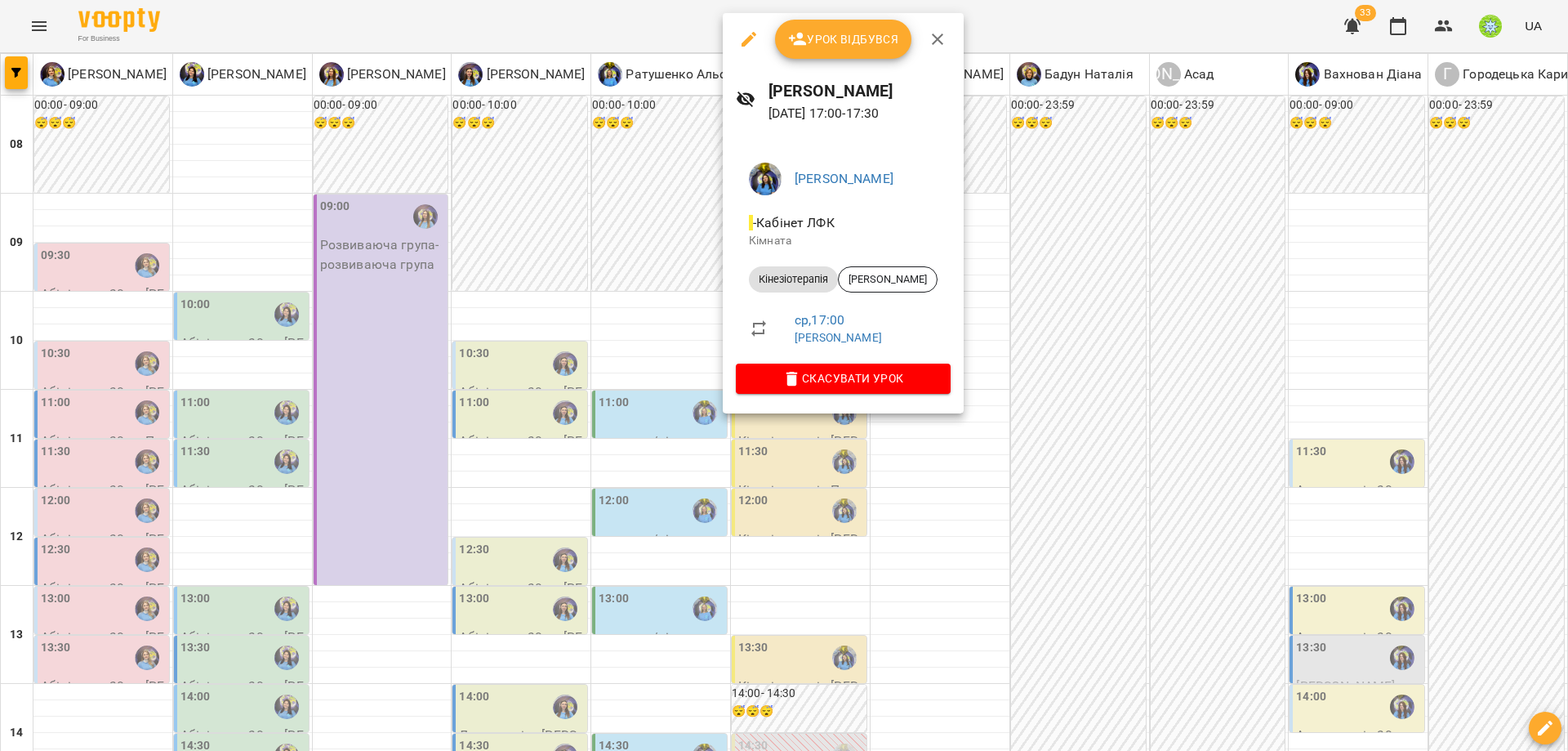
click at [1027, 537] on div at bounding box center [784, 375] width 1568 height 751
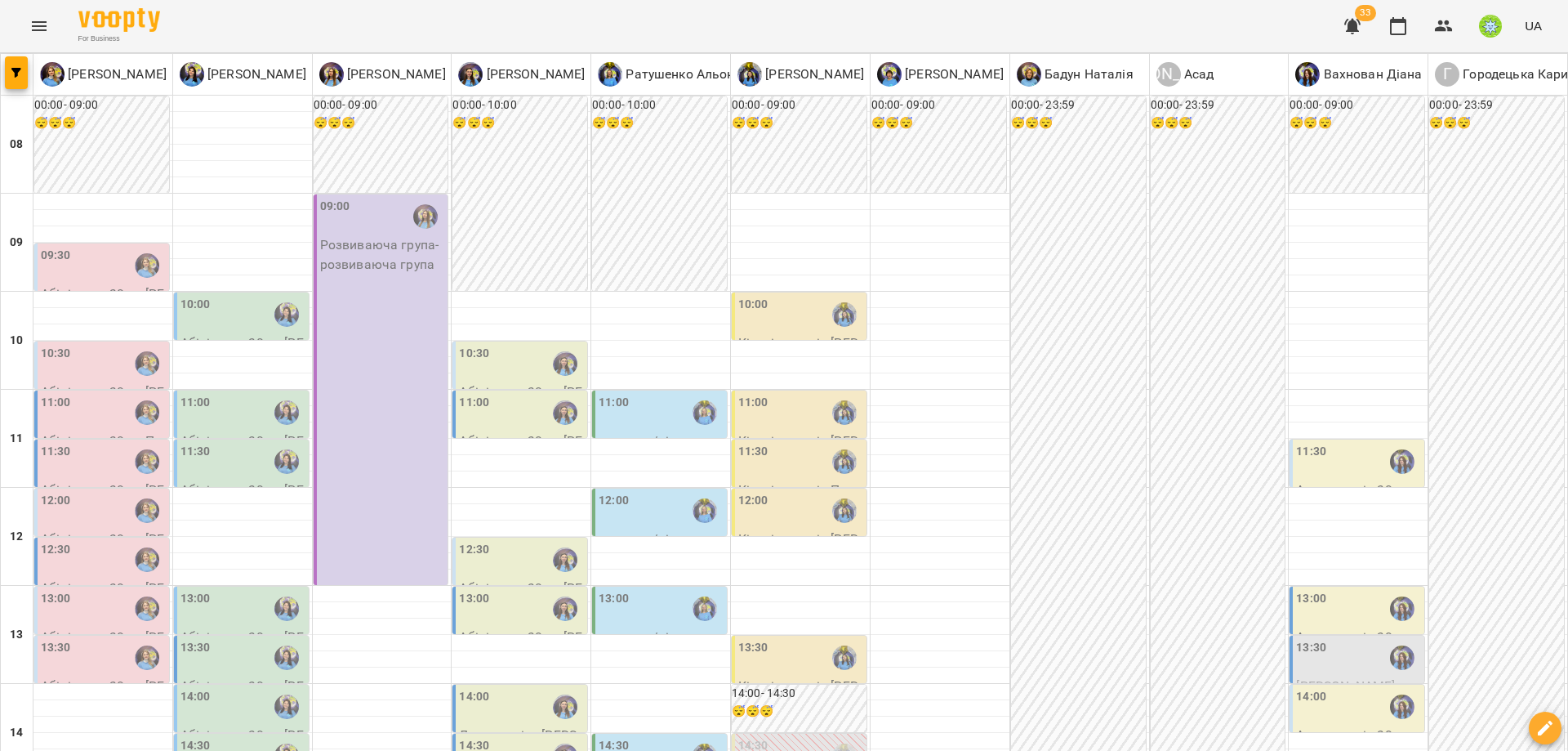
drag, startPoint x: 1085, startPoint y: 665, endPoint x: 1068, endPoint y: 663, distance: 17.1
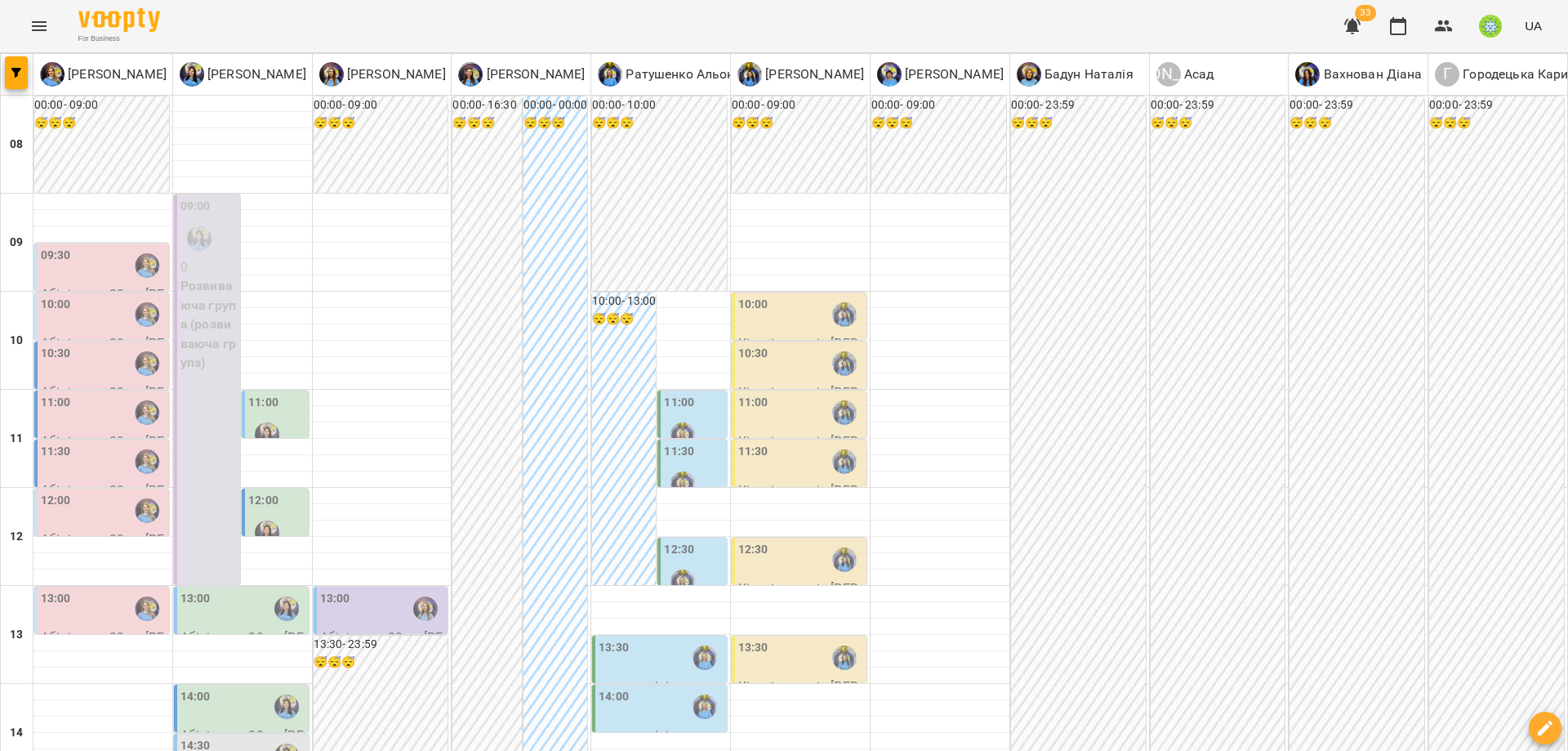
scroll to position [726, 0]
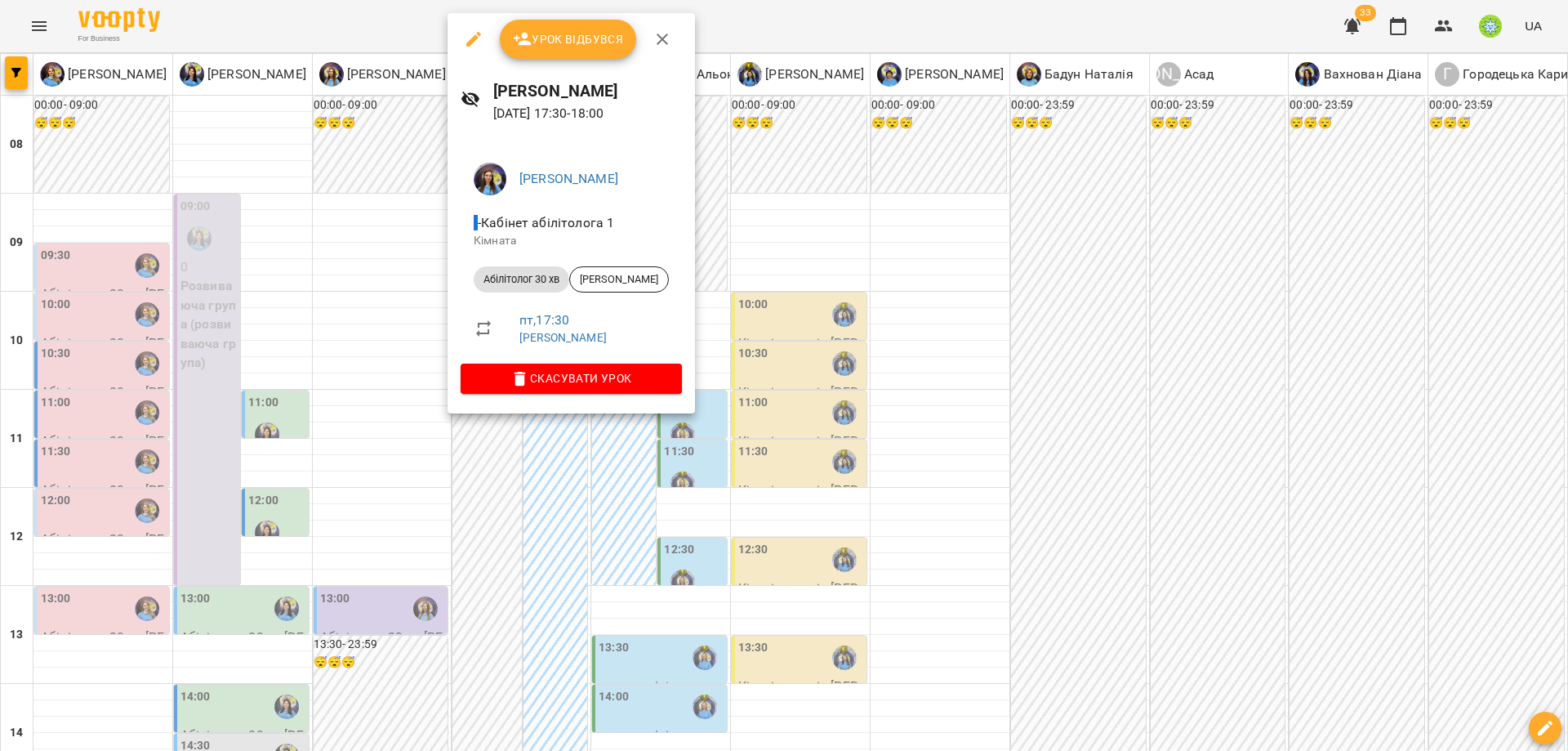
drag, startPoint x: 699, startPoint y: 462, endPoint x: 557, endPoint y: 401, distance: 154.5
click at [696, 457] on div at bounding box center [784, 375] width 1568 height 751
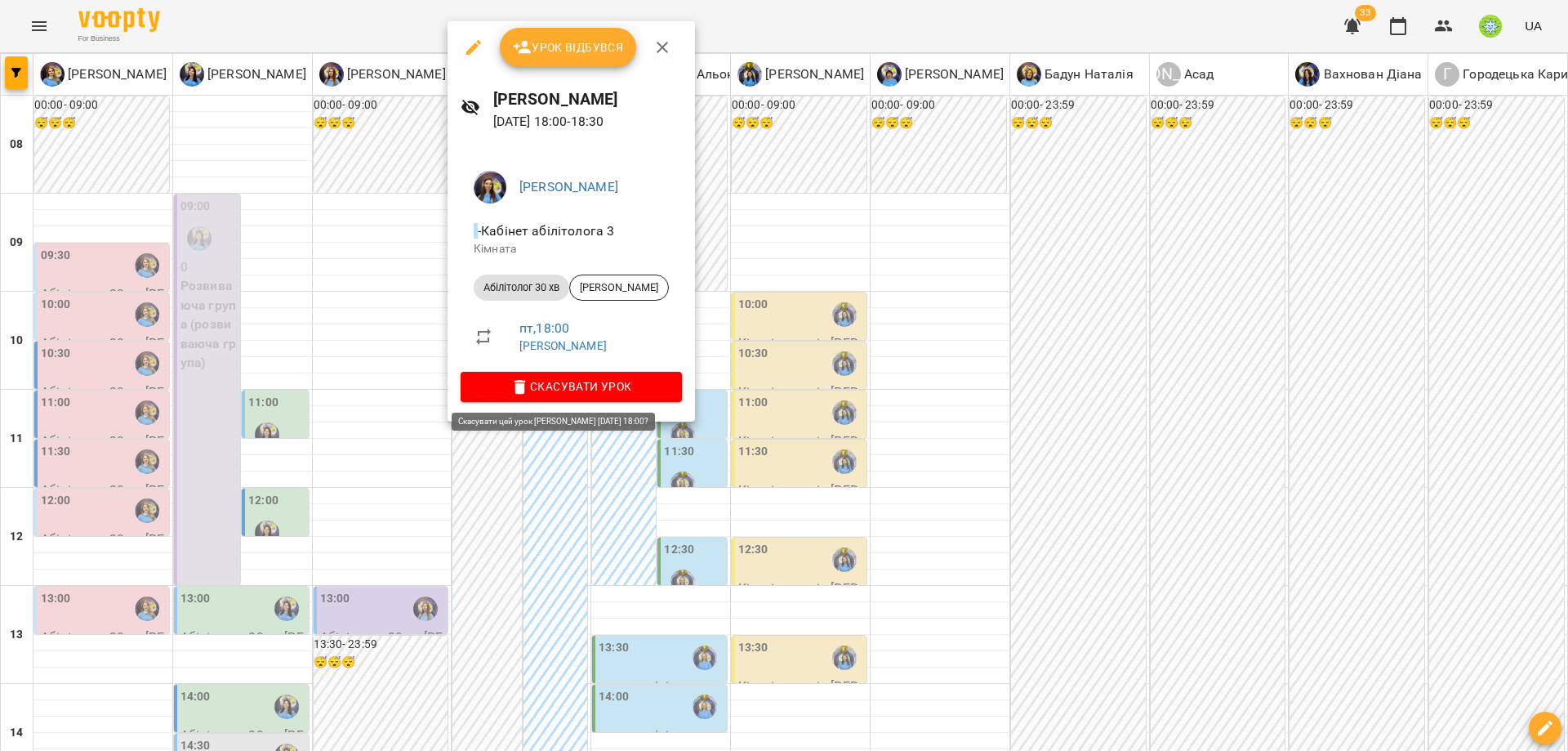
click at [630, 377] on span "Скасувати Урок" at bounding box center [571, 386] width 195 height 19
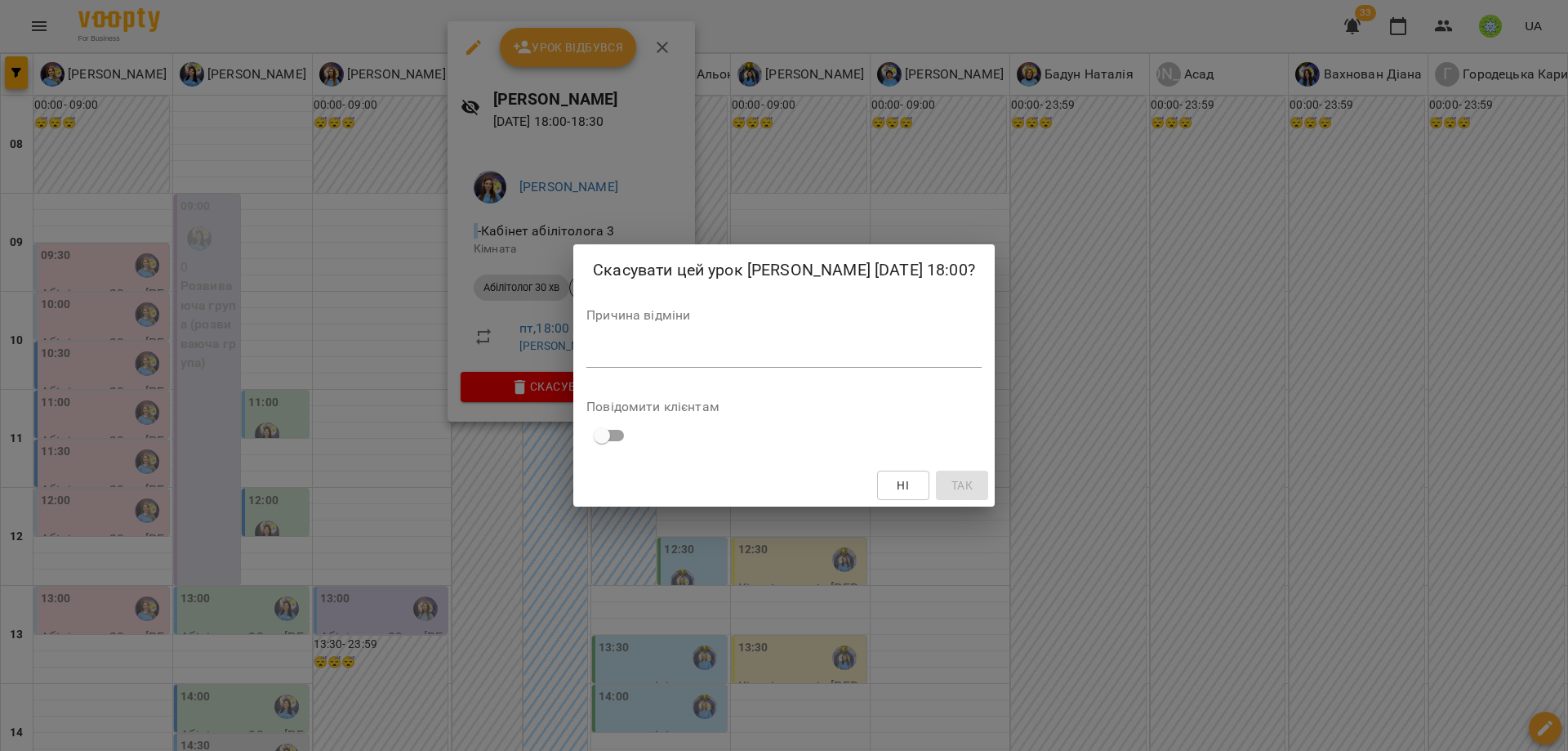
click at [743, 355] on textarea at bounding box center [784, 353] width 395 height 16
paste textarea "**********"
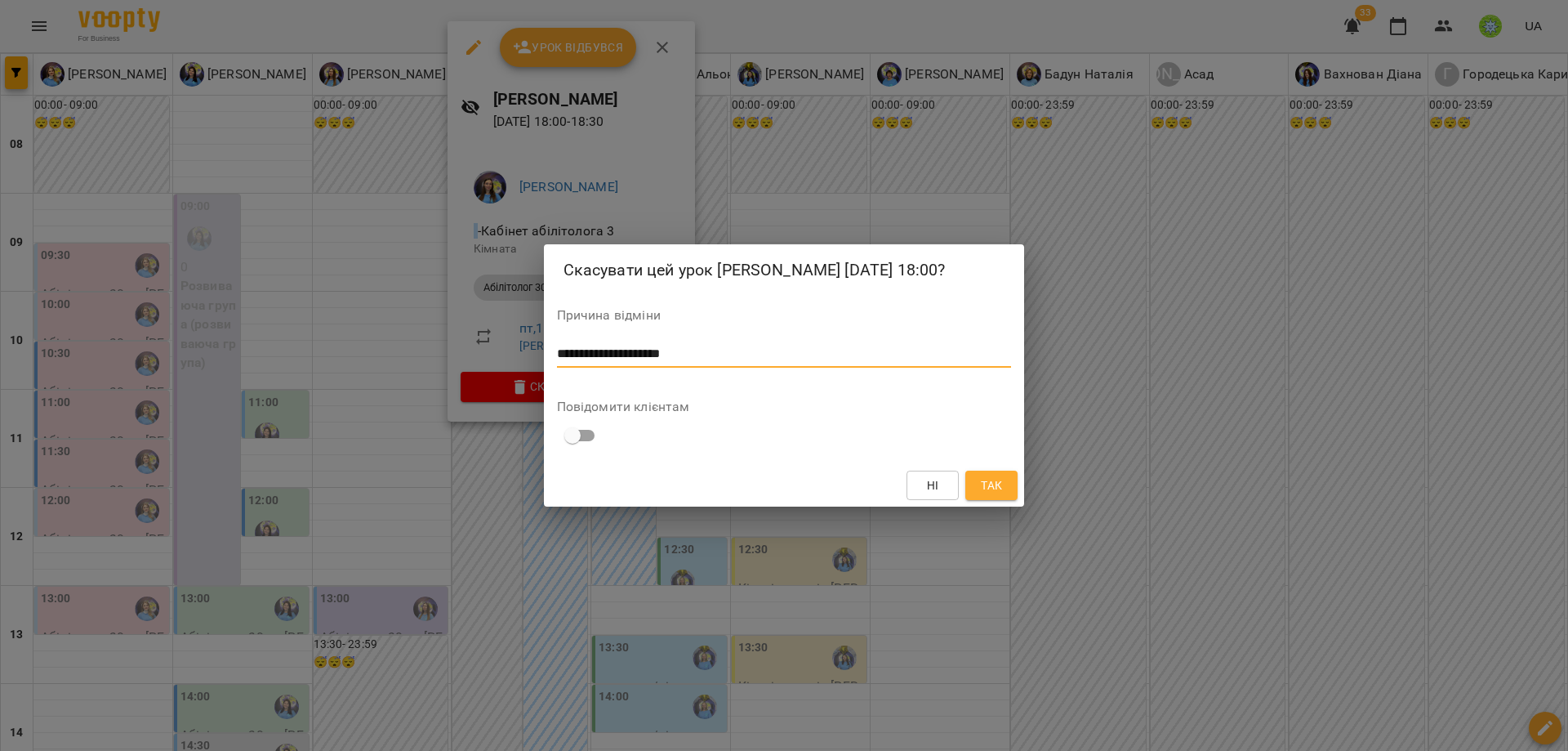
type textarea "**********"
drag, startPoint x: 1013, startPoint y: 485, endPoint x: 852, endPoint y: 417, distance: 174.8
click at [1012, 485] on button "Так" at bounding box center [991, 485] width 52 height 29
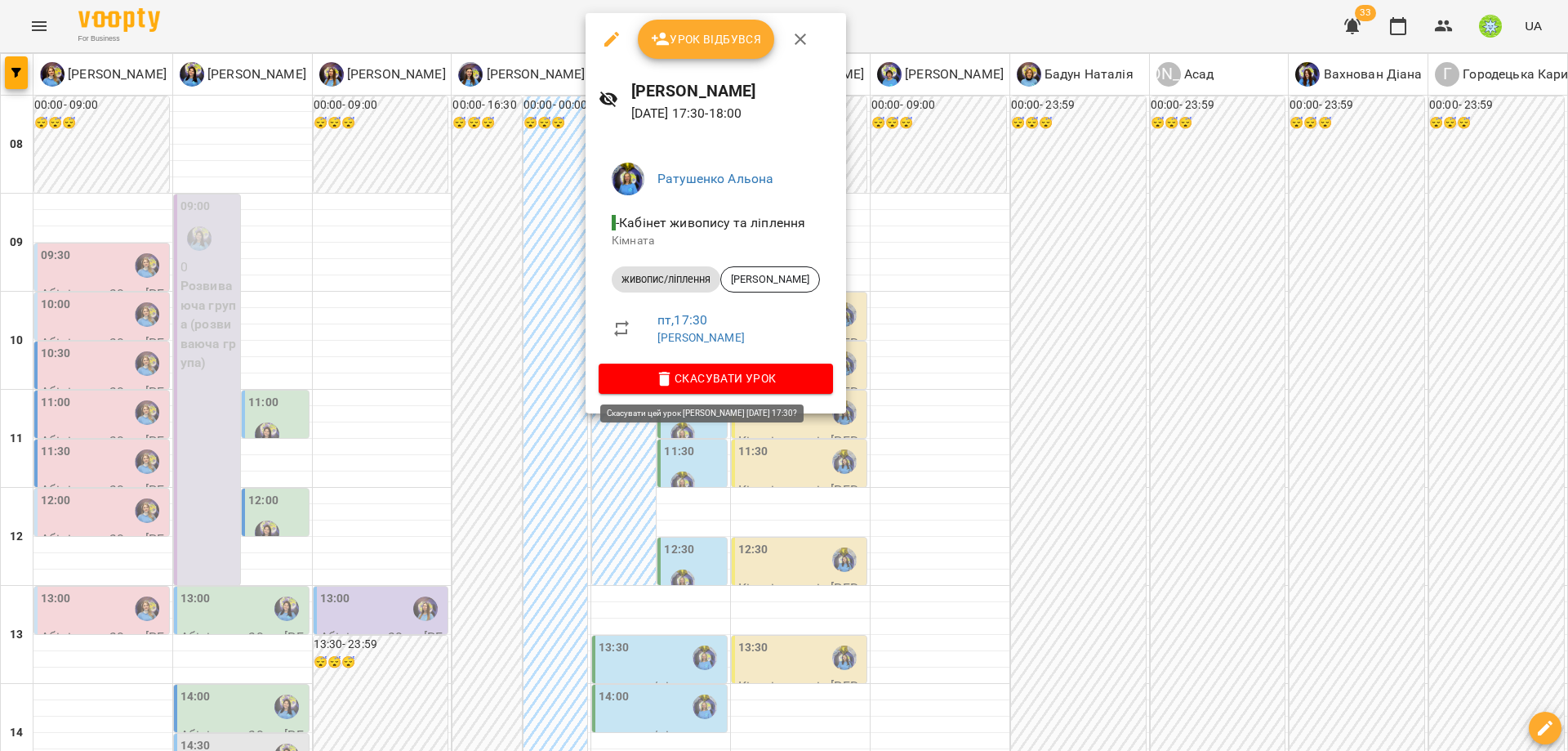
click at [792, 388] on span "Скасувати Урок" at bounding box center [716, 378] width 208 height 19
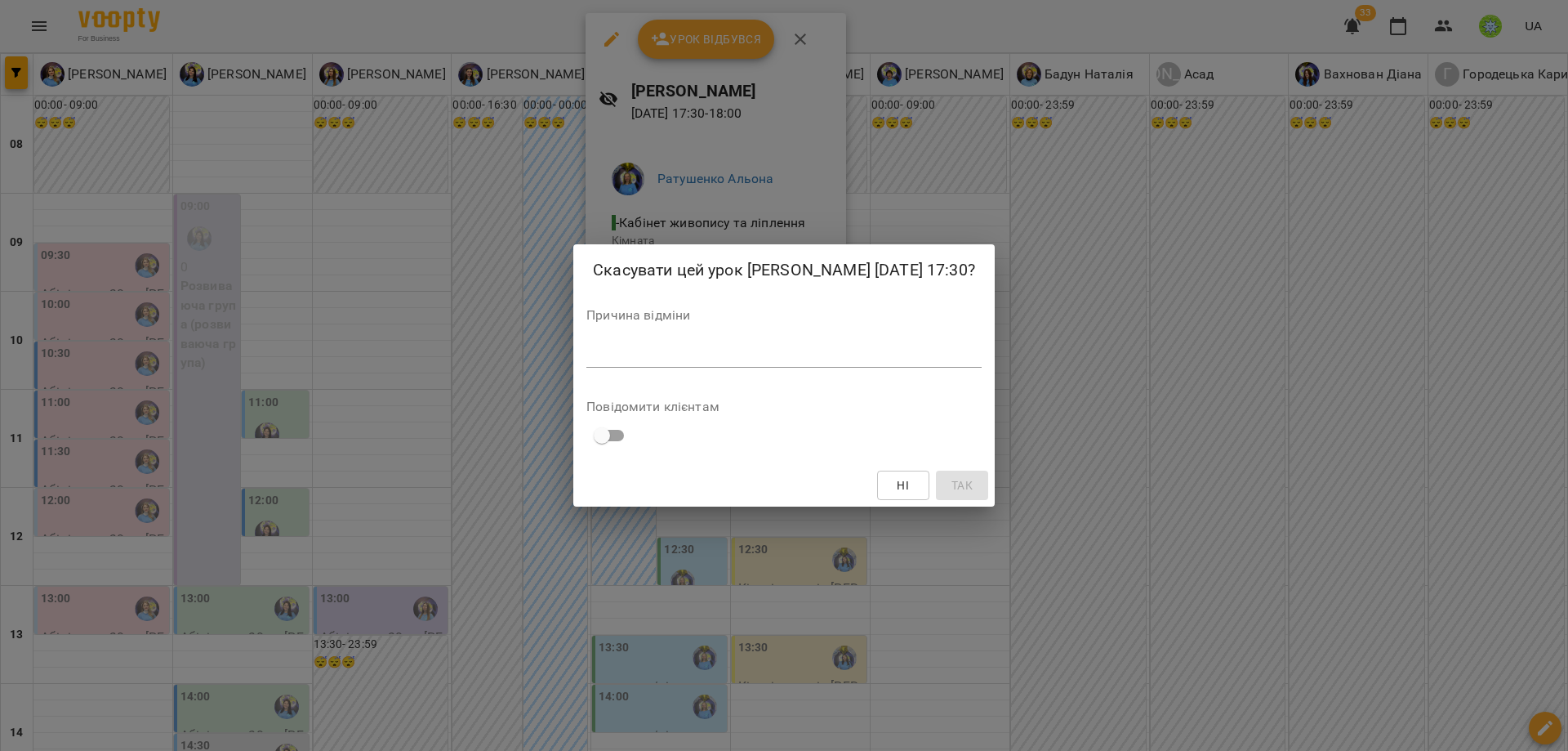
click at [768, 353] on textarea at bounding box center [784, 353] width 395 height 16
paste textarea "**********"
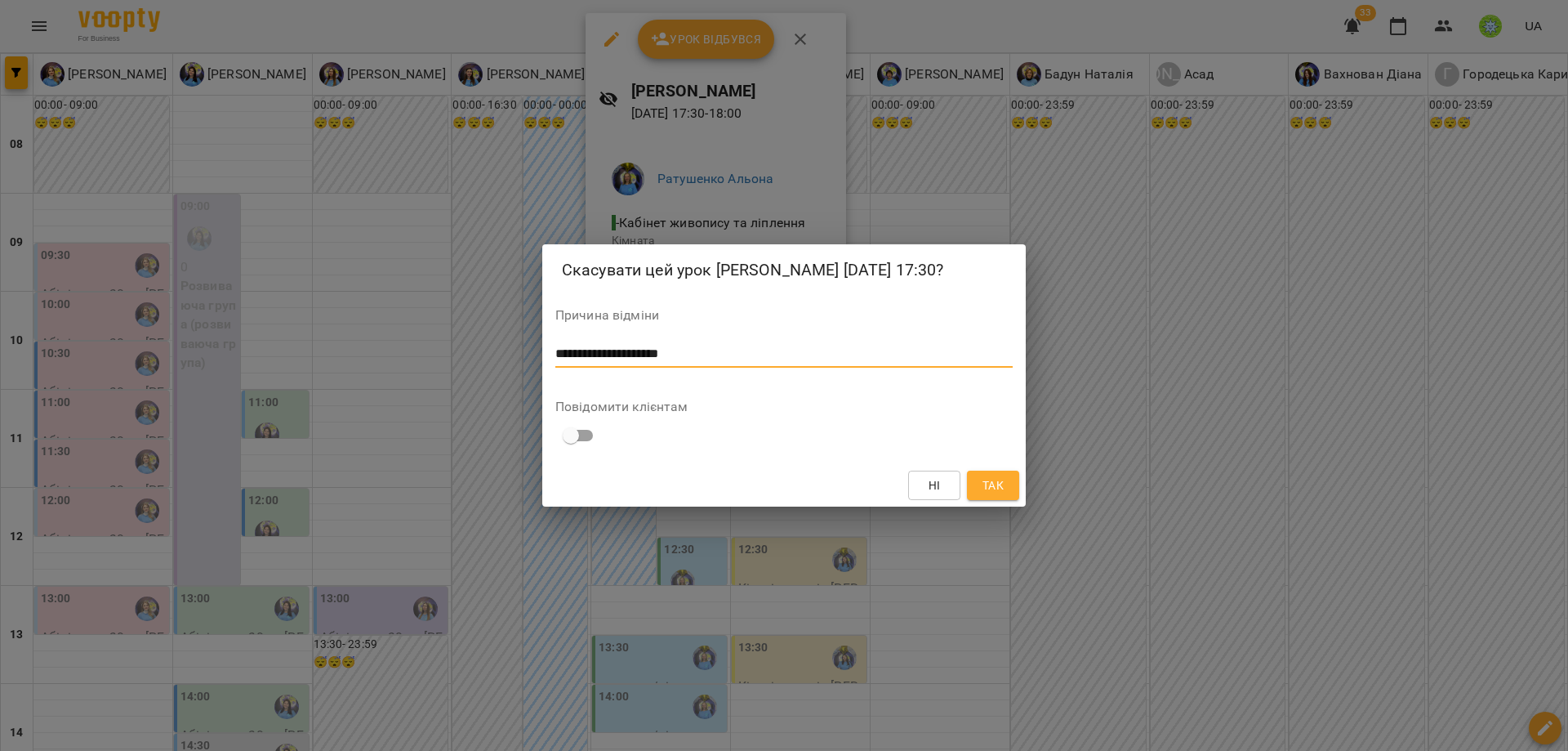
type textarea "**********"
click at [992, 484] on span "Так" at bounding box center [993, 485] width 21 height 19
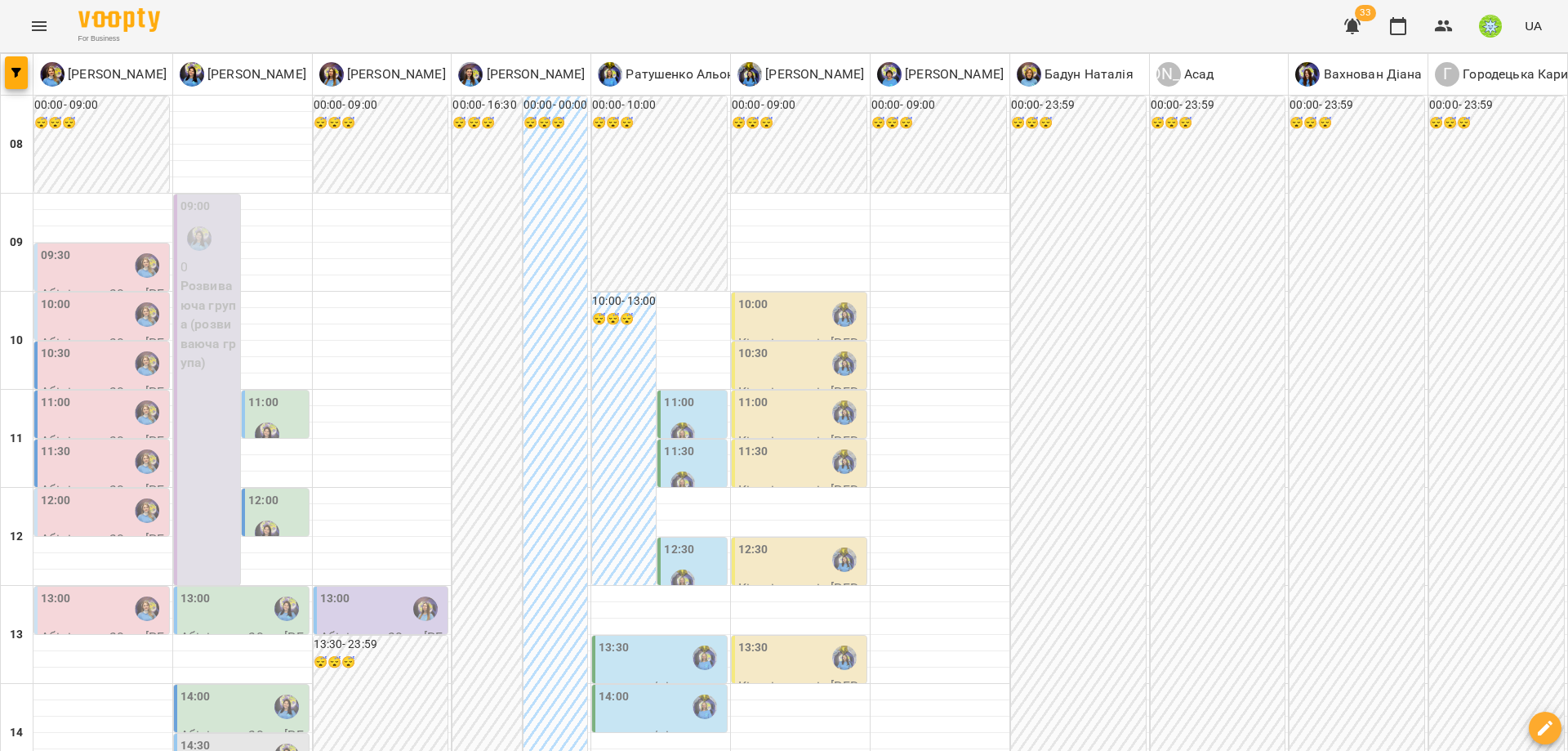
type input "**********"
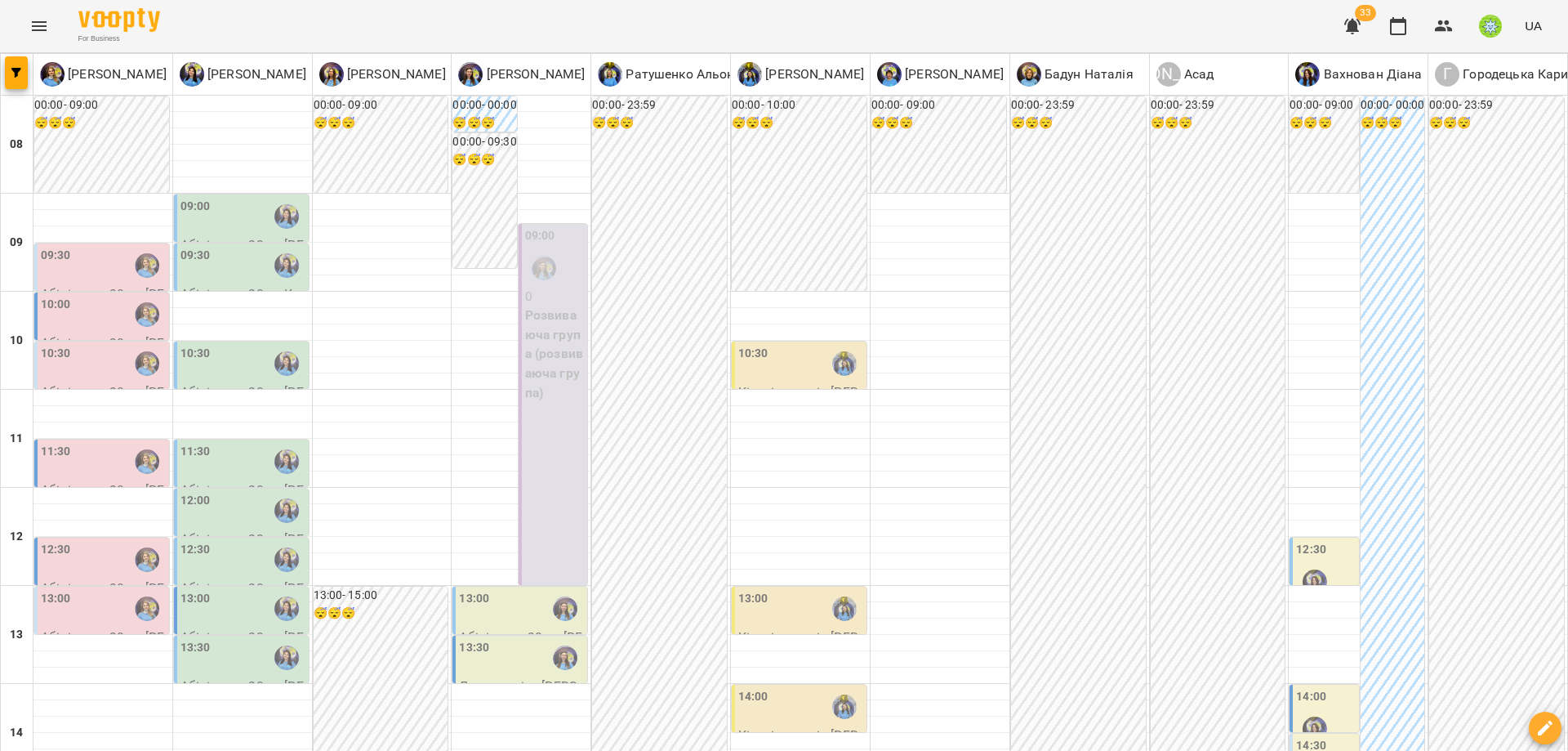
scroll to position [701, 0]
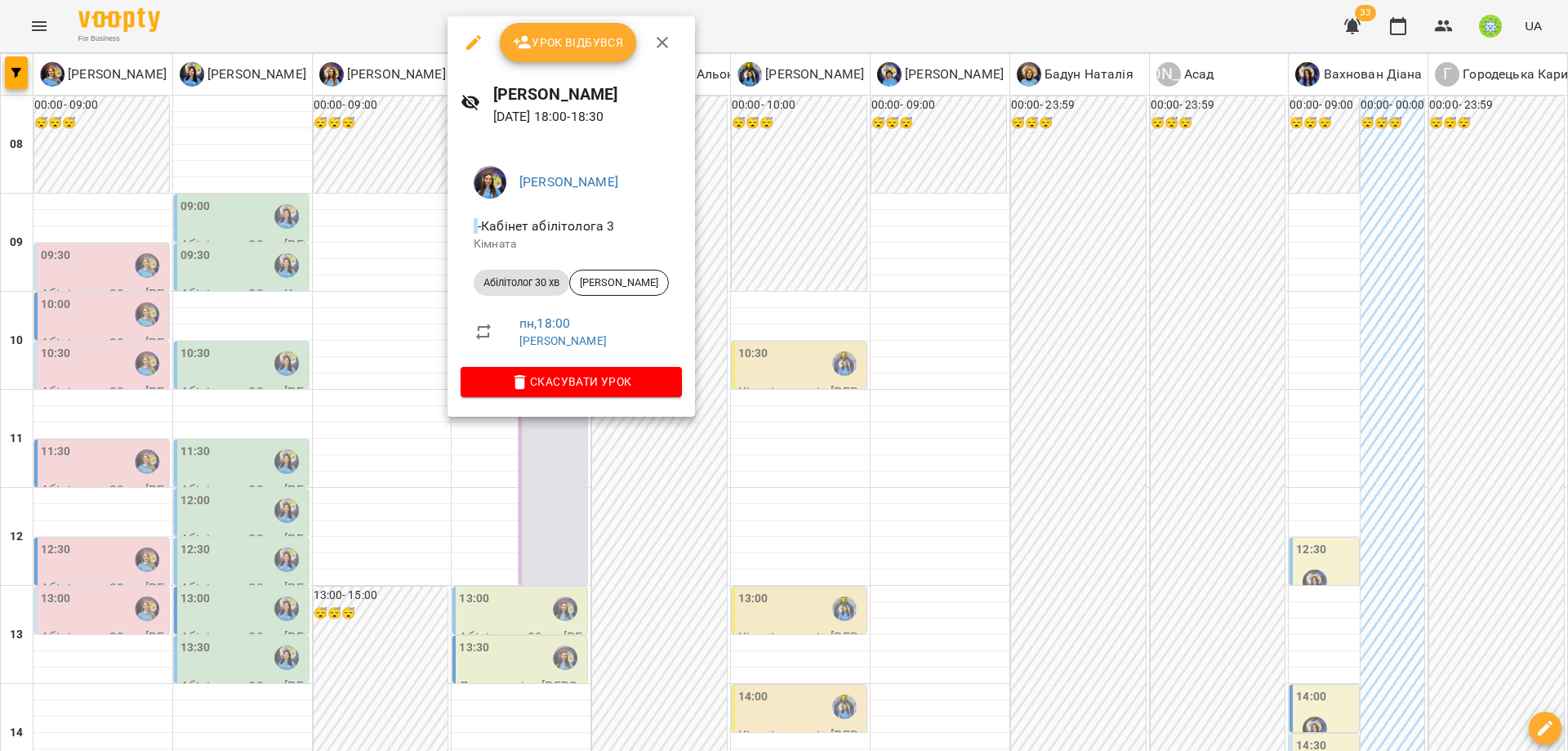
drag, startPoint x: 545, startPoint y: 464, endPoint x: 551, endPoint y: 345, distance: 119.2
click at [545, 464] on div at bounding box center [784, 375] width 1568 height 751
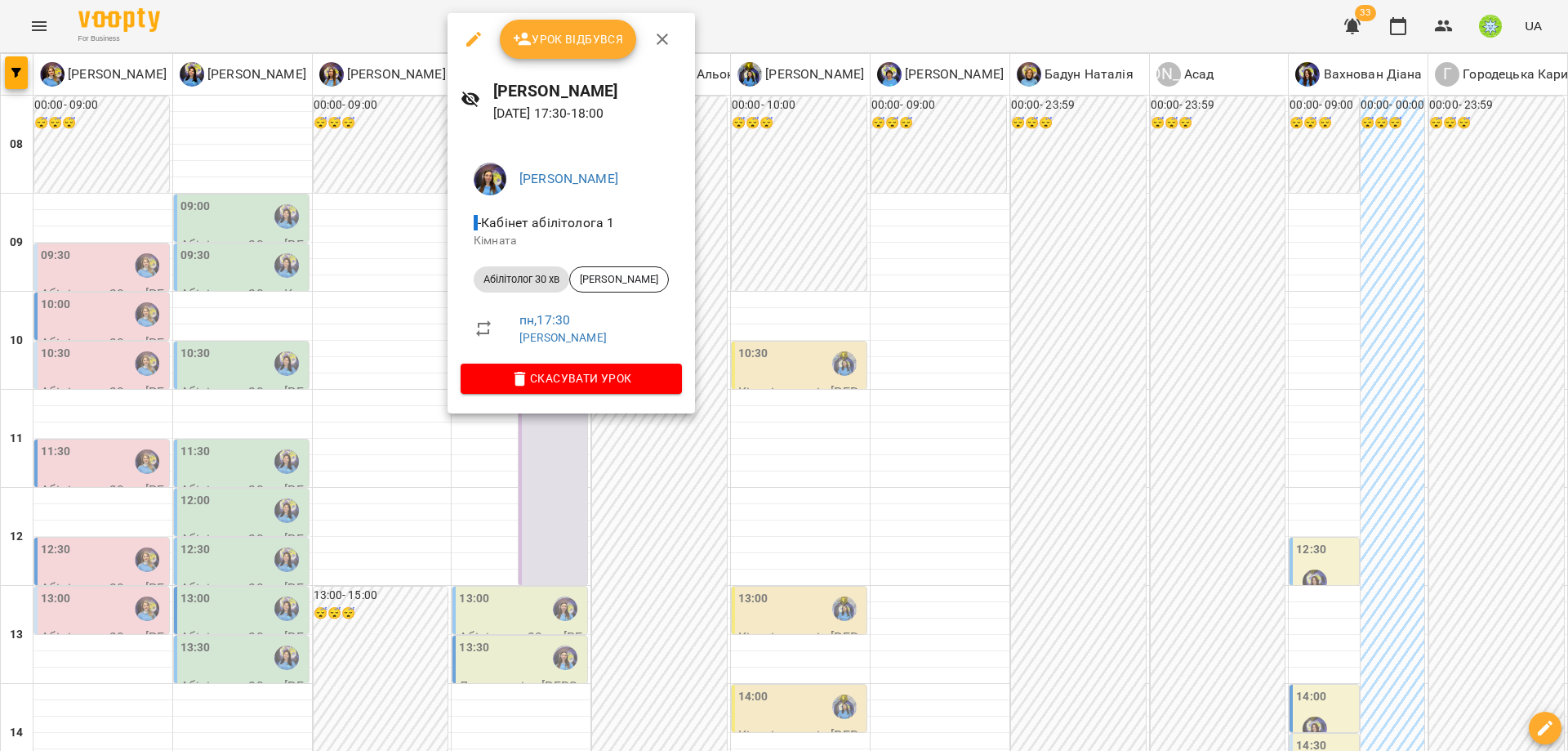
click at [597, 380] on span "Скасувати Урок" at bounding box center [571, 378] width 195 height 19
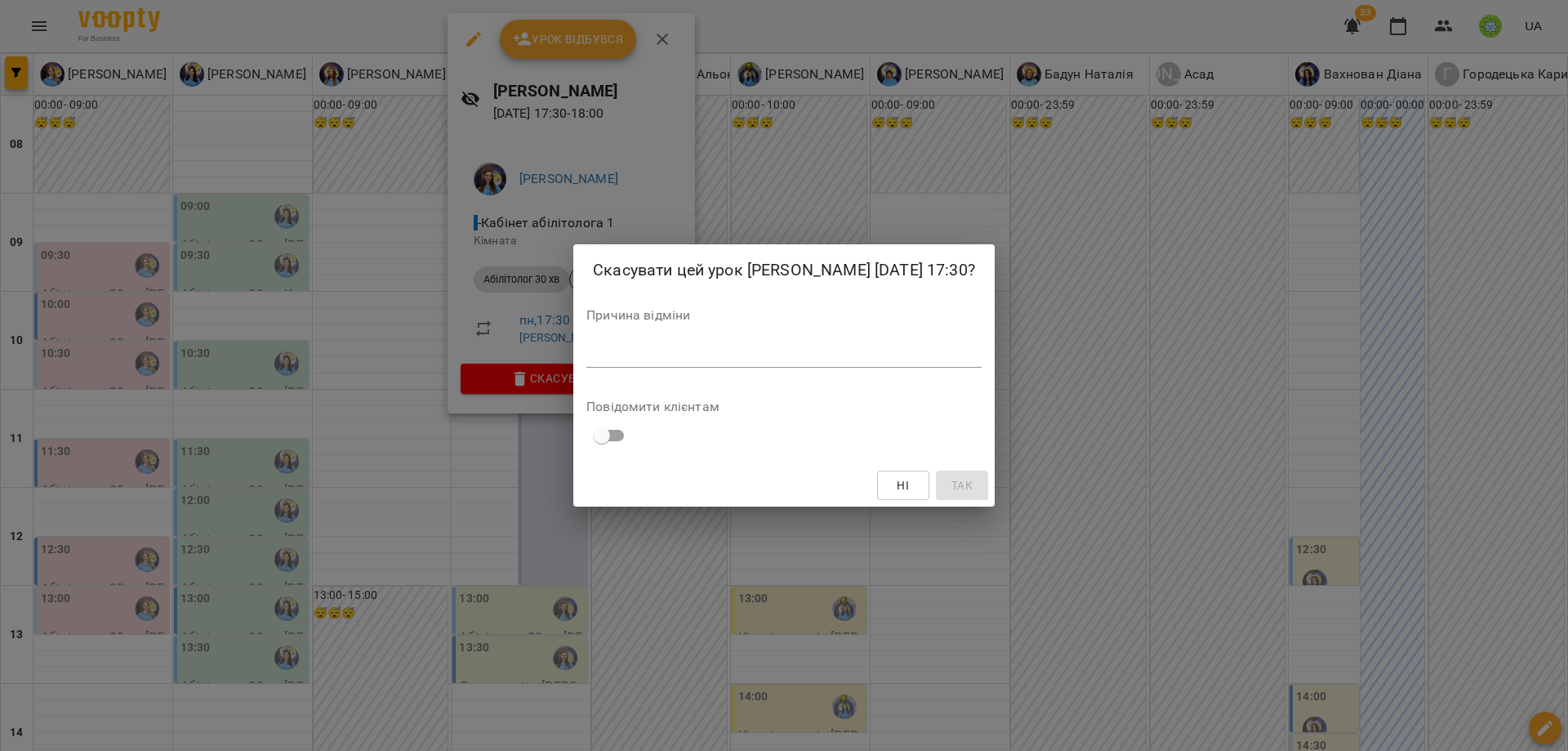
click at [634, 368] on div "Причина відміни *" at bounding box center [784, 341] width 395 height 66
click at [641, 360] on textarea at bounding box center [784, 353] width 395 height 16
paste textarea "**********"
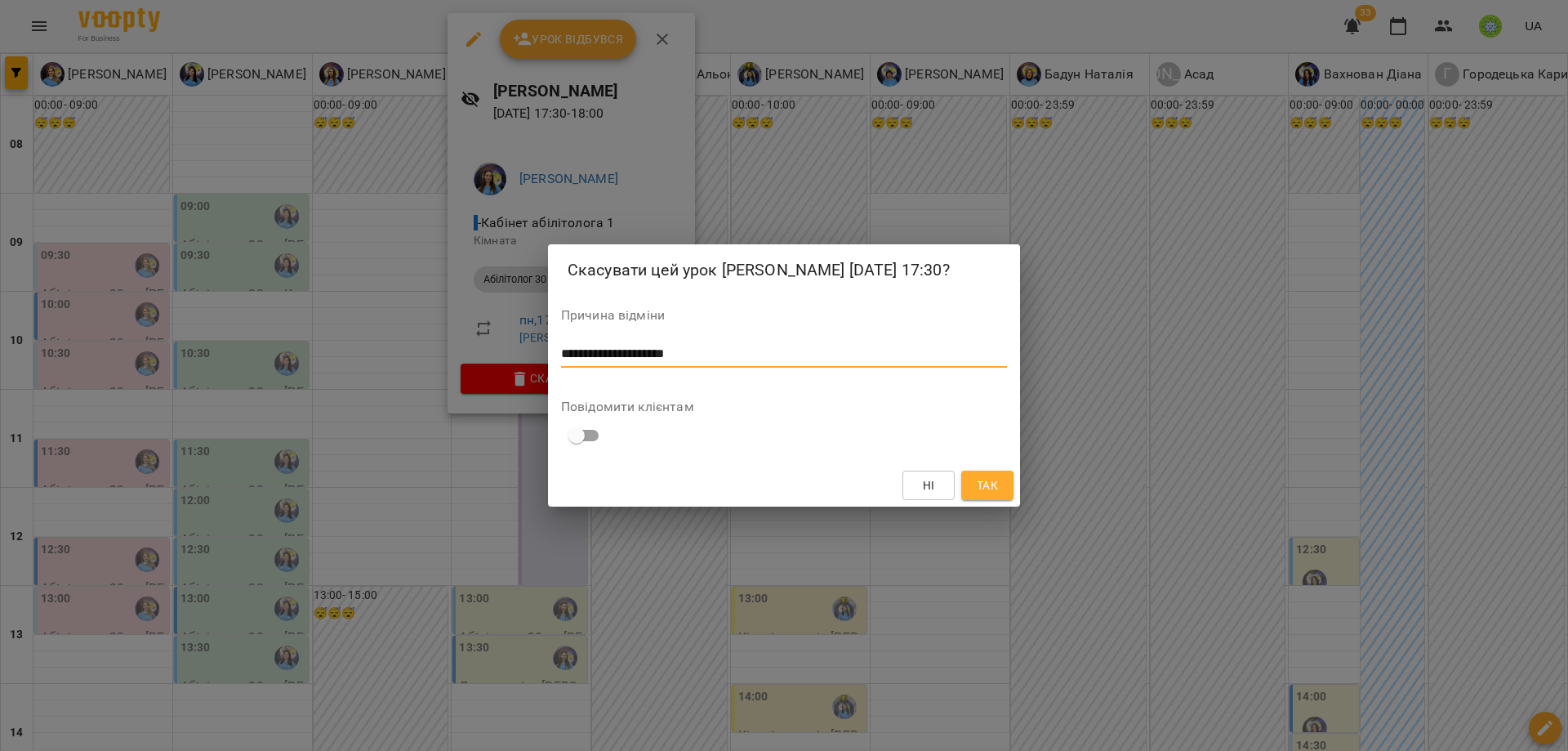
type textarea "**********"
click at [988, 491] on span "Так" at bounding box center [987, 485] width 21 height 19
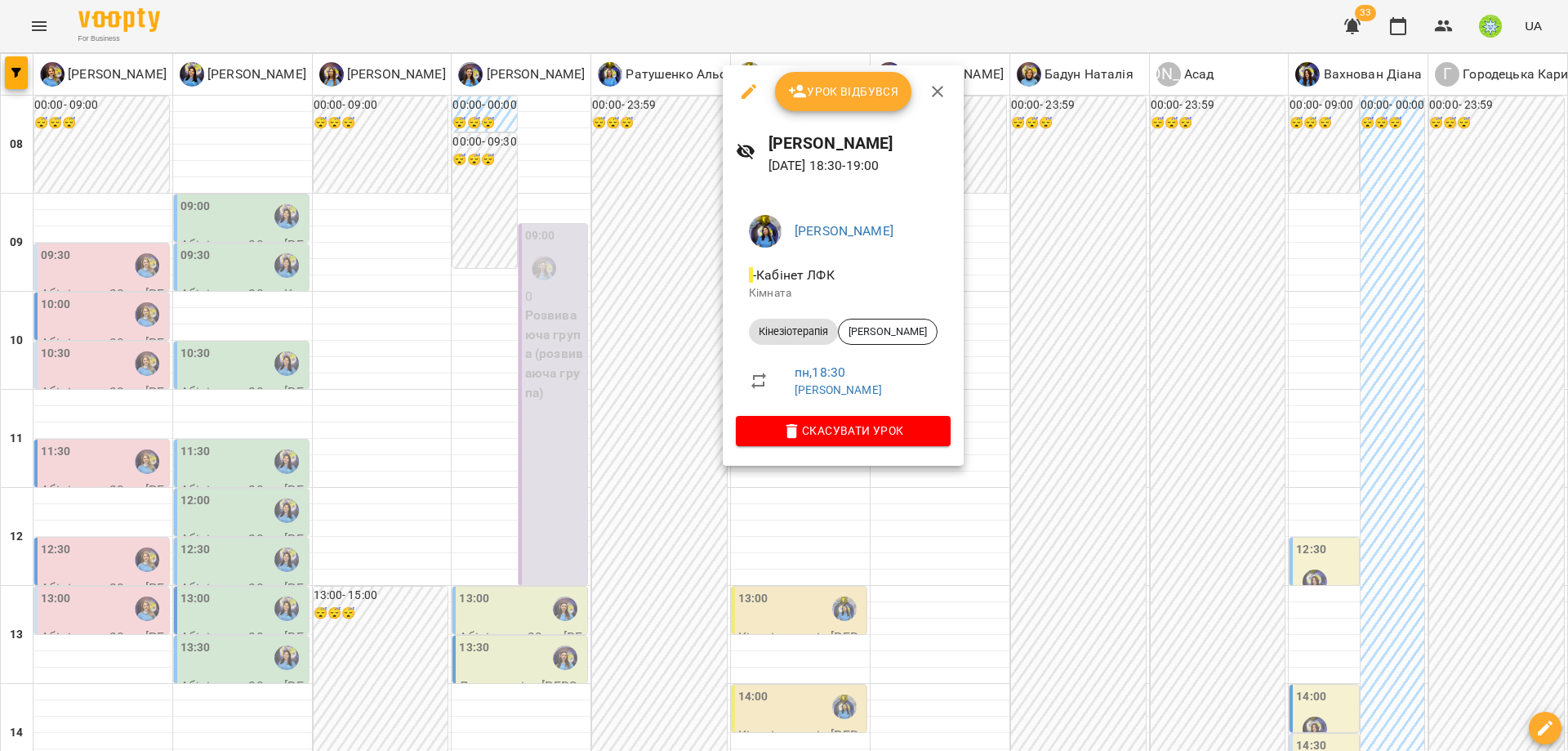
drag, startPoint x: 1085, startPoint y: 394, endPoint x: 971, endPoint y: 388, distance: 114.2
click at [1076, 392] on div at bounding box center [784, 375] width 1568 height 751
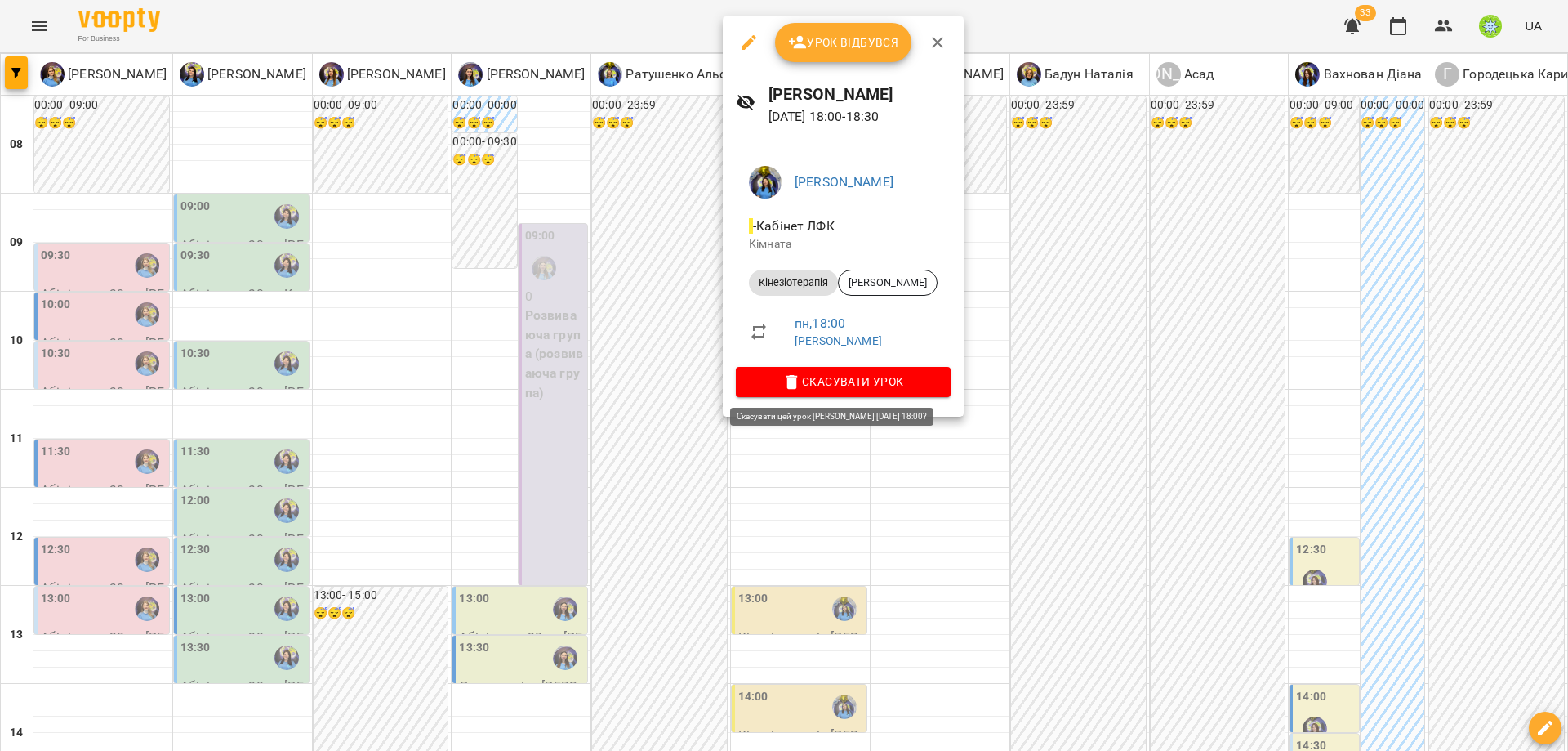
click at [887, 386] on span "Скасувати Урок" at bounding box center [843, 381] width 189 height 19
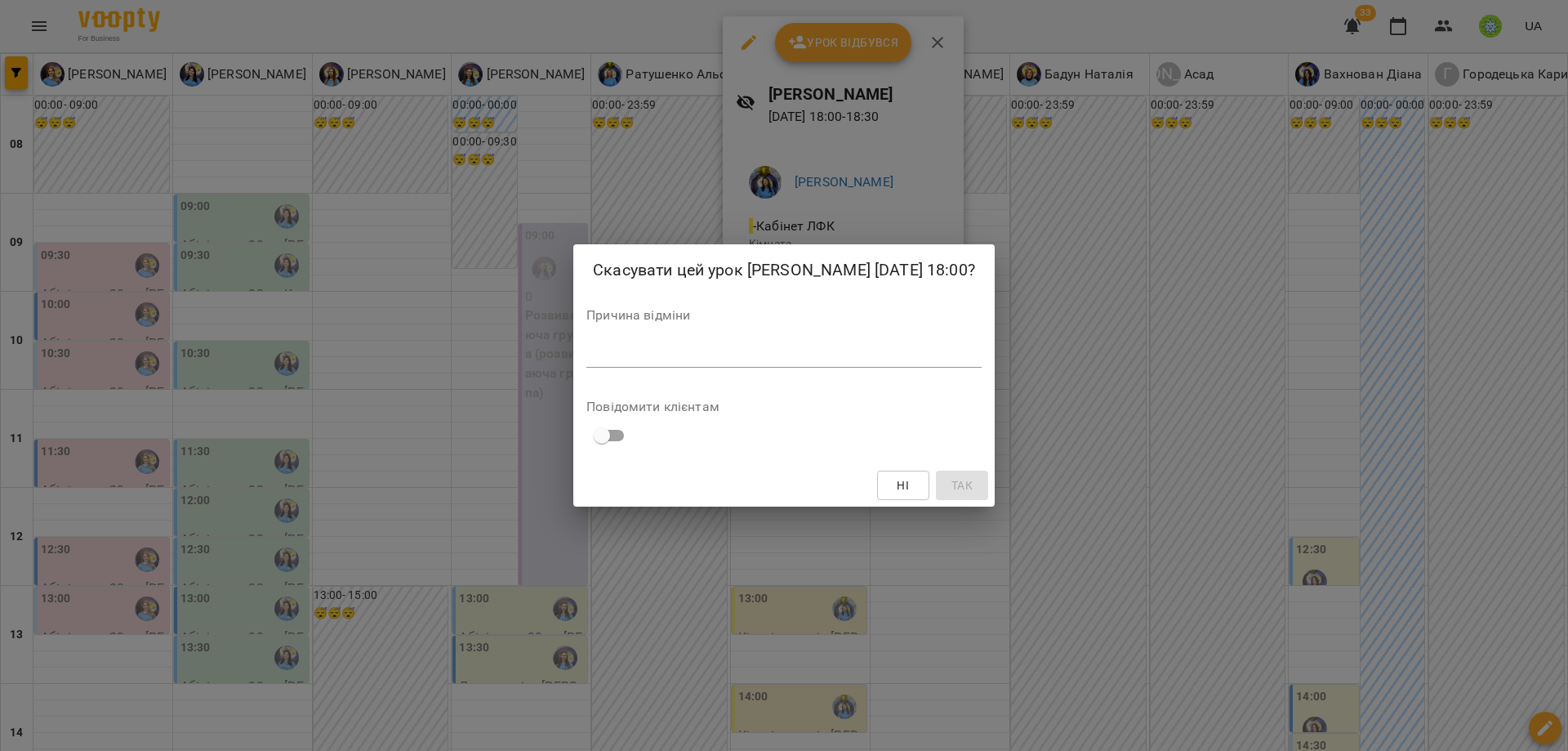
click at [829, 348] on textarea at bounding box center [784, 353] width 395 height 16
paste textarea "**********"
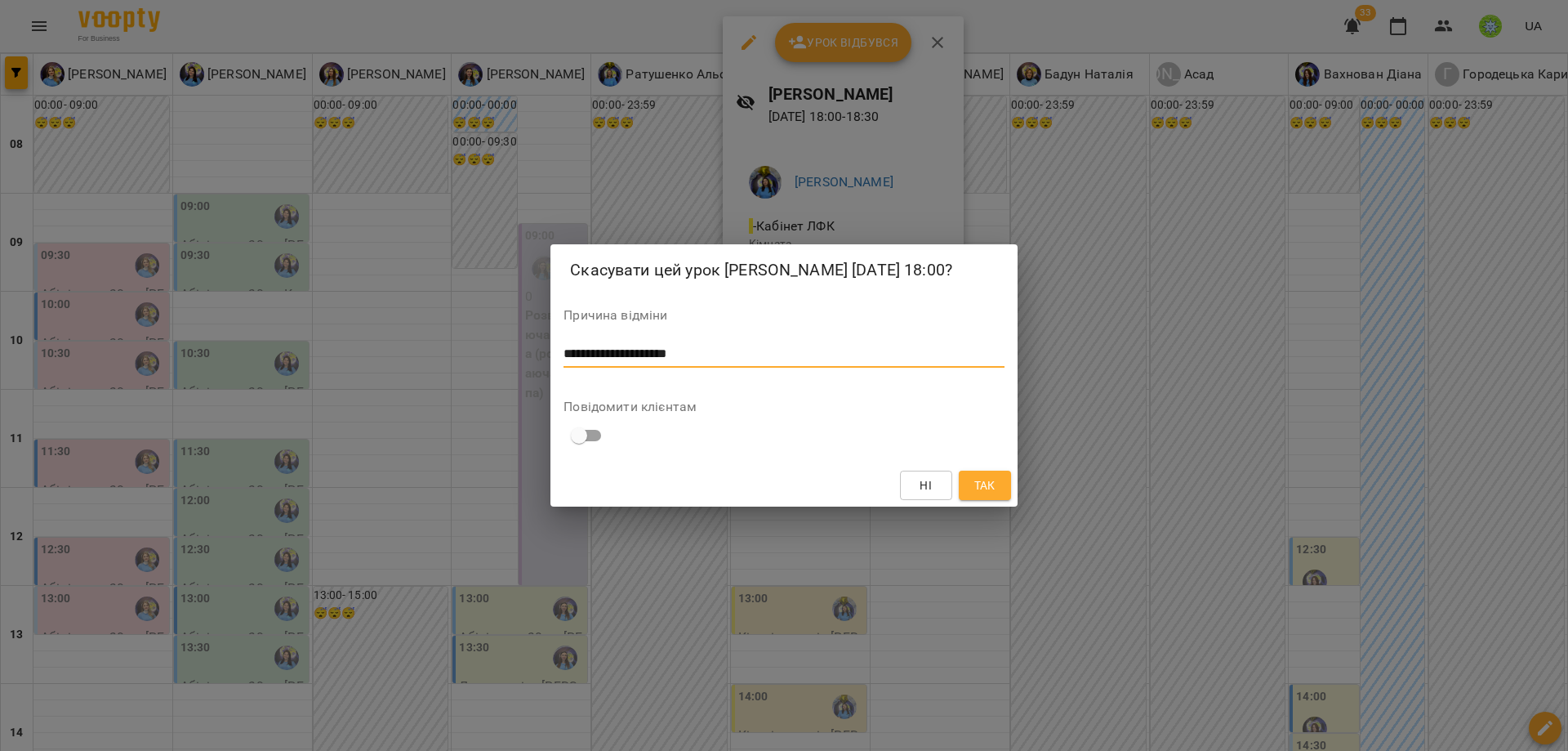
type textarea "**********"
click at [986, 489] on span "Так" at bounding box center [985, 485] width 21 height 19
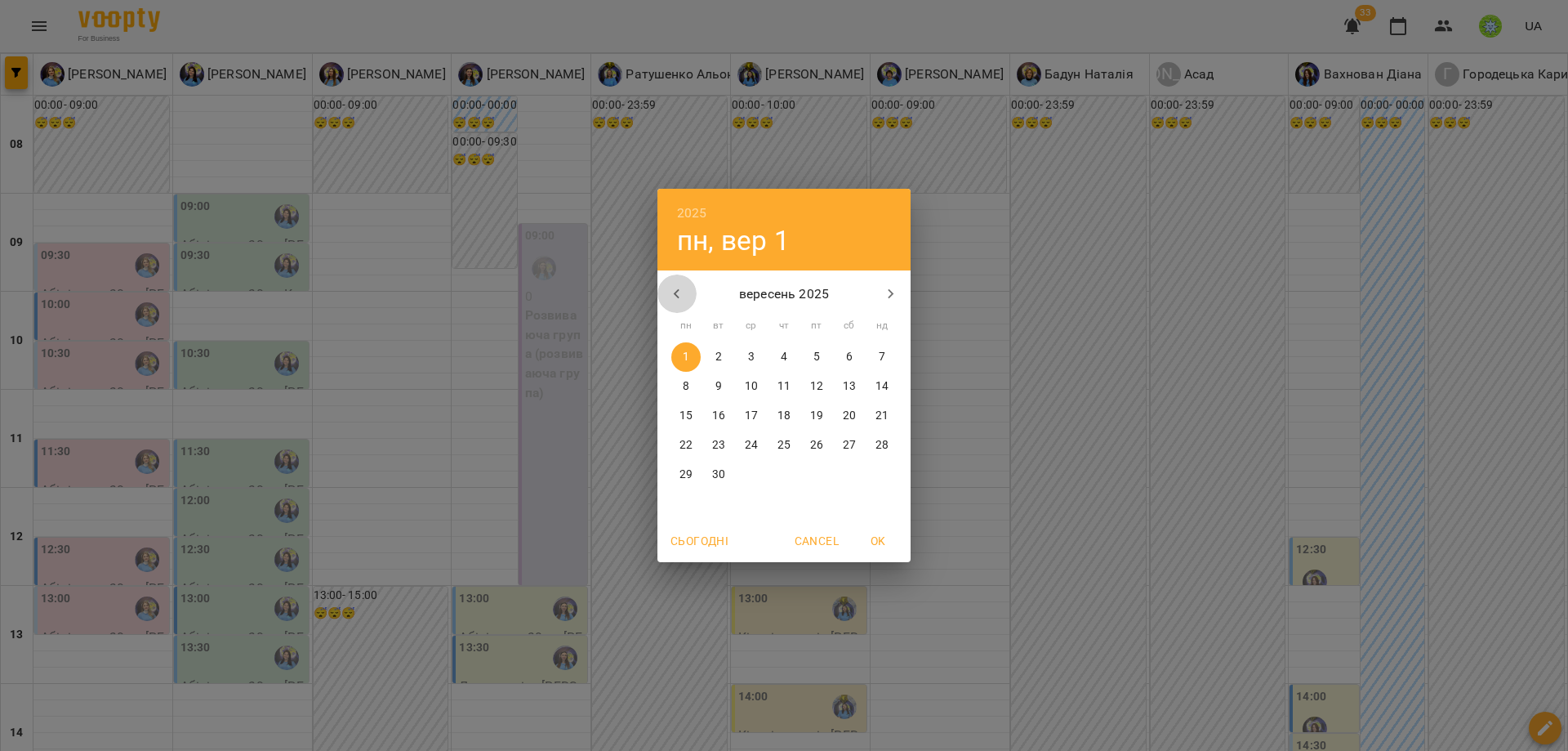
click at [671, 287] on icon "button" at bounding box center [676, 293] width 19 height 19
click at [811, 438] on p "22" at bounding box center [817, 445] width 13 height 16
type input "**********"
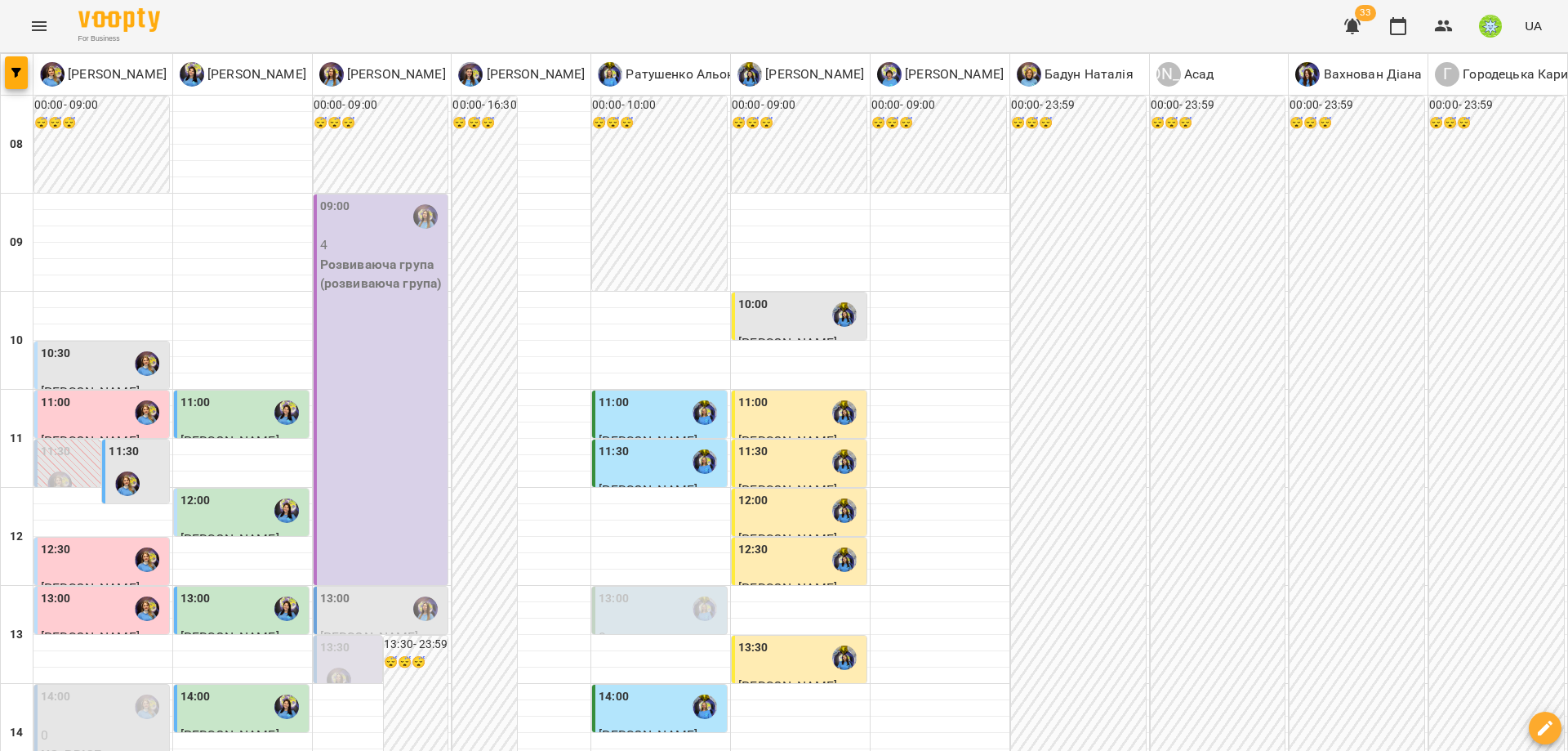
scroll to position [707, 0]
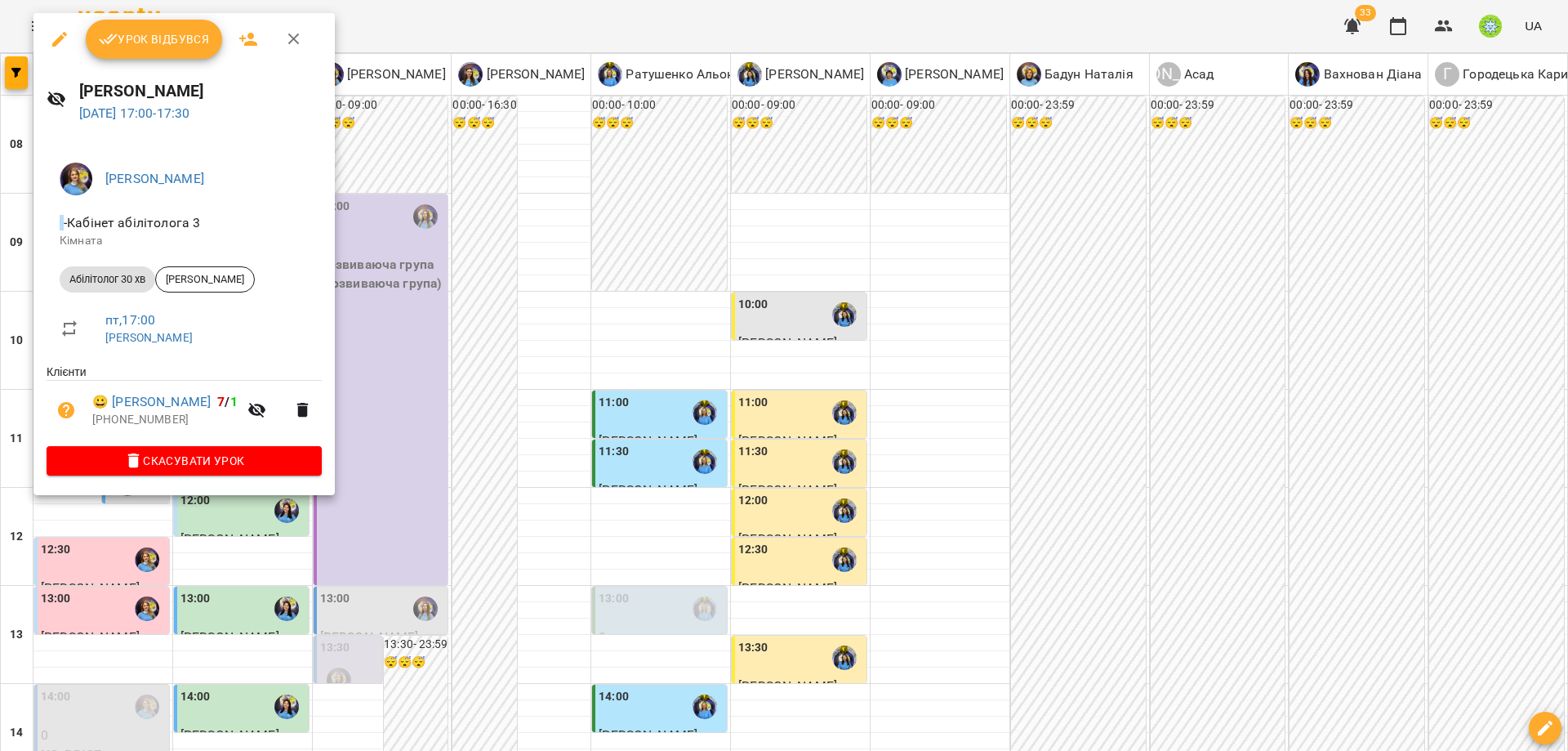
click at [357, 365] on div at bounding box center [784, 375] width 1568 height 751
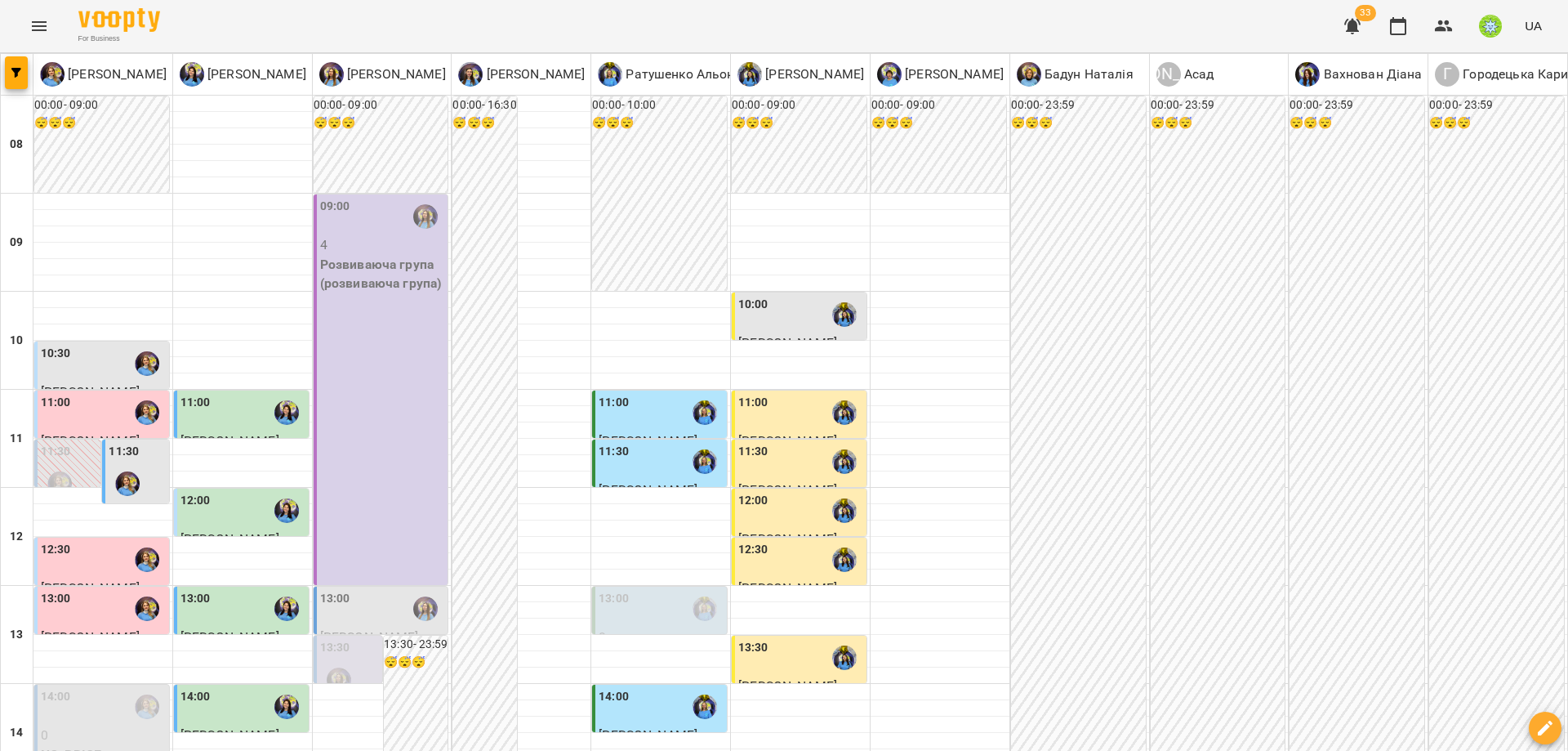
scroll to position [672, 0]
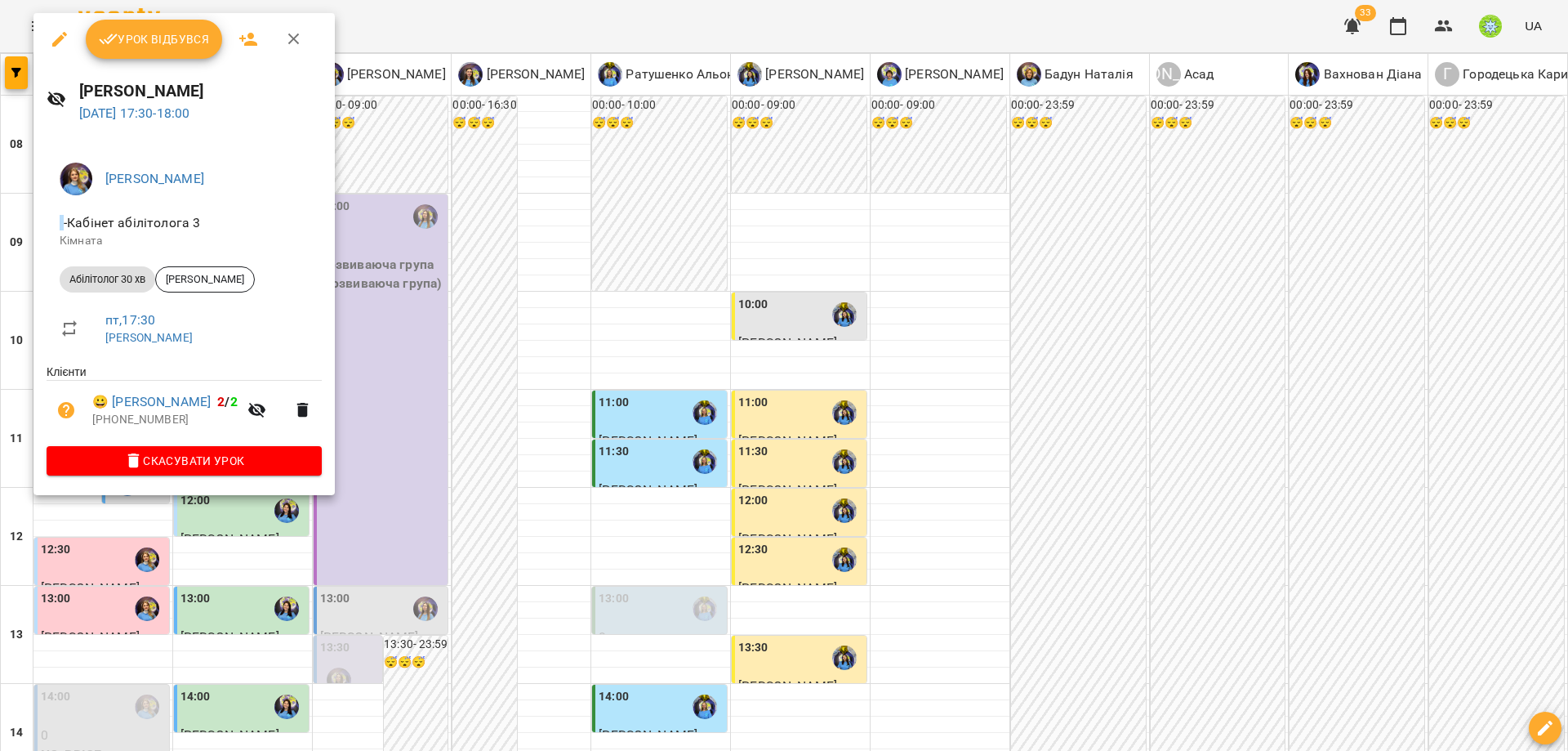
drag, startPoint x: 382, startPoint y: 398, endPoint x: 370, endPoint y: 396, distance: 12.2
click at [381, 393] on div at bounding box center [784, 375] width 1568 height 751
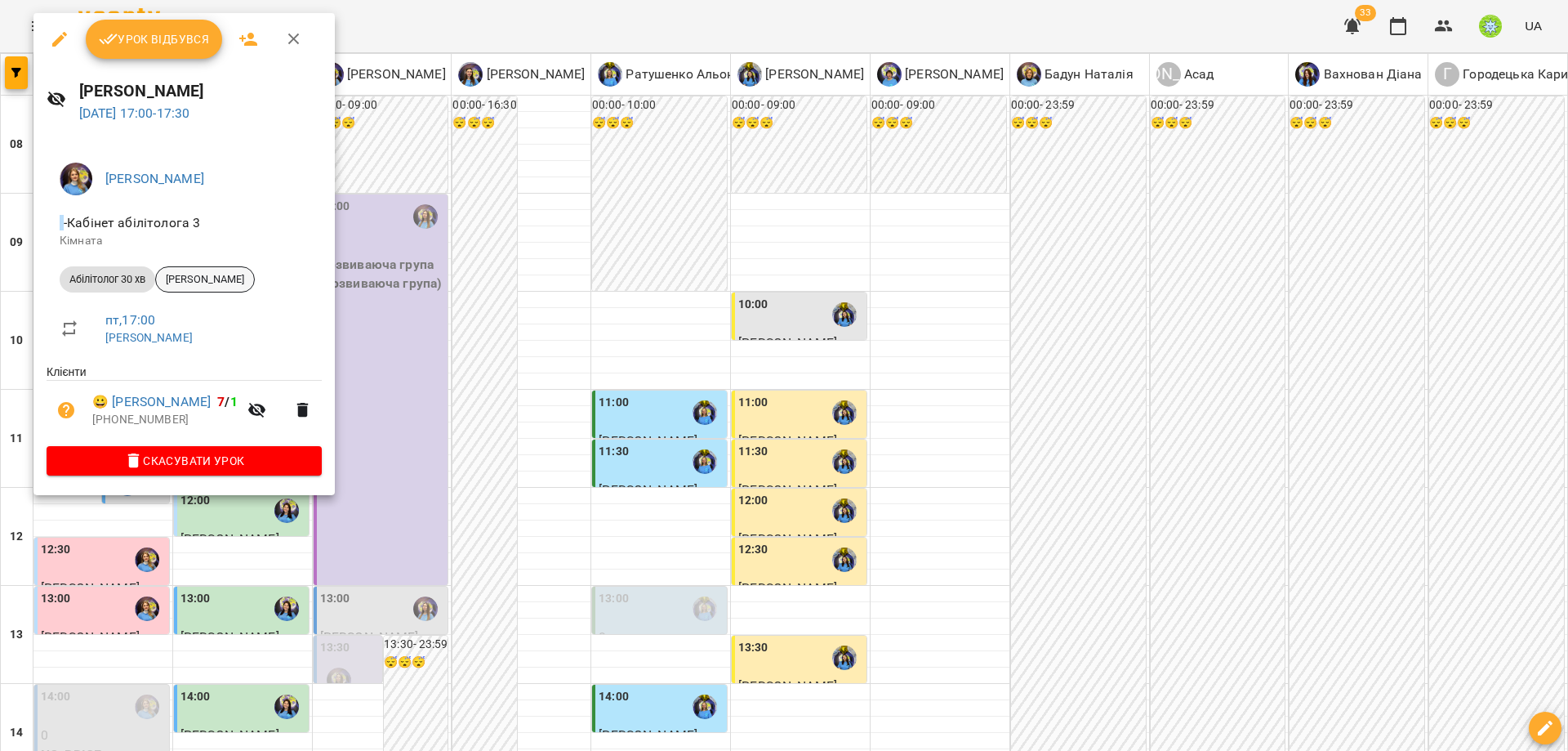
click at [192, 275] on span "Лука Петров" at bounding box center [204, 279] width 98 height 15
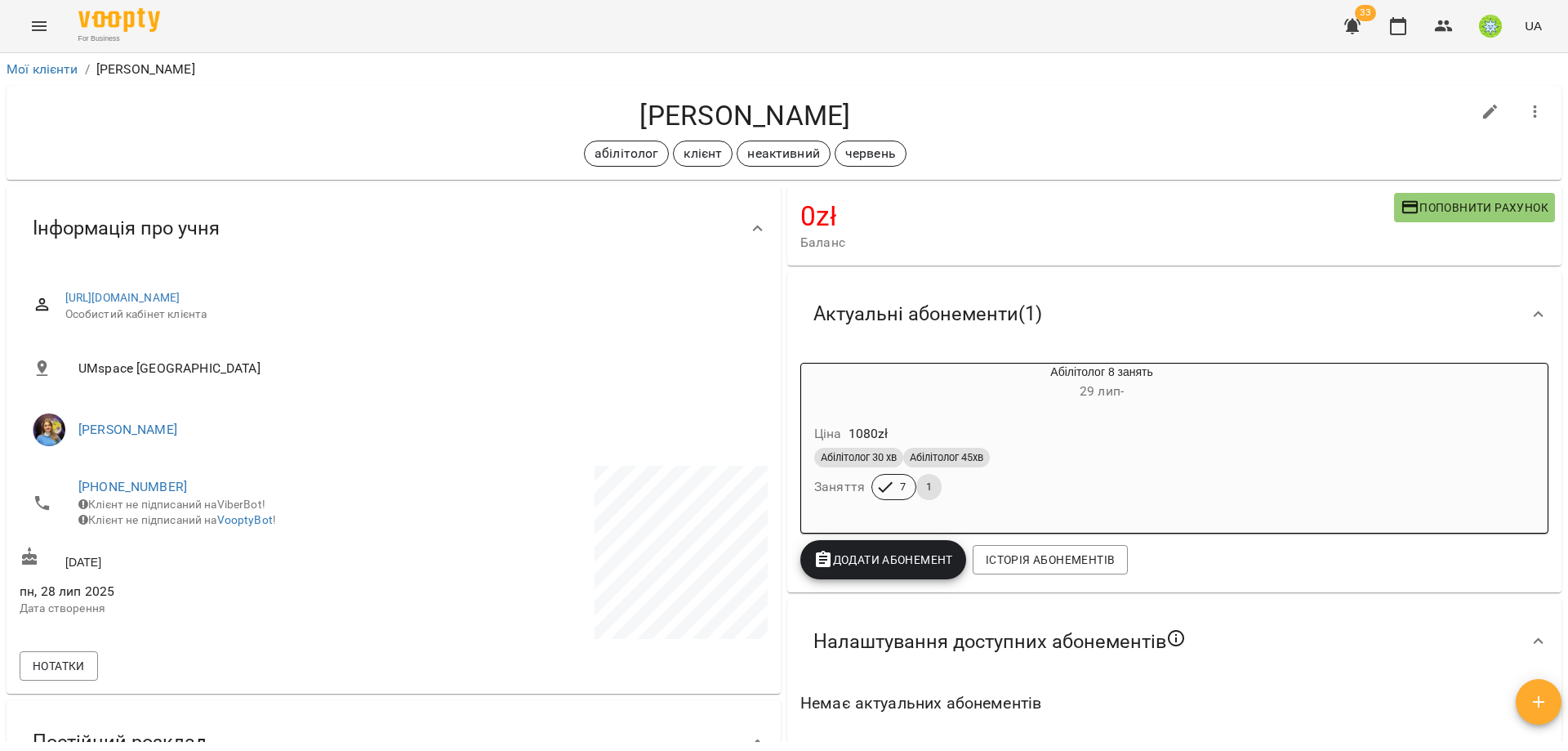
drag, startPoint x: 793, startPoint y: 377, endPoint x: 776, endPoint y: 366, distance: 20.2
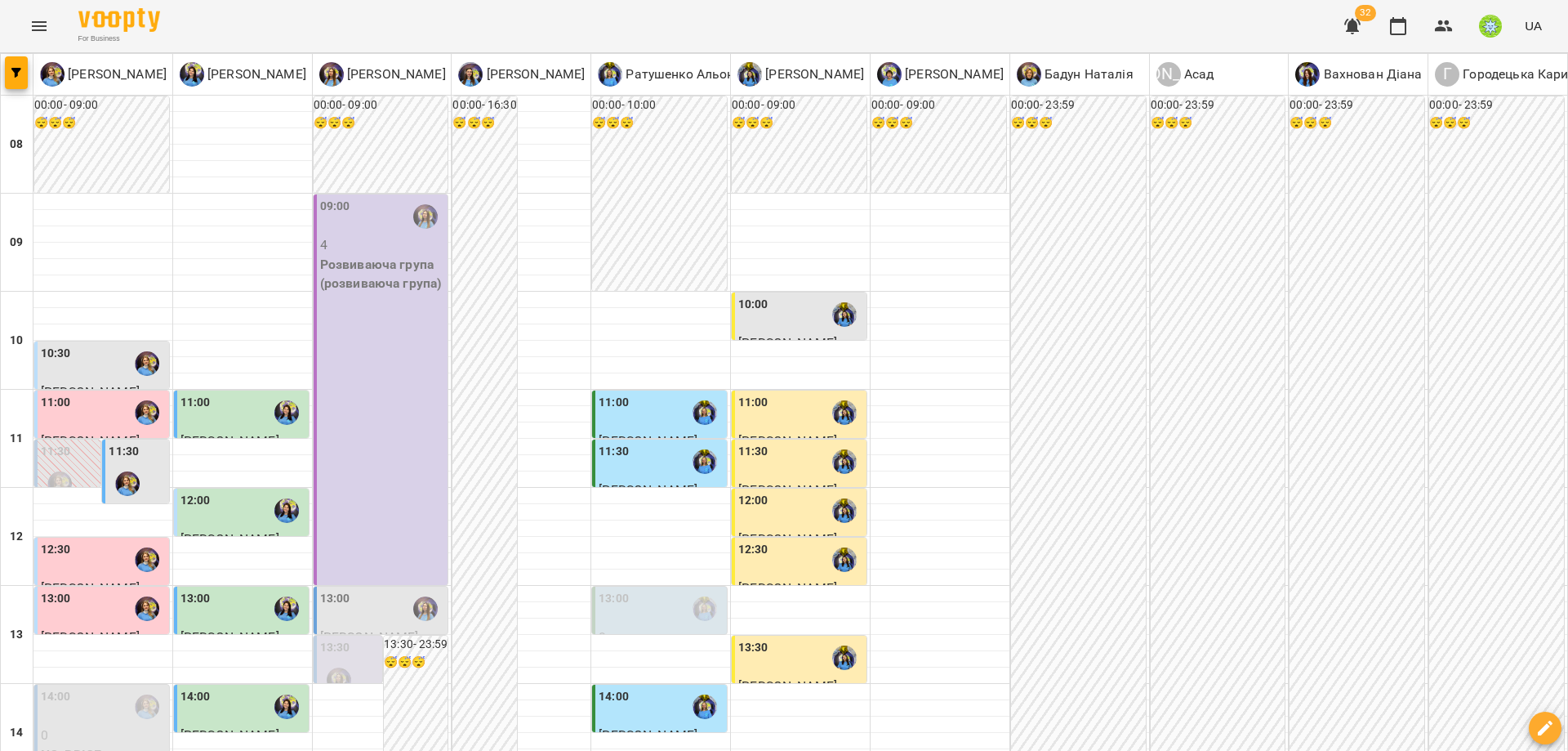
scroll to position [726, 0]
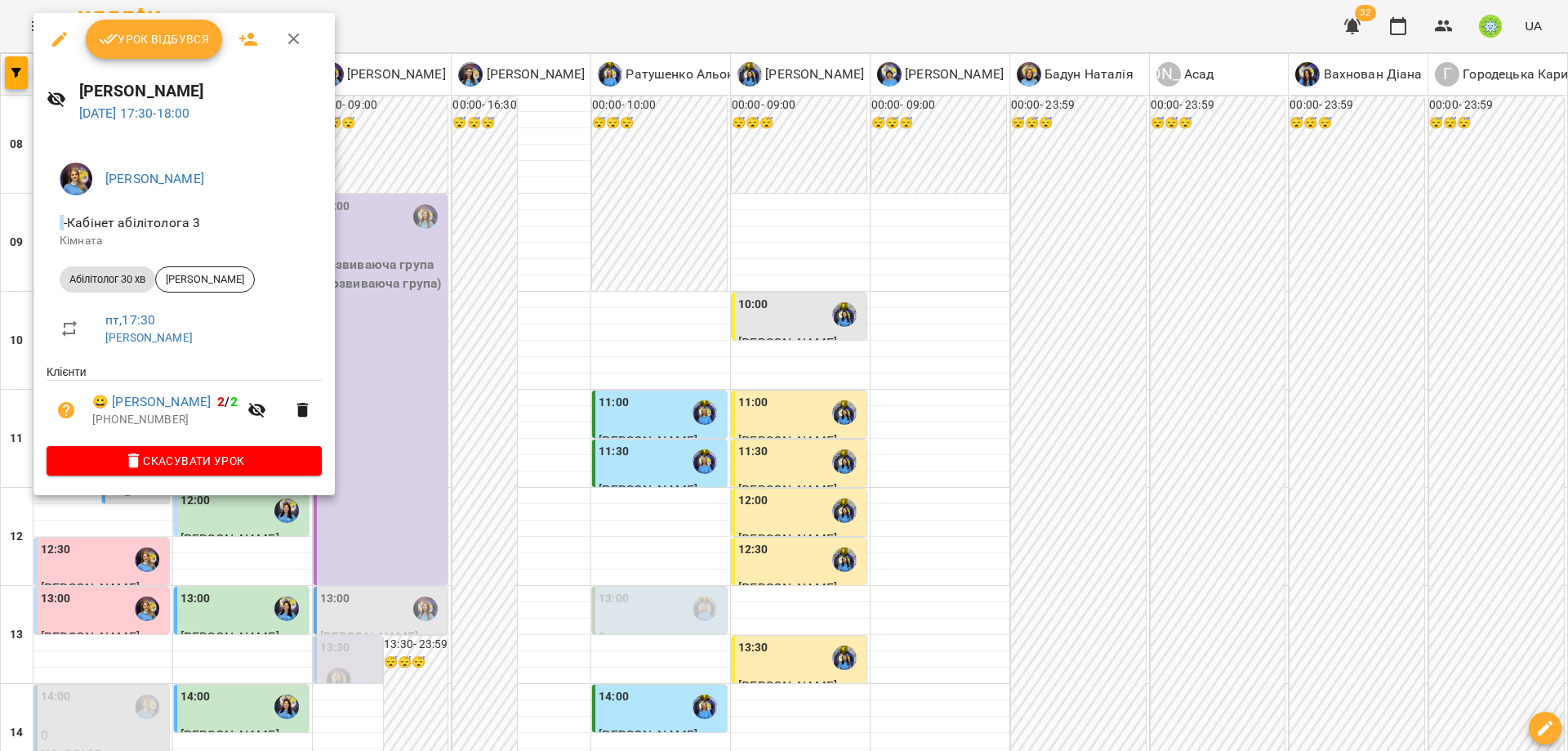
click at [282, 571] on div at bounding box center [784, 375] width 1568 height 751
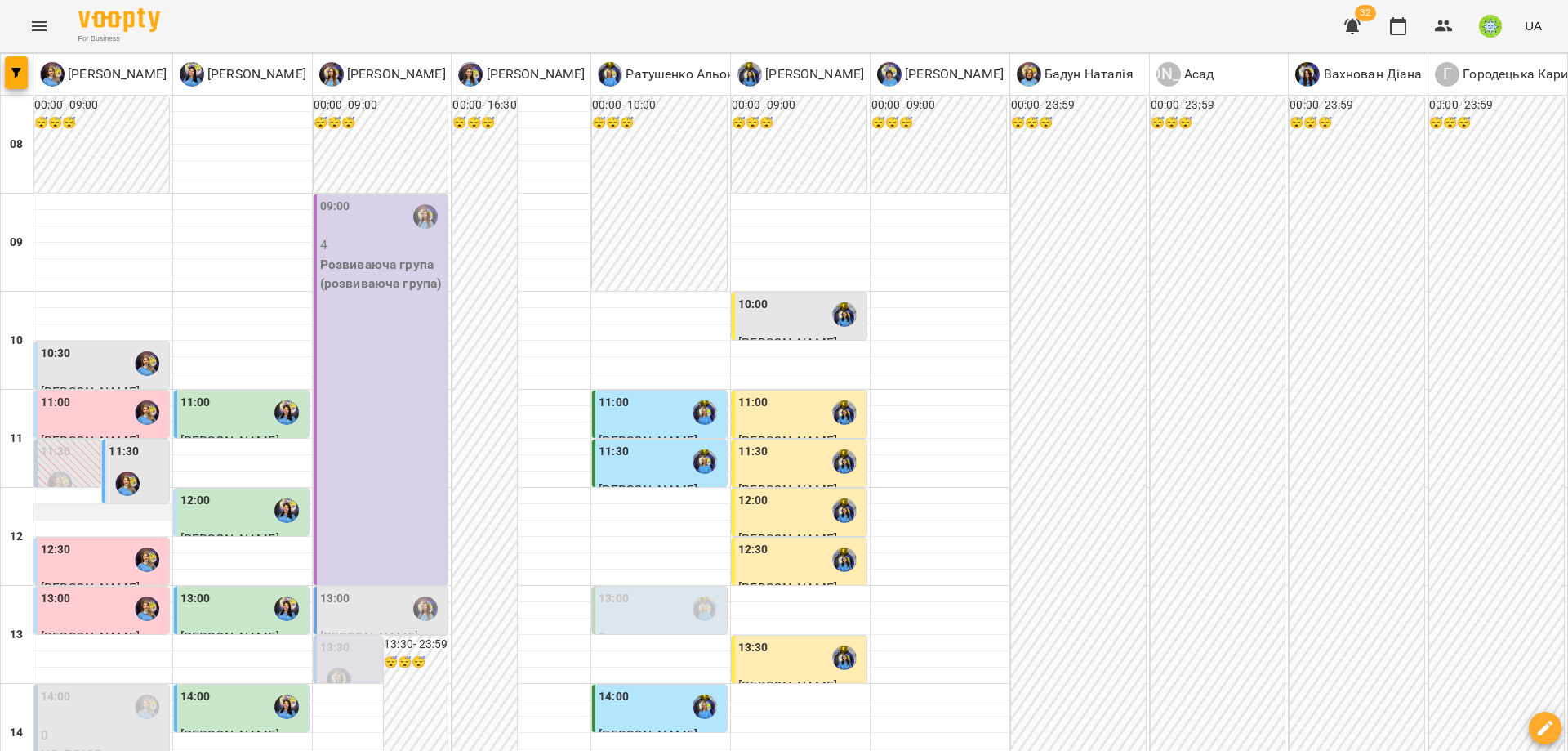
scroll to position [141, 0]
click at [133, 443] on div "11:30" at bounding box center [123, 454] width 30 height 22
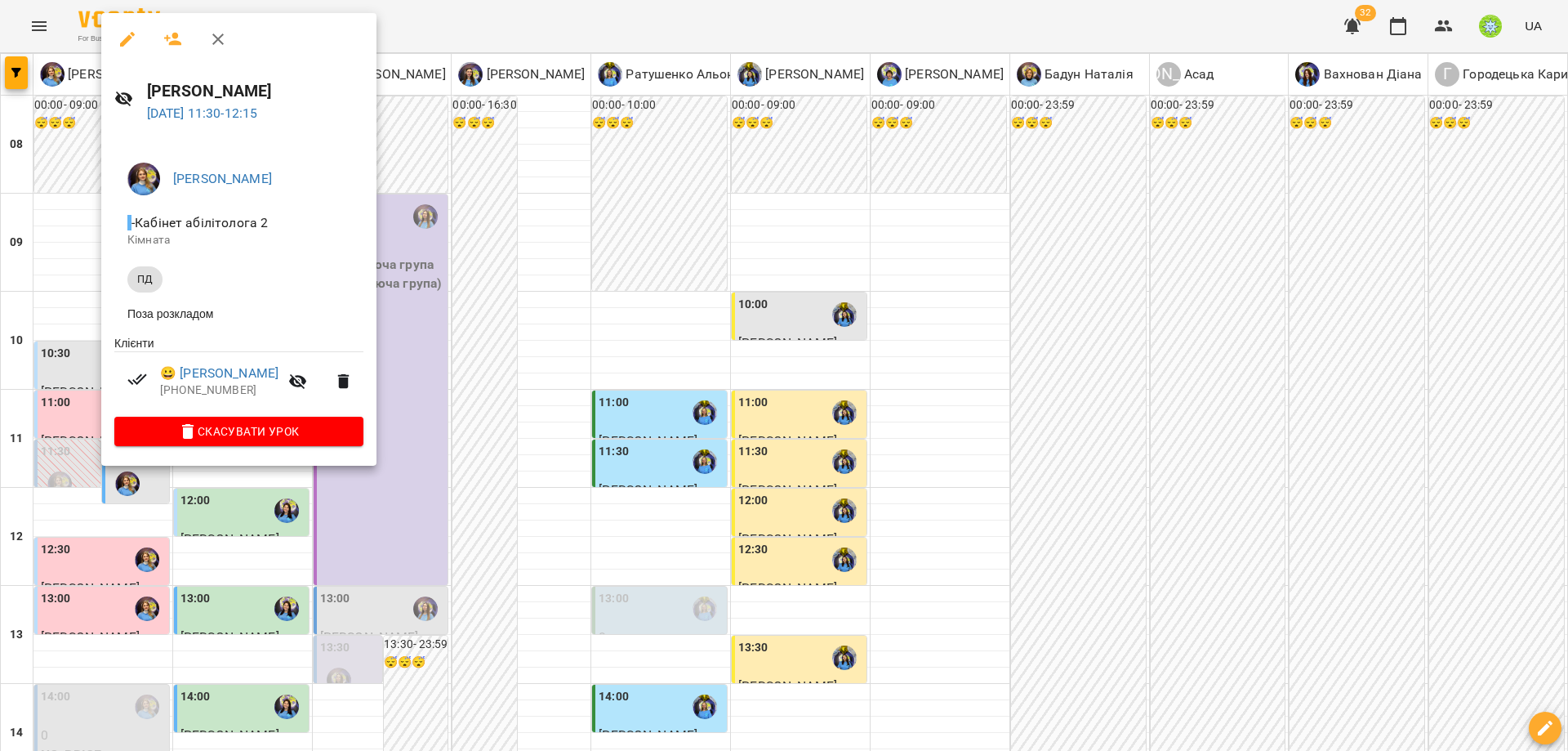
drag, startPoint x: 610, startPoint y: 444, endPoint x: 590, endPoint y: 449, distance: 20.6
click at [610, 445] on div at bounding box center [784, 375] width 1568 height 751
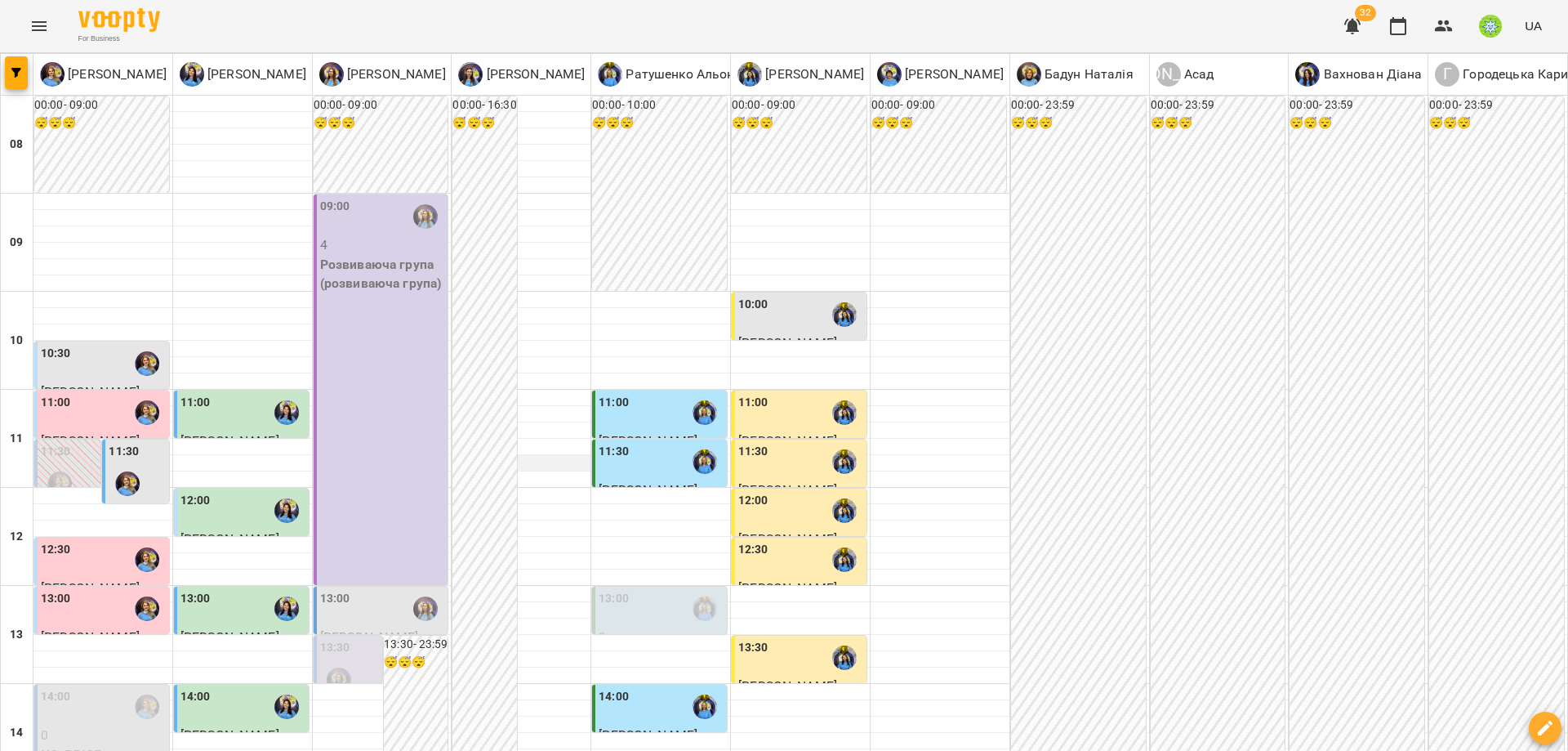
scroll to position [380, 0]
drag, startPoint x: 199, startPoint y: 280, endPoint x: 203, endPoint y: 292, distance: 12.6
click at [203, 292] on div "08 09 10 11 12 13 14 15 16 17 18 19 20 00:00 - 09:00 😴😴😴 10:30 Данилов Орлан Аб…" at bounding box center [785, 733] width 1568 height 1274
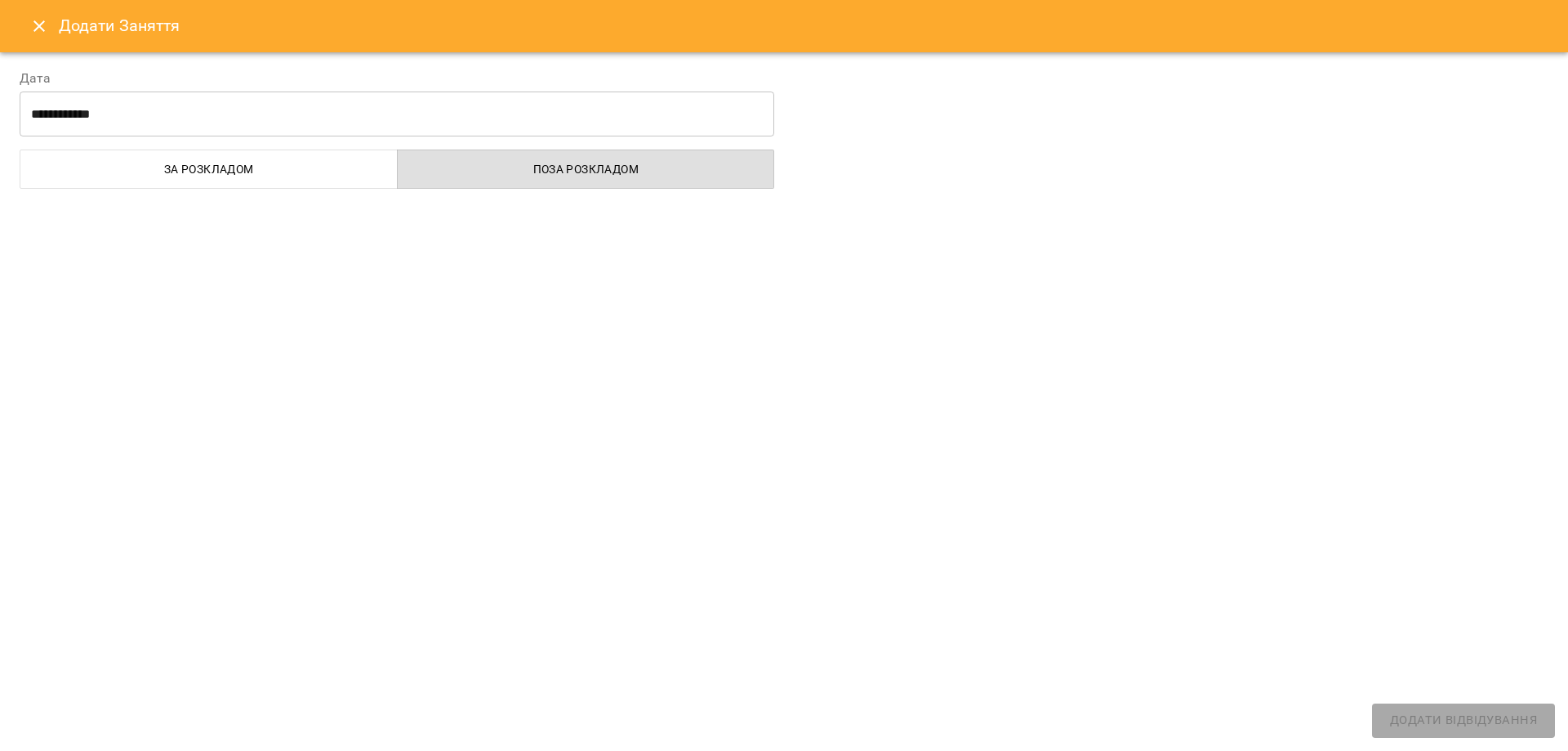
select select
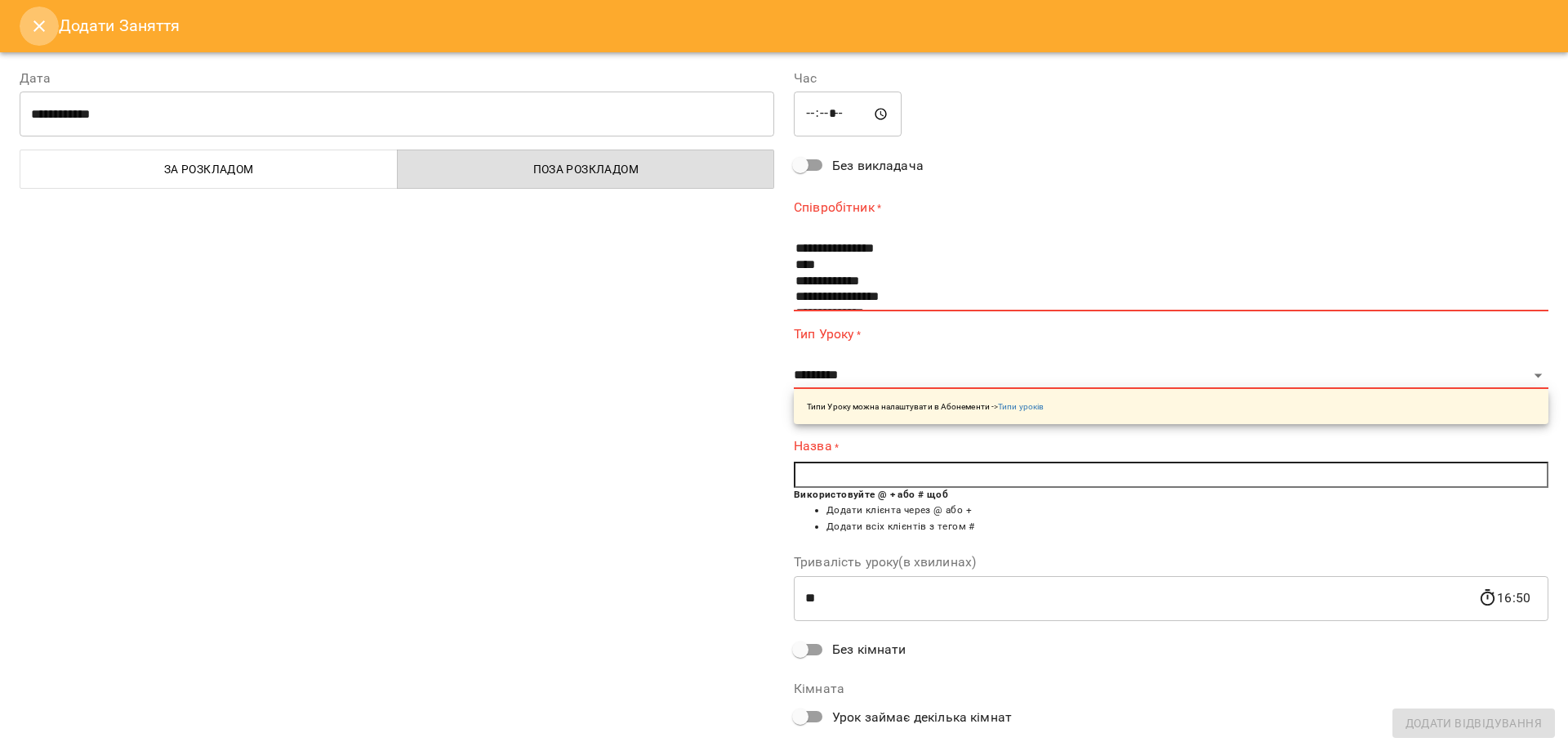
drag, startPoint x: 23, startPoint y: 27, endPoint x: 382, endPoint y: 236, distance: 415.4
click at [23, 27] on button "Close" at bounding box center [38, 26] width 39 height 39
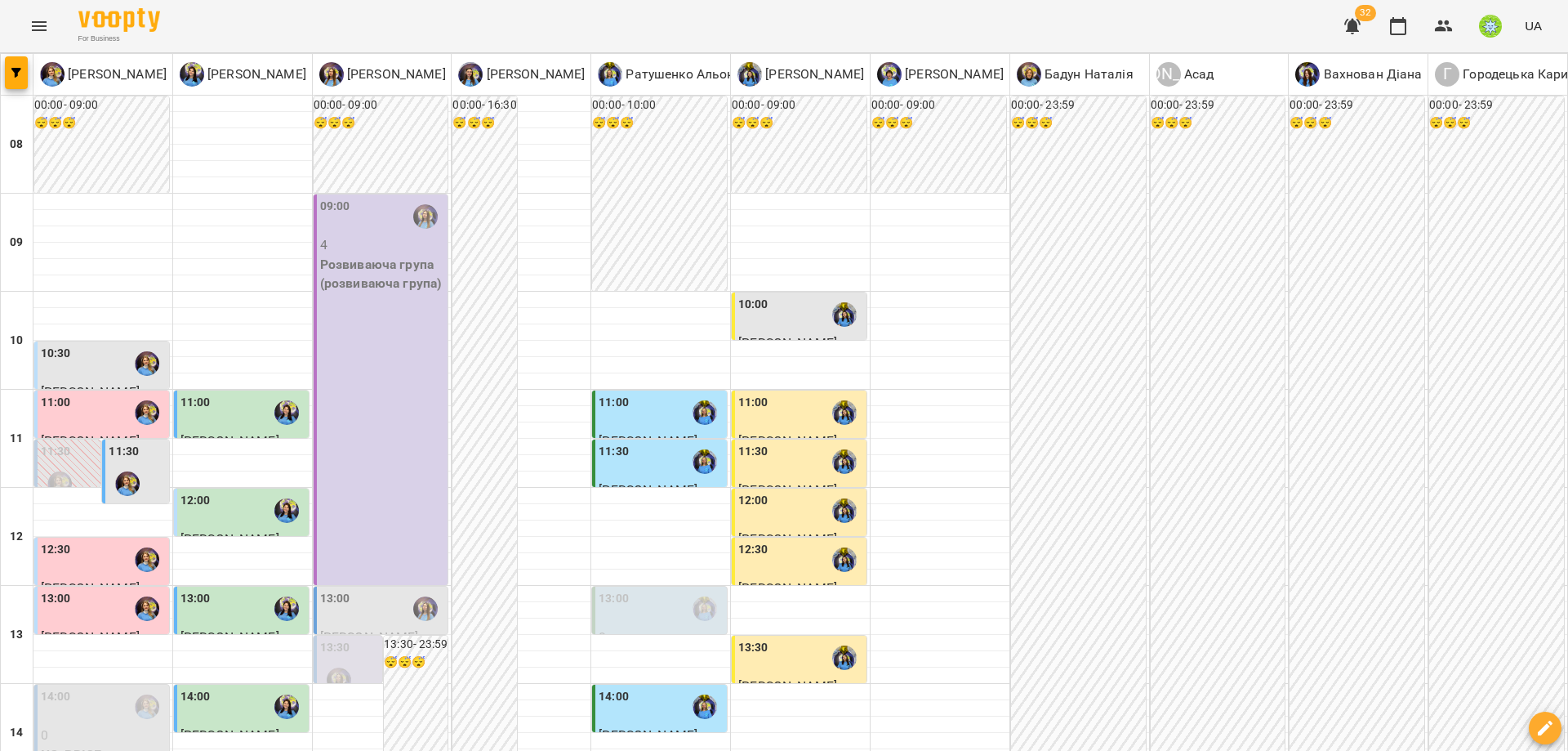
scroll to position [726, 0]
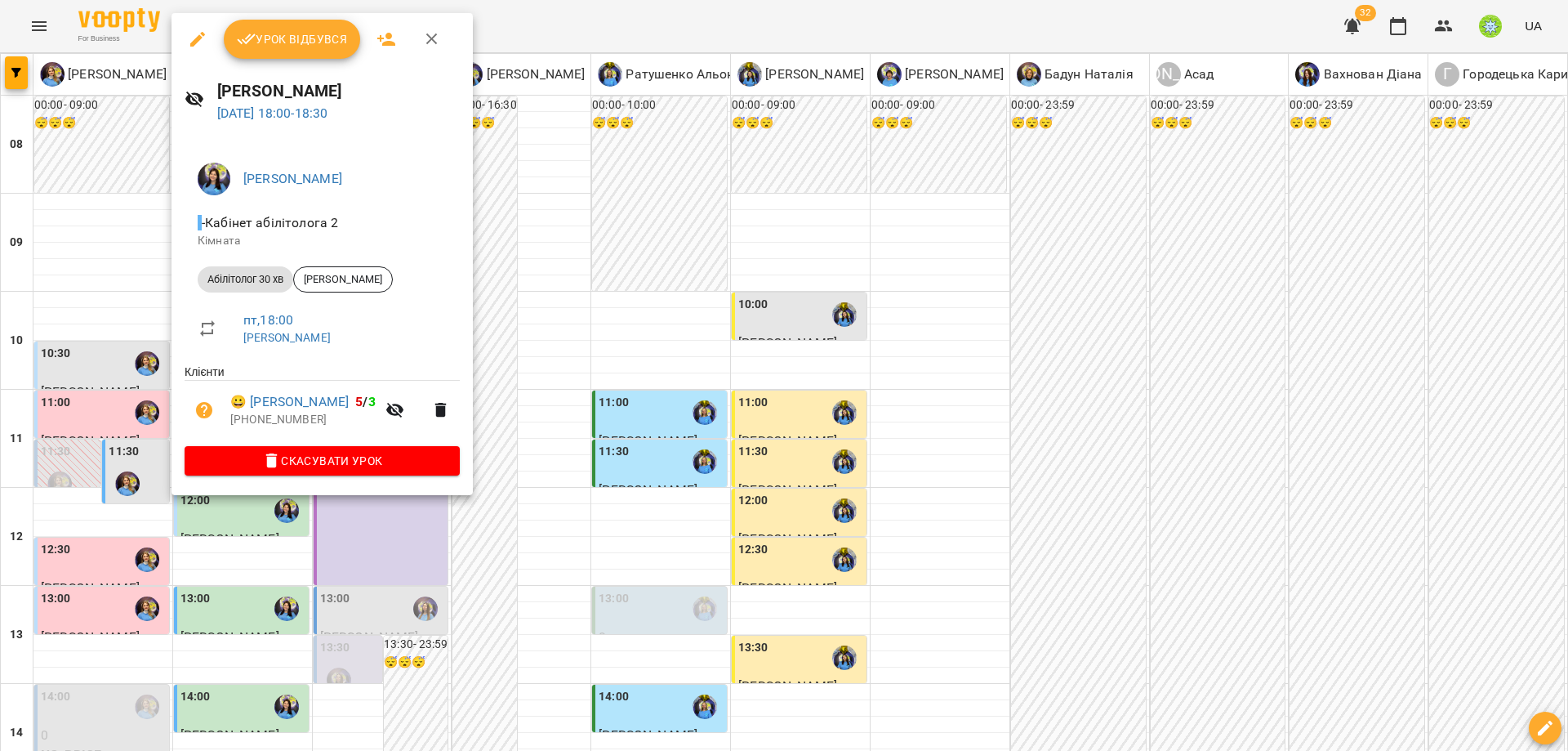
click at [503, 577] on div at bounding box center [784, 375] width 1568 height 751
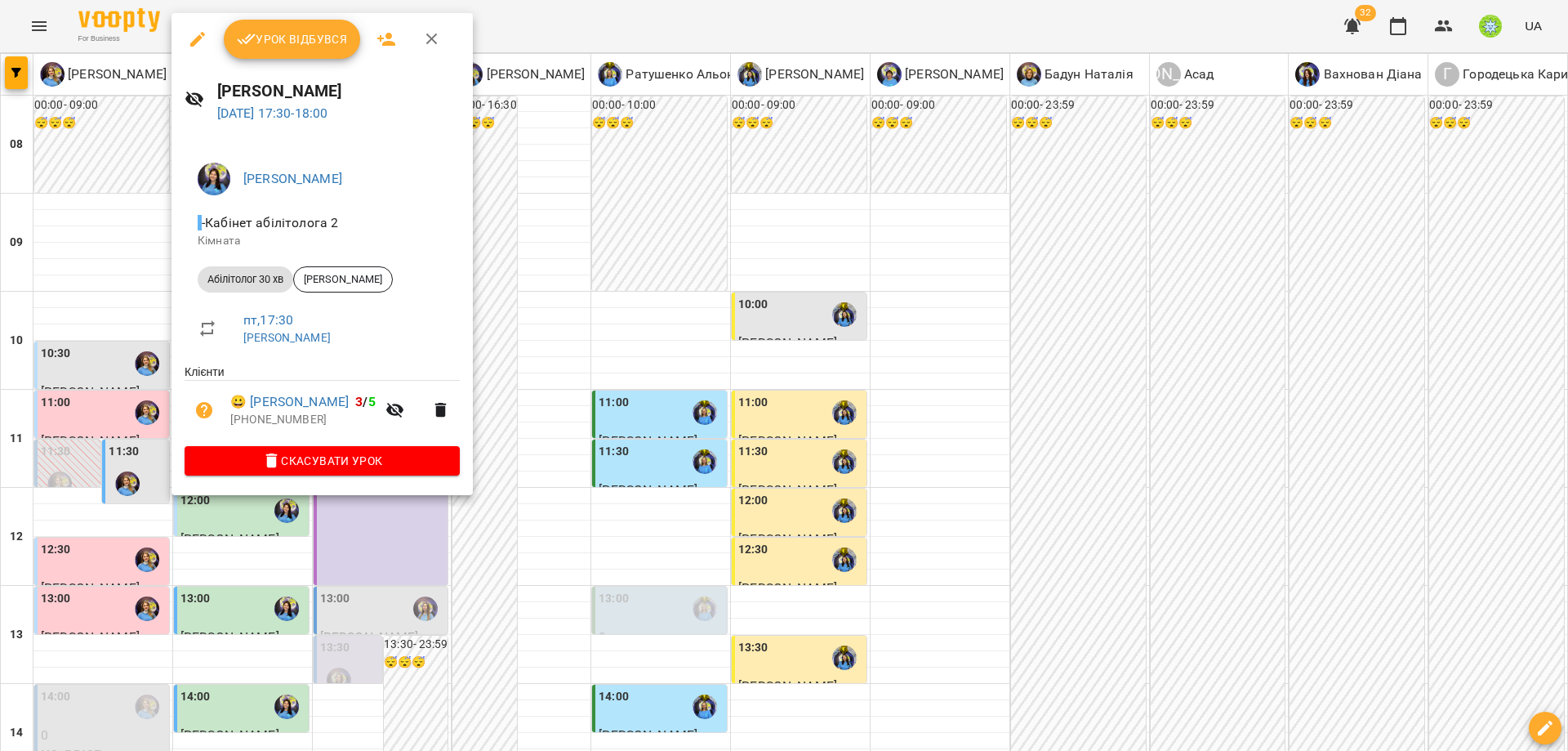
click at [640, 485] on div at bounding box center [784, 375] width 1568 height 751
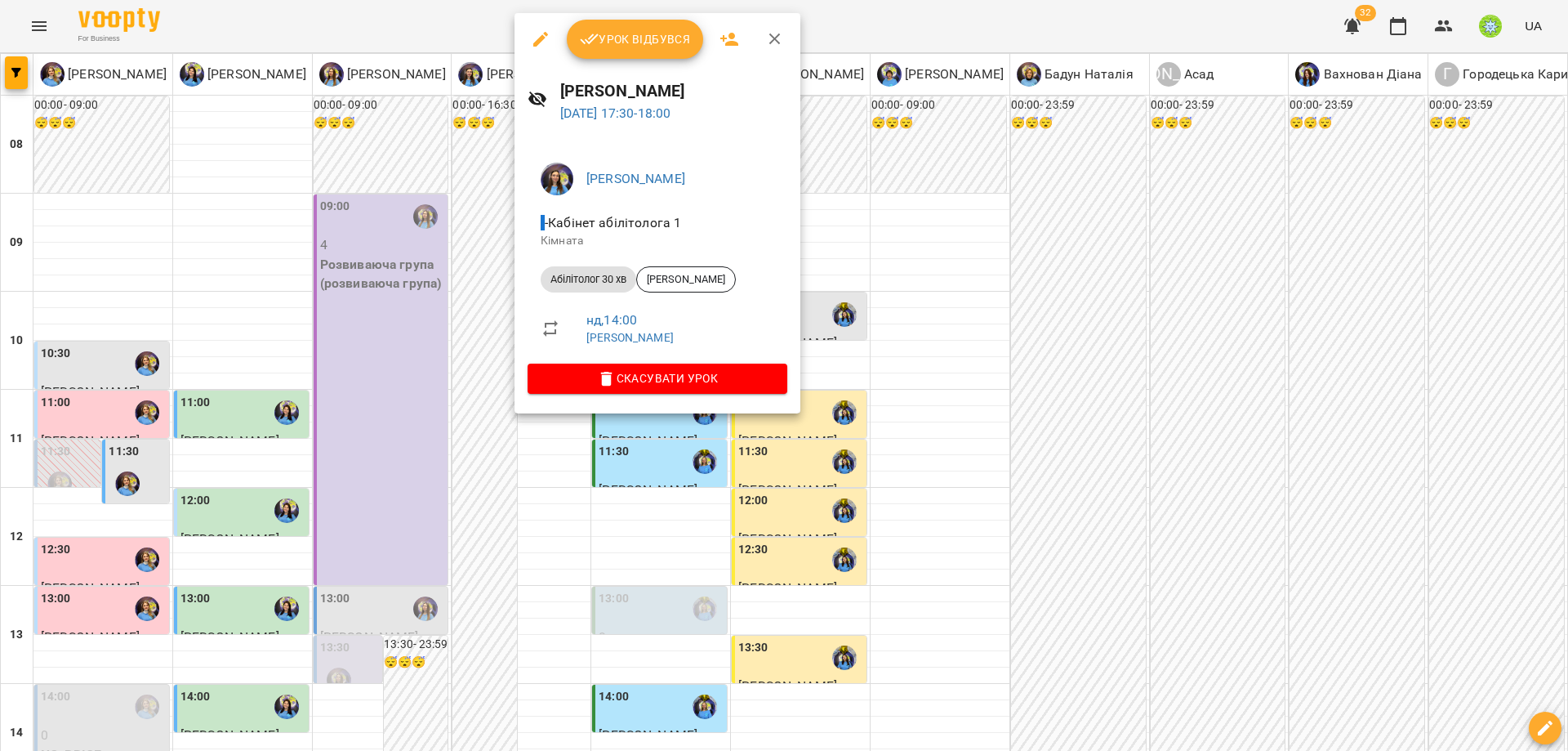
click at [844, 401] on div at bounding box center [784, 375] width 1568 height 751
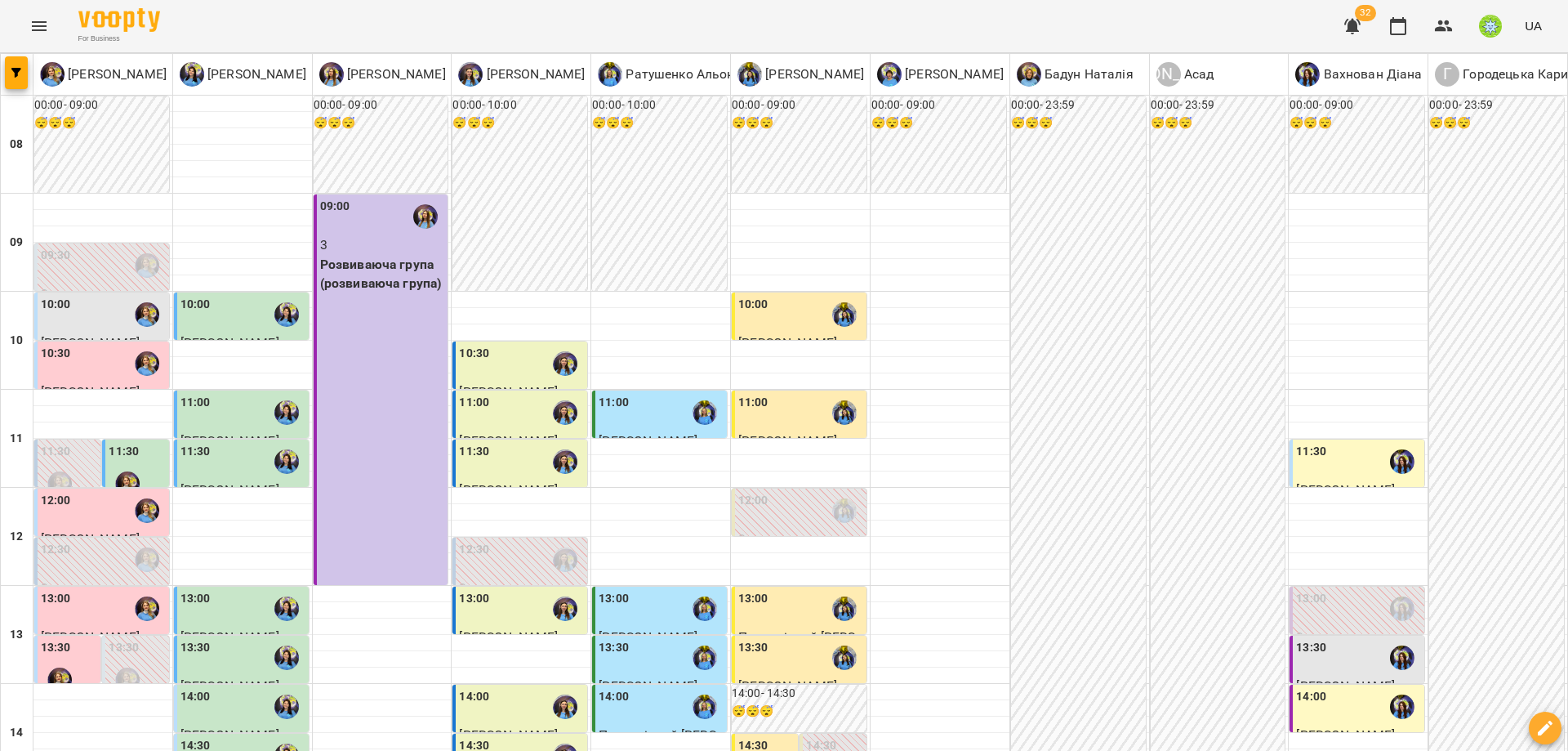
scroll to position [506, 0]
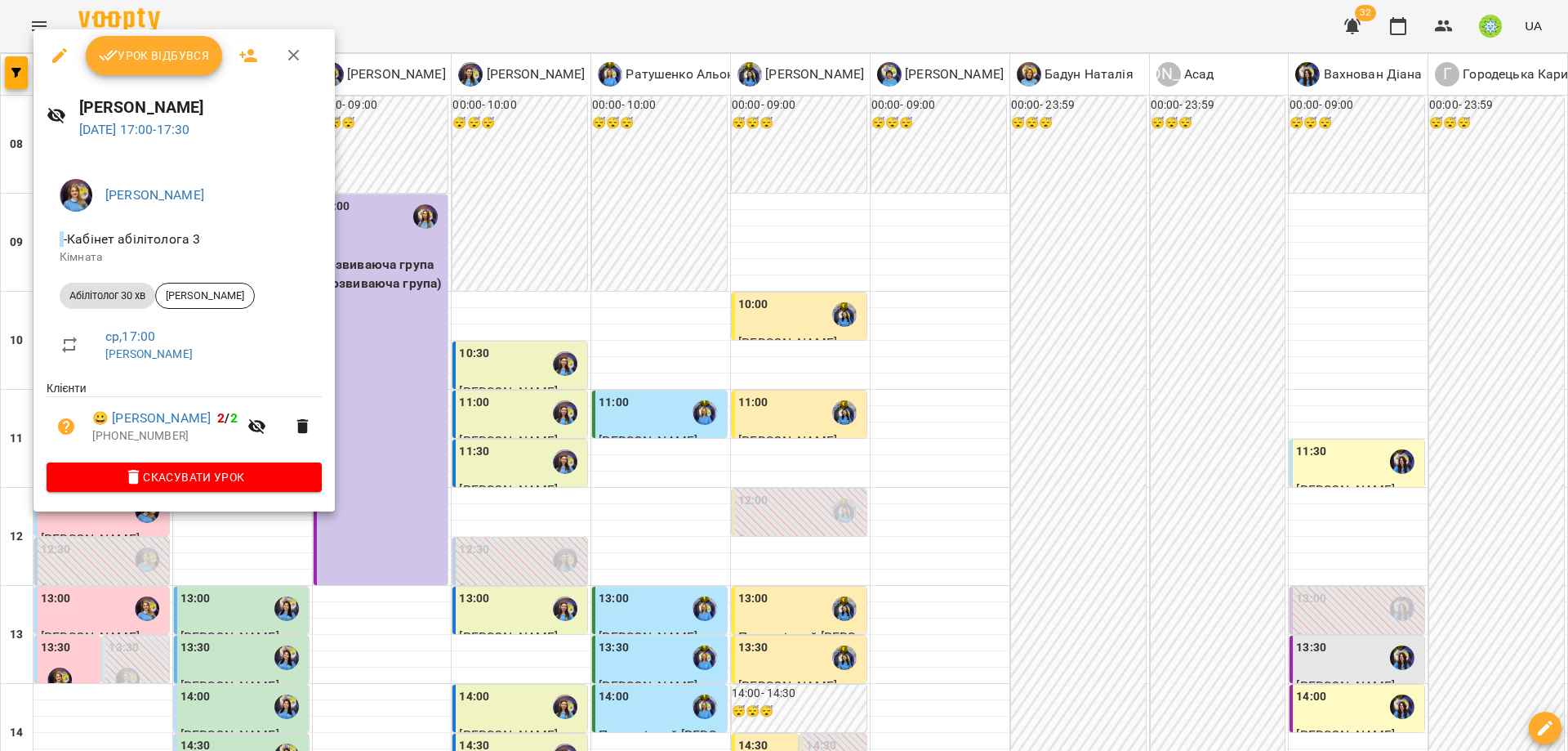
click at [526, 492] on div at bounding box center [784, 375] width 1568 height 751
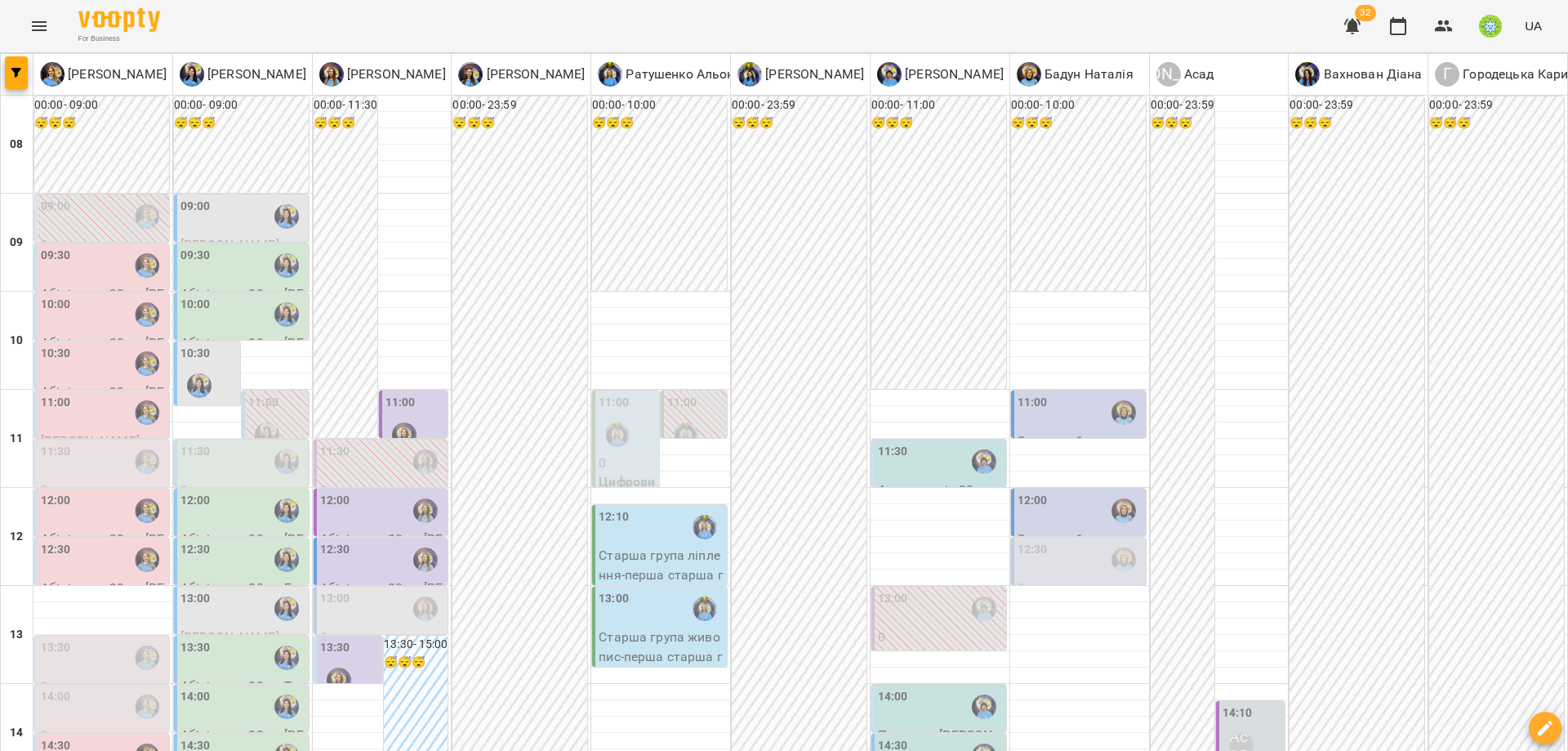
scroll to position [311, 0]
type input "**********"
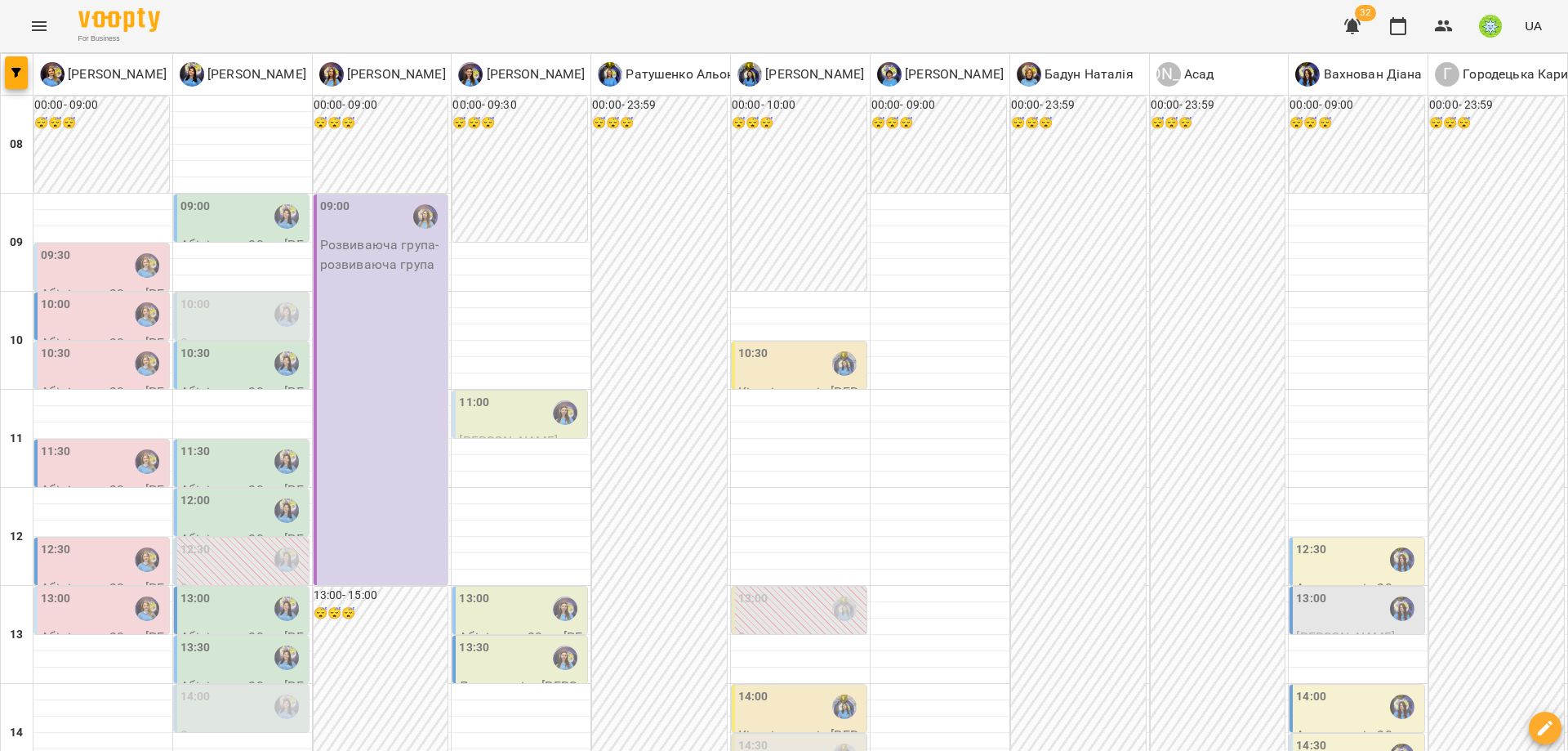
scroll to position [726, 0]
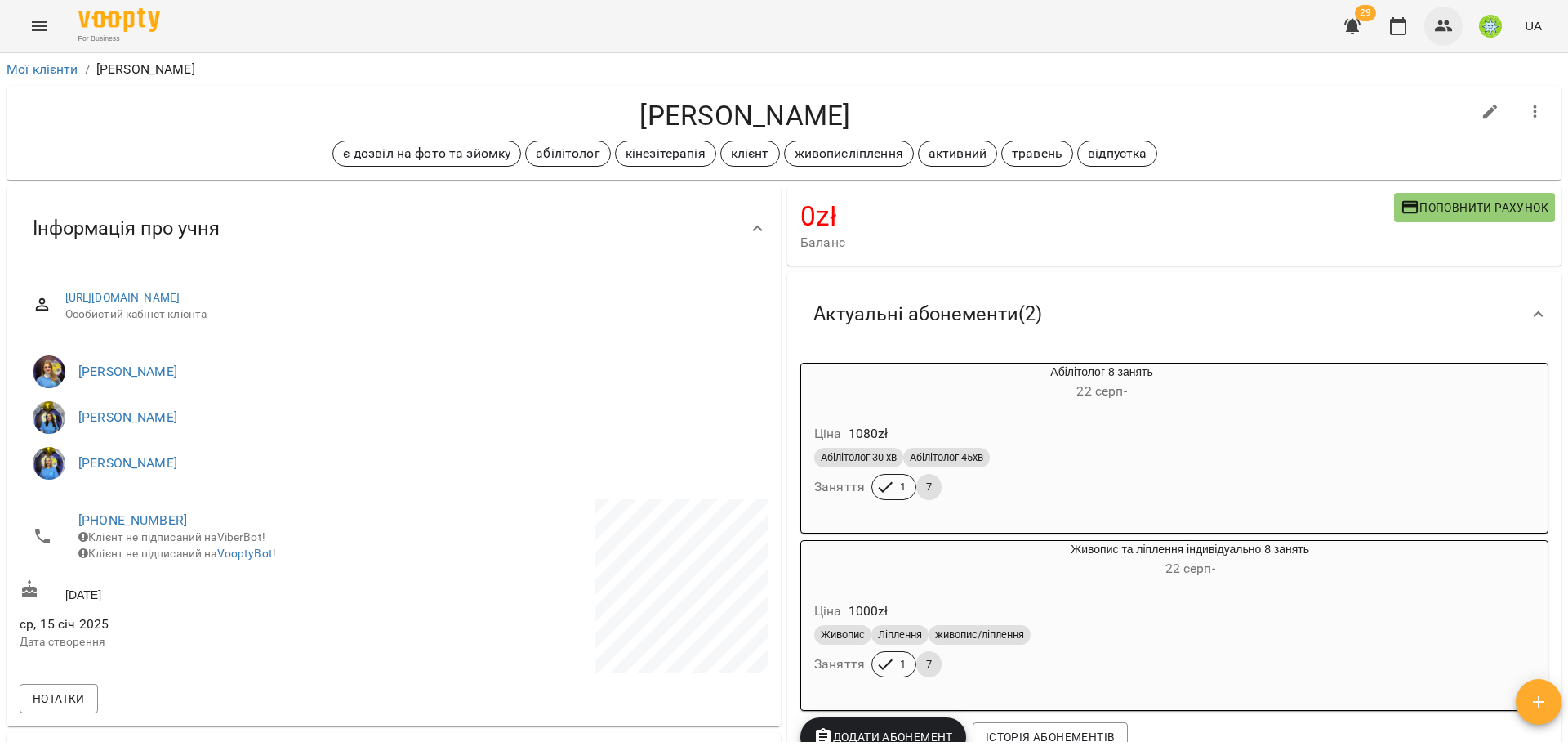
click at [1455, 30] on button "button" at bounding box center [1444, 26] width 39 height 39
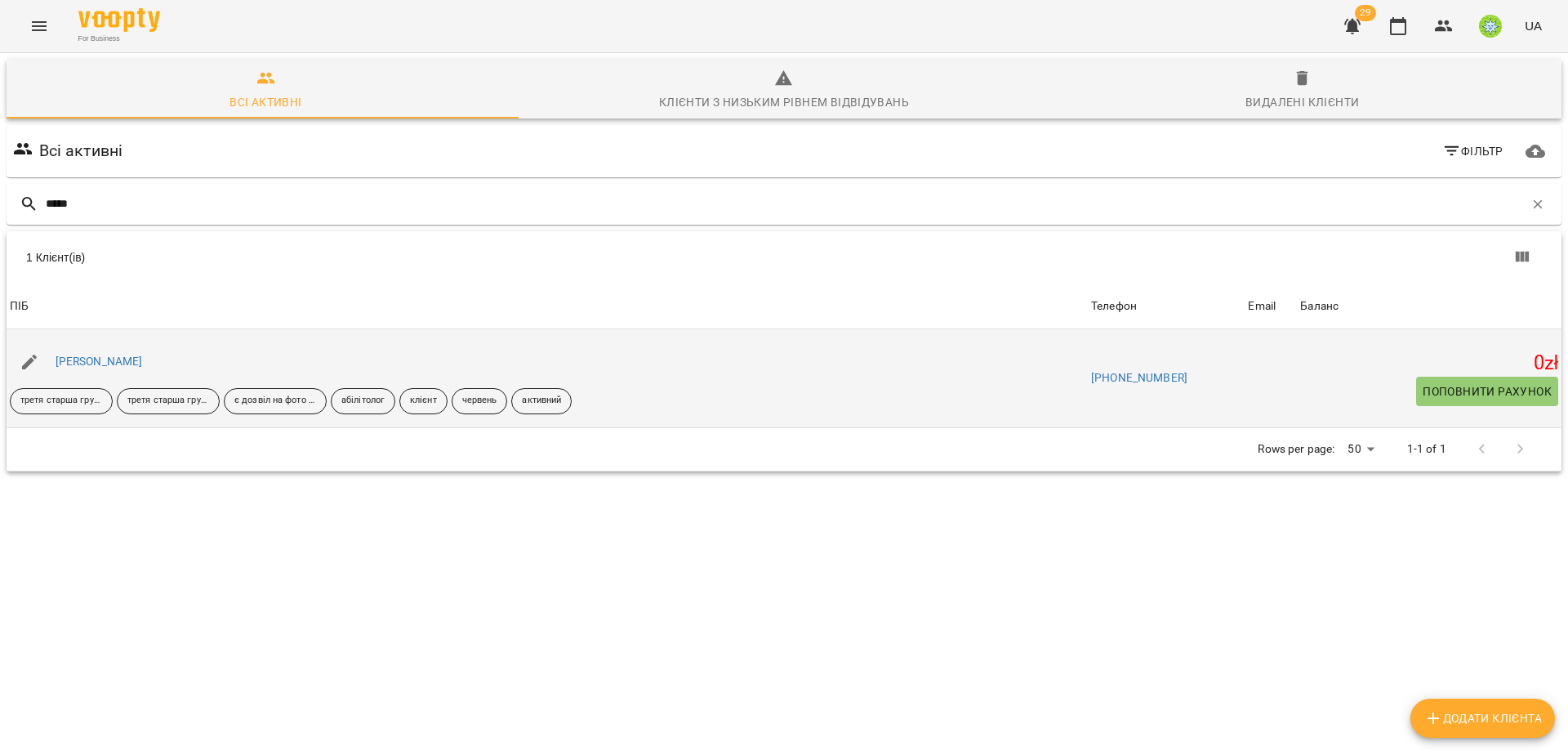
type input "*****"
click at [1481, 392] on span "Поповнити рахунок" at bounding box center [1487, 391] width 129 height 19
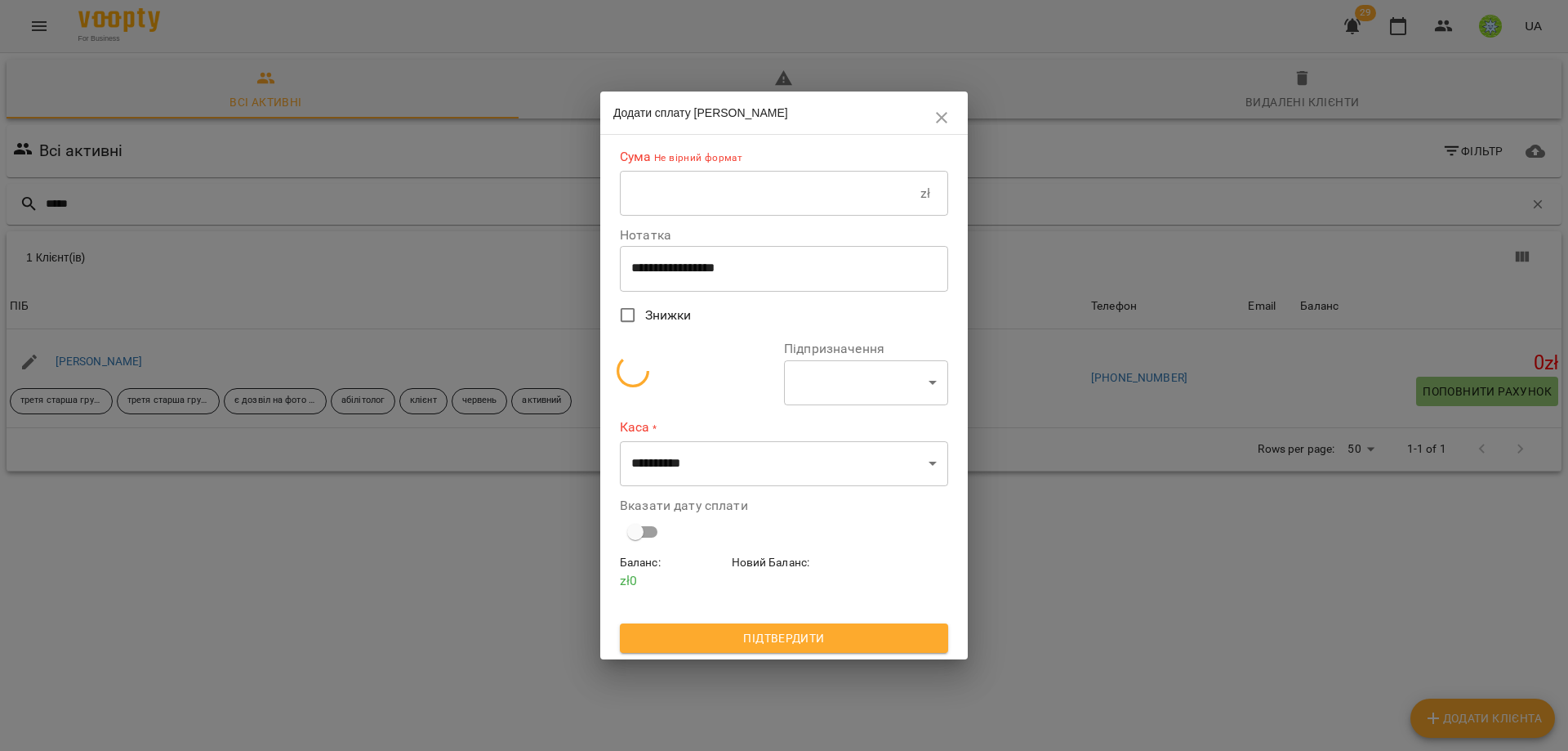
select select "**********"
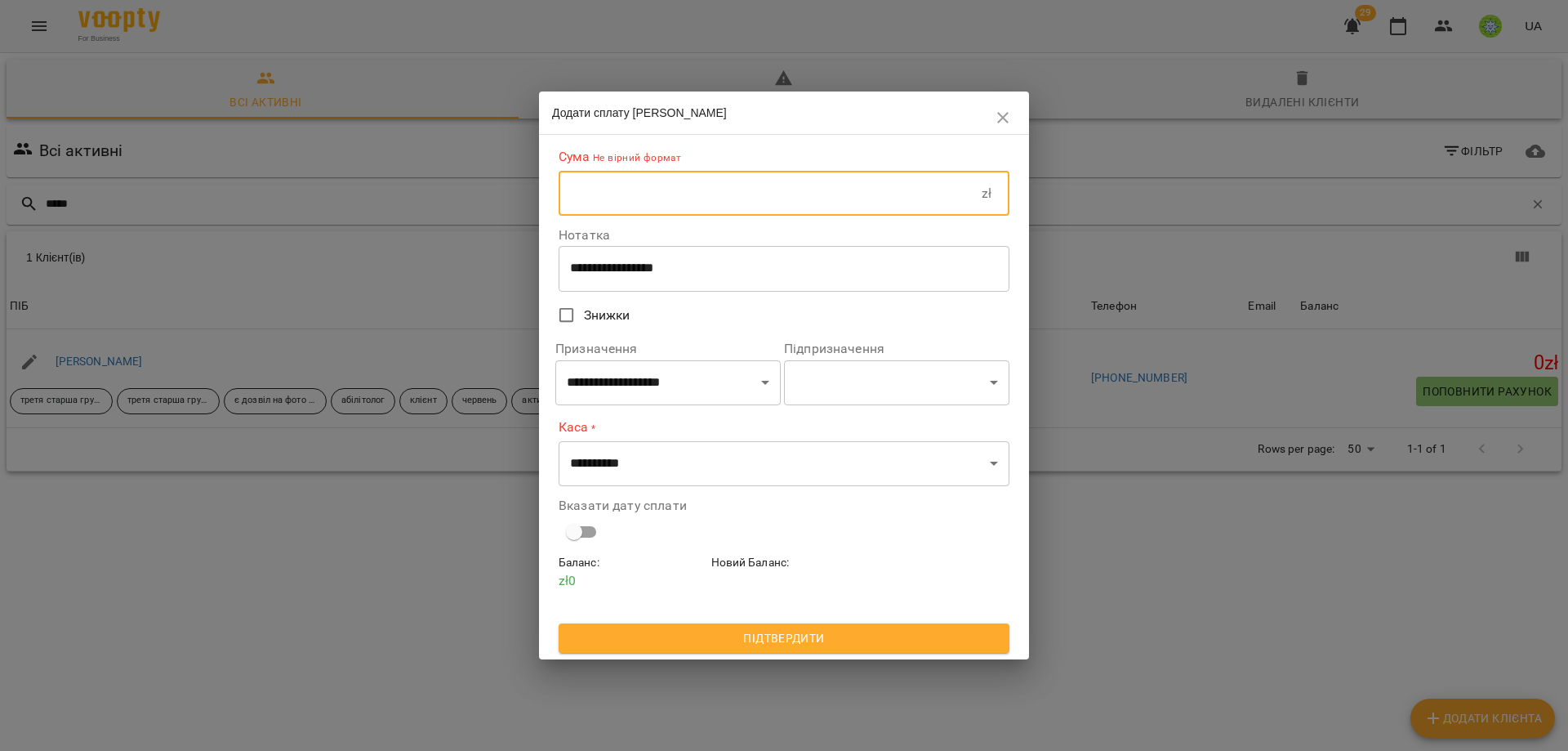
click at [669, 196] on input "text" at bounding box center [770, 193] width 423 height 46
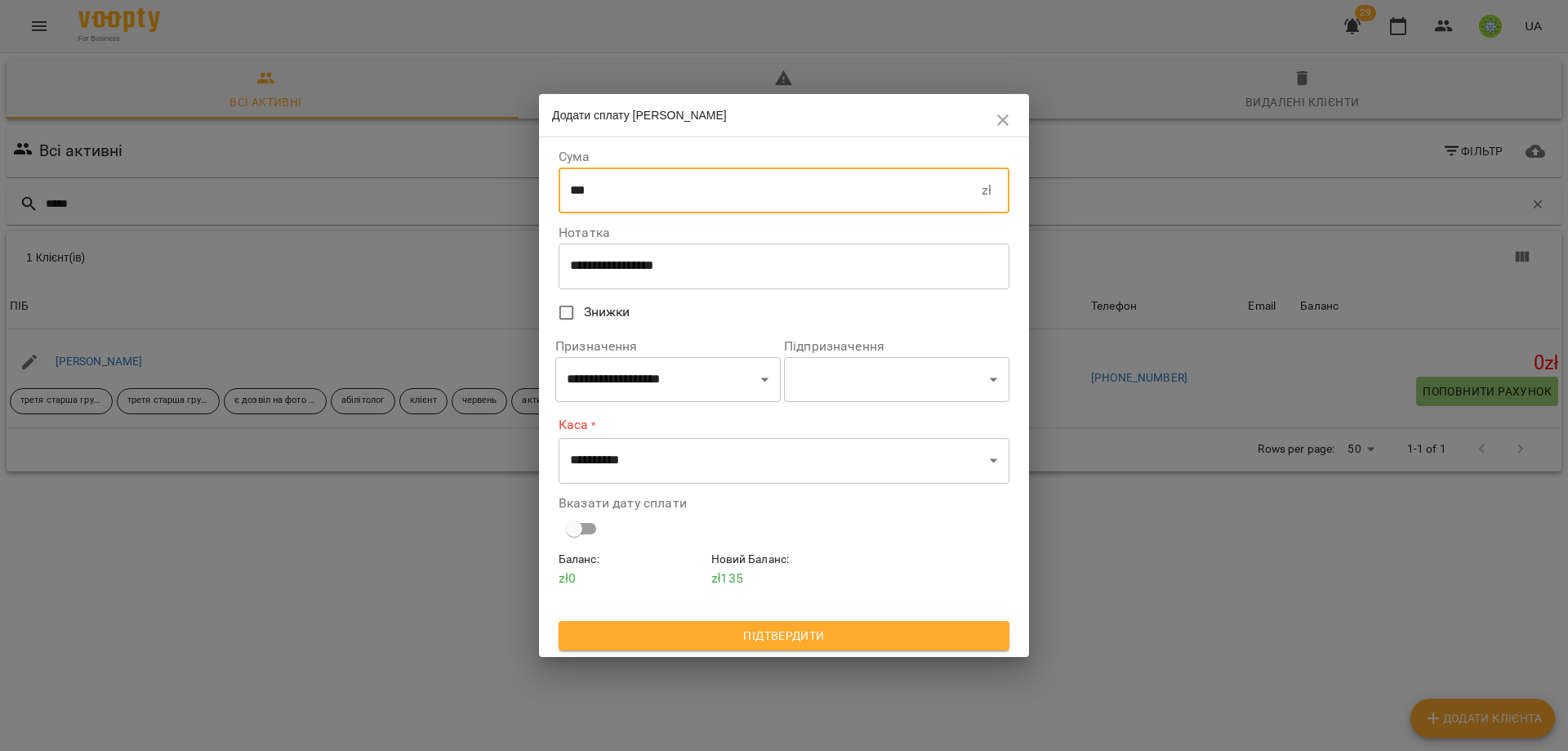
type input "***"
click at [625, 383] on select "**********" at bounding box center [668, 380] width 225 height 46
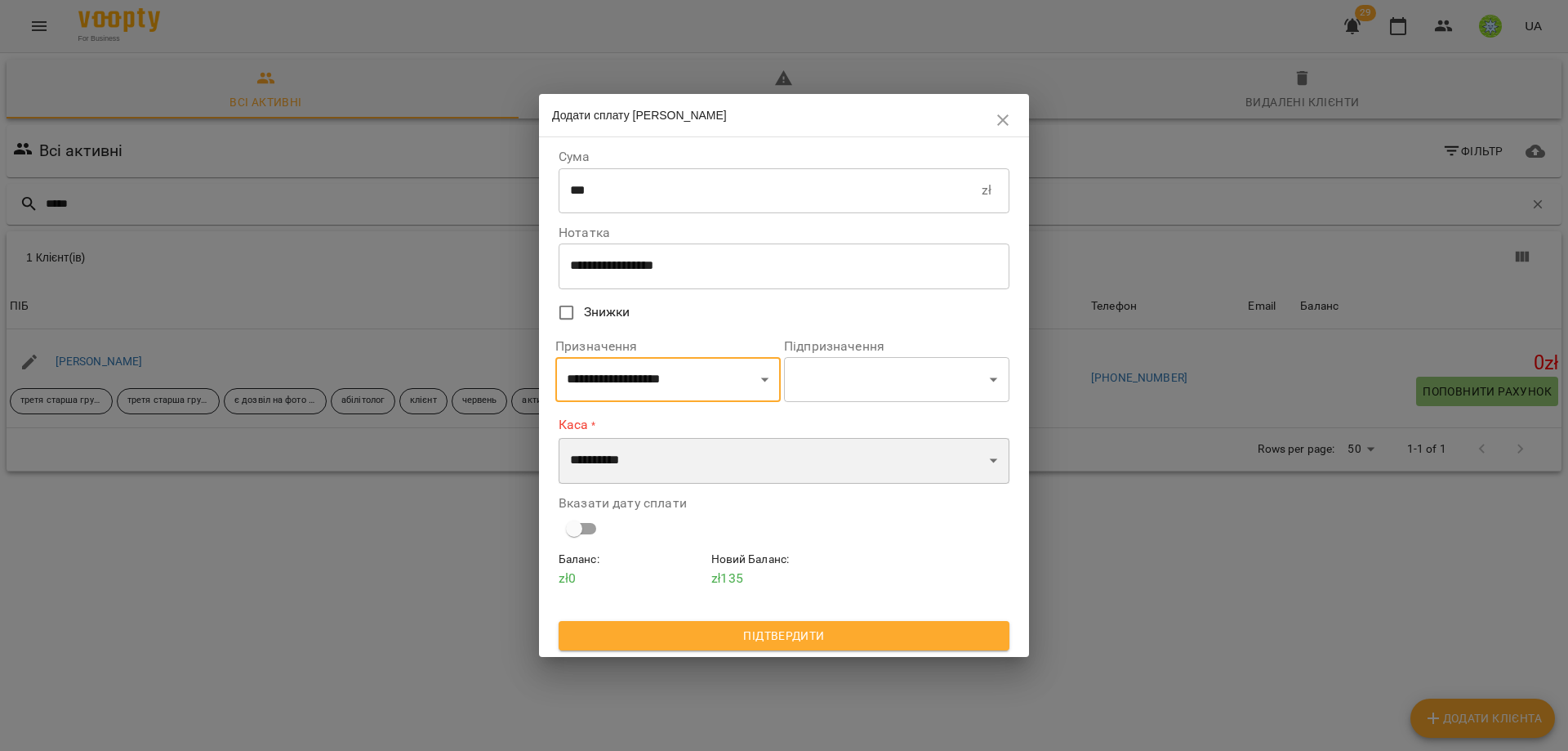
click at [604, 455] on select "**********" at bounding box center [784, 461] width 451 height 46
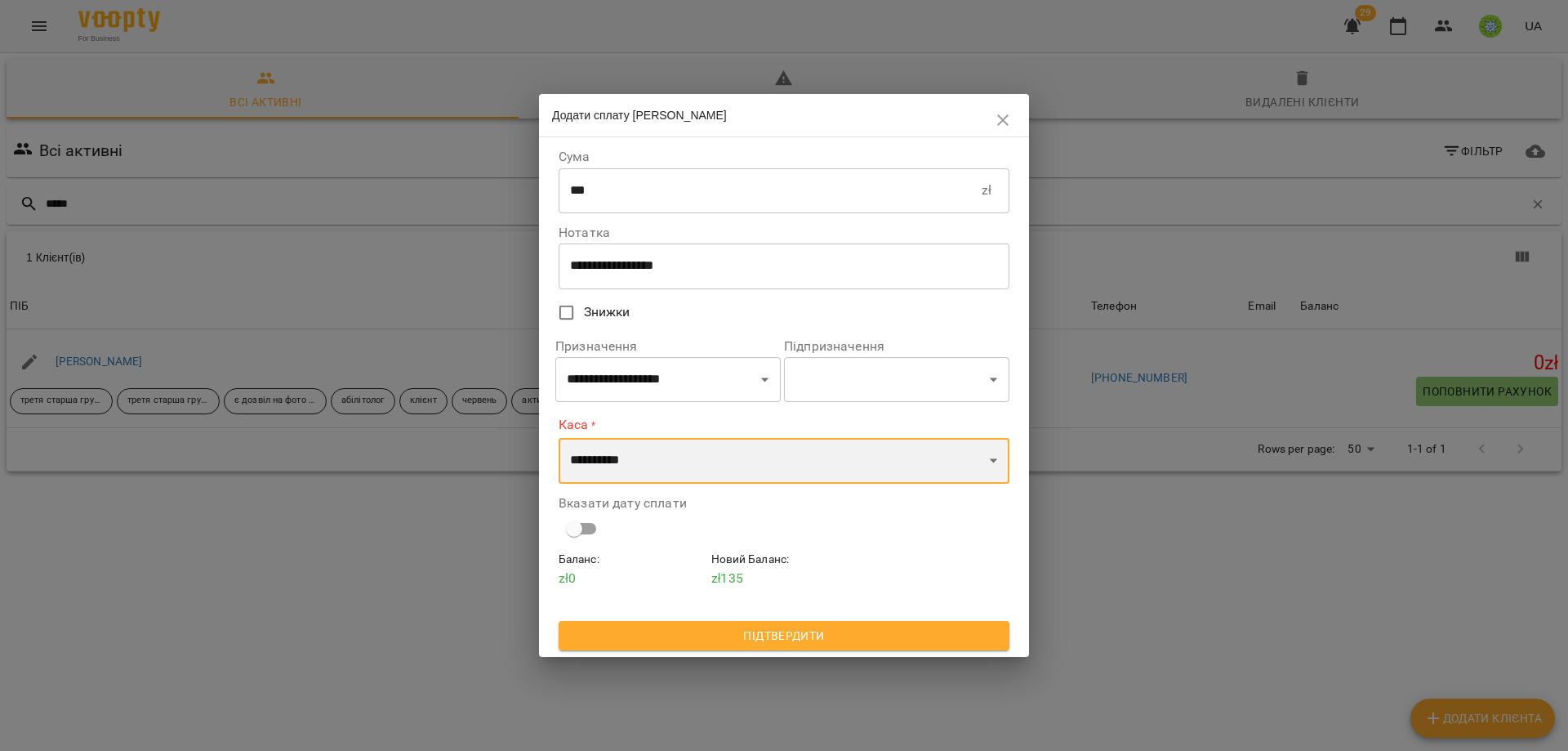
select select "****"
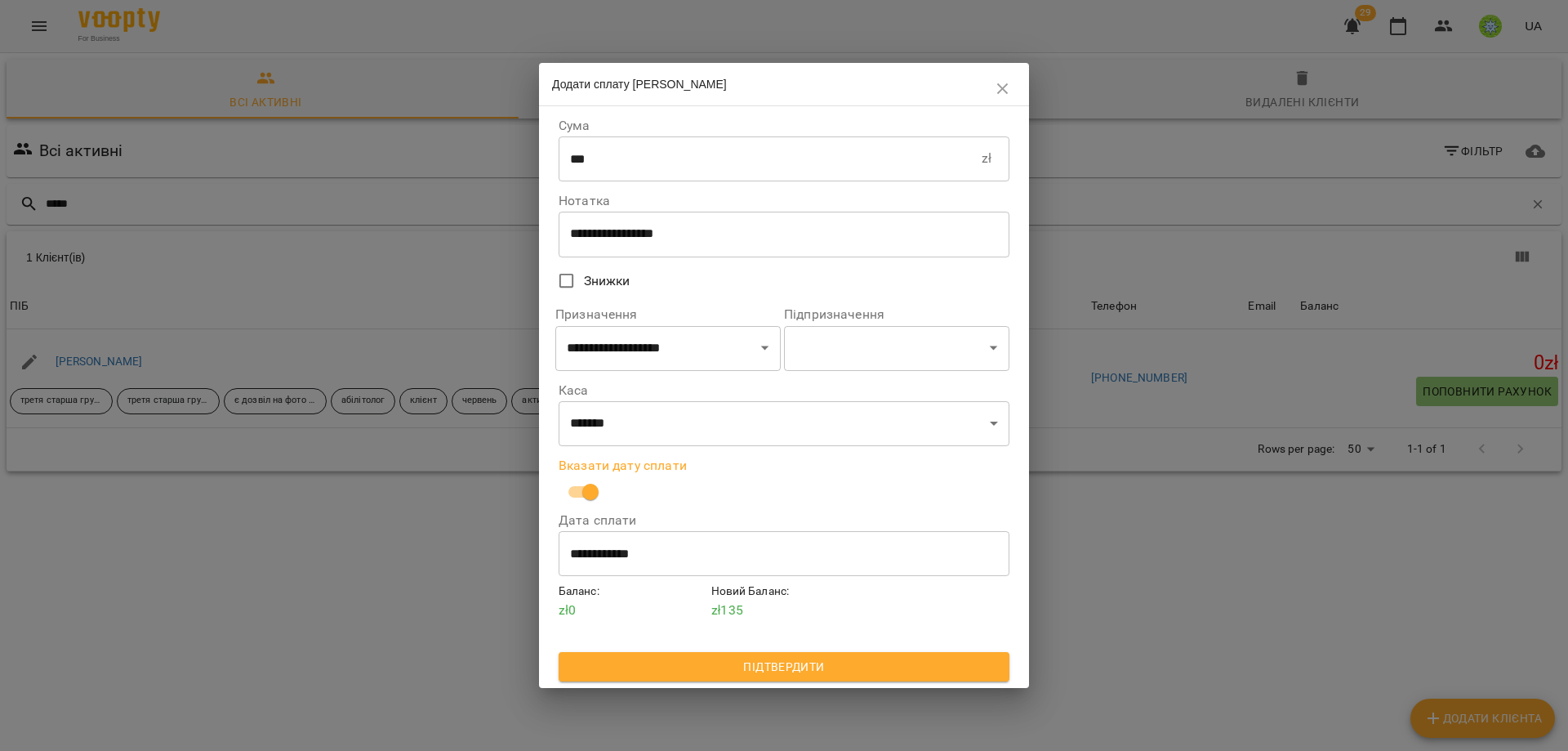
click at [786, 668] on span "Підтвердити" at bounding box center [784, 666] width 424 height 19
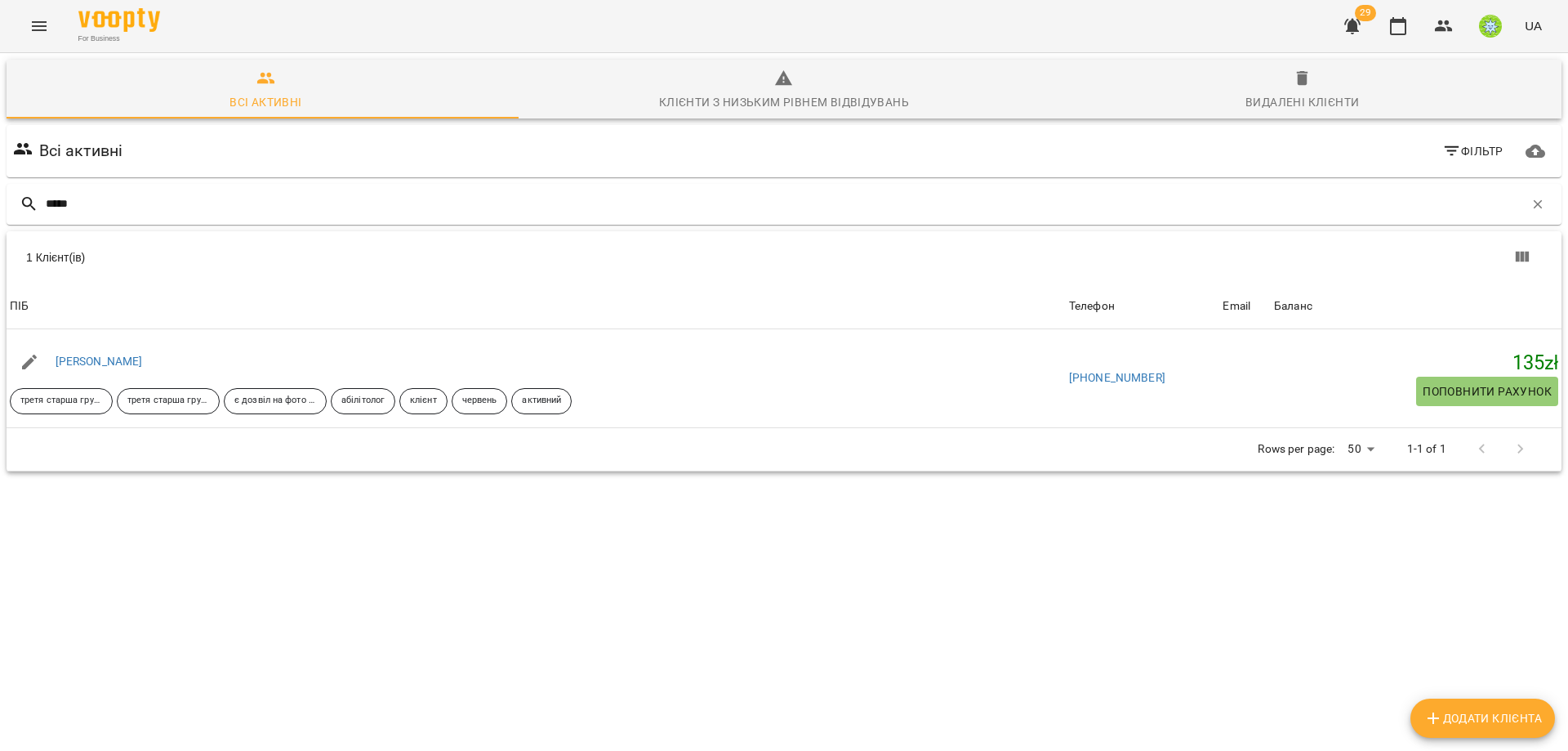
drag, startPoint x: 19, startPoint y: 45, endPoint x: 35, endPoint y: 52, distance: 17.5
click at [19, 45] on div "For Business 29 UA" at bounding box center [784, 26] width 1568 height 52
click at [40, 26] on icon "Menu" at bounding box center [39, 26] width 15 height 10
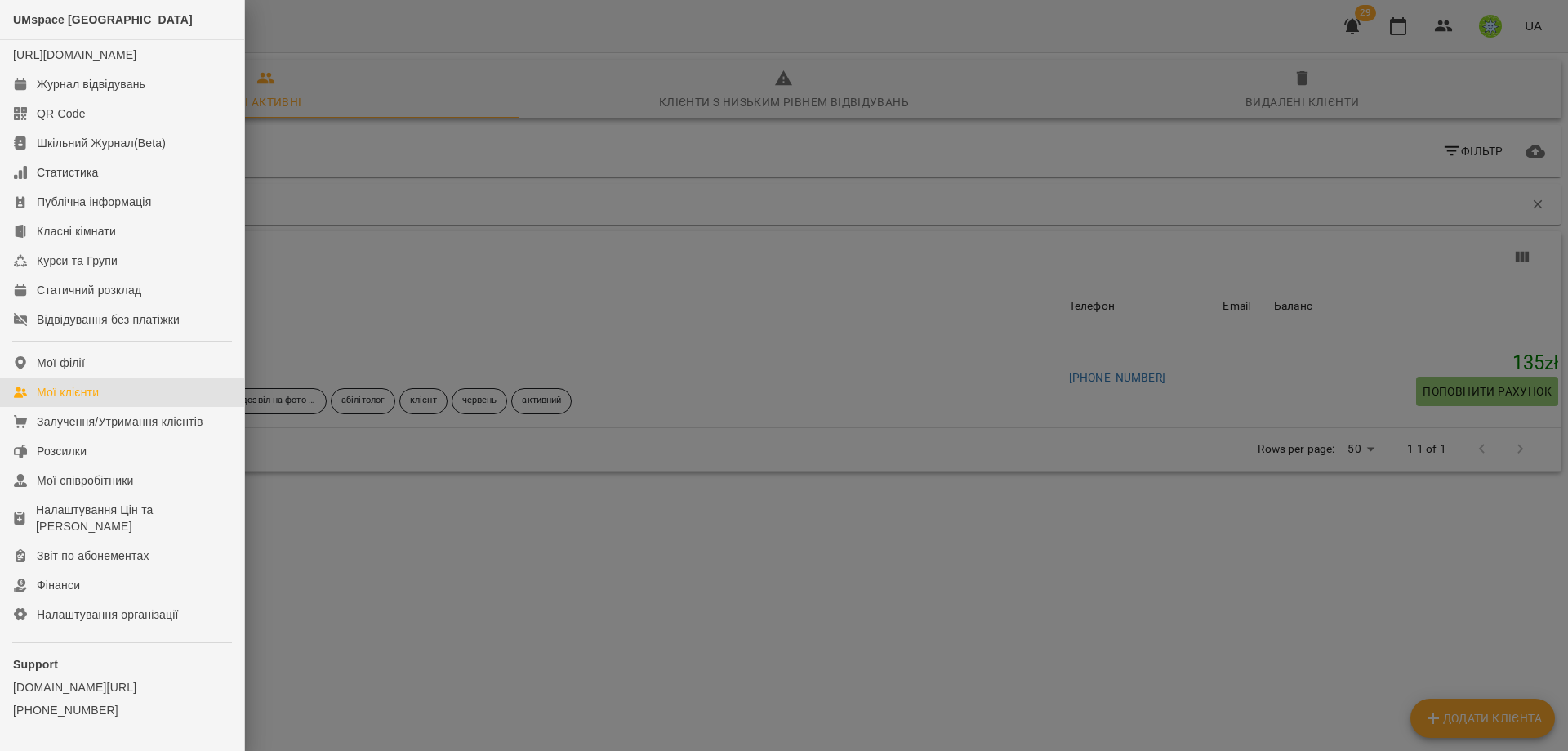
drag, startPoint x: 733, startPoint y: 417, endPoint x: 694, endPoint y: 395, distance: 44.8
click at [732, 416] on div at bounding box center [784, 375] width 1568 height 751
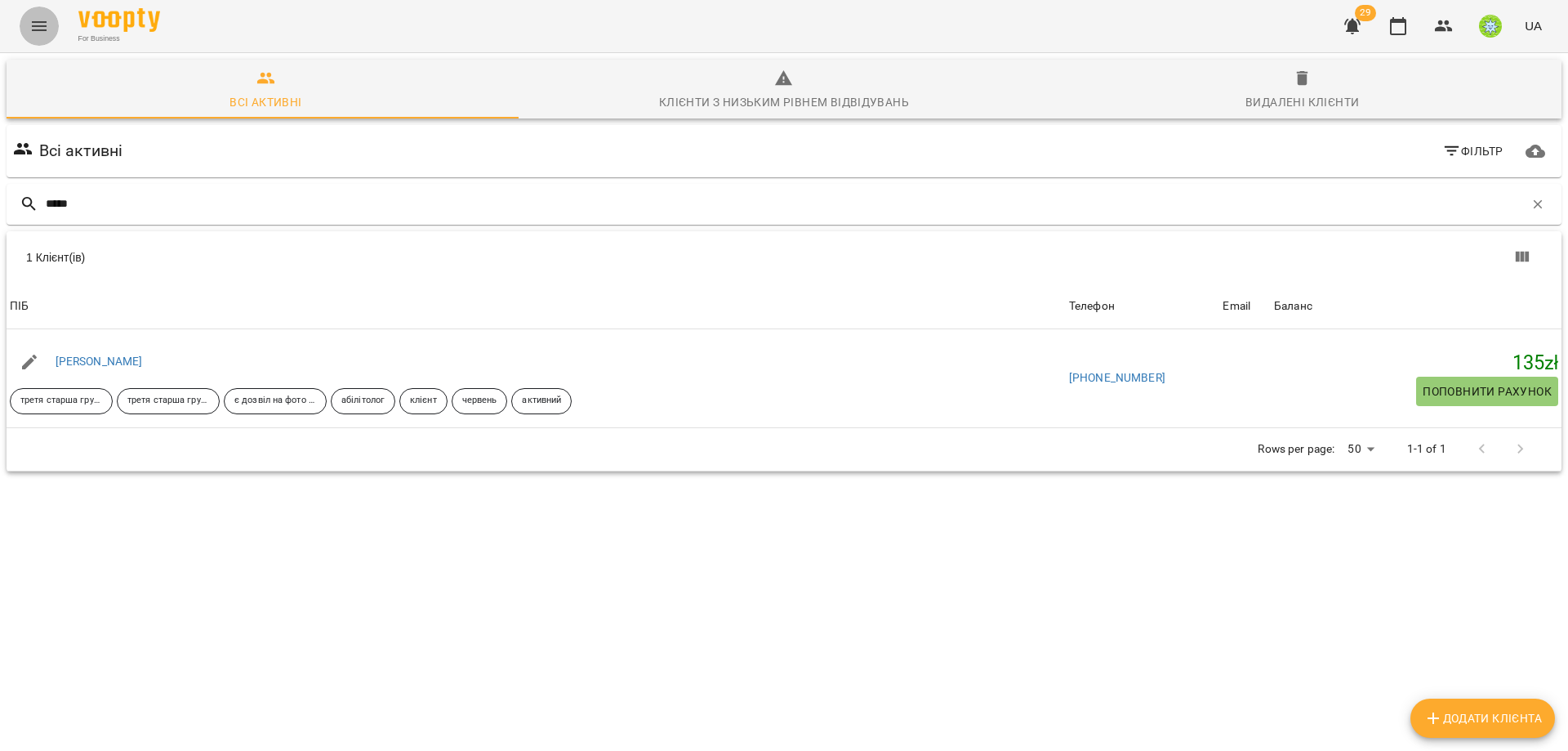
click at [43, 37] on button "Menu" at bounding box center [38, 26] width 39 height 39
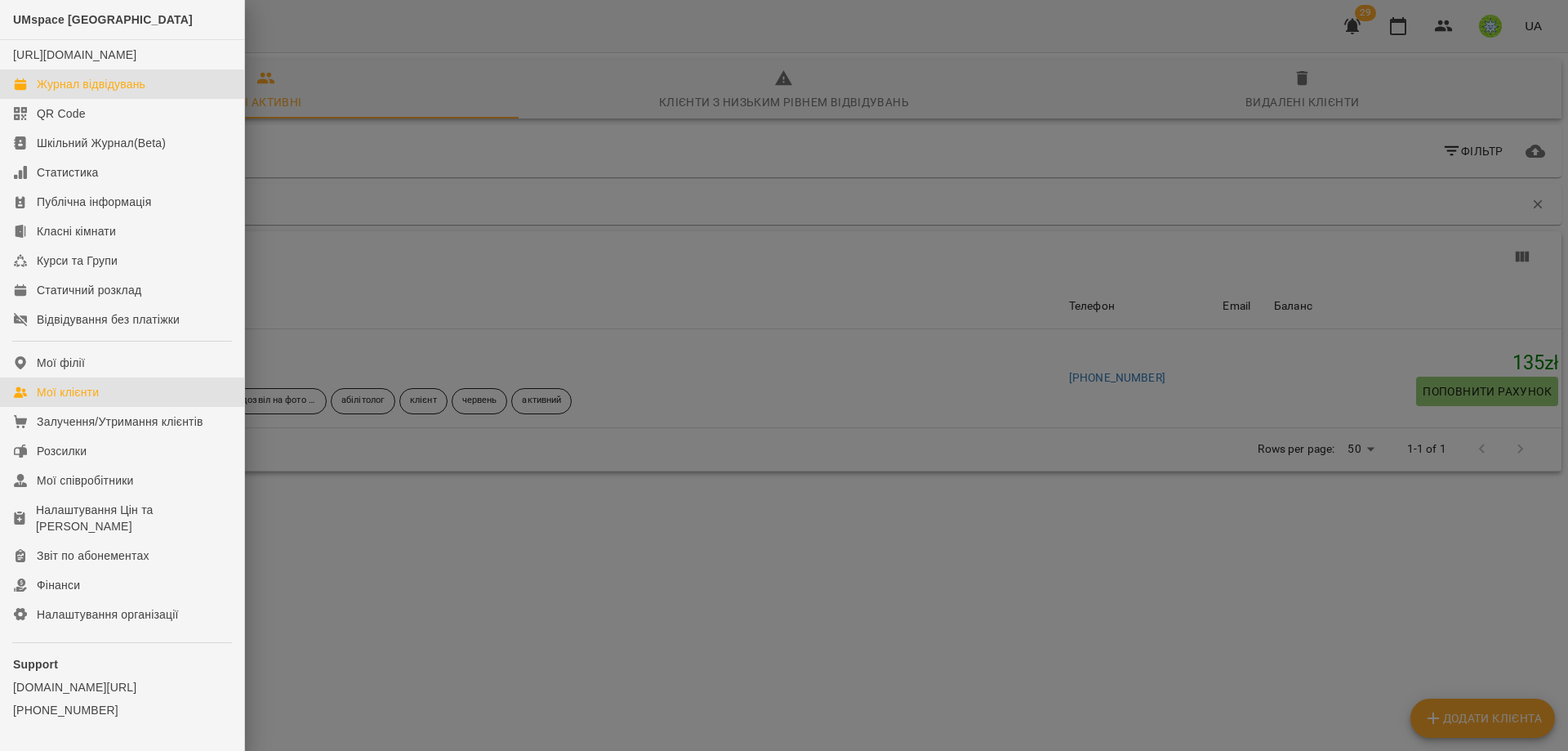
click at [68, 92] on div "Журнал відвідувань" at bounding box center [90, 84] width 109 height 16
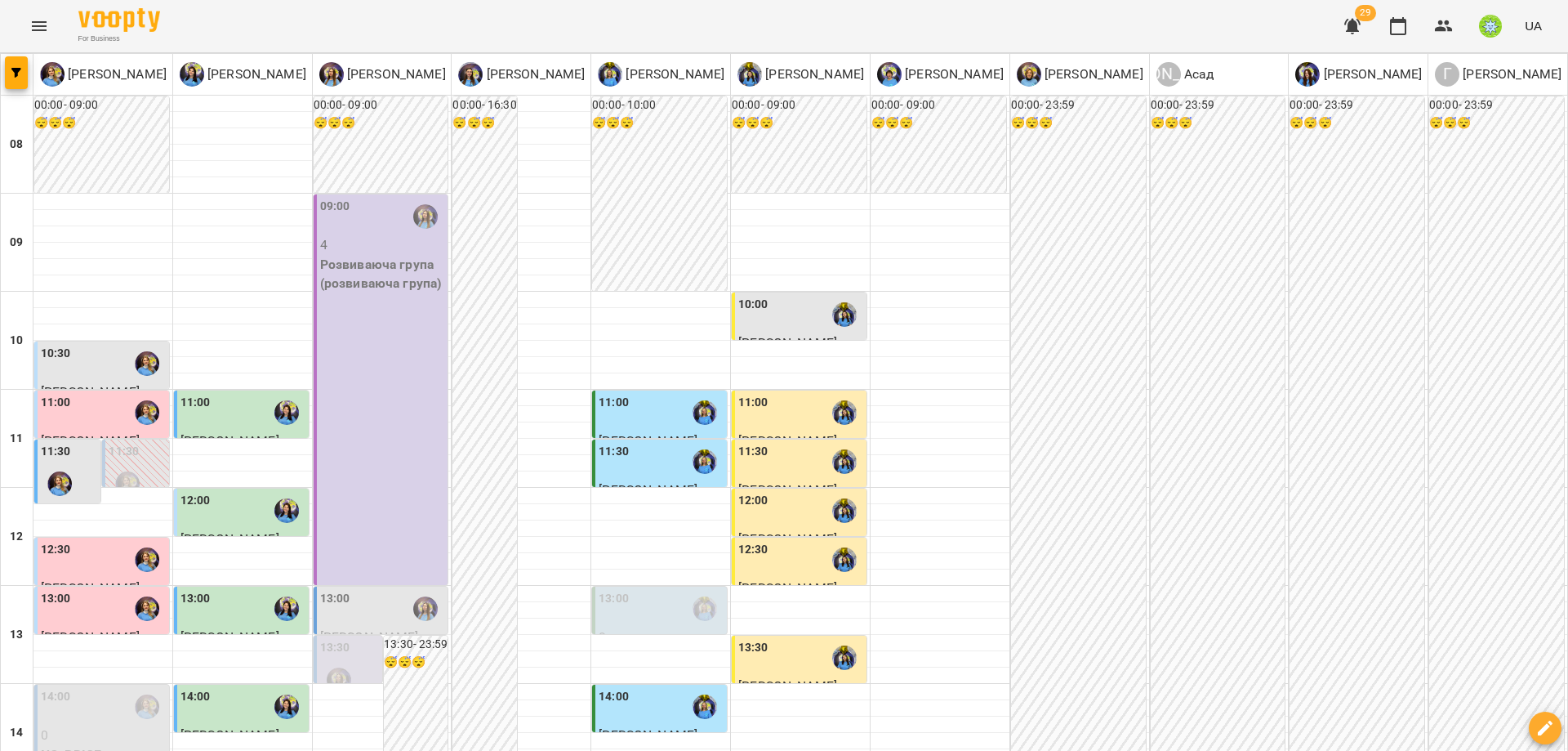
scroll to position [725, 0]
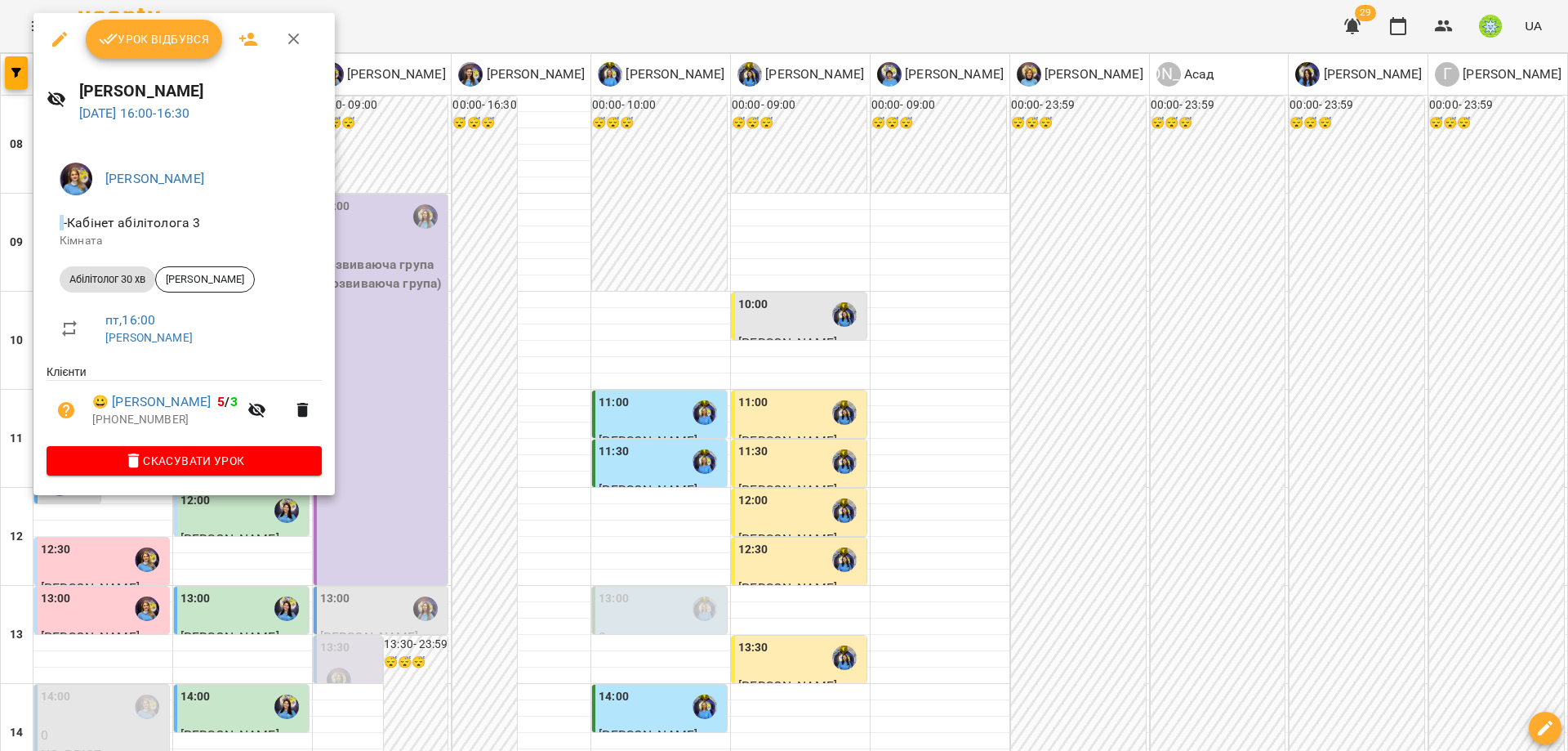
click at [63, 34] on icon "button" at bounding box center [59, 39] width 15 height 15
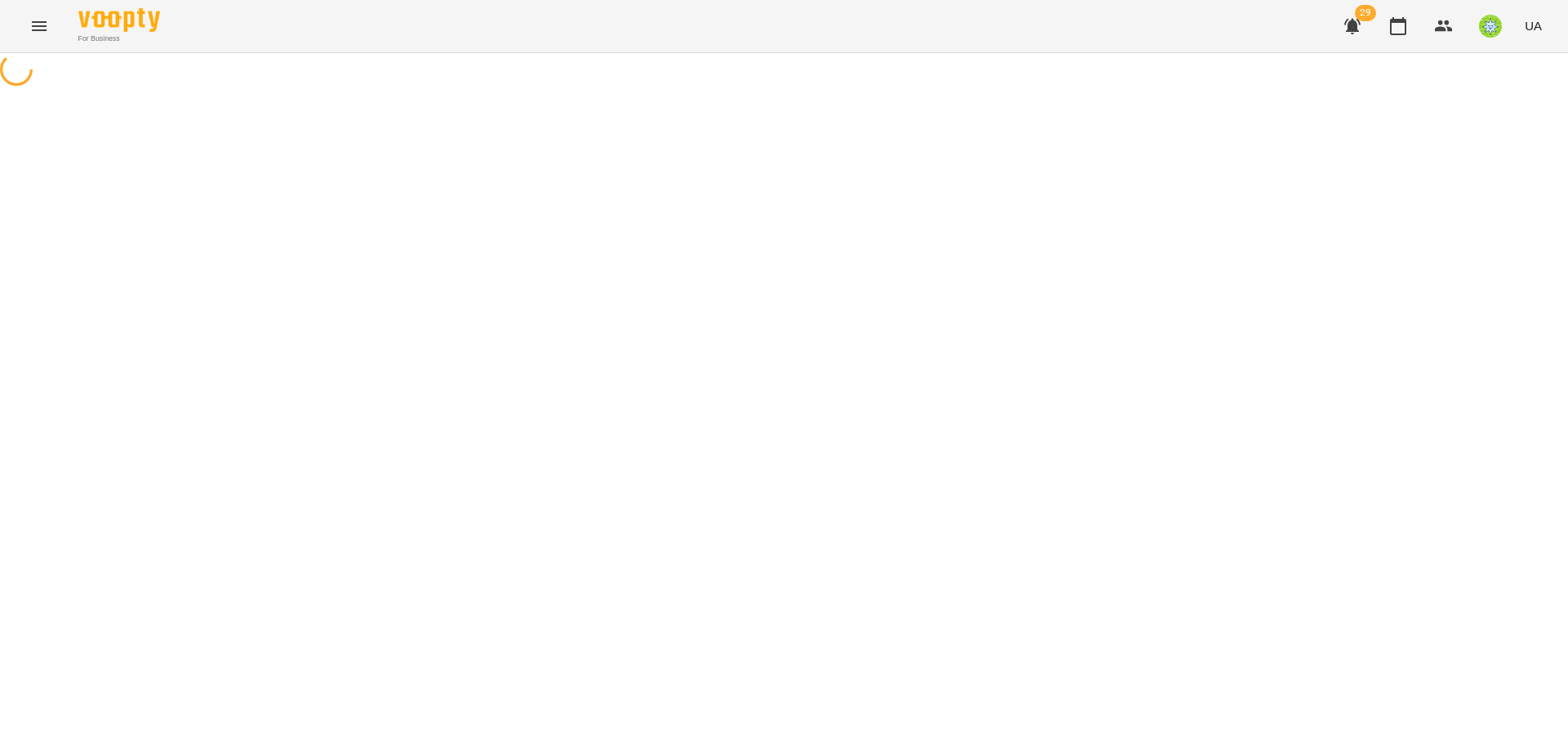
select select "**********"
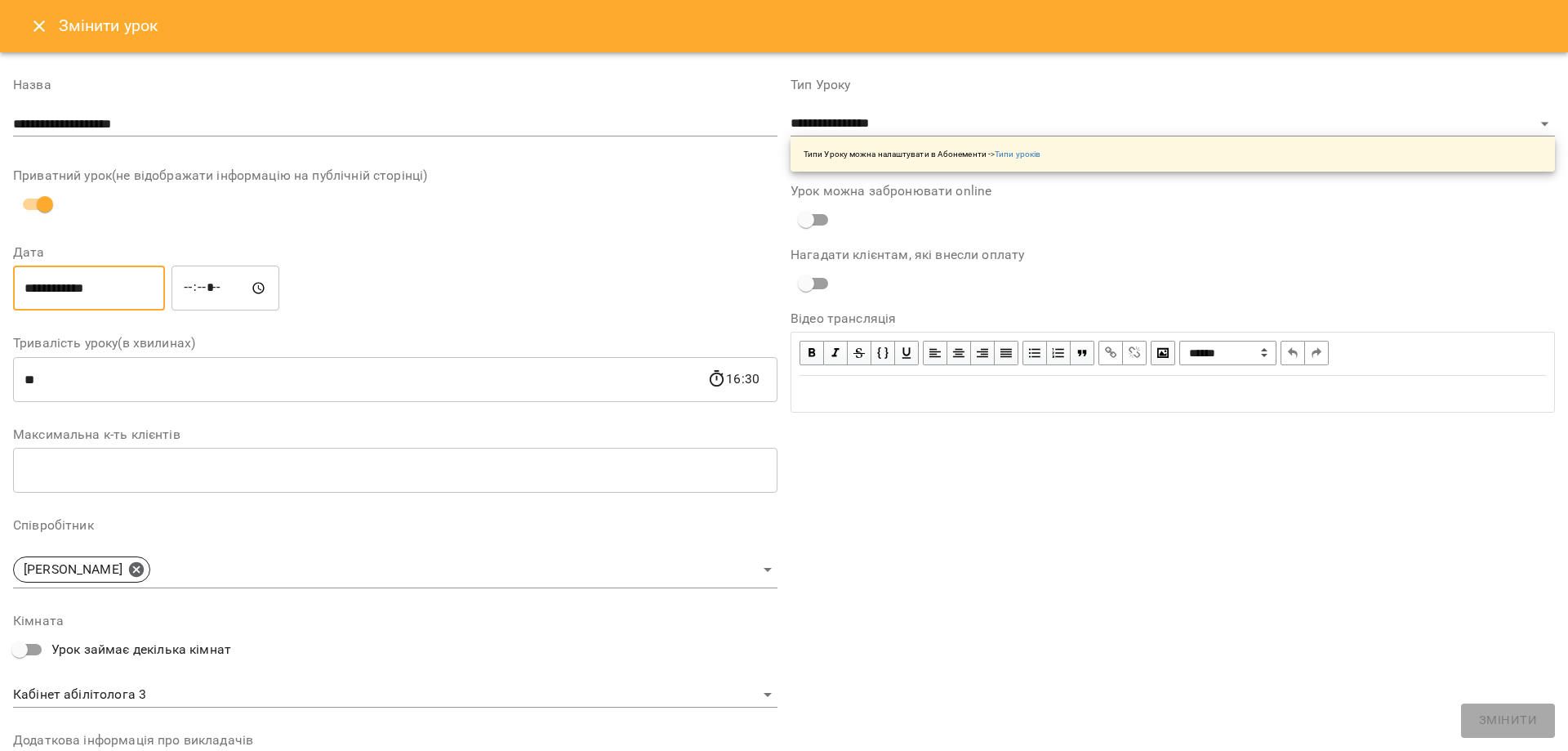
click at [102, 294] on input "**********" at bounding box center [89, 288] width 152 height 46
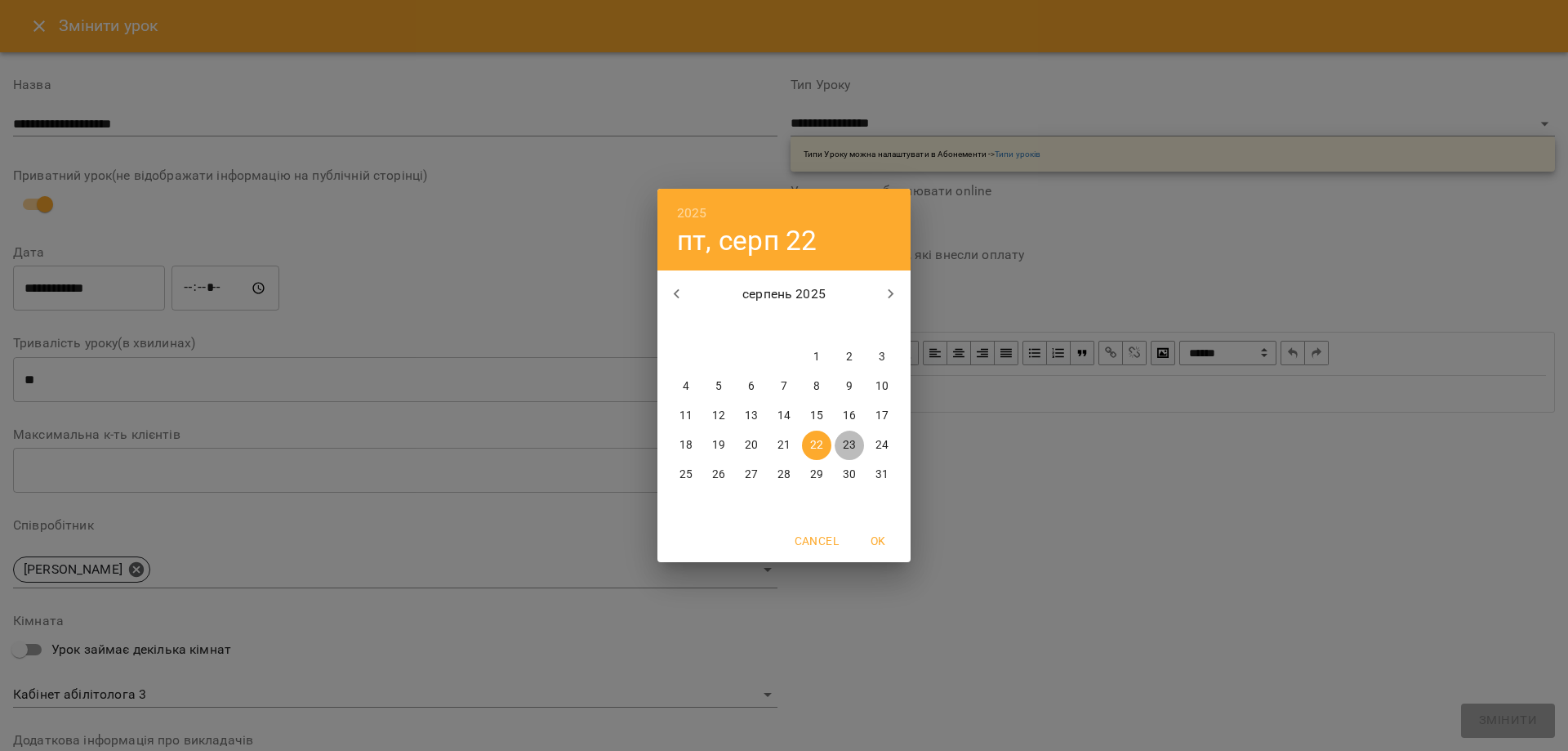
click at [849, 446] on p "23" at bounding box center [850, 445] width 13 height 16
type input "**********"
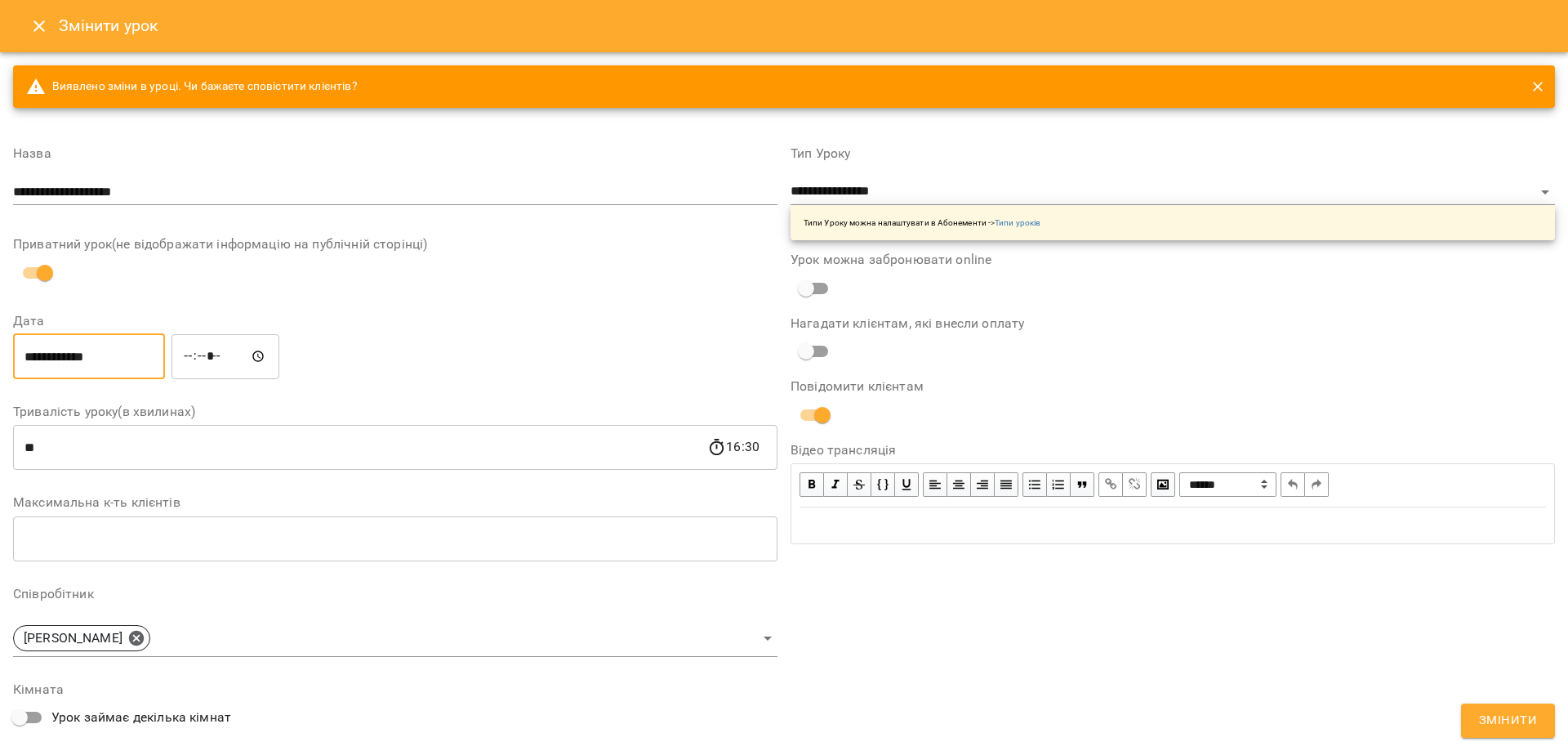
click at [195, 356] on input "*****" at bounding box center [225, 356] width 108 height 46
type input "*****"
click at [1518, 725] on span "Змінити" at bounding box center [1509, 720] width 58 height 21
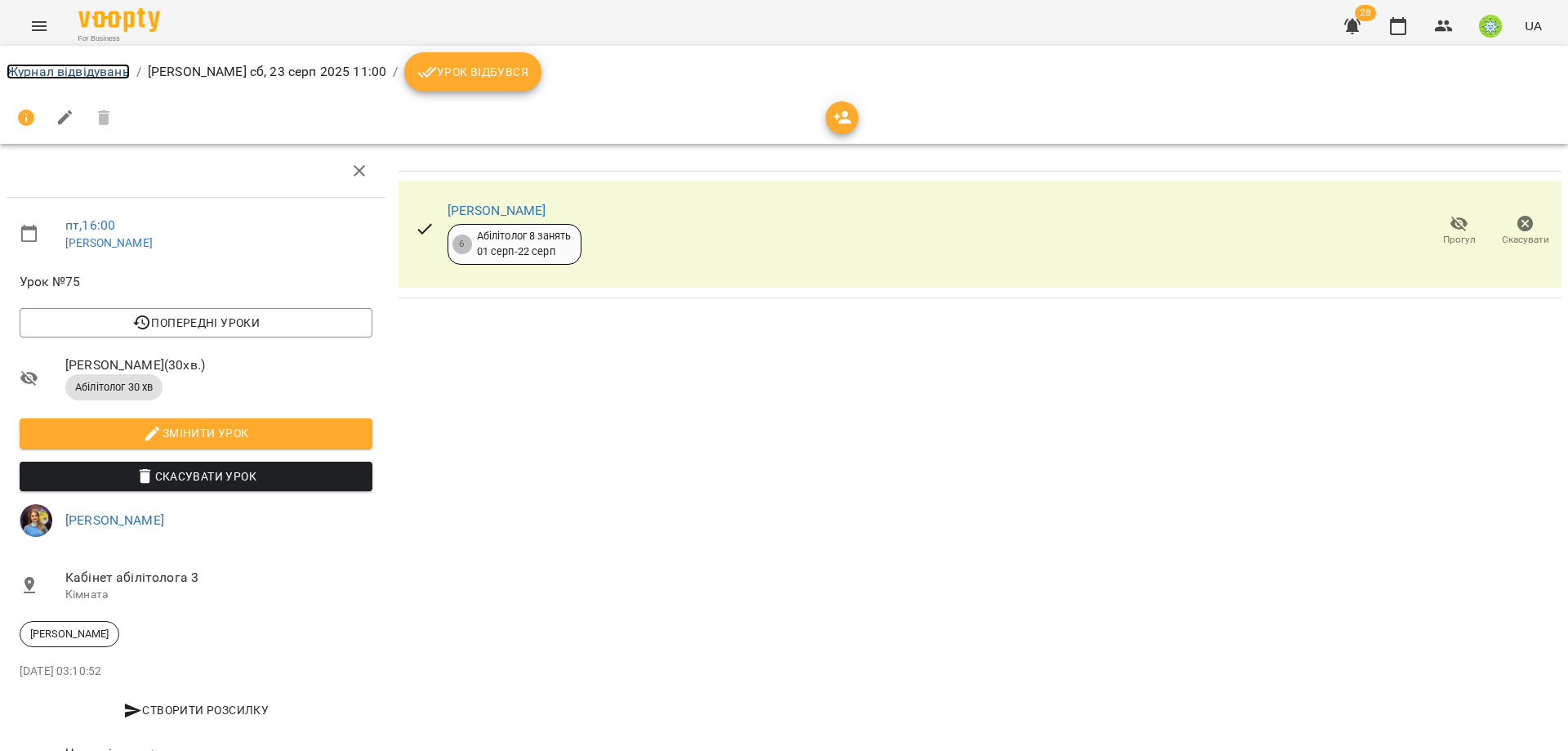
click at [56, 69] on link "Журнал відвідувань" at bounding box center [68, 71] width 123 height 16
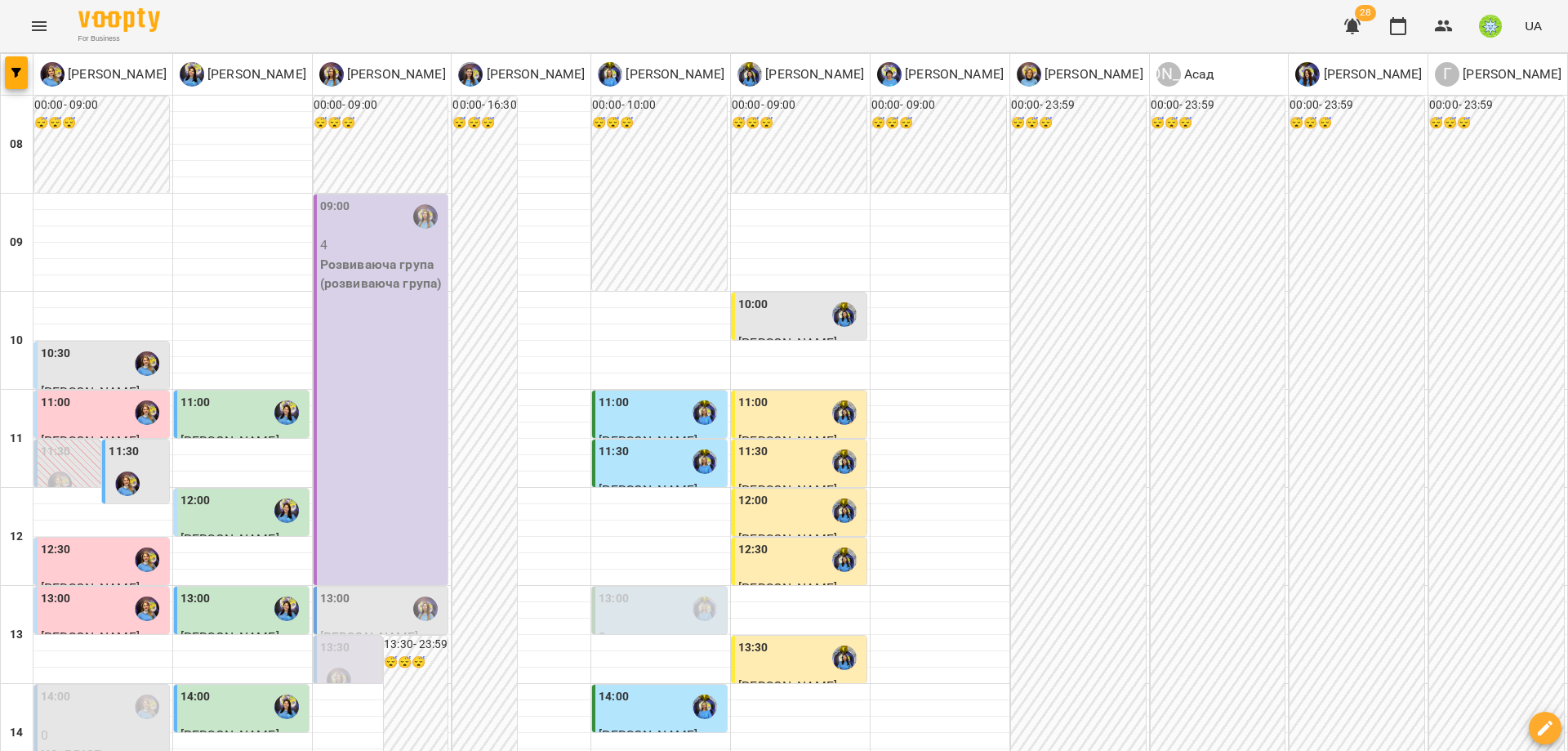
scroll to position [571, 0]
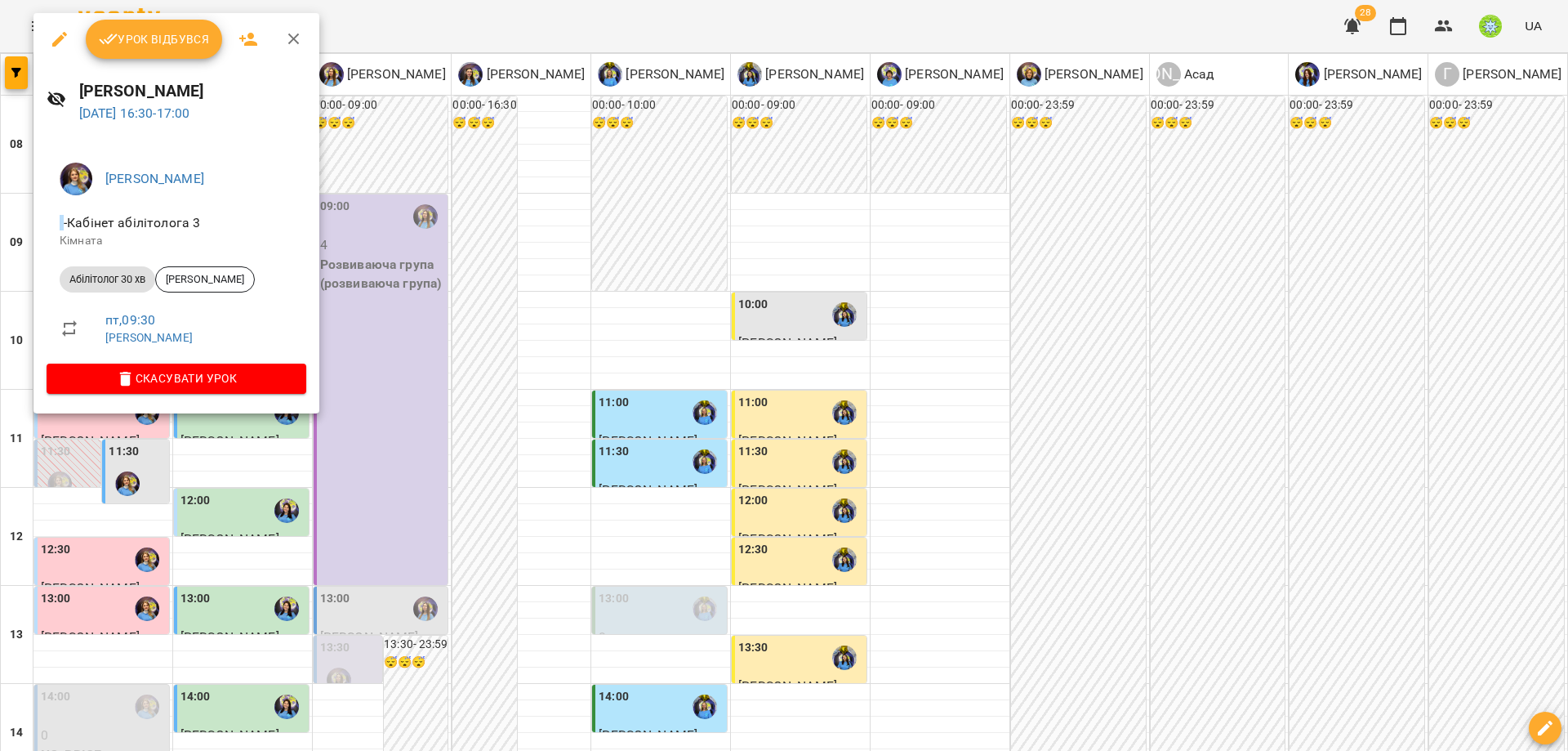
drag, startPoint x: 555, startPoint y: 495, endPoint x: 820, endPoint y: 595, distance: 283.2
click at [556, 495] on div at bounding box center [784, 375] width 1568 height 751
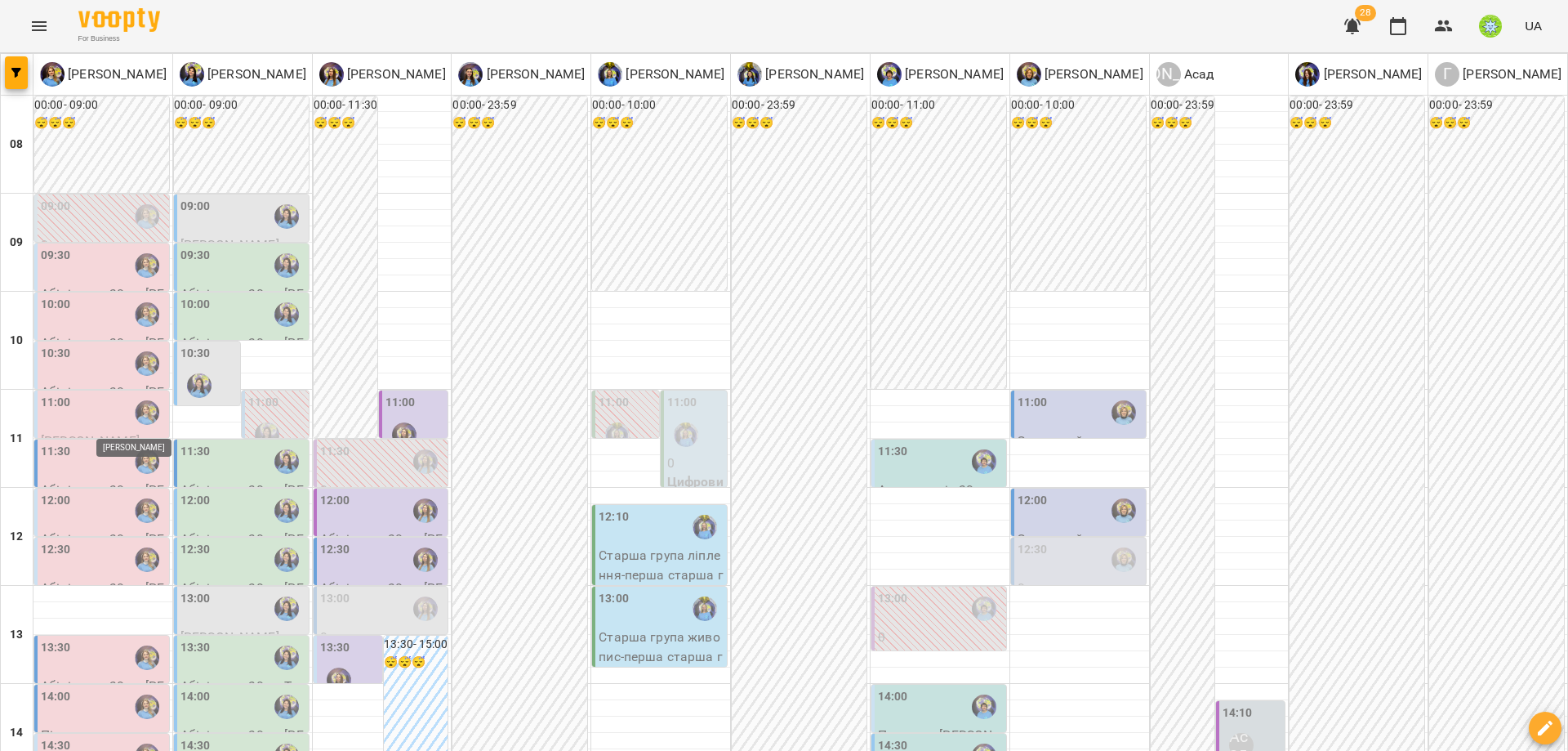
scroll to position [163, 0]
click at [82, 443] on div "11:30" at bounding box center [103, 461] width 125 height 37
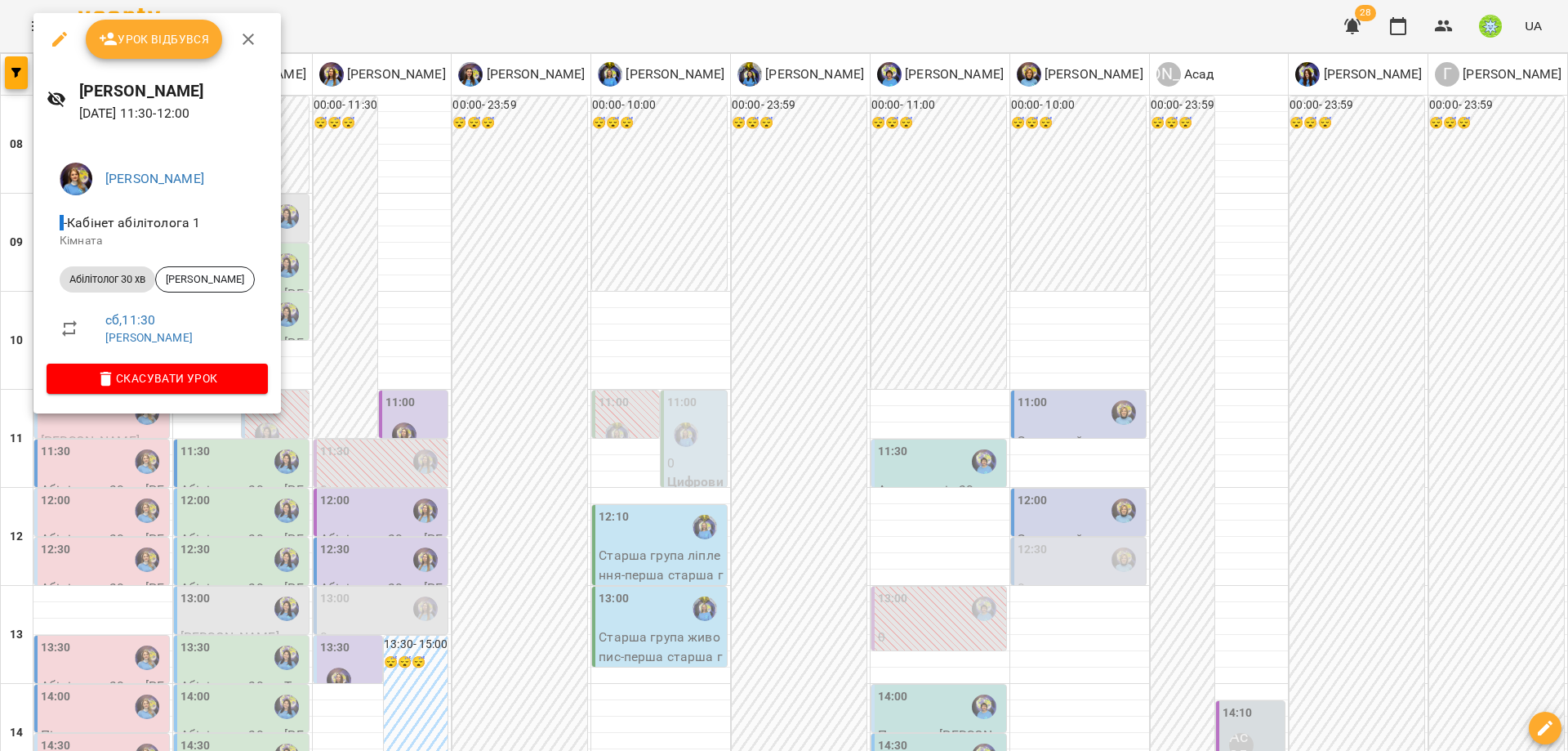
click at [431, 409] on div at bounding box center [784, 375] width 1568 height 751
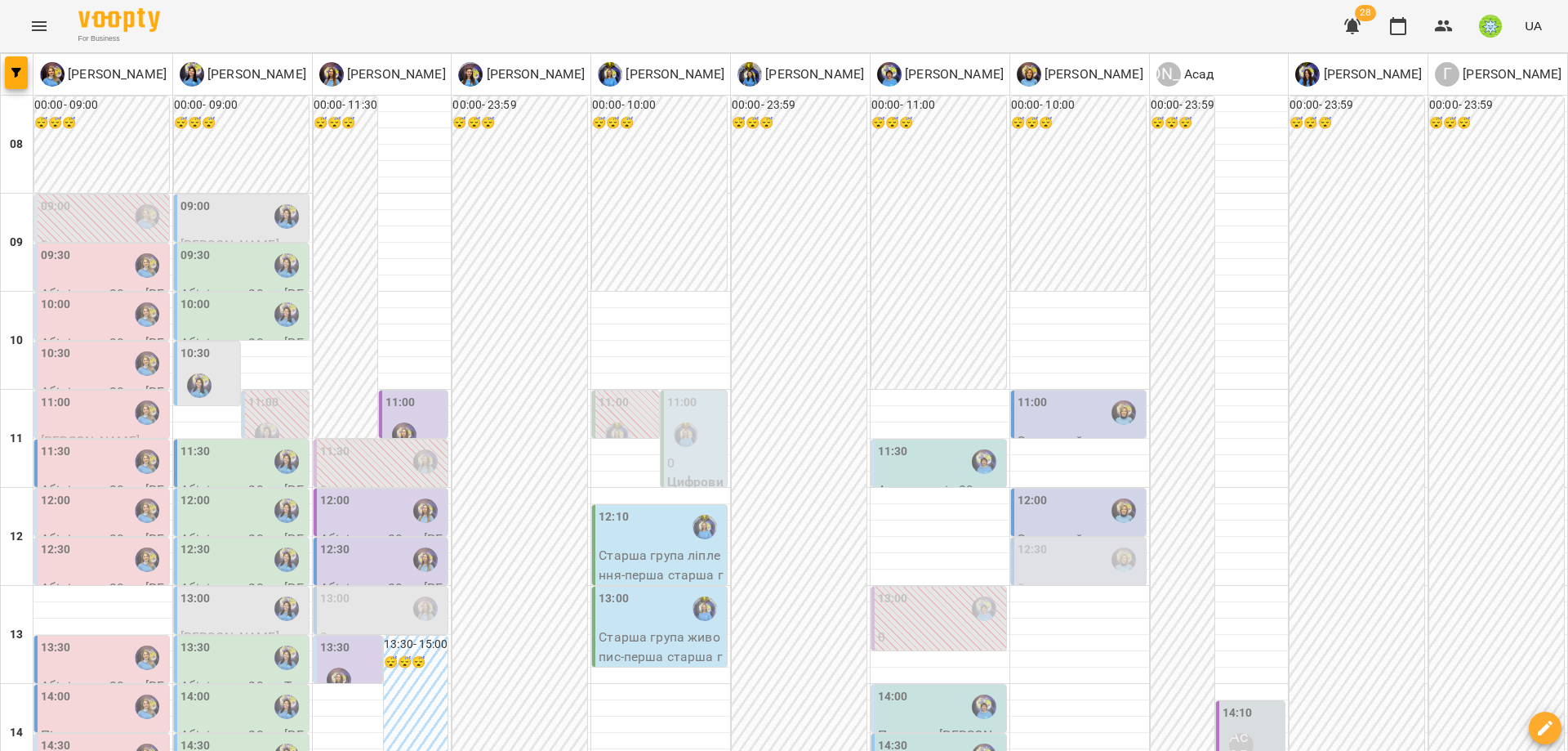
click at [80, 492] on div "12:00" at bounding box center [103, 510] width 125 height 37
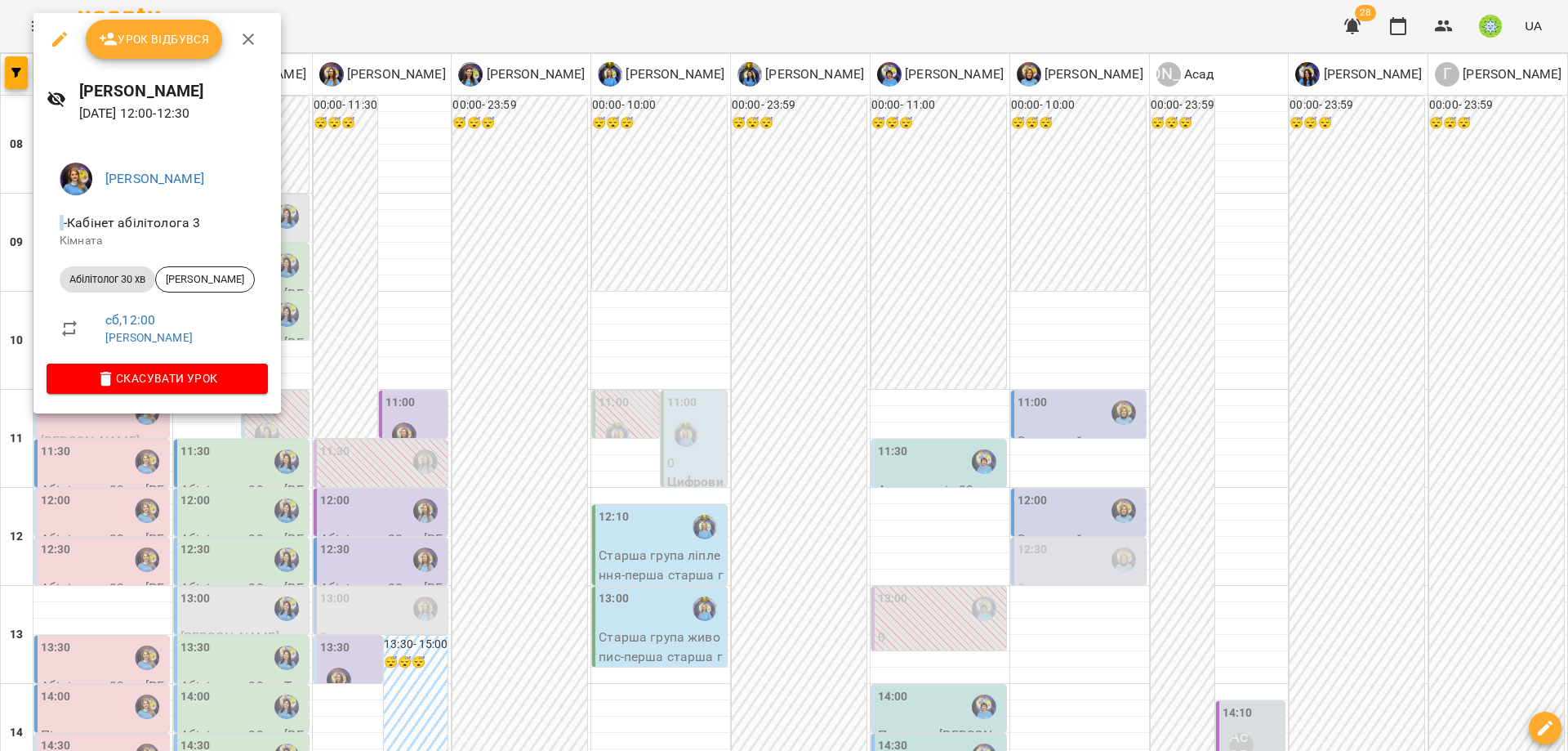
drag, startPoint x: 423, startPoint y: 470, endPoint x: 110, endPoint y: 375, distance: 327.1
click at [420, 469] on div at bounding box center [784, 375] width 1568 height 751
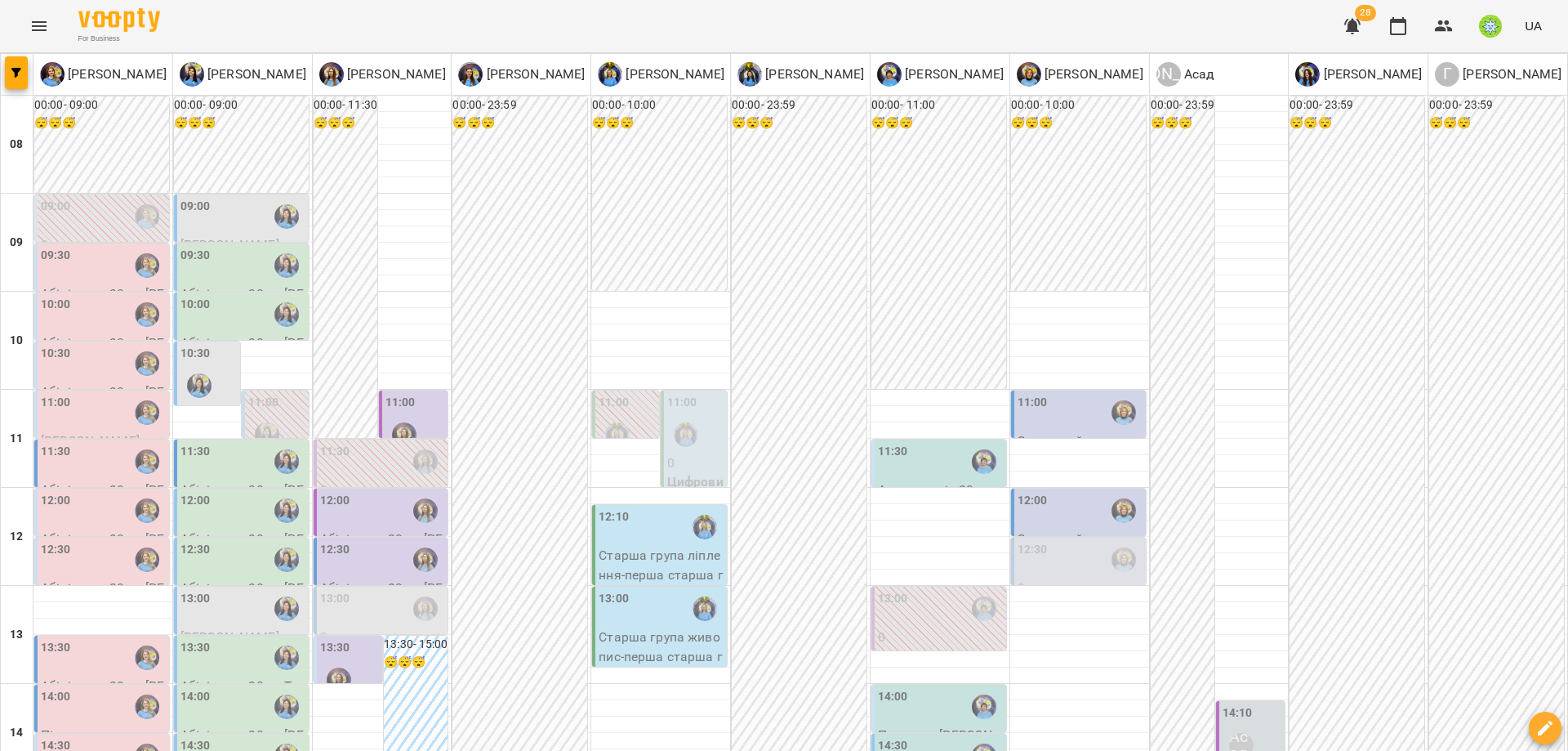
click at [80, 541] on div "12:30" at bounding box center [103, 559] width 125 height 37
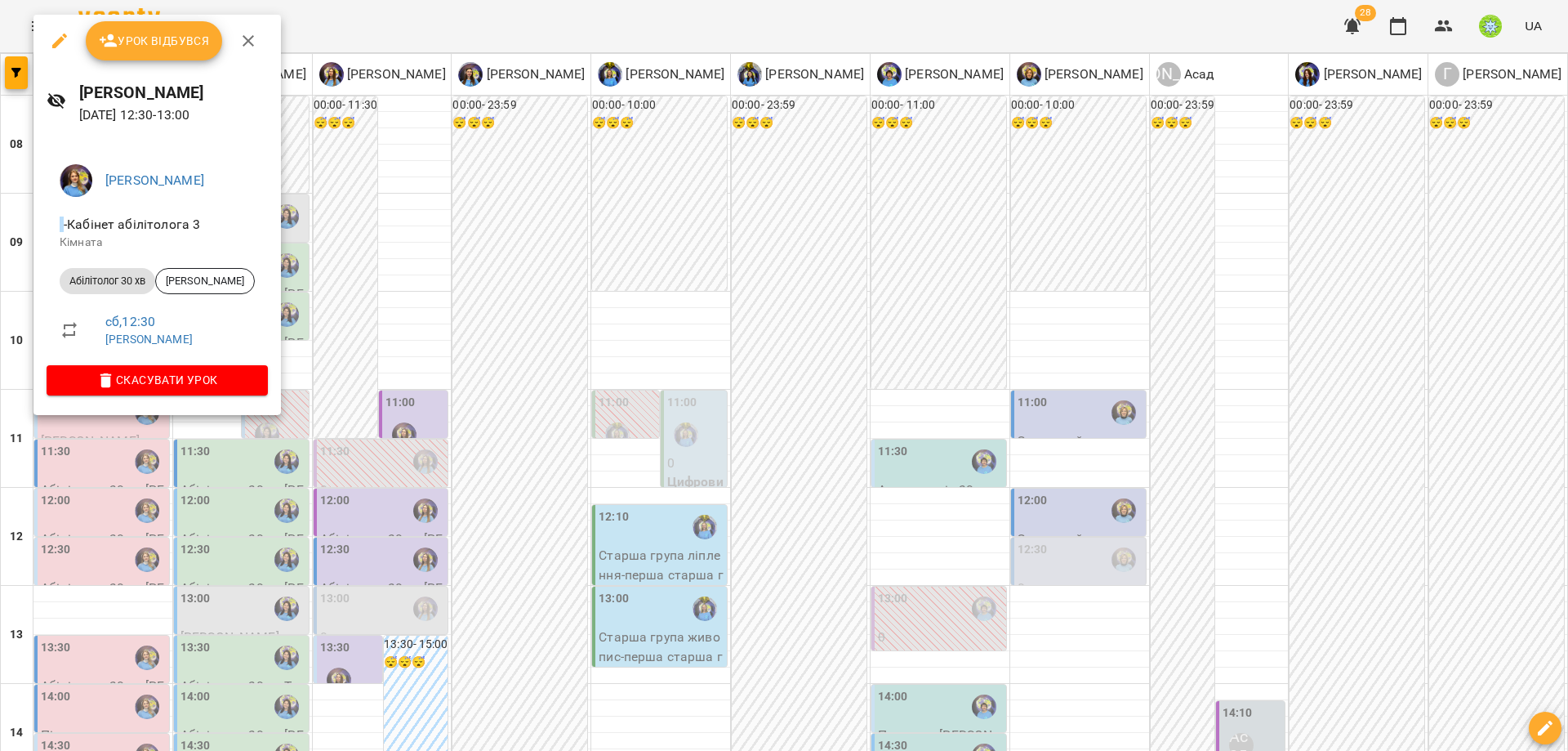
click at [437, 457] on div at bounding box center [784, 375] width 1568 height 751
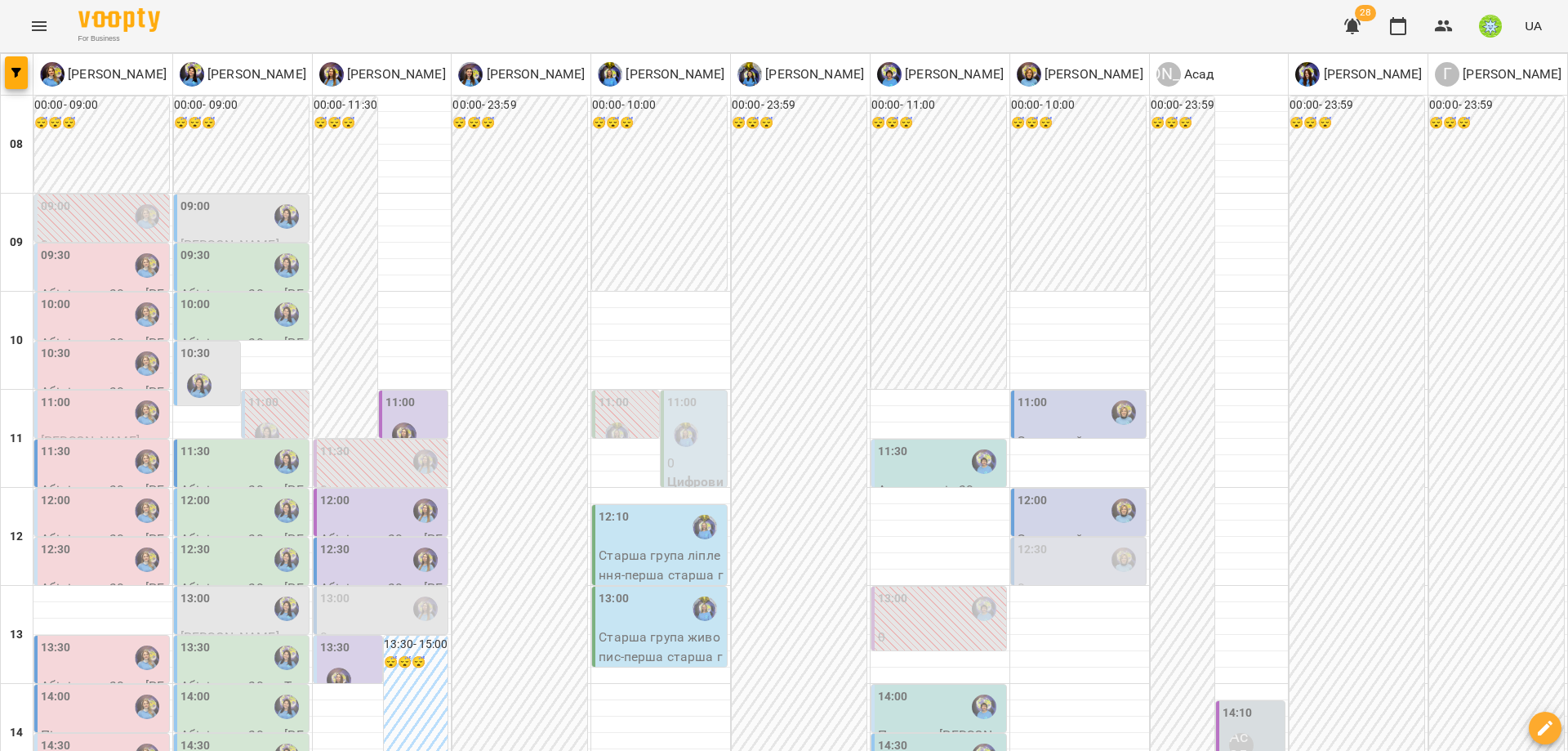
scroll to position [69, 0]
click at [82, 198] on div "09:00" at bounding box center [103, 216] width 125 height 37
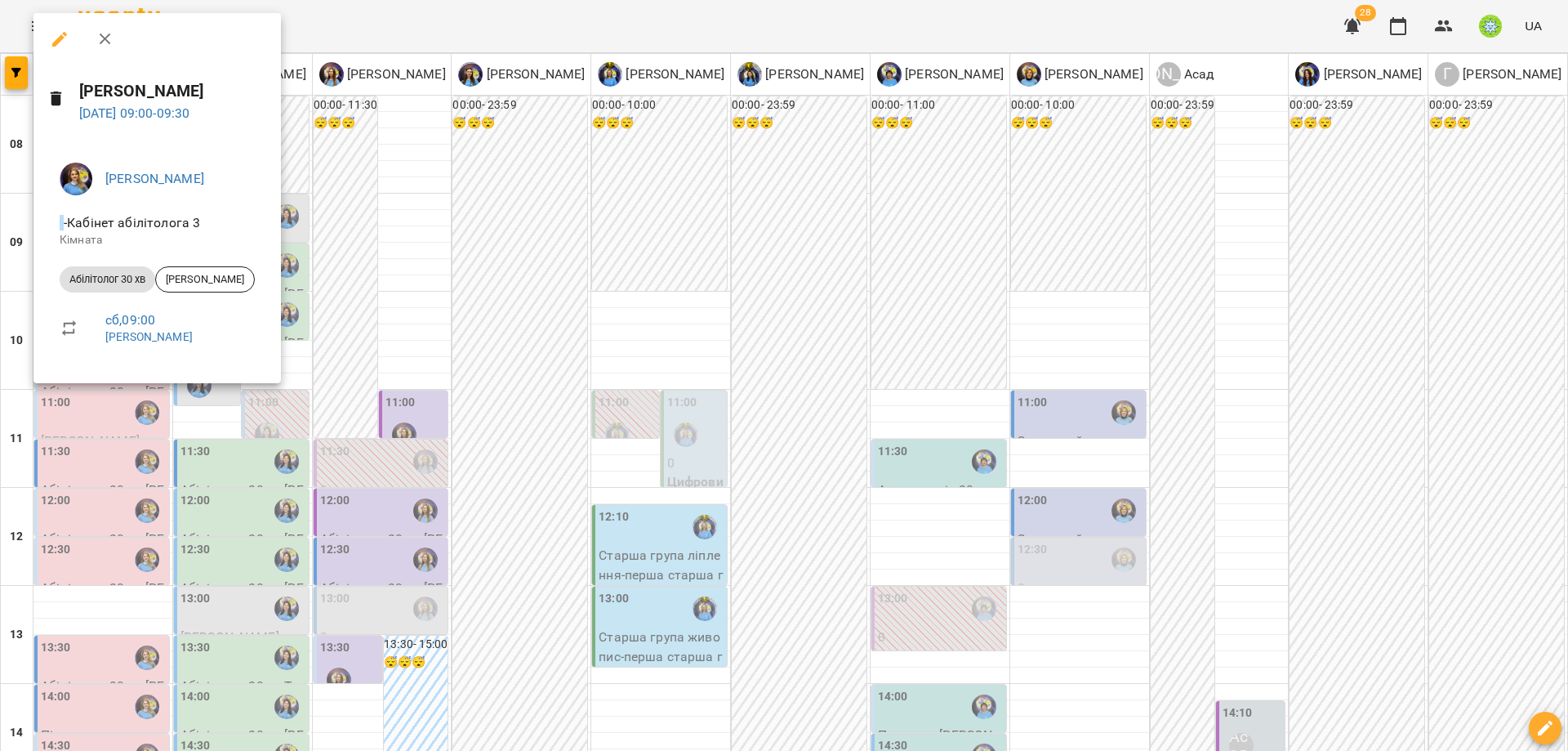
click at [404, 315] on div at bounding box center [784, 375] width 1568 height 751
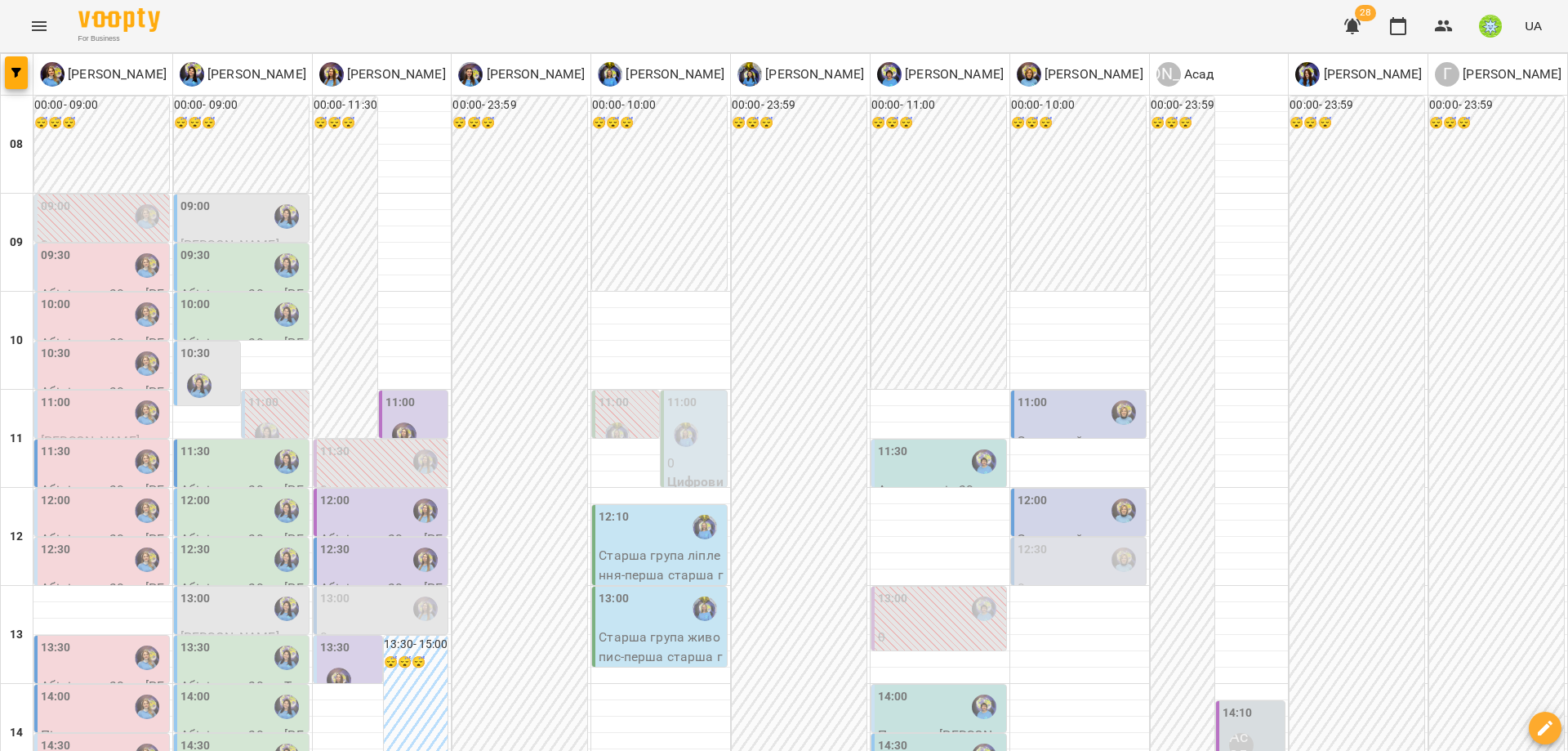
click at [61, 246] on div "09:30" at bounding box center [56, 265] width 30 height 37
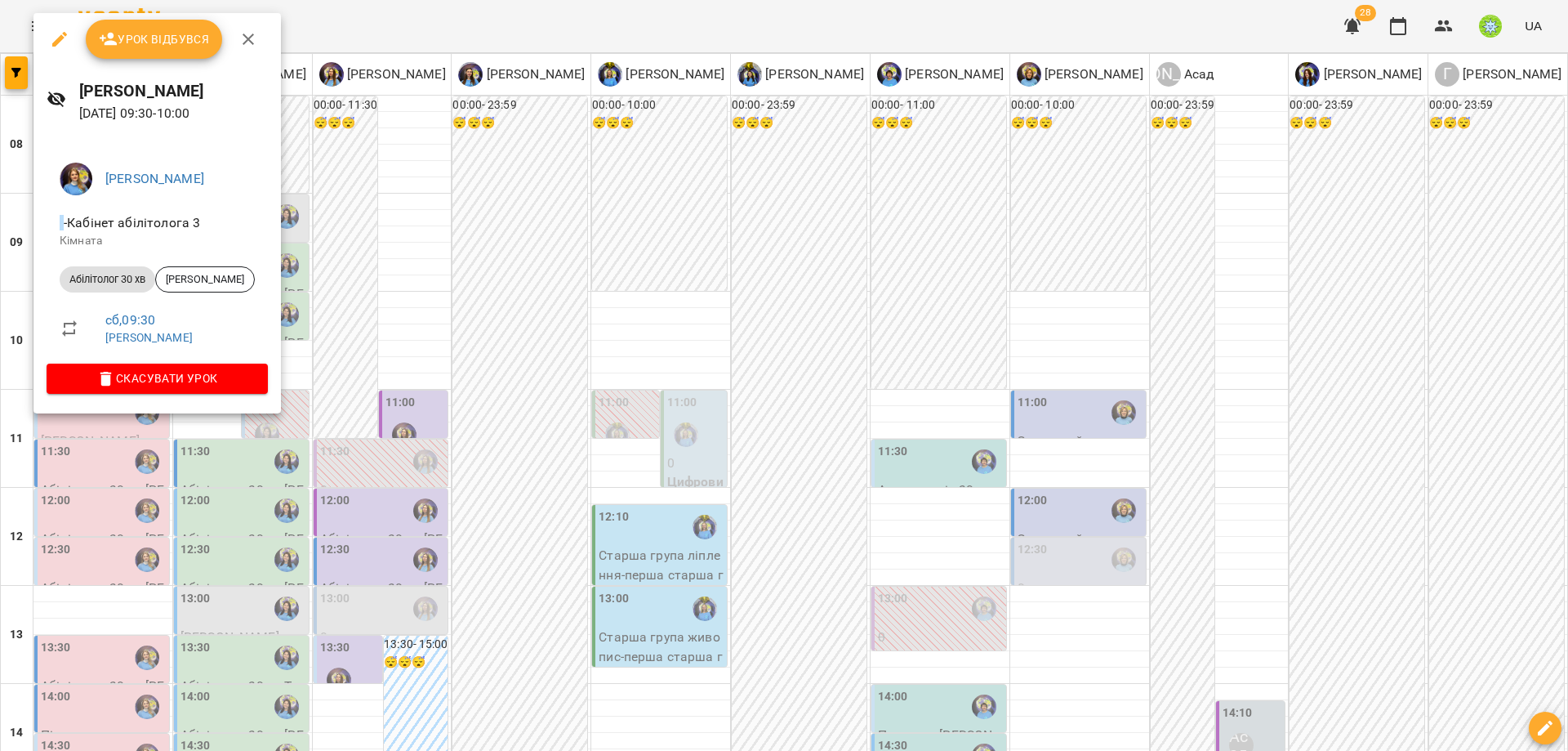
click at [416, 335] on div at bounding box center [784, 375] width 1568 height 751
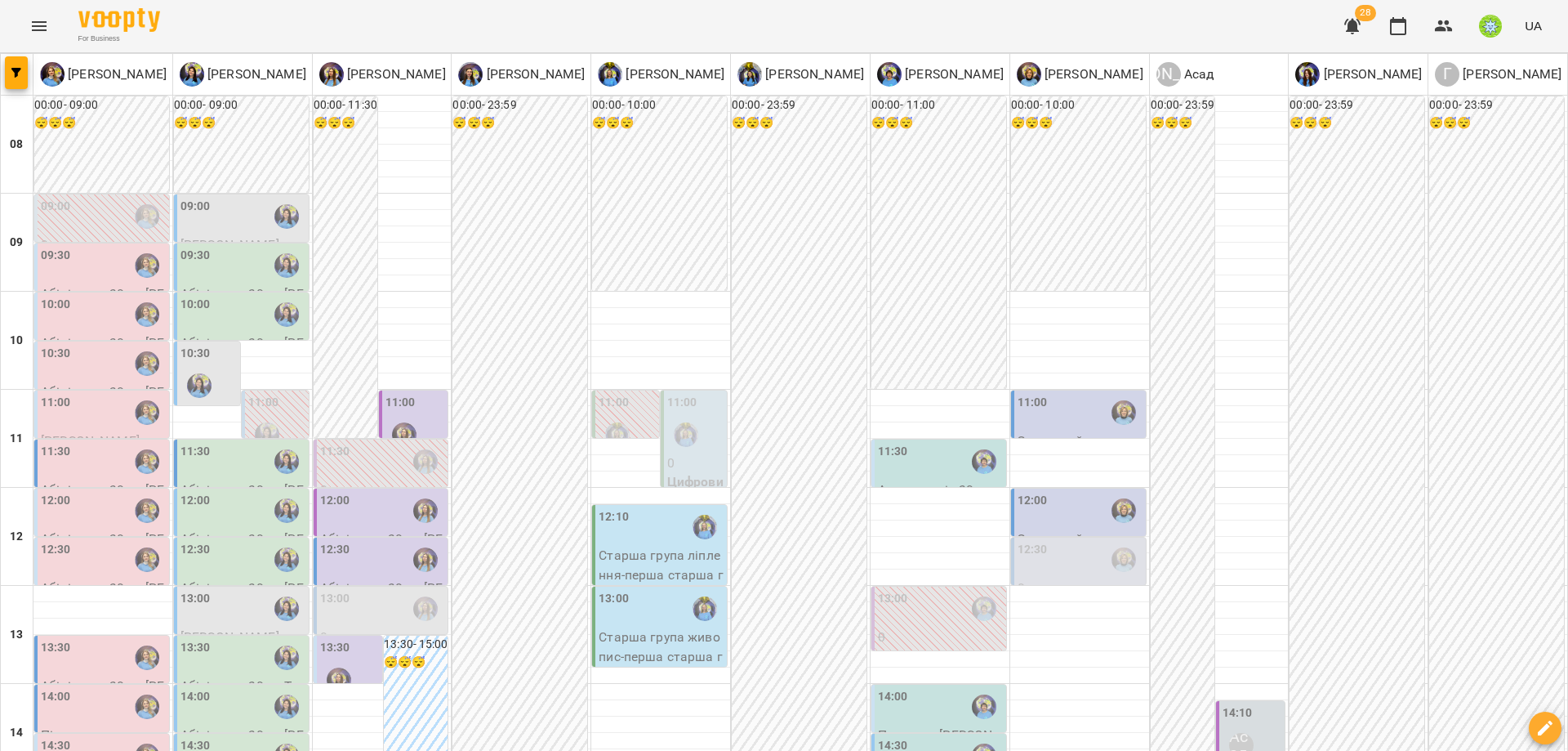
click at [76, 296] on div "10:00" at bounding box center [103, 314] width 125 height 37
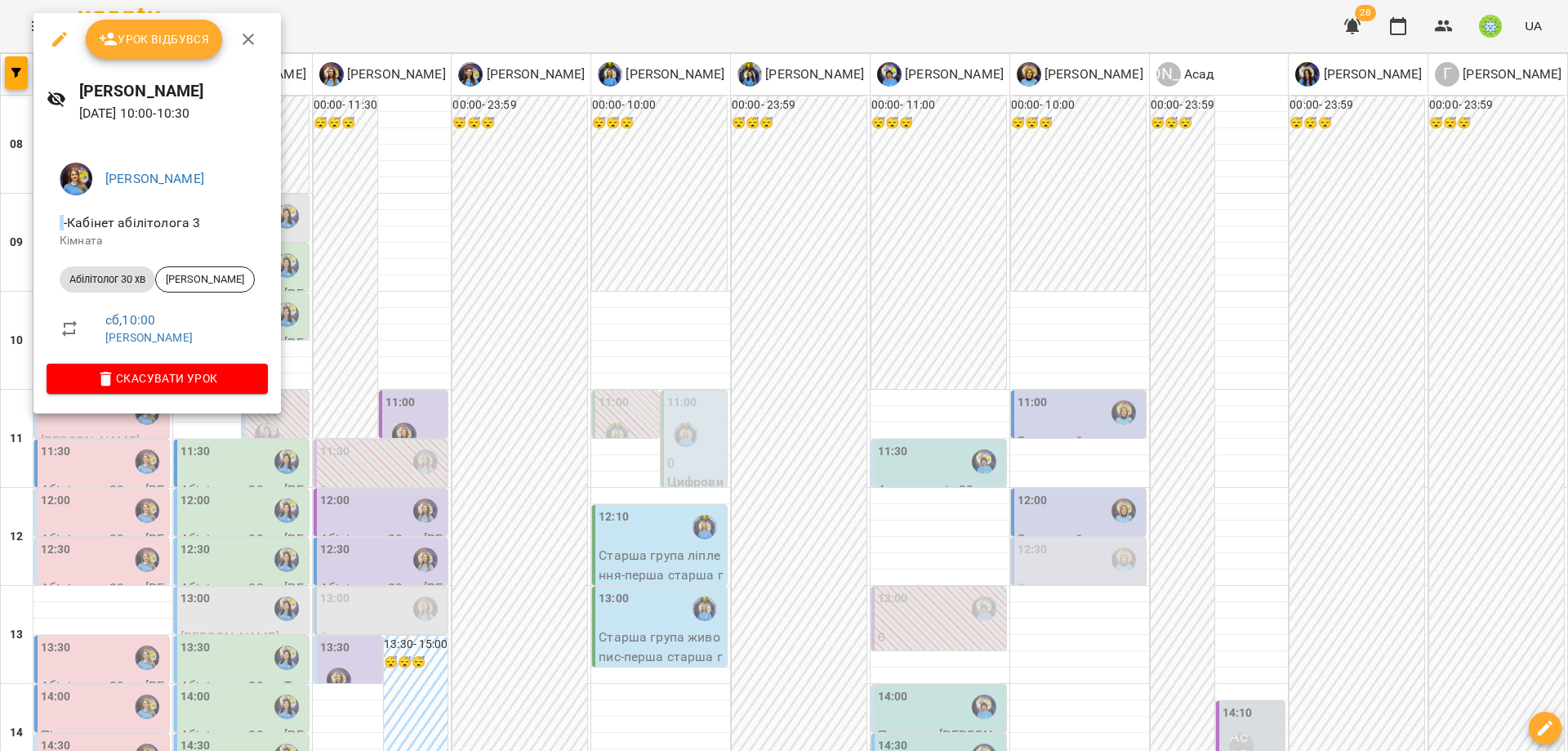
drag, startPoint x: 444, startPoint y: 203, endPoint x: 353, endPoint y: 206, distance: 91.0
click at [440, 201] on div at bounding box center [784, 375] width 1568 height 751
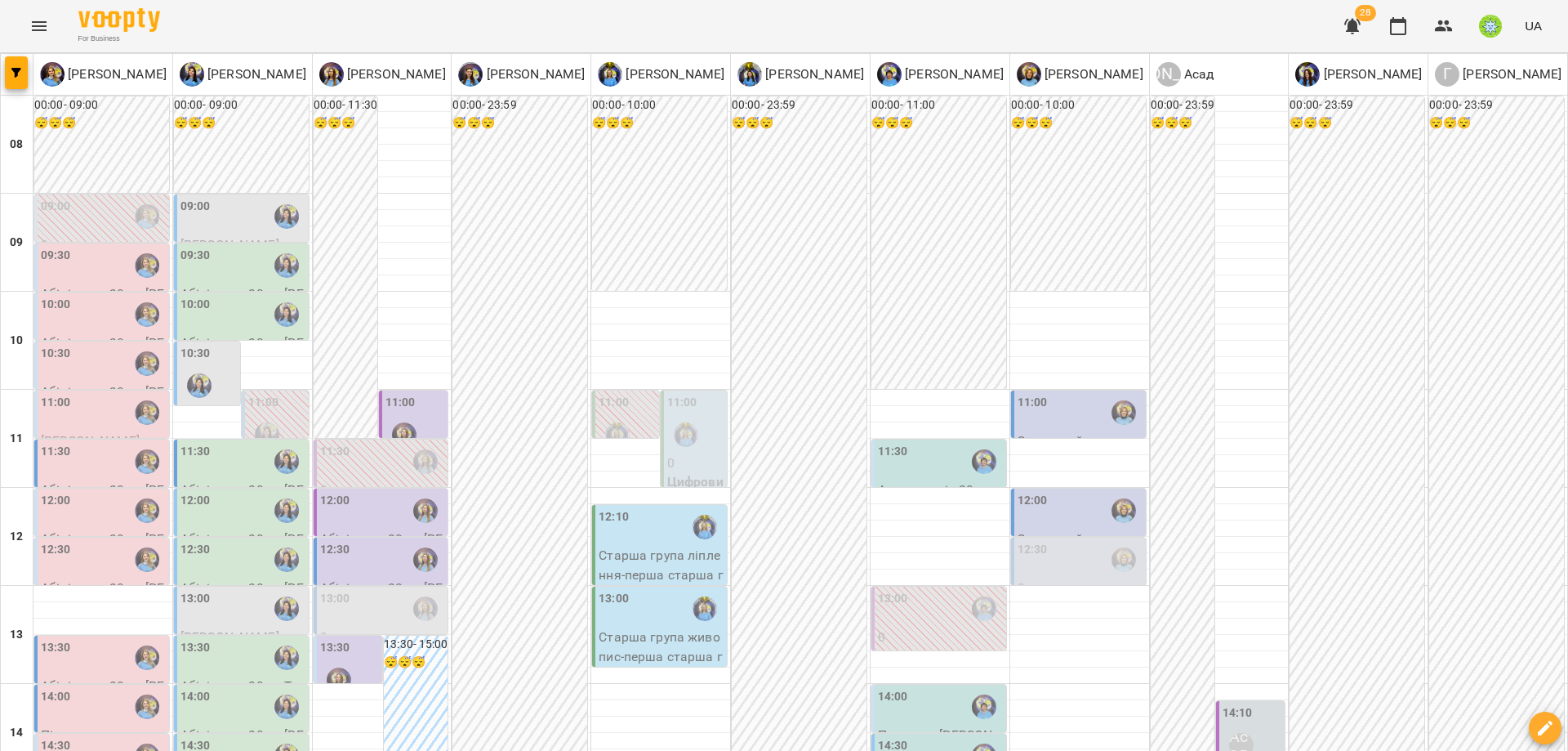
click at [78, 246] on div "09:30" at bounding box center [103, 265] width 125 height 37
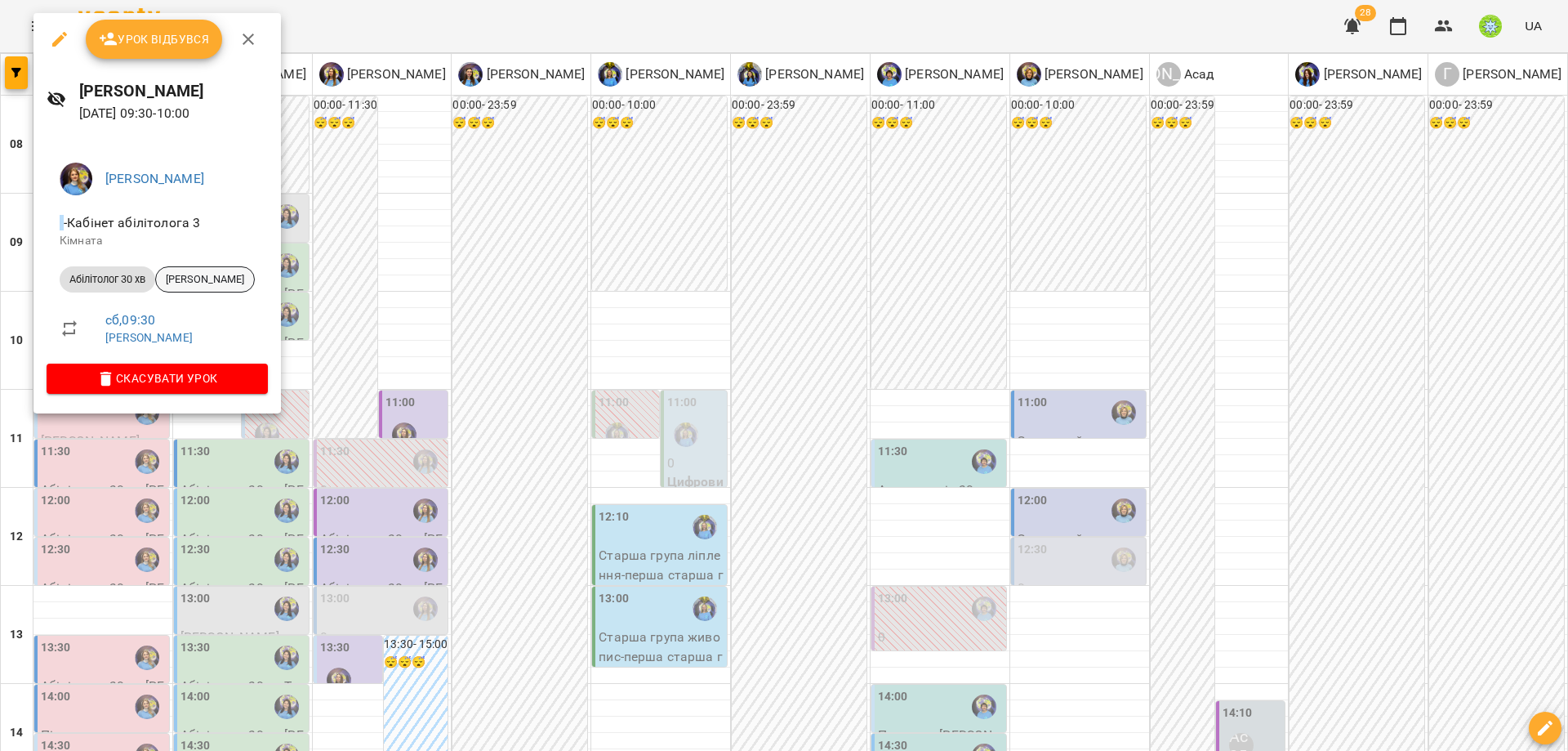
click at [237, 275] on span "[PERSON_NAME]" at bounding box center [204, 279] width 98 height 15
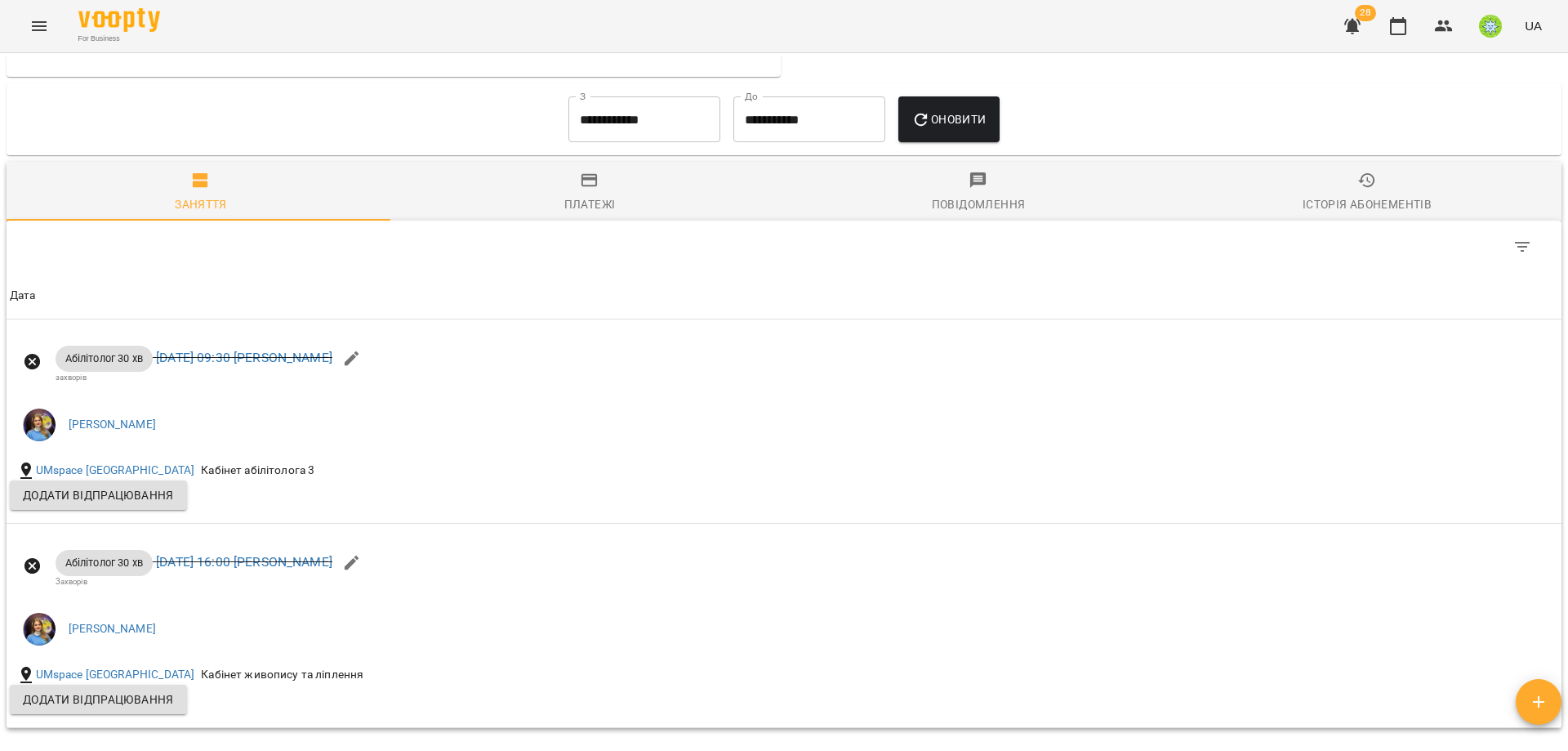
scroll to position [1122, 0]
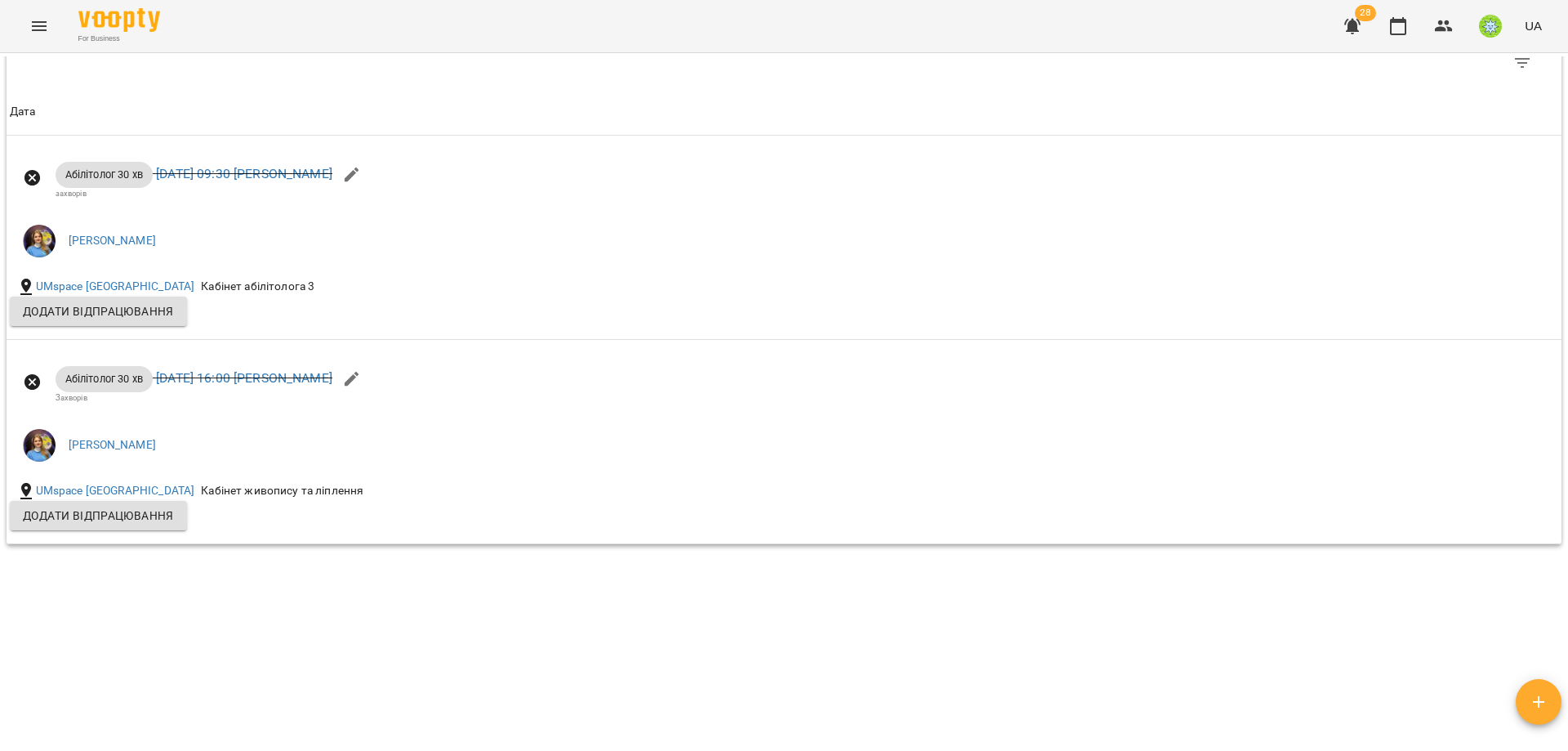
drag, startPoint x: 385, startPoint y: 97, endPoint x: 409, endPoint y: 119, distance: 32.6
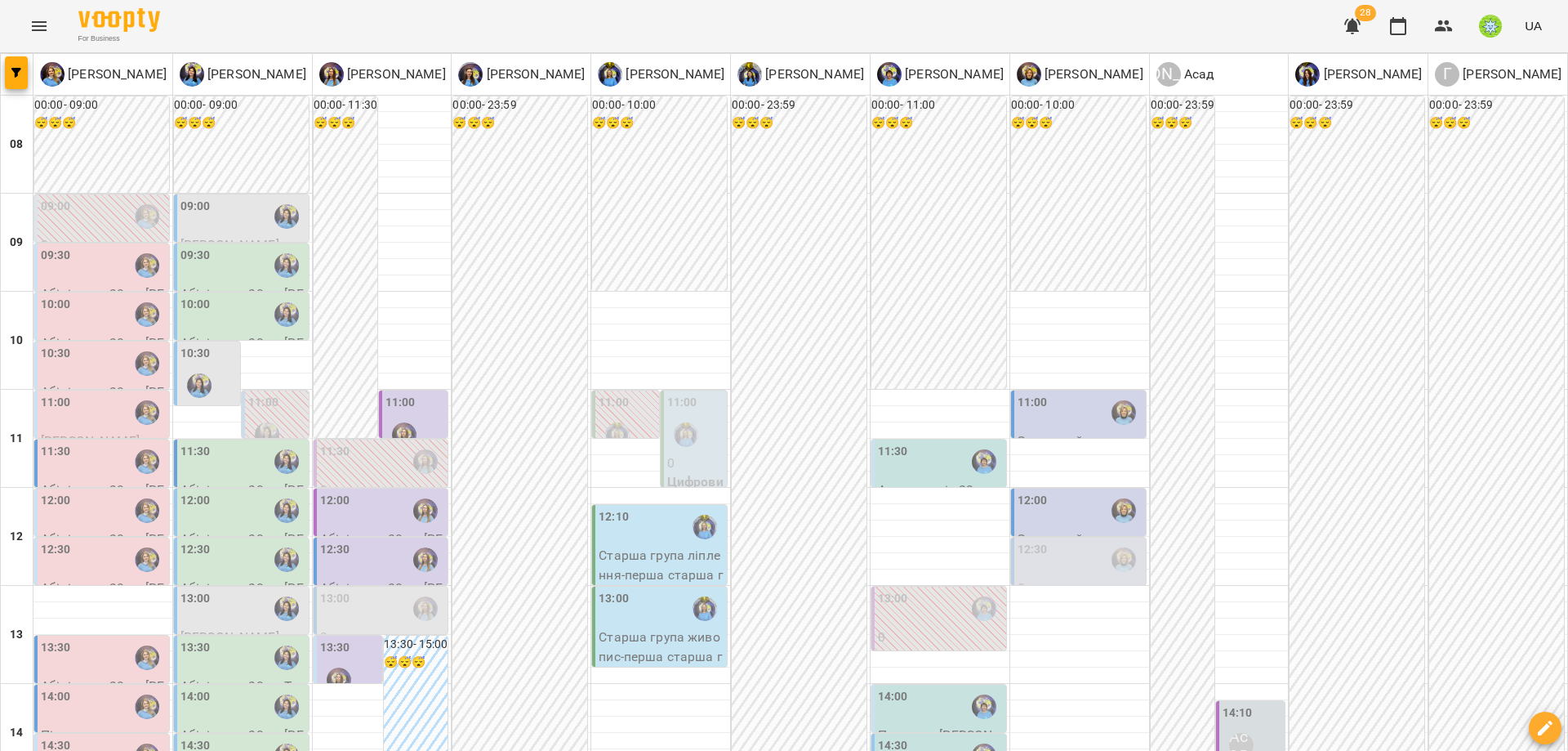
click at [74, 323] on div "10:00" at bounding box center [103, 314] width 125 height 37
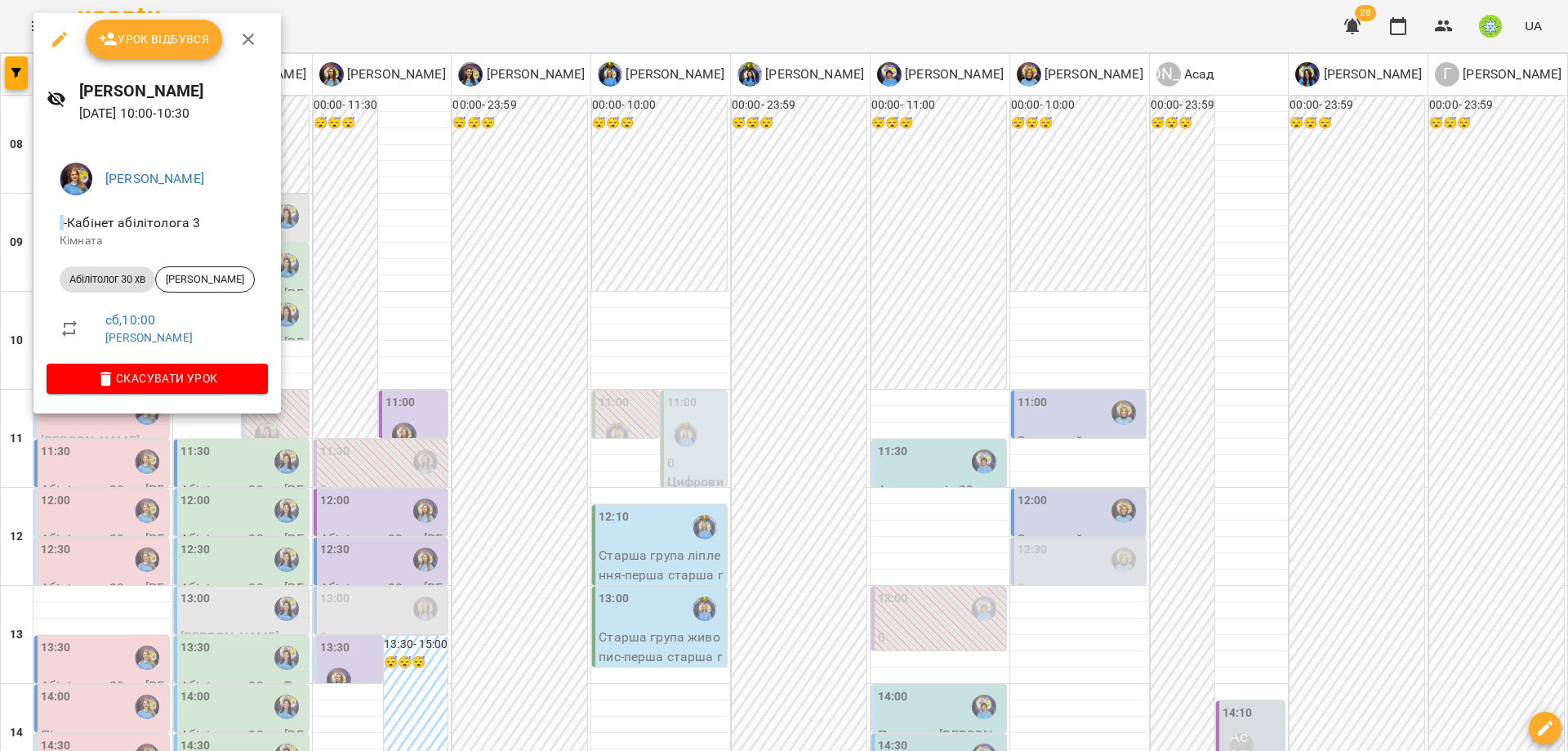
click at [383, 413] on div at bounding box center [784, 375] width 1568 height 751
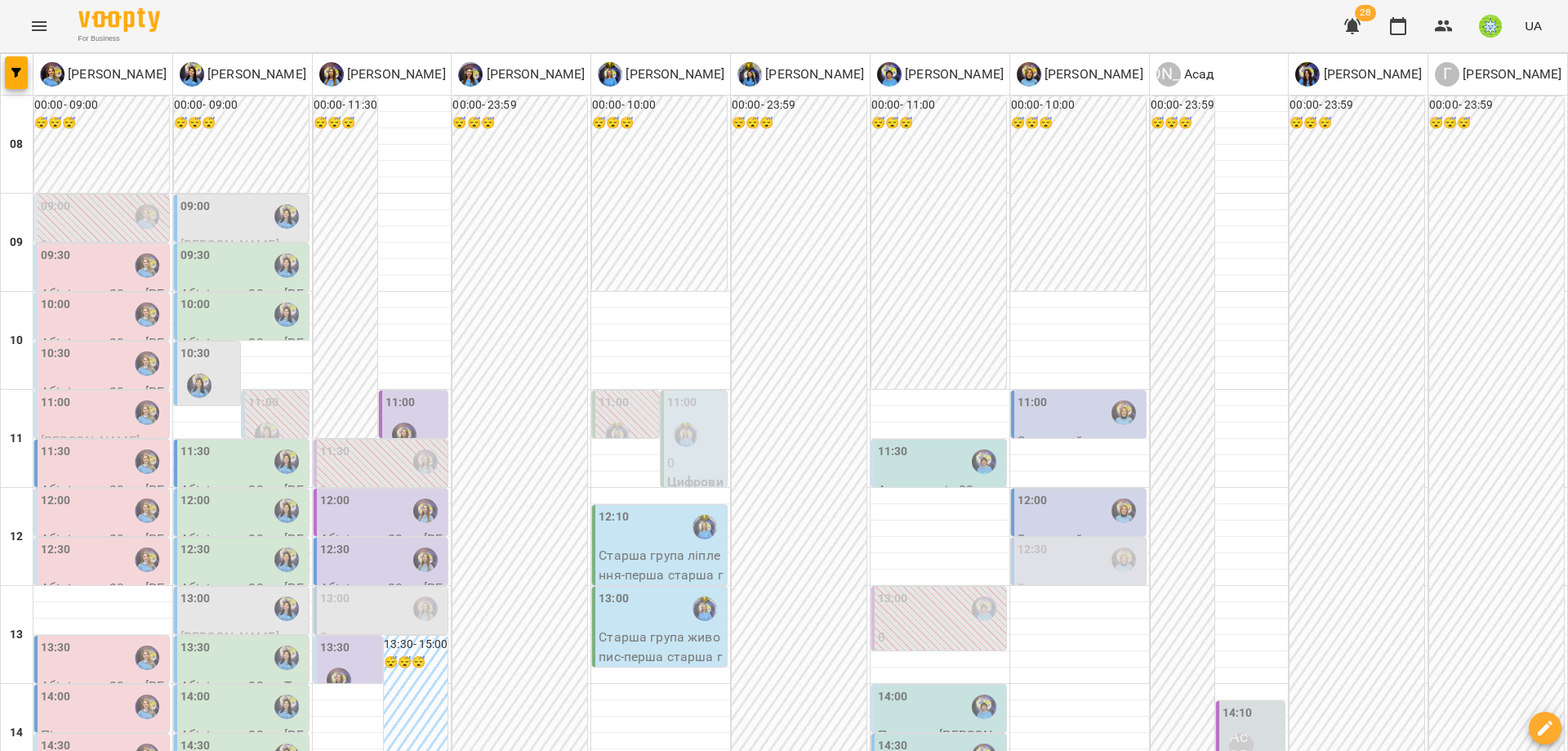
click at [77, 351] on div "10:30" at bounding box center [103, 363] width 125 height 37
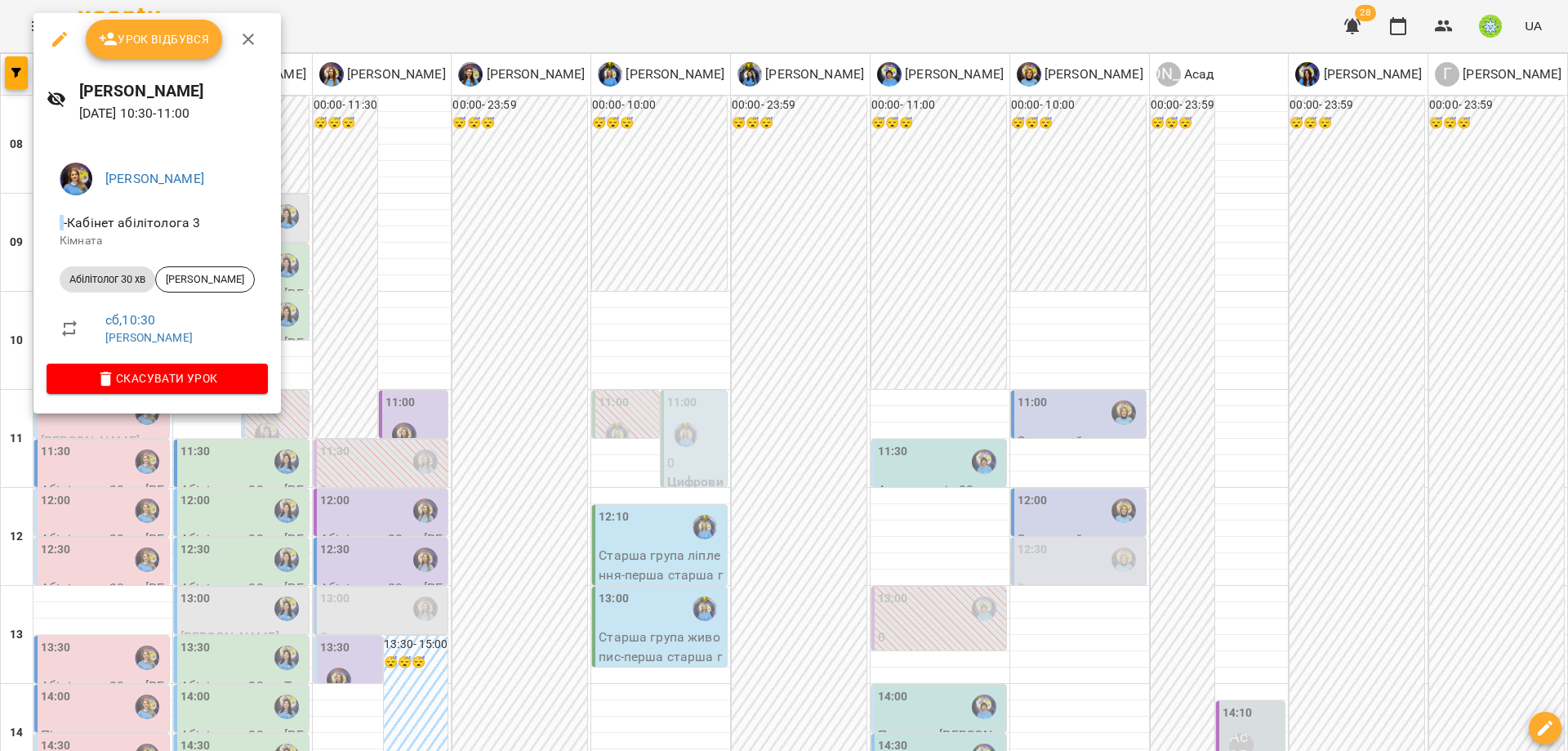
drag, startPoint x: 430, startPoint y: 370, endPoint x: 237, endPoint y: 416, distance: 198.4
click at [429, 370] on div at bounding box center [784, 375] width 1568 height 751
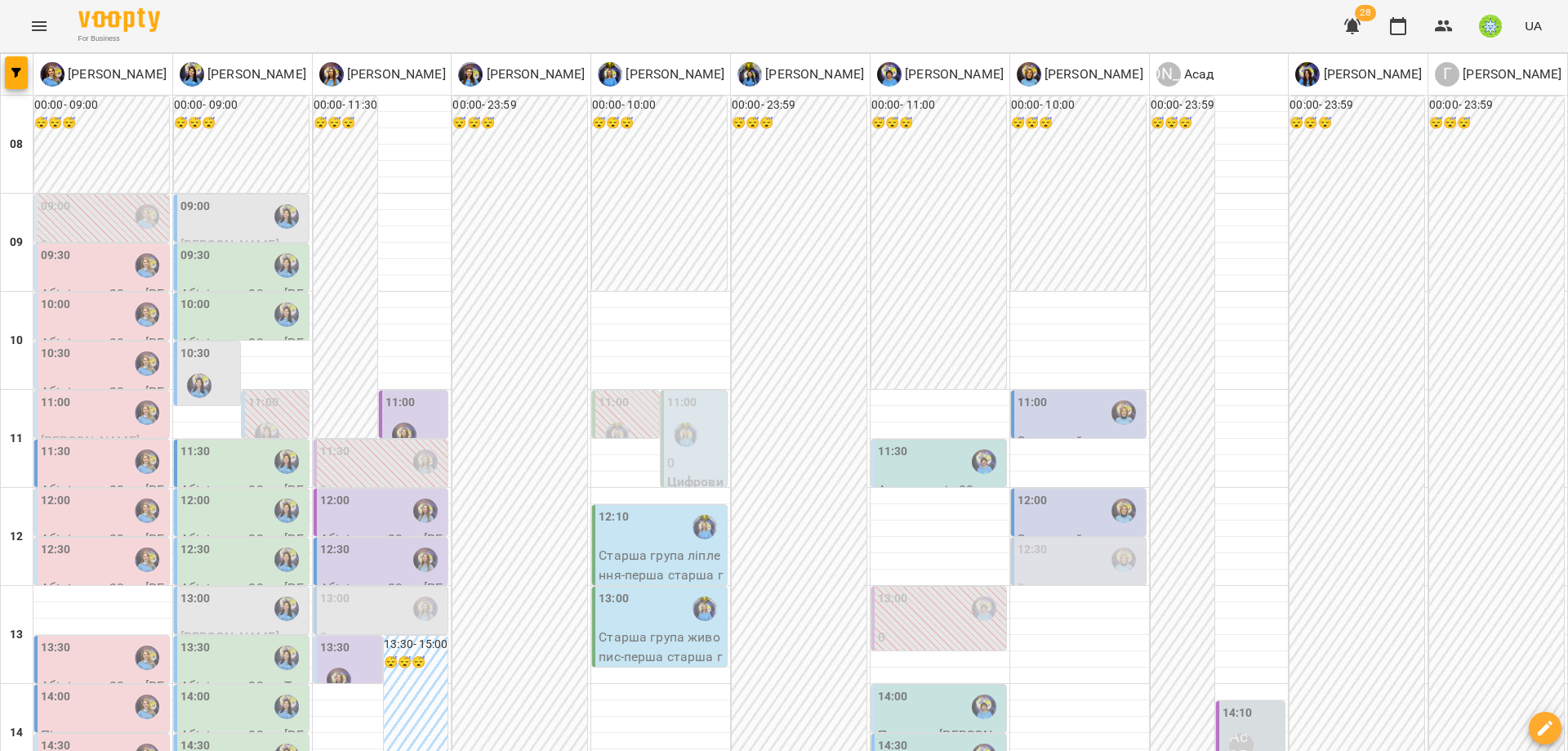
click at [69, 409] on div "11:00" at bounding box center [103, 412] width 125 height 37
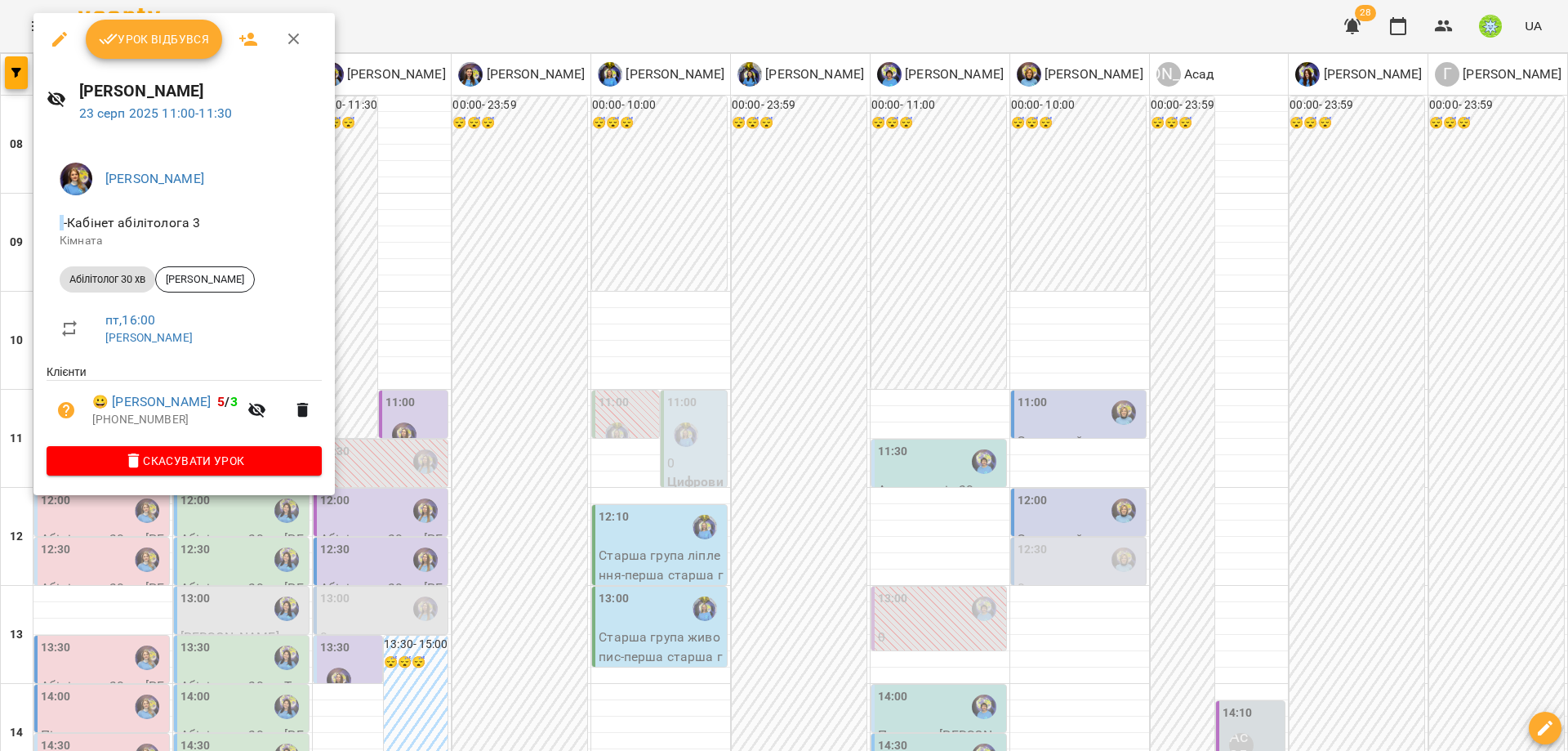
click at [476, 398] on div at bounding box center [784, 375] width 1568 height 751
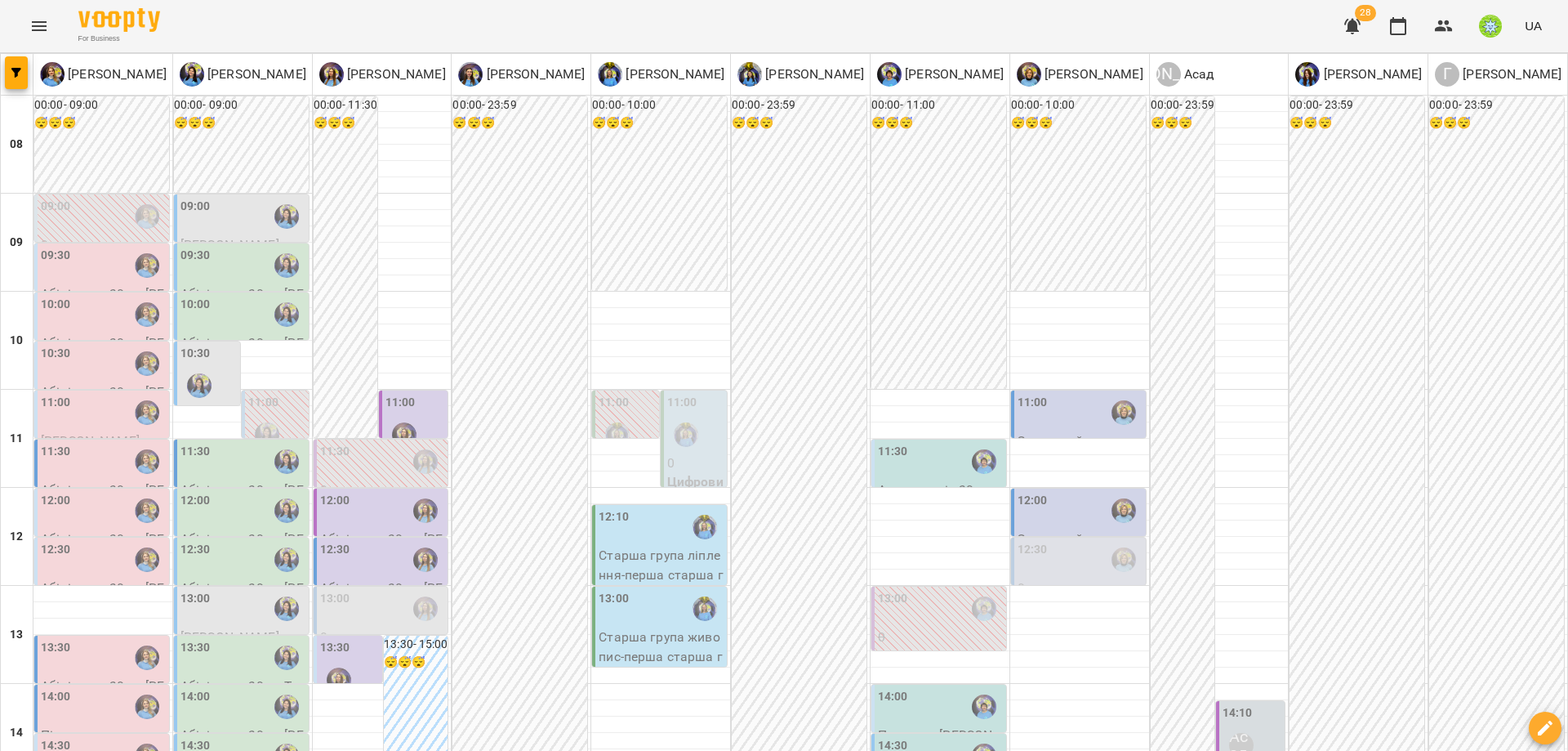
click at [69, 468] on div "11:30" at bounding box center [103, 461] width 125 height 37
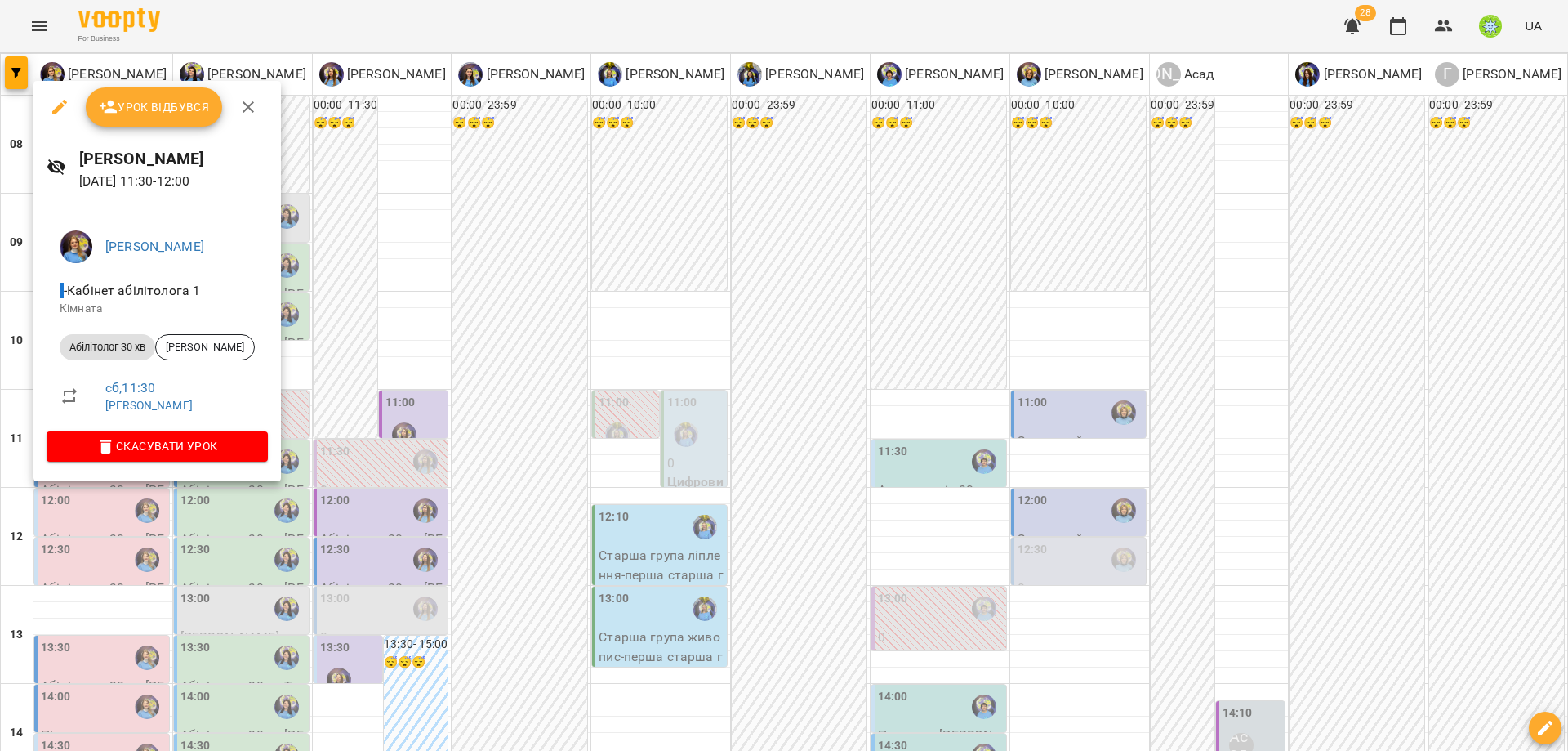
click at [58, 107] on icon "button" at bounding box center [59, 107] width 15 height 15
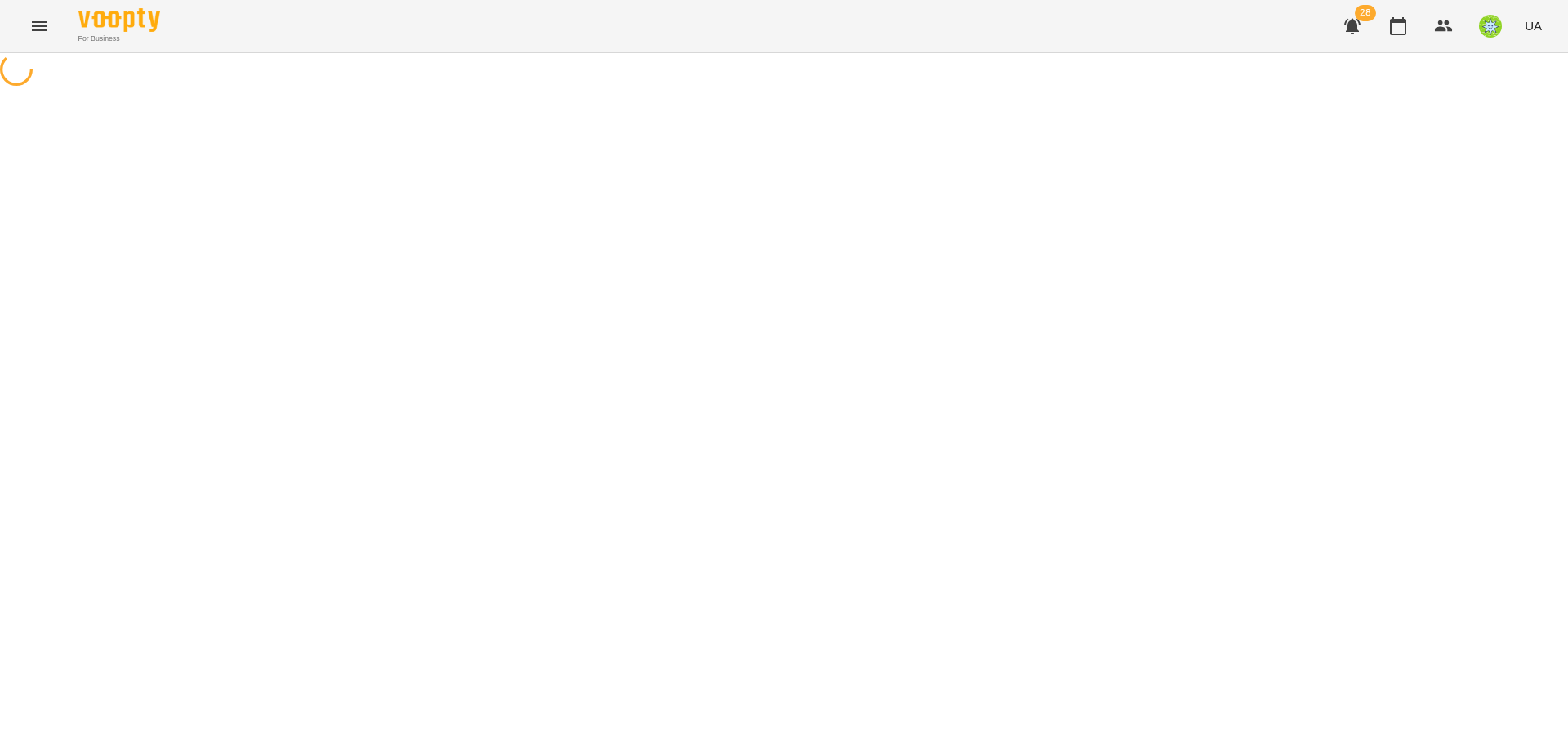
select select "**********"
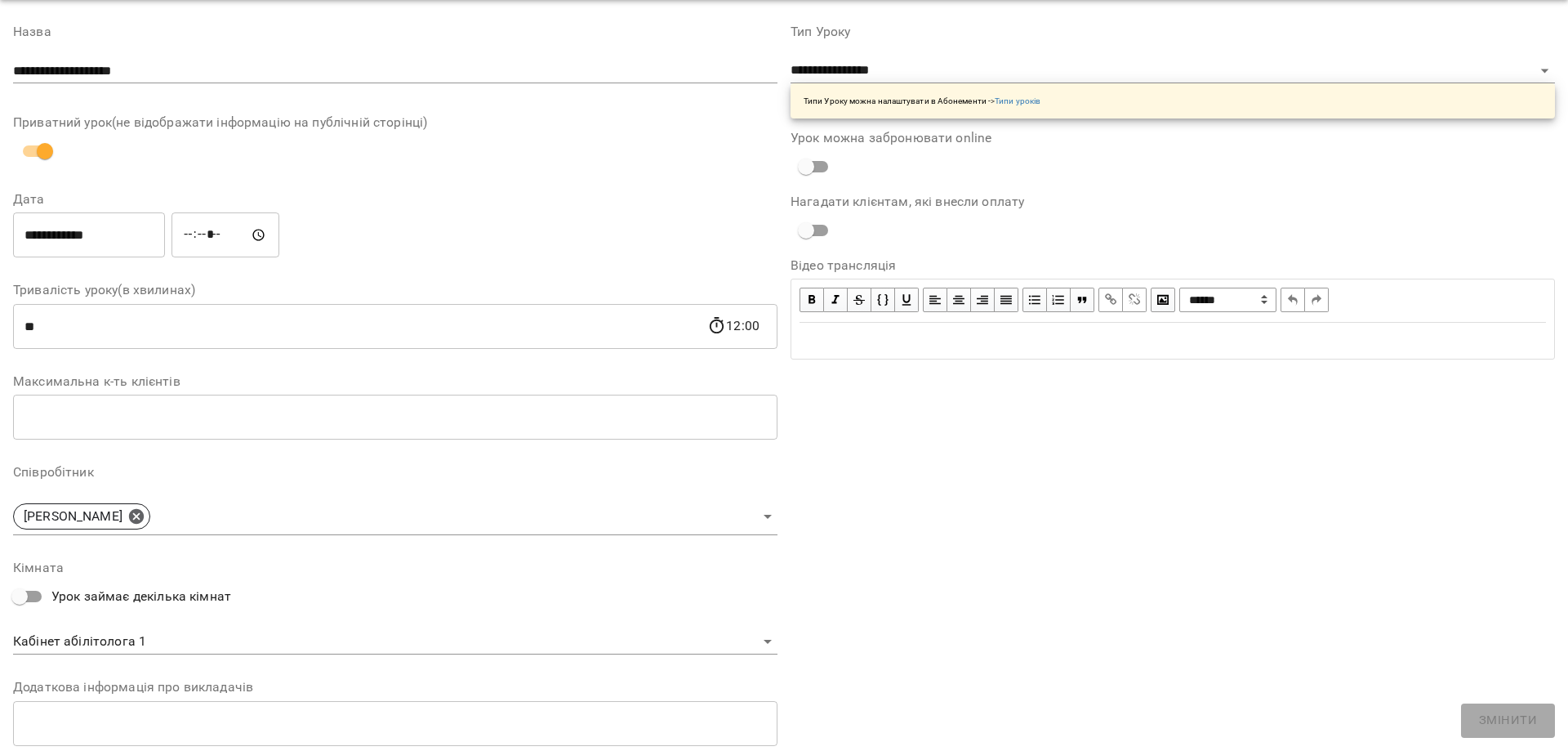
scroll to position [231, 0]
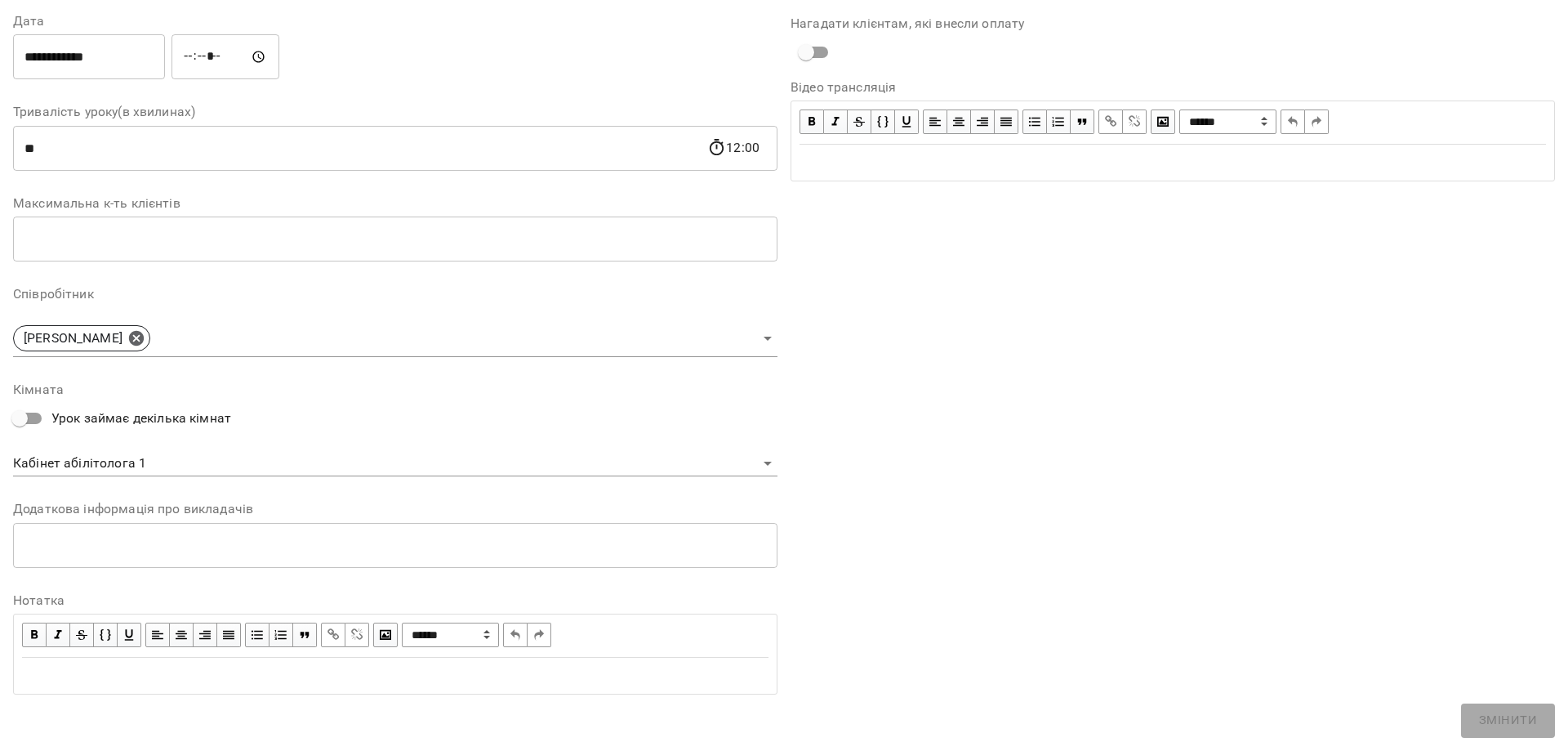
click at [133, 447] on div "**********" at bounding box center [395, 430] width 765 height 93
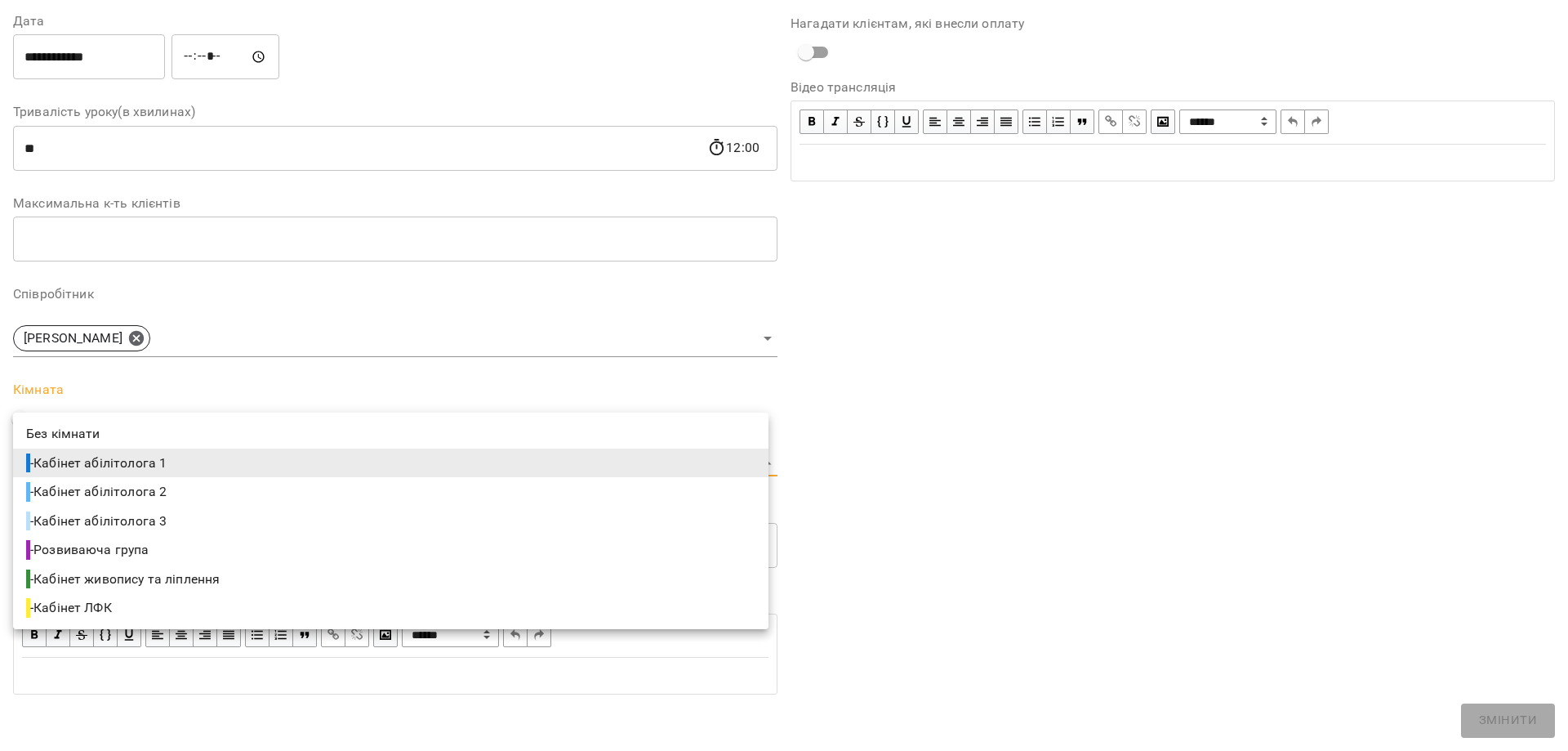
drag, startPoint x: 138, startPoint y: 460, endPoint x: 152, endPoint y: 478, distance: 22.8
click at [138, 460] on body "For Business 28 UA Журнал відвідувань / Позднякова Анастасія сб, 23 серп 2025 1…" at bounding box center [784, 350] width 1568 height 702
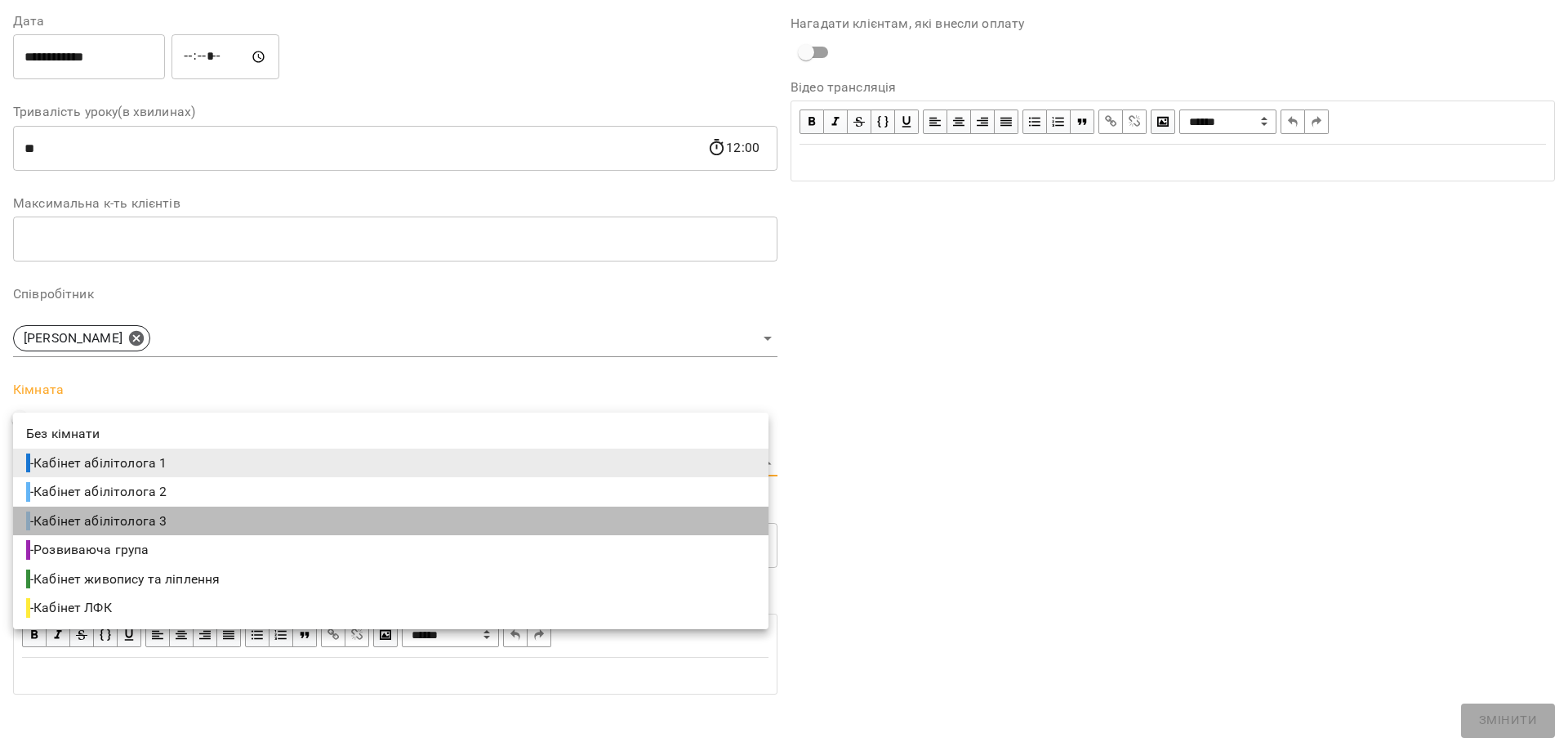
click at [162, 512] on span "- Кабінет абілітолога 3" at bounding box center [99, 520] width 144 height 19
type input "**********"
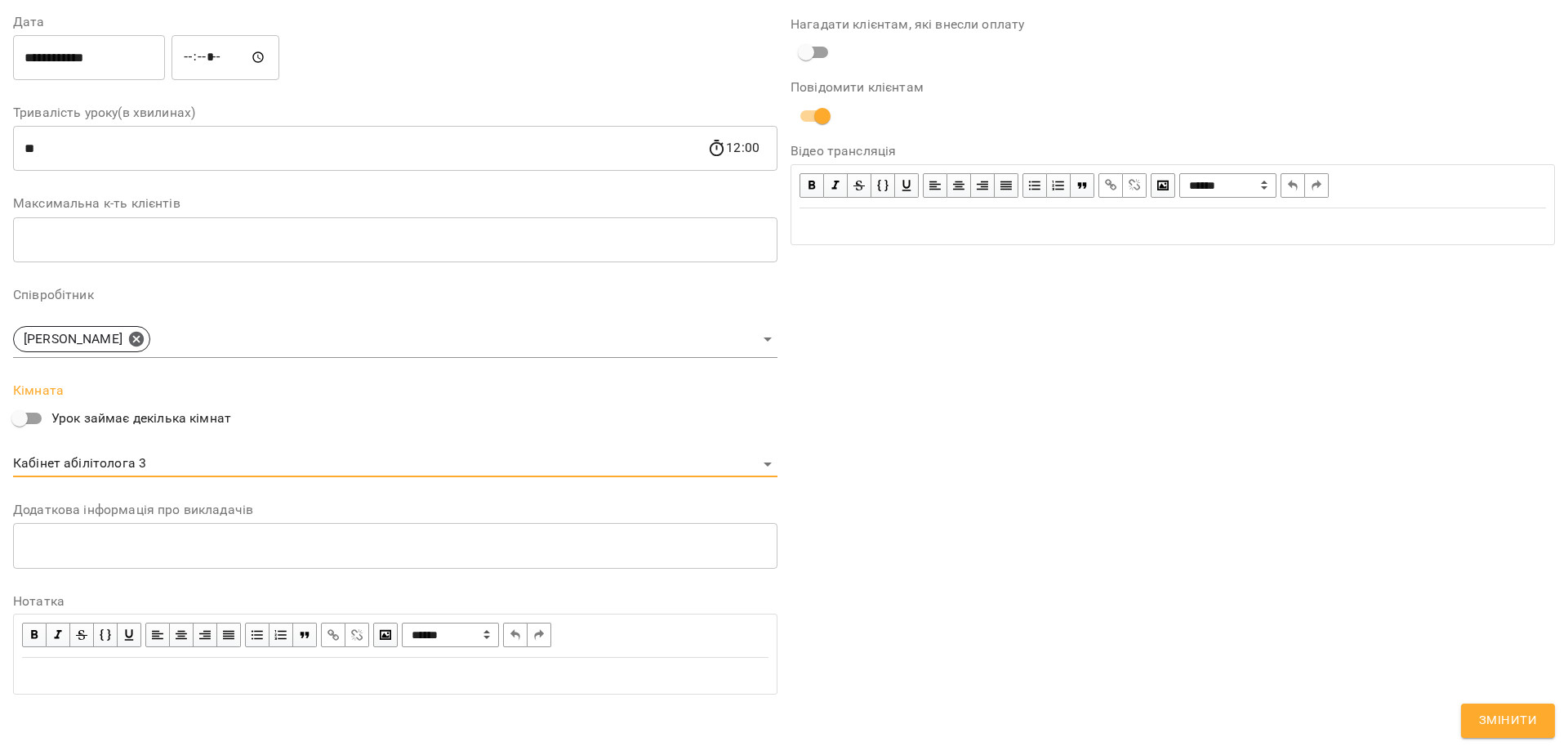
click at [1522, 726] on span "Змінити" at bounding box center [1509, 720] width 58 height 21
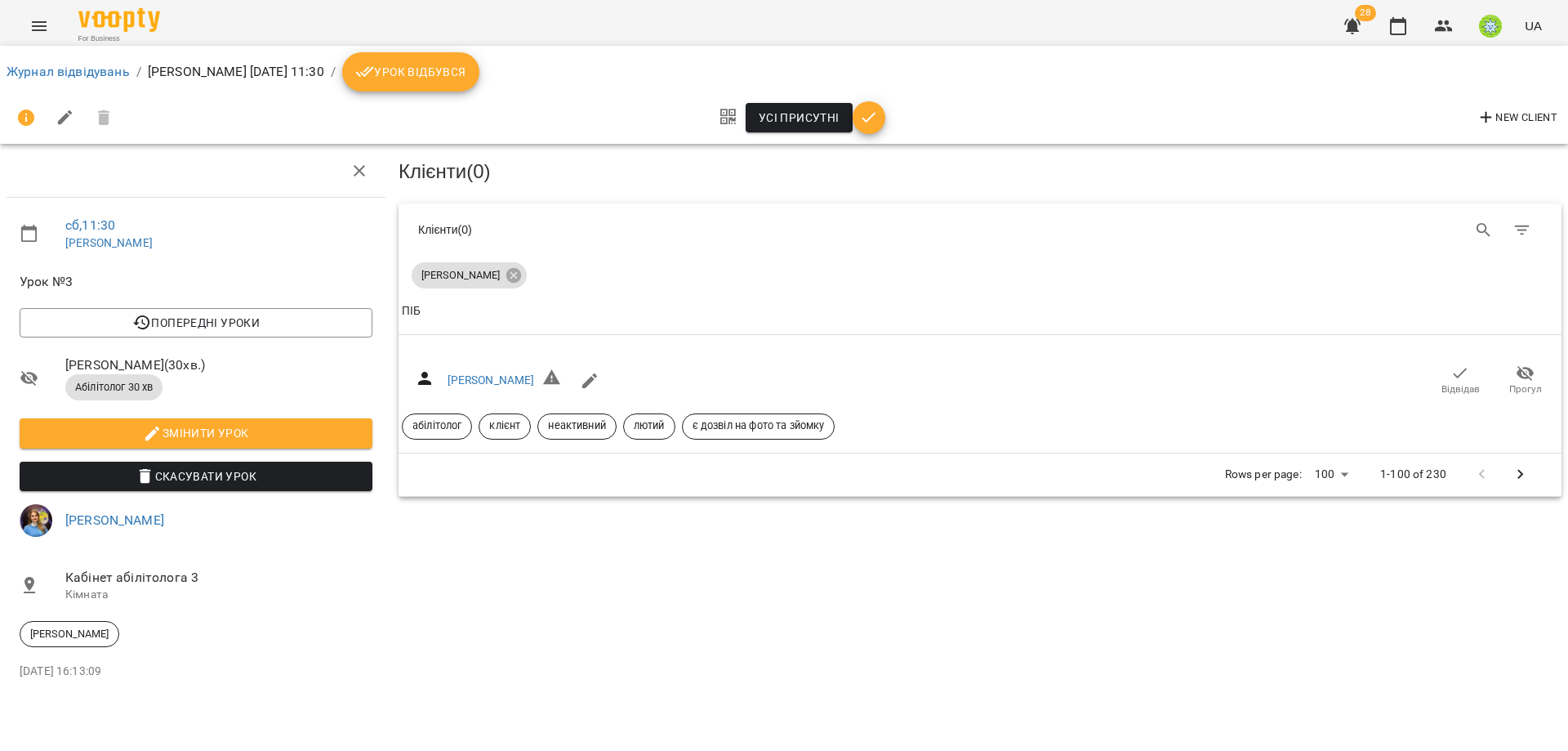
click at [103, 62] on li "Журнал відвідувань" at bounding box center [68, 71] width 123 height 19
click at [107, 67] on link "Журнал відвідувань" at bounding box center [68, 71] width 123 height 16
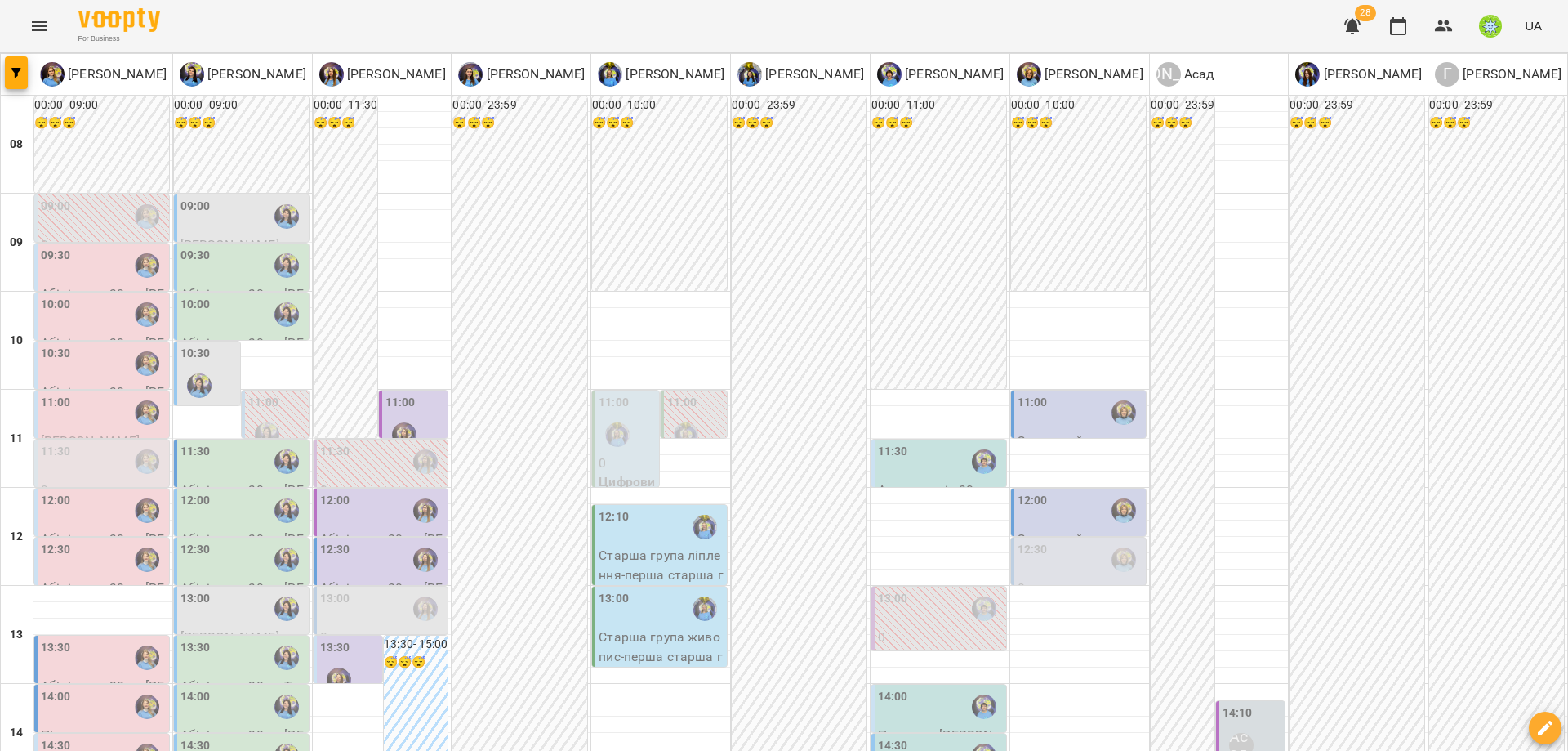
scroll to position [191, 0]
click at [80, 492] on div "12:00" at bounding box center [103, 510] width 125 height 37
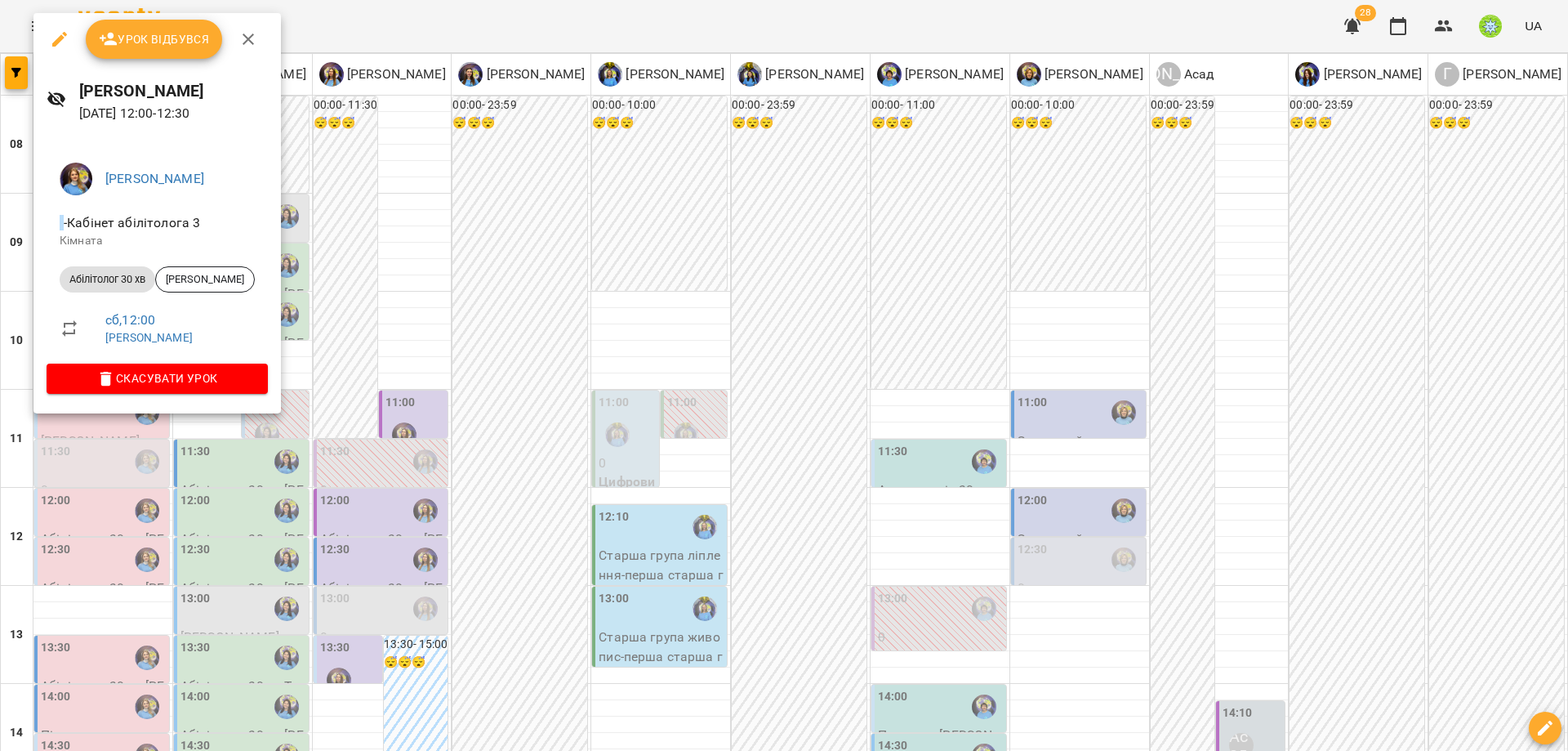
click at [350, 368] on div at bounding box center [784, 375] width 1568 height 751
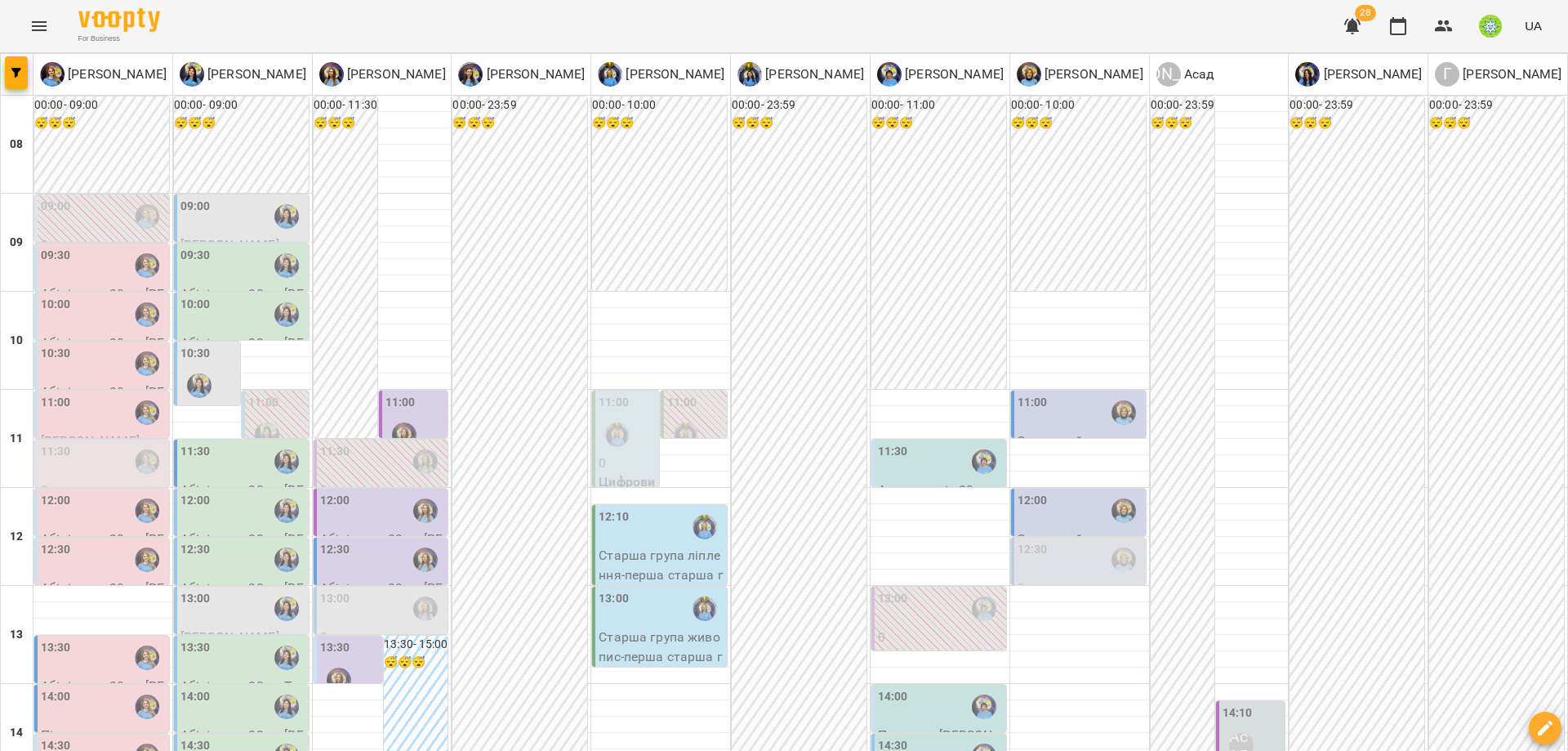
click at [374, 541] on div "12:30" at bounding box center [382, 559] width 125 height 37
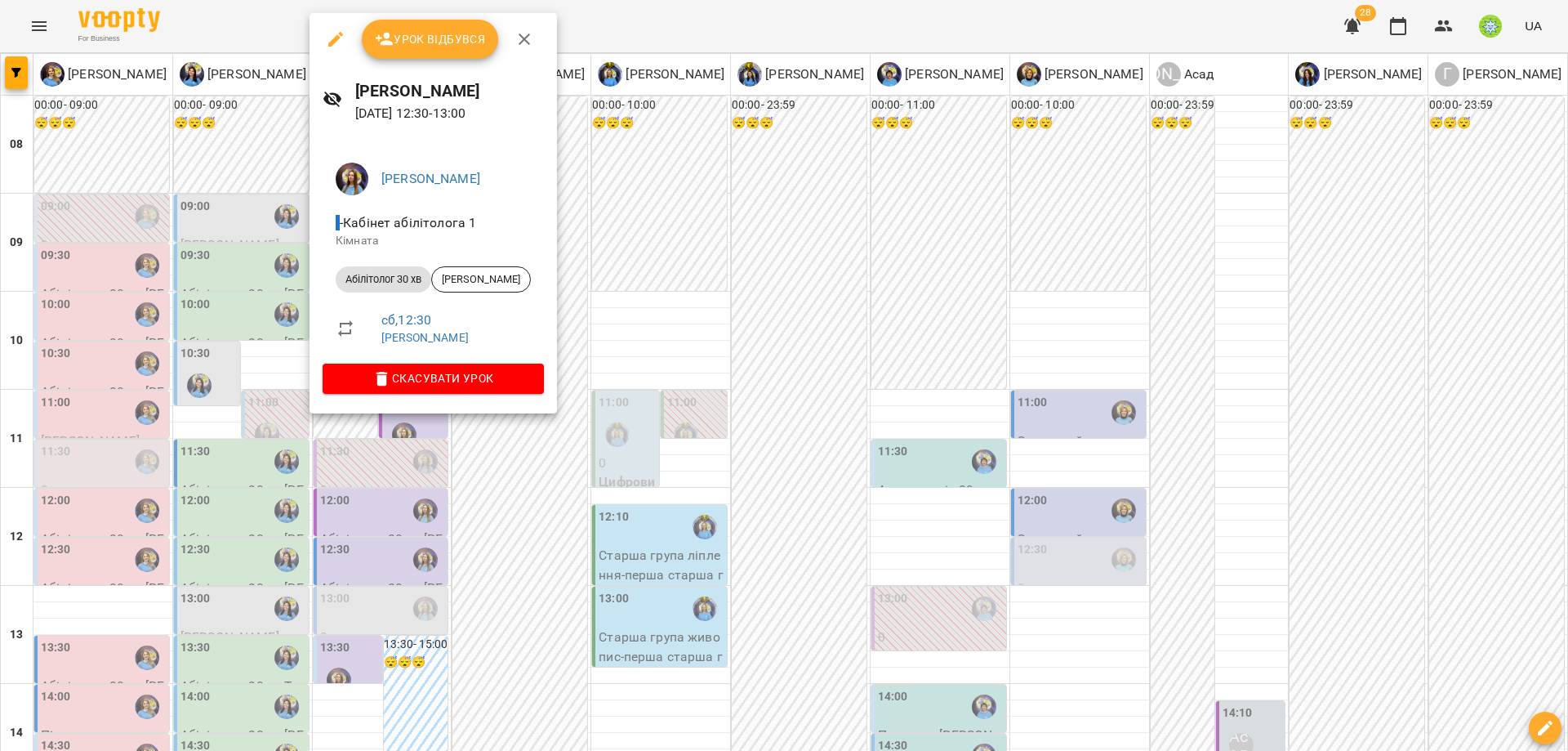
drag, startPoint x: 517, startPoint y: 510, endPoint x: 653, endPoint y: 467, distance: 142.6
click at [517, 510] on div at bounding box center [784, 375] width 1568 height 751
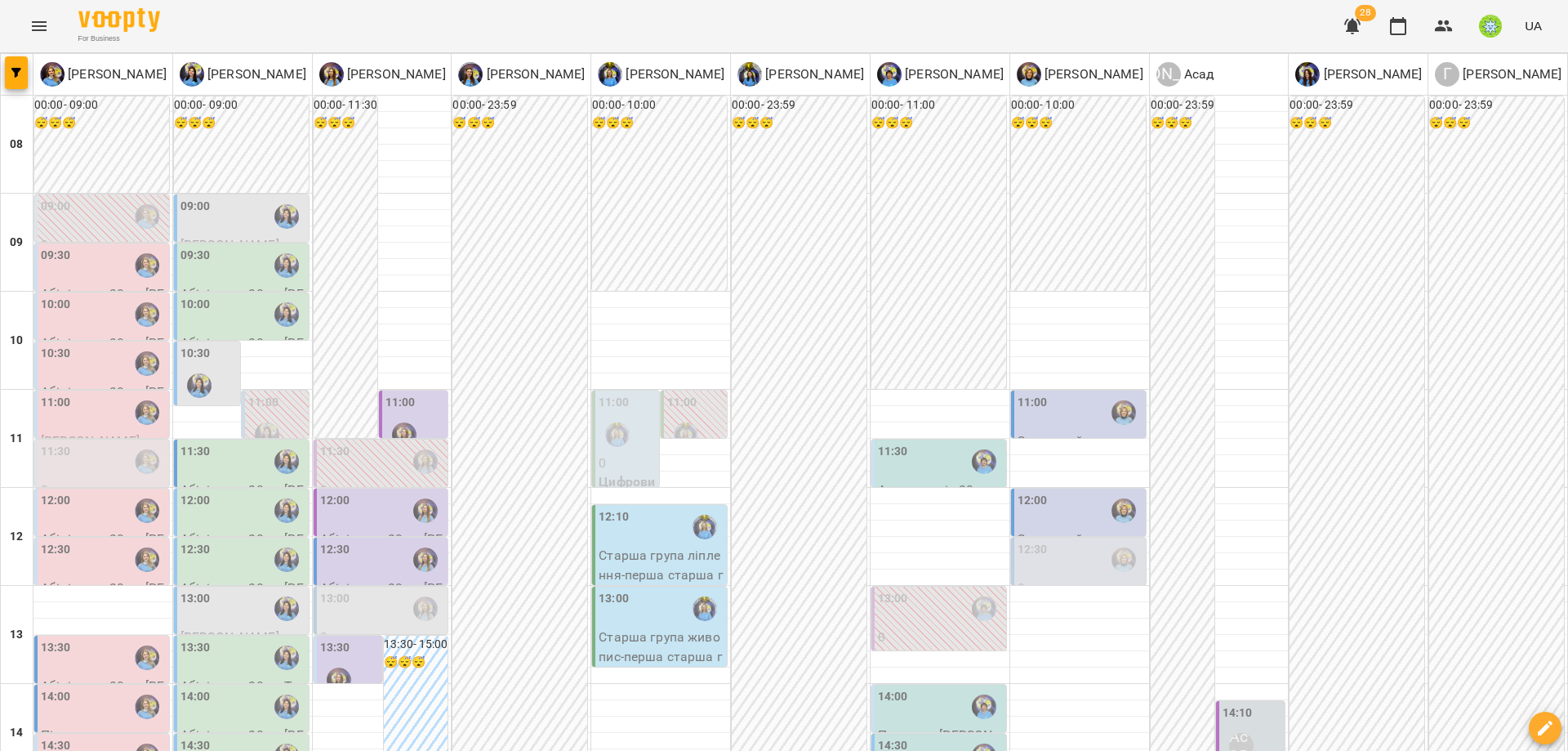
click at [1063, 541] on div "12:30" at bounding box center [1080, 559] width 125 height 37
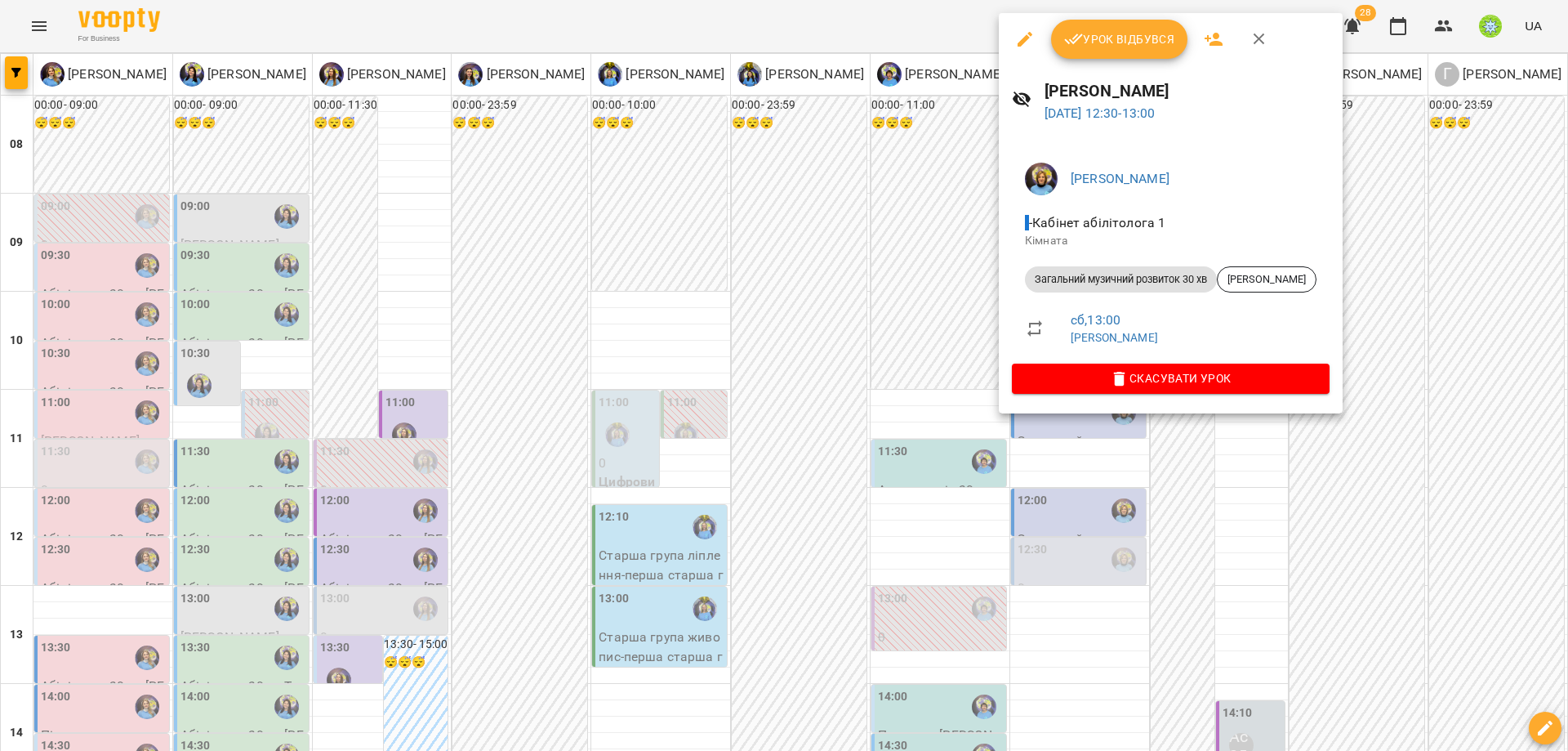
drag, startPoint x: 812, startPoint y: 477, endPoint x: 676, endPoint y: 501, distance: 138.1
click at [811, 477] on div at bounding box center [784, 375] width 1568 height 751
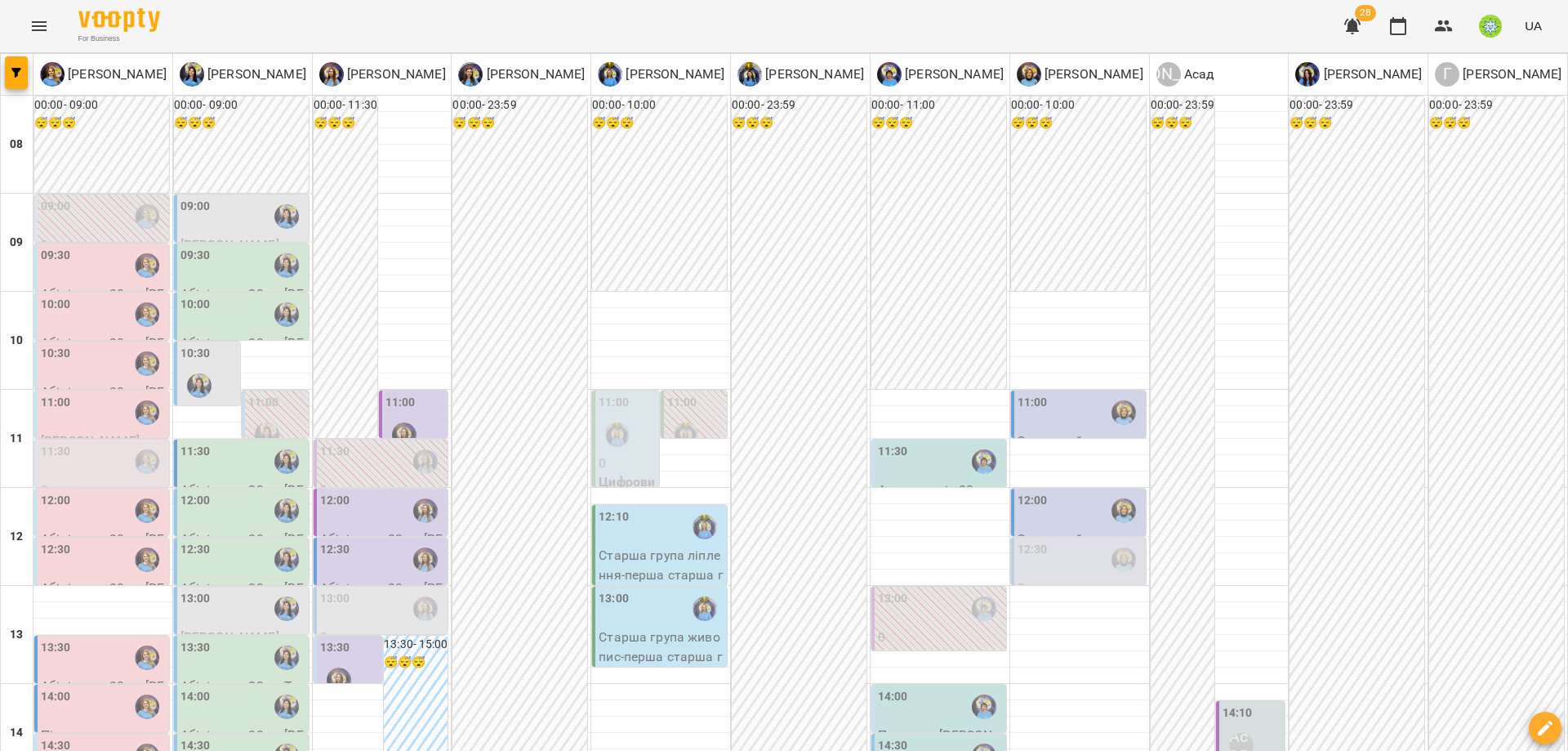
click at [341, 589] on div "13:00" at bounding box center [335, 608] width 30 height 37
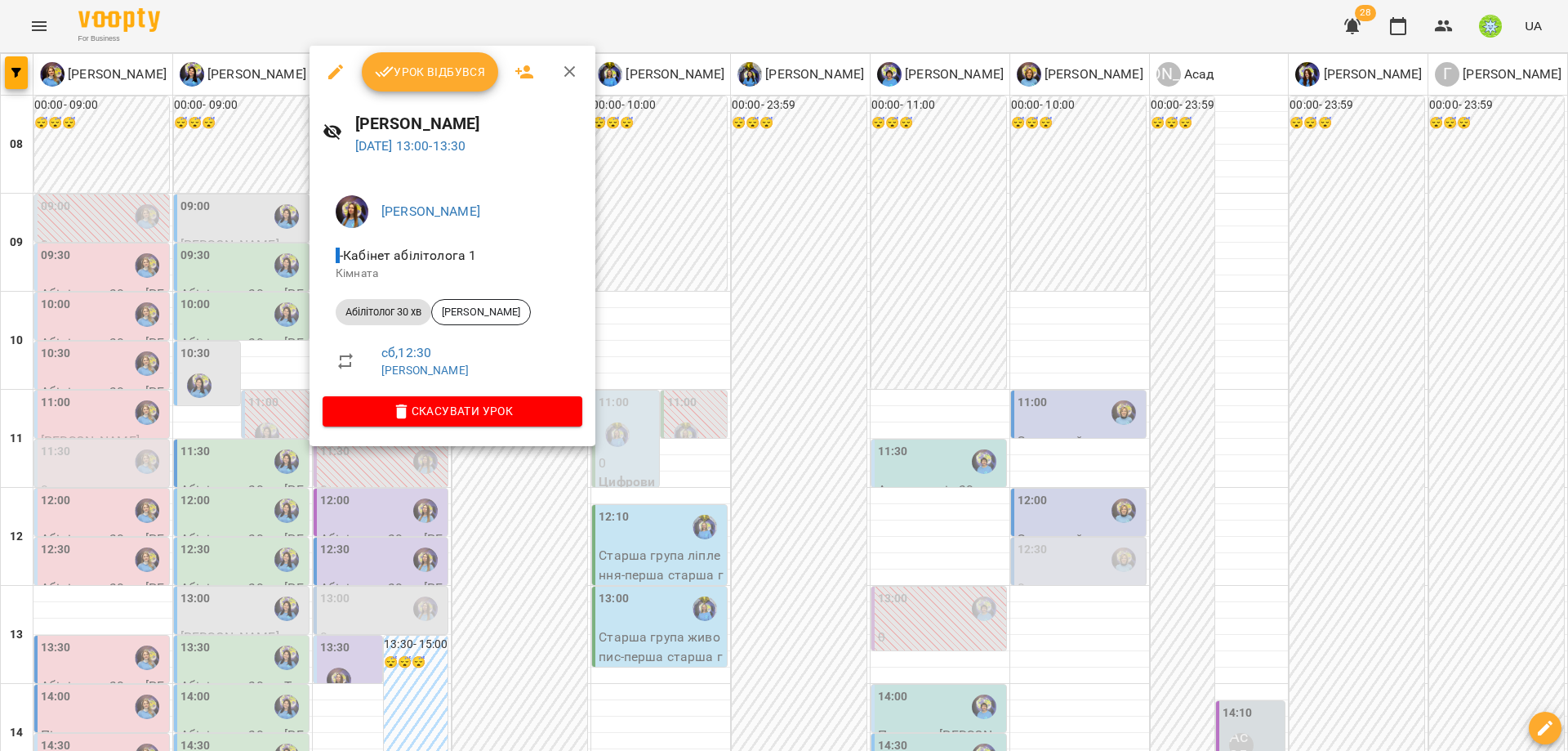
click at [658, 506] on div at bounding box center [784, 375] width 1568 height 751
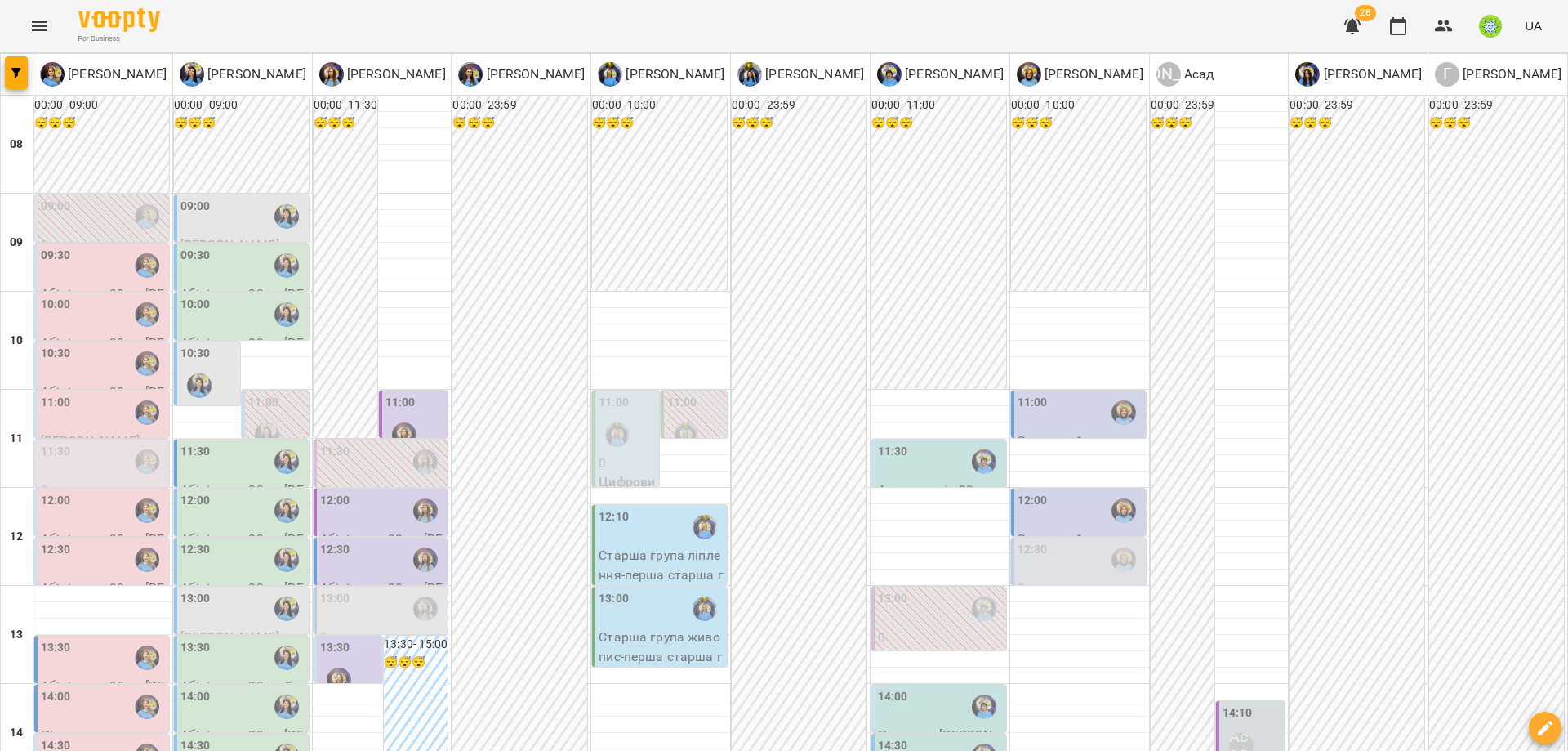
click at [64, 541] on div "12:30" at bounding box center [56, 559] width 30 height 37
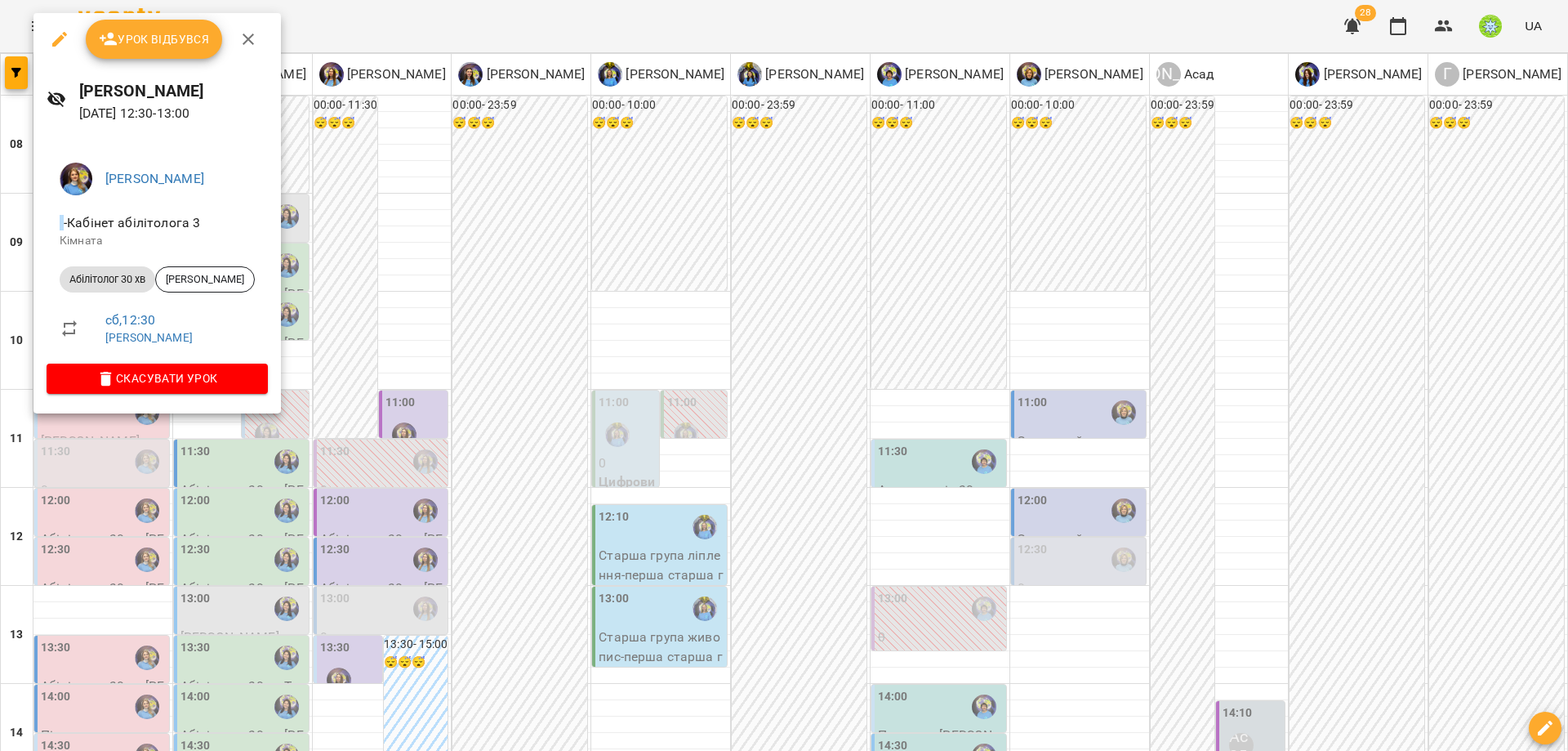
click at [498, 495] on div at bounding box center [784, 375] width 1568 height 751
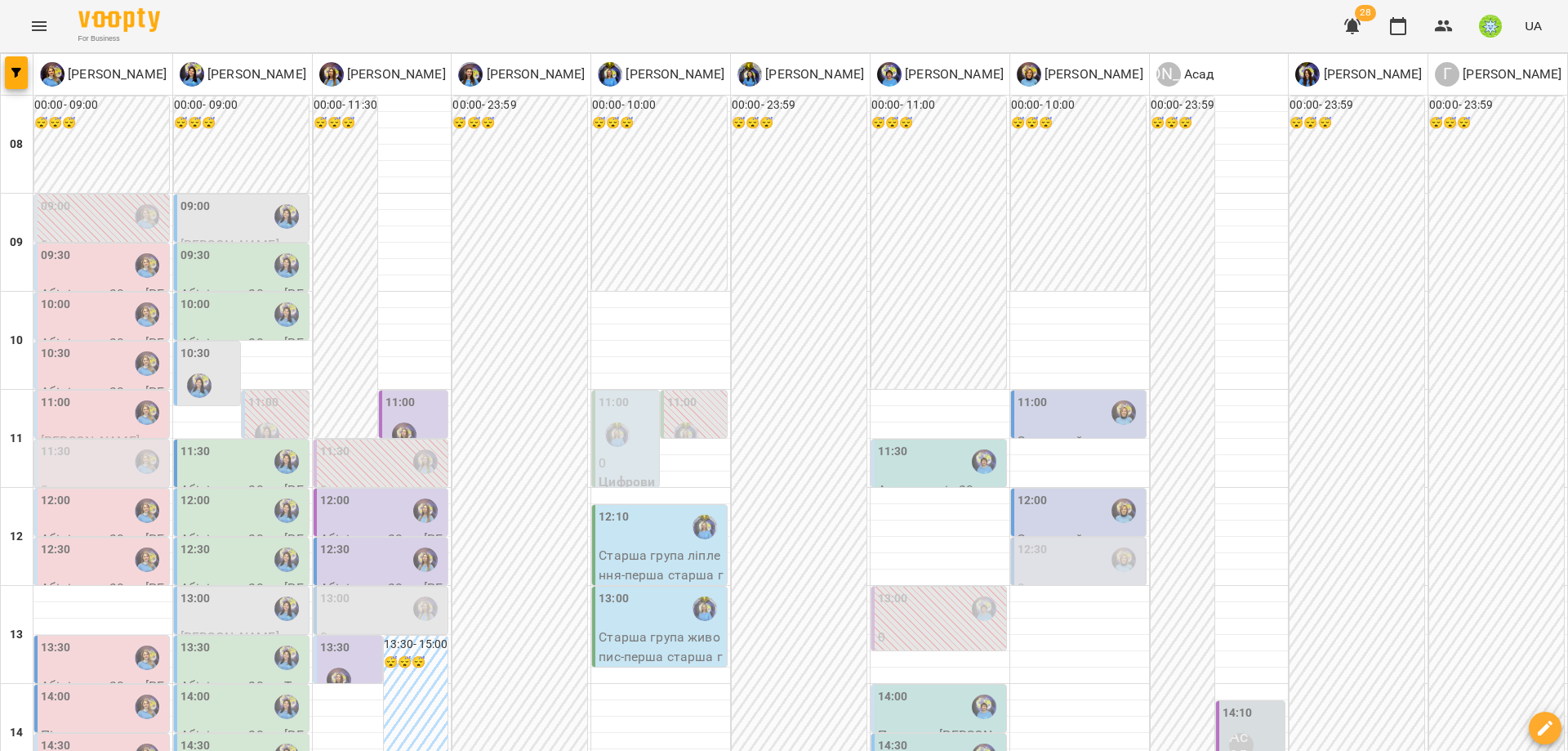
click at [99, 639] on div "13:30" at bounding box center [103, 657] width 125 height 37
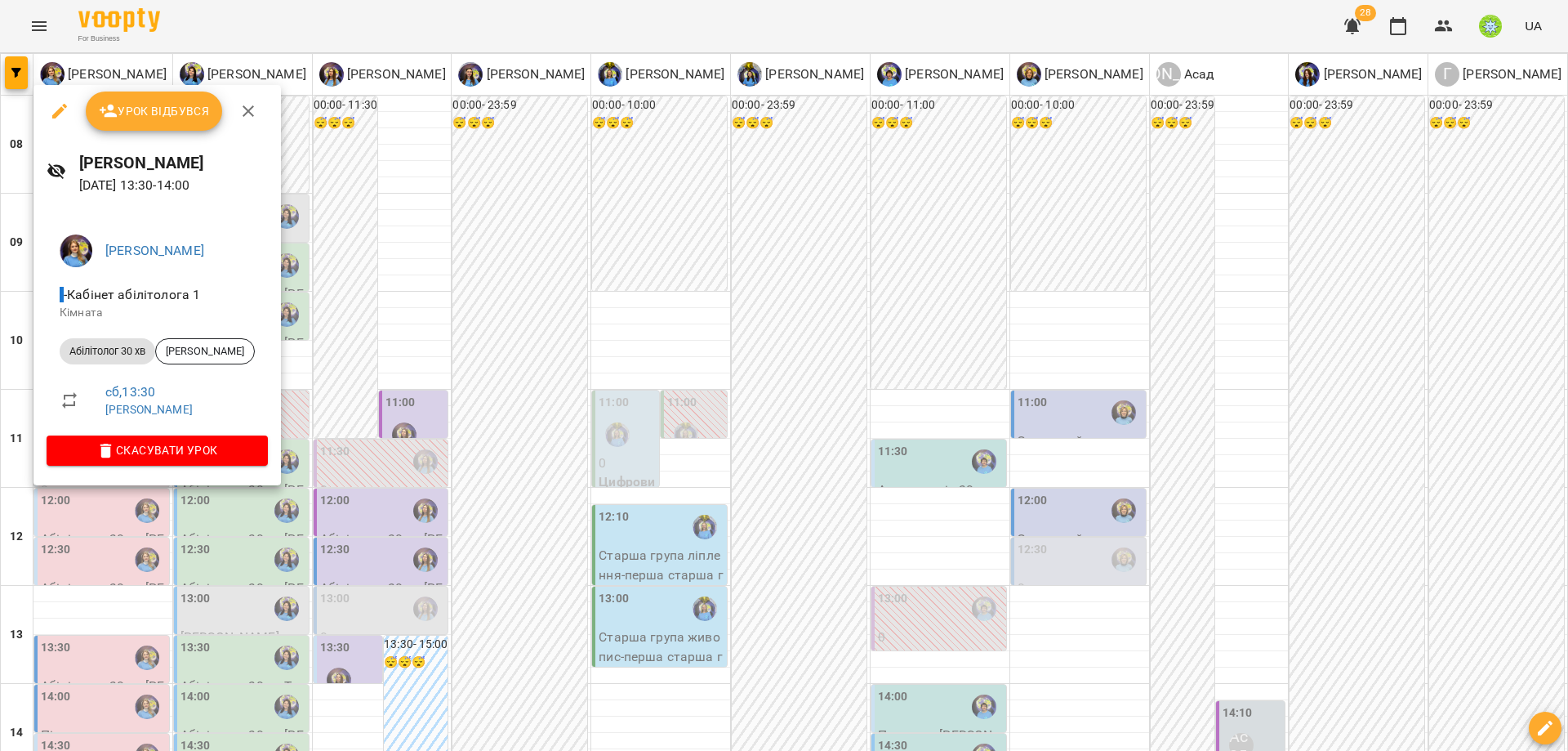
click at [530, 490] on div at bounding box center [784, 375] width 1568 height 751
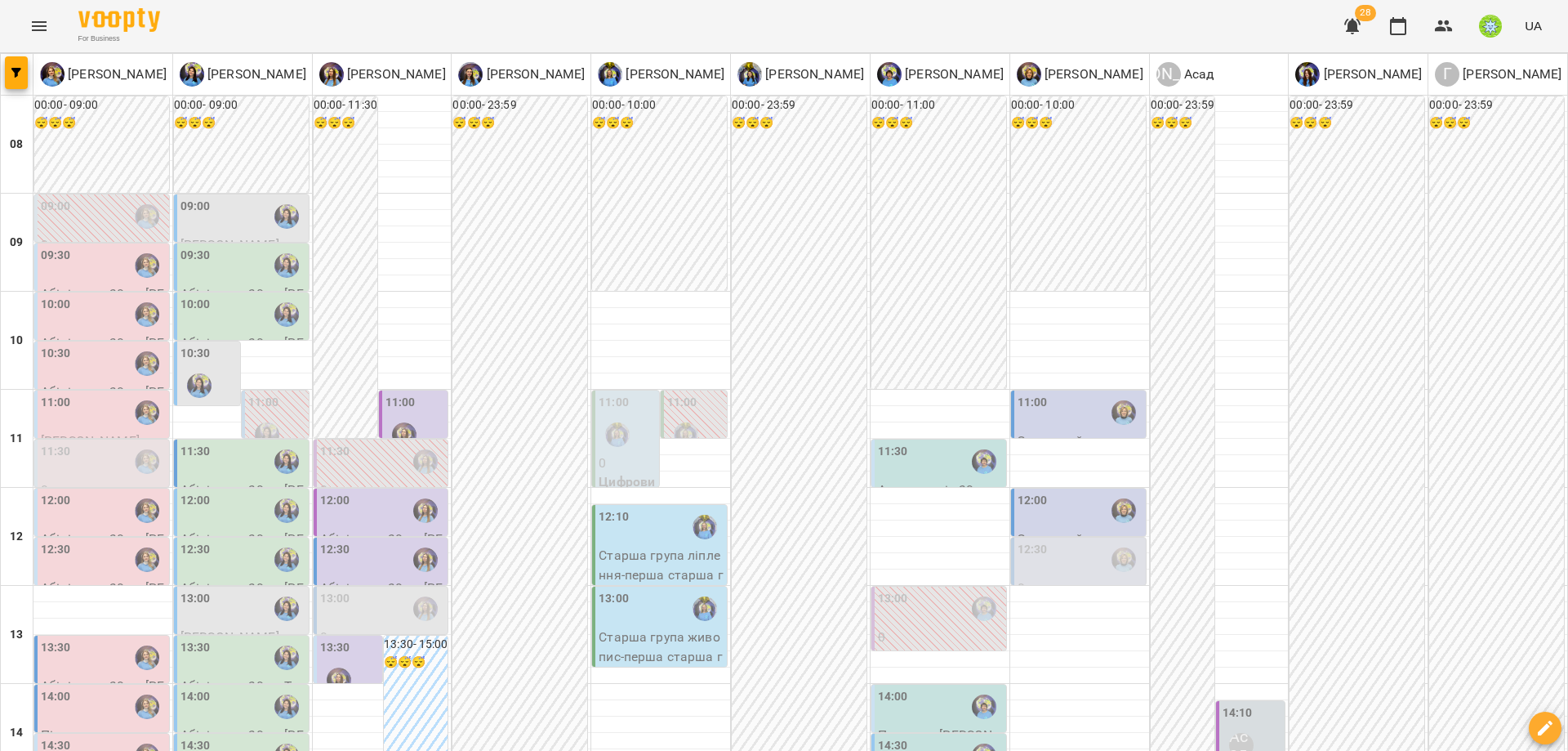
click at [65, 688] on div "14:00" at bounding box center [56, 706] width 30 height 37
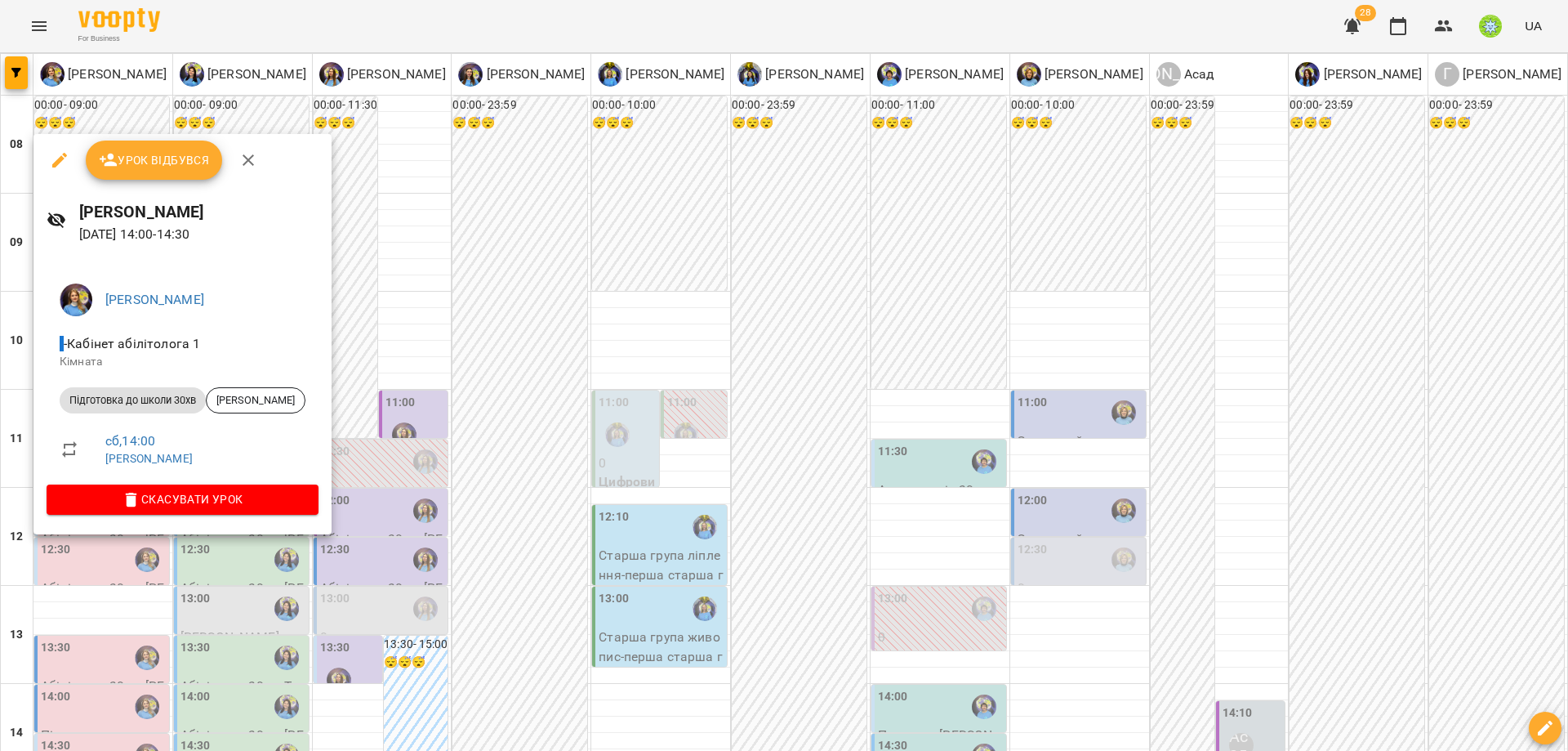
click at [449, 529] on div at bounding box center [784, 375] width 1568 height 751
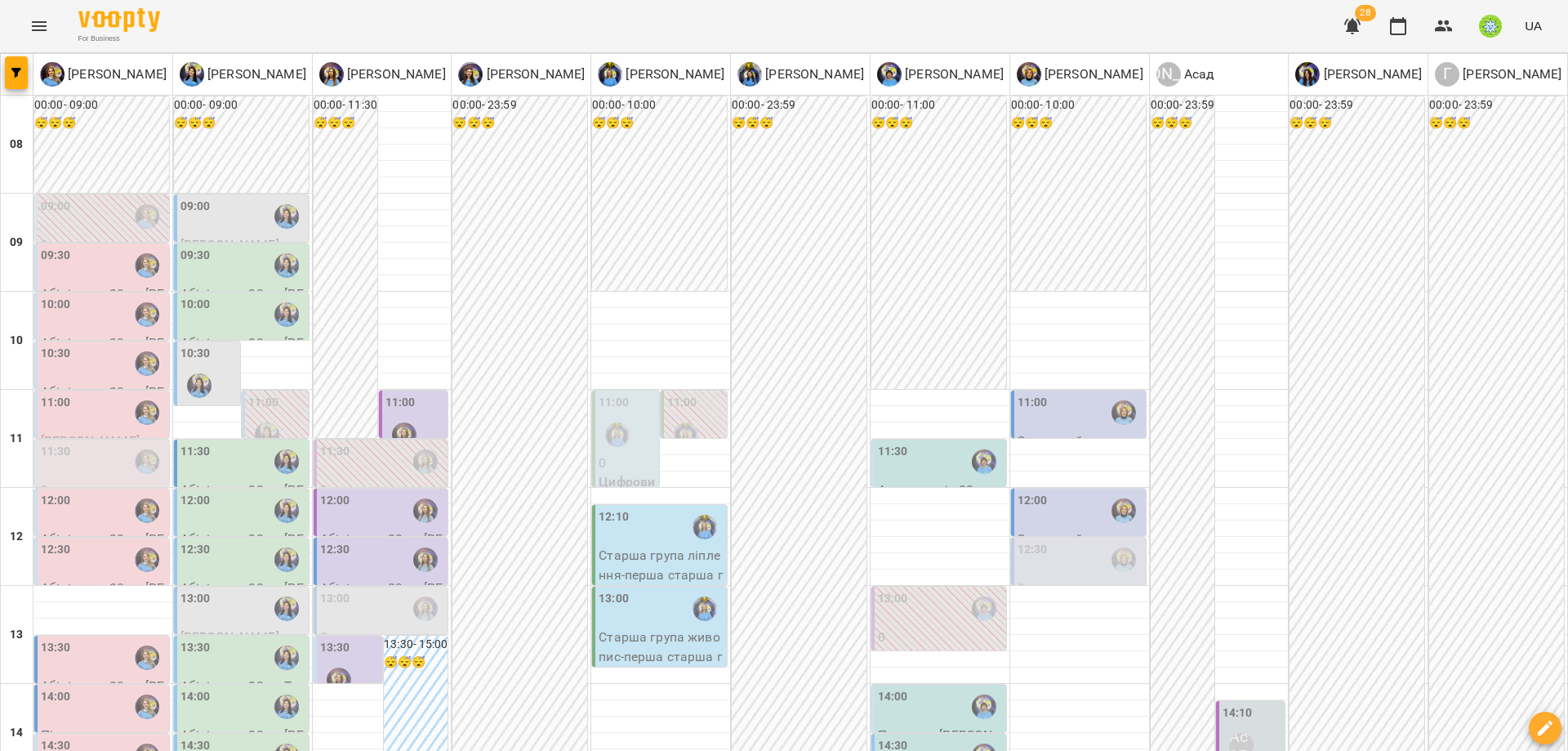
click at [86, 639] on div "13:30" at bounding box center [103, 657] width 125 height 37
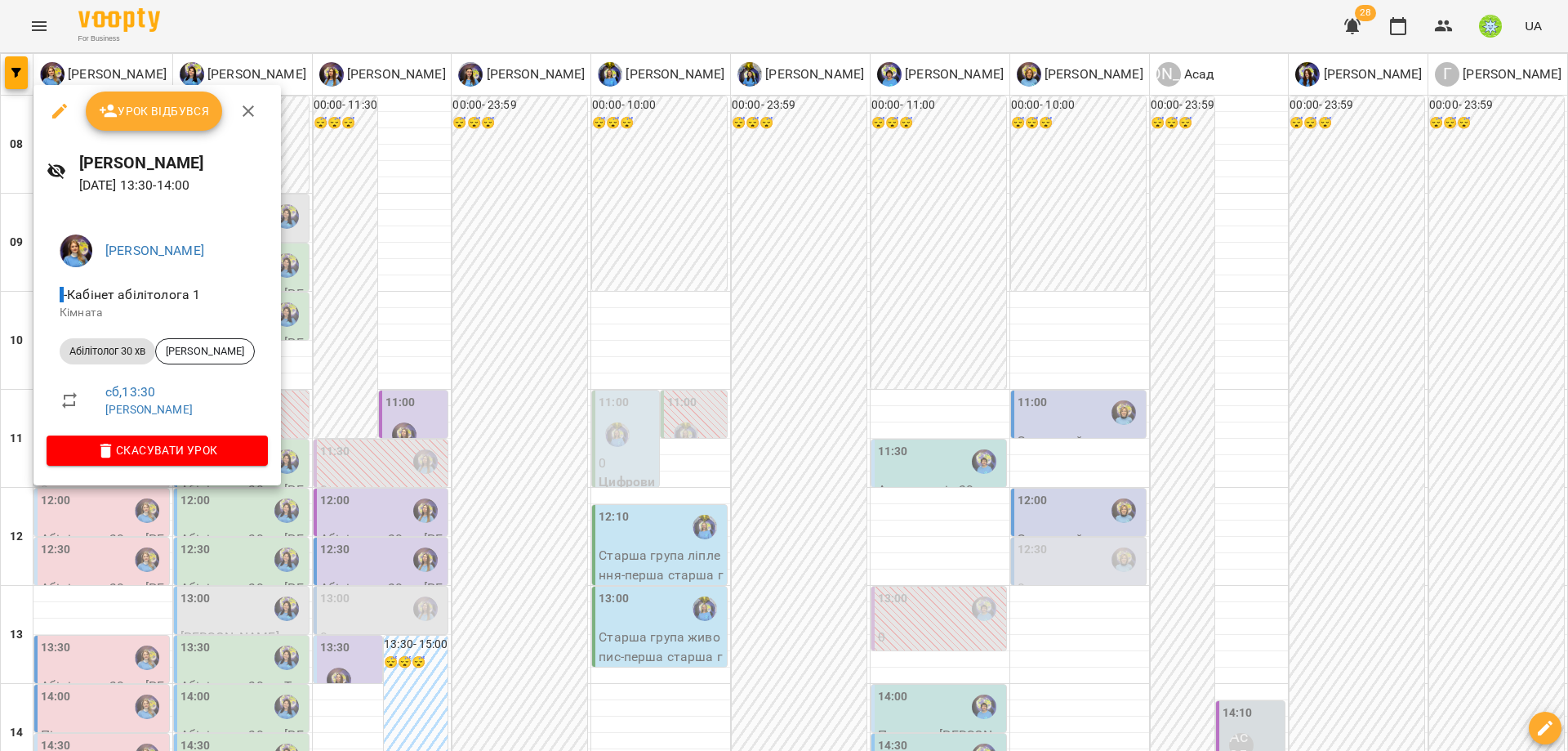
click at [55, 114] on icon "button" at bounding box center [59, 111] width 15 height 15
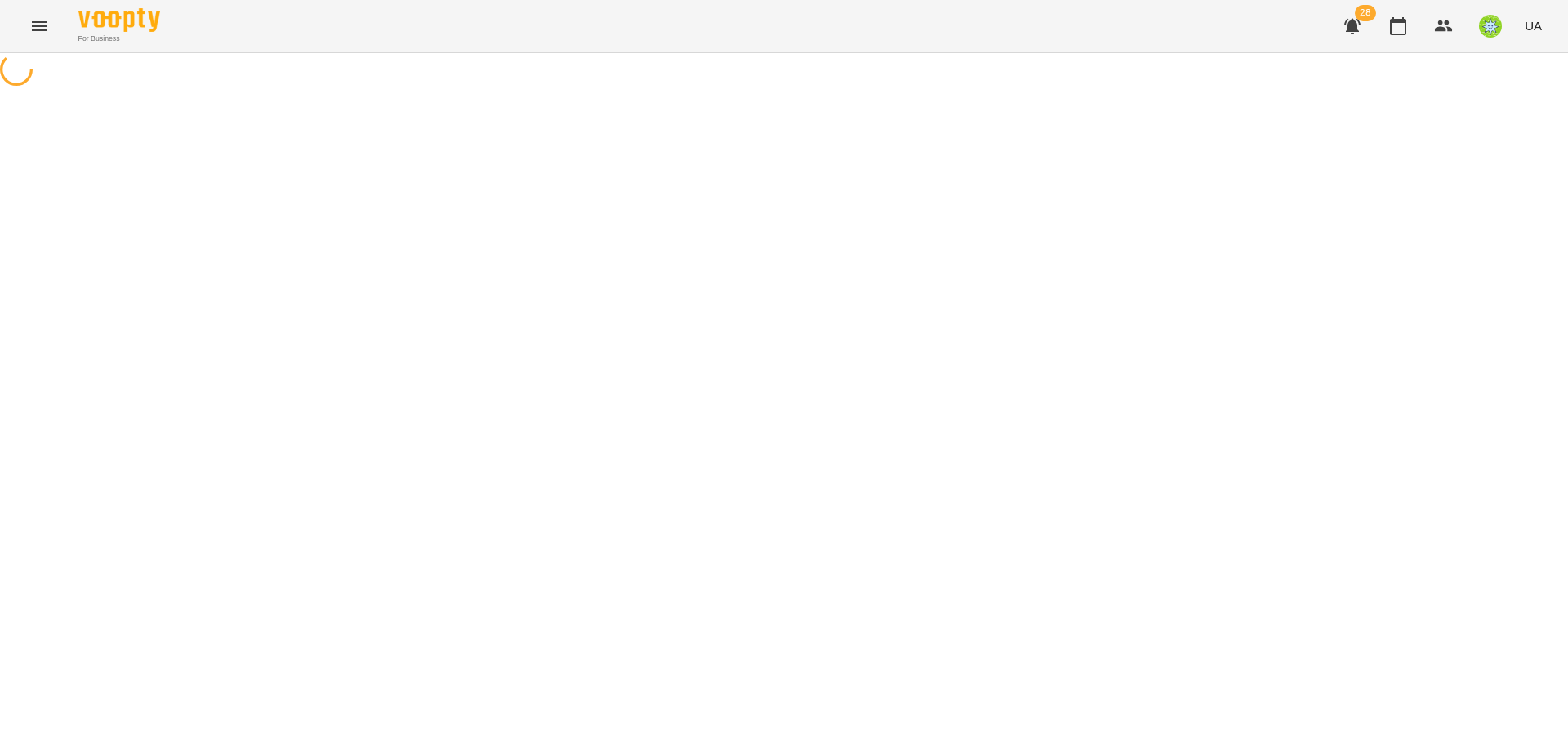
select select "**********"
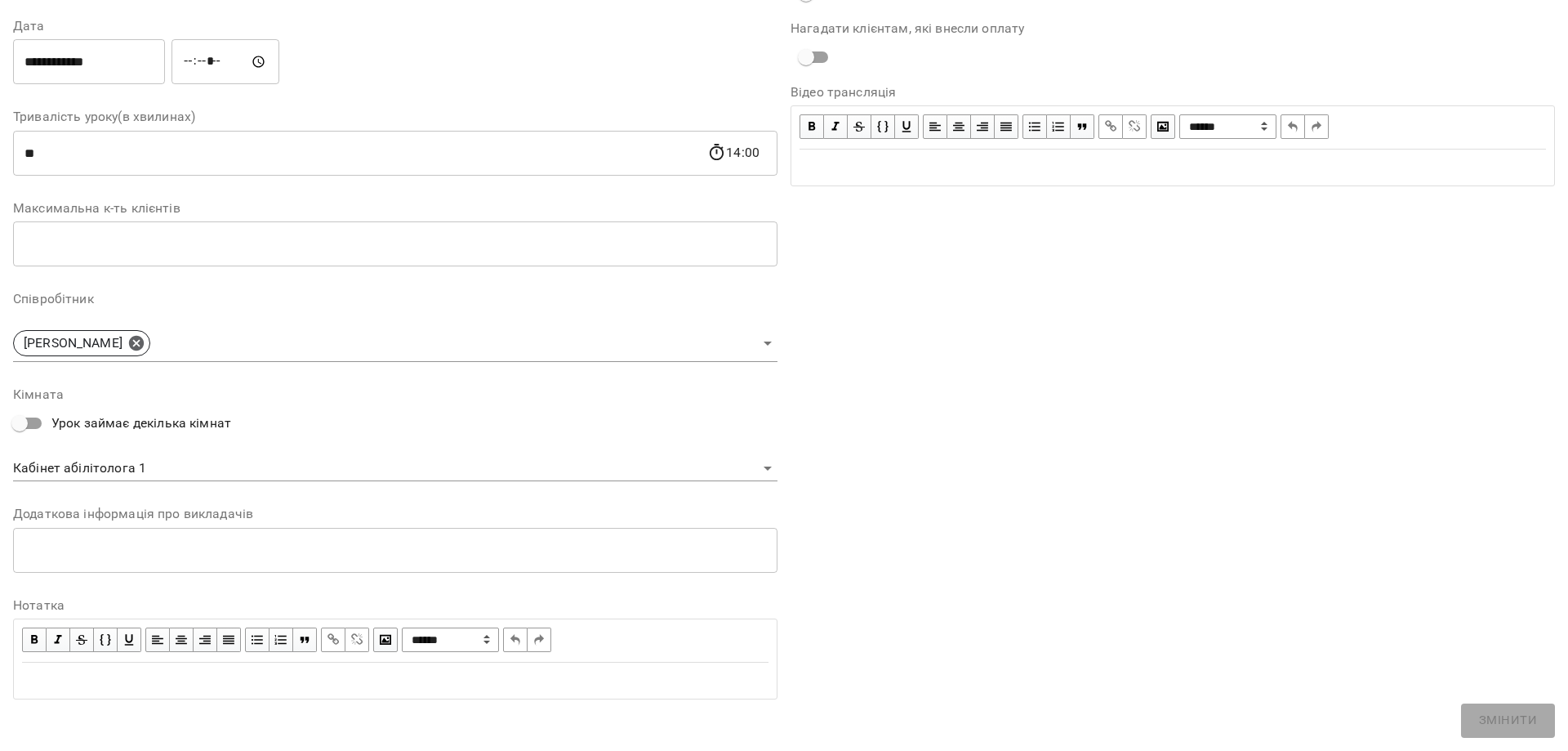
scroll to position [231, 0]
click at [129, 472] on body "For Business 28 UA Журнал відвідувань / Позднякова Анастасія сб, 23 серп 2025 1…" at bounding box center [784, 350] width 1568 height 702
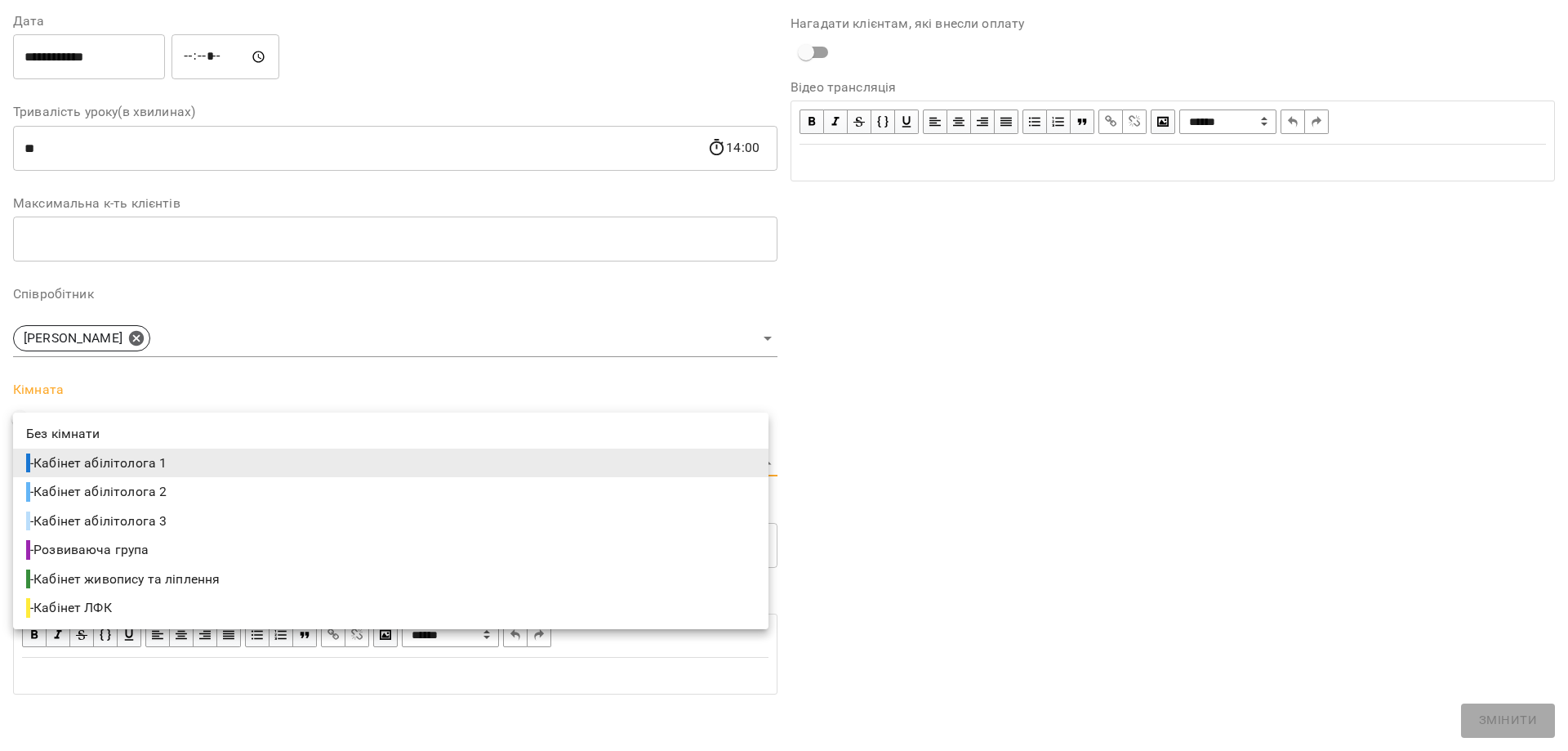
click at [178, 516] on li "- Кабінет абілітолога 3" at bounding box center [391, 521] width 756 height 29
type input "**********"
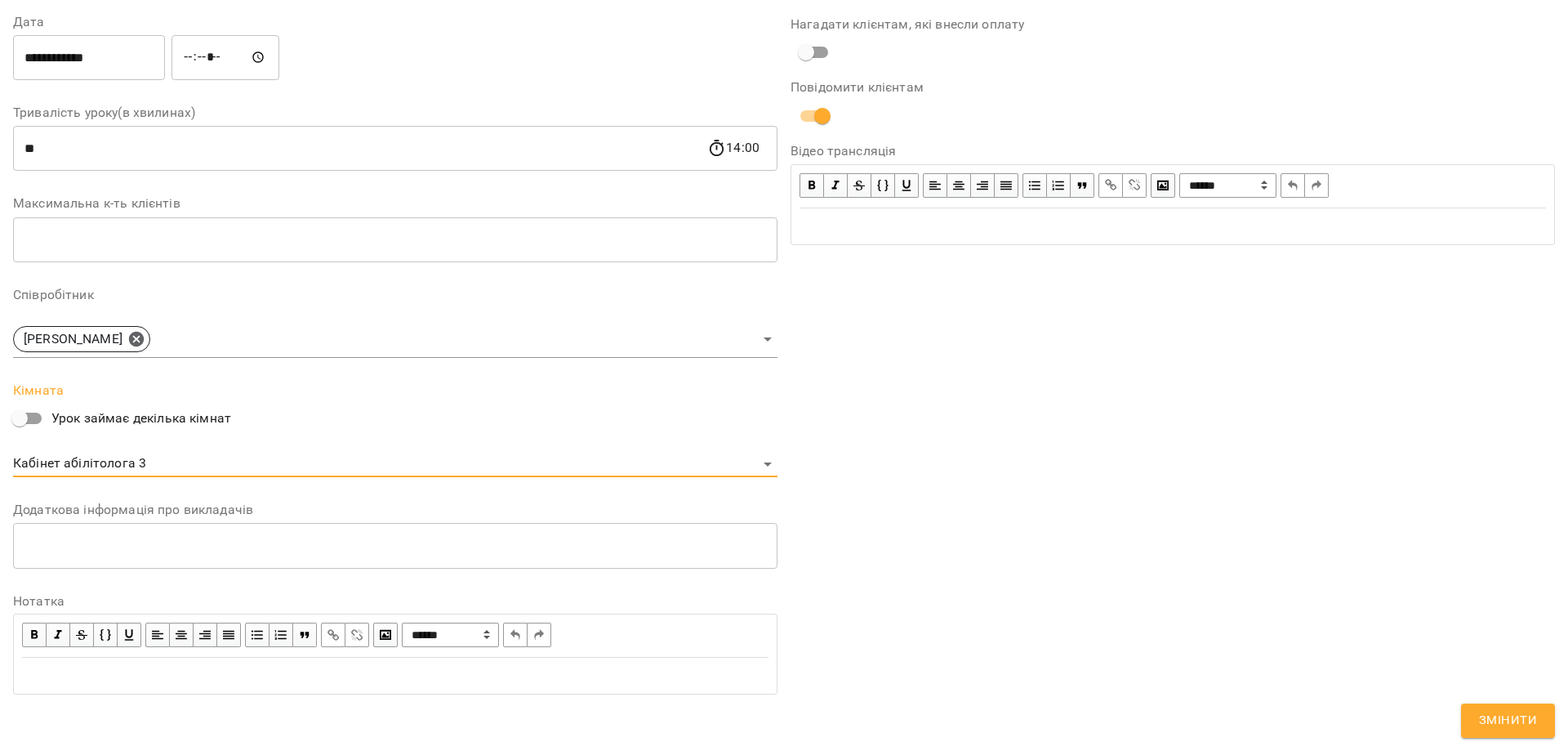
click at [1509, 715] on span "Змінити" at bounding box center [1509, 720] width 58 height 21
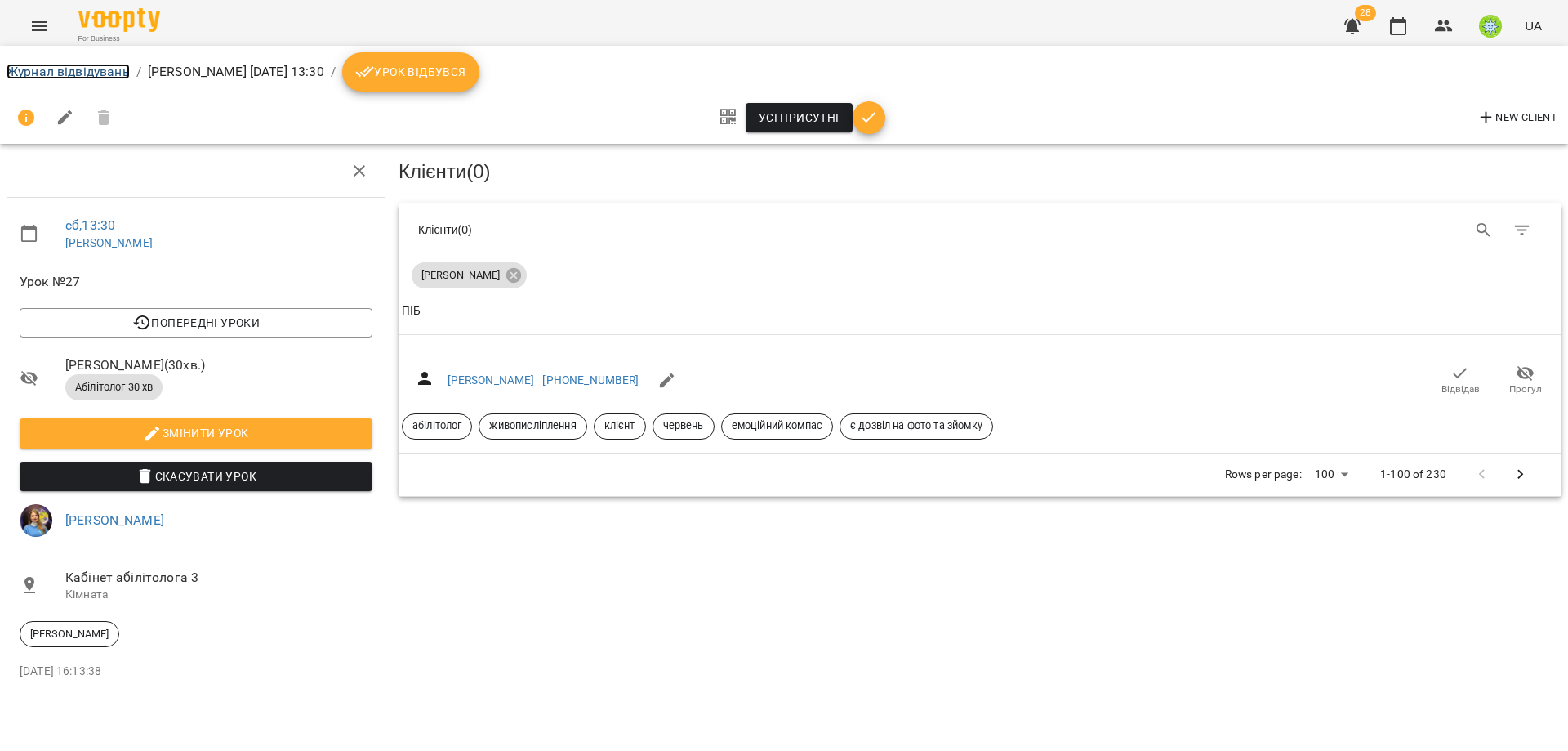
click at [45, 74] on link "Журнал відвідувань" at bounding box center [68, 71] width 123 height 16
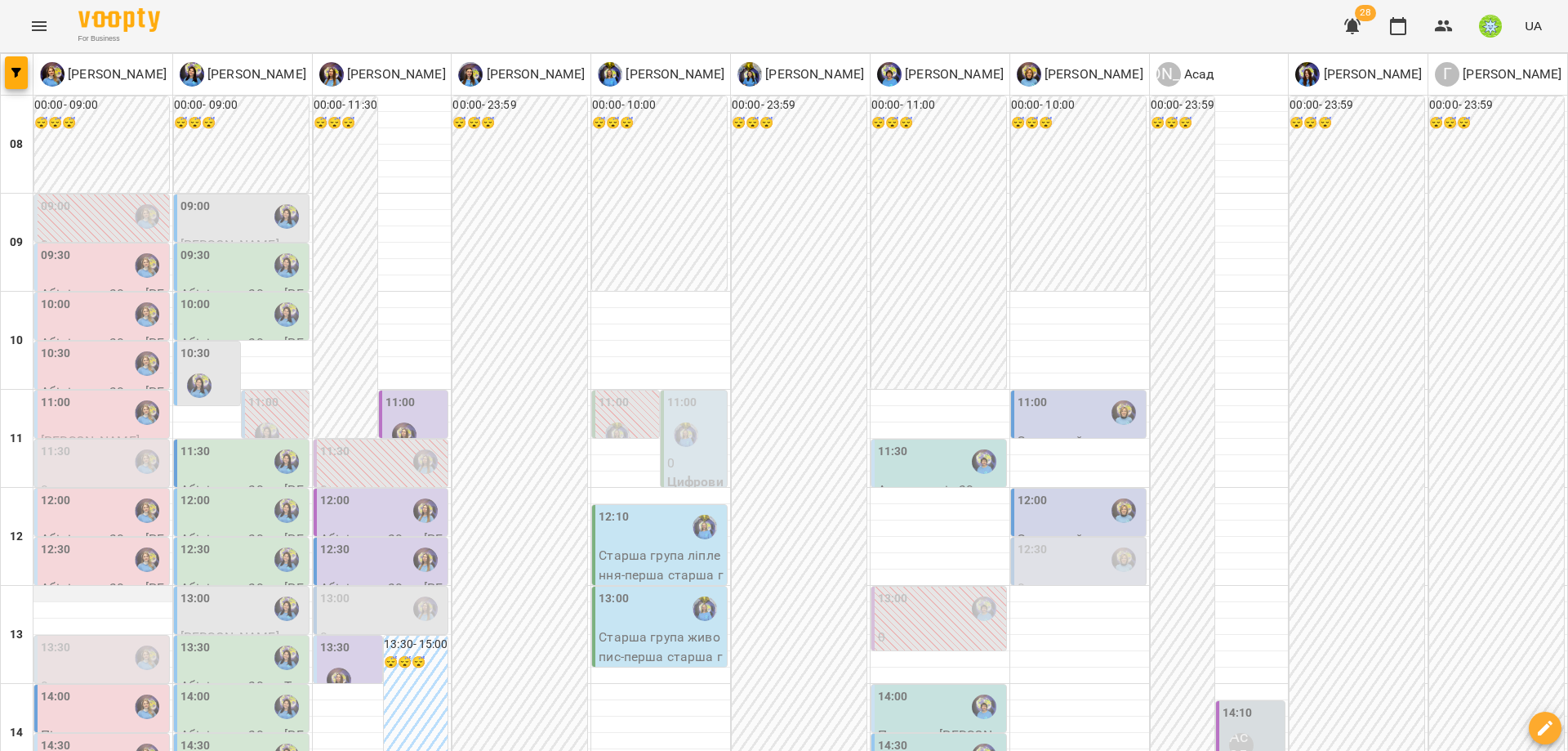
scroll to position [89, 0]
click at [75, 688] on div "14:00" at bounding box center [103, 706] width 125 height 37
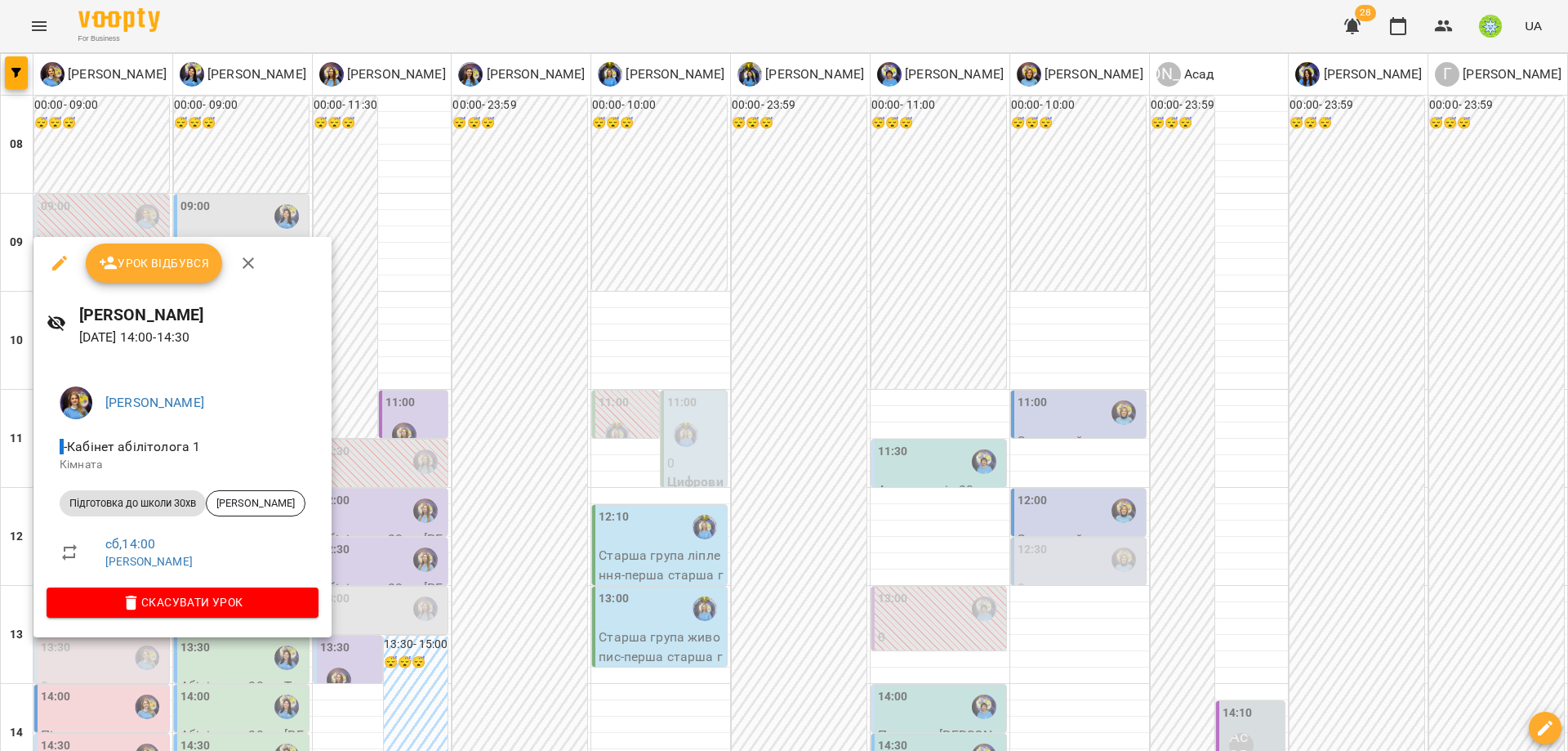
click at [60, 260] on icon "button" at bounding box center [59, 263] width 15 height 15
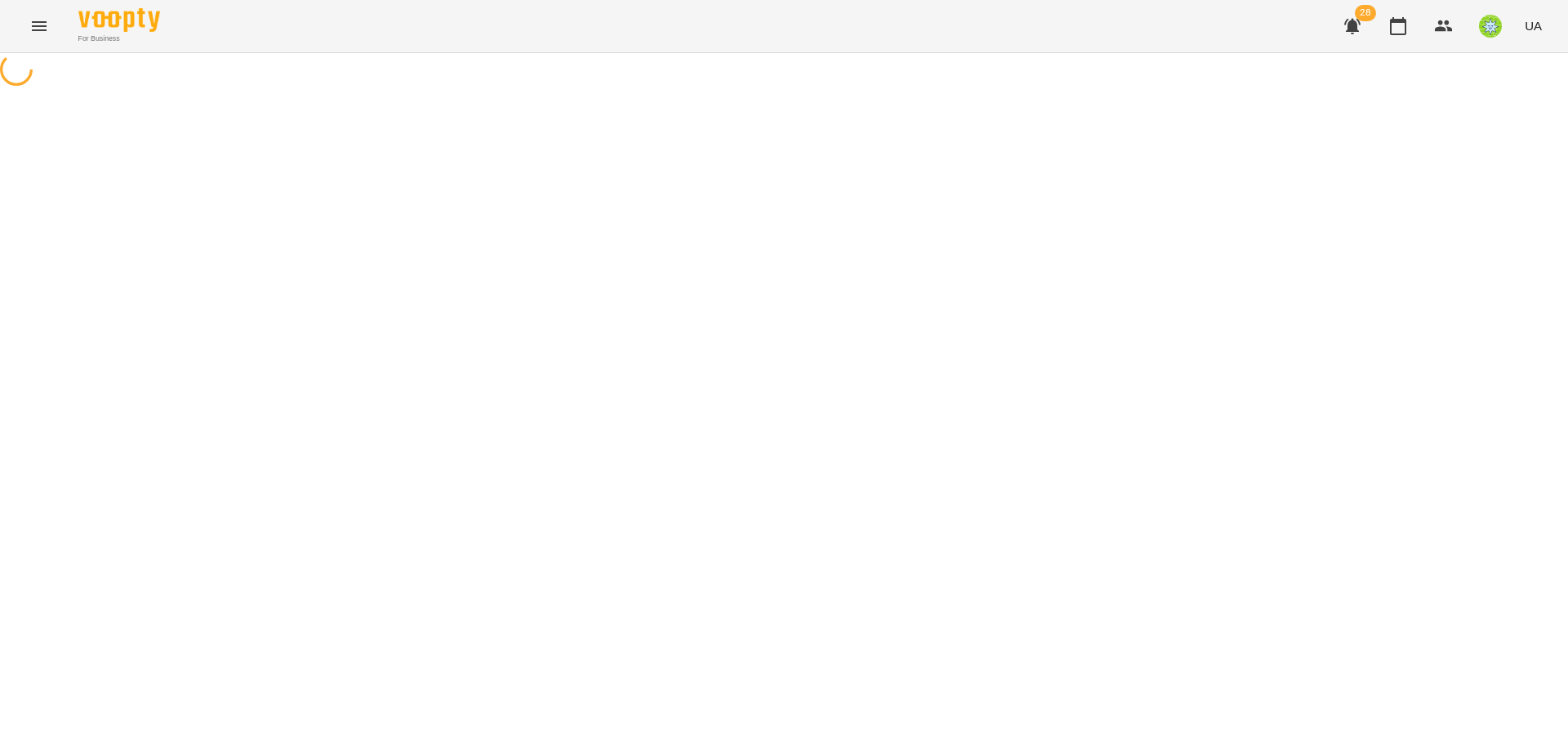
select select "**********"
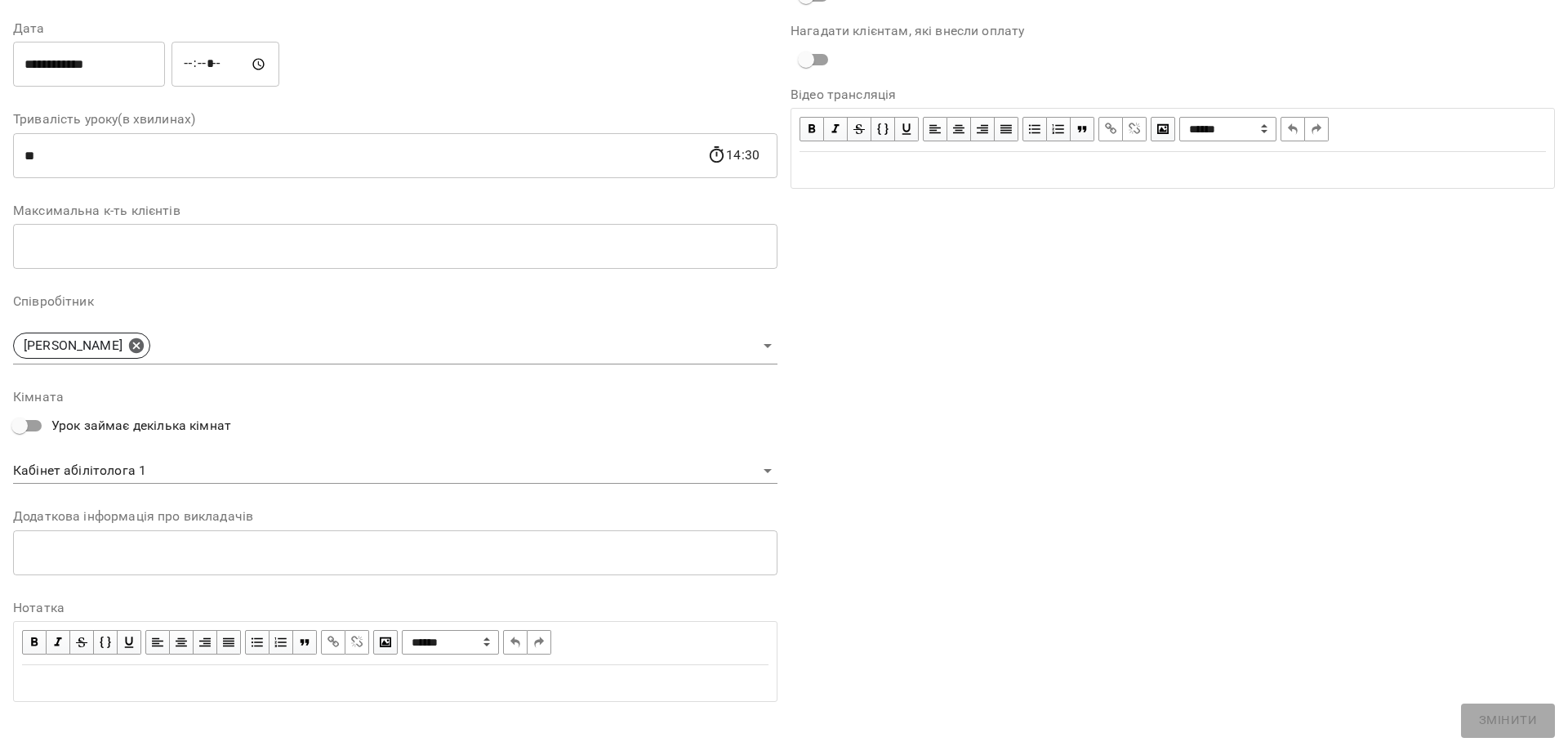
scroll to position [231, 0]
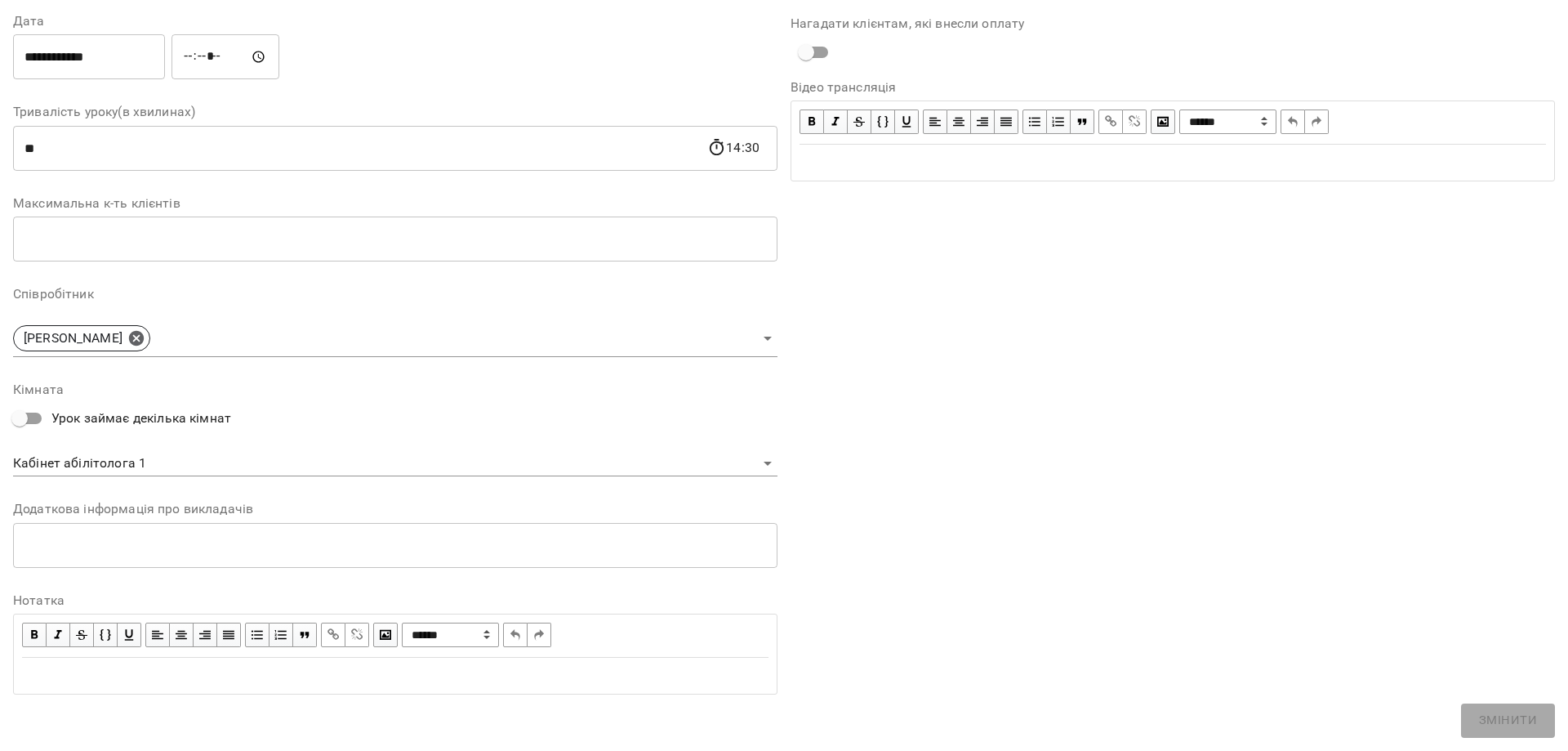
click at [143, 457] on body "For Business 28 UA Журнал відвідувань / Позднякова Анастасія сб, 23 серп 2025 1…" at bounding box center [784, 331] width 1568 height 663
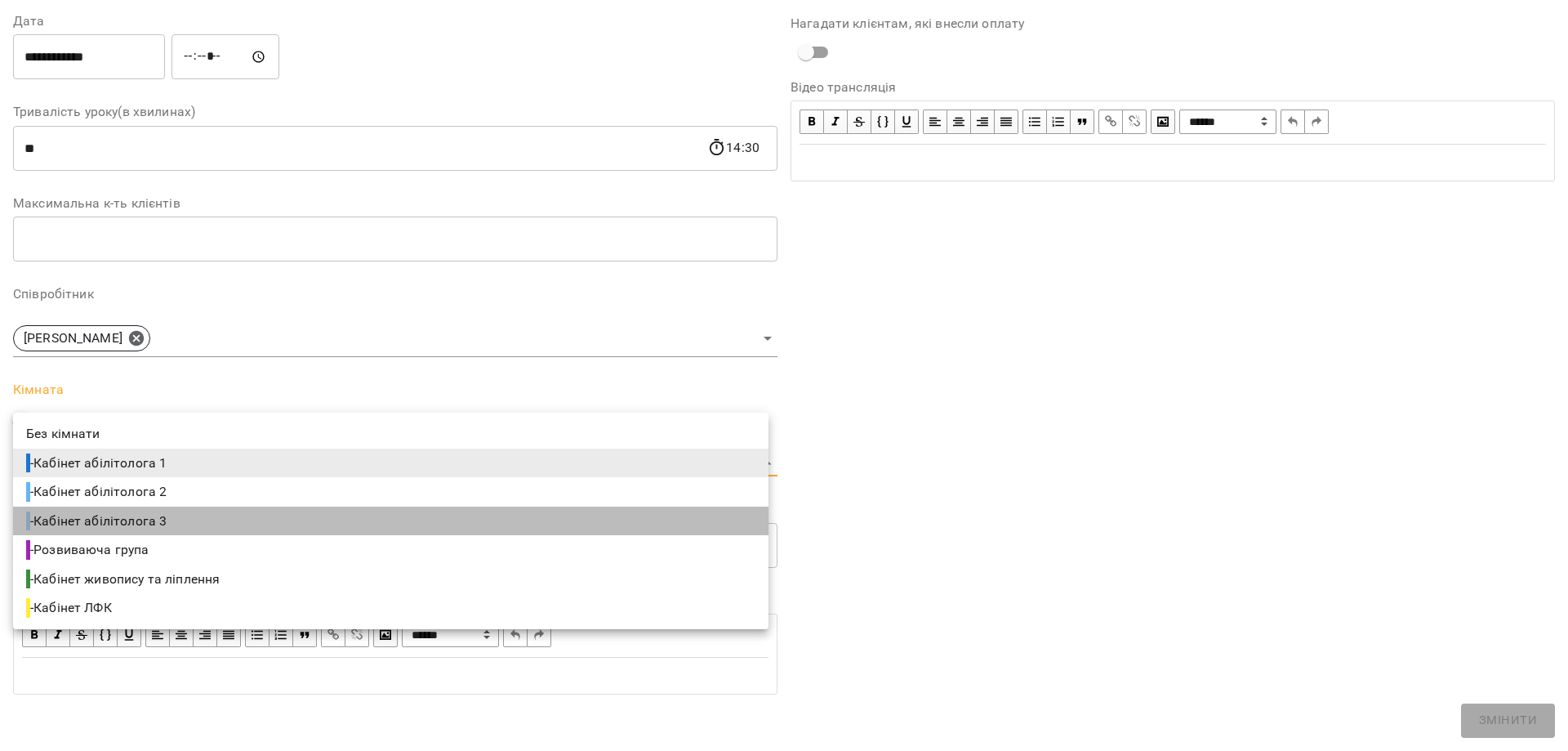
click at [162, 517] on span "- Кабінет абілітолога 3" at bounding box center [99, 520] width 144 height 19
type input "**********"
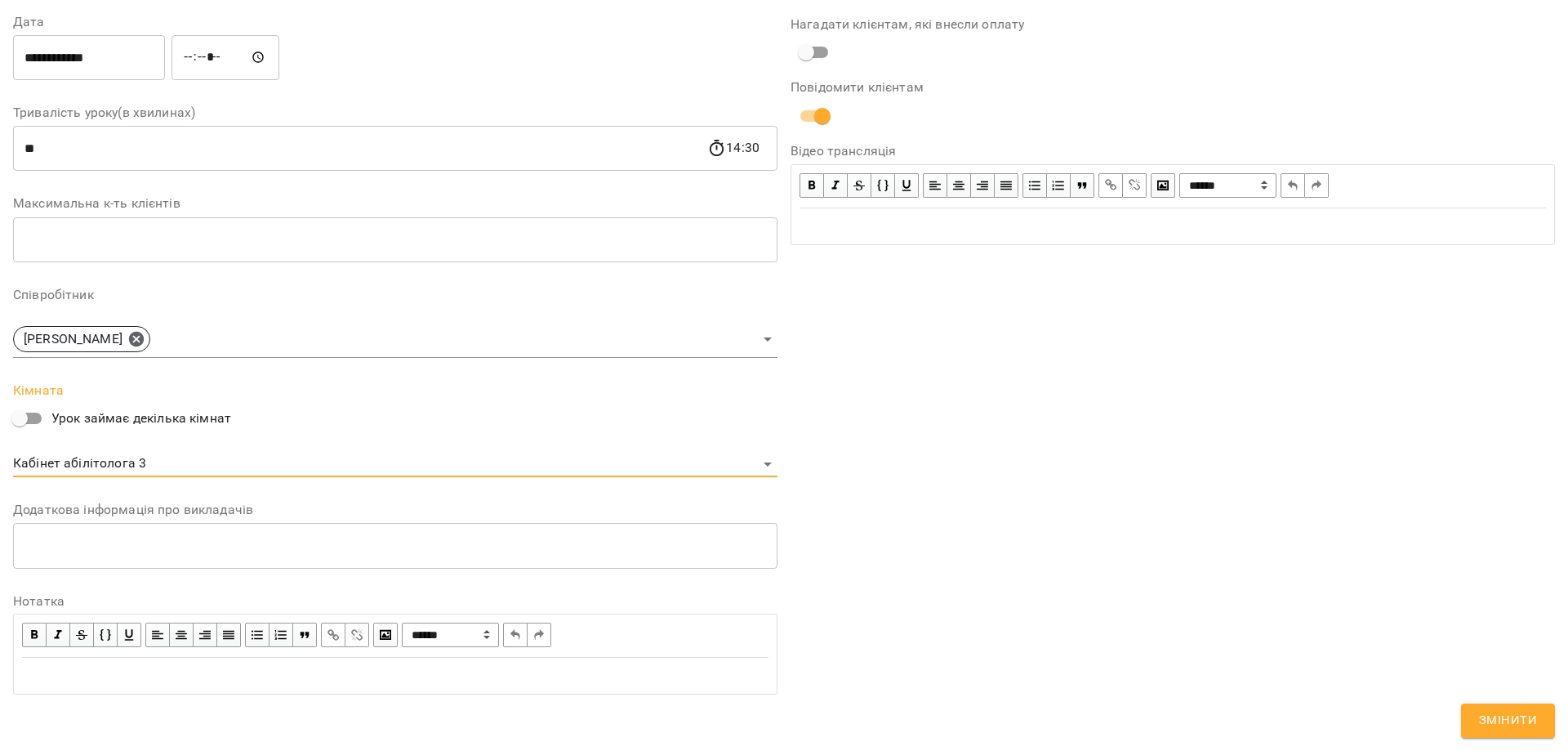
click at [1524, 725] on span "Змінити" at bounding box center [1509, 720] width 58 height 21
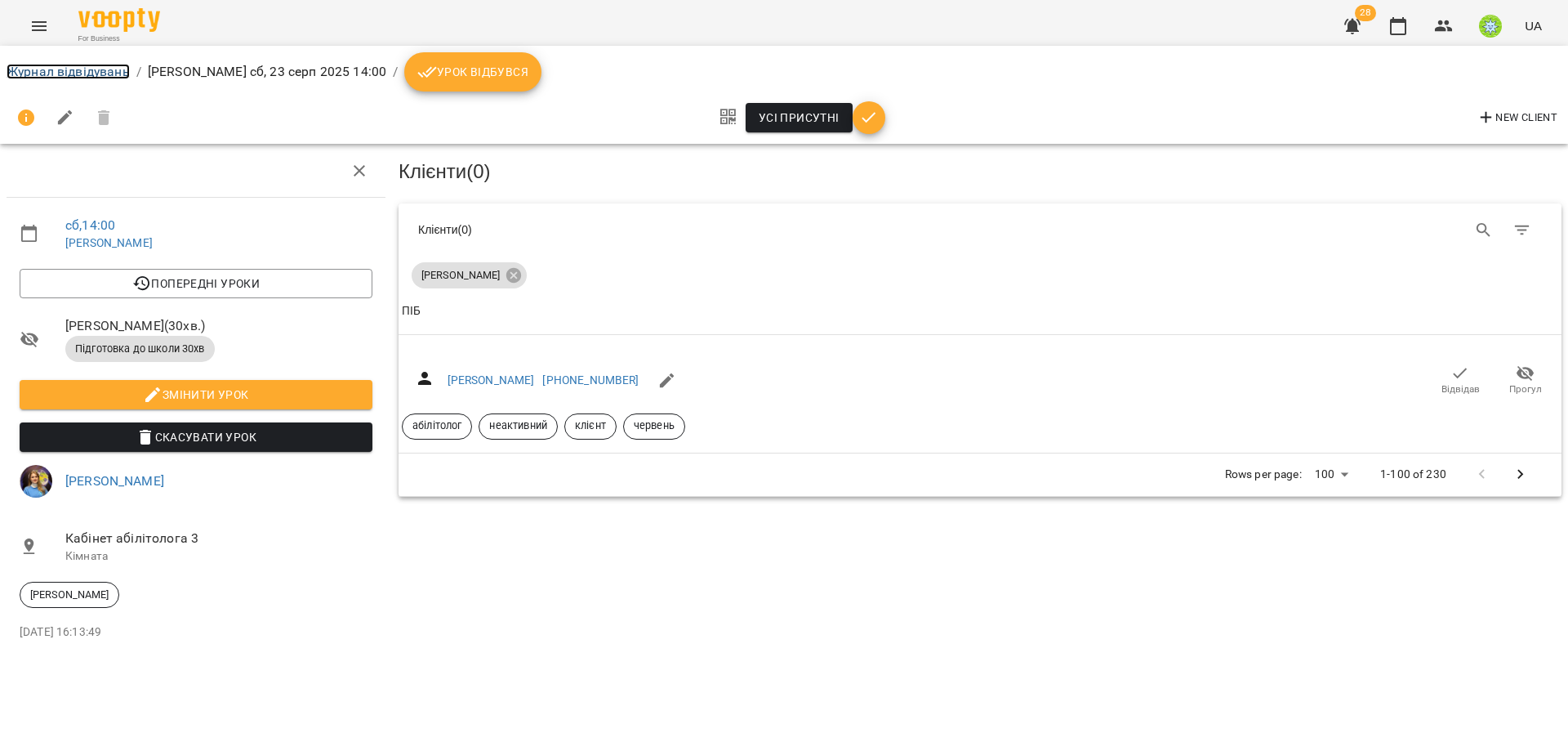
click at [76, 75] on link "Журнал відвідувань" at bounding box center [68, 71] width 123 height 16
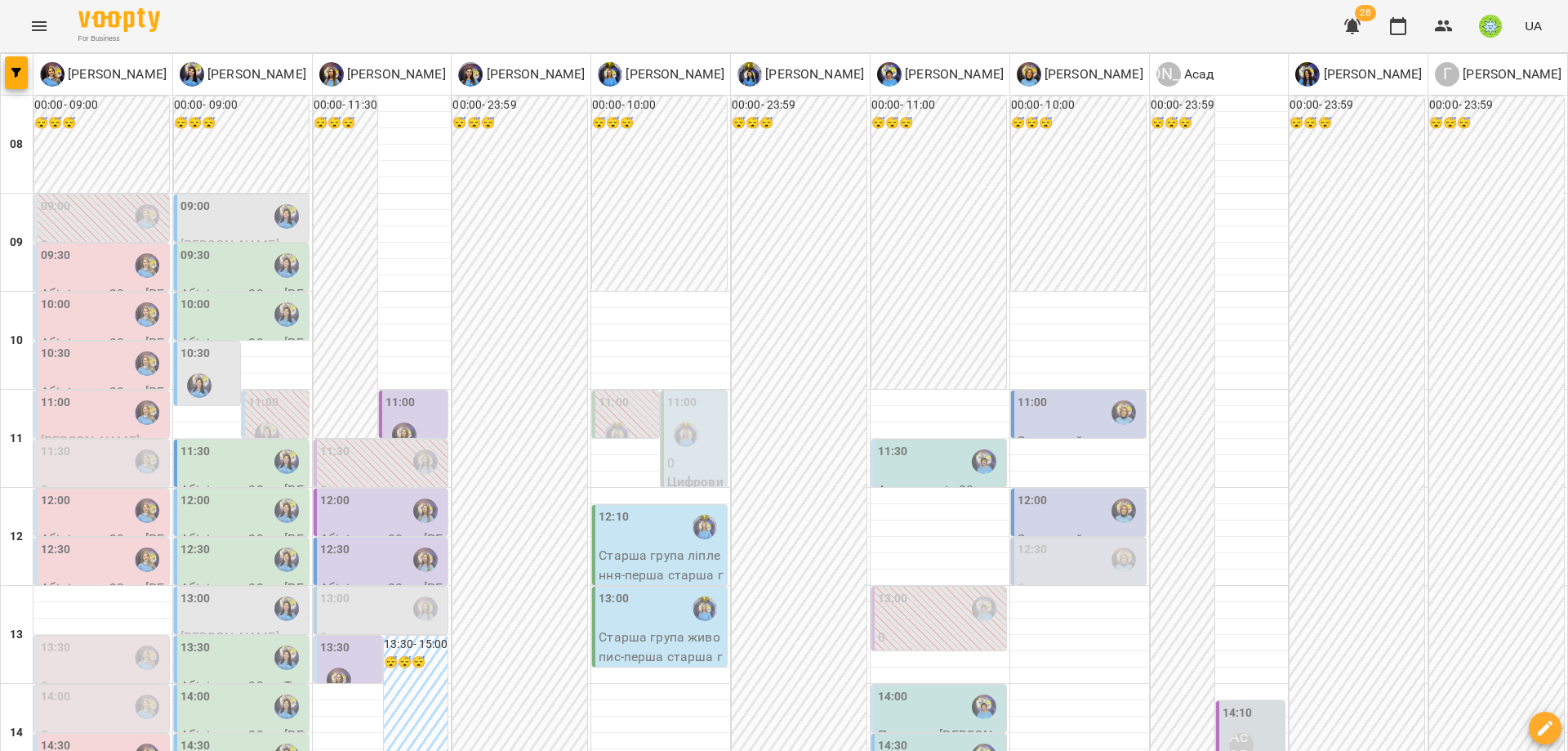
scroll to position [416, 0]
click at [59, 736] on label "14:30" at bounding box center [56, 746] width 30 height 18
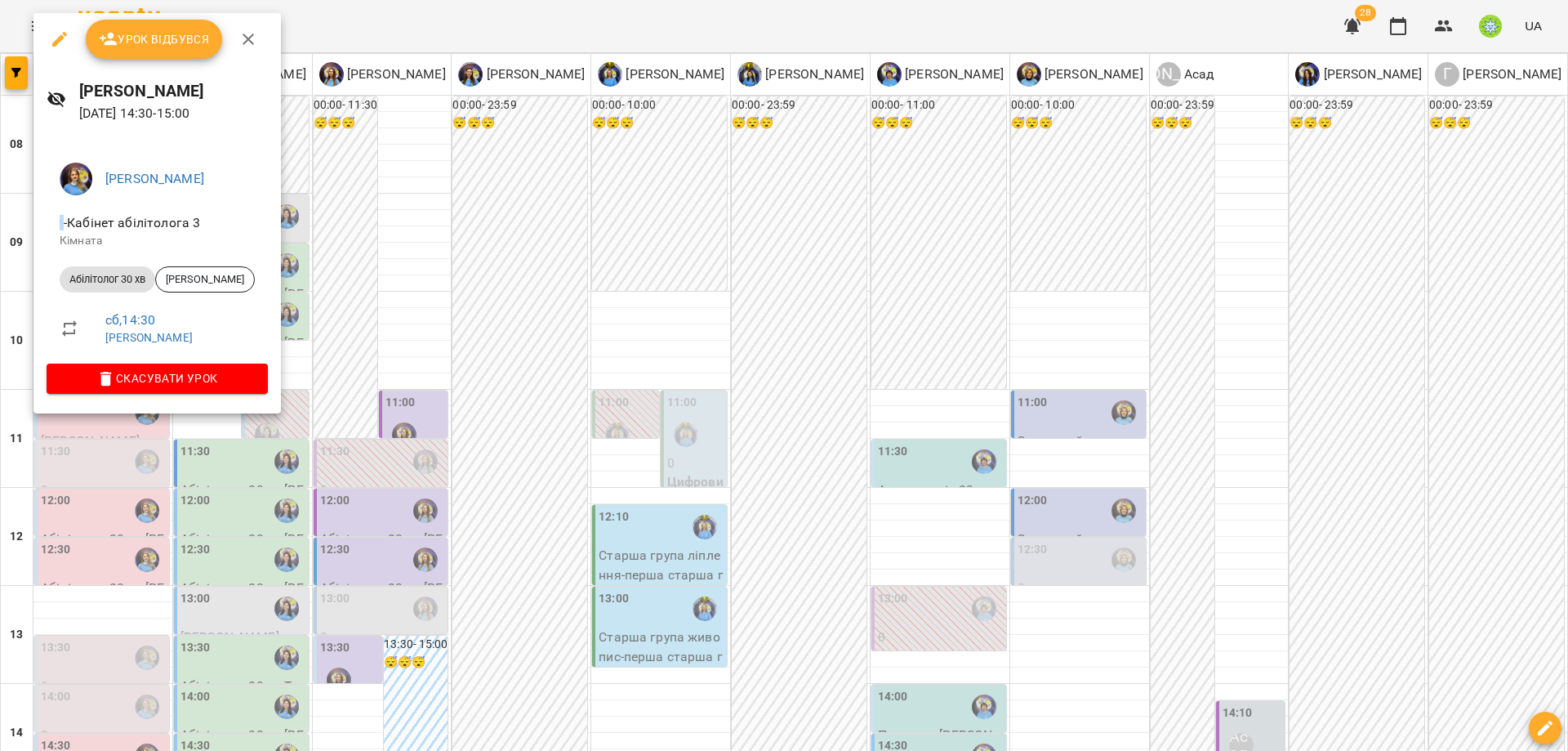
click at [455, 425] on div at bounding box center [784, 375] width 1568 height 751
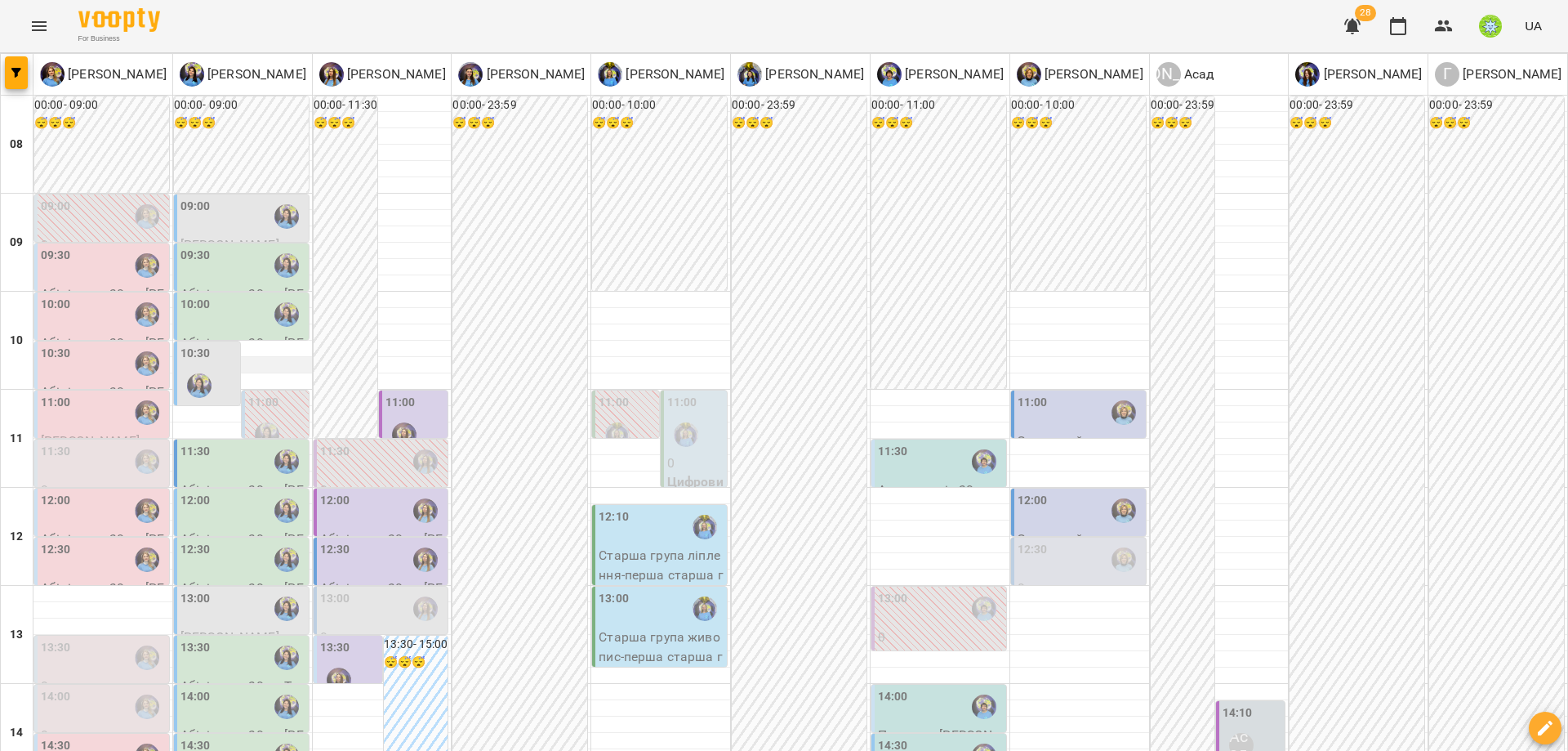
scroll to position [0, 0]
click at [189, 207] on label "09:00" at bounding box center [195, 207] width 30 height 18
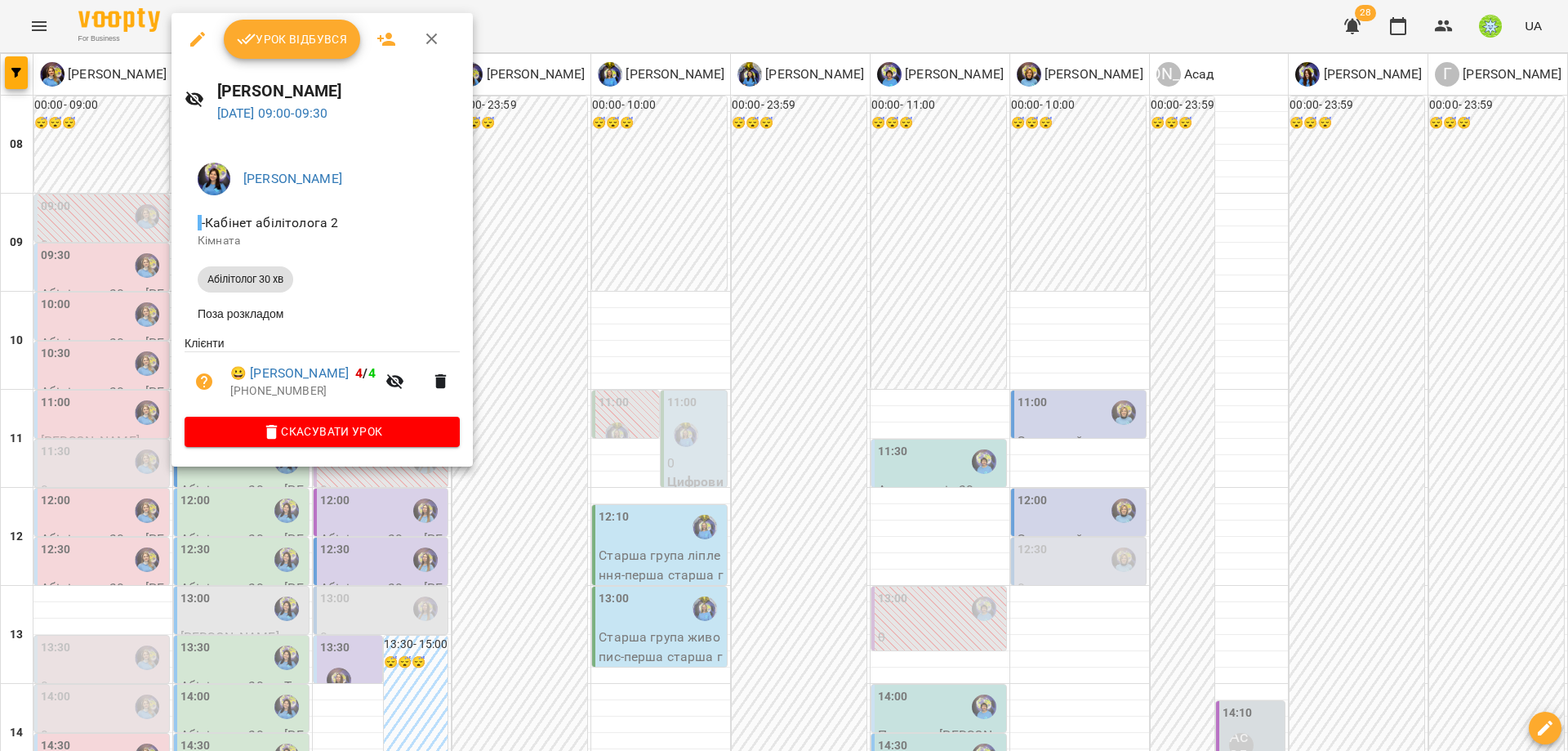
click at [591, 363] on div at bounding box center [784, 375] width 1568 height 751
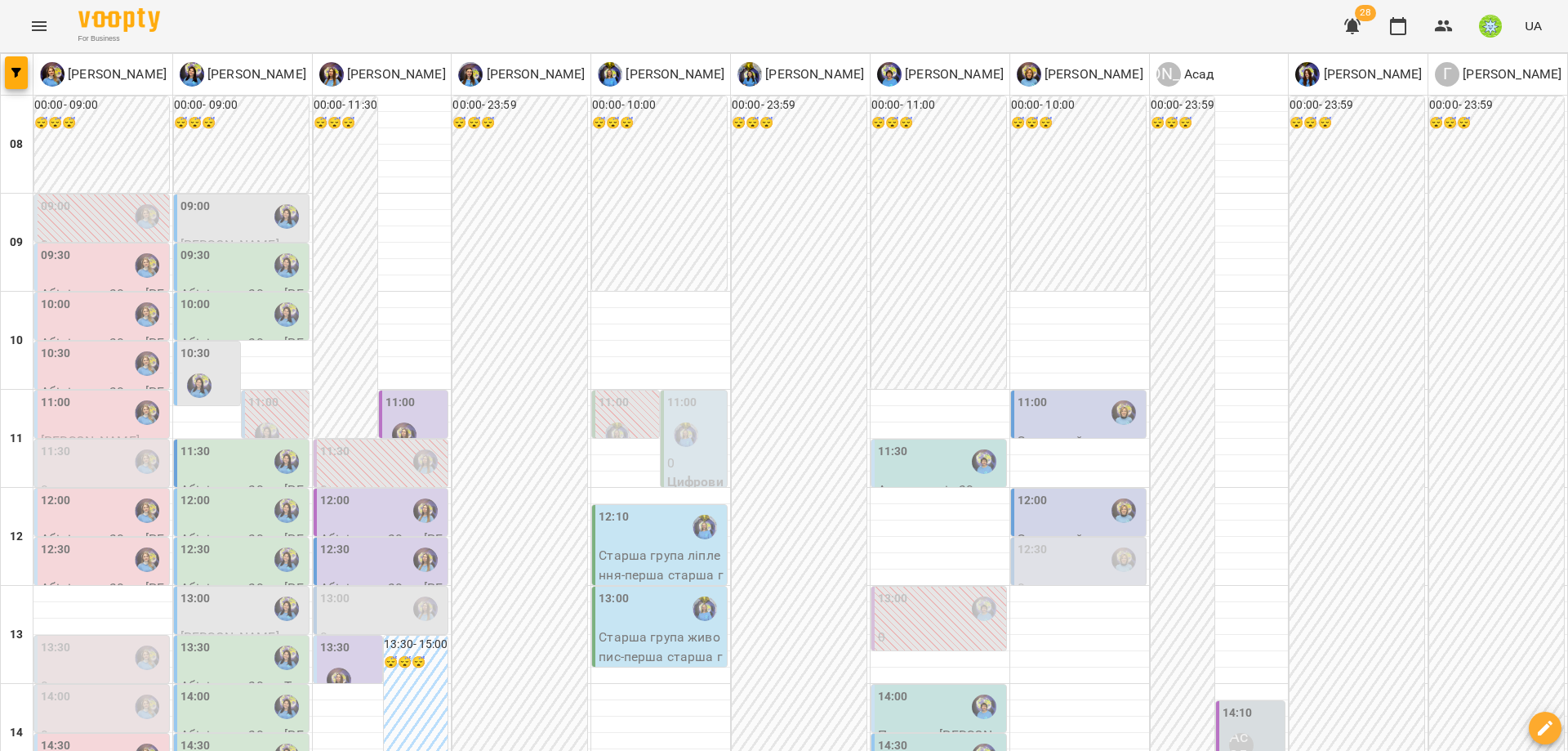
click at [191, 282] on div "09:30" at bounding box center [195, 265] width 30 height 37
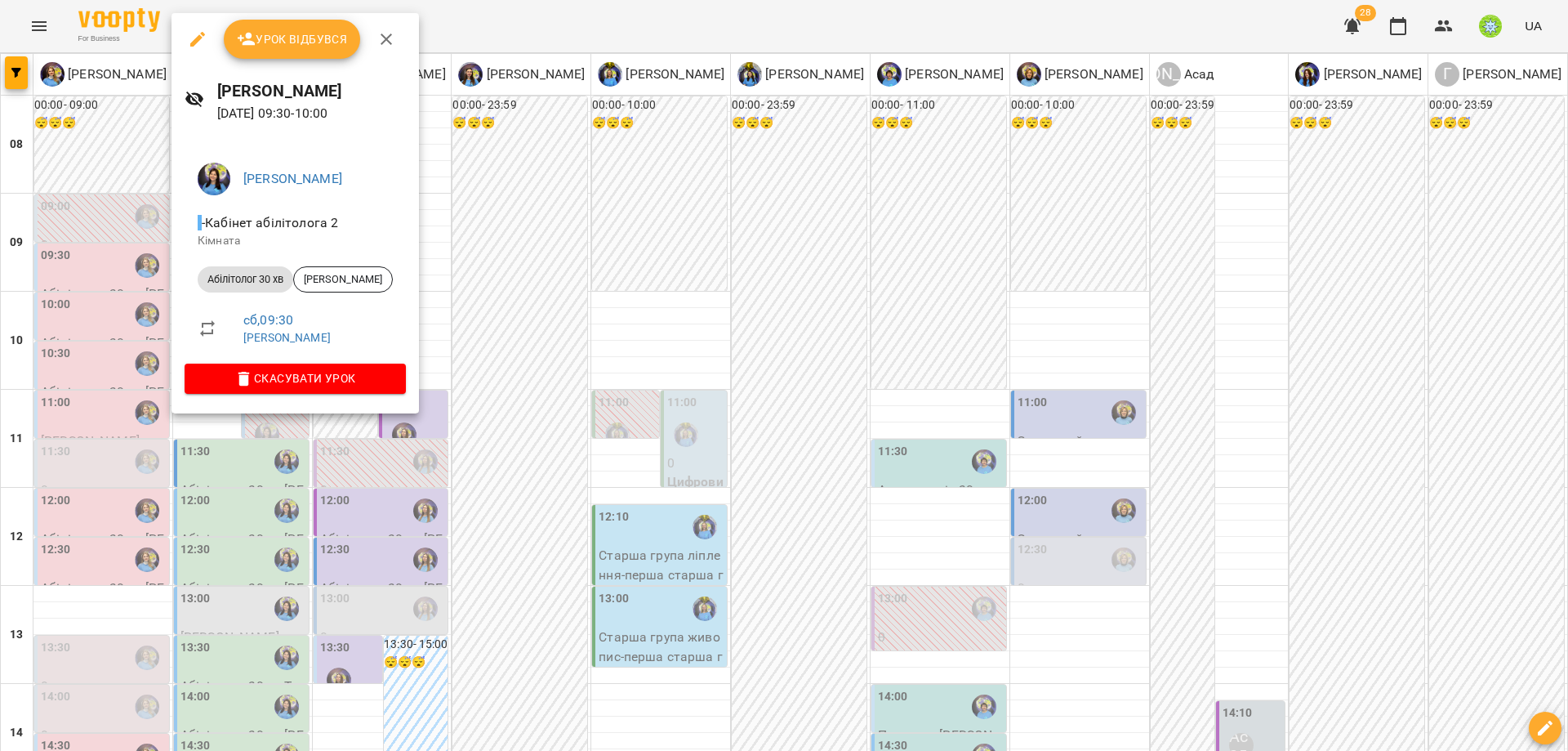
click at [581, 339] on div at bounding box center [784, 375] width 1568 height 751
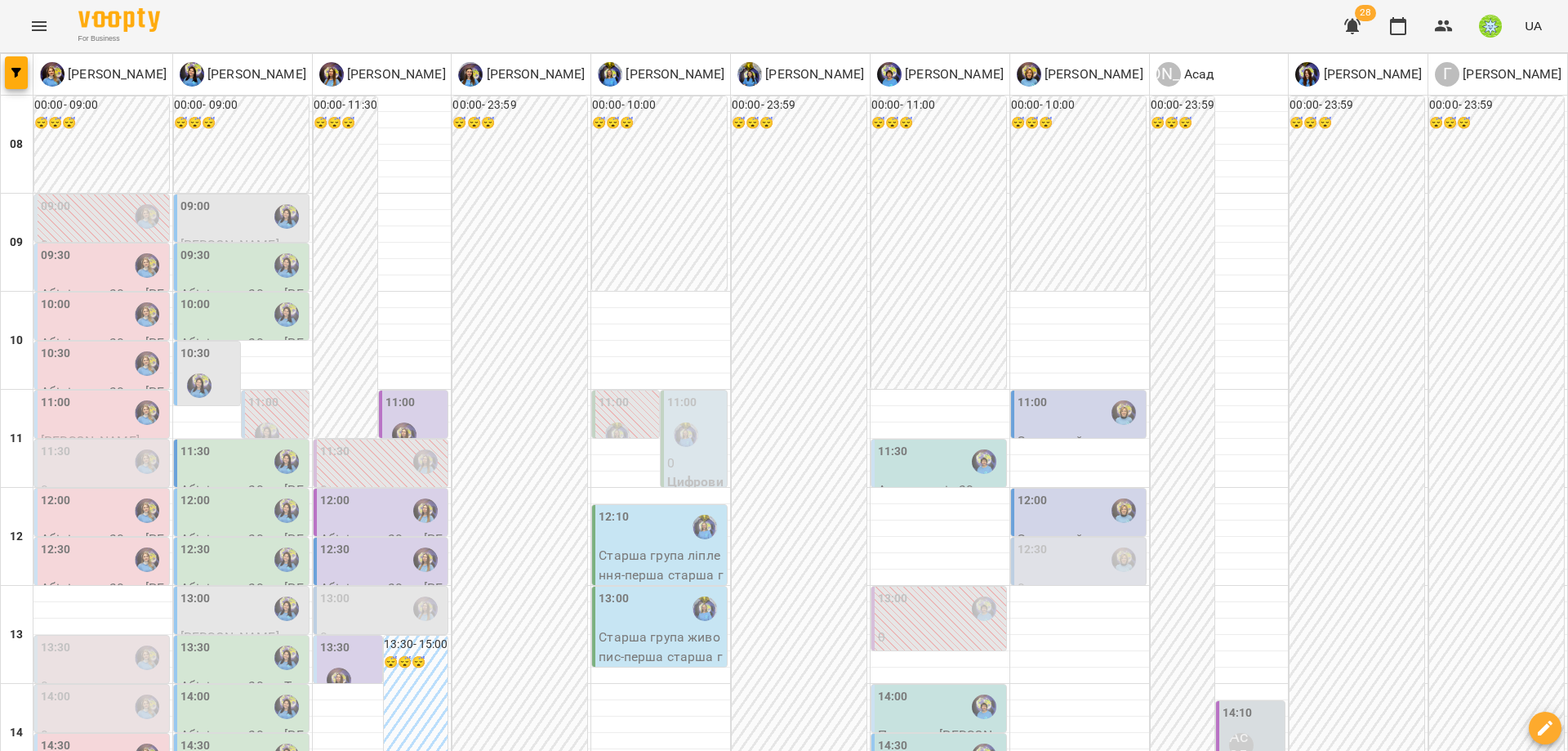
click at [234, 316] on div "10:00" at bounding box center [243, 314] width 125 height 37
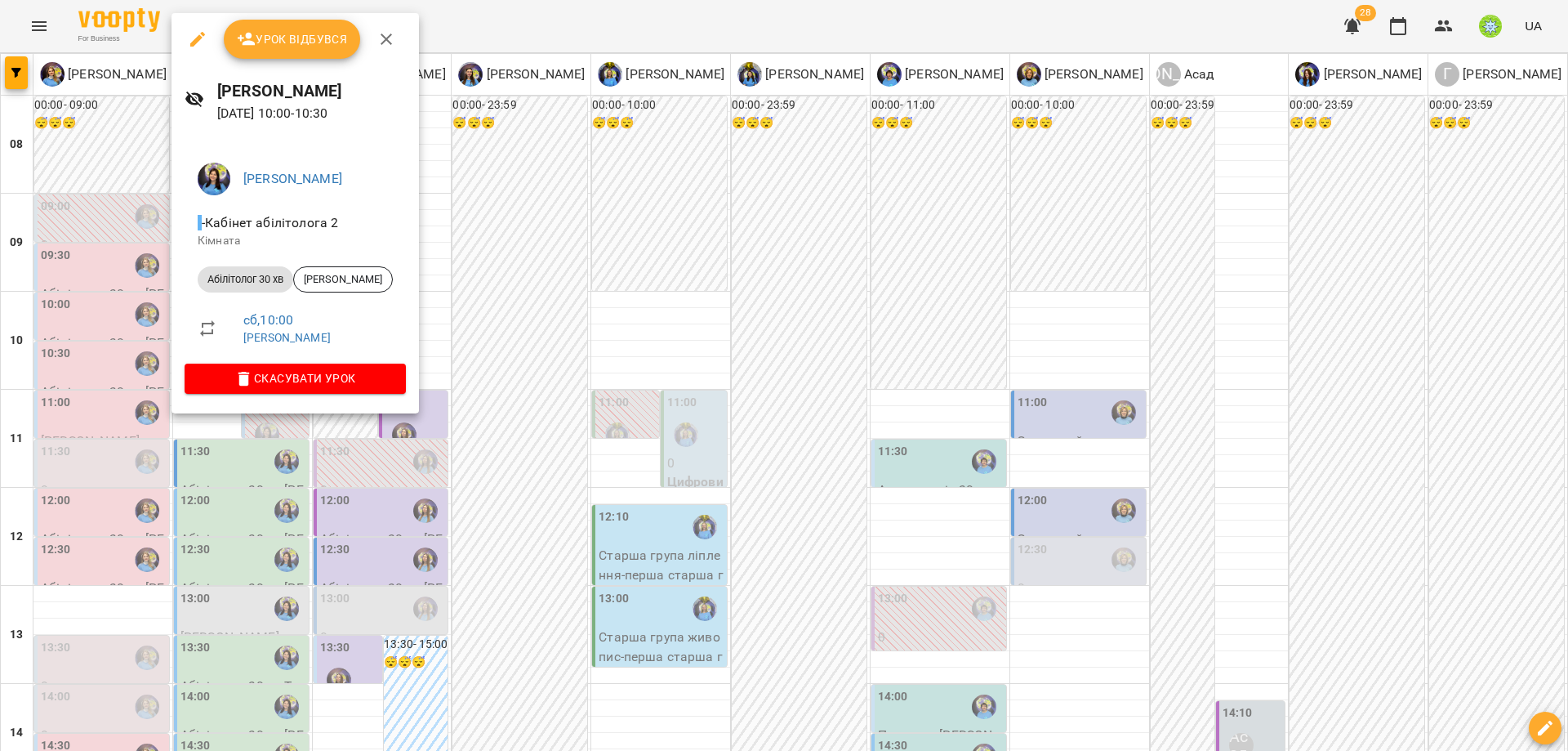
click at [608, 365] on div at bounding box center [784, 375] width 1568 height 751
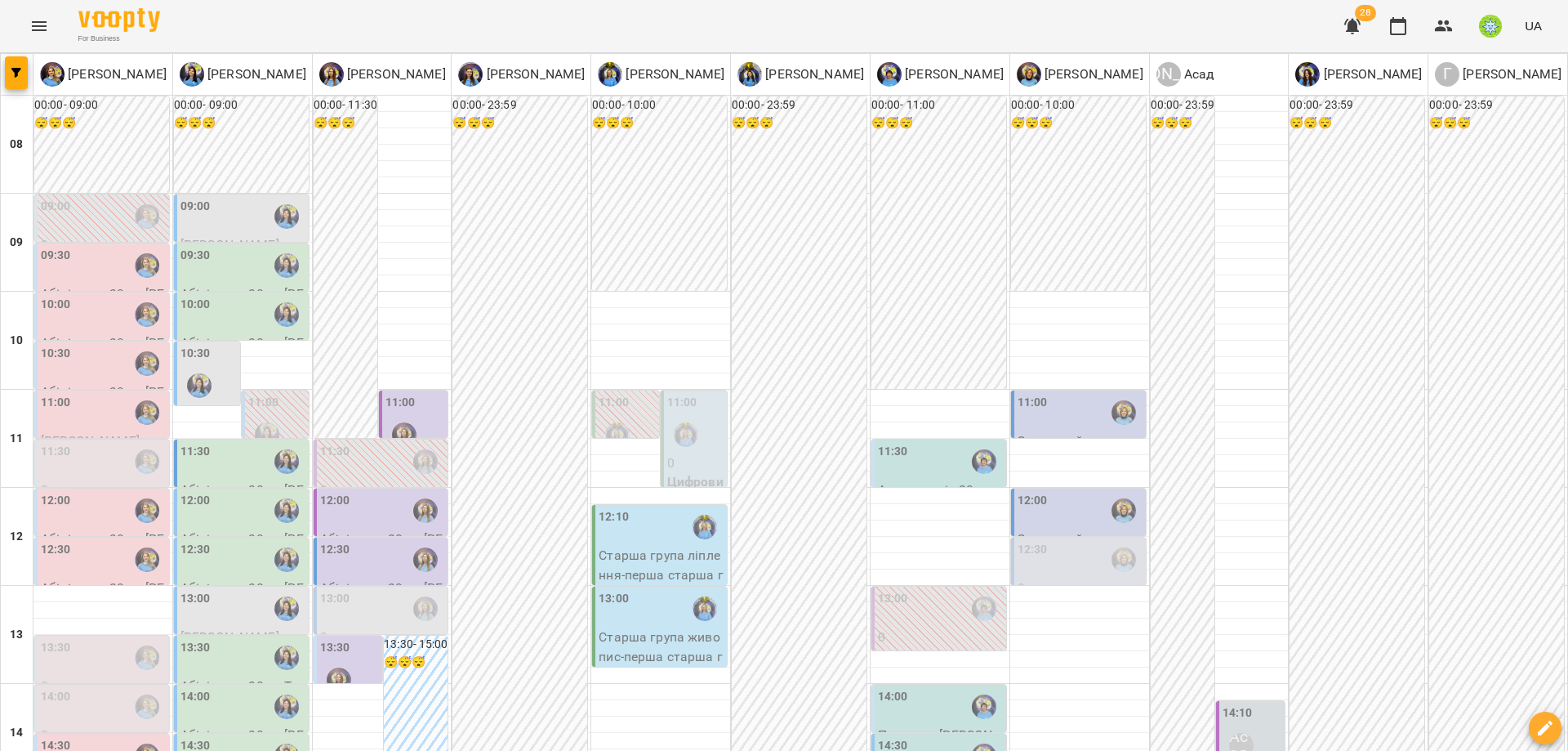
click at [183, 364] on div "10:30" at bounding box center [195, 356] width 30 height 22
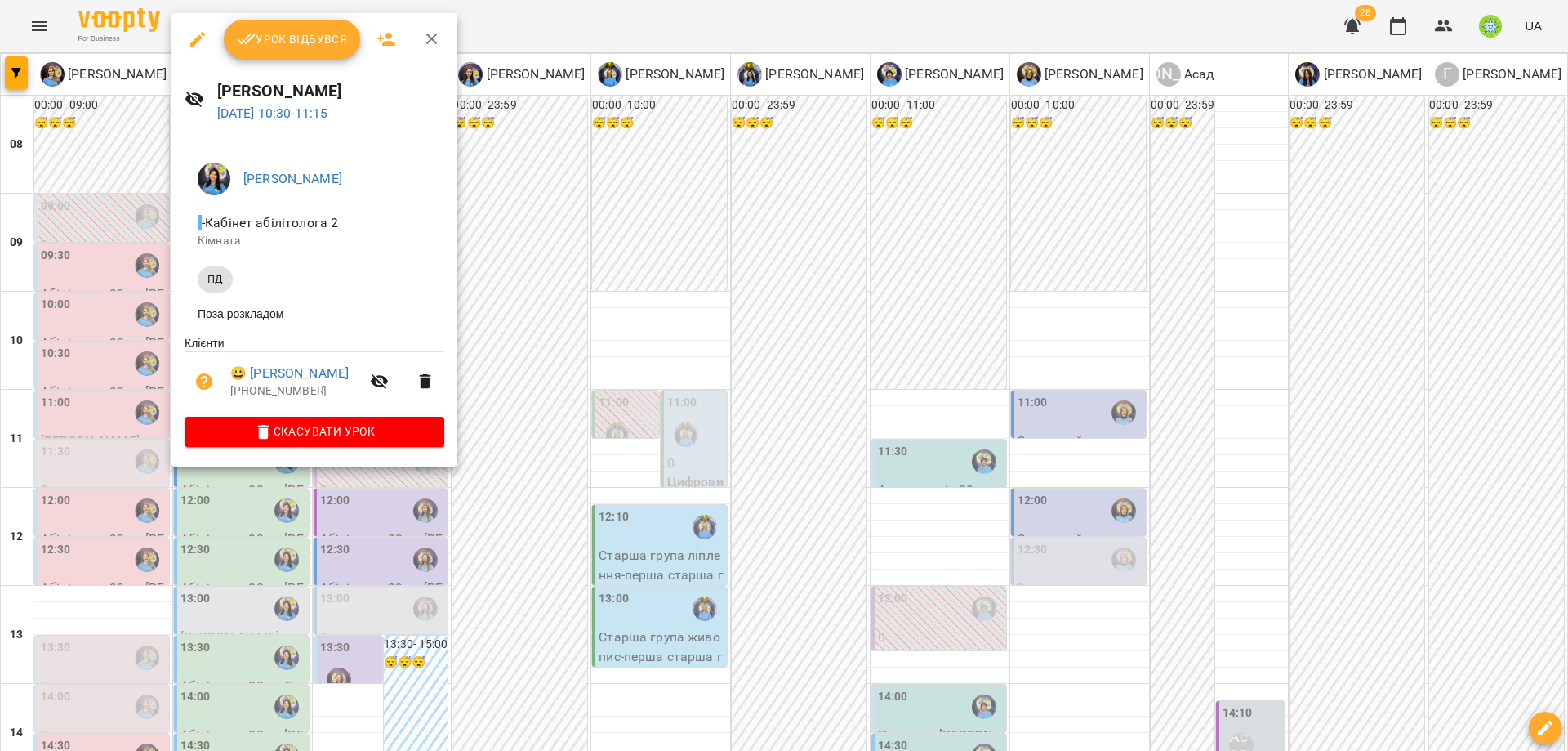
click at [573, 358] on div at bounding box center [784, 375] width 1568 height 751
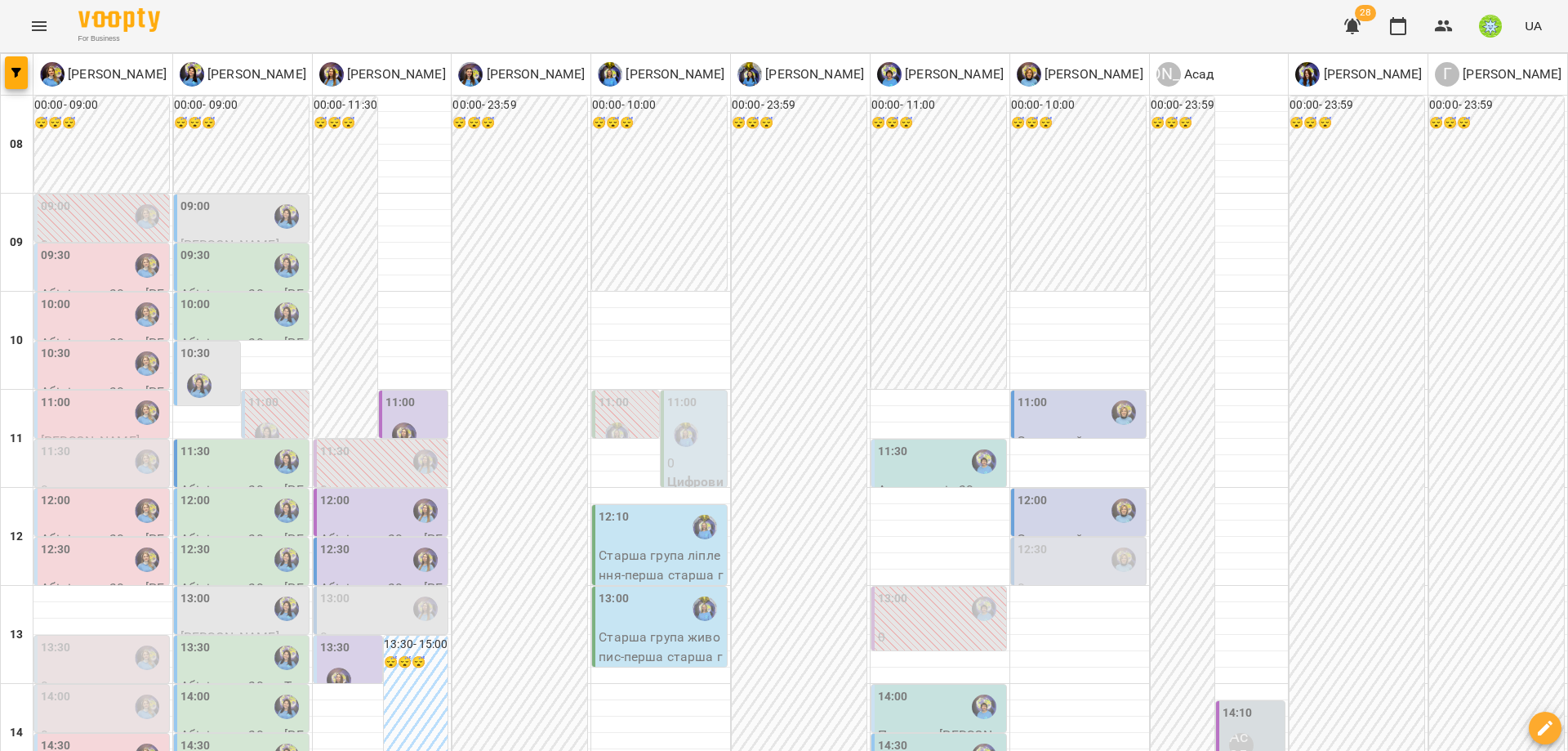
click at [209, 460] on div "11:30" at bounding box center [243, 461] width 125 height 37
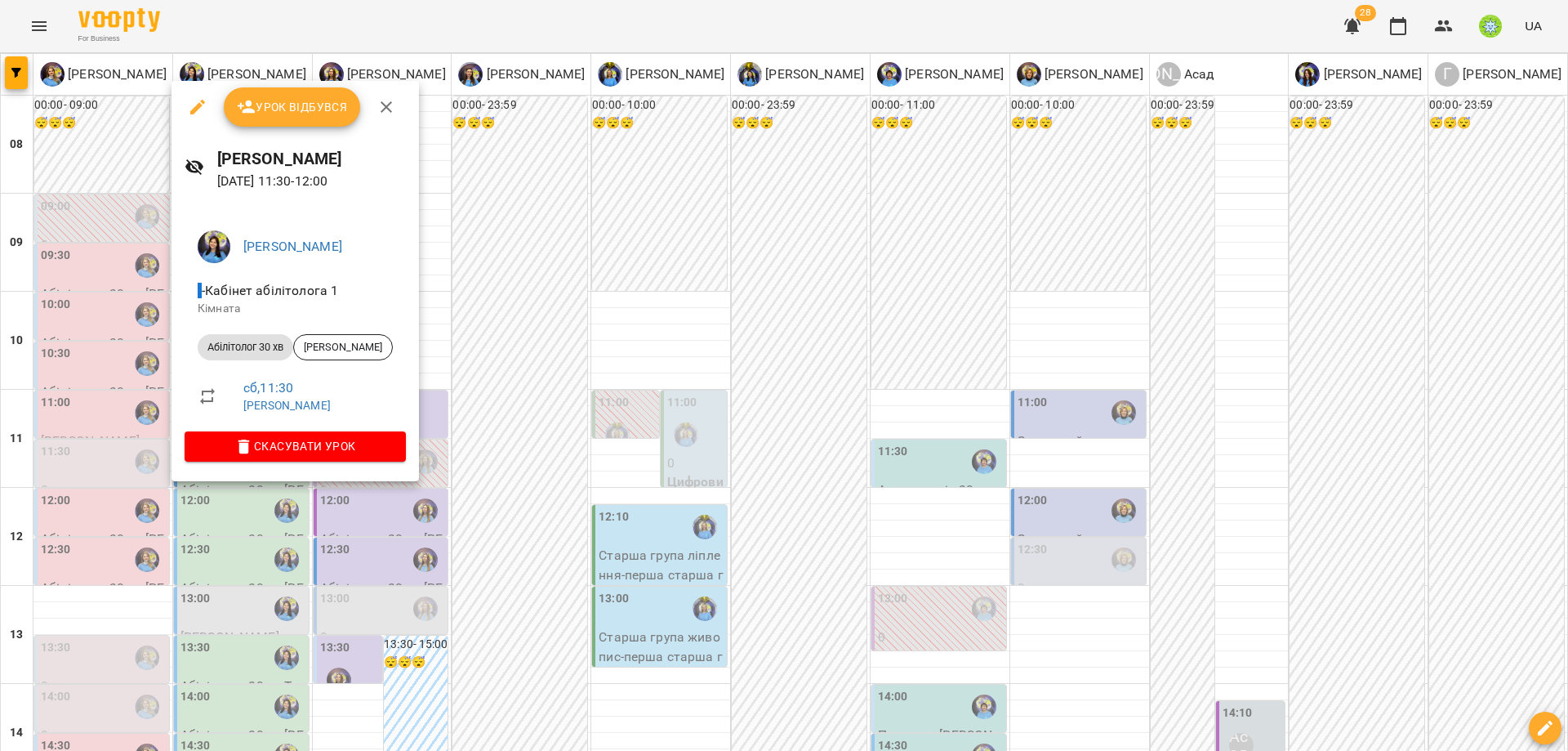
click at [198, 105] on icon "button" at bounding box center [198, 107] width 15 height 15
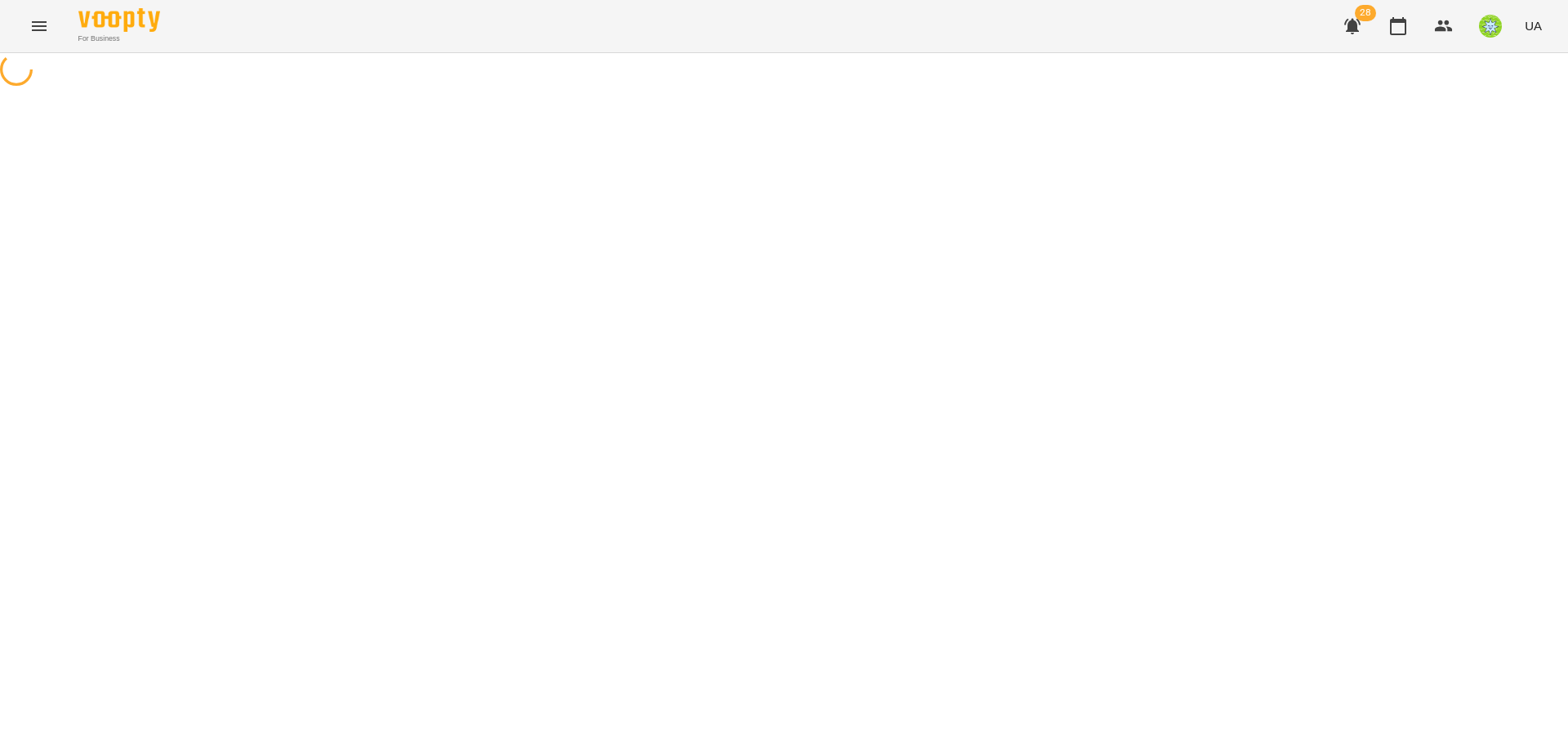
select select "**********"
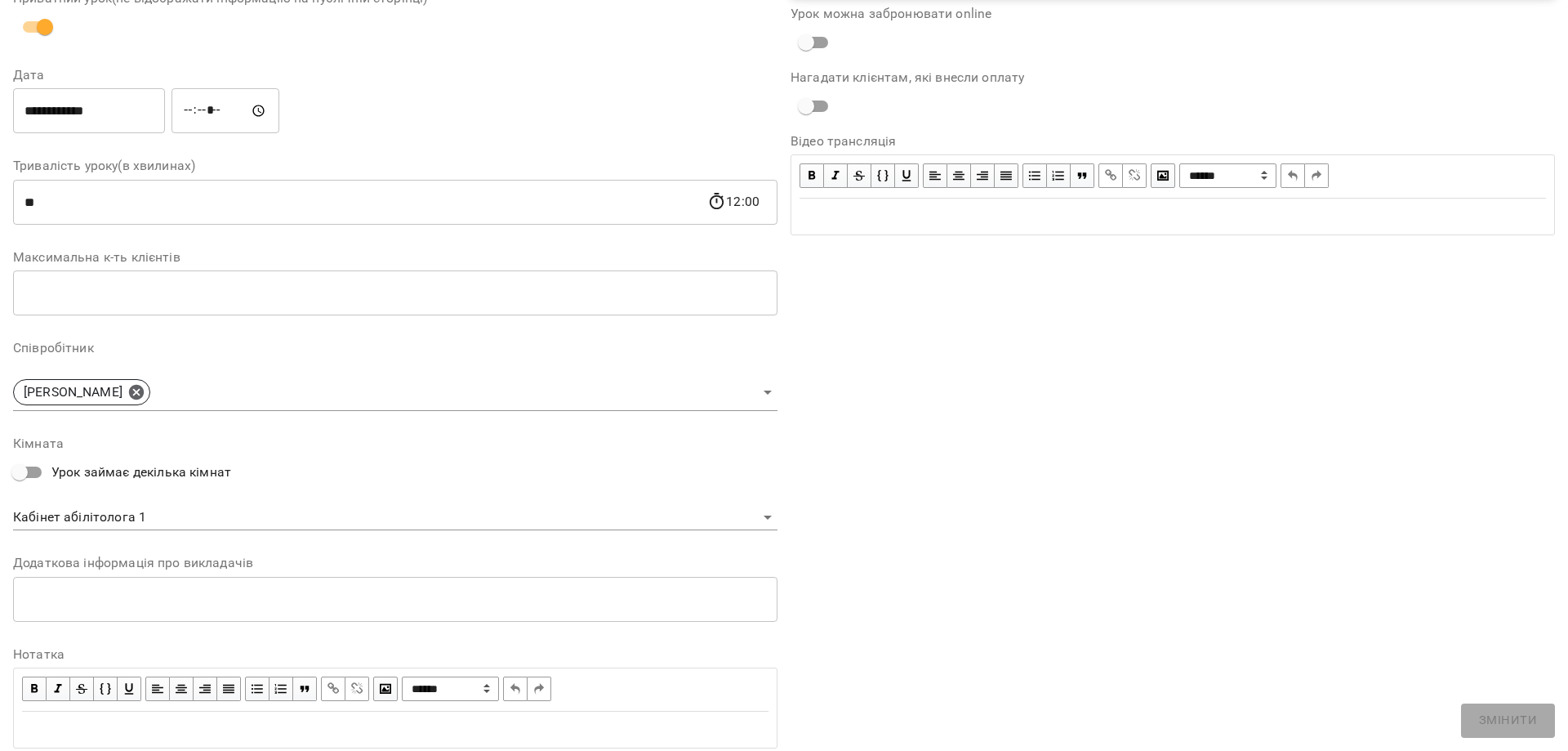
scroll to position [231, 0]
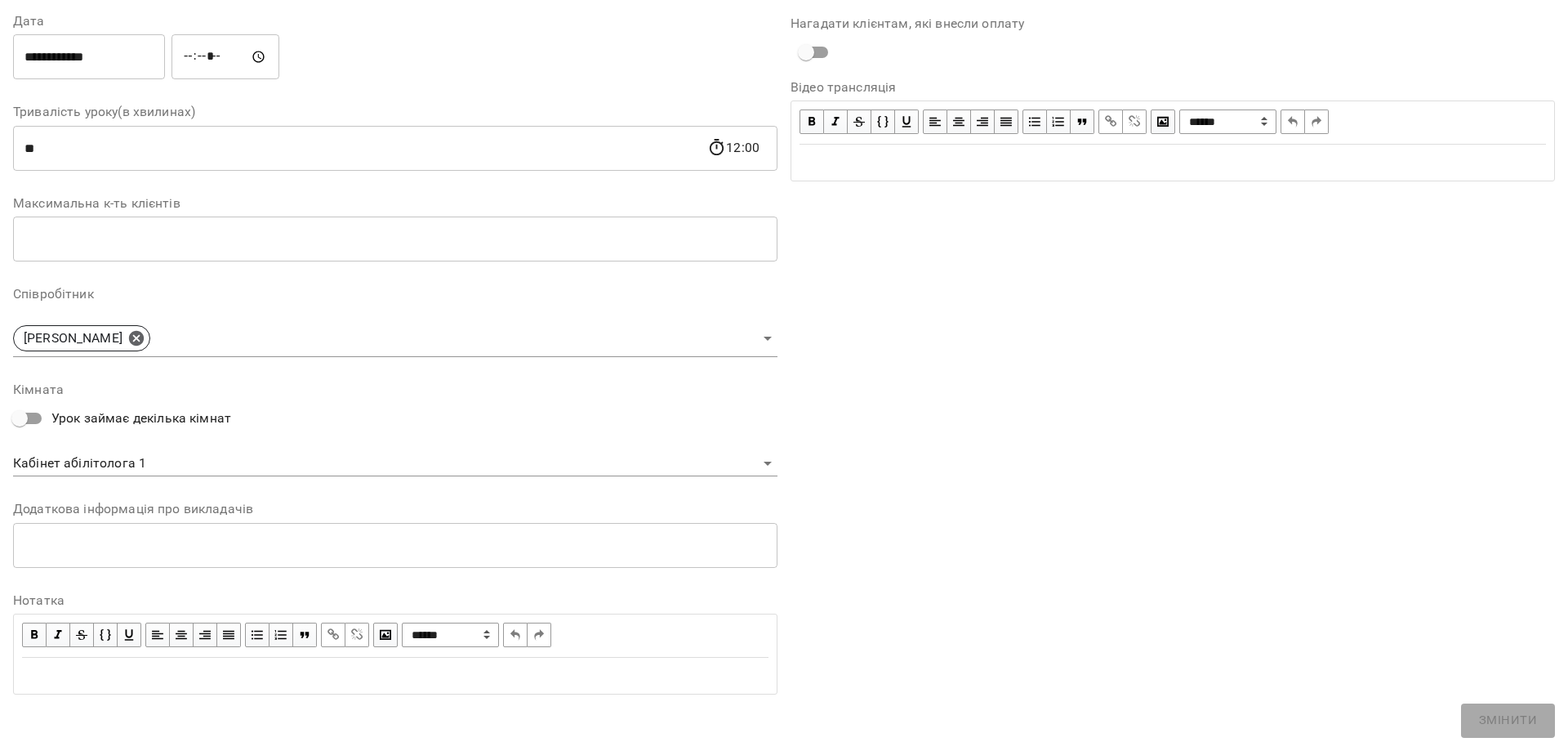
click at [155, 471] on body "For Business 28 UA Журнал відвідувань / Базілєва Катерина сб, 23 серп 2025 11:3…" at bounding box center [784, 350] width 1568 height 702
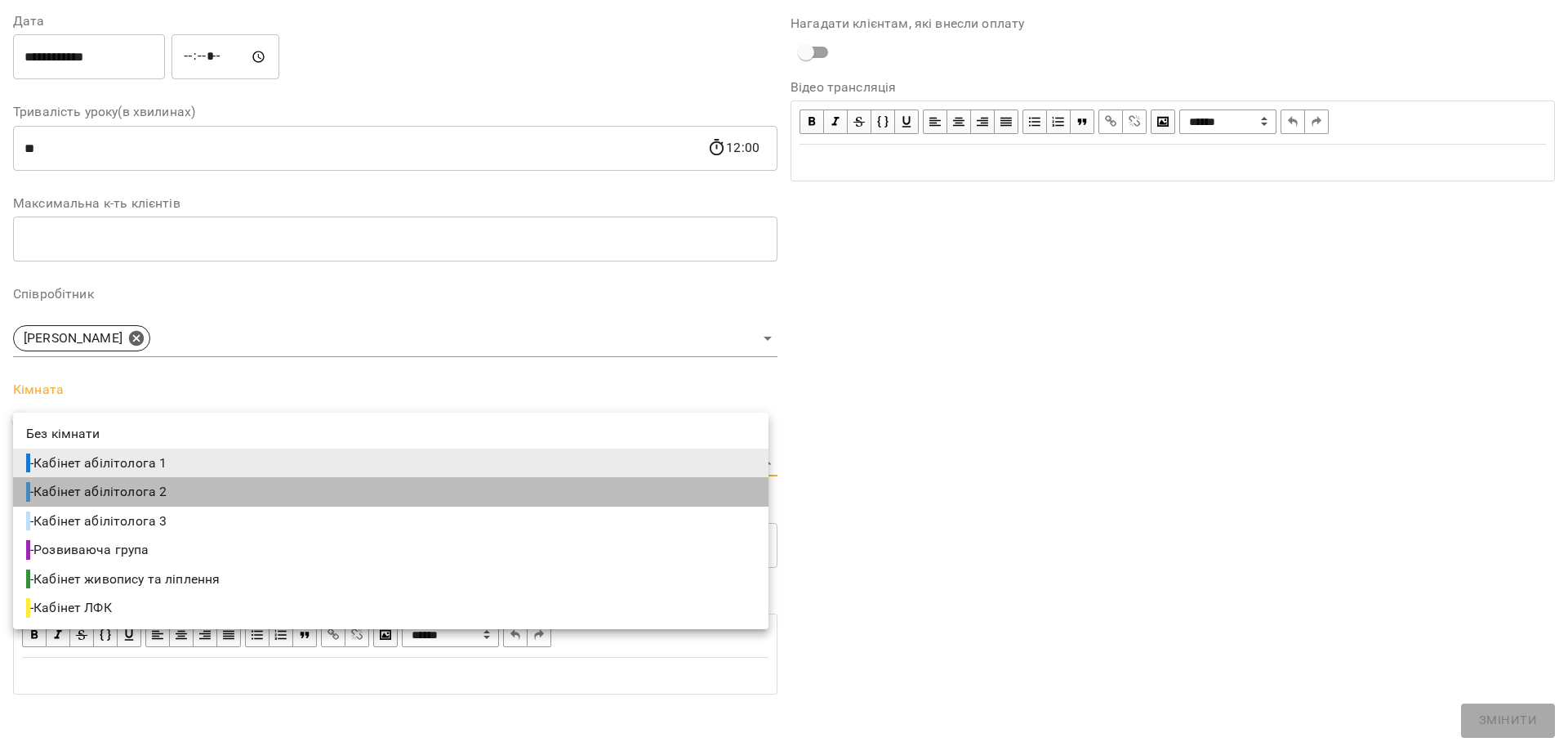
click at [183, 497] on li "- Кабінет абілітолога 2" at bounding box center [391, 492] width 756 height 29
type input "**********"
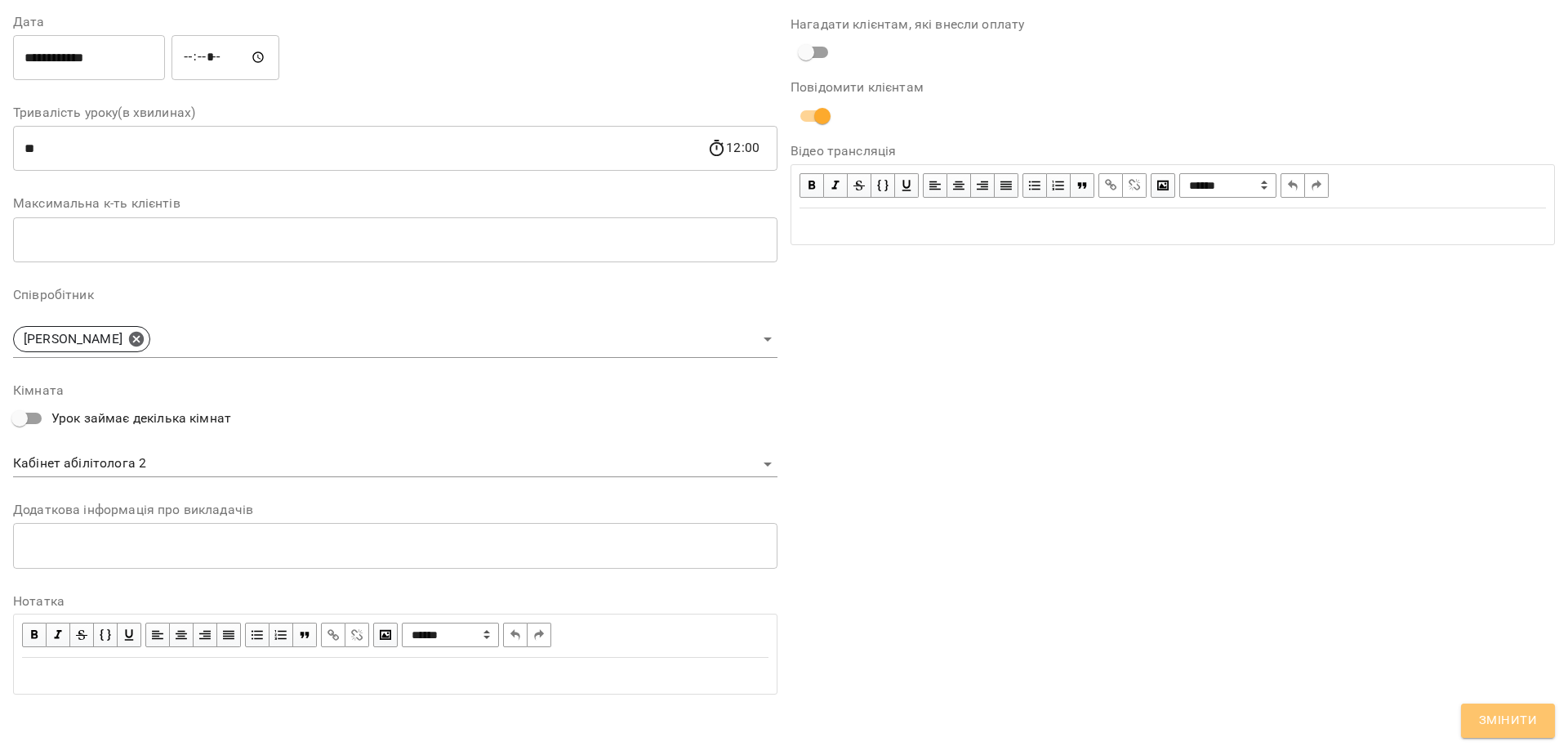
click at [1506, 714] on span "Змінити" at bounding box center [1509, 720] width 58 height 21
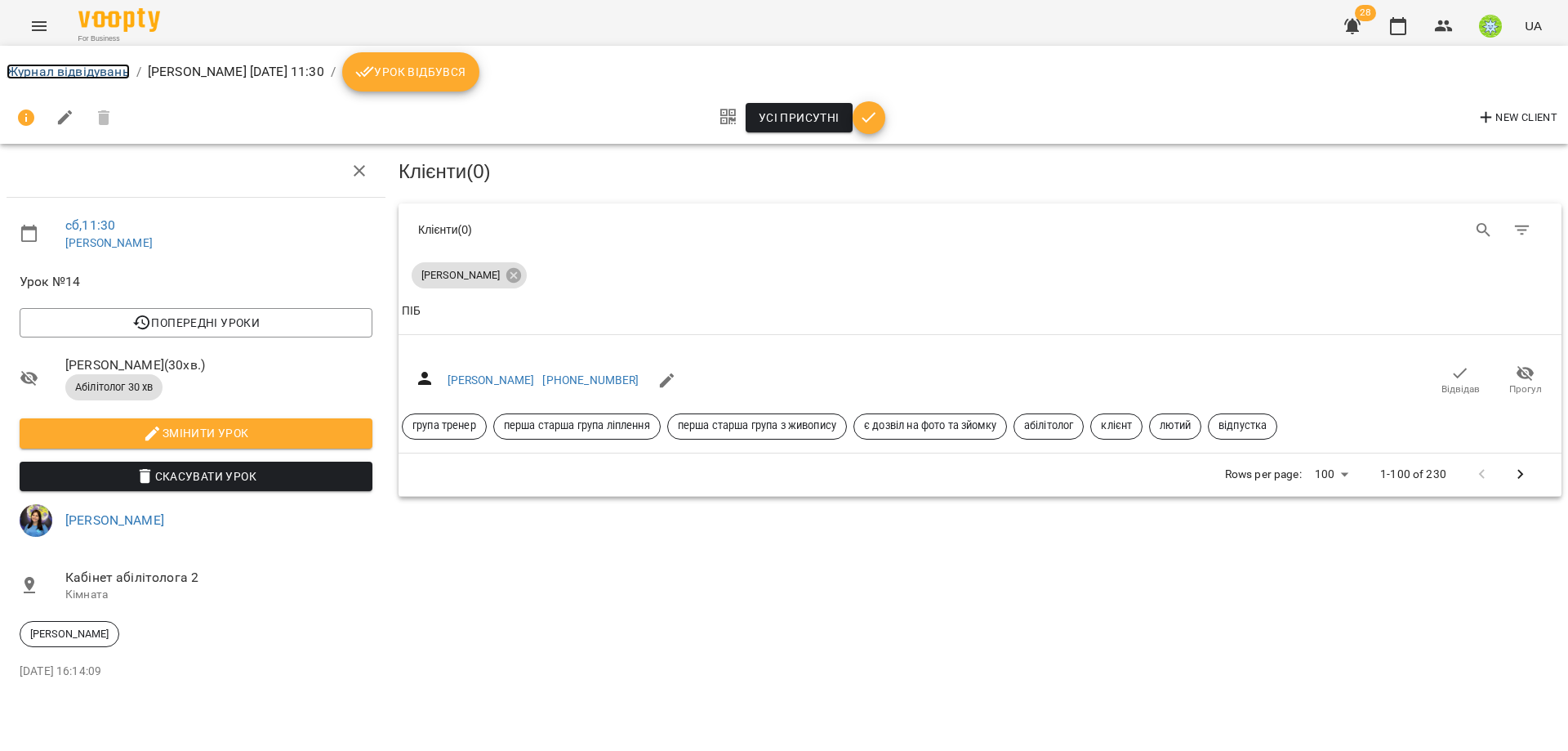
click at [44, 72] on link "Журнал відвідувань" at bounding box center [68, 71] width 123 height 16
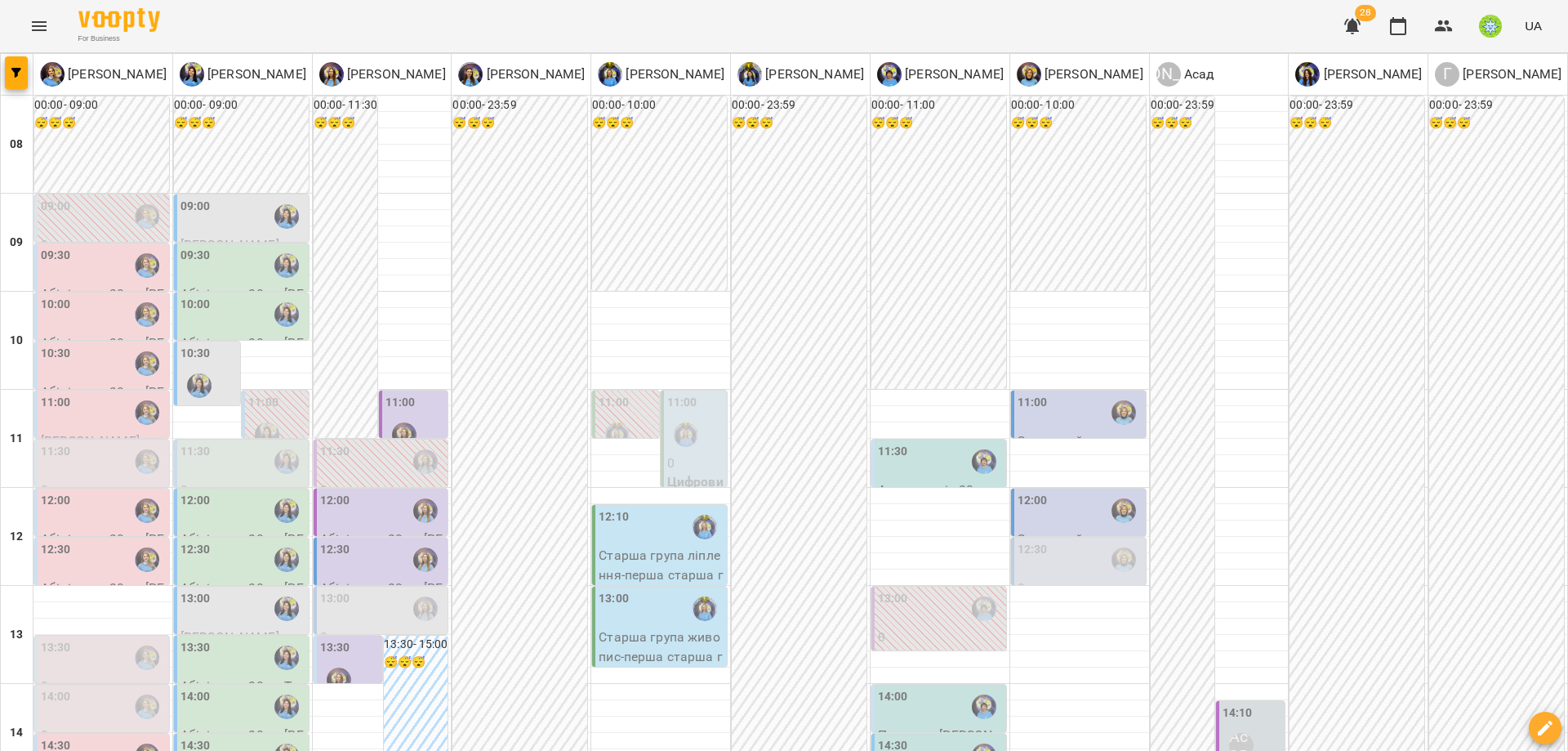
click at [218, 468] on div "11:30" at bounding box center [243, 461] width 125 height 37
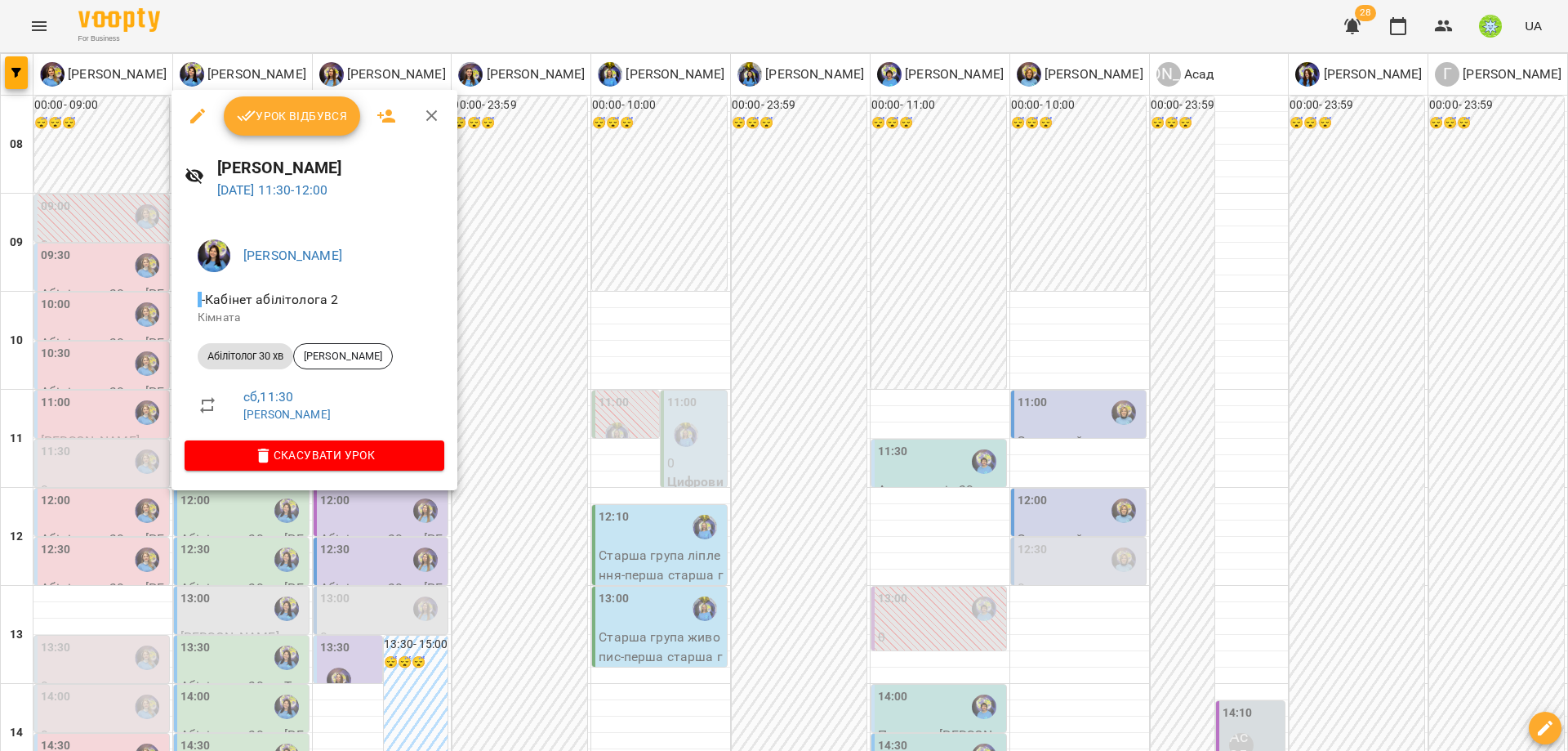
click at [526, 409] on div at bounding box center [784, 375] width 1568 height 751
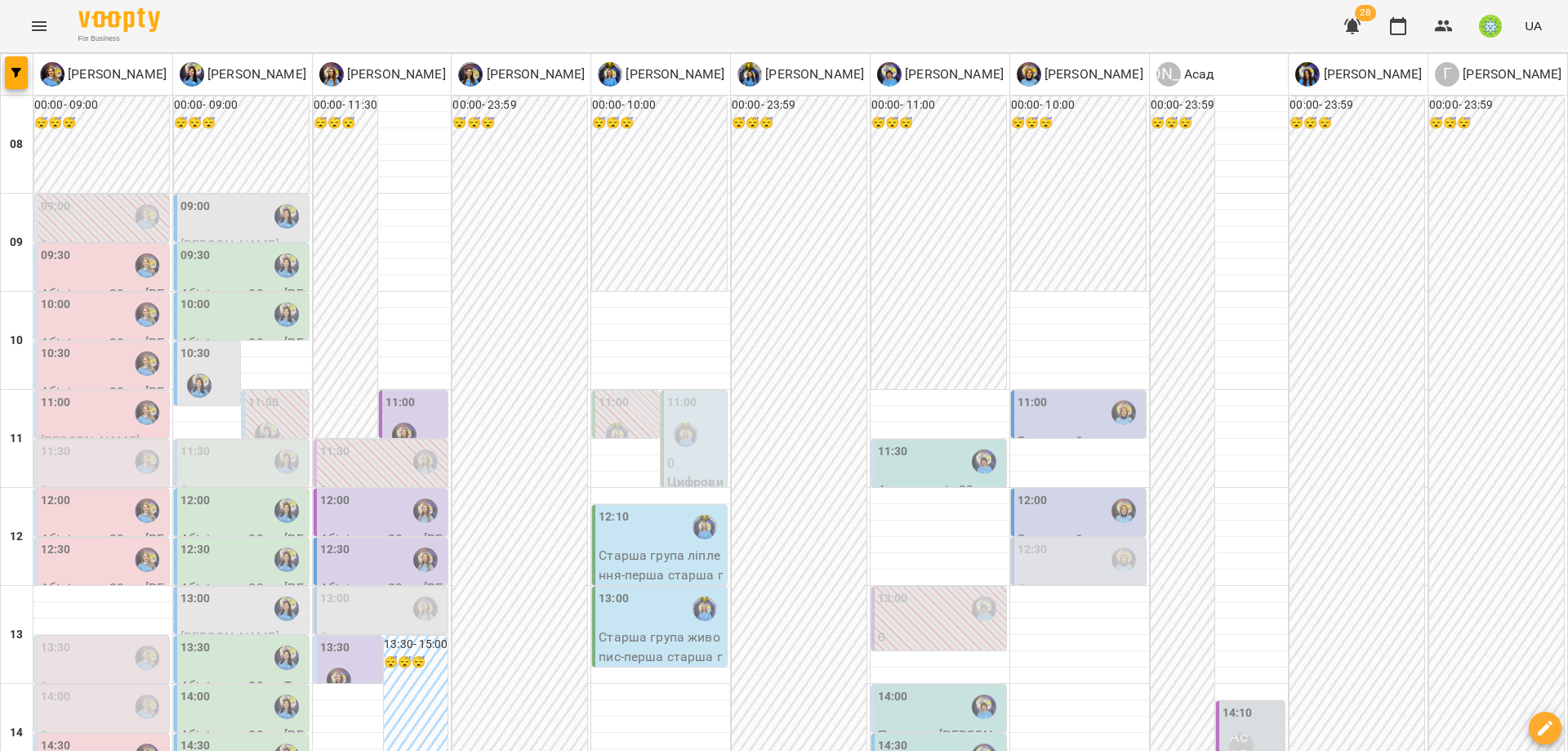
click at [229, 504] on div "12:00" at bounding box center [243, 510] width 125 height 37
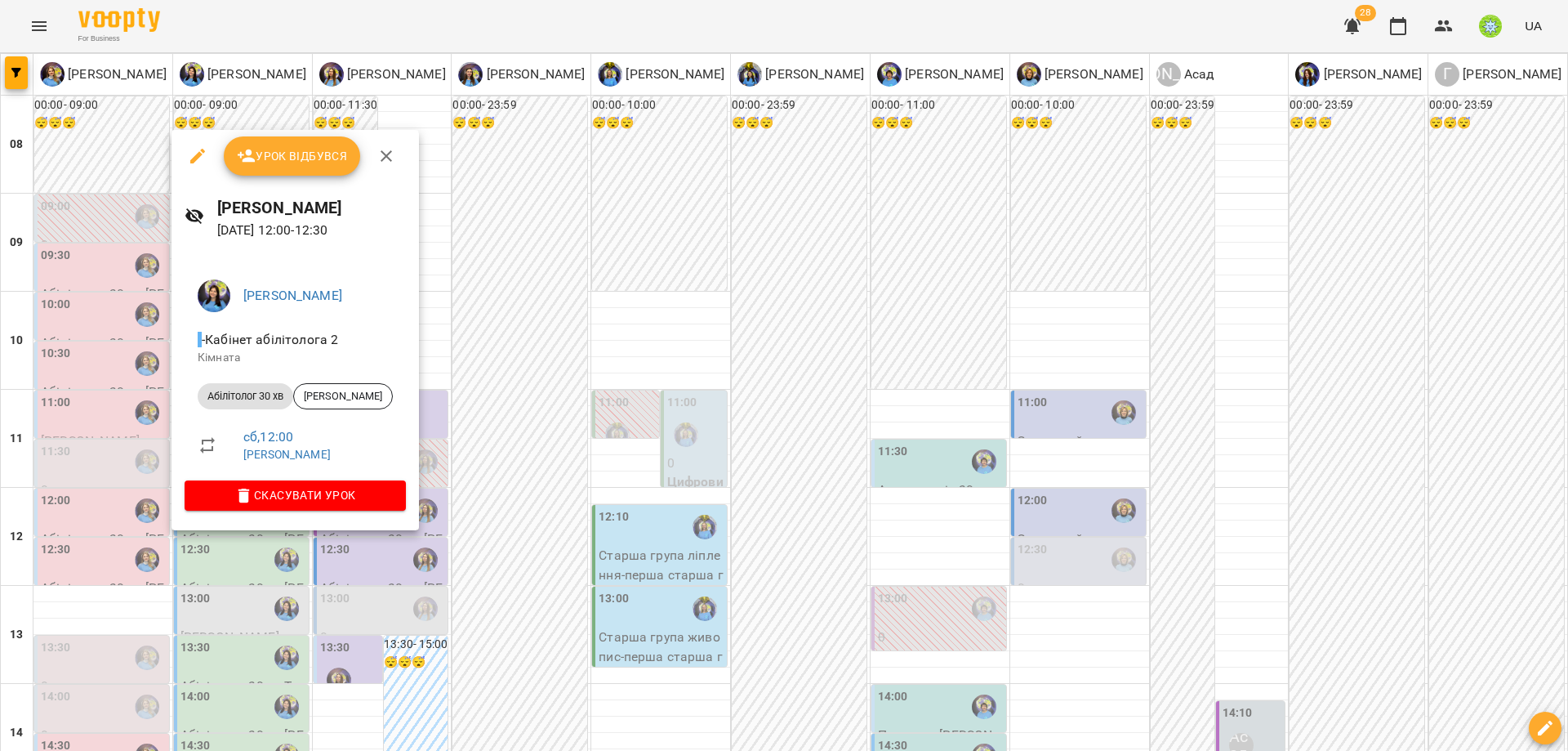
click at [527, 406] on div at bounding box center [784, 375] width 1568 height 751
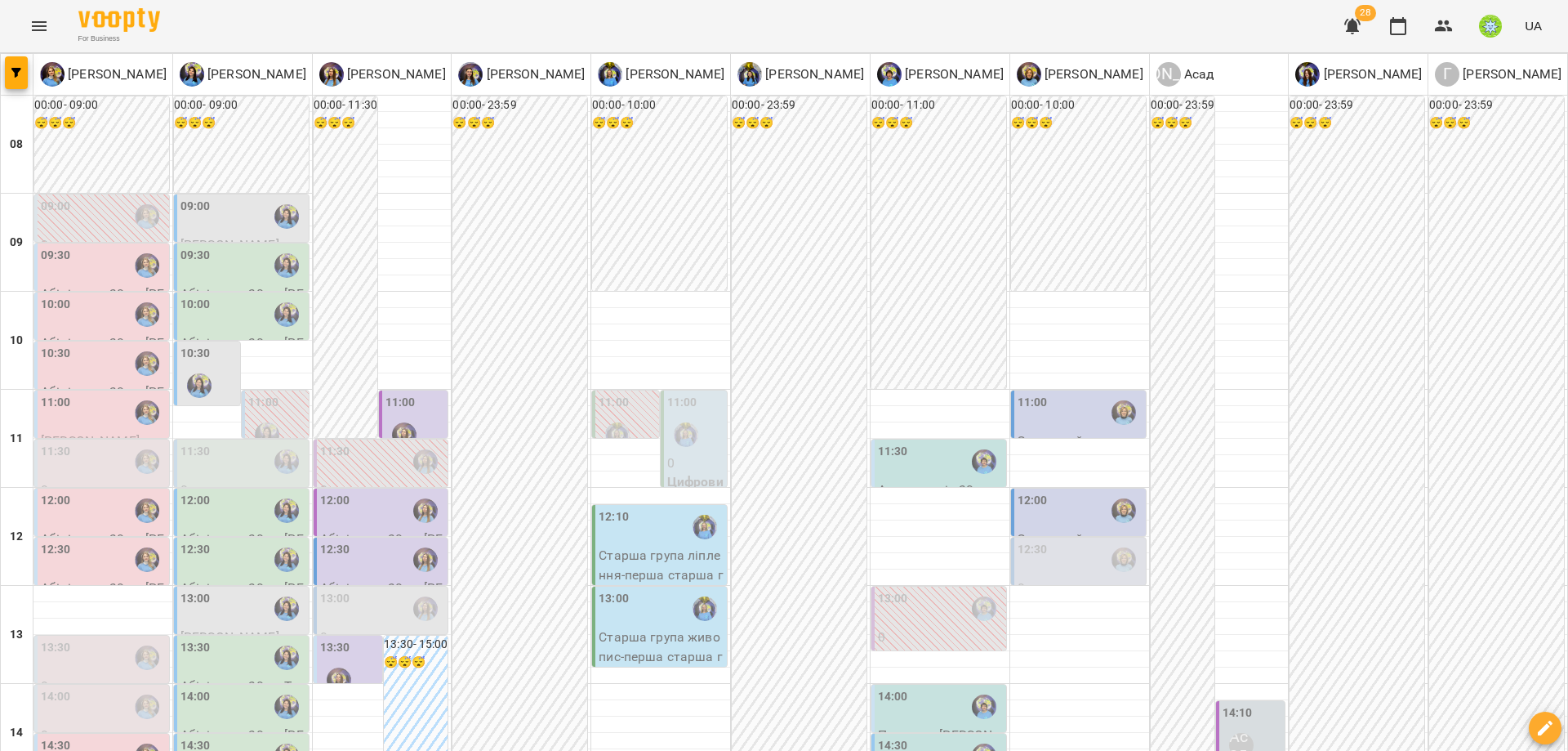
click at [207, 557] on div "12:30" at bounding box center [243, 559] width 125 height 37
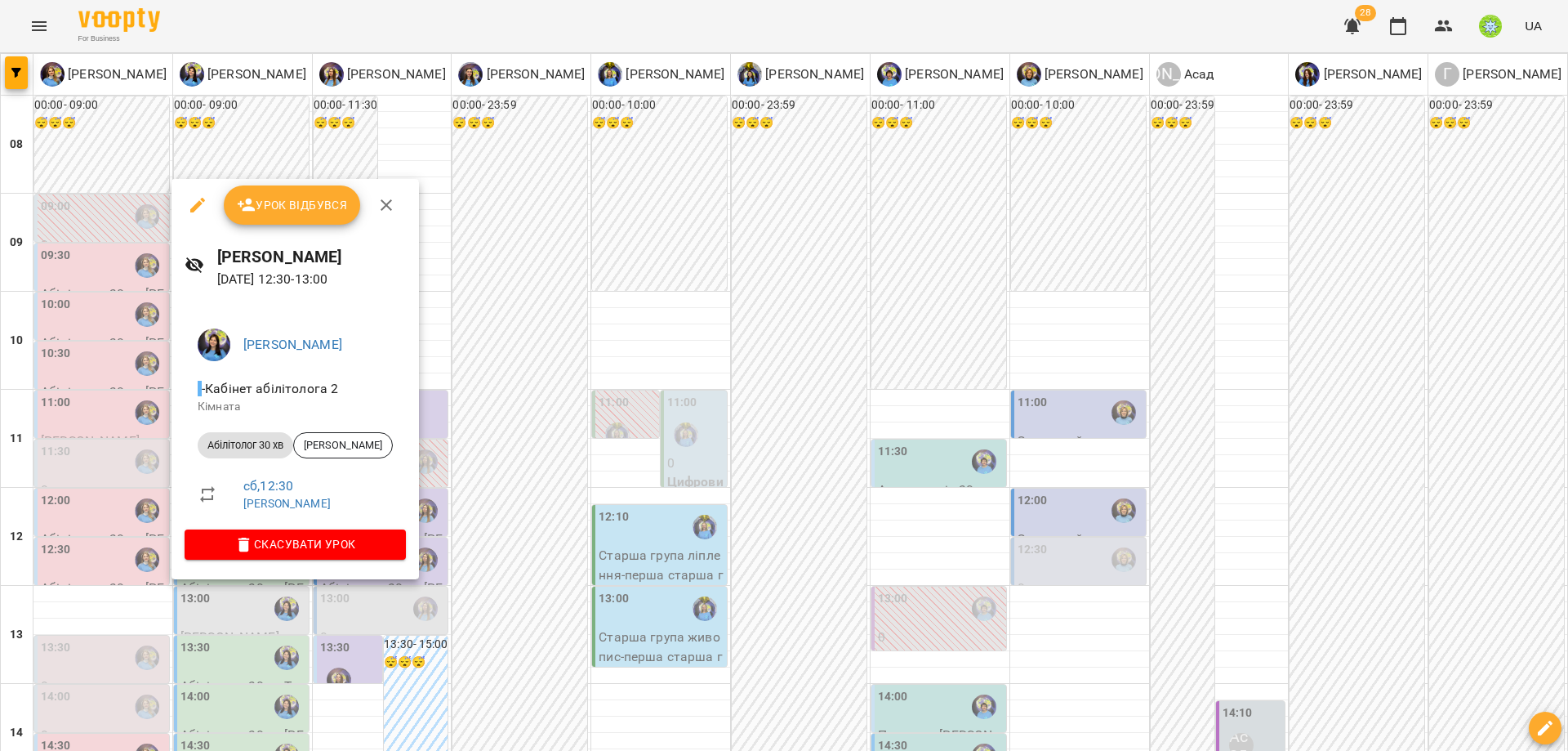
click at [528, 416] on div at bounding box center [784, 375] width 1568 height 751
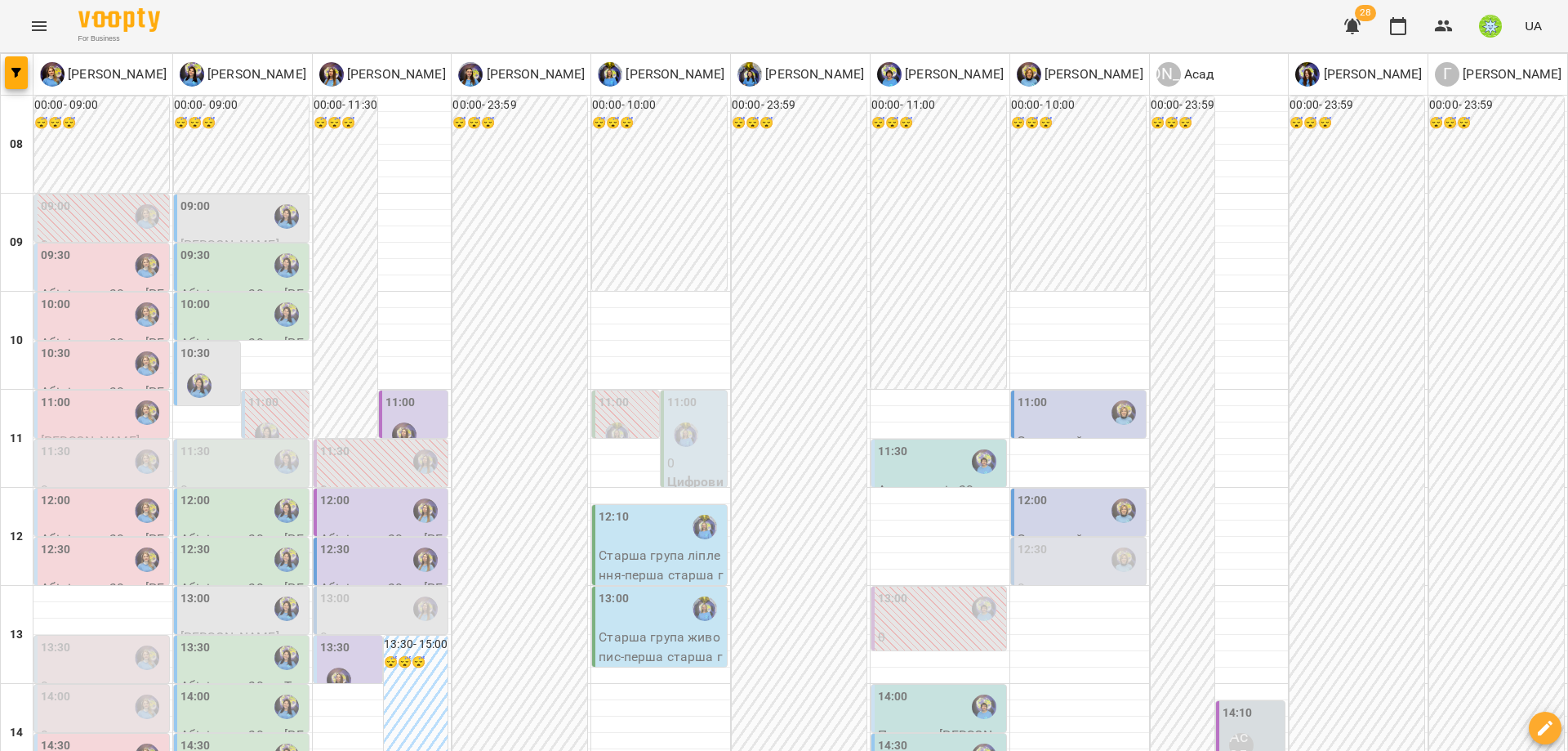
click at [230, 609] on div "13:00" at bounding box center [243, 608] width 125 height 37
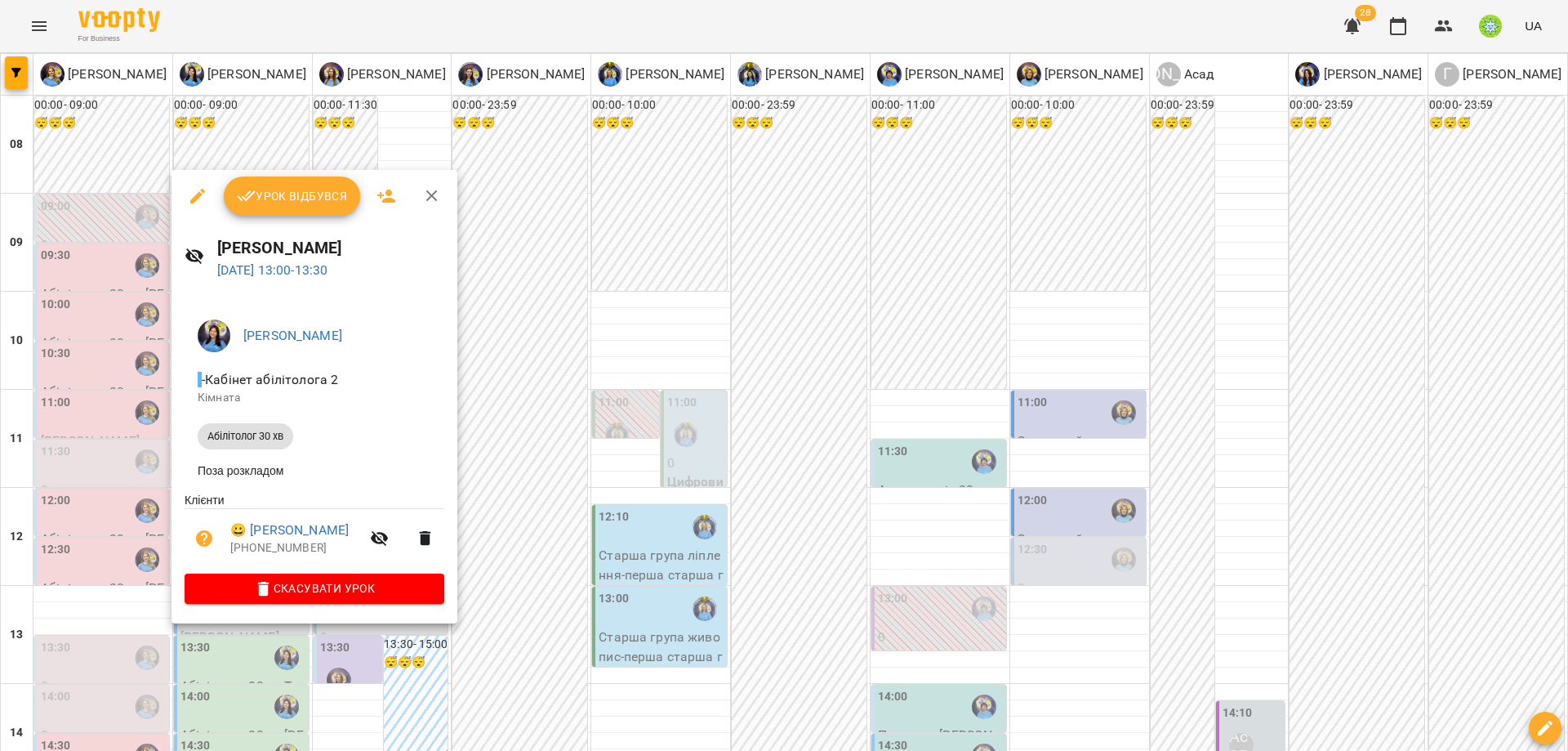
click at [517, 445] on div at bounding box center [784, 375] width 1568 height 751
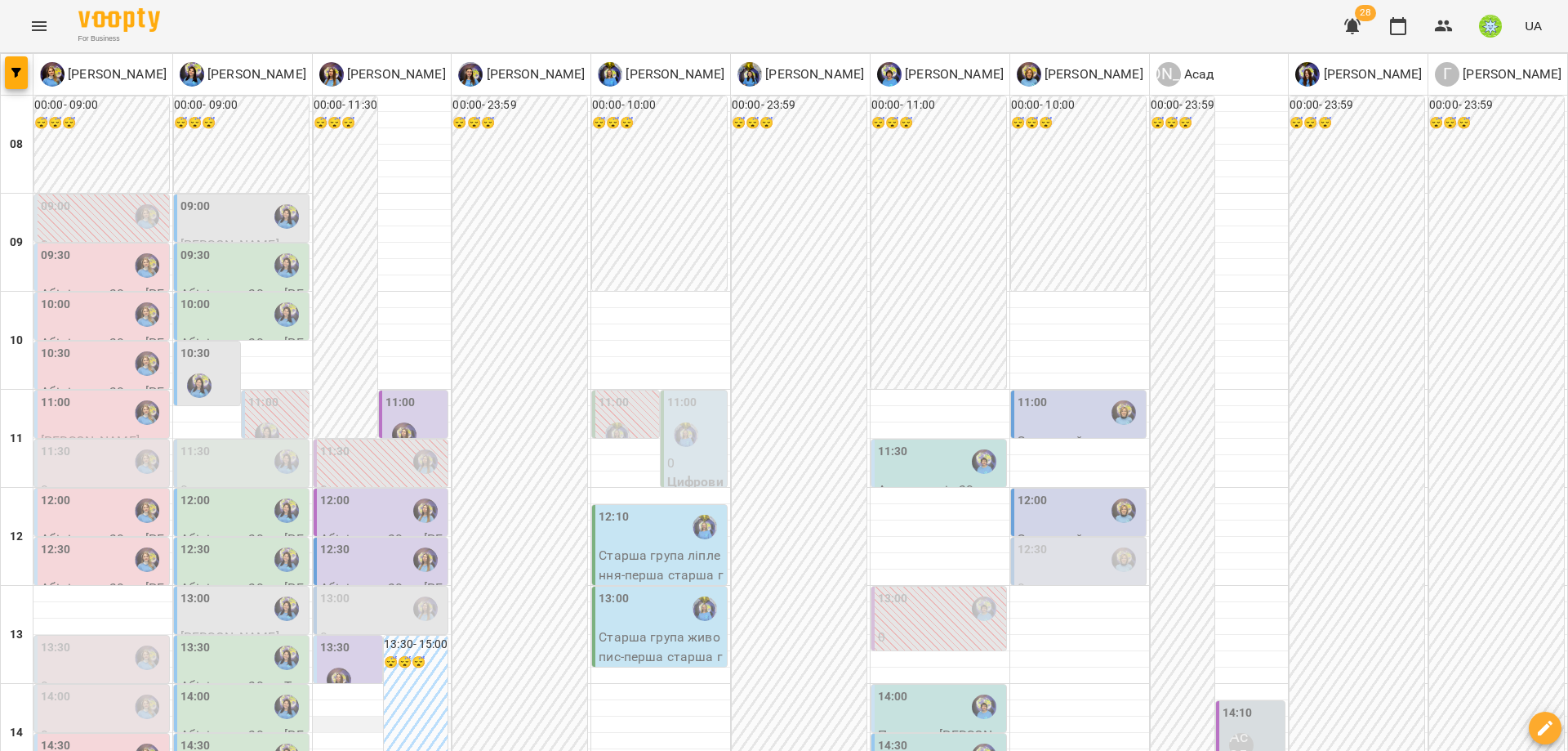
scroll to position [251, 0]
click at [214, 639] on div "13:30" at bounding box center [243, 657] width 125 height 37
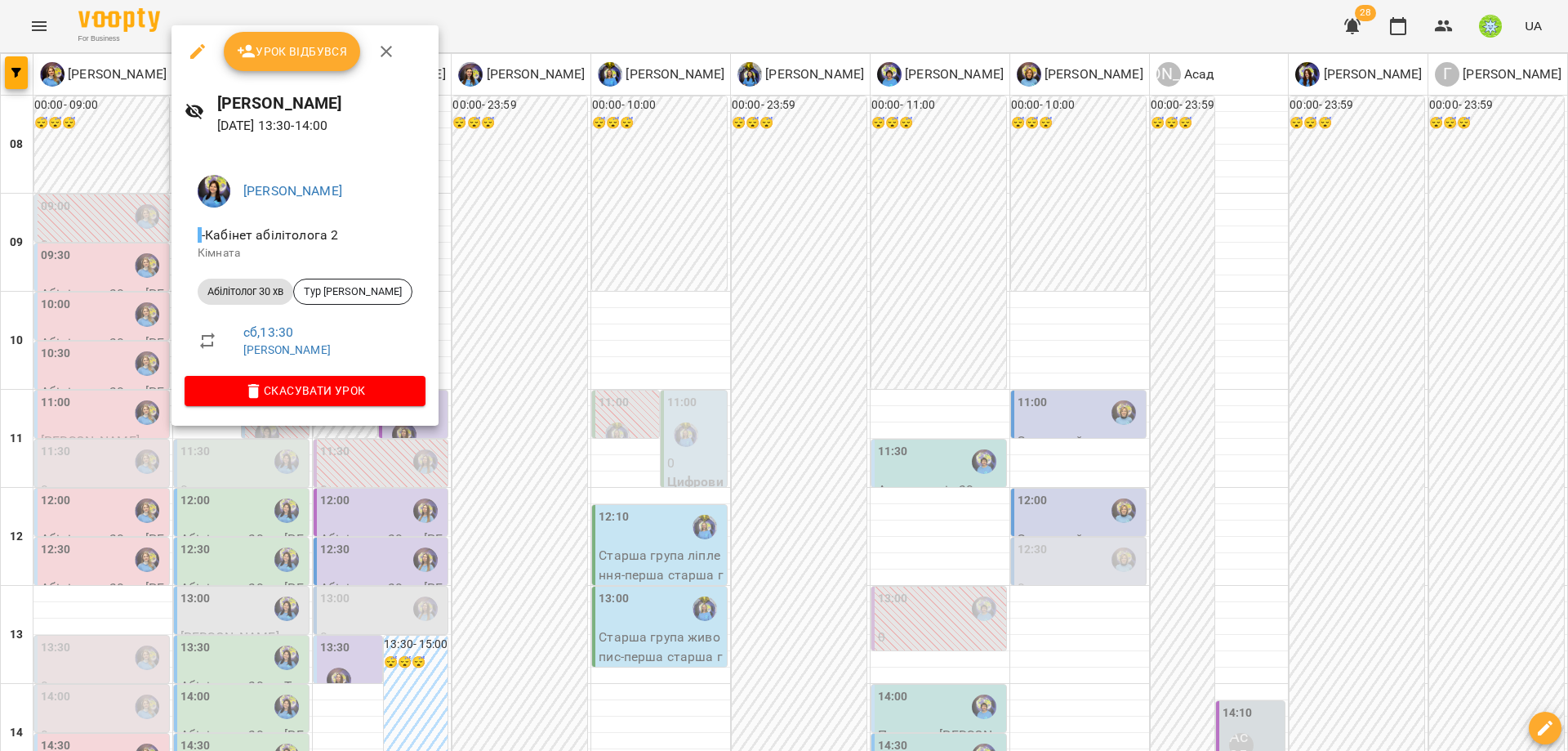
click at [583, 390] on div at bounding box center [784, 375] width 1568 height 751
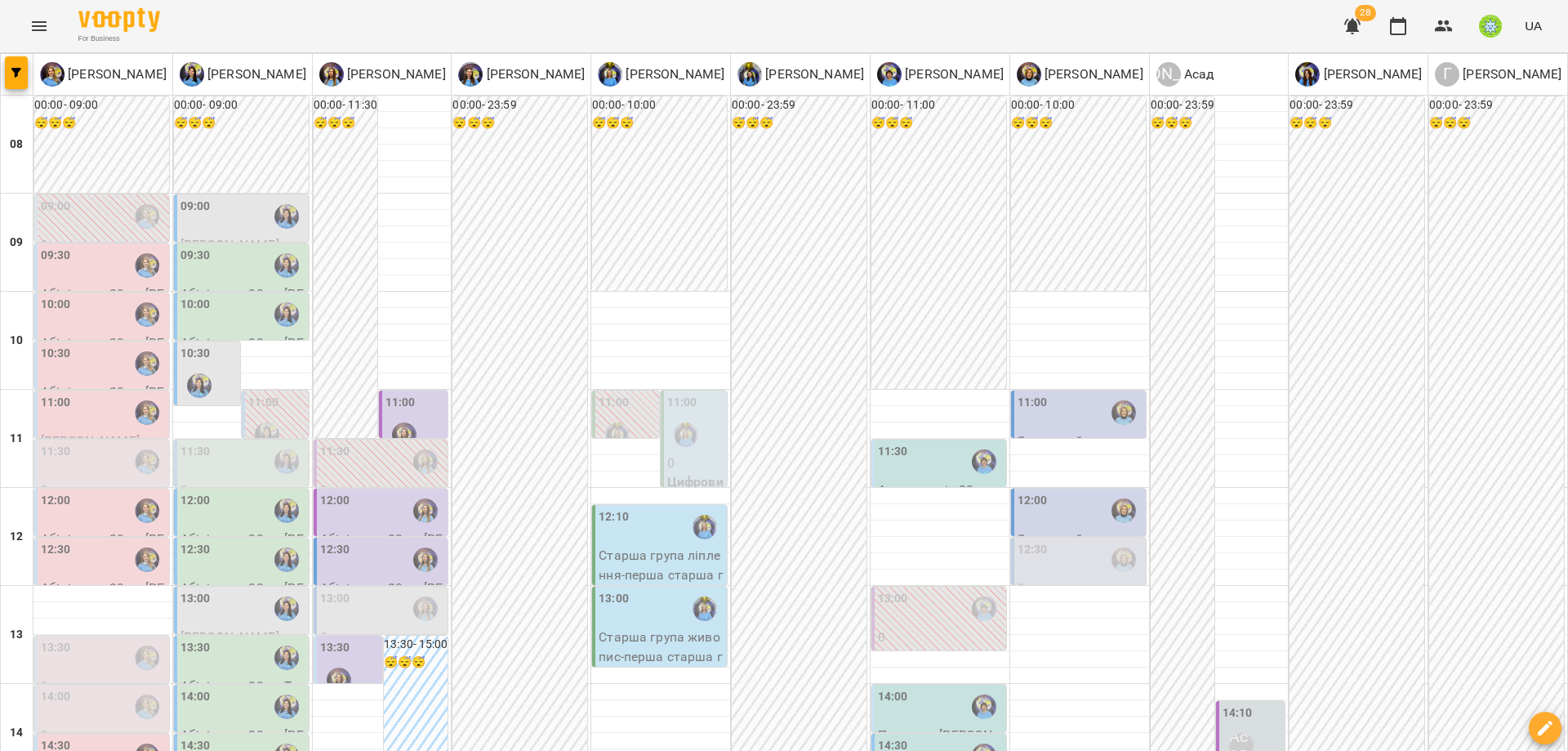
click at [228, 688] on div "14:00" at bounding box center [243, 706] width 125 height 37
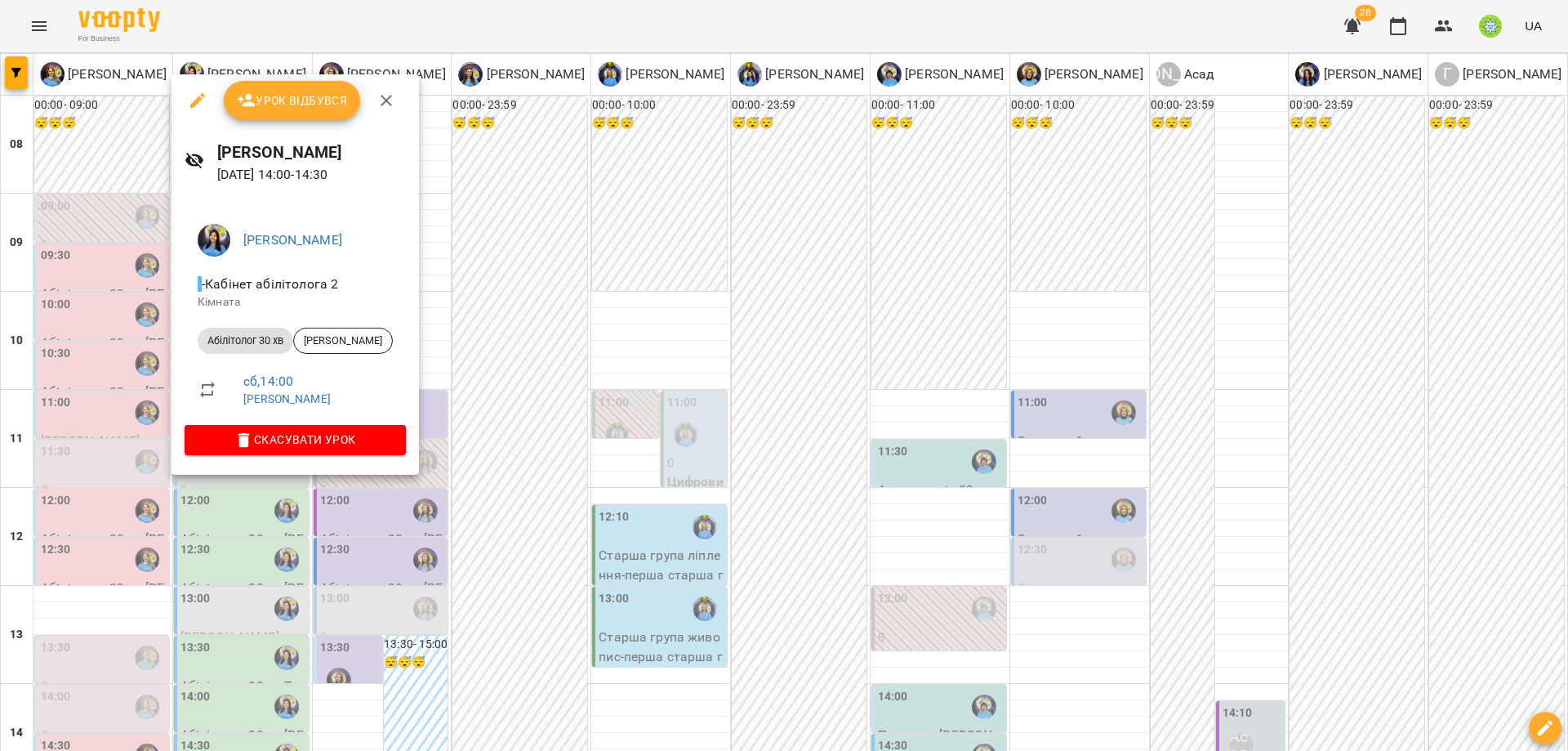
drag, startPoint x: 534, startPoint y: 460, endPoint x: 289, endPoint y: 497, distance: 247.8
click at [534, 460] on div at bounding box center [784, 375] width 1568 height 751
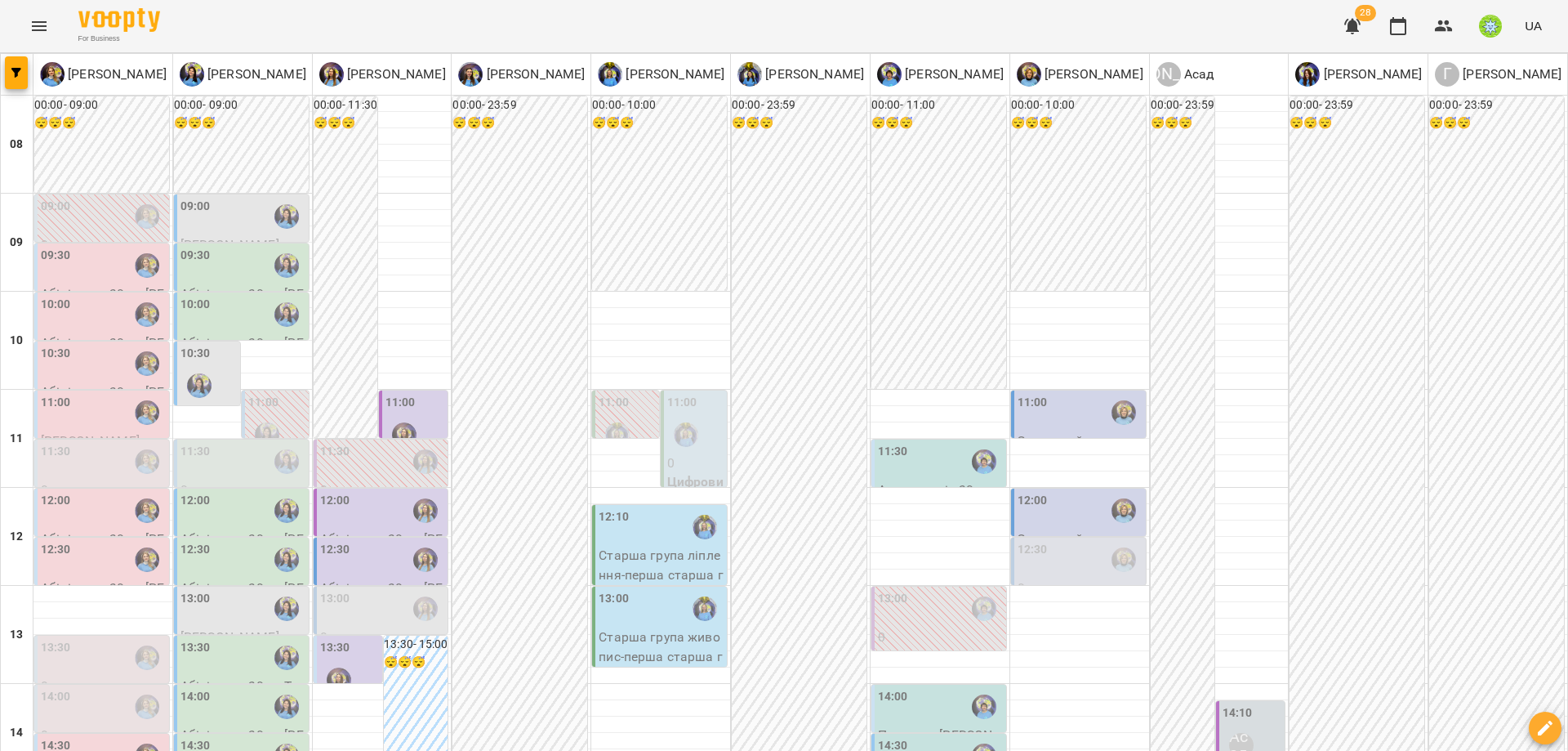
click at [229, 736] on div "14:30" at bounding box center [243, 755] width 125 height 37
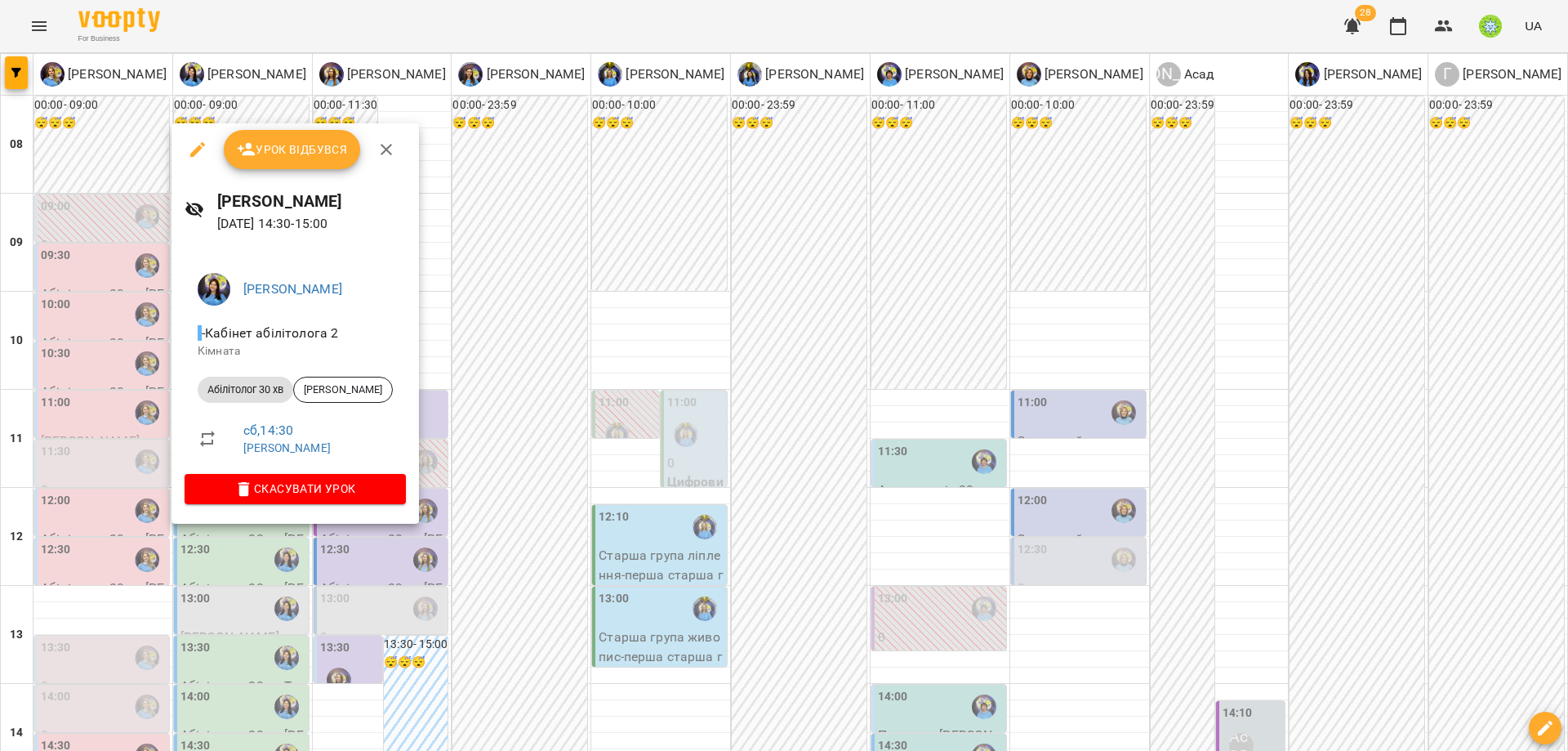
click at [539, 457] on div at bounding box center [784, 375] width 1568 height 751
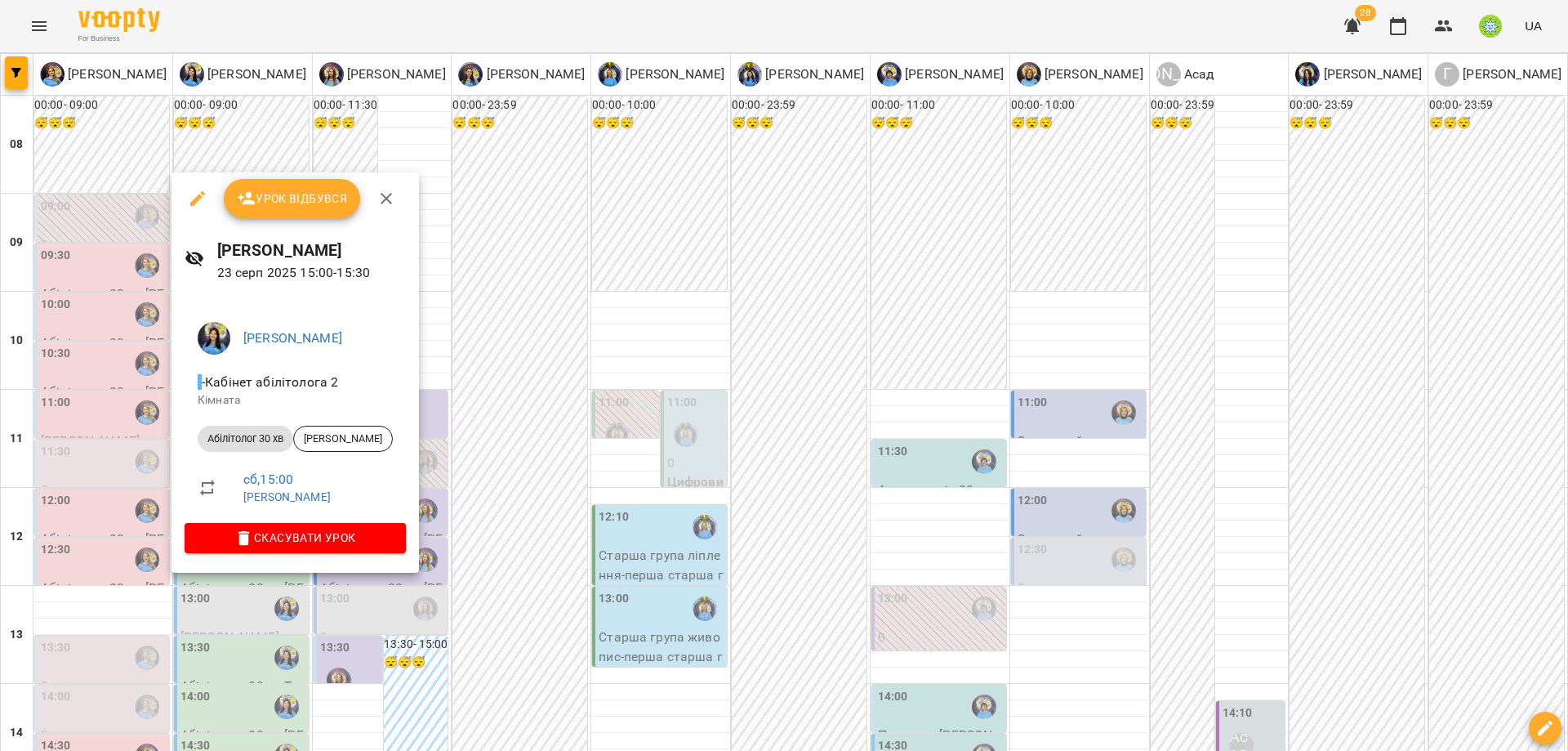
click at [565, 467] on div at bounding box center [784, 375] width 1568 height 751
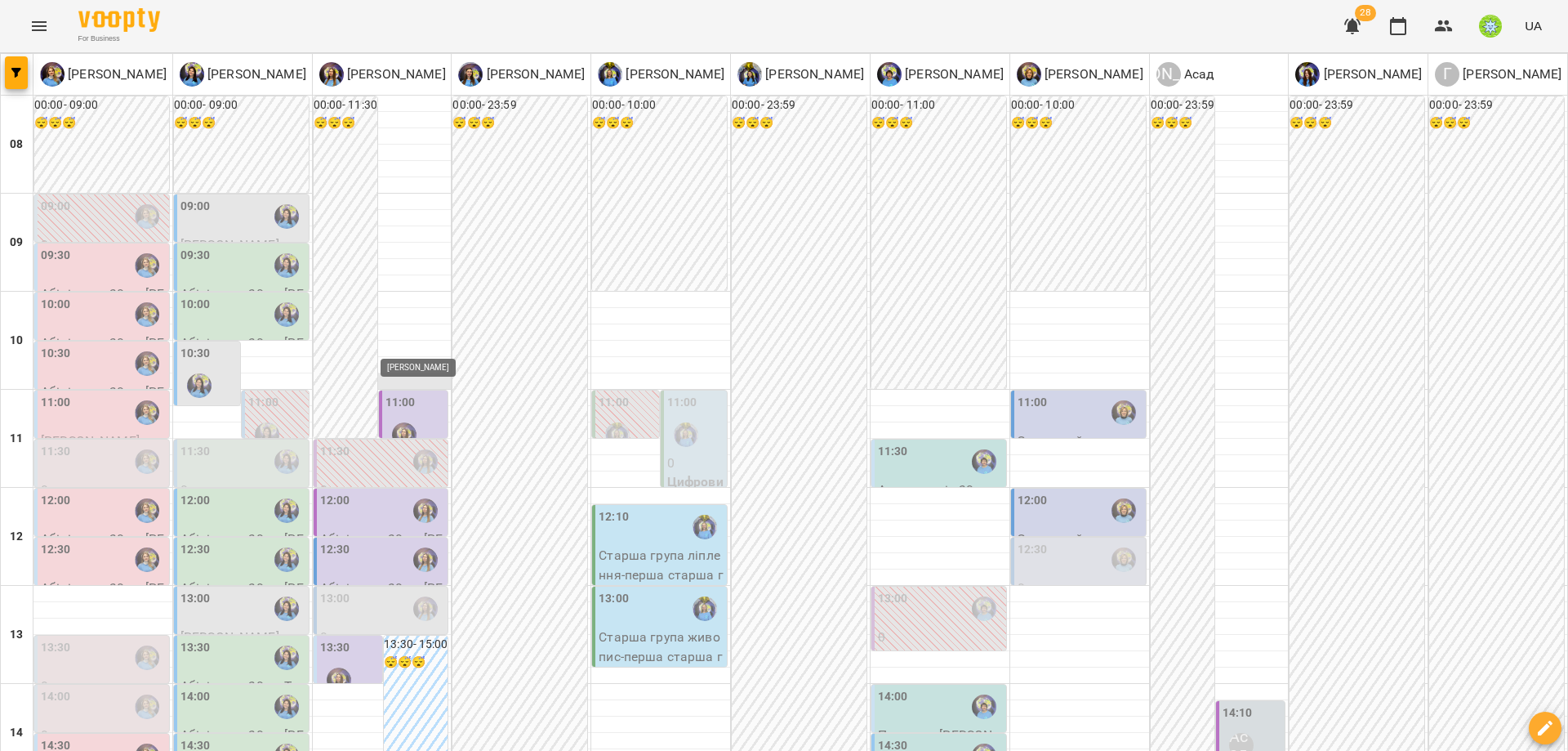
scroll to position [219, 0]
click at [355, 492] on div "12:00" at bounding box center [382, 510] width 125 height 37
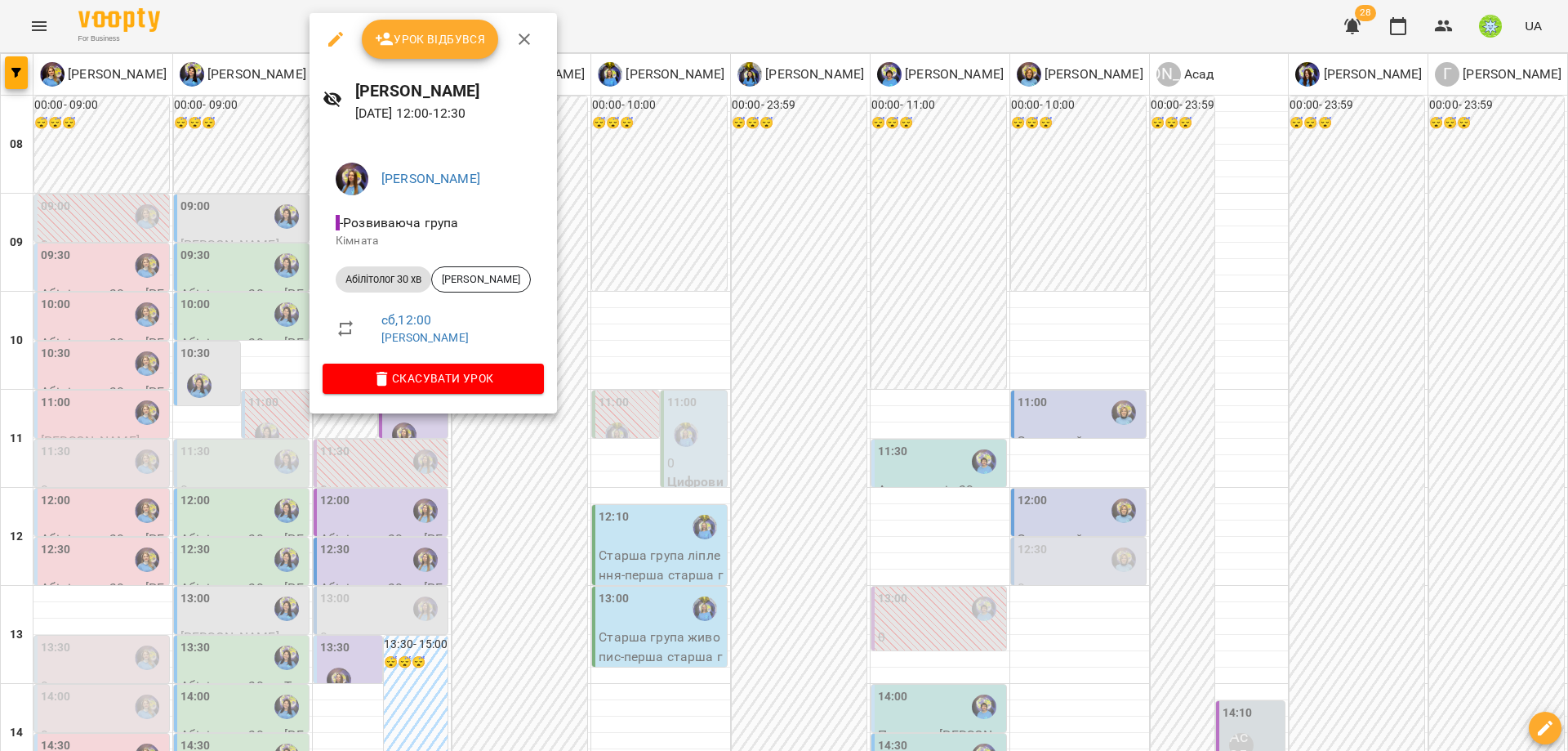
click at [685, 447] on div at bounding box center [784, 375] width 1568 height 751
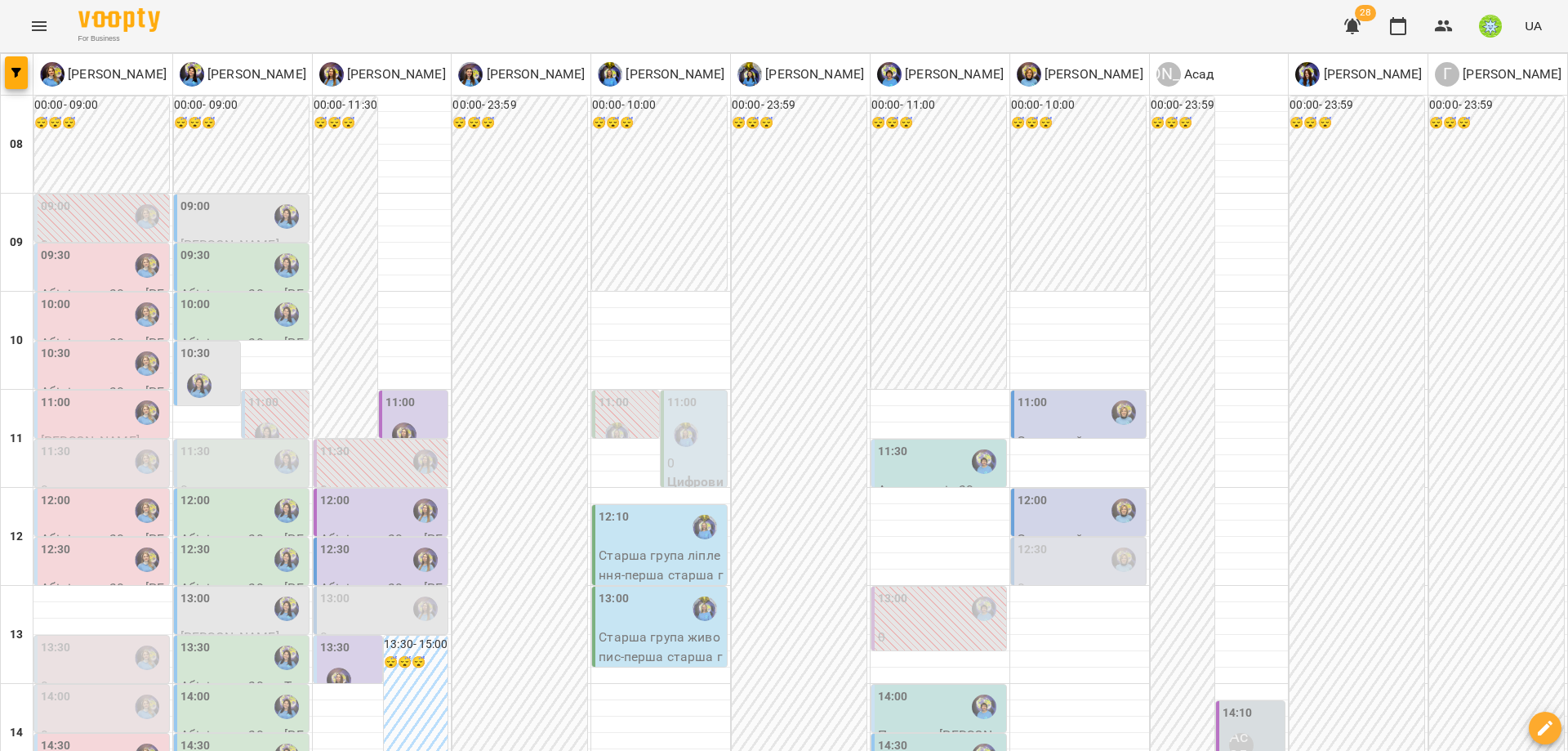
click at [357, 492] on div "12:00" at bounding box center [382, 510] width 125 height 37
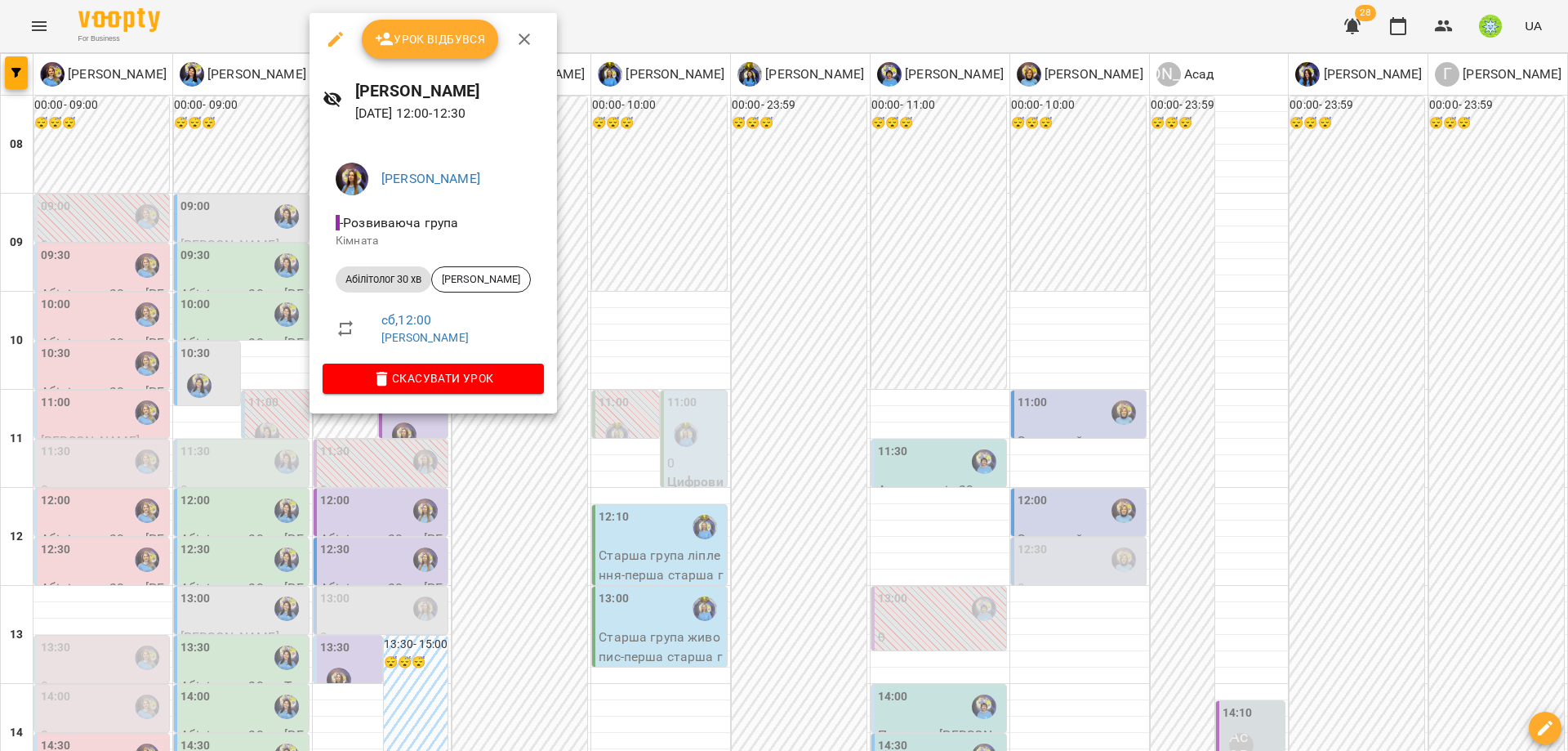
click at [650, 460] on div at bounding box center [784, 375] width 1568 height 751
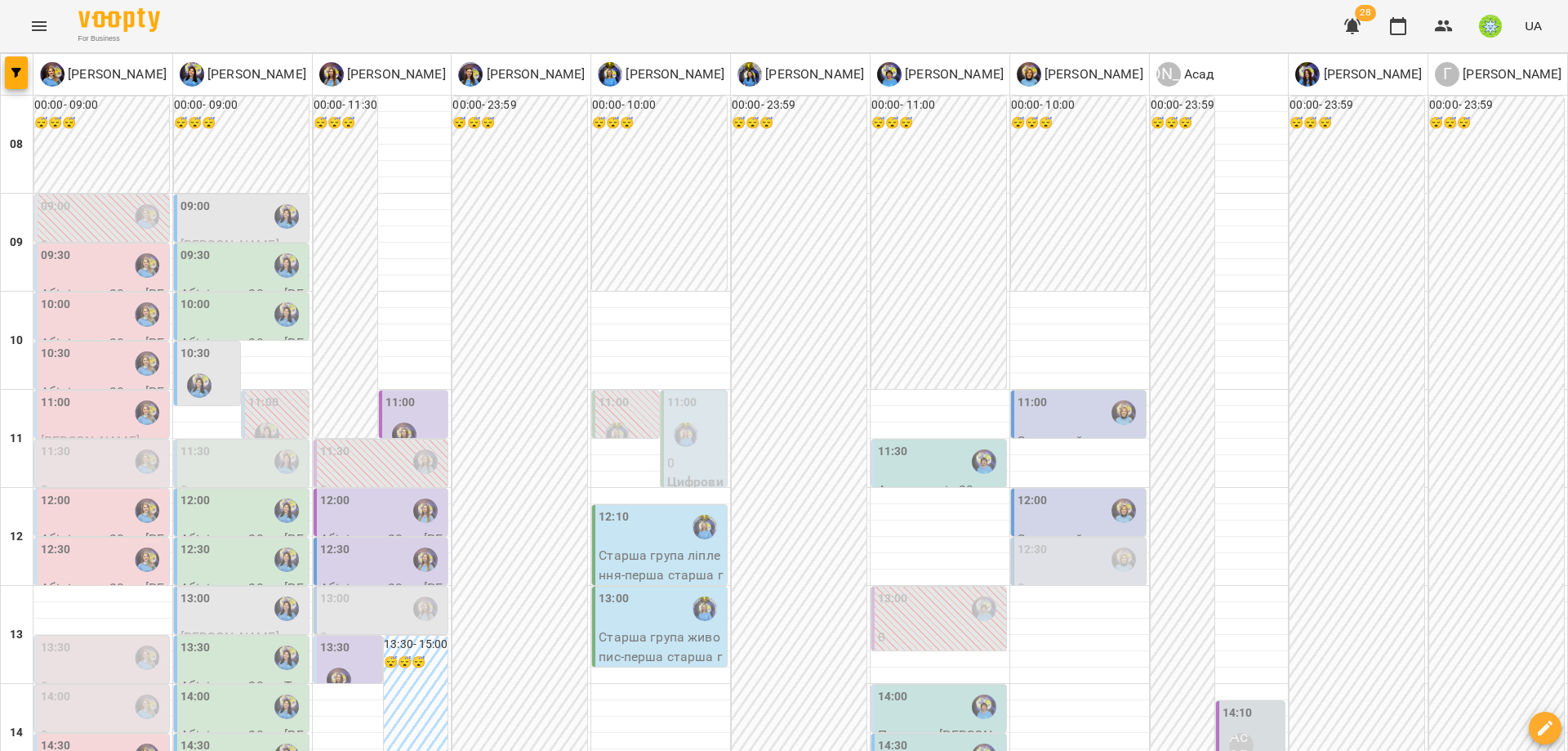
click at [1048, 393] on div "11:00" at bounding box center [1080, 412] width 125 height 37
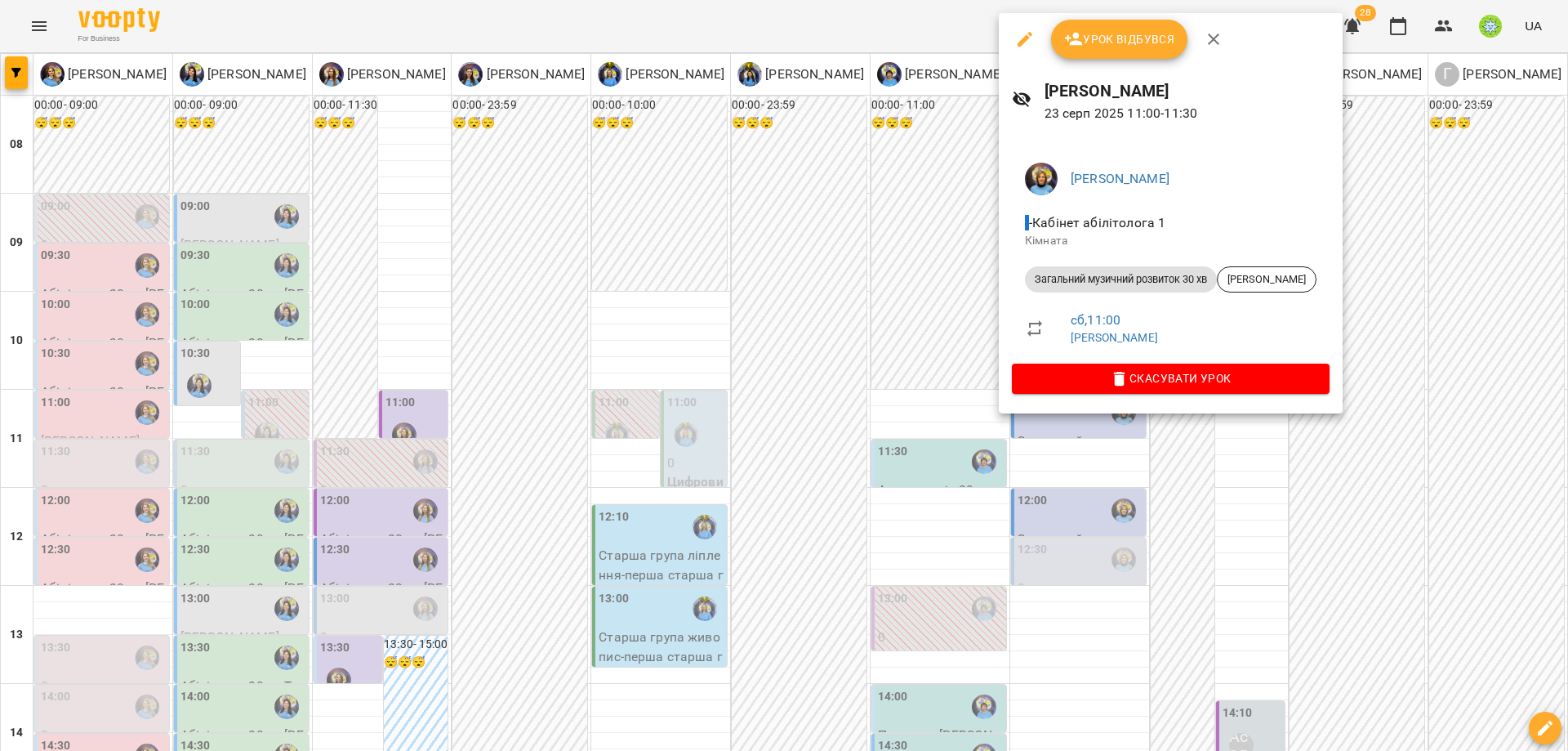
click at [866, 354] on div at bounding box center [784, 375] width 1568 height 751
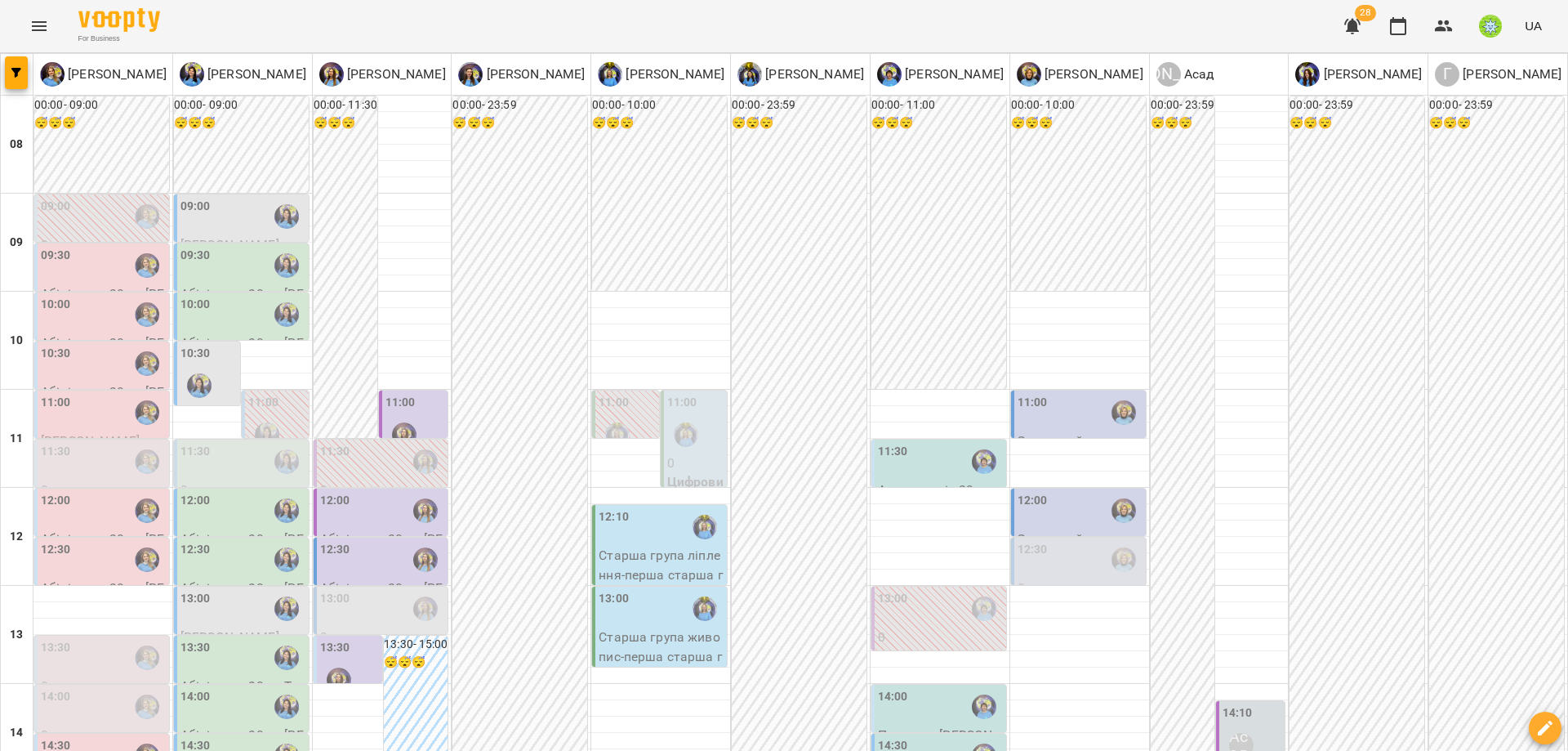
click at [681, 472] on p "Цифровий живопис група (цифровий живопис група)" at bounding box center [695, 539] width 57 height 135
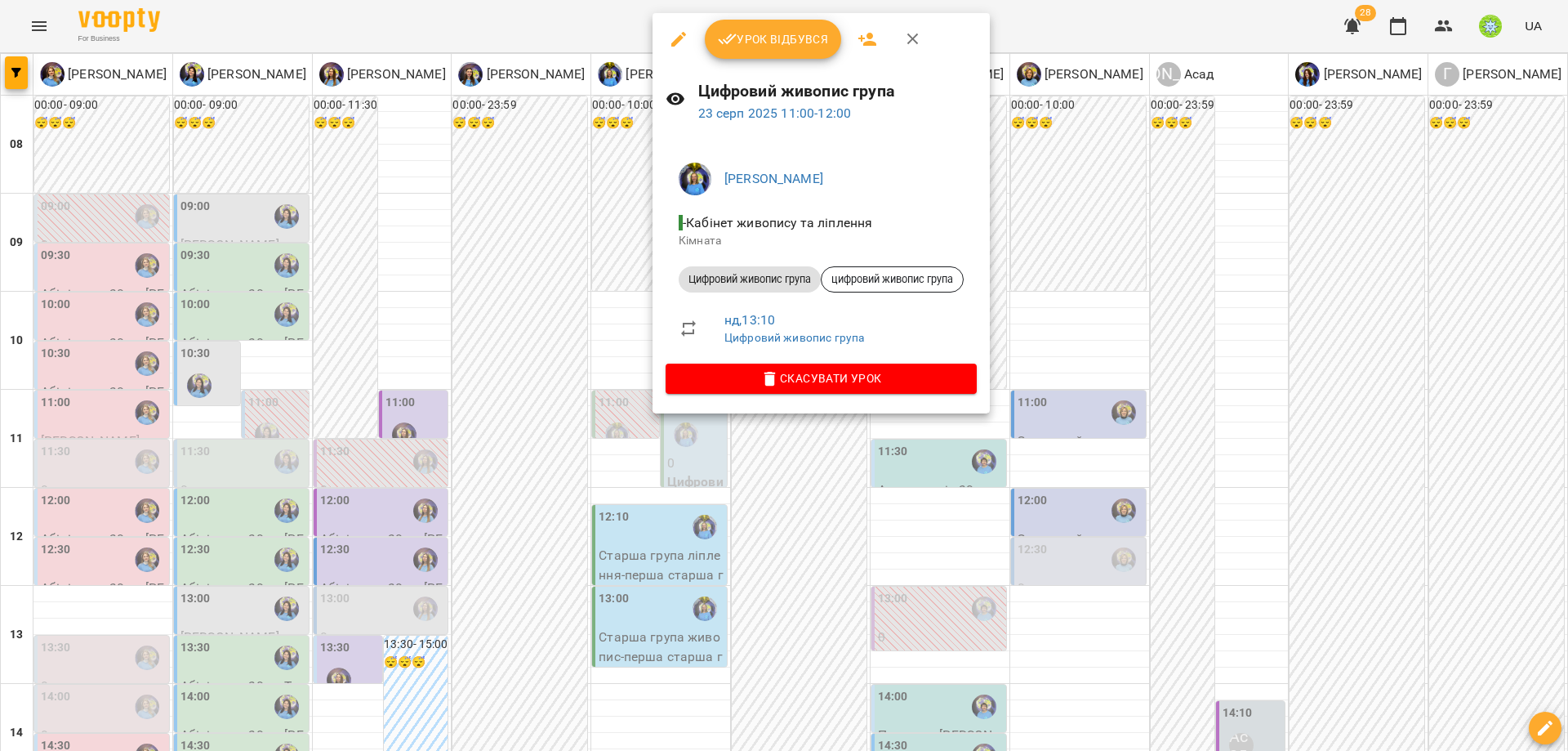
click at [690, 551] on div at bounding box center [784, 375] width 1568 height 751
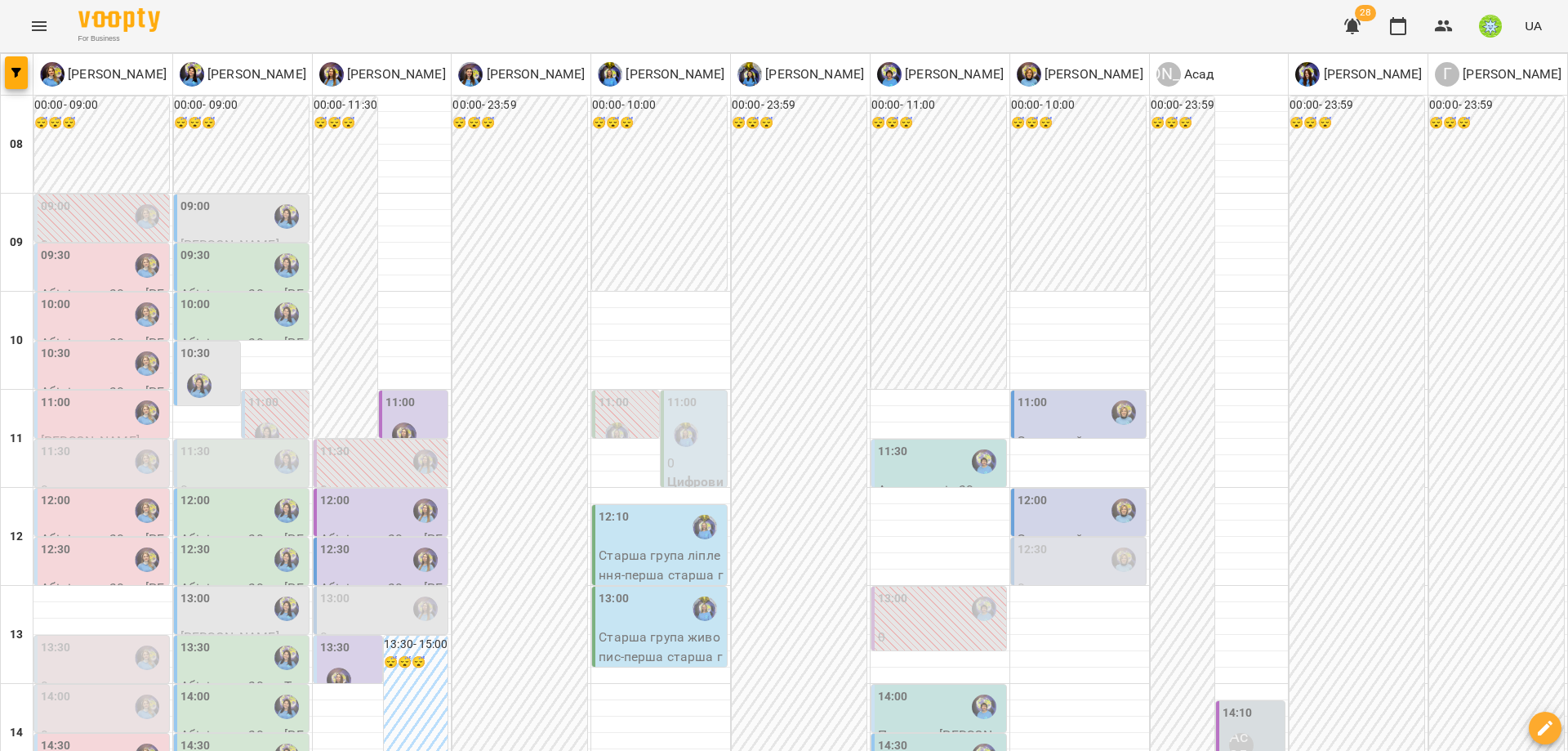
click at [348, 492] on div "12:00" at bounding box center [382, 510] width 125 height 37
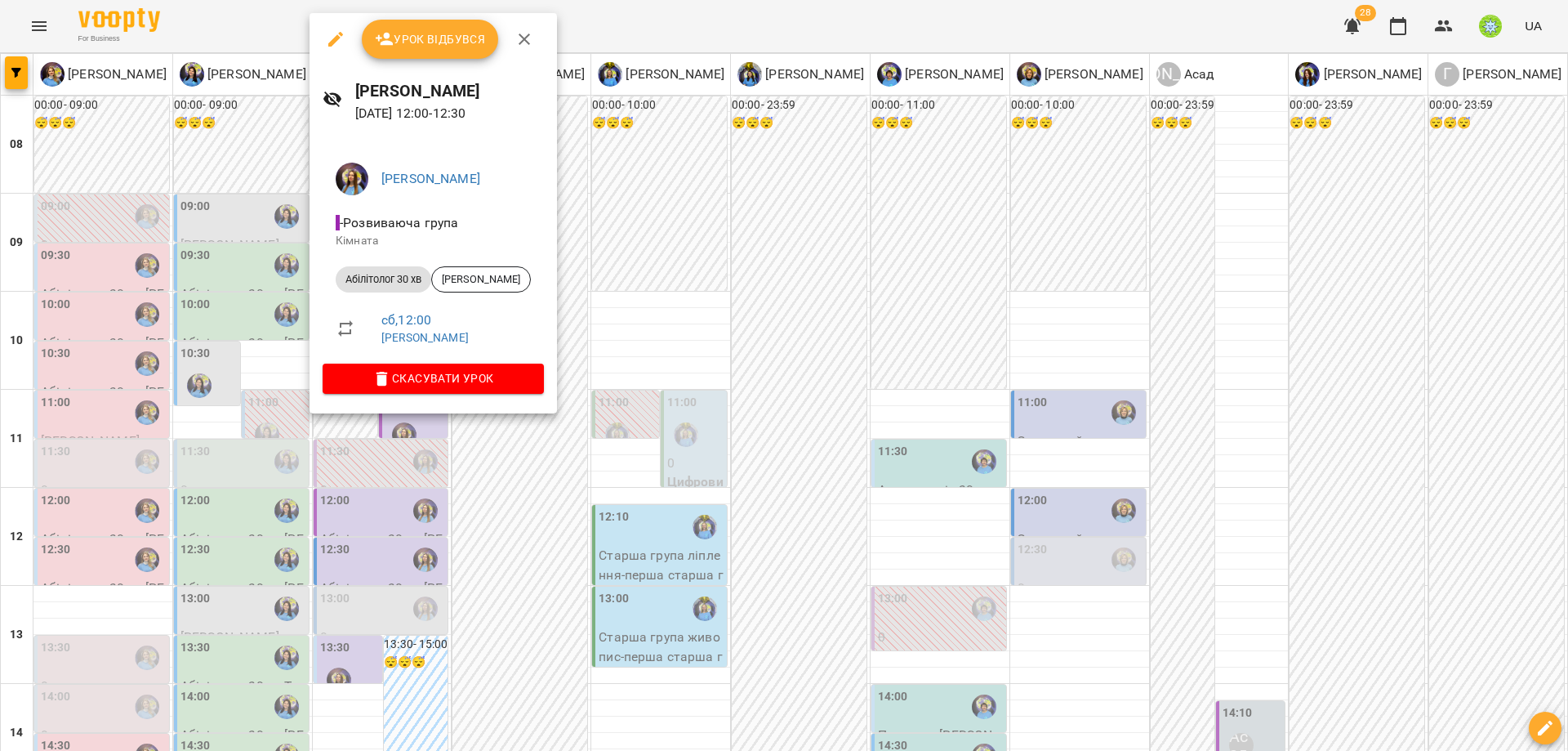
click at [567, 542] on div at bounding box center [784, 375] width 1568 height 751
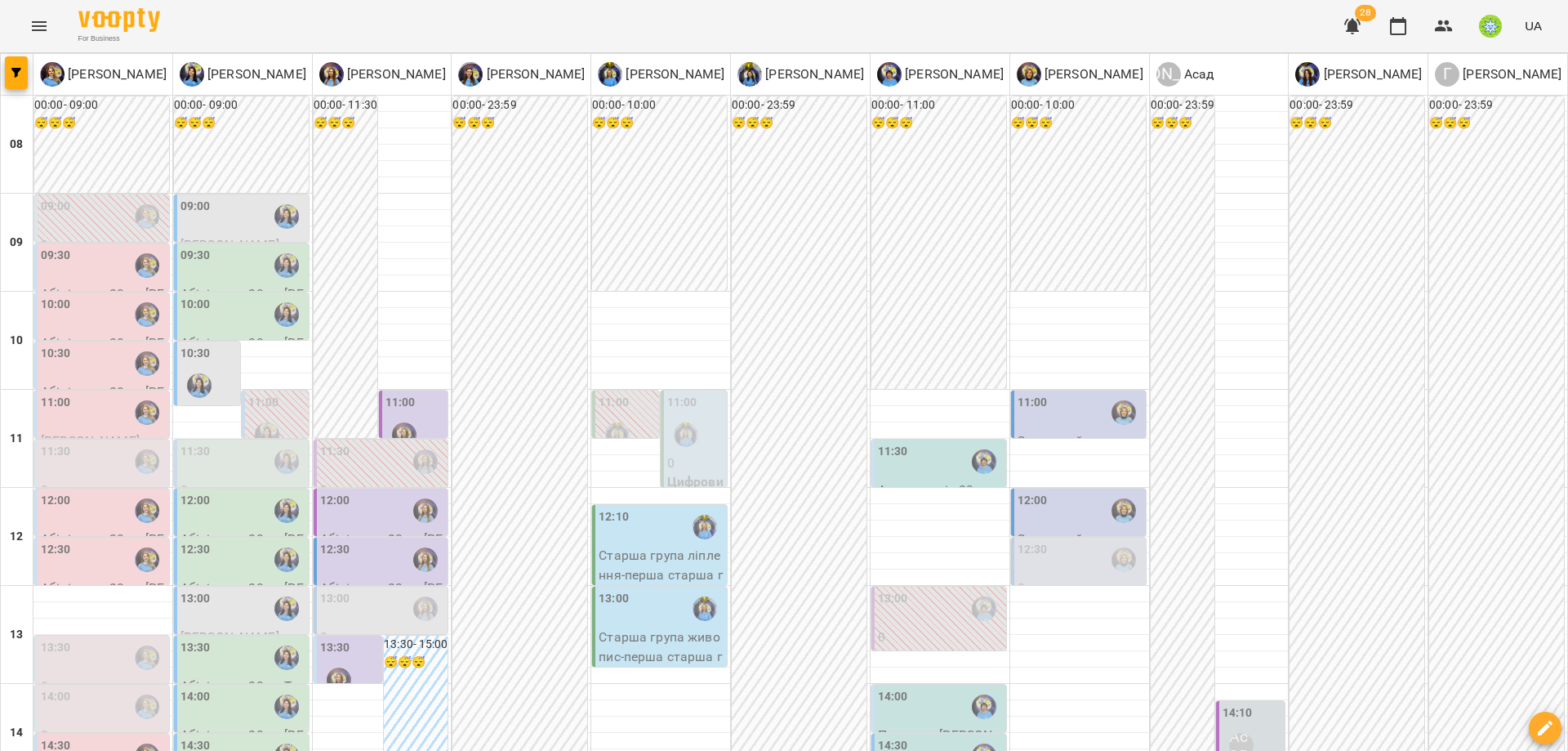
click at [363, 541] on div "12:30" at bounding box center [382, 559] width 125 height 37
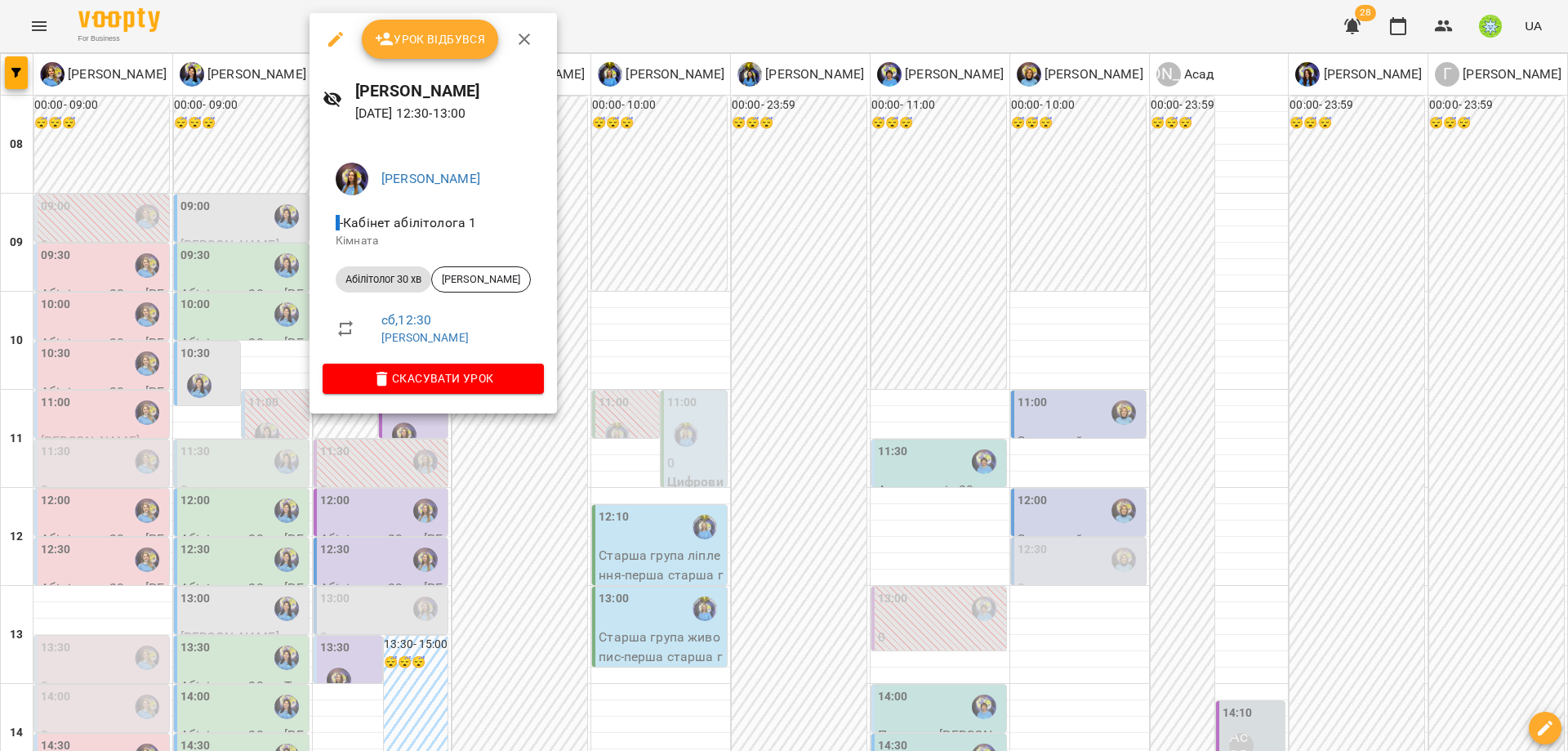
click at [656, 537] on div at bounding box center [784, 375] width 1568 height 751
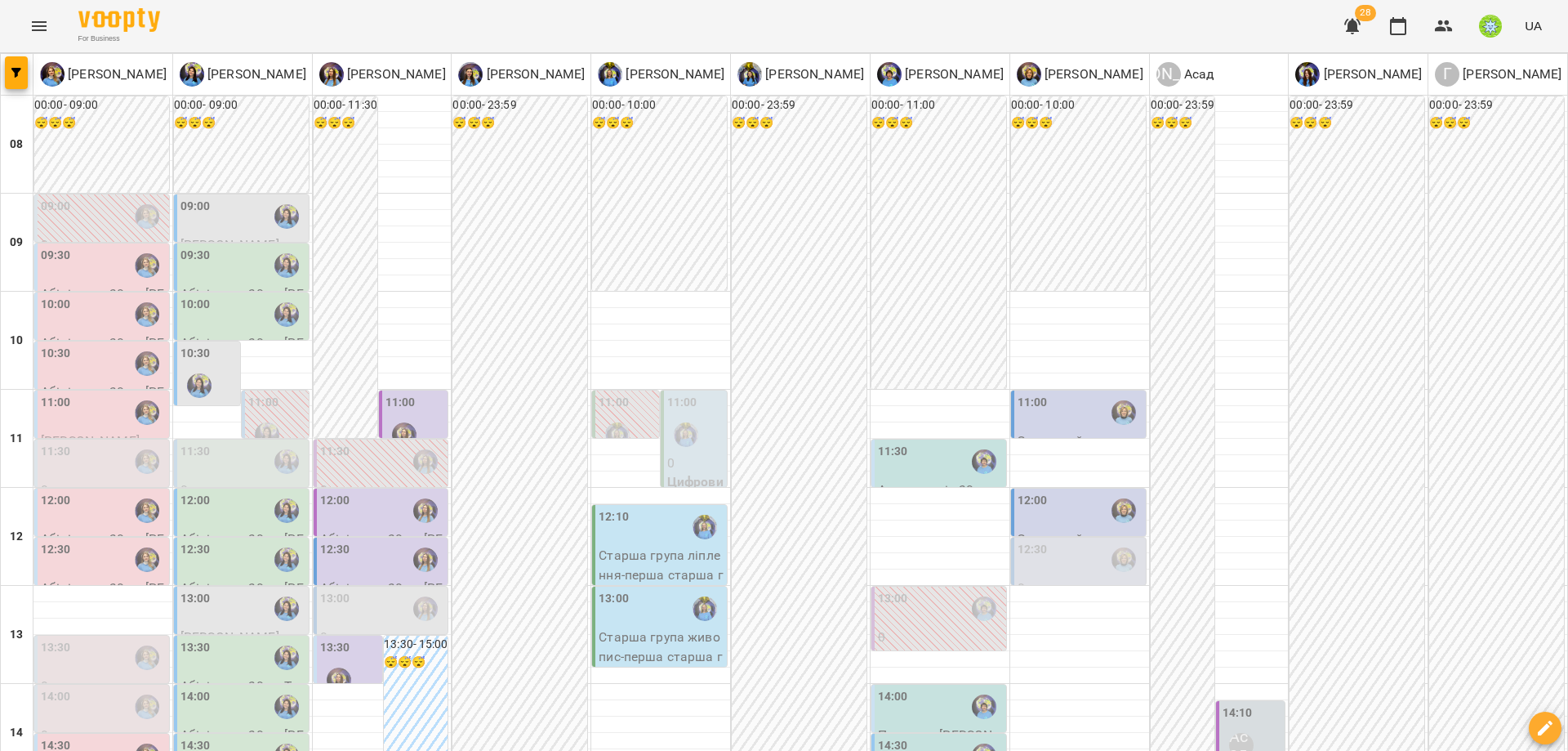
click at [347, 589] on div "13:00" at bounding box center [382, 608] width 125 height 37
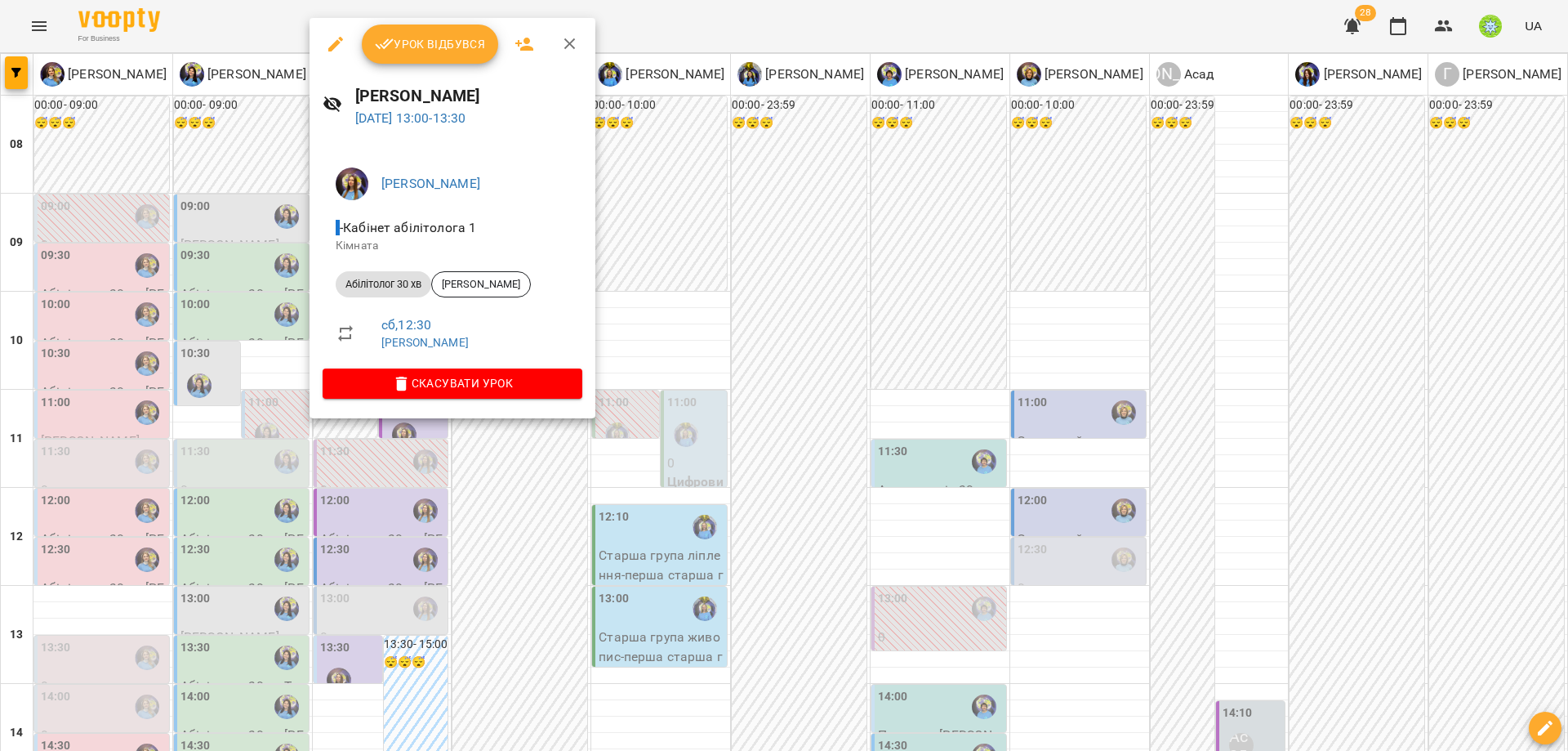
click at [613, 507] on div at bounding box center [784, 375] width 1568 height 751
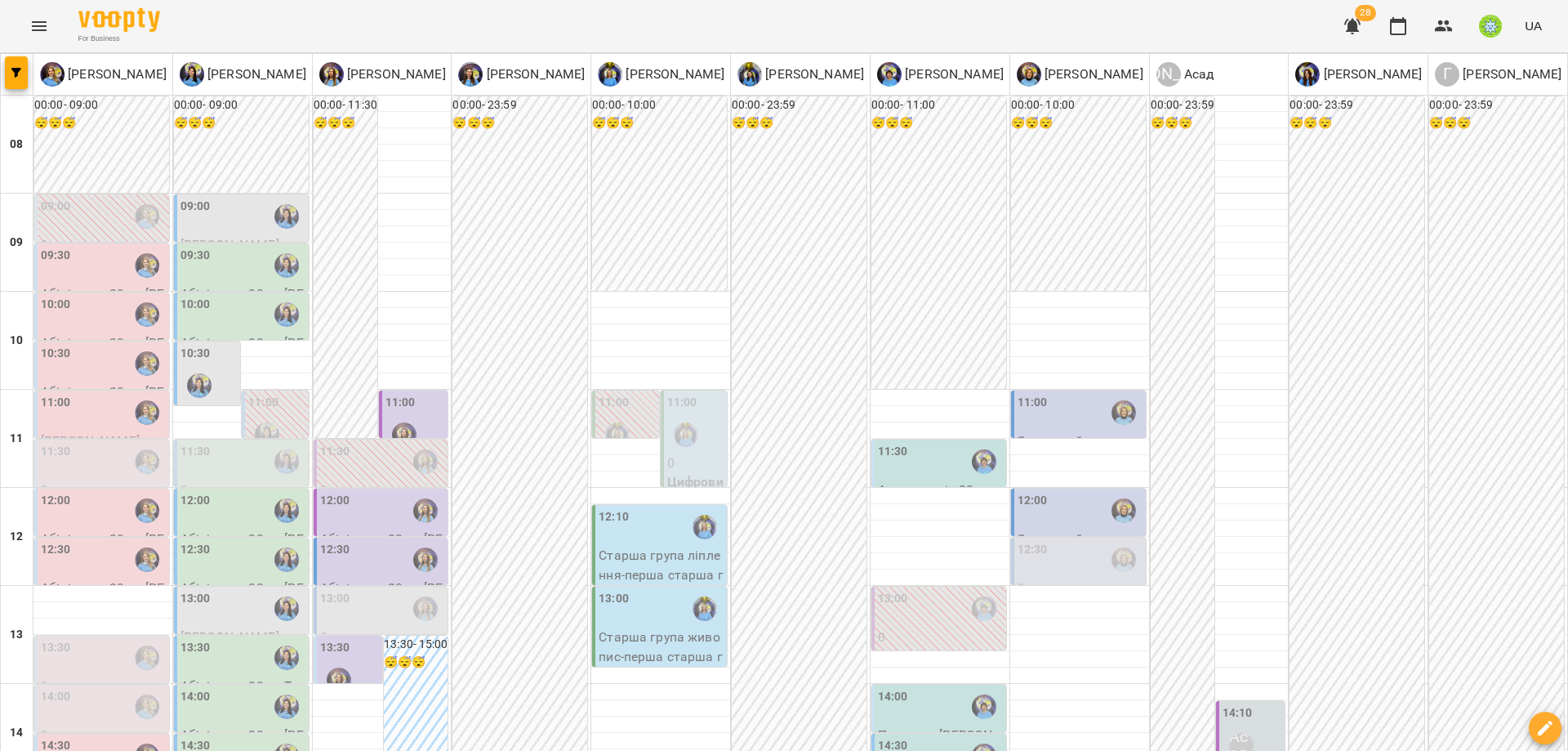
click at [360, 639] on div "13:30" at bounding box center [350, 668] width 59 height 59
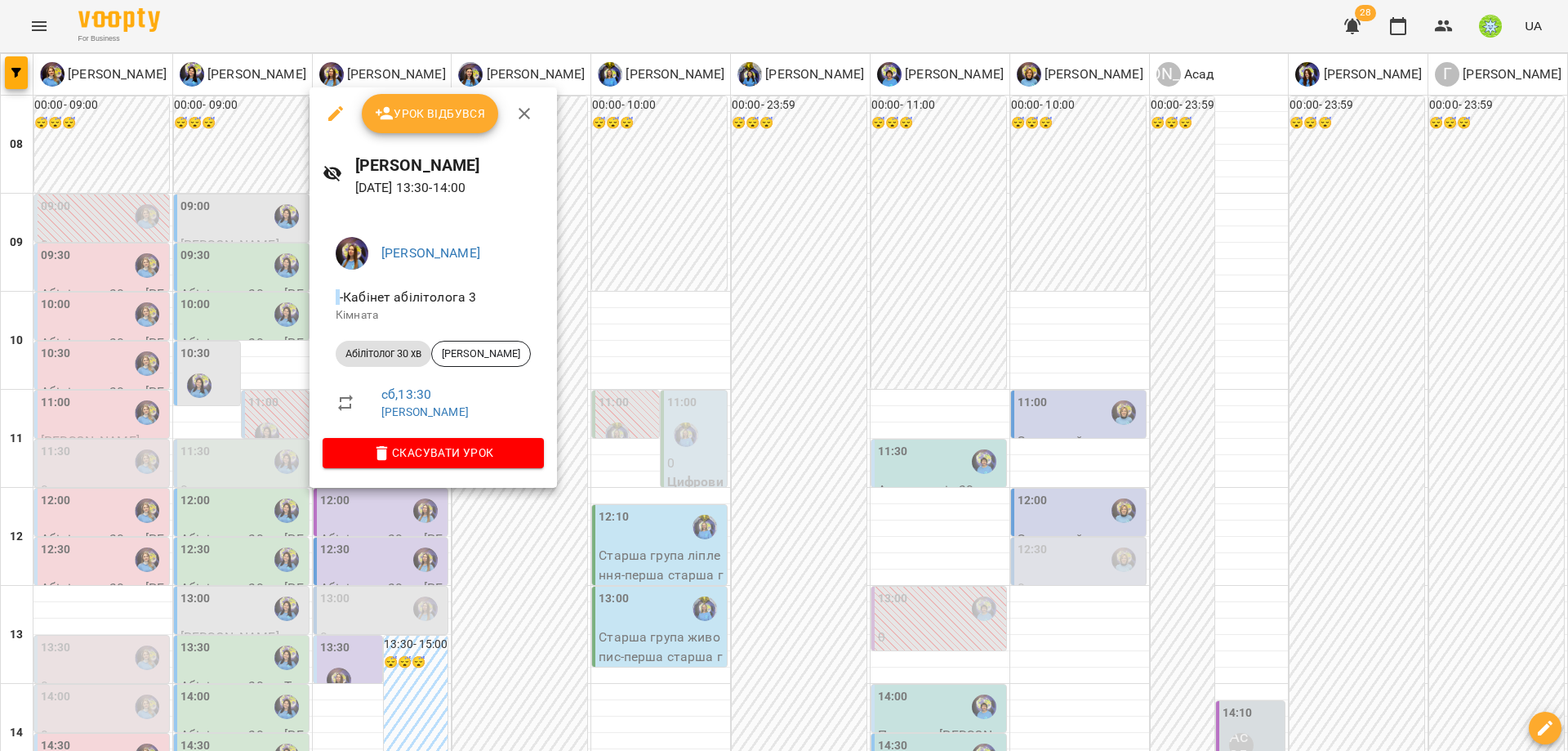
click at [622, 539] on div at bounding box center [784, 375] width 1568 height 751
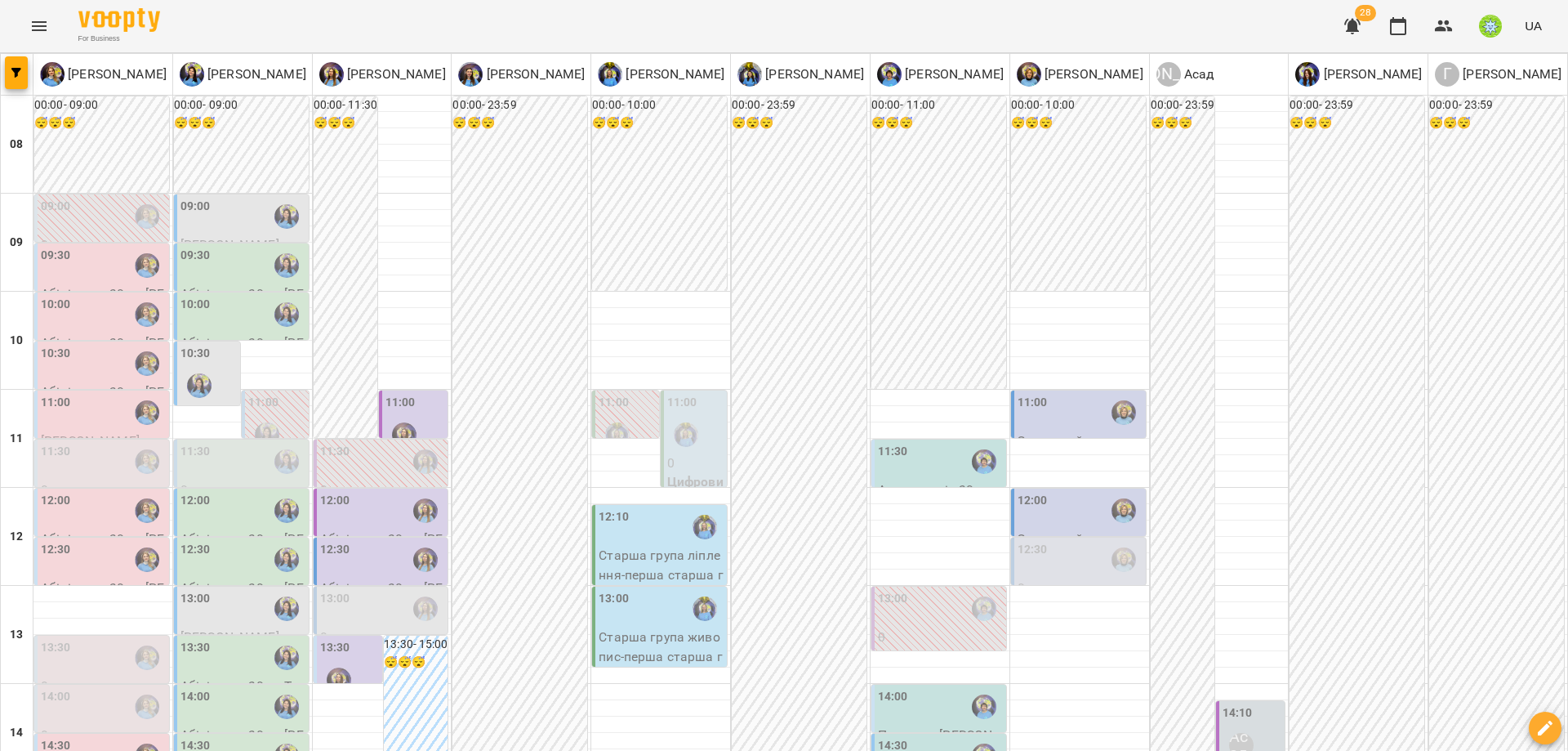
scroll to position [136, 0]
click at [920, 443] on div "11:30" at bounding box center [940, 461] width 125 height 37
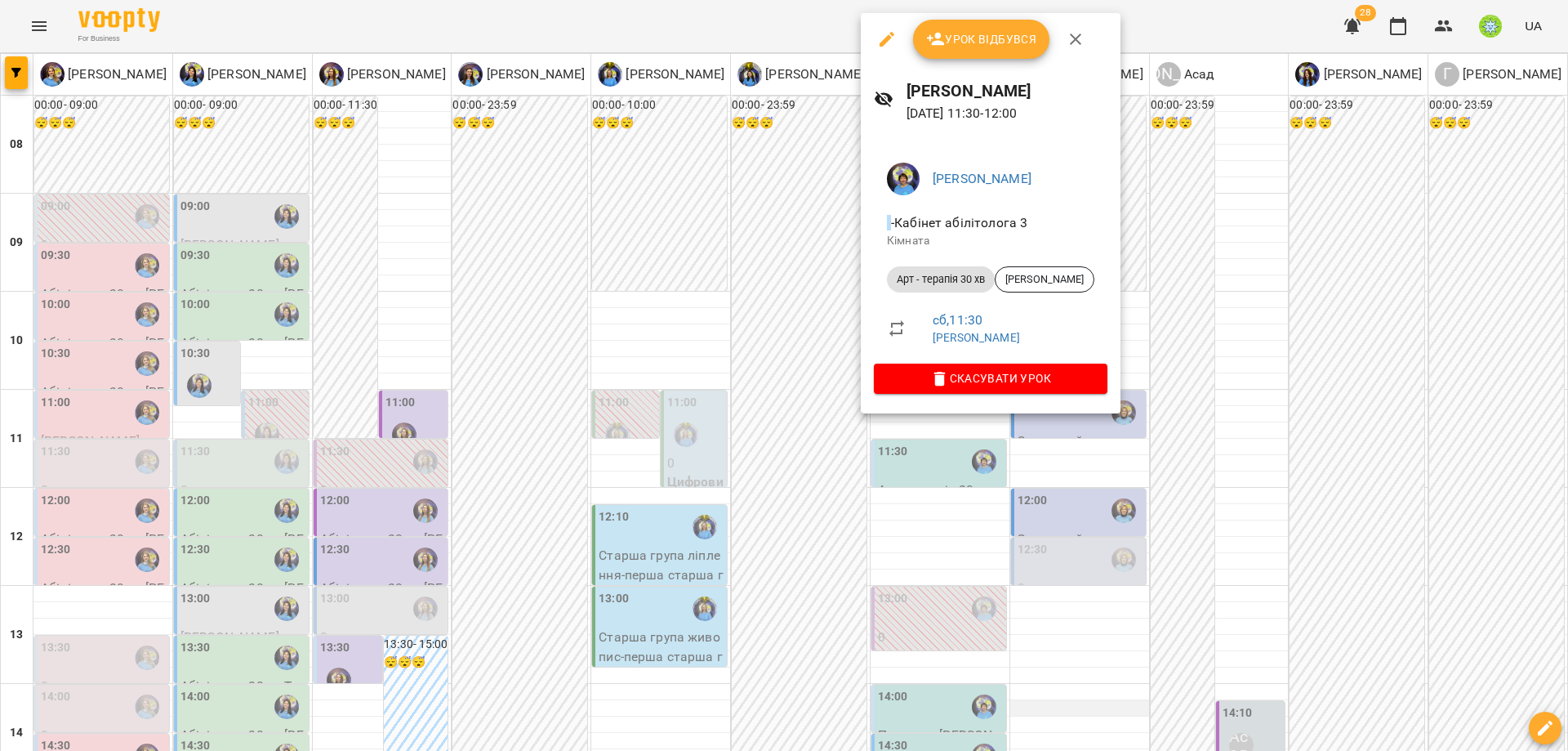
click at [1084, 564] on div at bounding box center [784, 375] width 1568 height 751
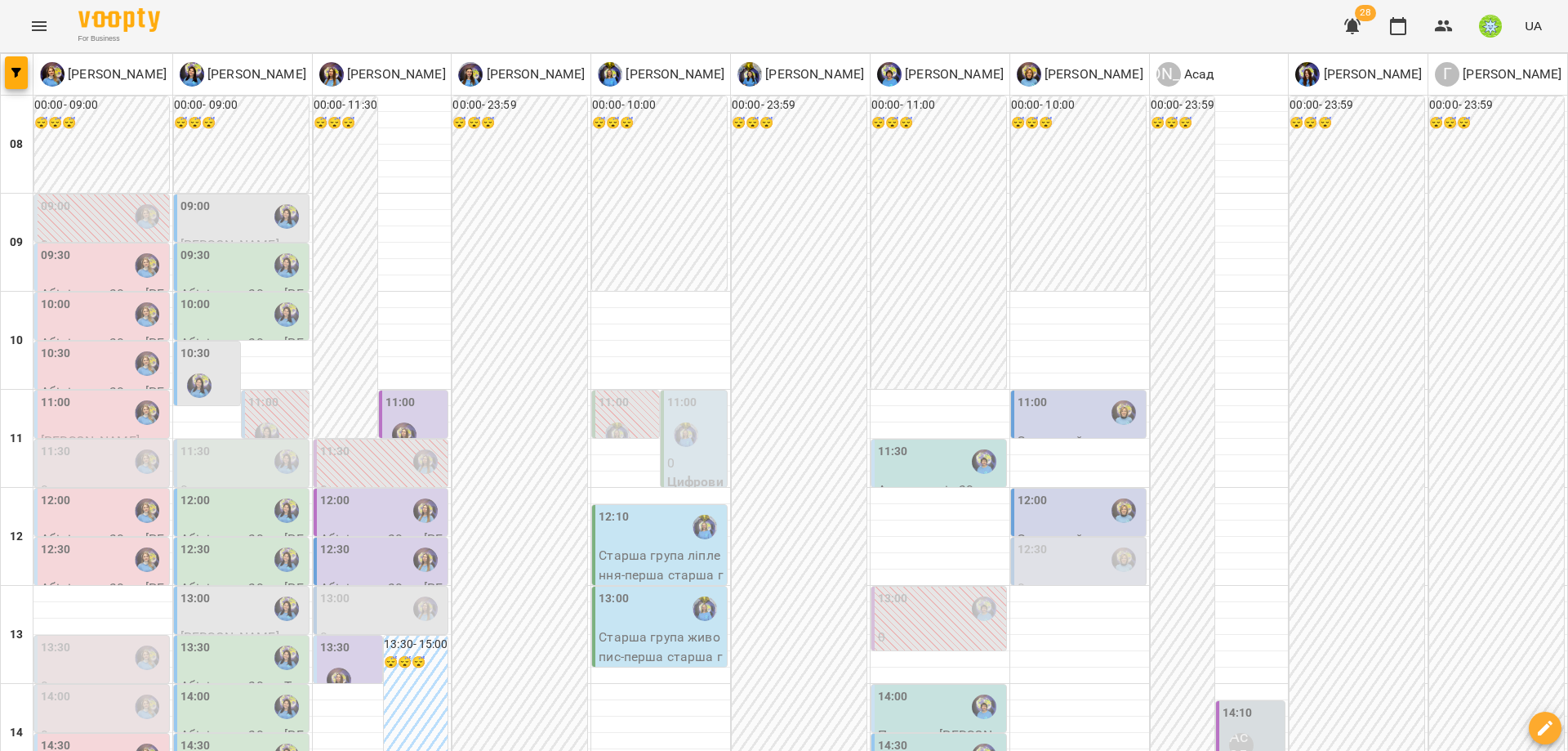
scroll to position [365, 0]
click at [902, 688] on div "14:00" at bounding box center [940, 706] width 125 height 37
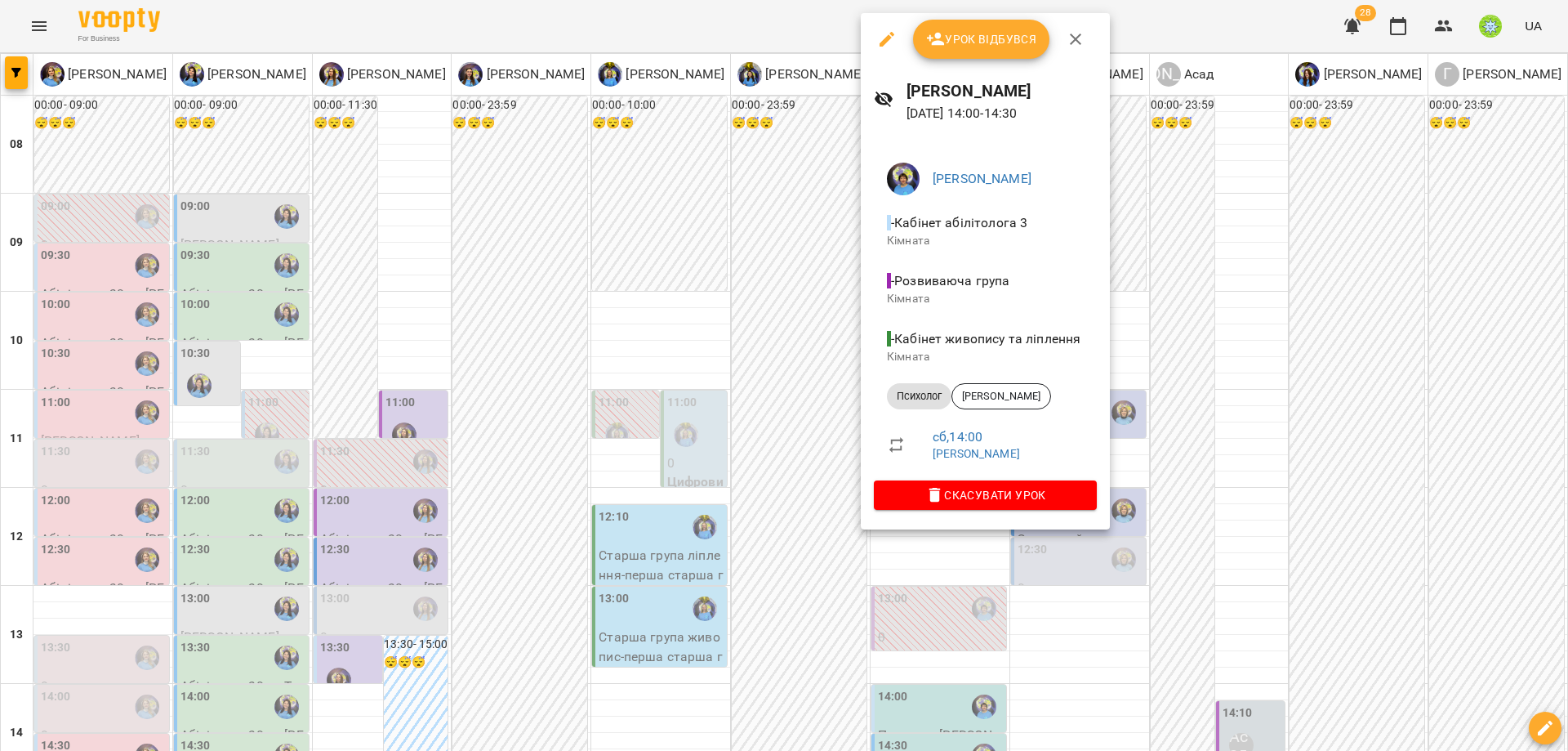
click at [1062, 606] on div at bounding box center [784, 375] width 1568 height 751
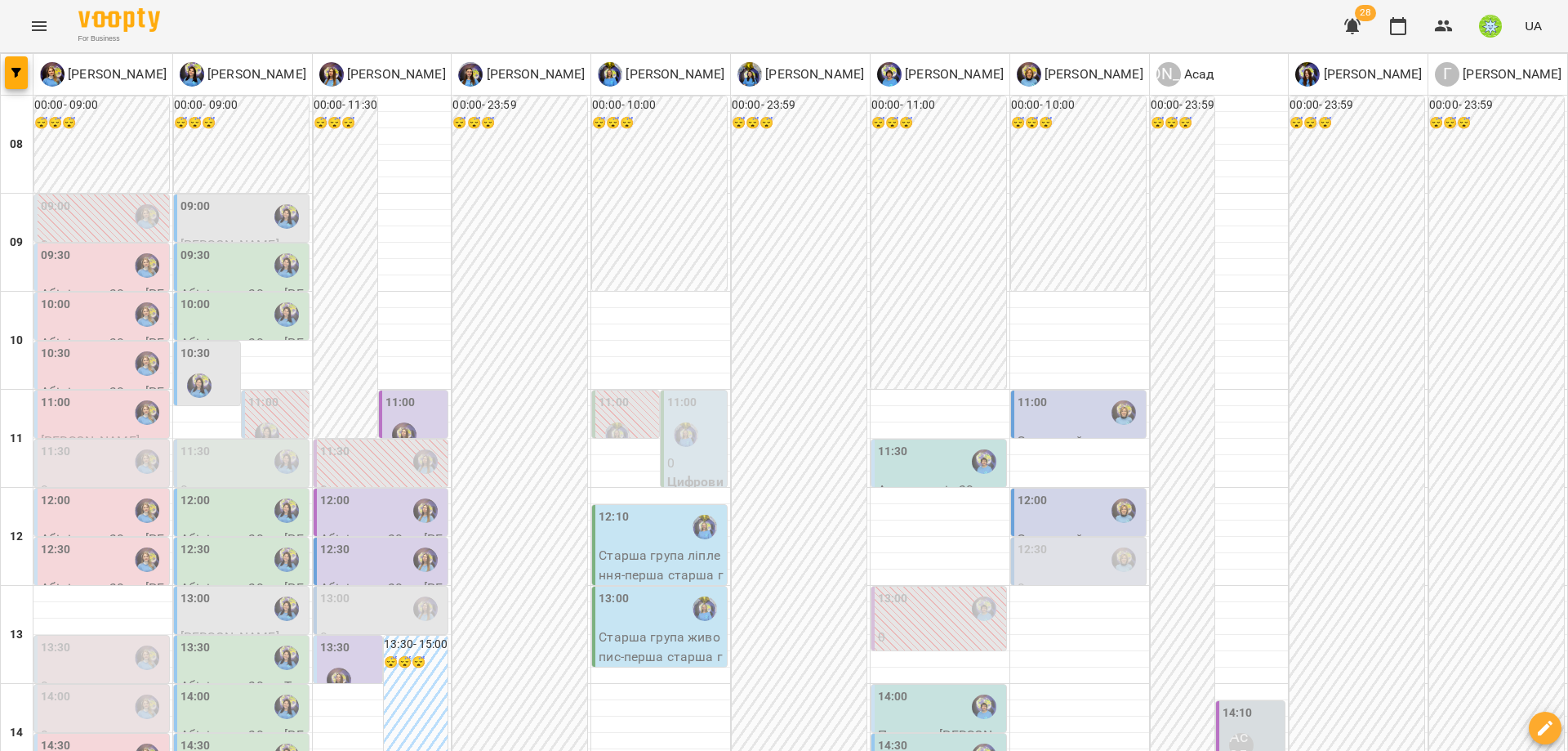
click at [905, 736] on div "14:30" at bounding box center [940, 755] width 125 height 37
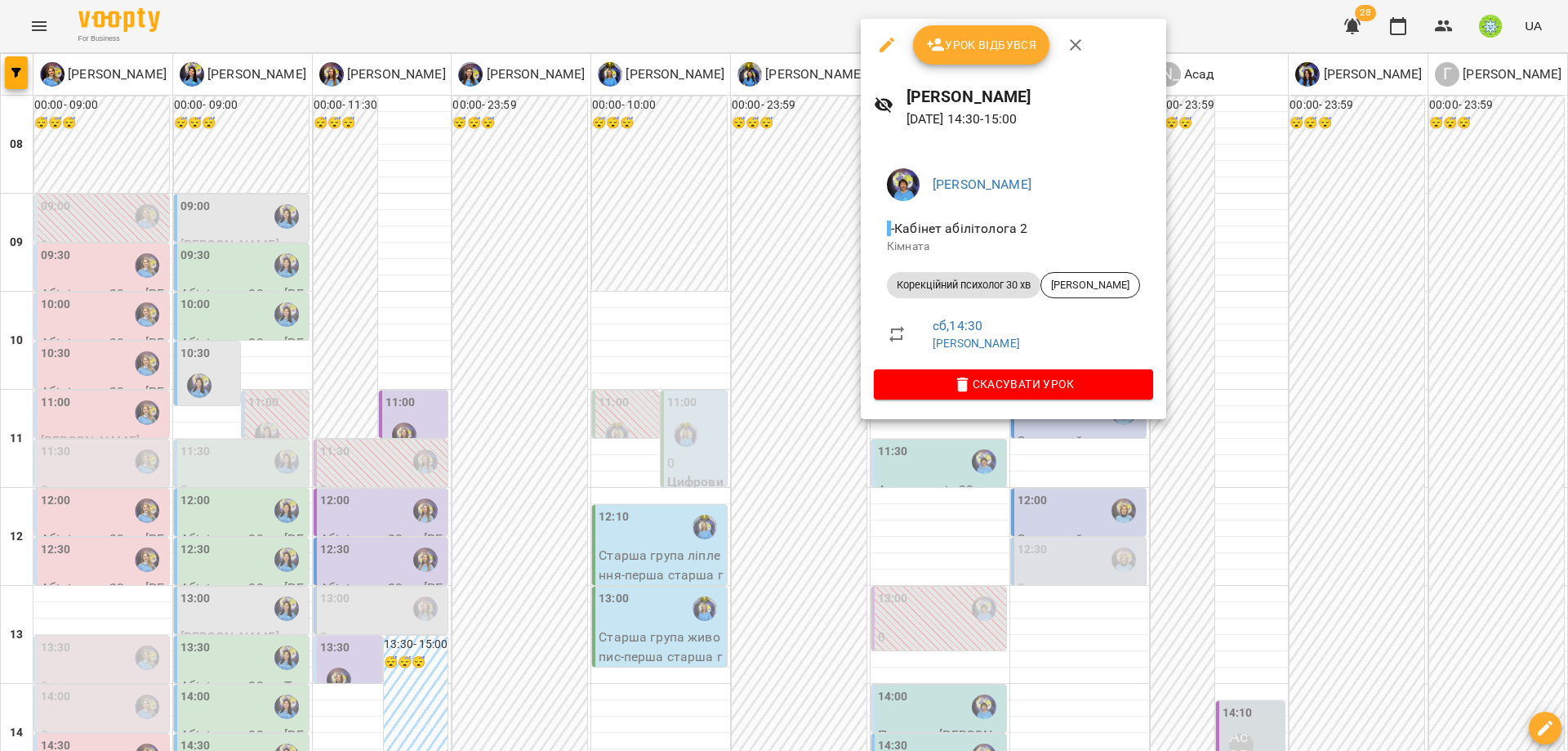
click at [1071, 576] on div at bounding box center [784, 375] width 1568 height 751
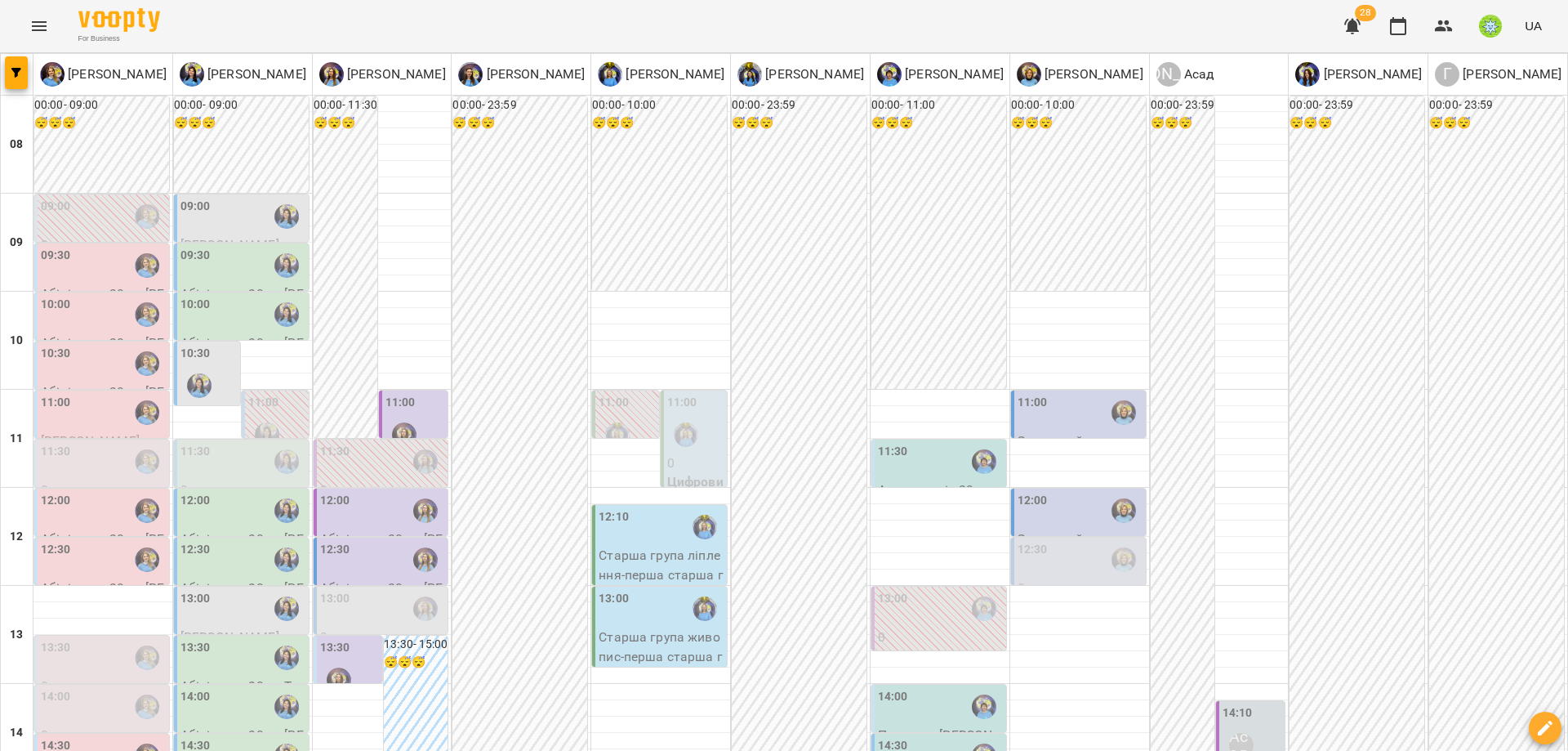
scroll to position [318, 0]
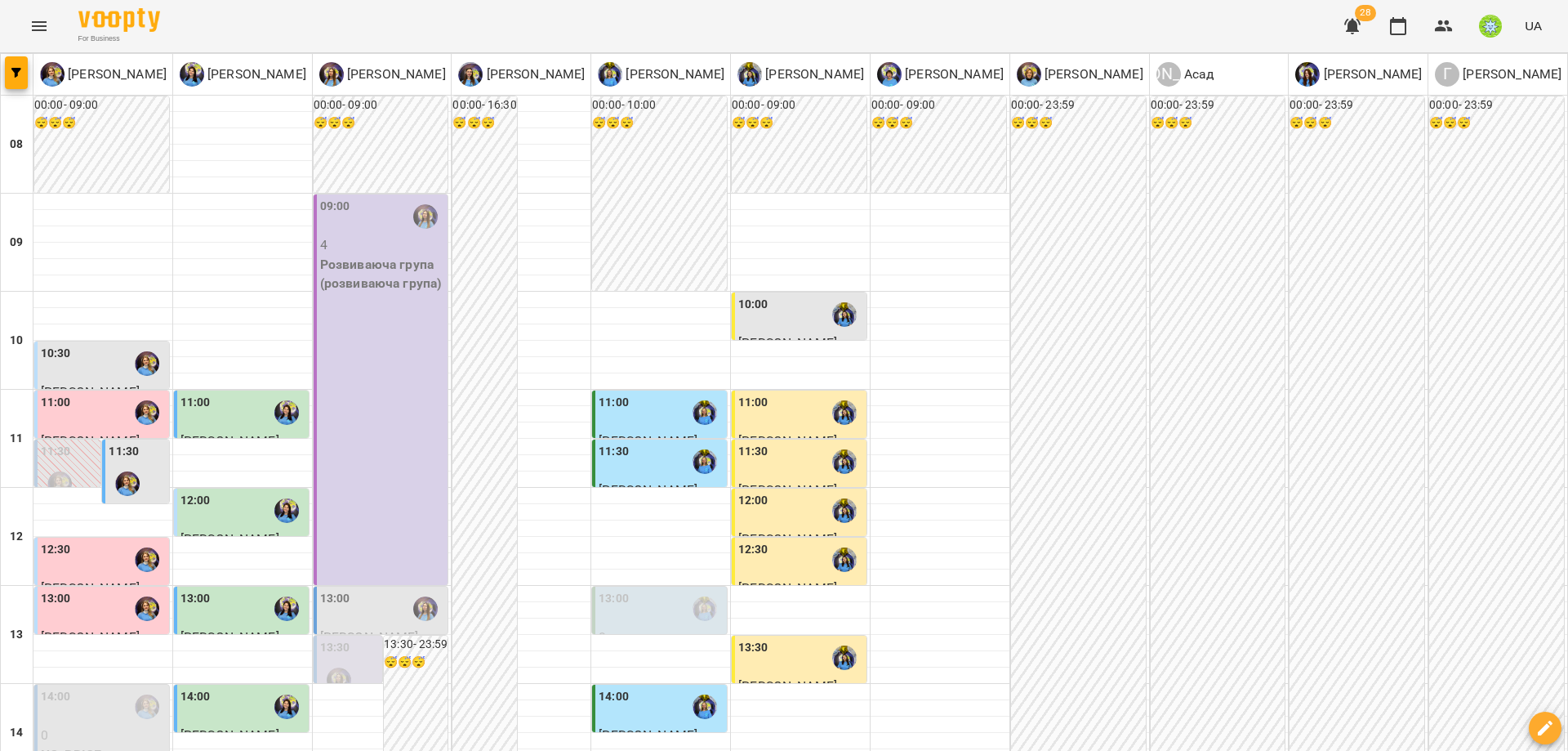
scroll to position [573, 0]
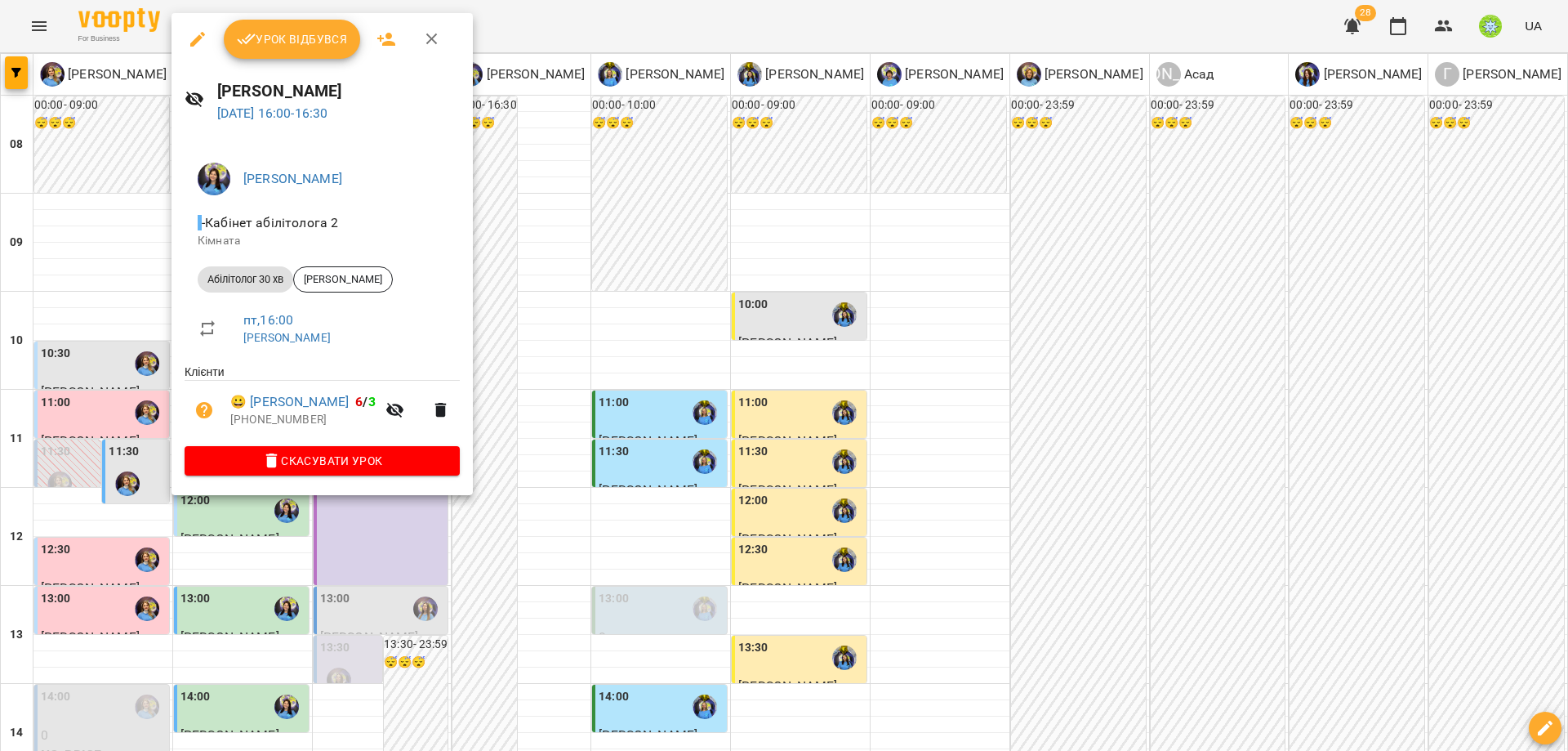
click at [612, 507] on div at bounding box center [784, 375] width 1568 height 751
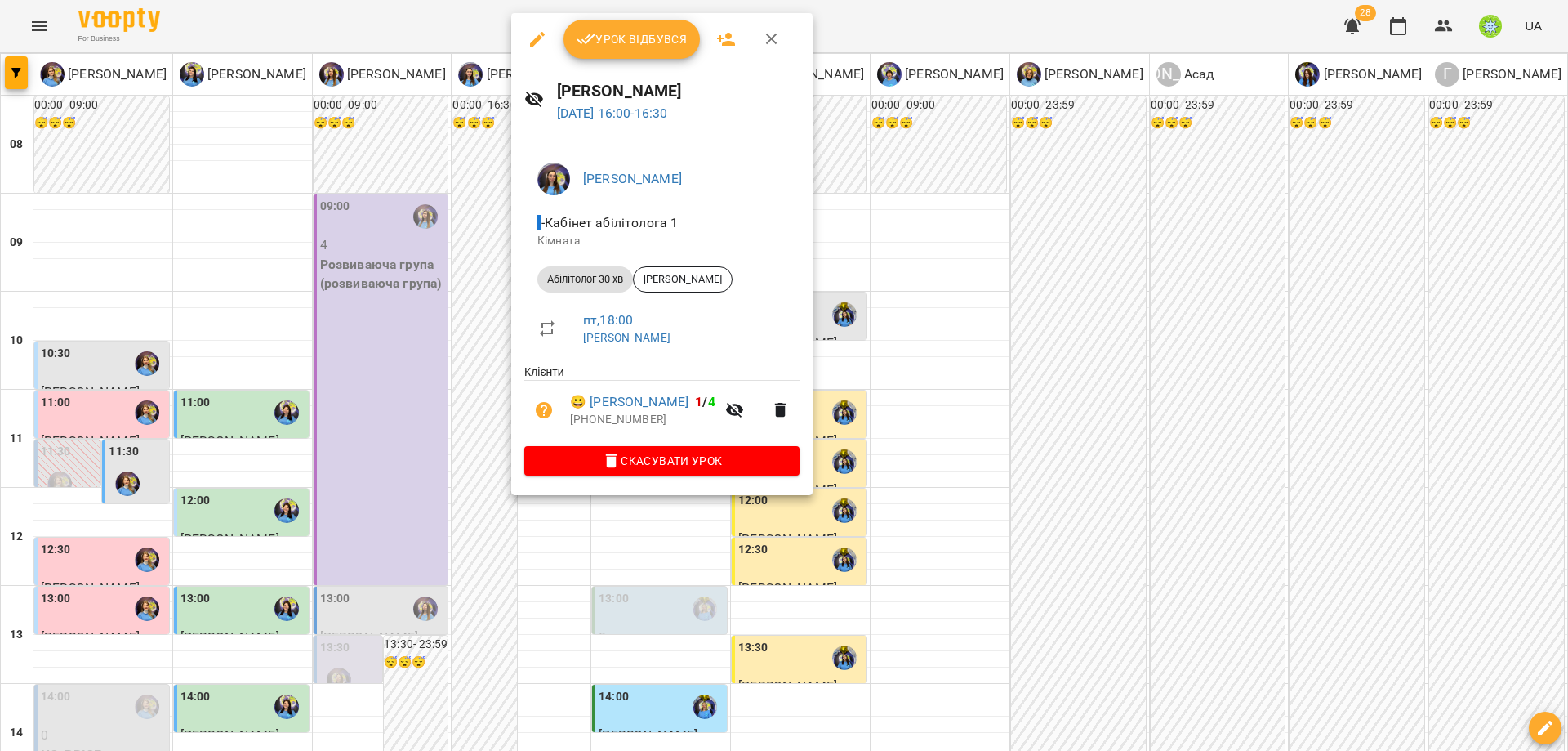
click at [638, 524] on div at bounding box center [784, 375] width 1568 height 751
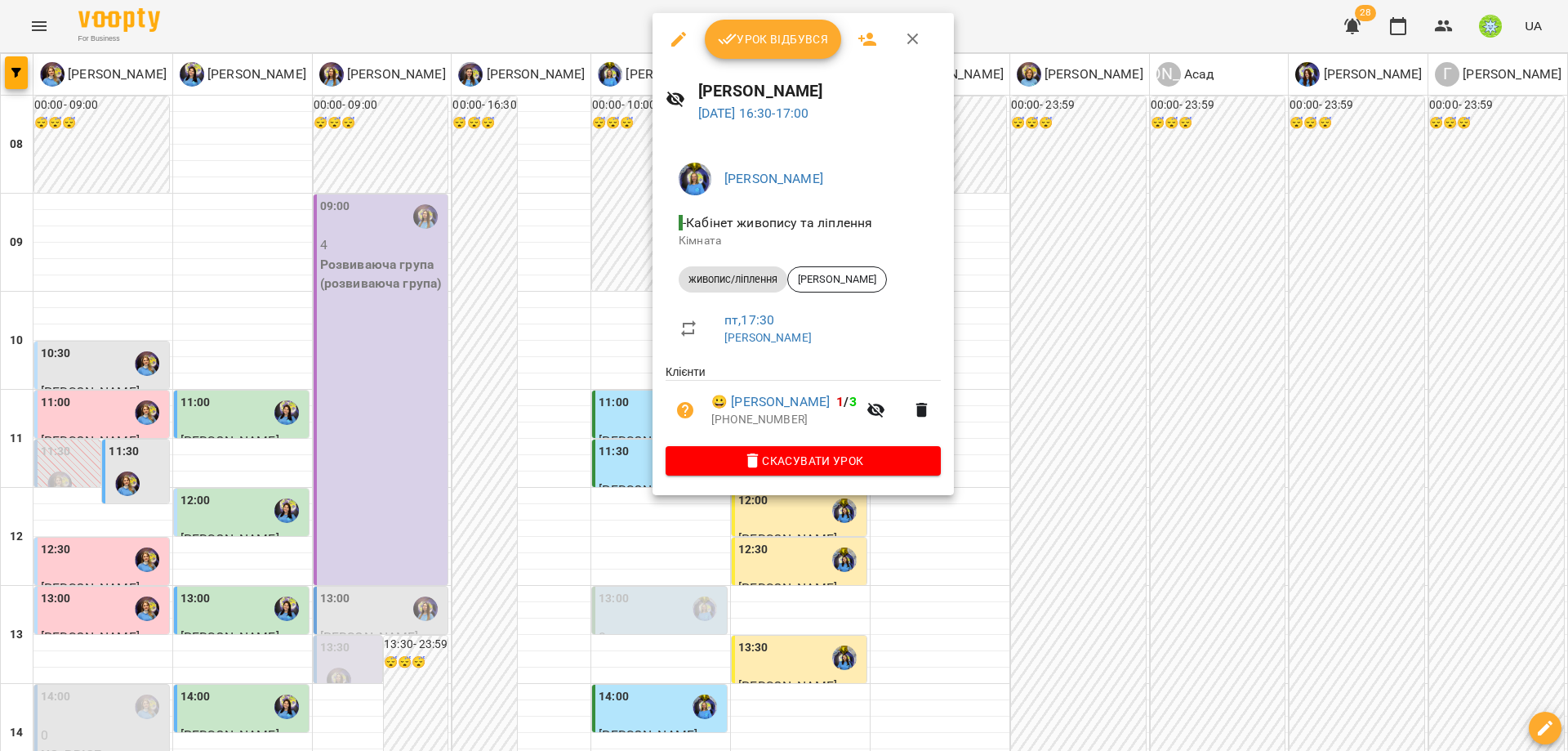
click at [931, 568] on div at bounding box center [784, 375] width 1568 height 751
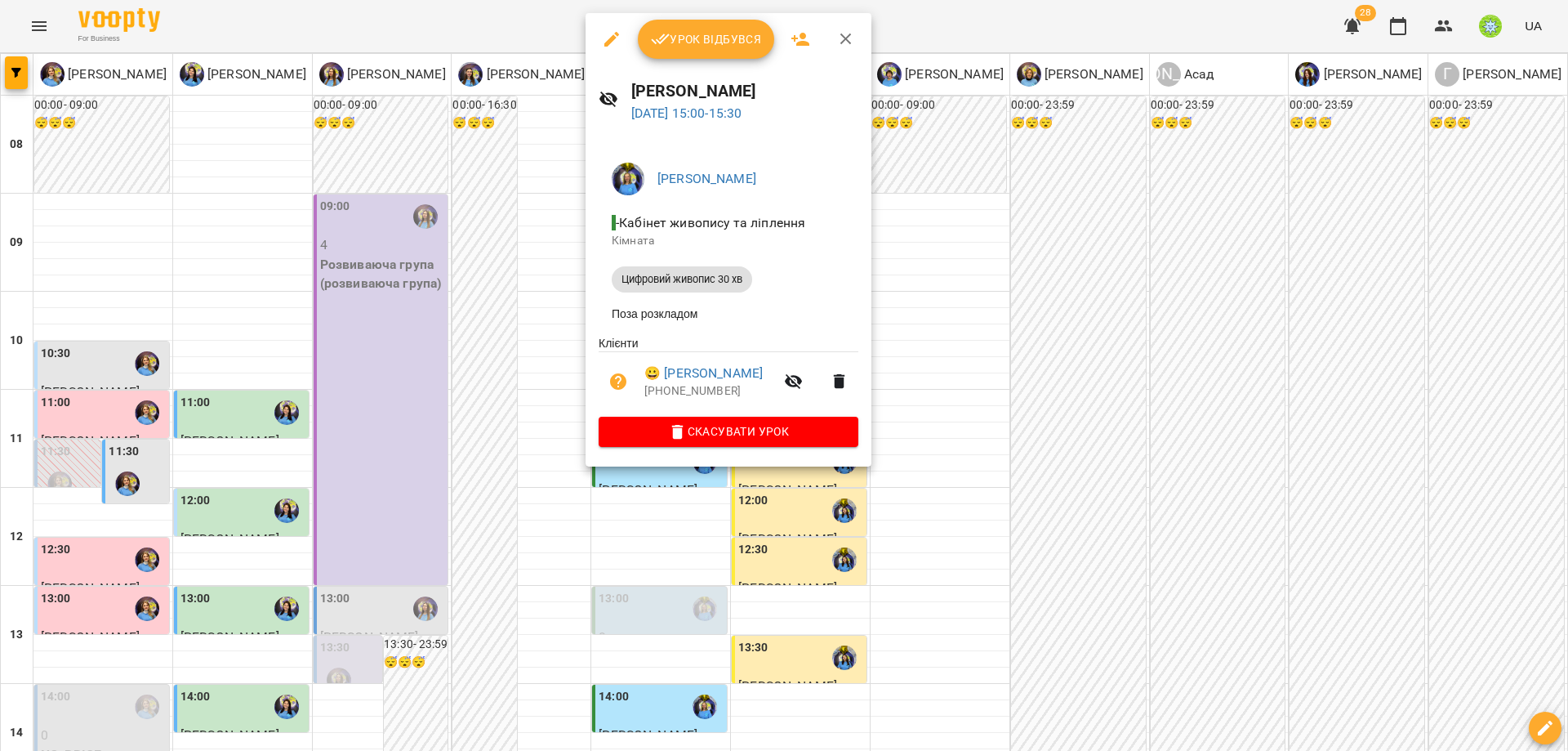
click at [917, 586] on div at bounding box center [784, 375] width 1568 height 751
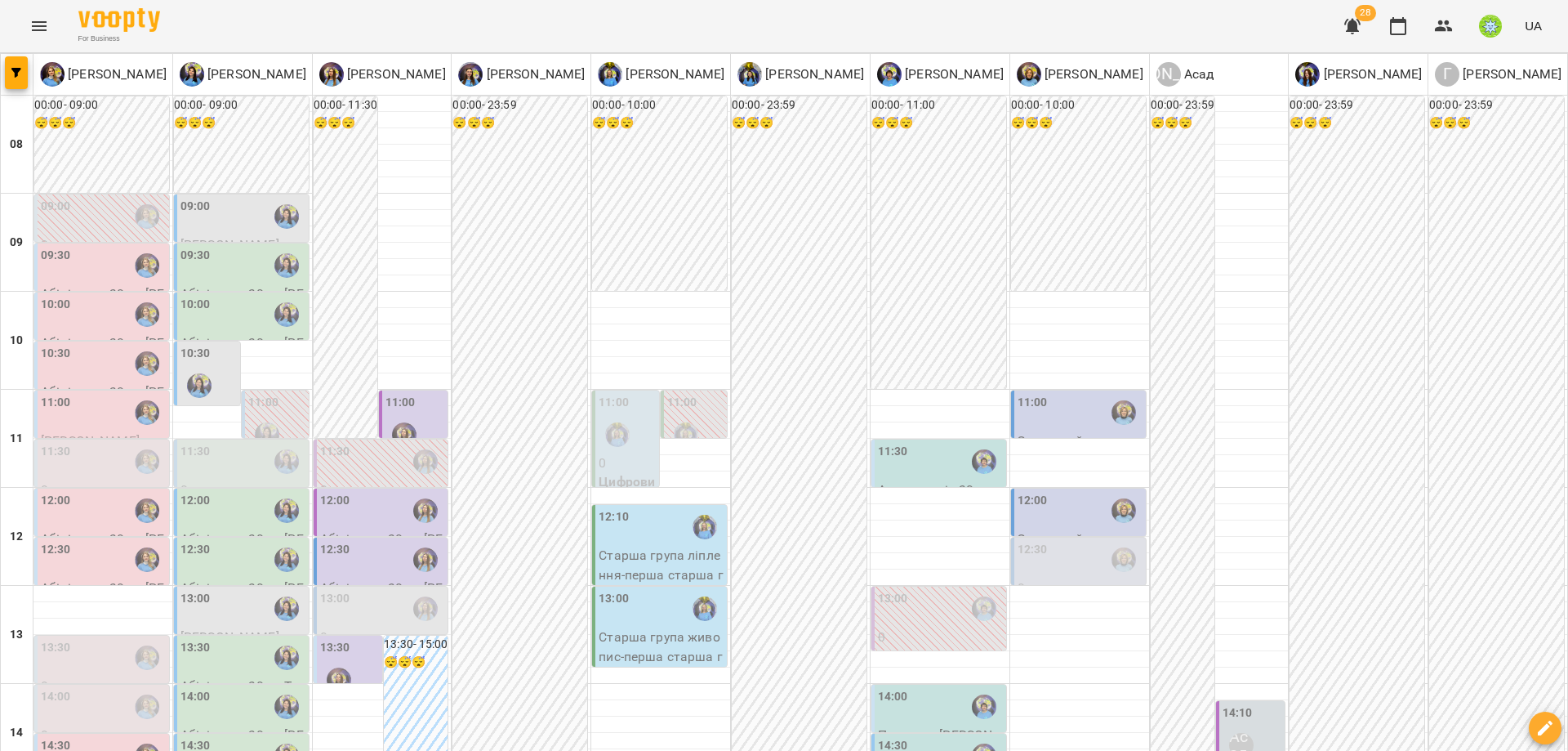
scroll to position [116, 0]
click at [1061, 393] on div "11:00" at bounding box center [1080, 412] width 125 height 37
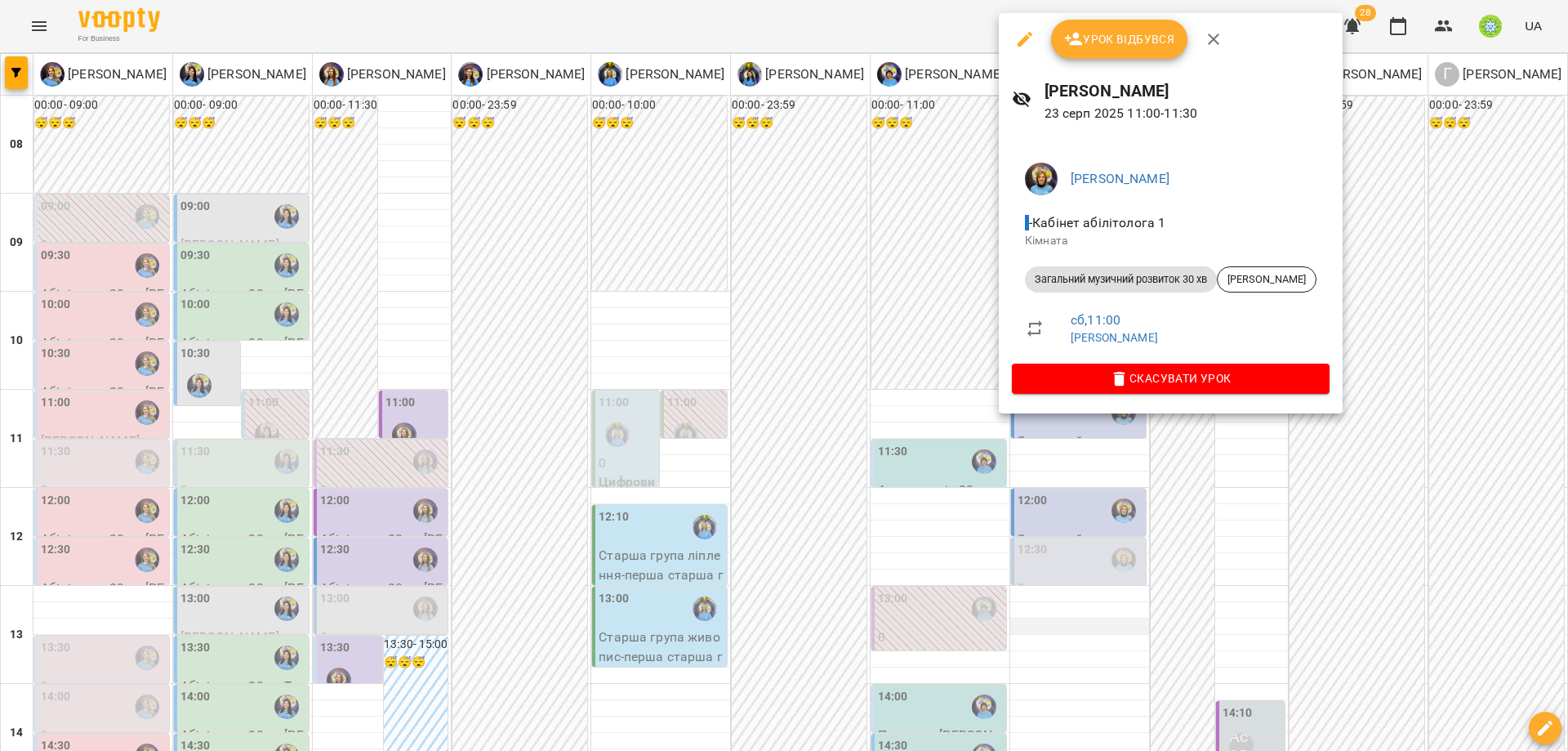
click at [1041, 506] on div at bounding box center [784, 375] width 1568 height 751
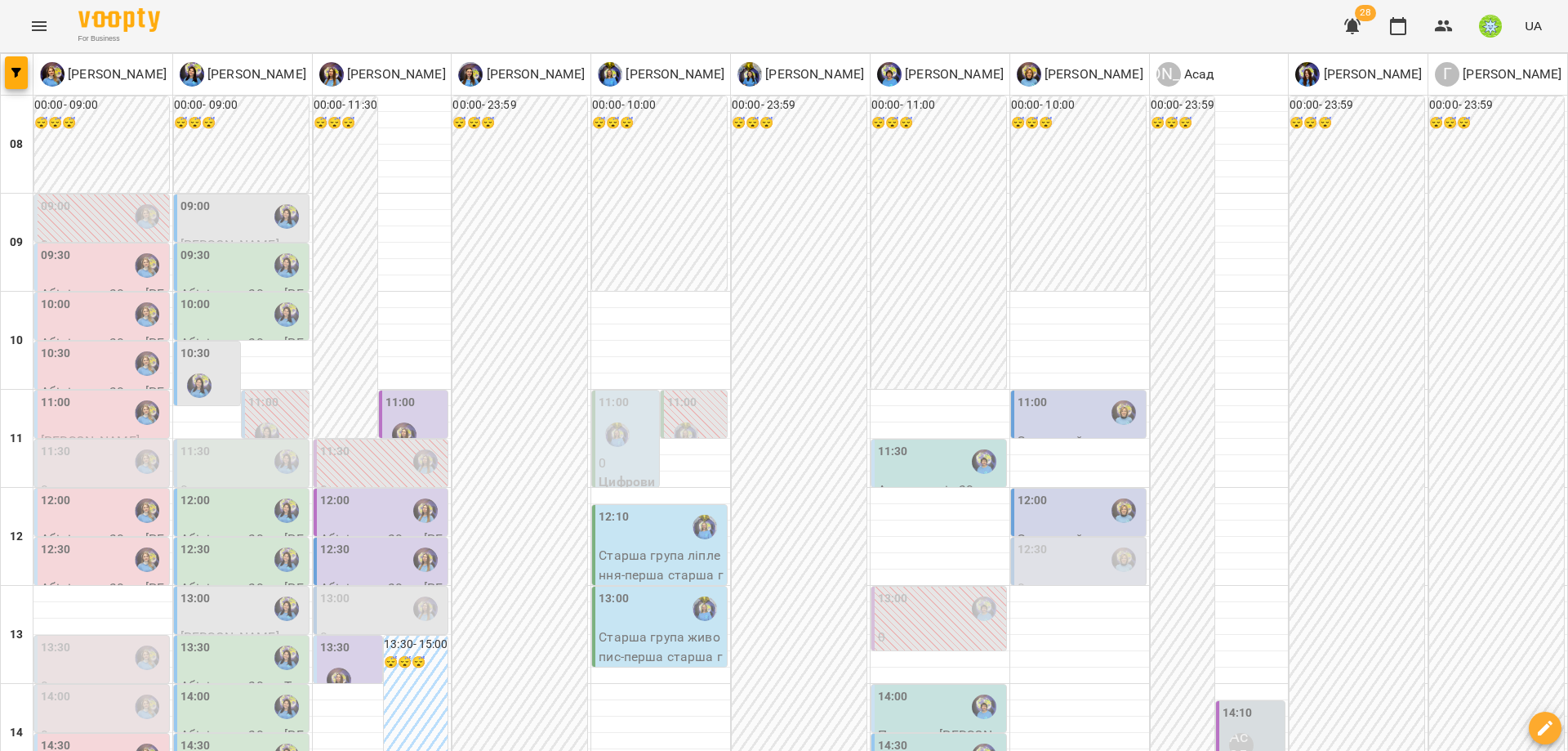
click at [1234, 704] on div "14:10" at bounding box center [1238, 715] width 30 height 22
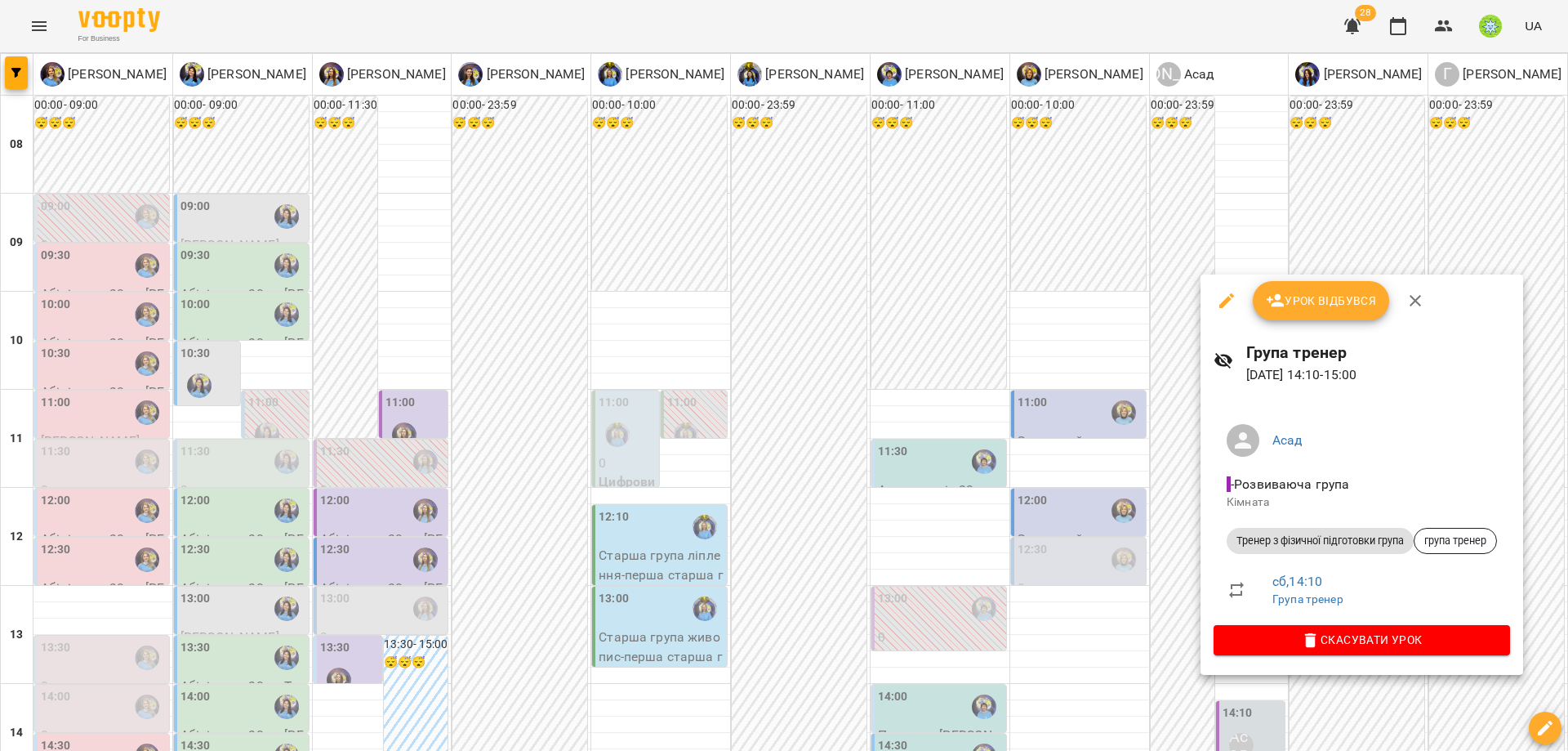
click at [1074, 537] on div at bounding box center [784, 375] width 1568 height 751
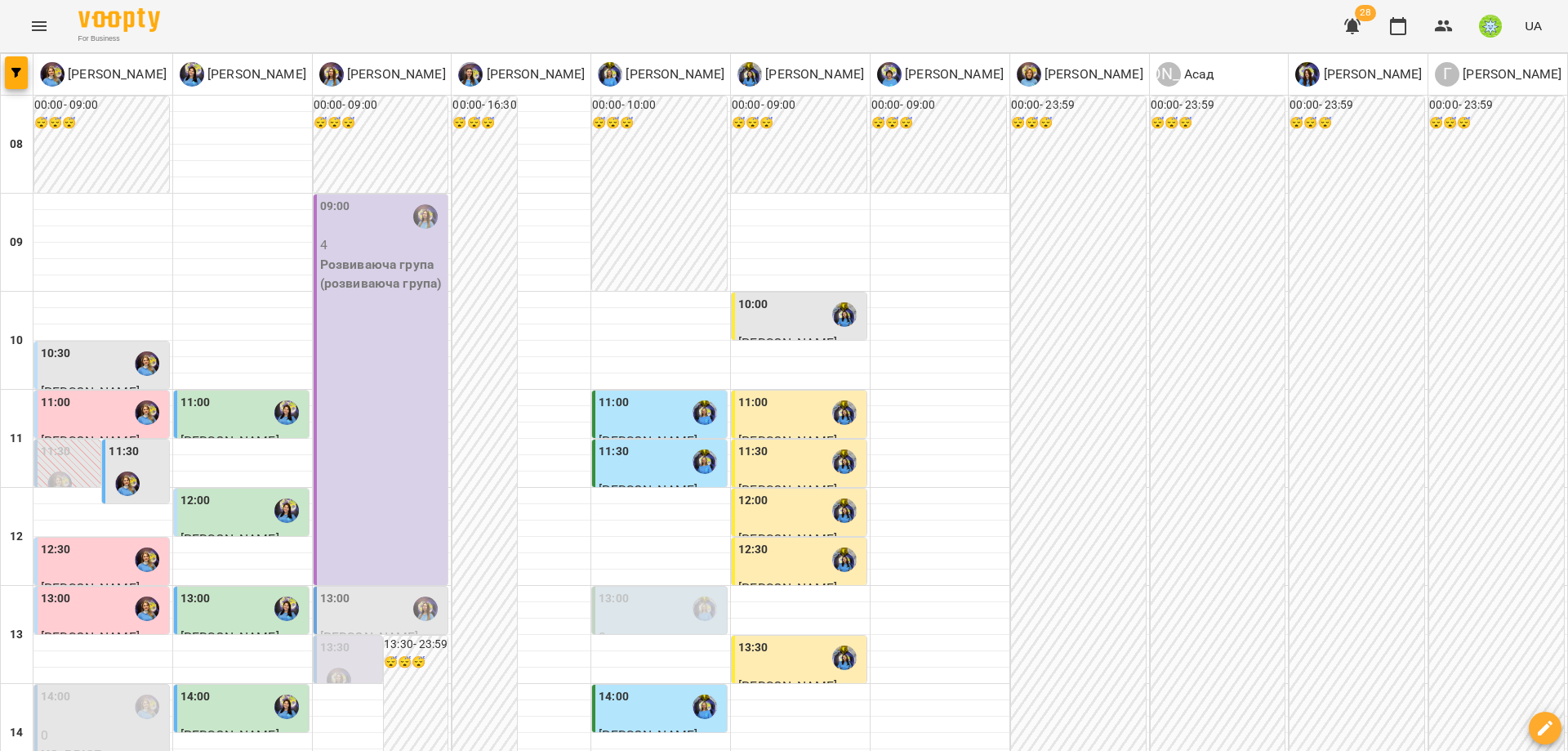
scroll to position [518, 0]
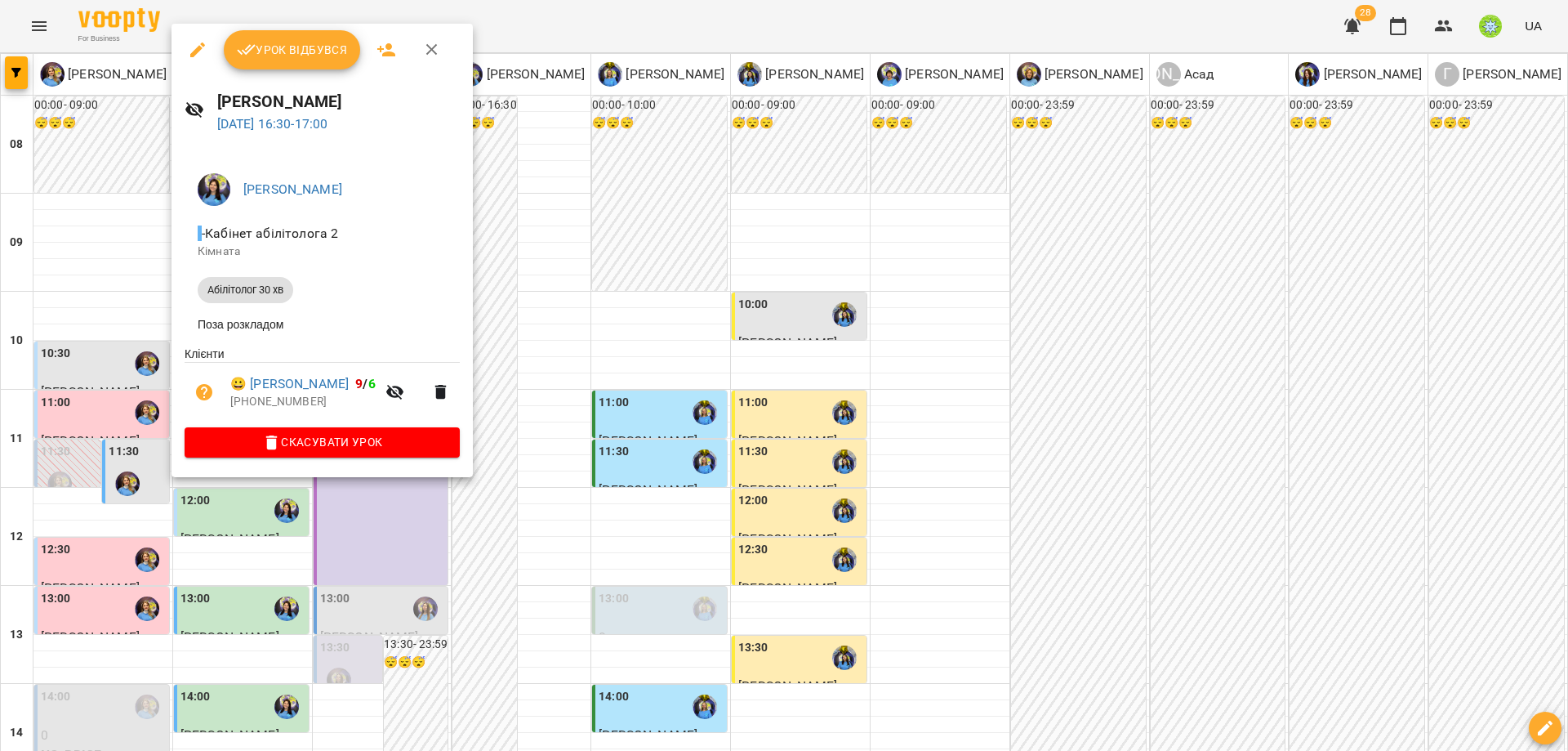
click at [595, 550] on div at bounding box center [784, 375] width 1568 height 751
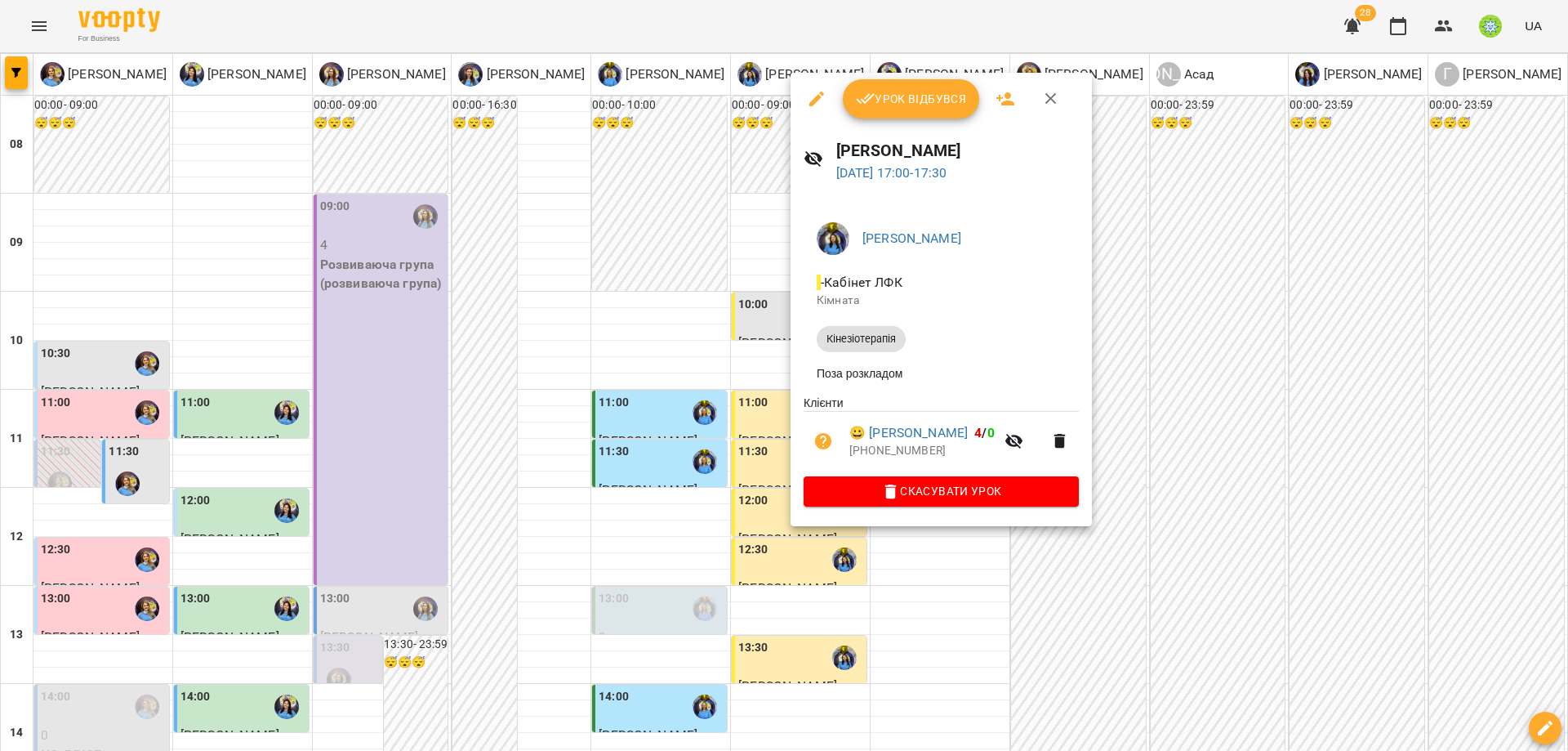
click at [570, 563] on div at bounding box center [784, 375] width 1568 height 751
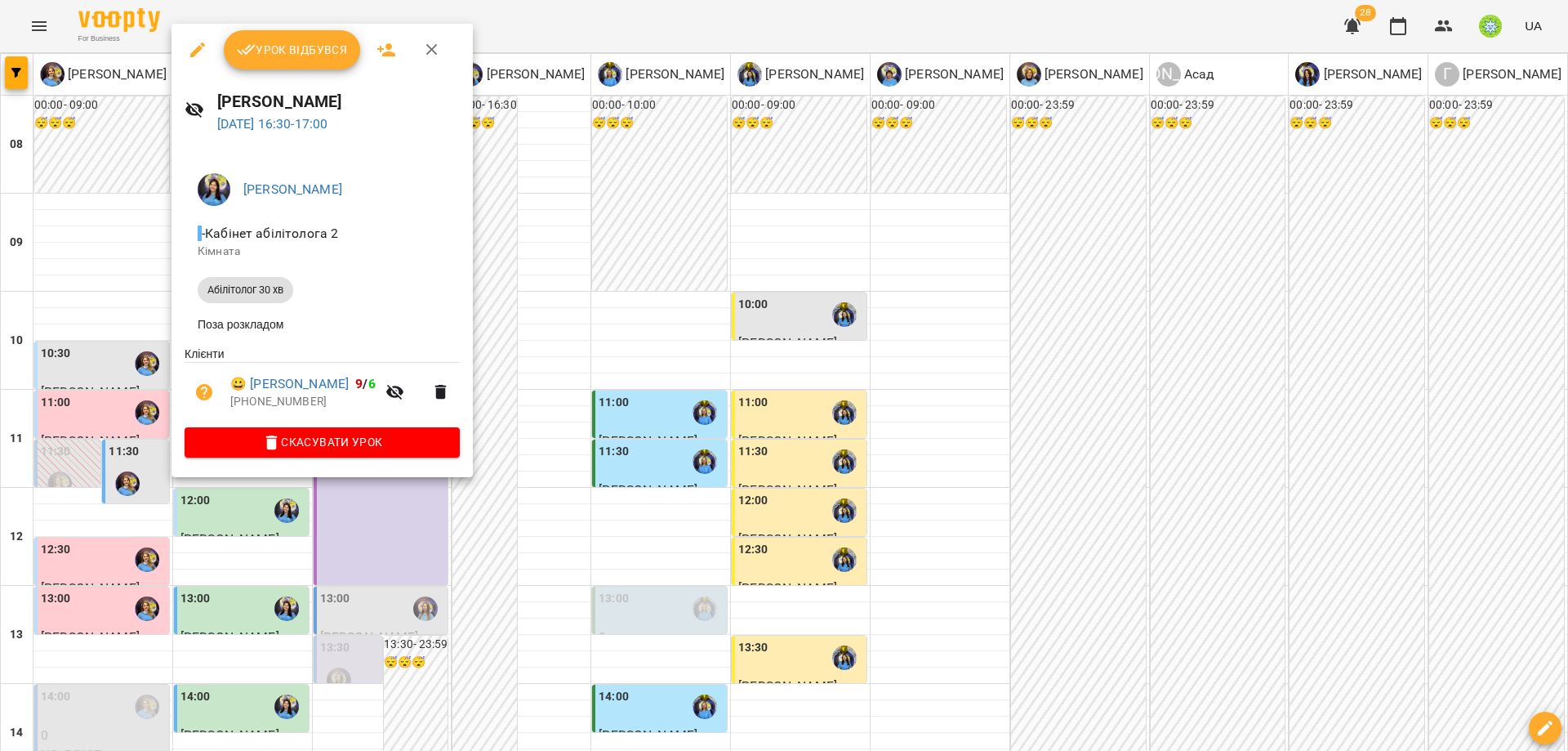
click at [620, 537] on div at bounding box center [784, 375] width 1568 height 751
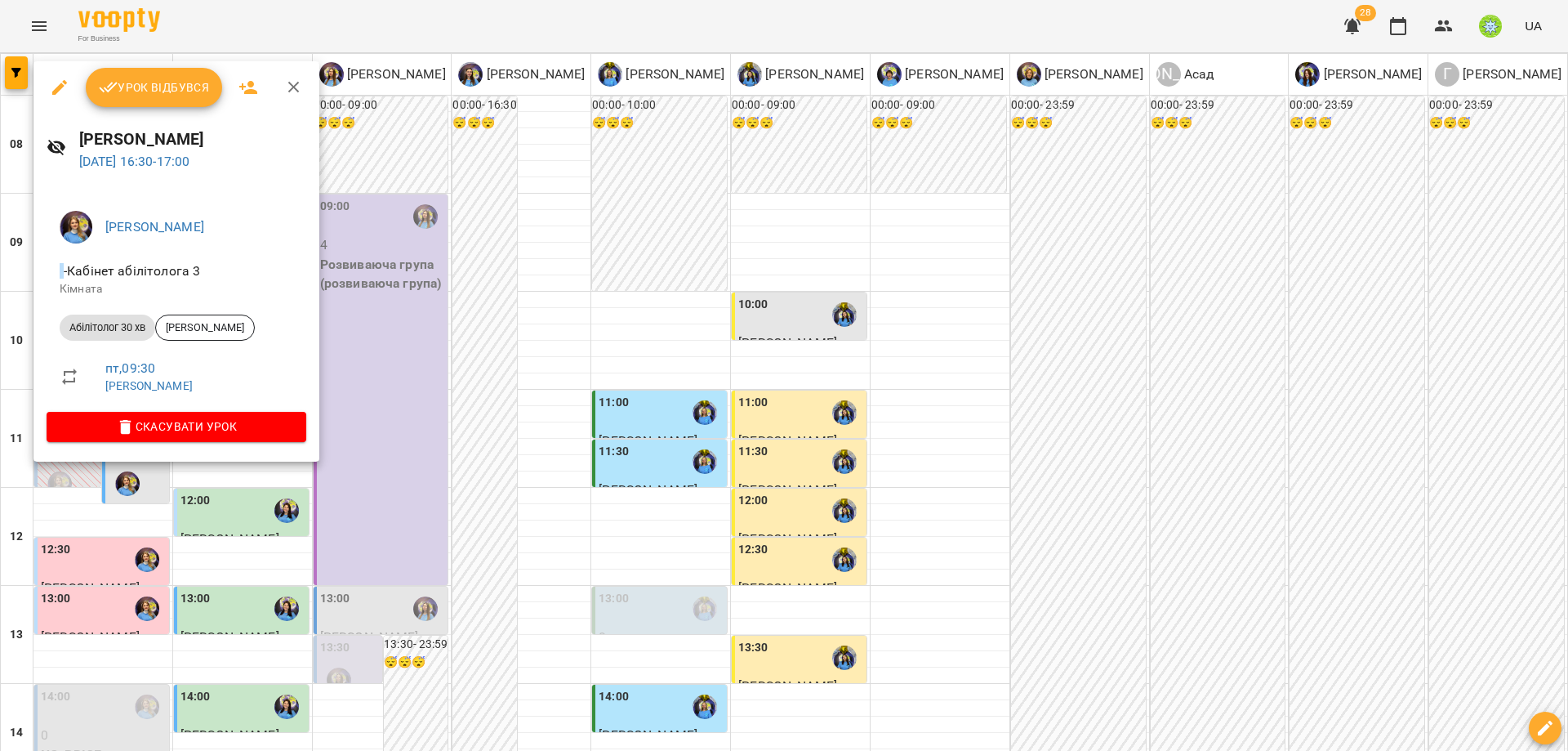
drag, startPoint x: 425, startPoint y: 342, endPoint x: 434, endPoint y: 341, distance: 9.1
click at [425, 342] on div at bounding box center [784, 375] width 1568 height 751
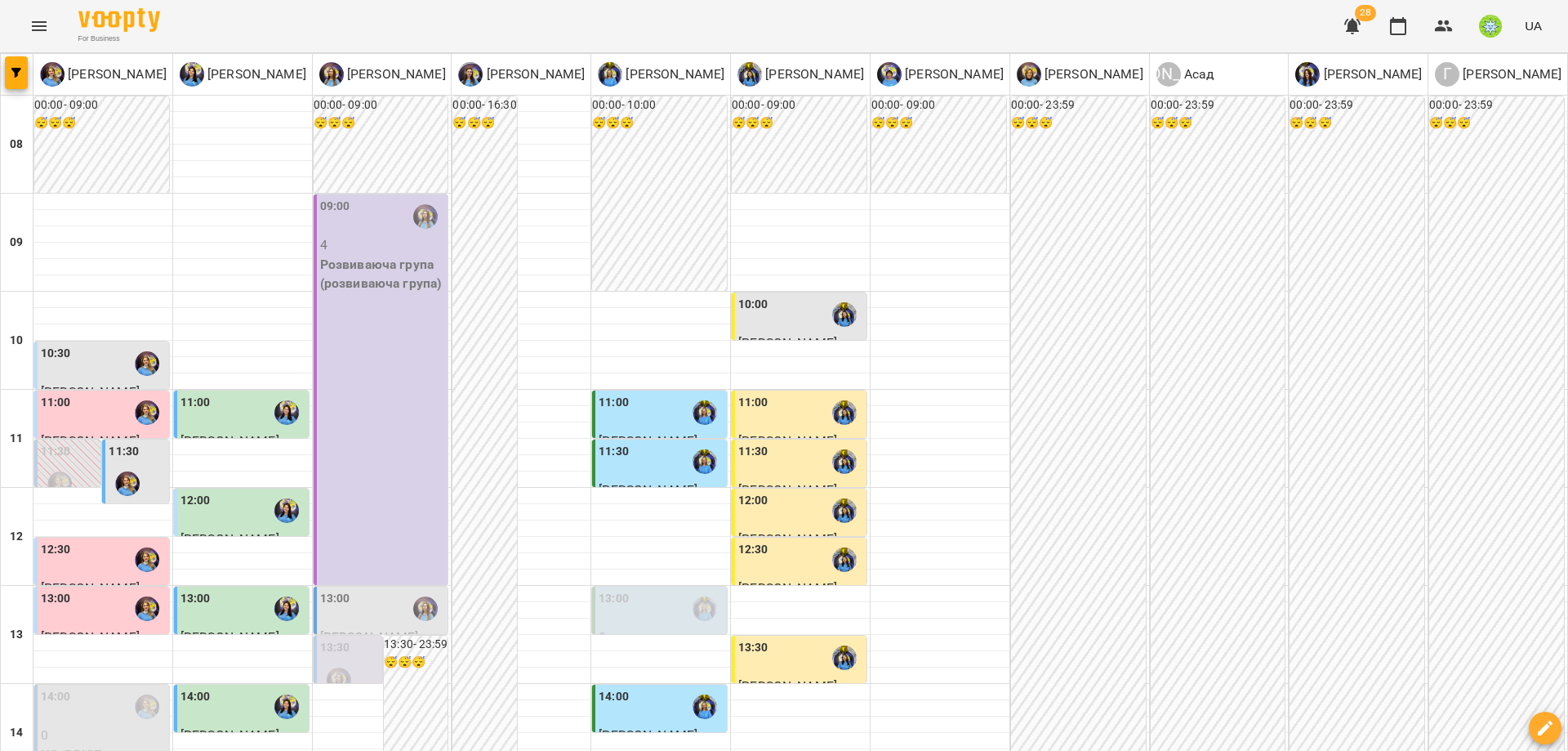
scroll to position [0, 0]
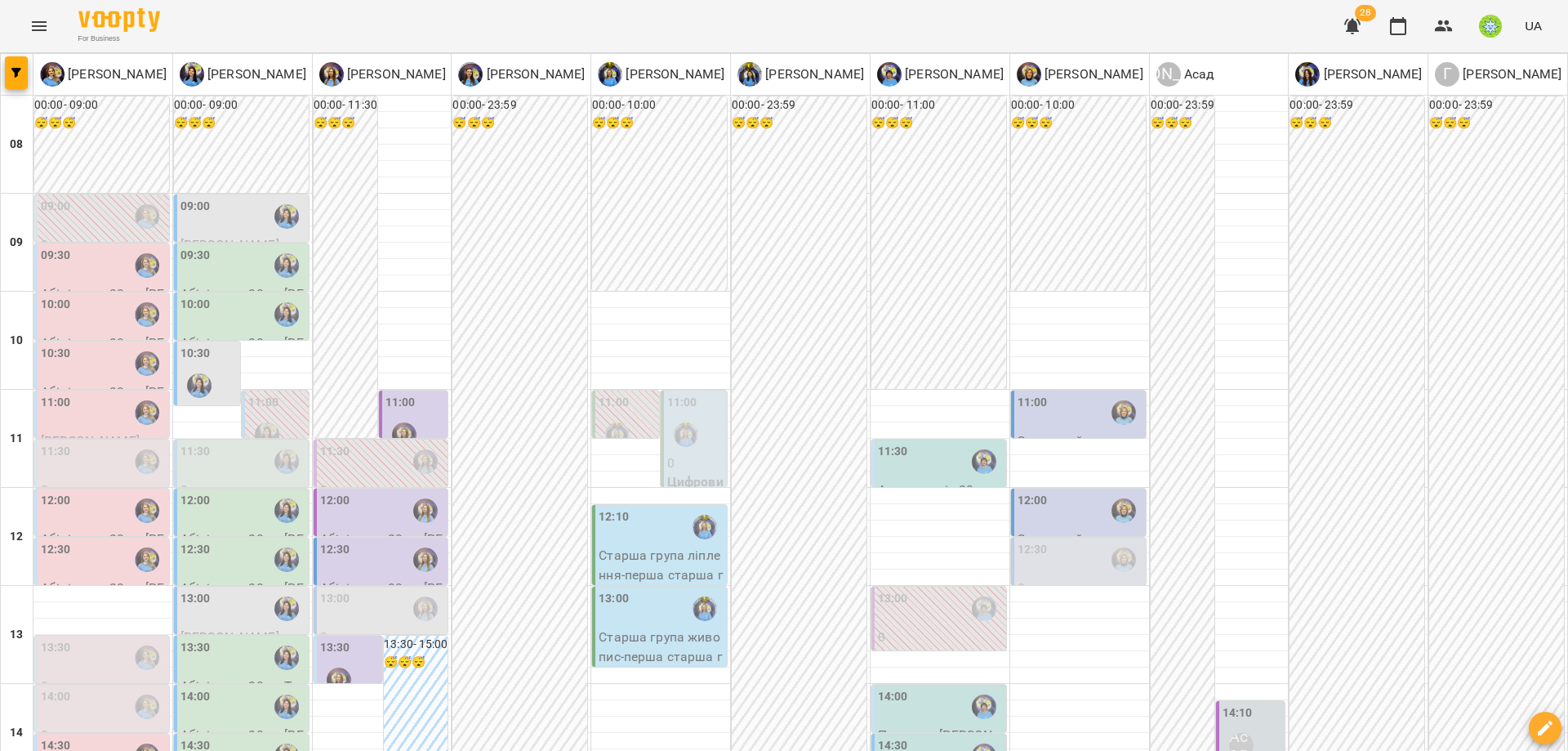
click at [73, 347] on div "10:30" at bounding box center [103, 363] width 125 height 37
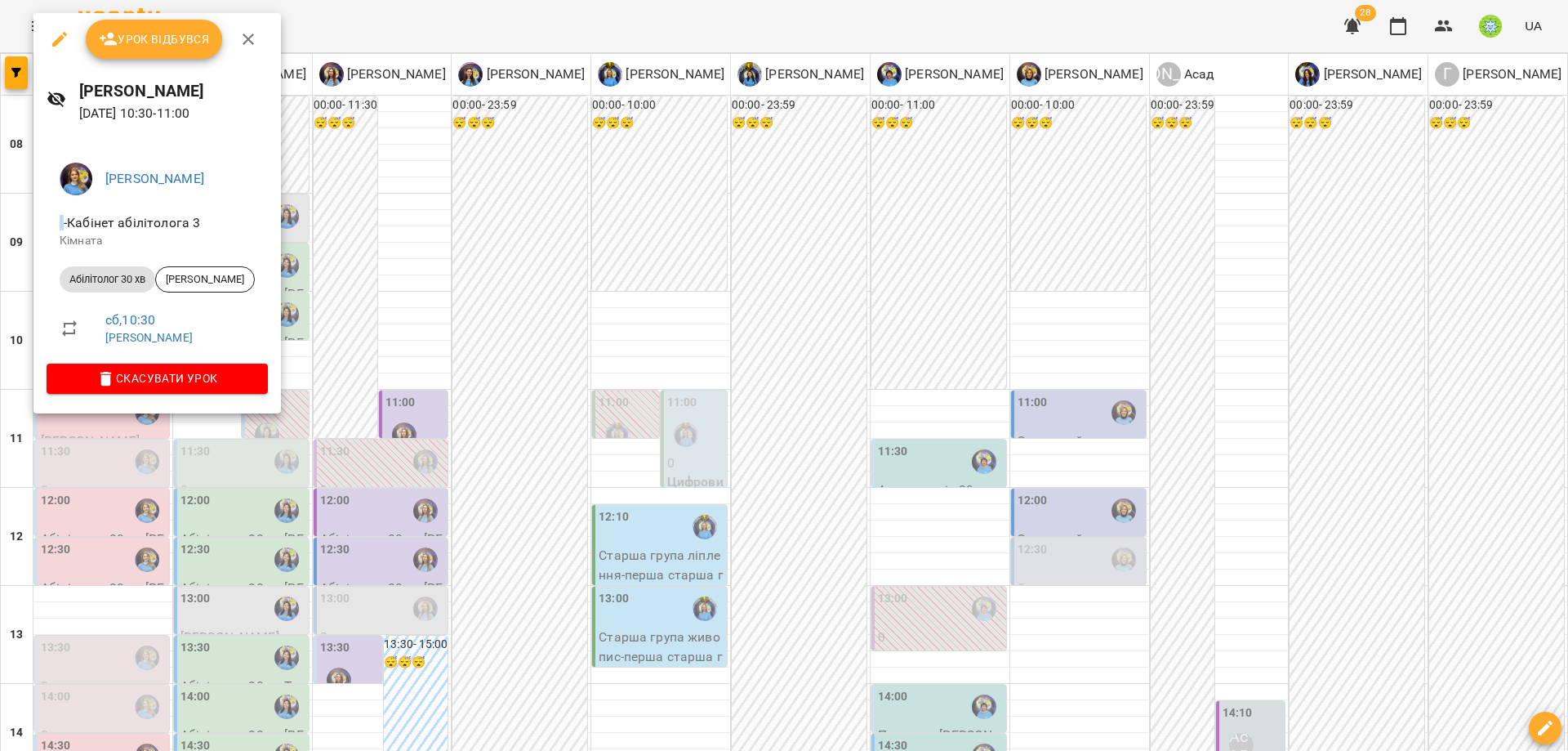
click at [446, 375] on div at bounding box center [784, 375] width 1568 height 751
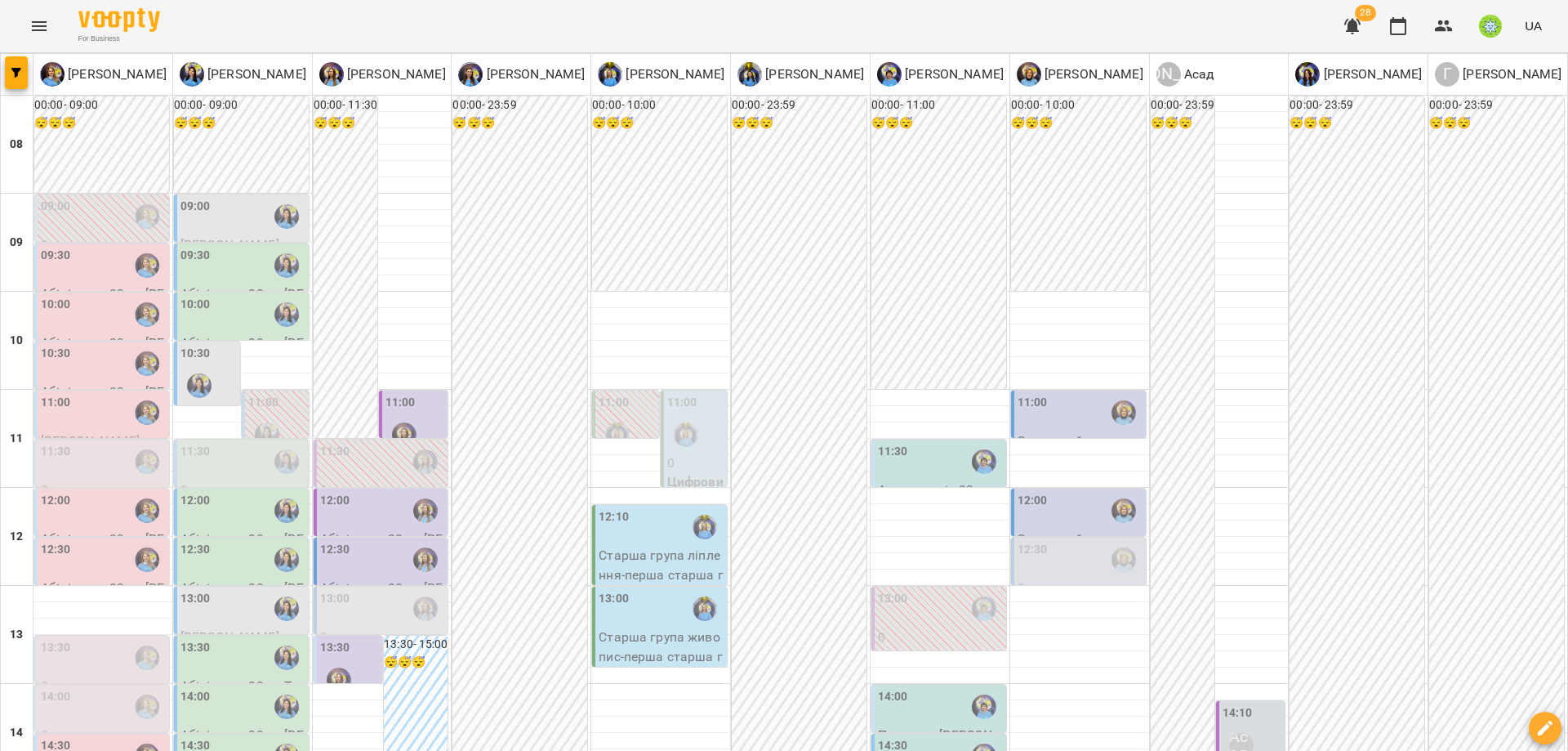
click at [58, 410] on div "11:00" at bounding box center [56, 412] width 30 height 37
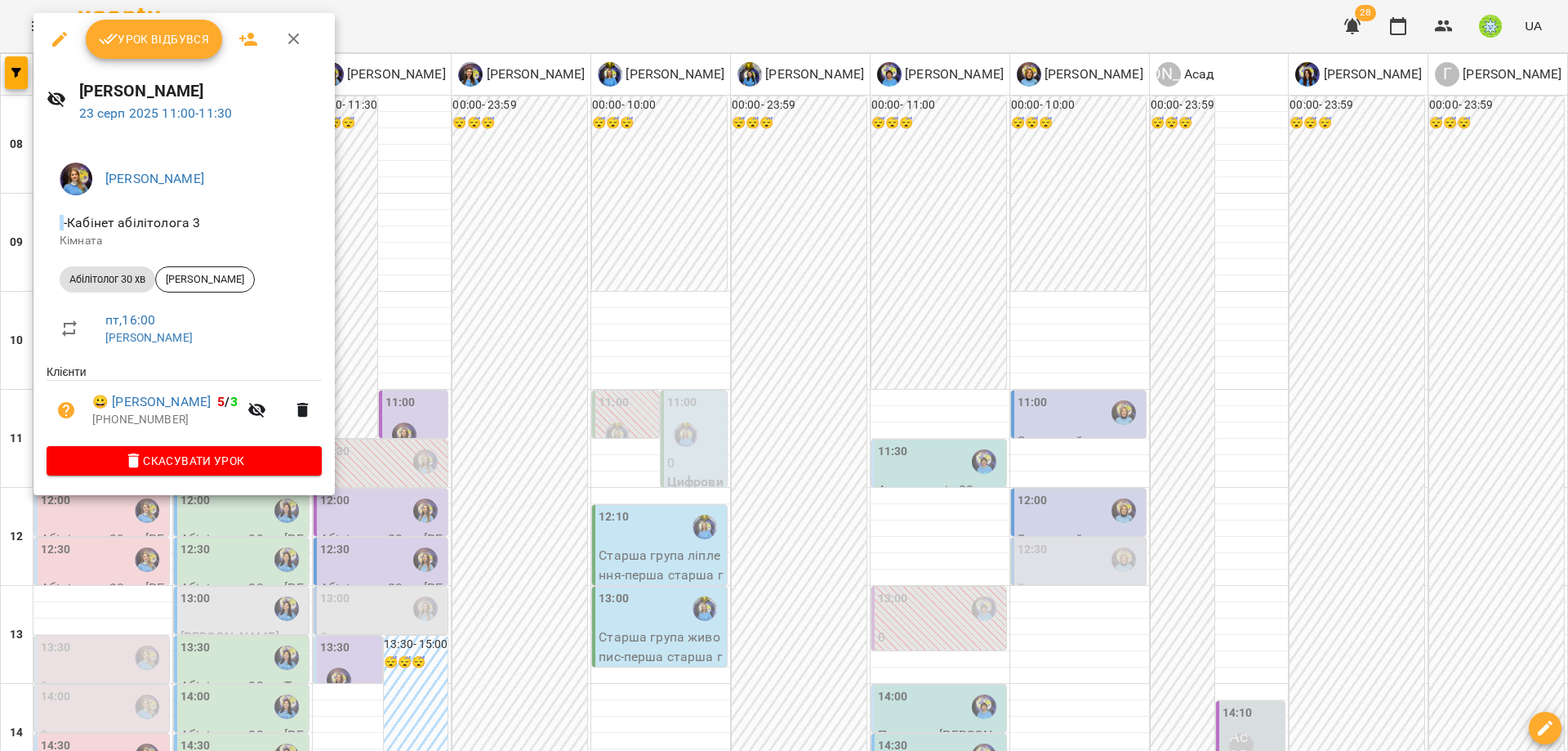
click at [404, 437] on div at bounding box center [784, 375] width 1568 height 751
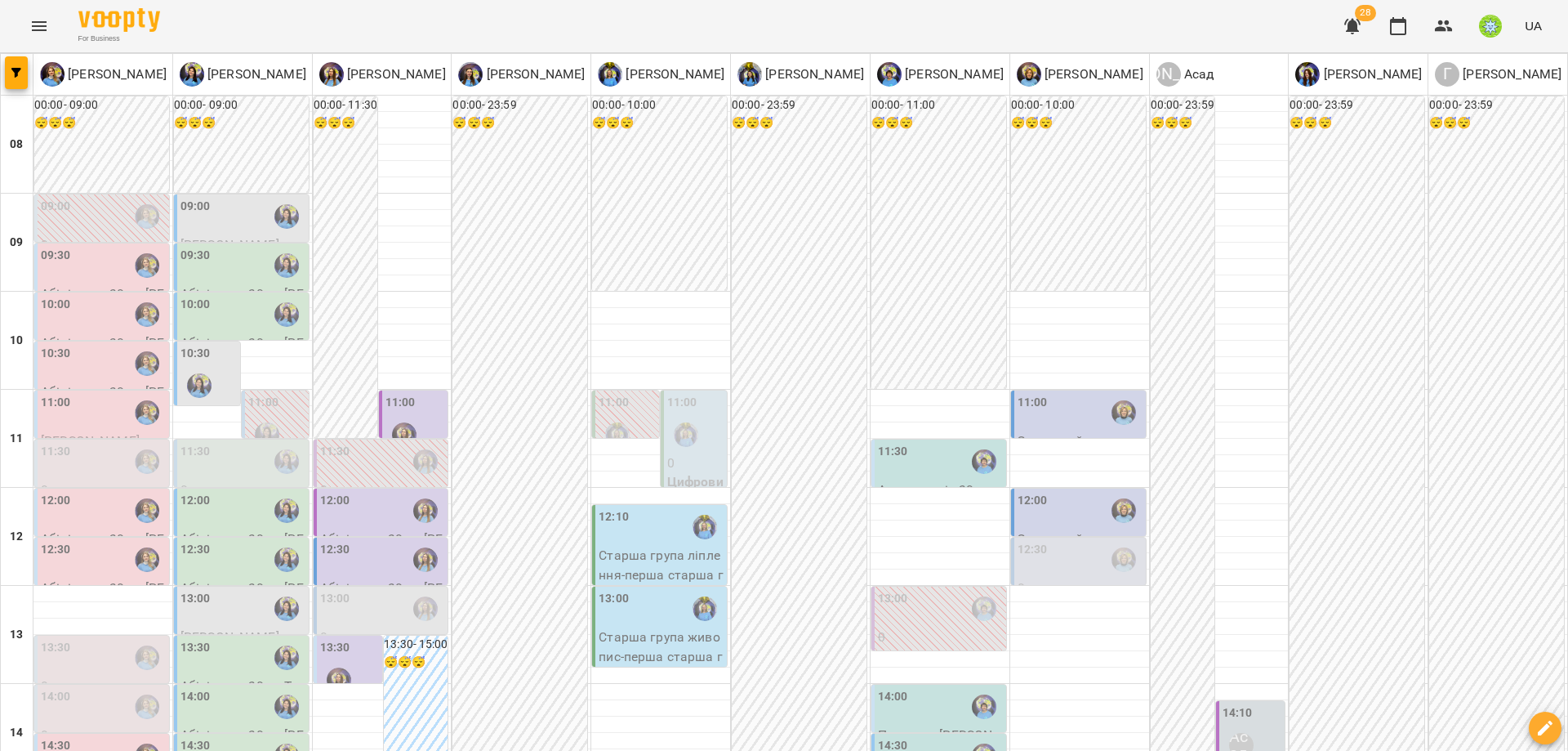
click at [83, 472] on div "11:30" at bounding box center [103, 461] width 125 height 37
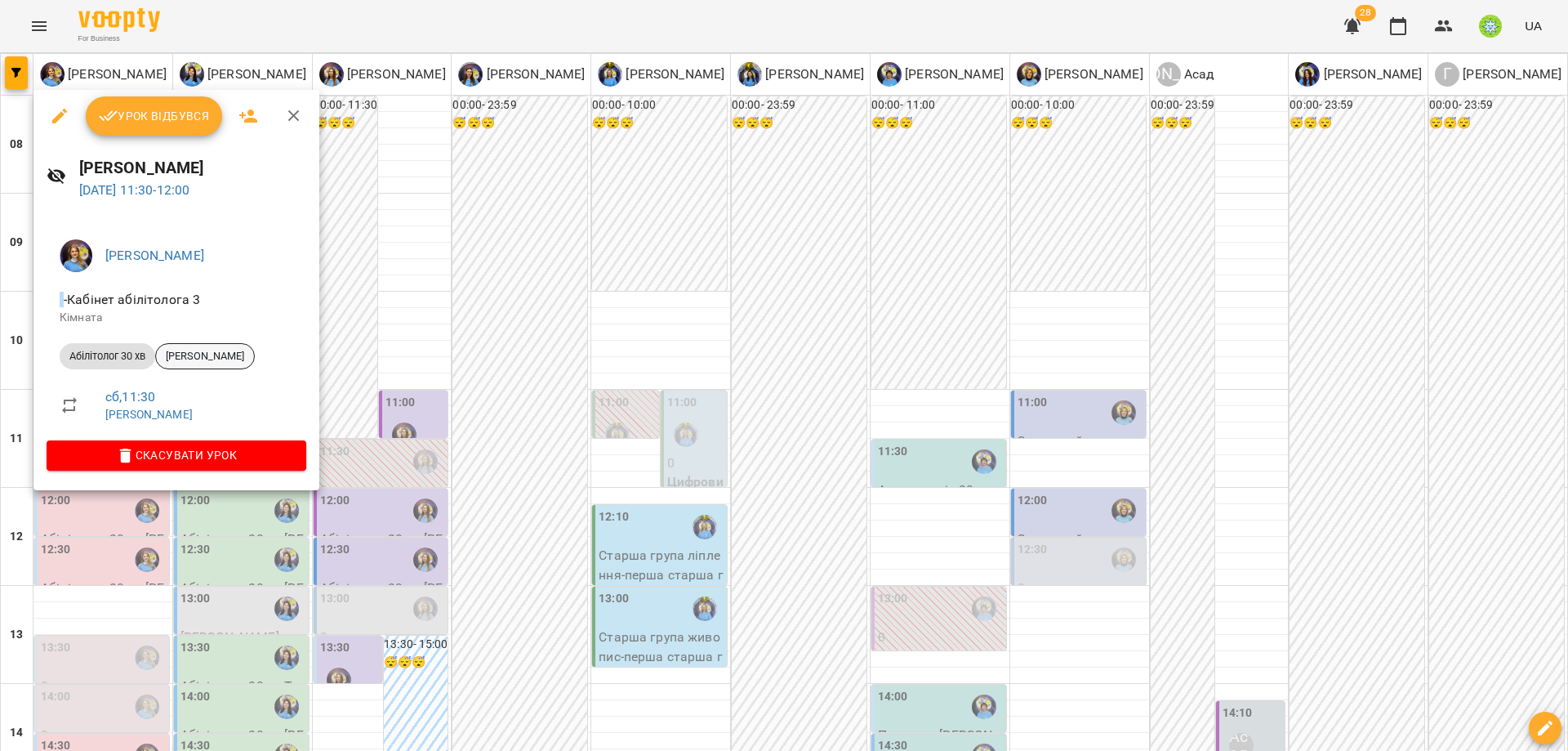
click at [206, 358] on span "[PERSON_NAME]" at bounding box center [204, 356] width 98 height 15
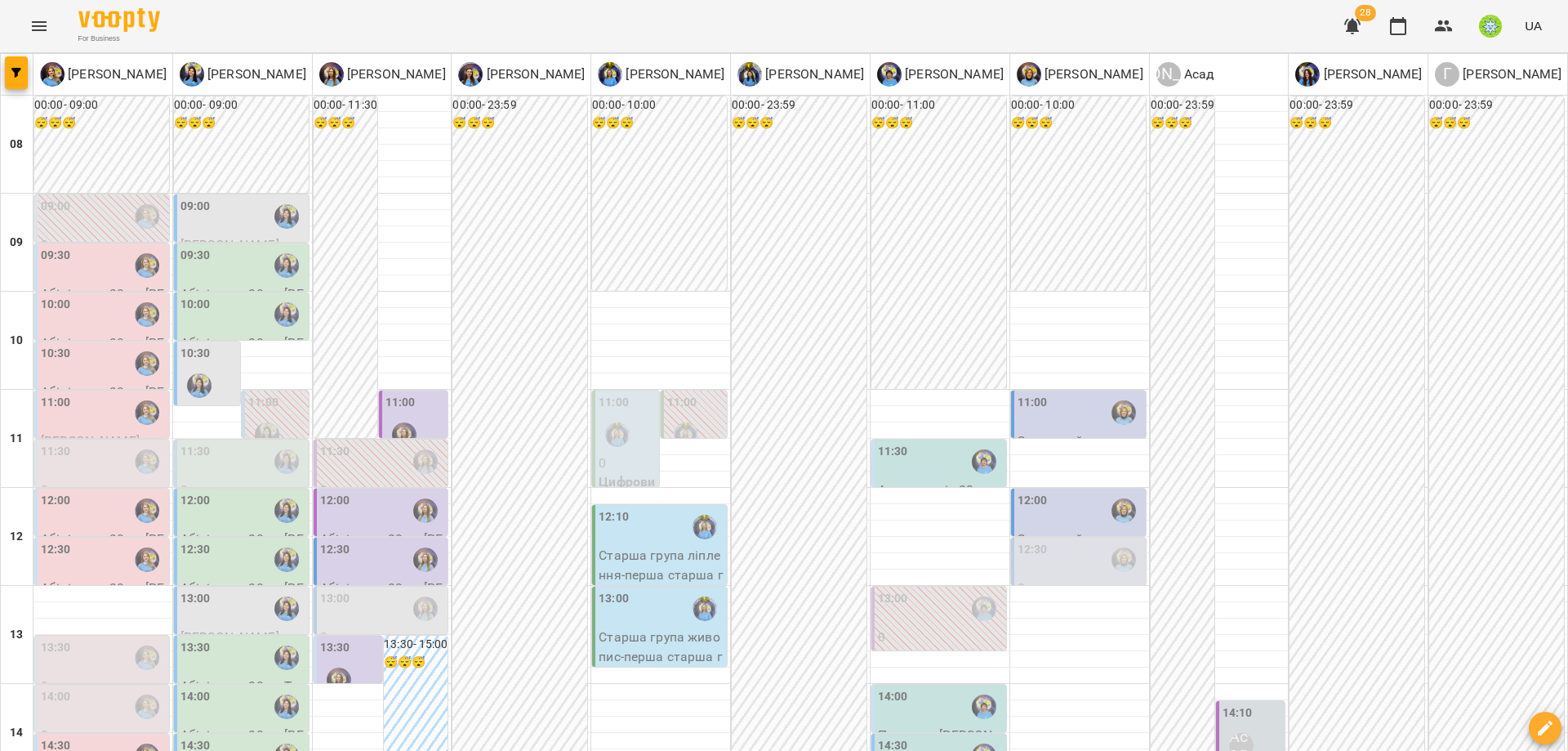
scroll to position [160, 0]
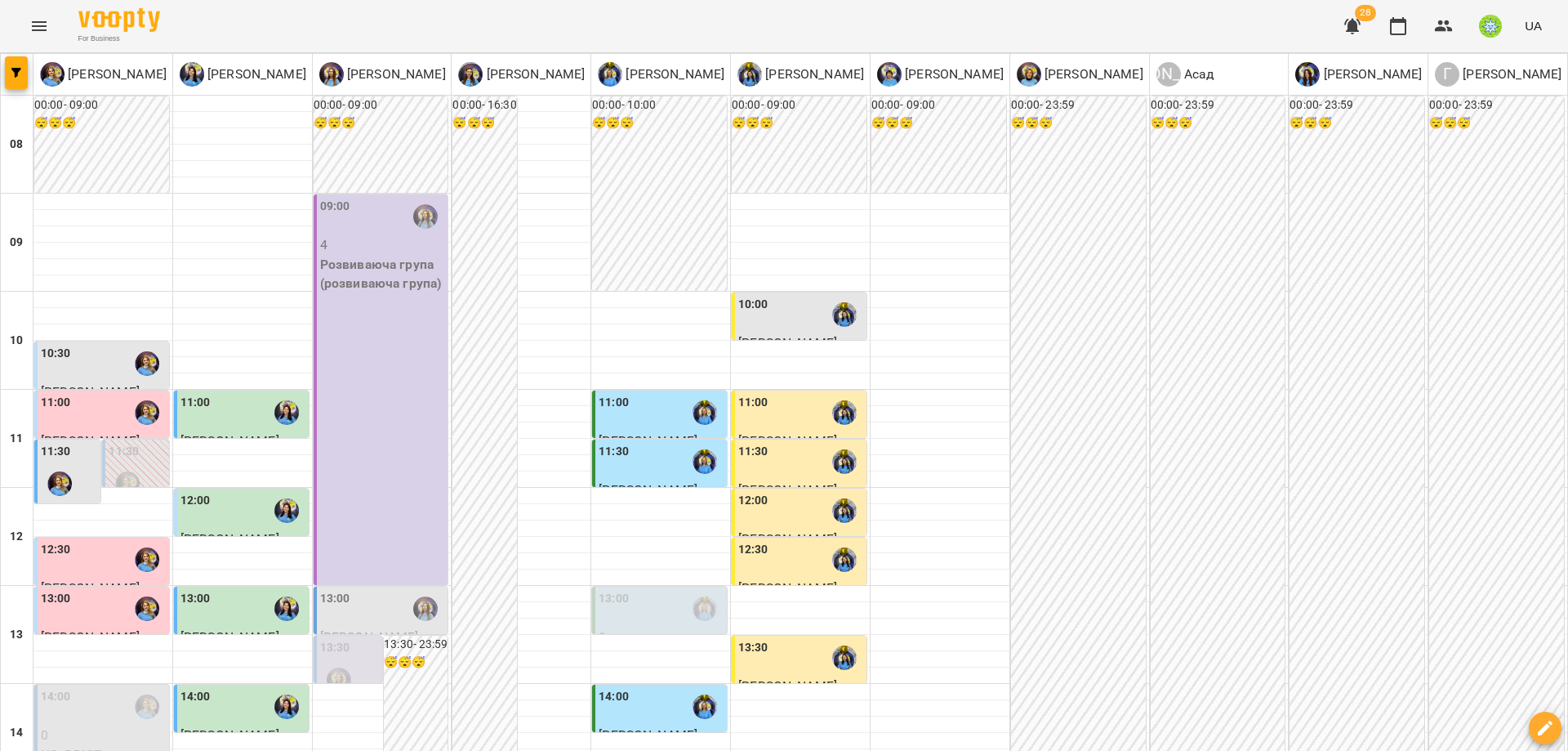
scroll to position [726, 0]
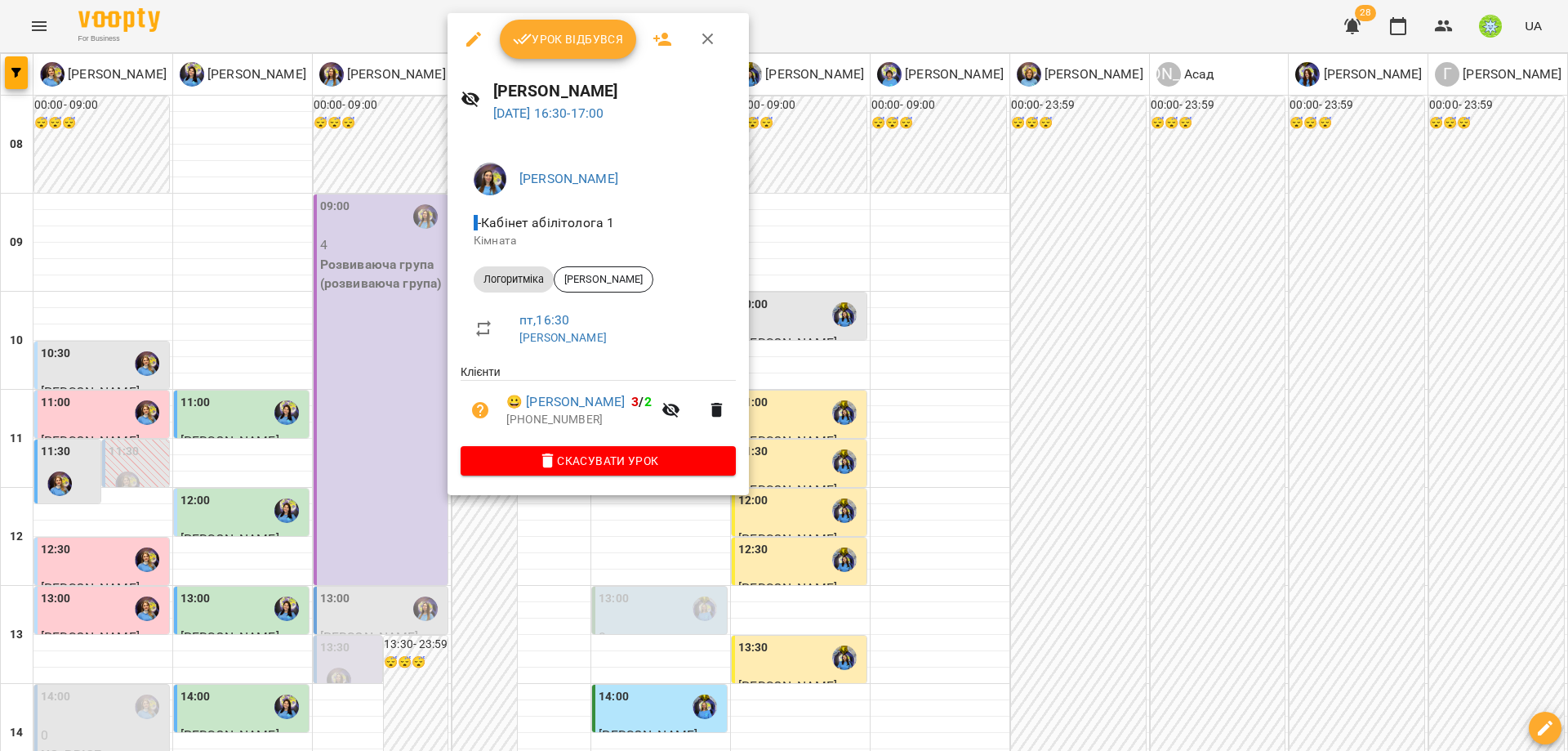
drag, startPoint x: 1044, startPoint y: 477, endPoint x: 694, endPoint y: 325, distance: 381.6
click at [1035, 470] on div at bounding box center [784, 375] width 1568 height 751
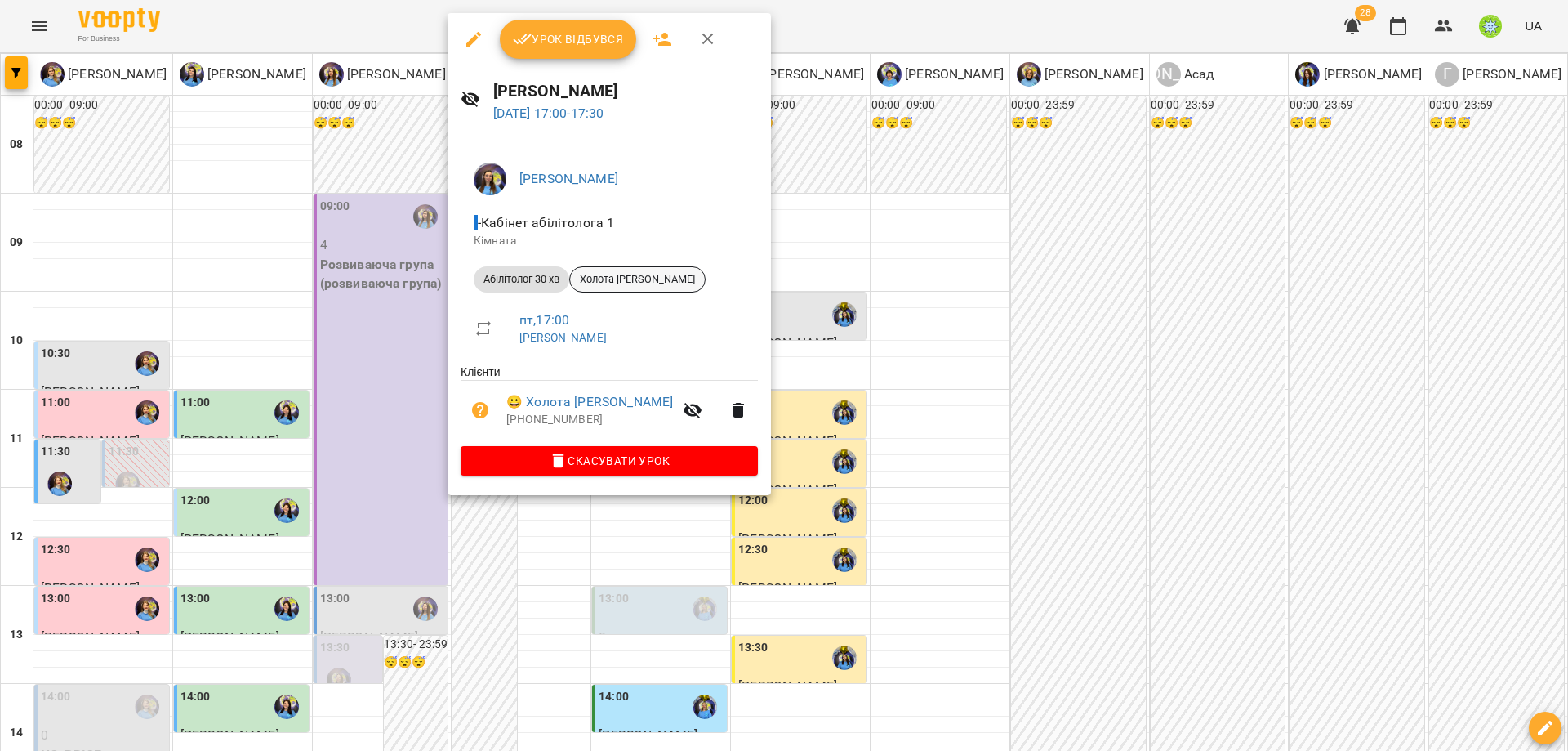
click at [660, 267] on div "Холота [PERSON_NAME]" at bounding box center [637, 279] width 136 height 26
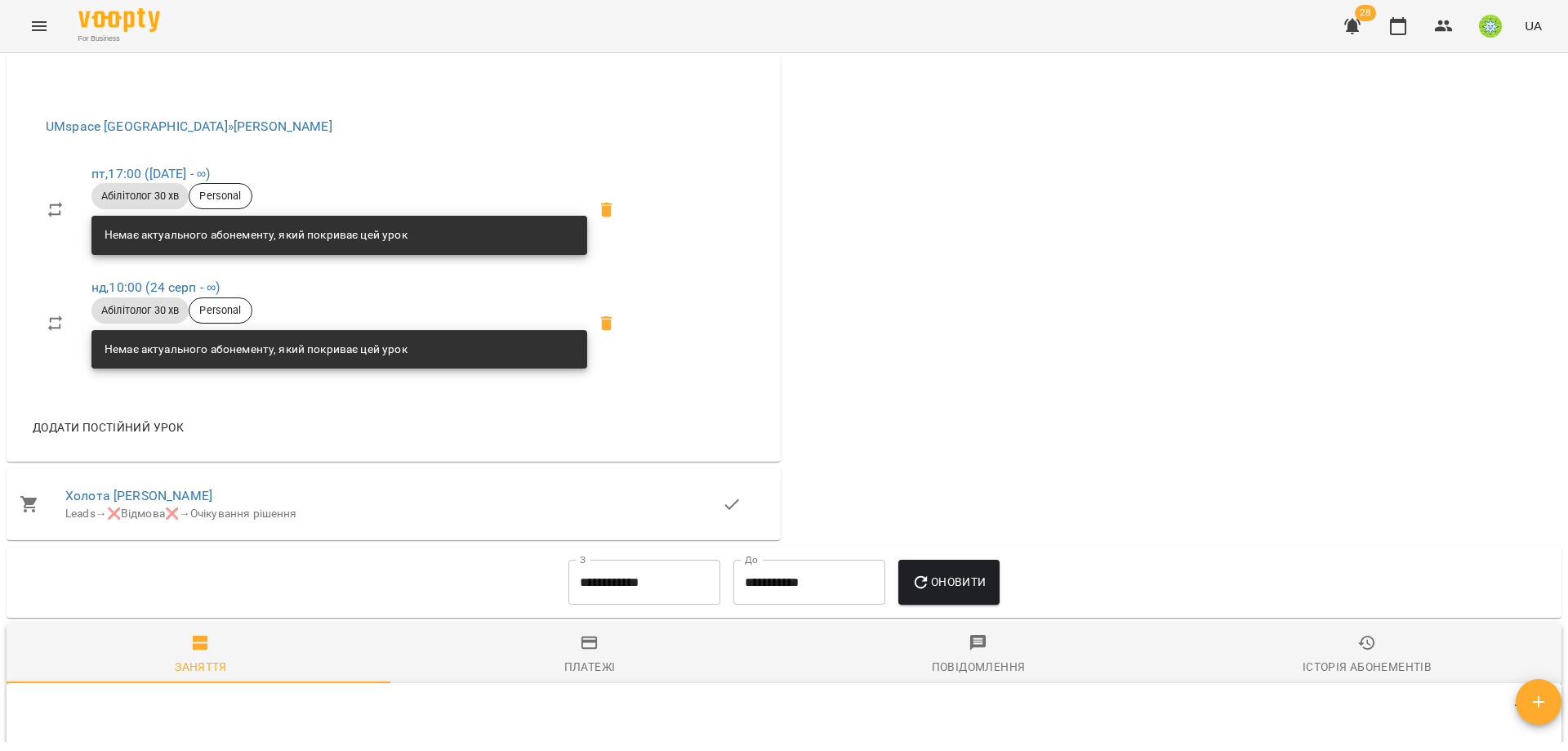
scroll to position [945, 0]
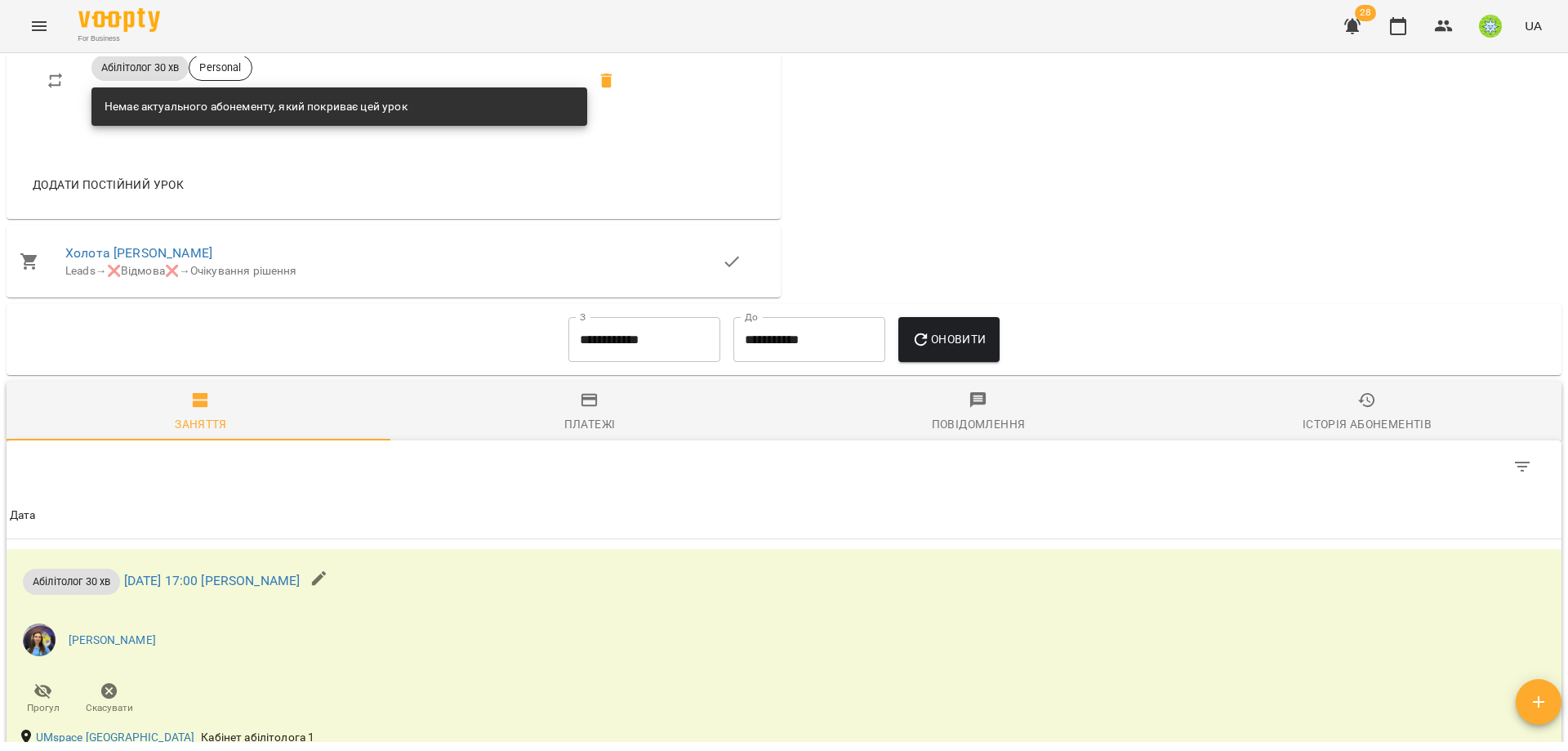
click at [603, 325] on input "**********" at bounding box center [644, 339] width 152 height 46
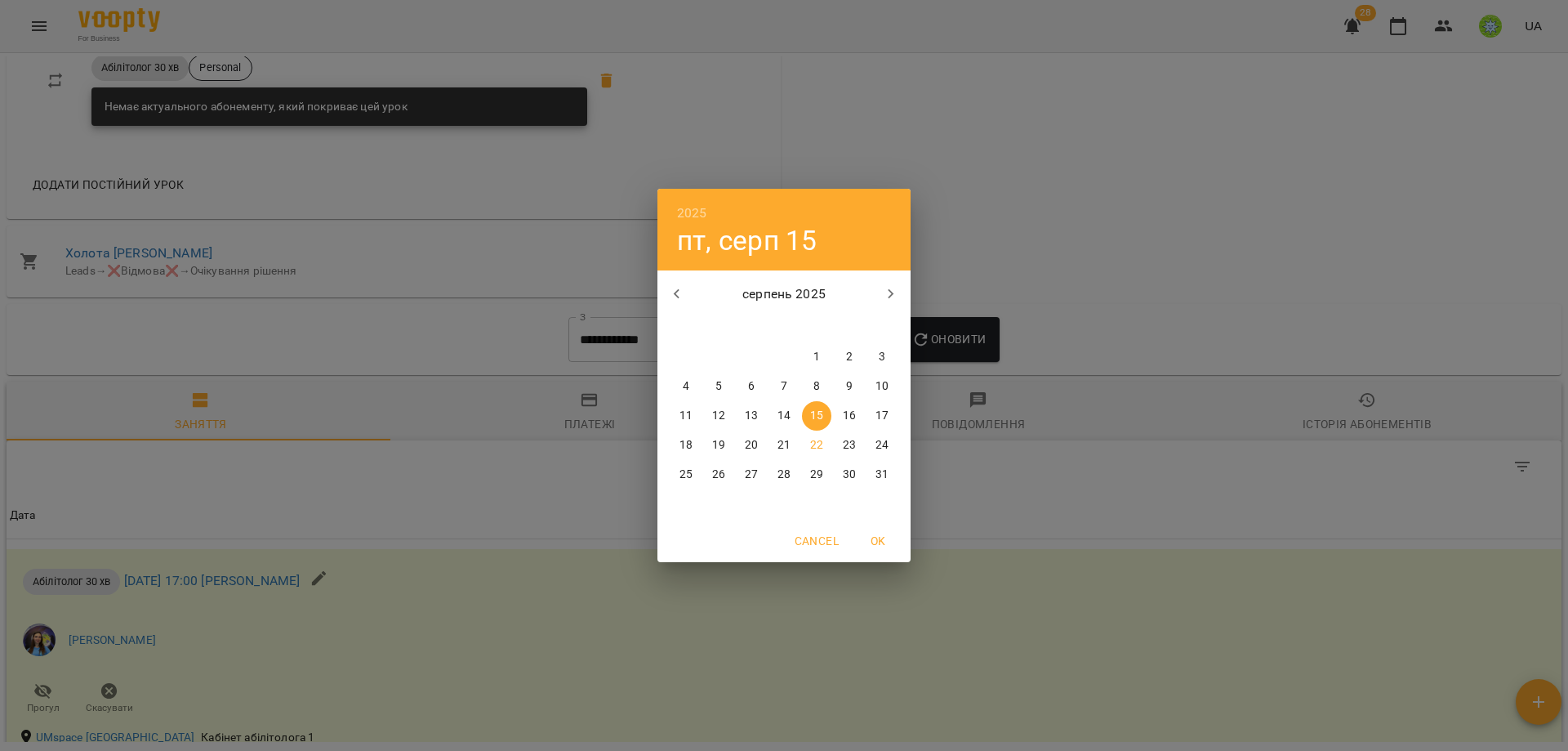
click at [684, 292] on icon "button" at bounding box center [676, 293] width 19 height 19
click at [783, 352] on p "1" at bounding box center [784, 357] width 6 height 16
type input "**********"
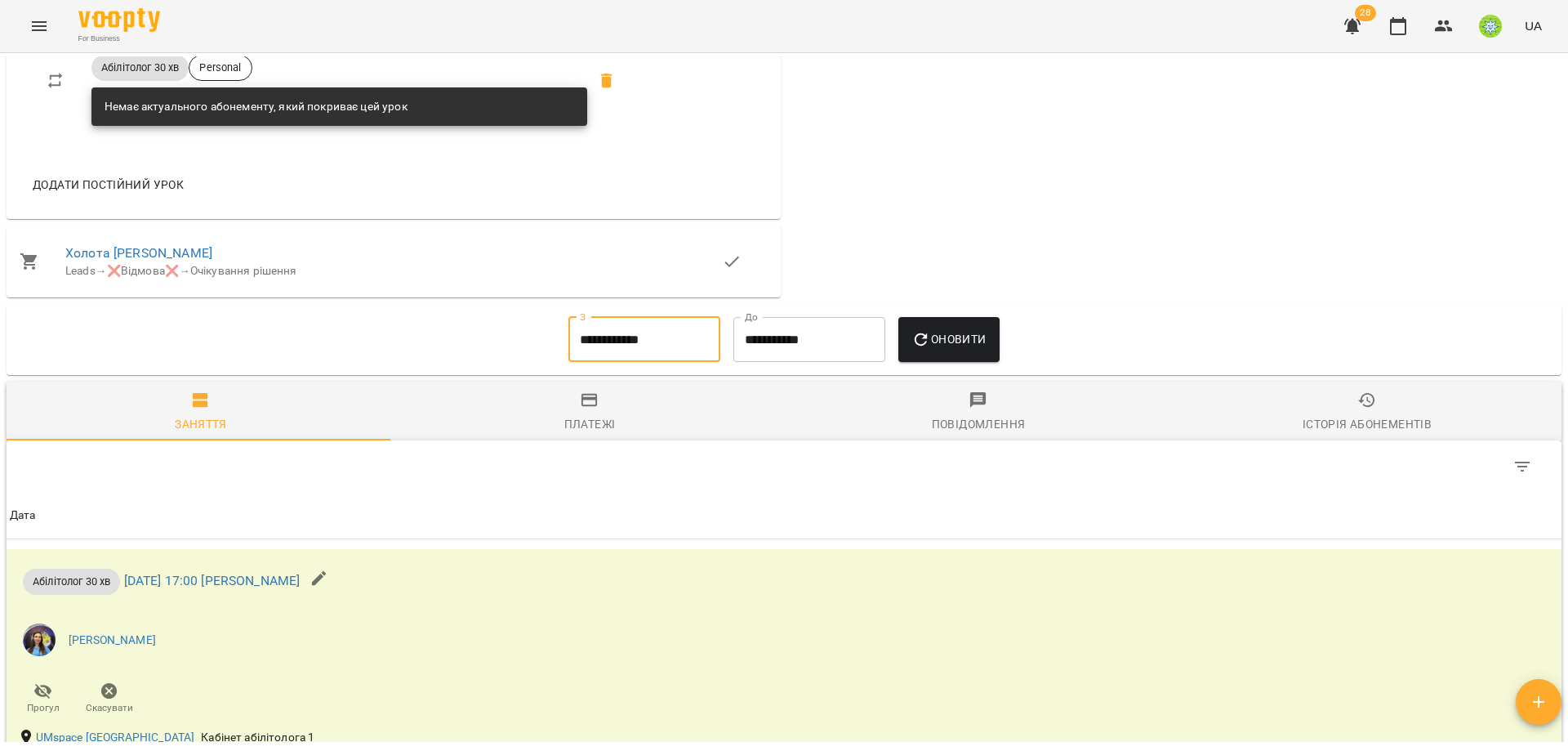
click at [957, 330] on span "Оновити" at bounding box center [948, 339] width 74 height 19
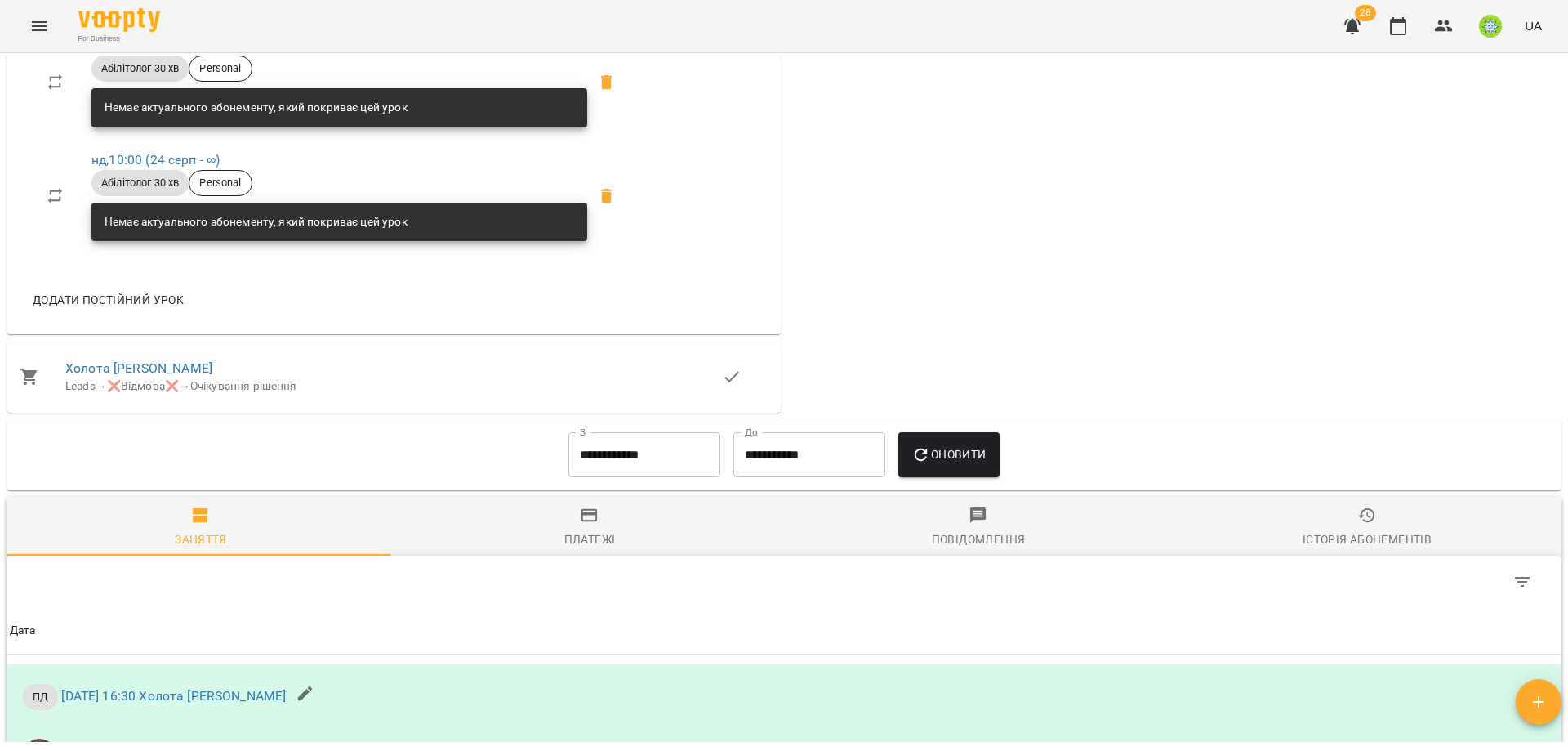
scroll to position [353, 0]
